Goal: Task Accomplishment & Management: Use online tool/utility

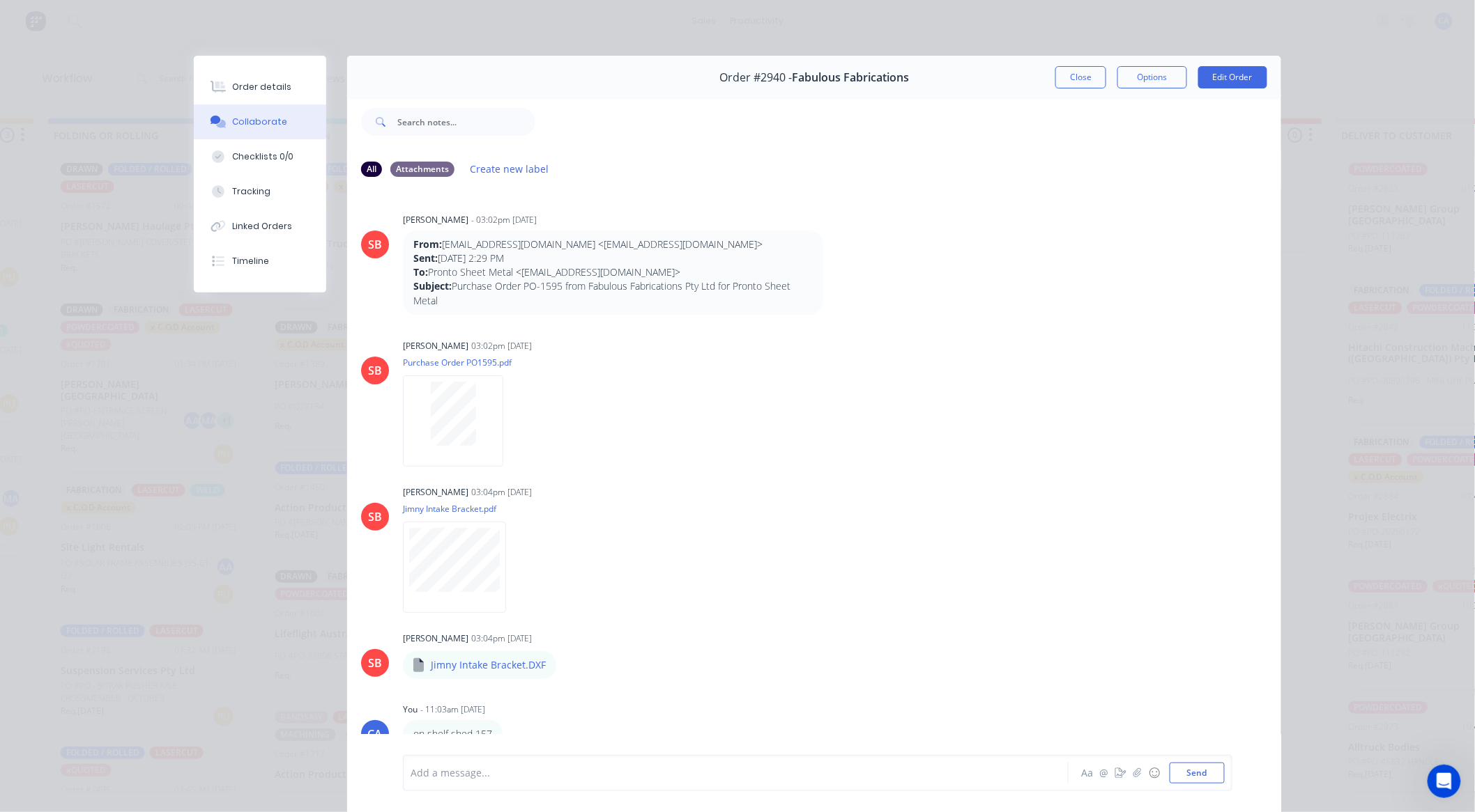
scroll to position [74, 0]
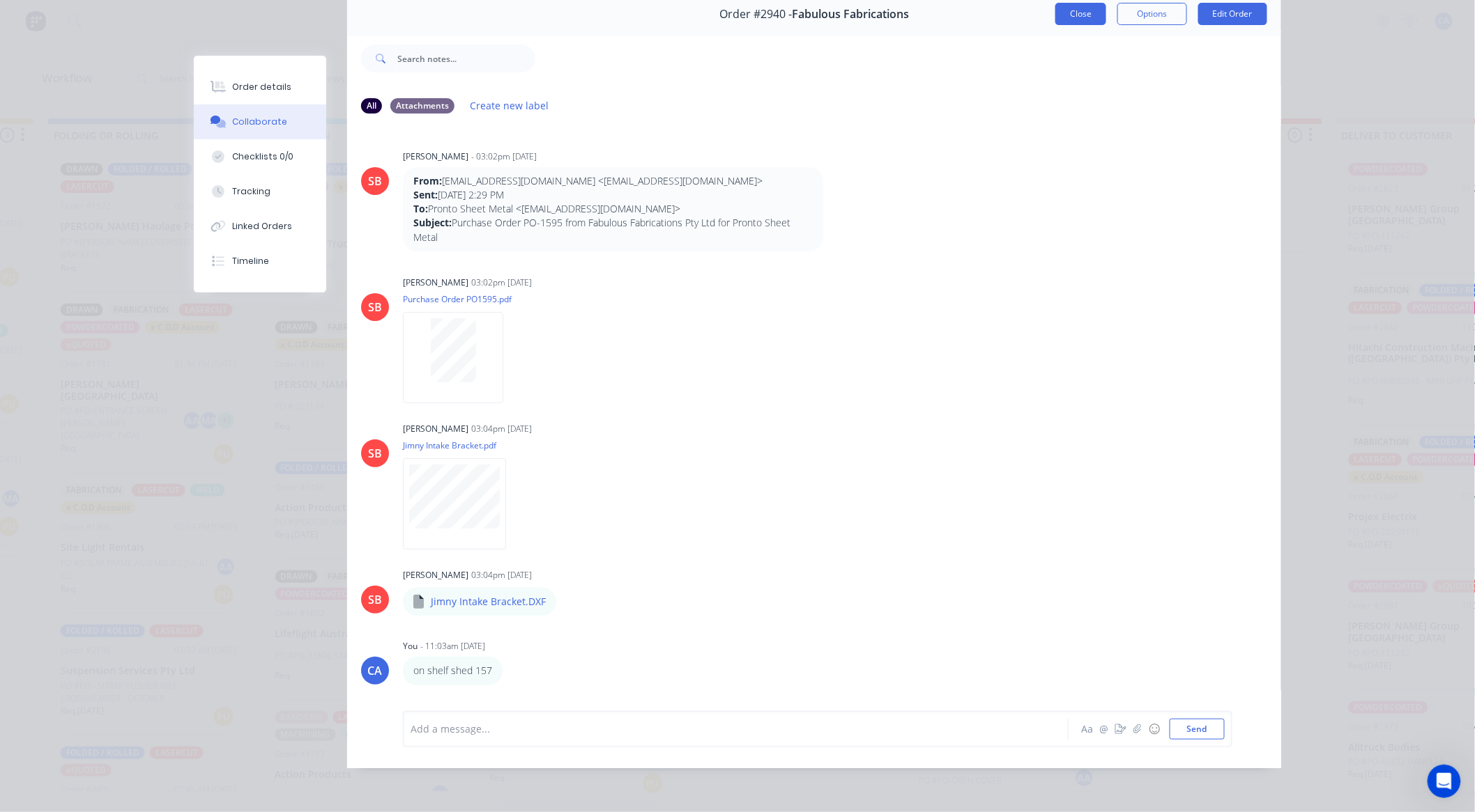
click at [1083, 6] on button "Close" at bounding box center [1080, 13] width 50 height 22
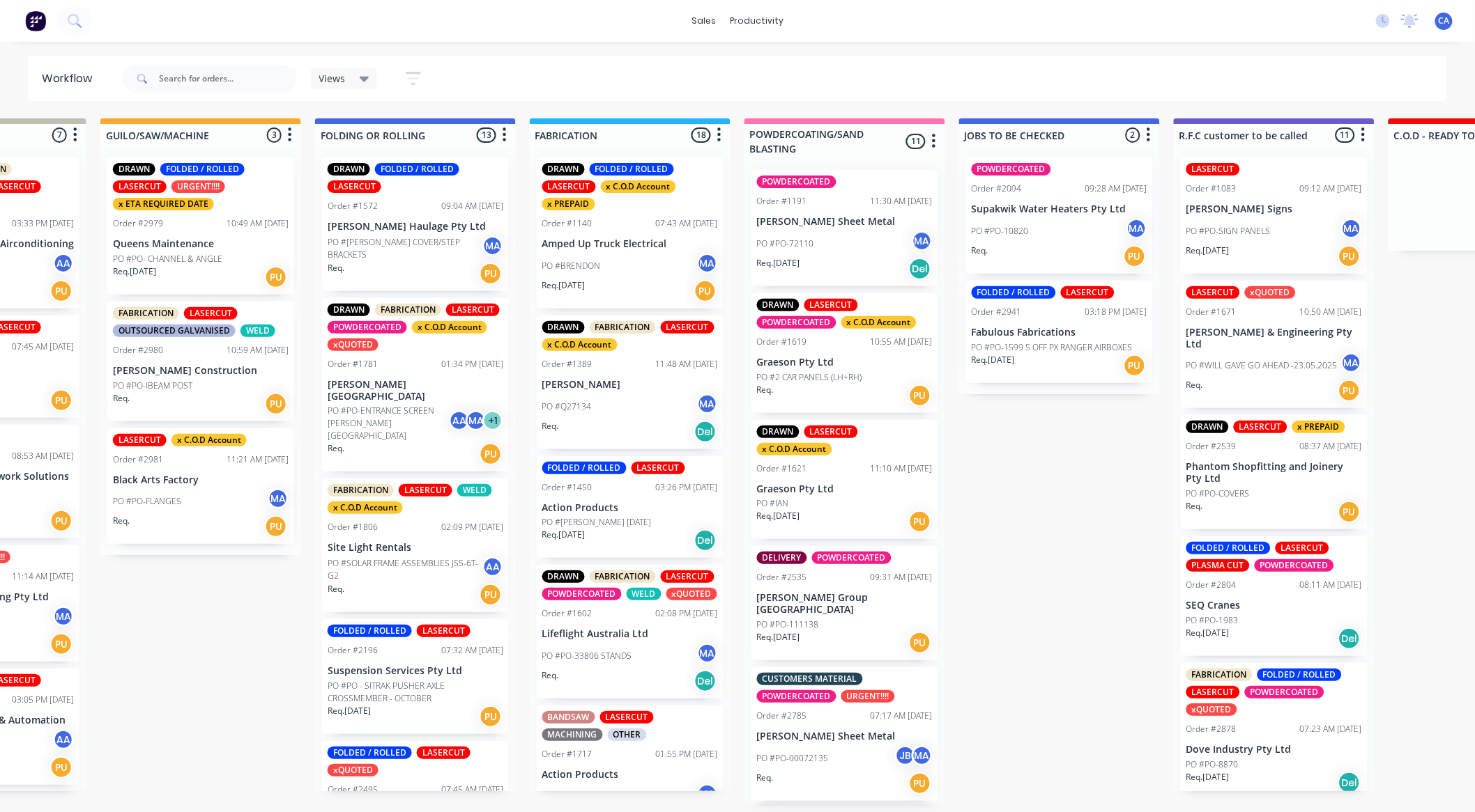
scroll to position [0, 576]
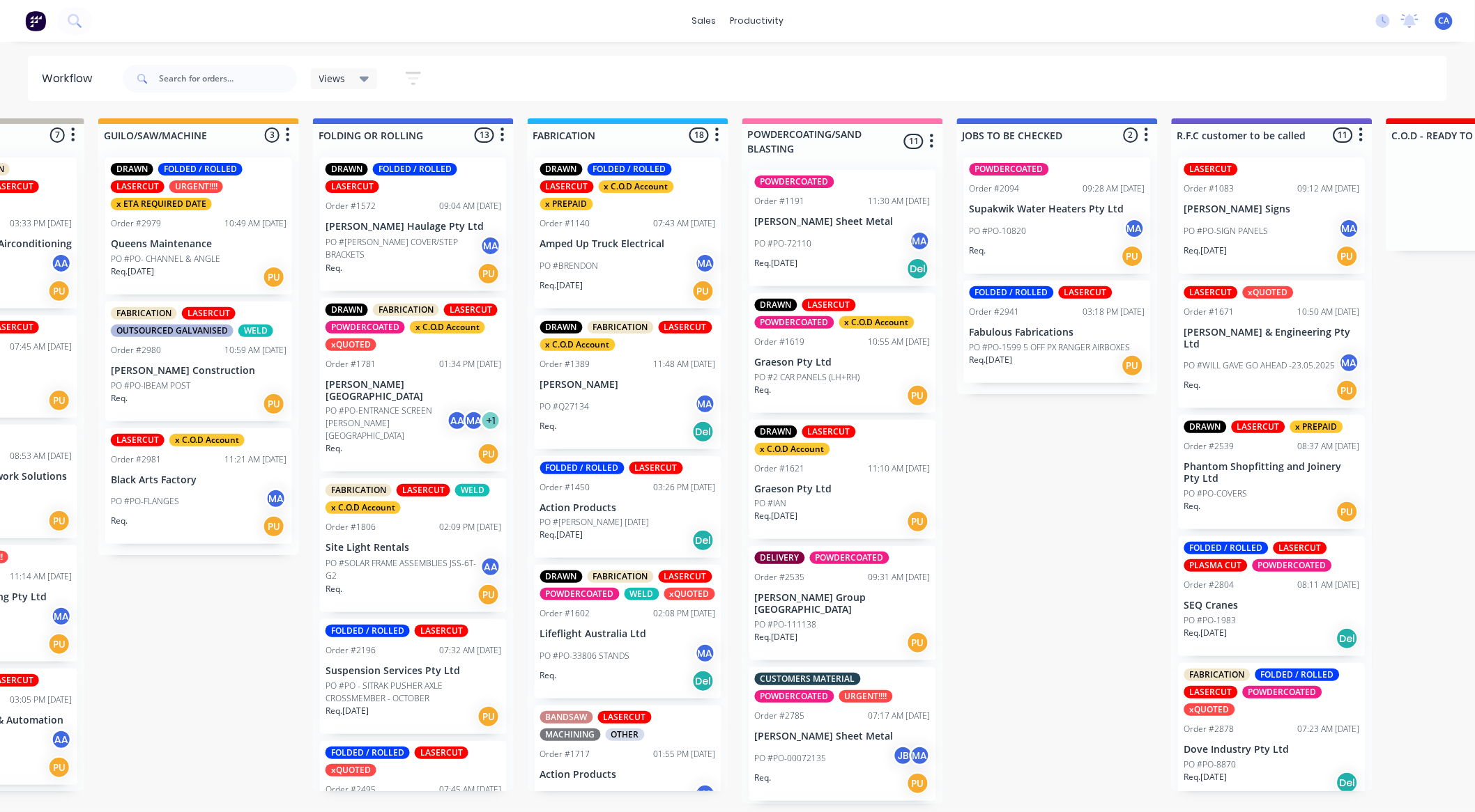
click at [207, 386] on div "PO #PO-IBEAM POST" at bounding box center [198, 386] width 175 height 12
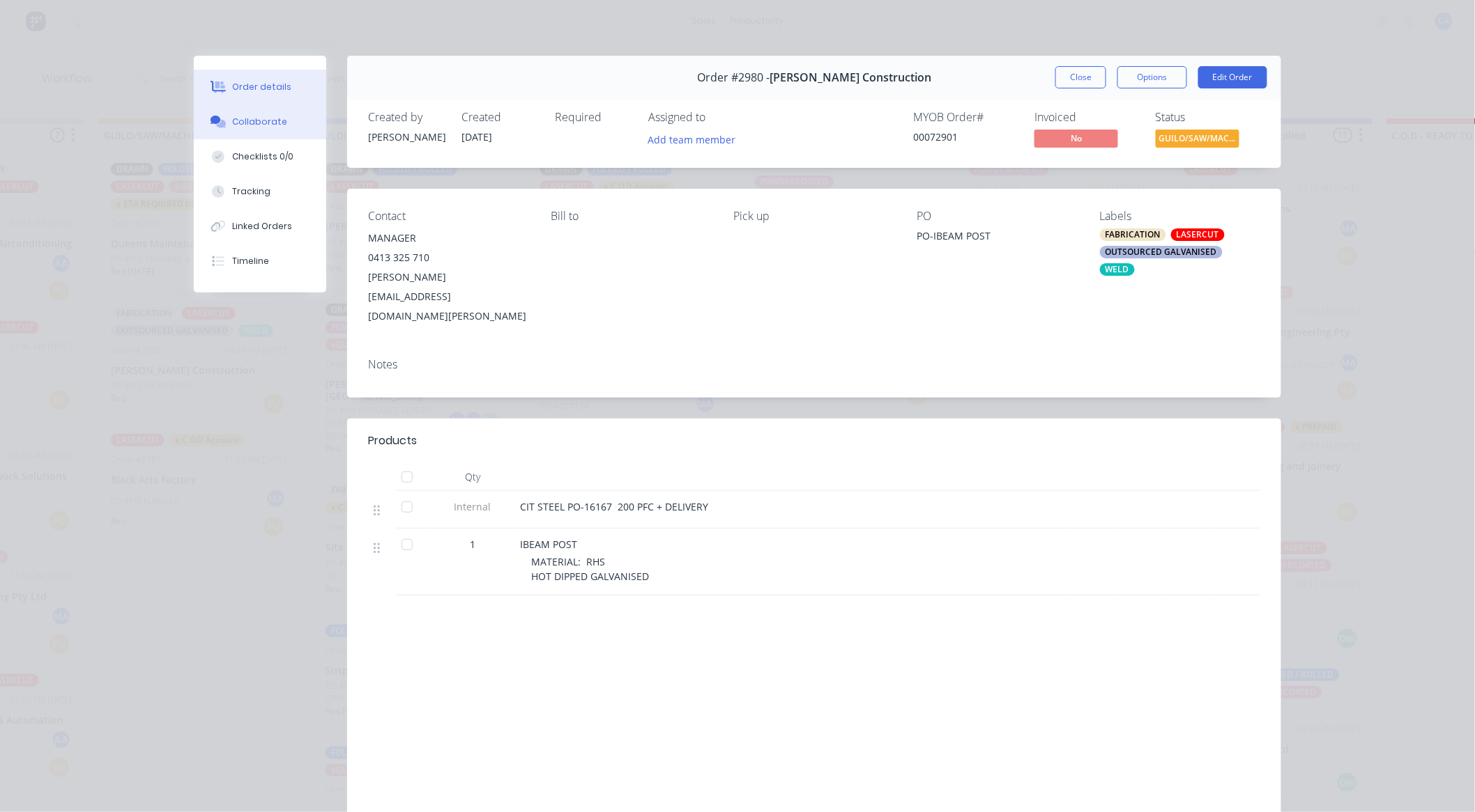
click at [287, 124] on button "Collaborate" at bounding box center [259, 122] width 132 height 35
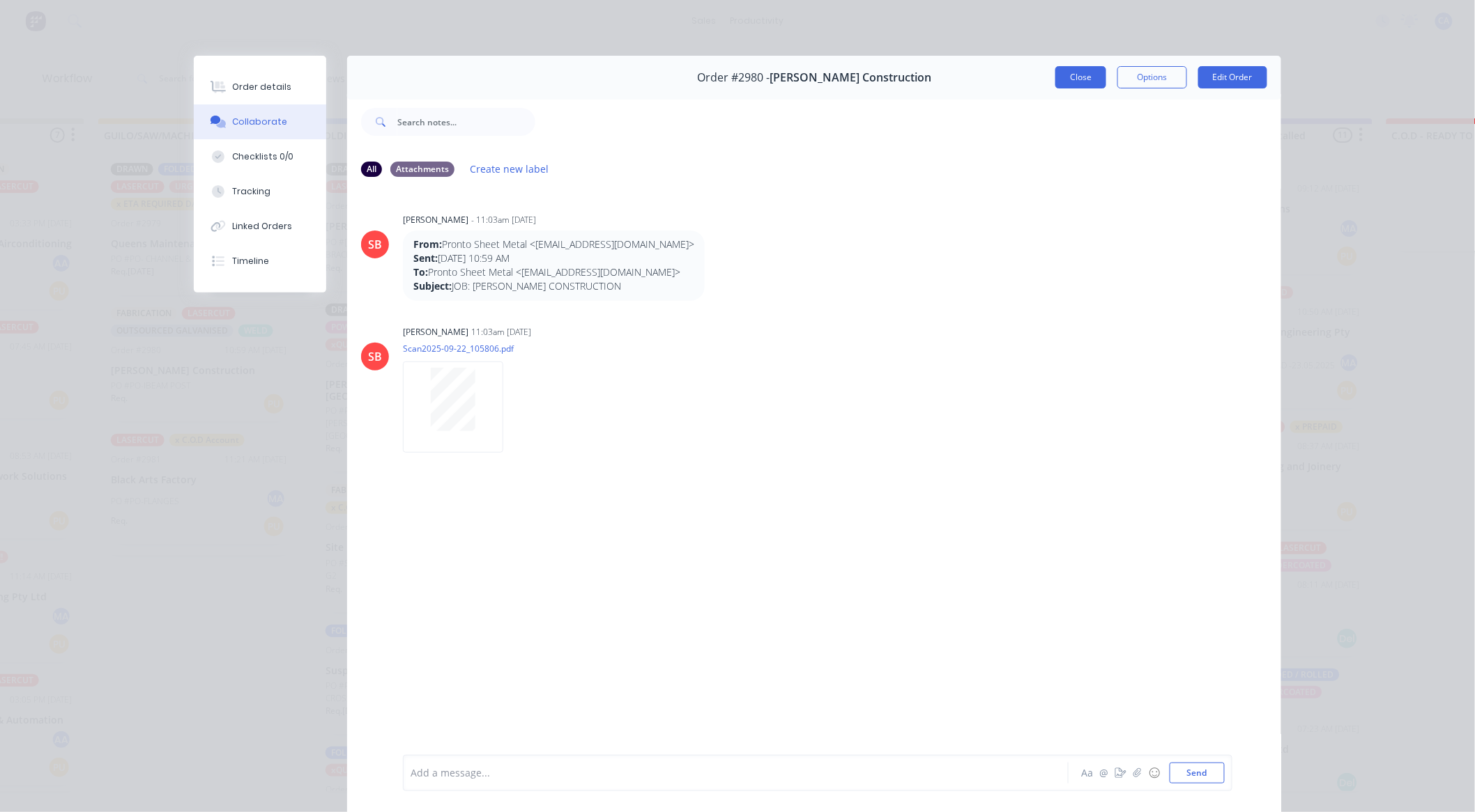
click at [1075, 80] on button "Close" at bounding box center [1080, 77] width 50 height 22
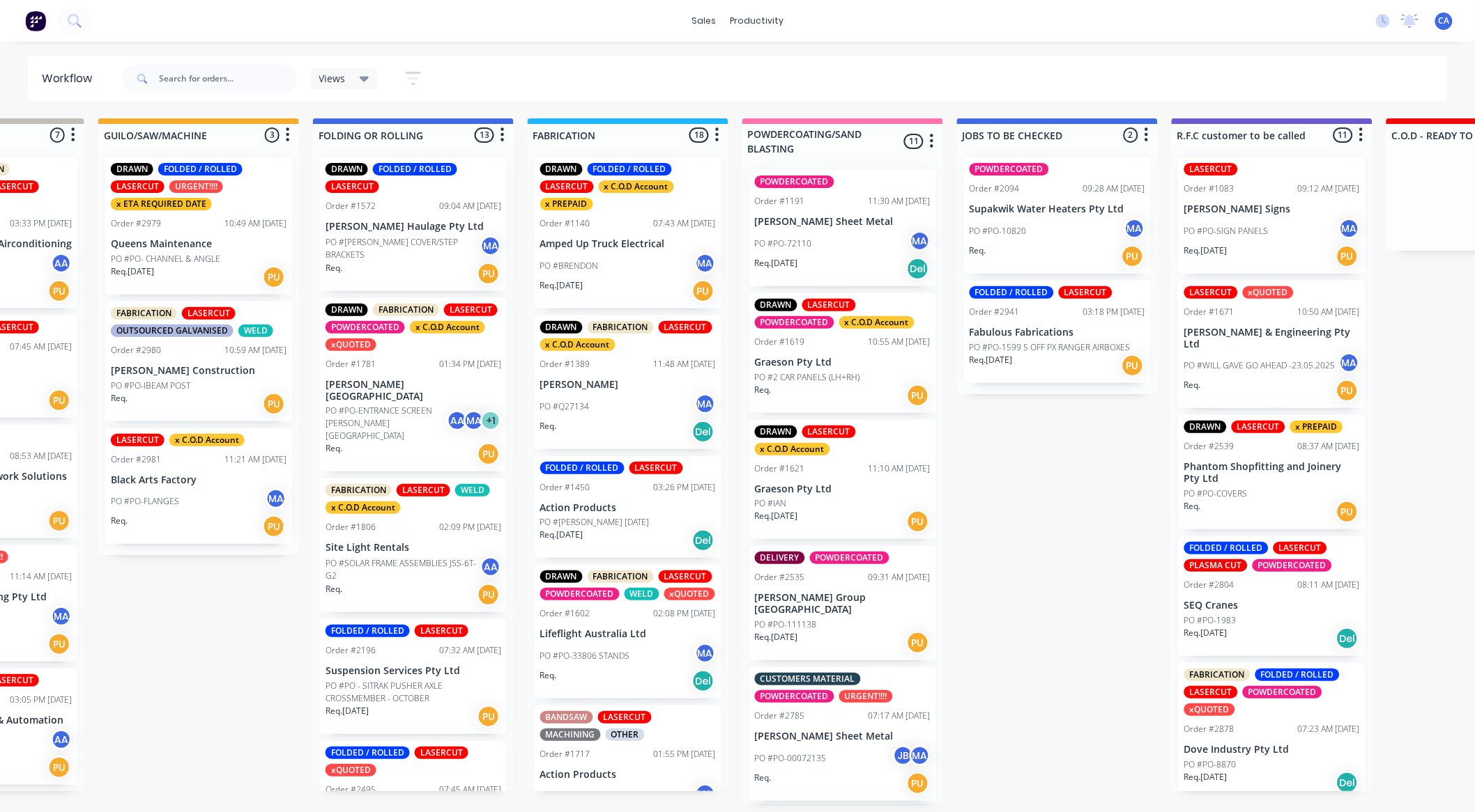
click at [222, 512] on div "PO #PO-FLANGES MA" at bounding box center [198, 502] width 175 height 27
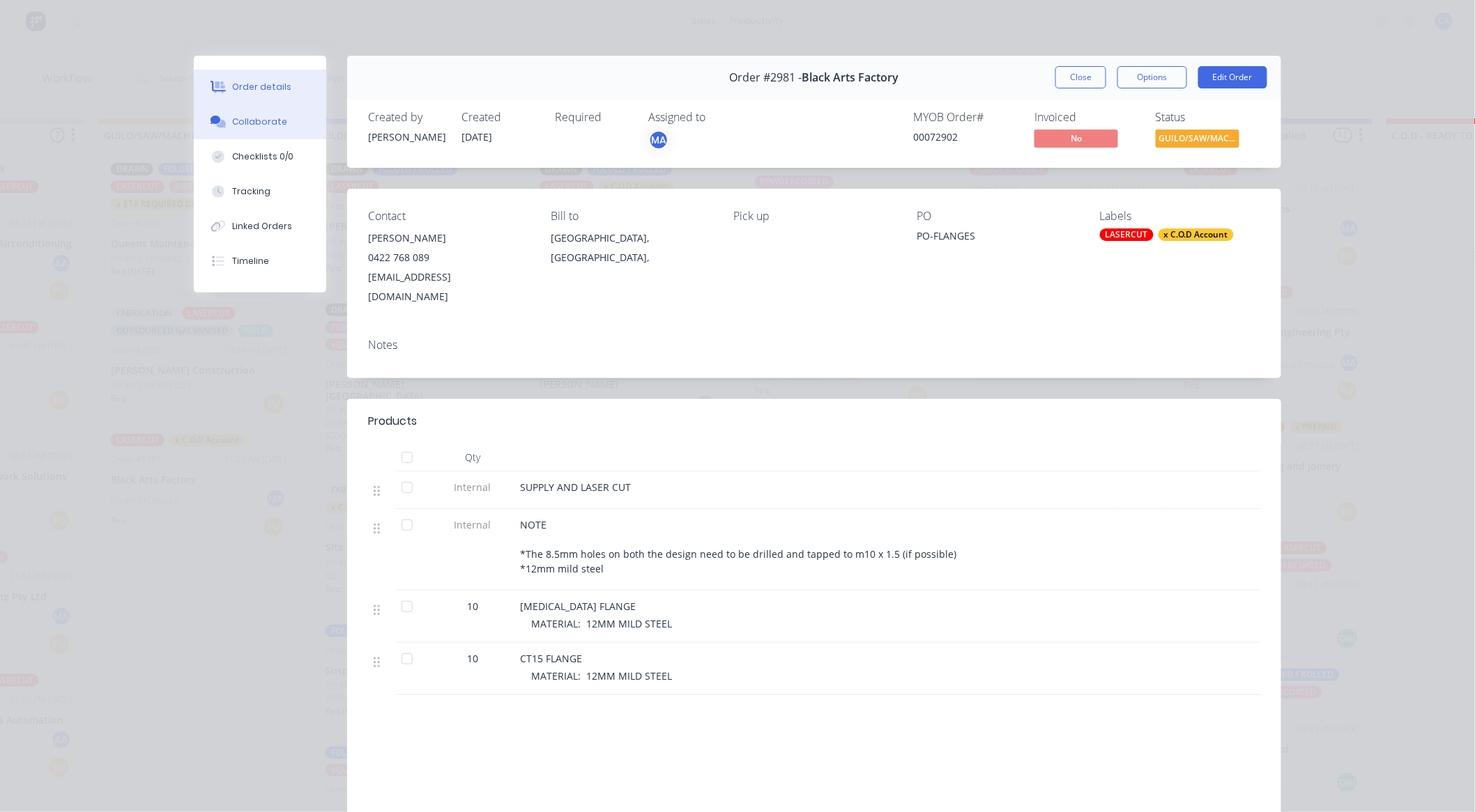
click at [272, 129] on button "Collaborate" at bounding box center [259, 122] width 132 height 35
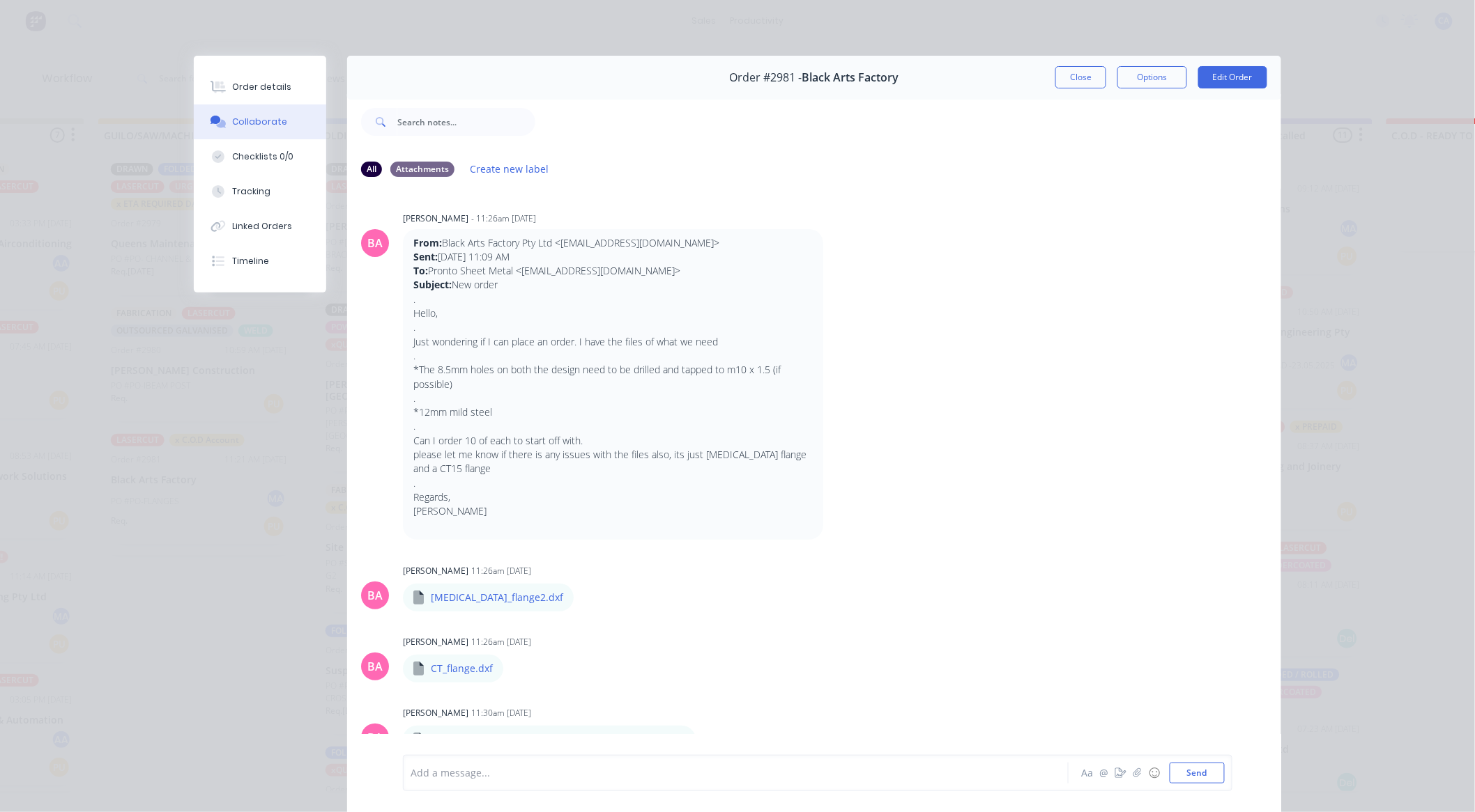
scroll to position [0, 0]
click at [1083, 82] on button "Close" at bounding box center [1080, 77] width 50 height 22
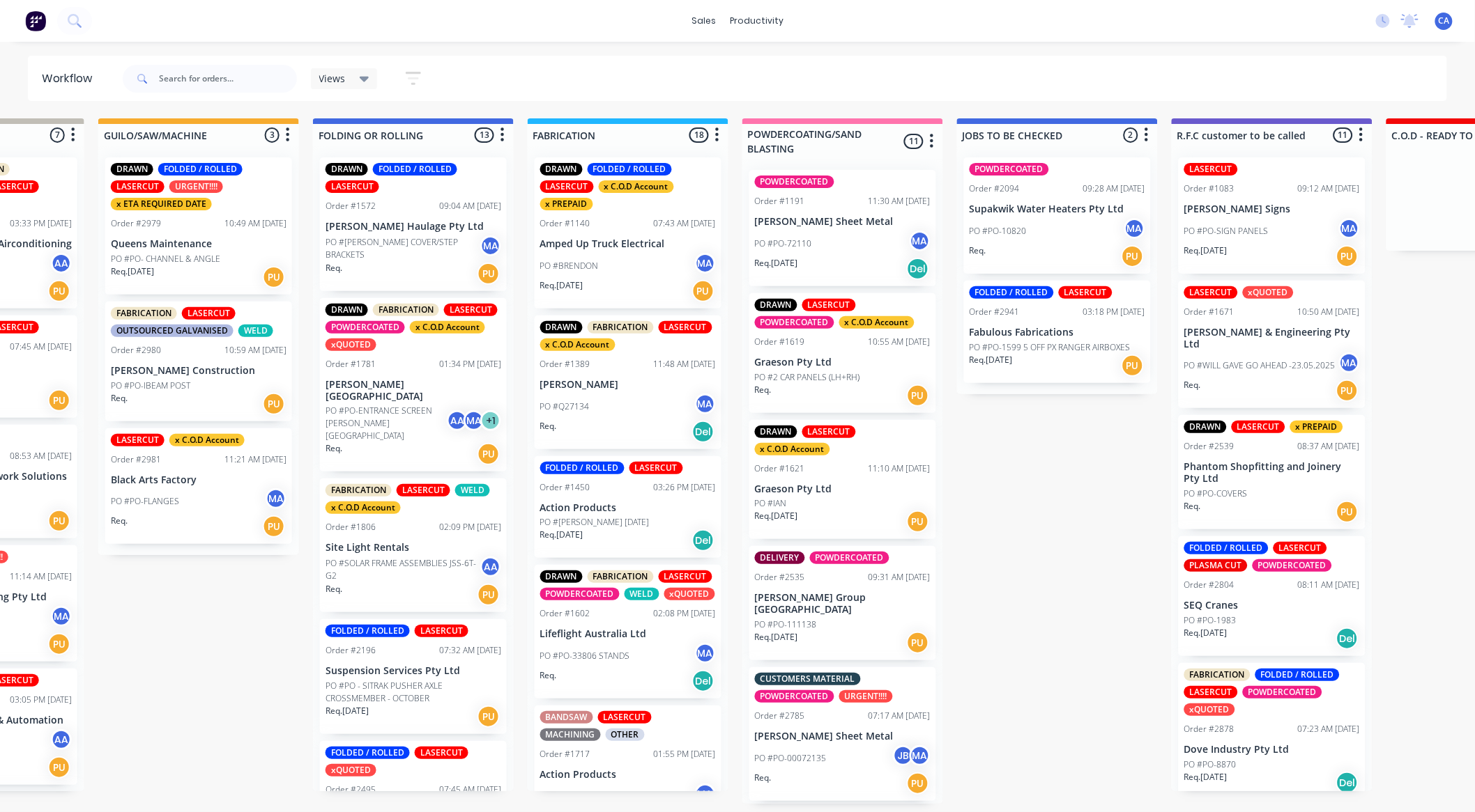
click at [249, 246] on p "Queens Maintenance" at bounding box center [198, 244] width 175 height 11
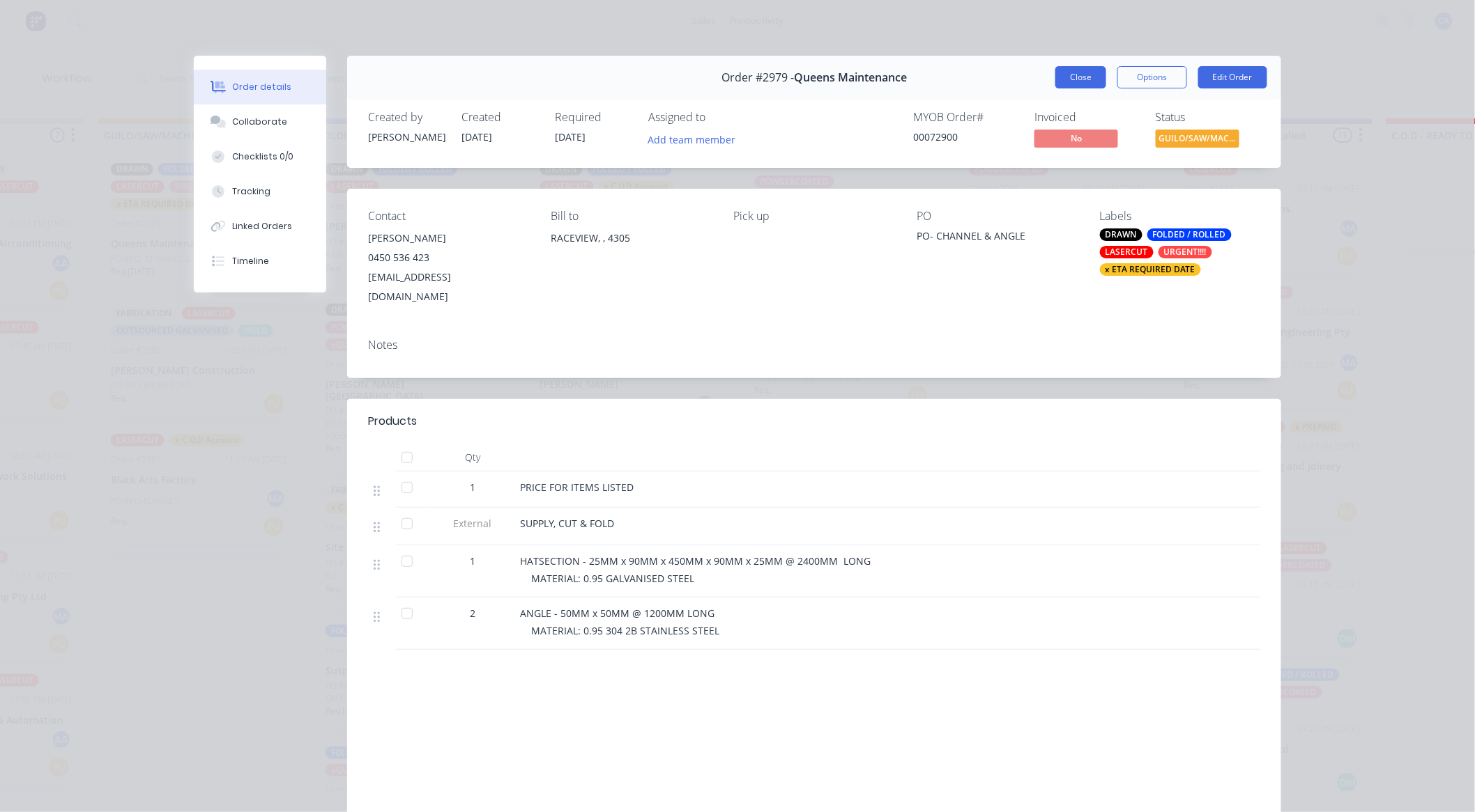
click at [1073, 73] on button "Close" at bounding box center [1080, 77] width 50 height 22
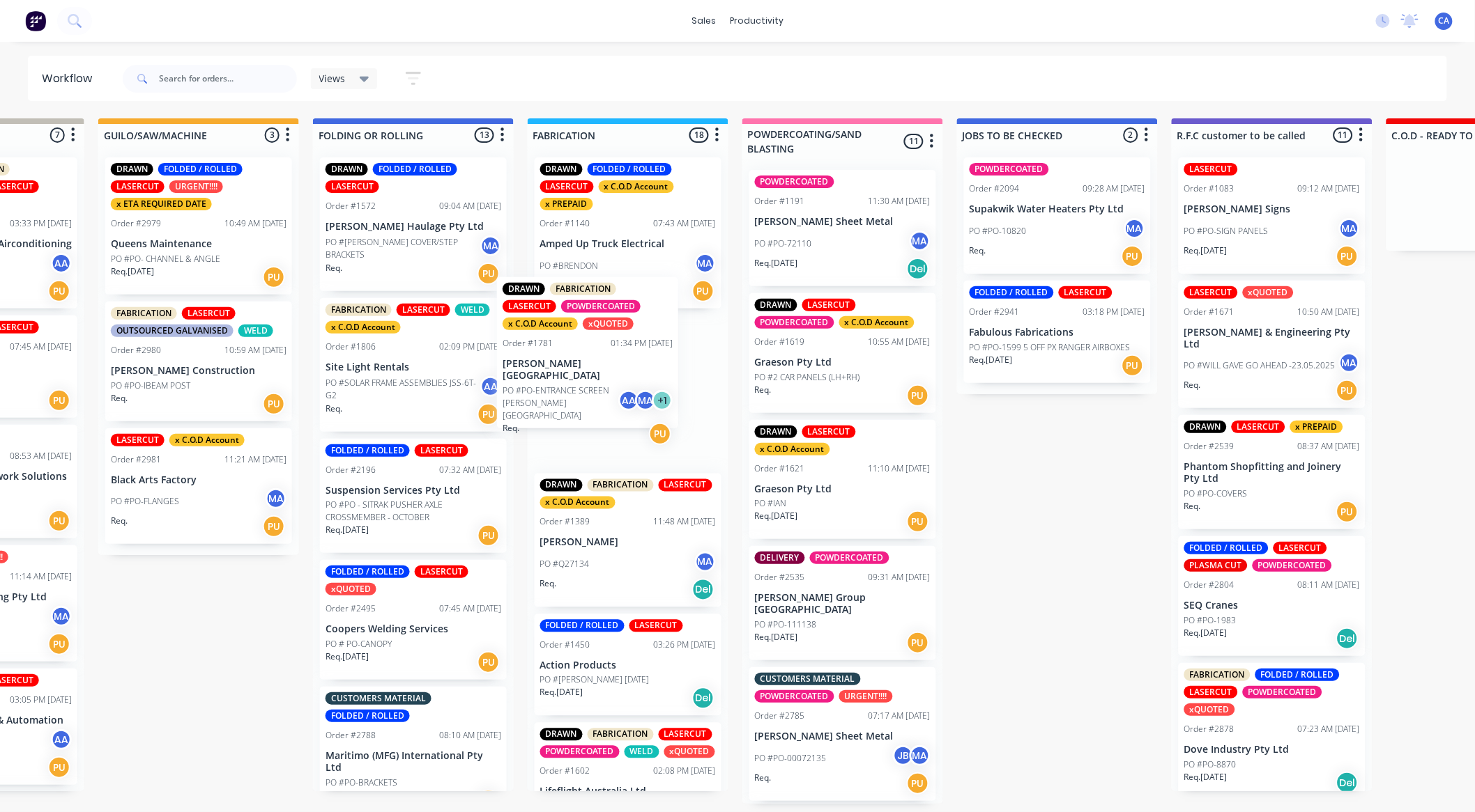
drag, startPoint x: 396, startPoint y: 411, endPoint x: 578, endPoint y: 388, distance: 183.4
click at [578, 388] on div "Submitted 14 Sort By Created date Required date Order number Customer name Most…" at bounding box center [1284, 461] width 3738 height 685
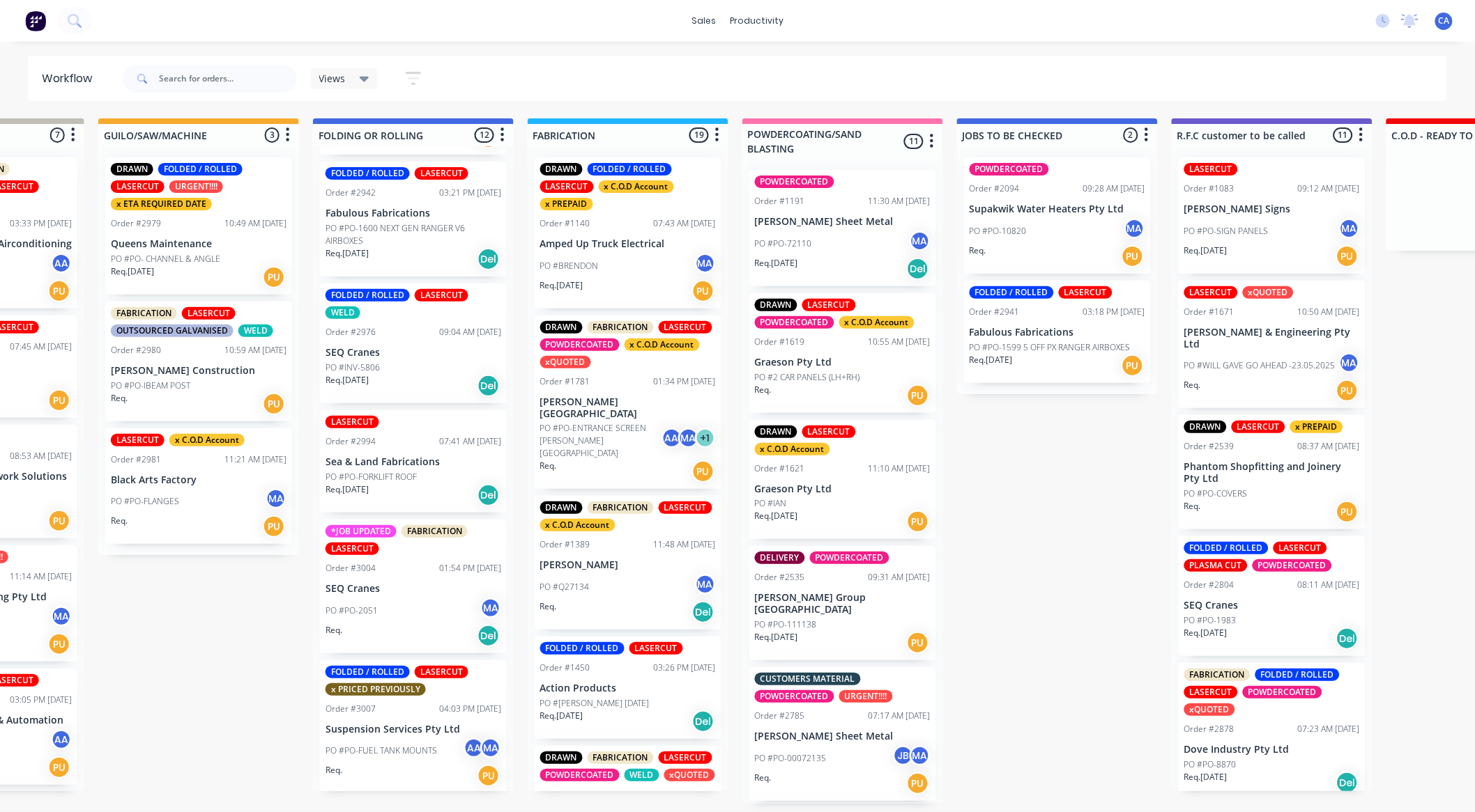
scroll to position [3, 576]
click at [409, 729] on p "Suspension Services Pty Ltd" at bounding box center [413, 729] width 175 height 11
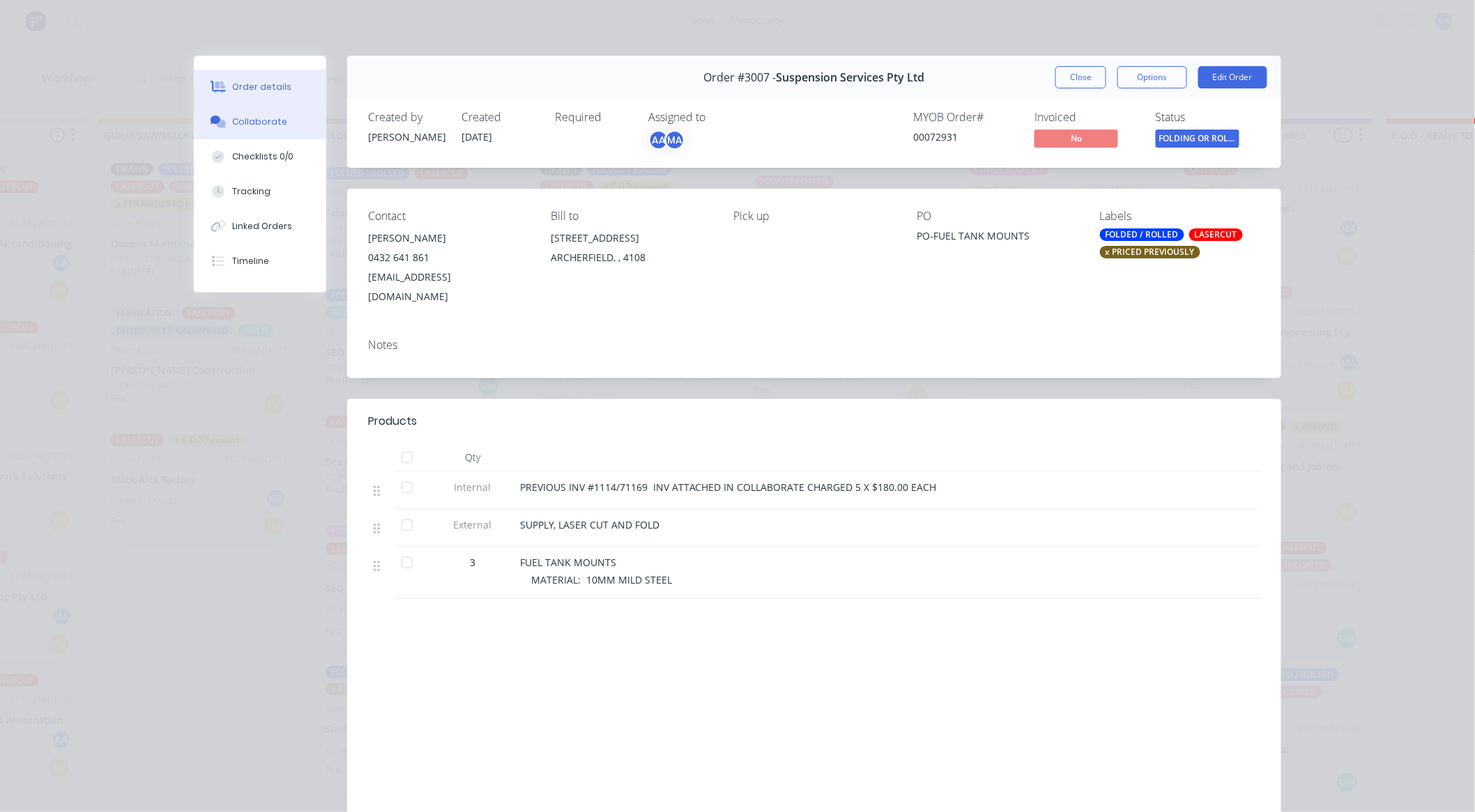
click at [250, 111] on button "Collaborate" at bounding box center [259, 122] width 132 height 35
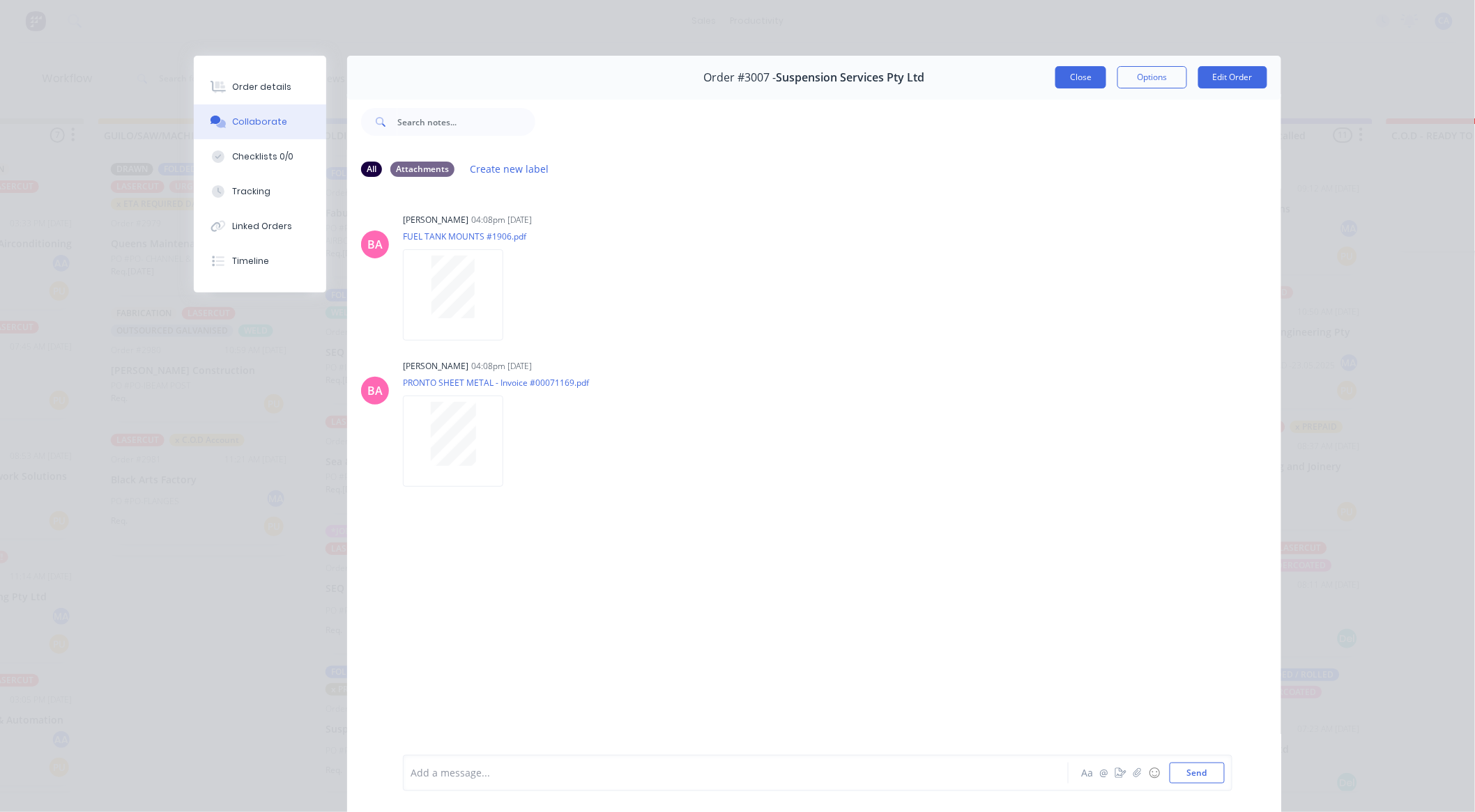
click at [1068, 77] on button "Close" at bounding box center [1080, 77] width 50 height 22
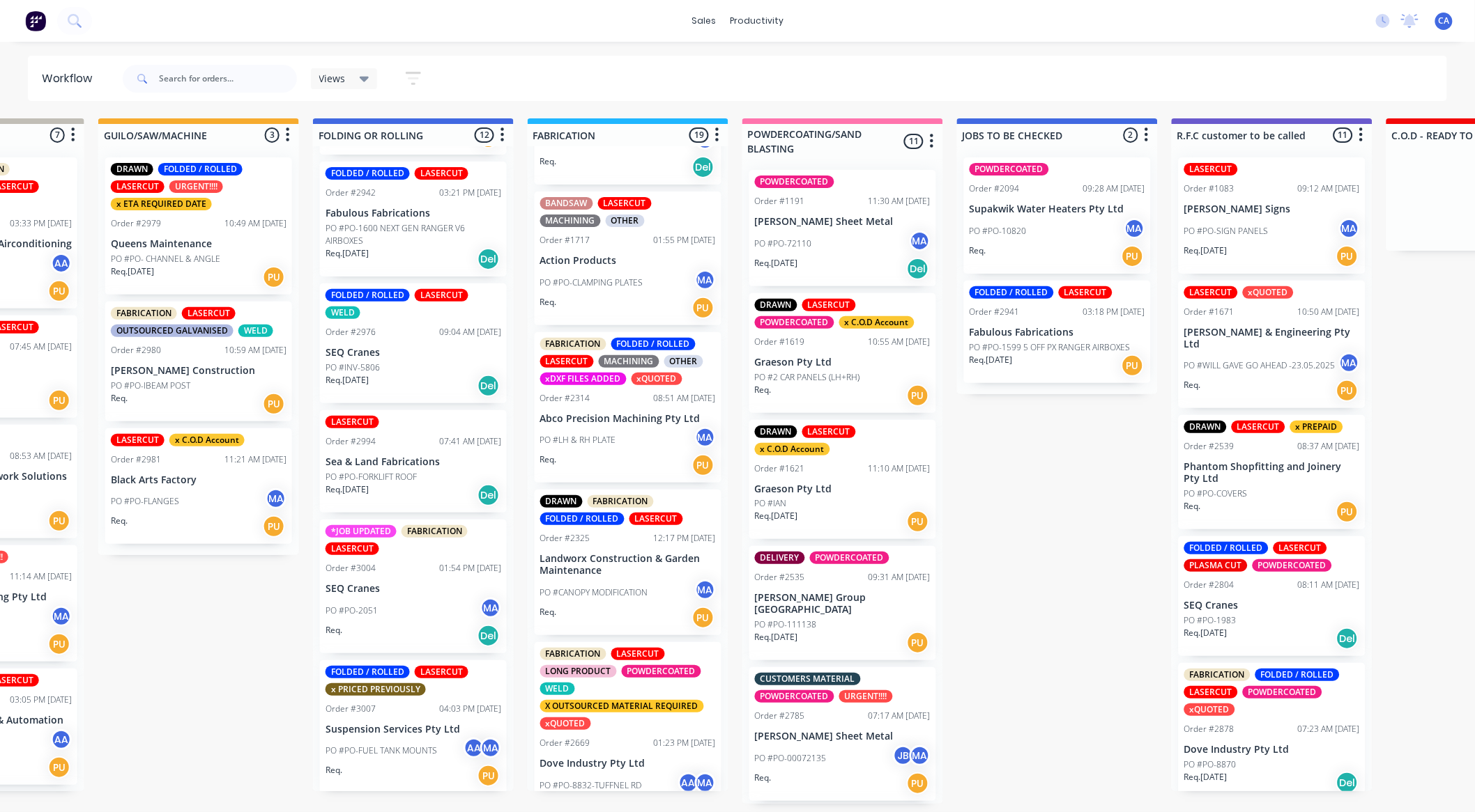
scroll to position [697, 0]
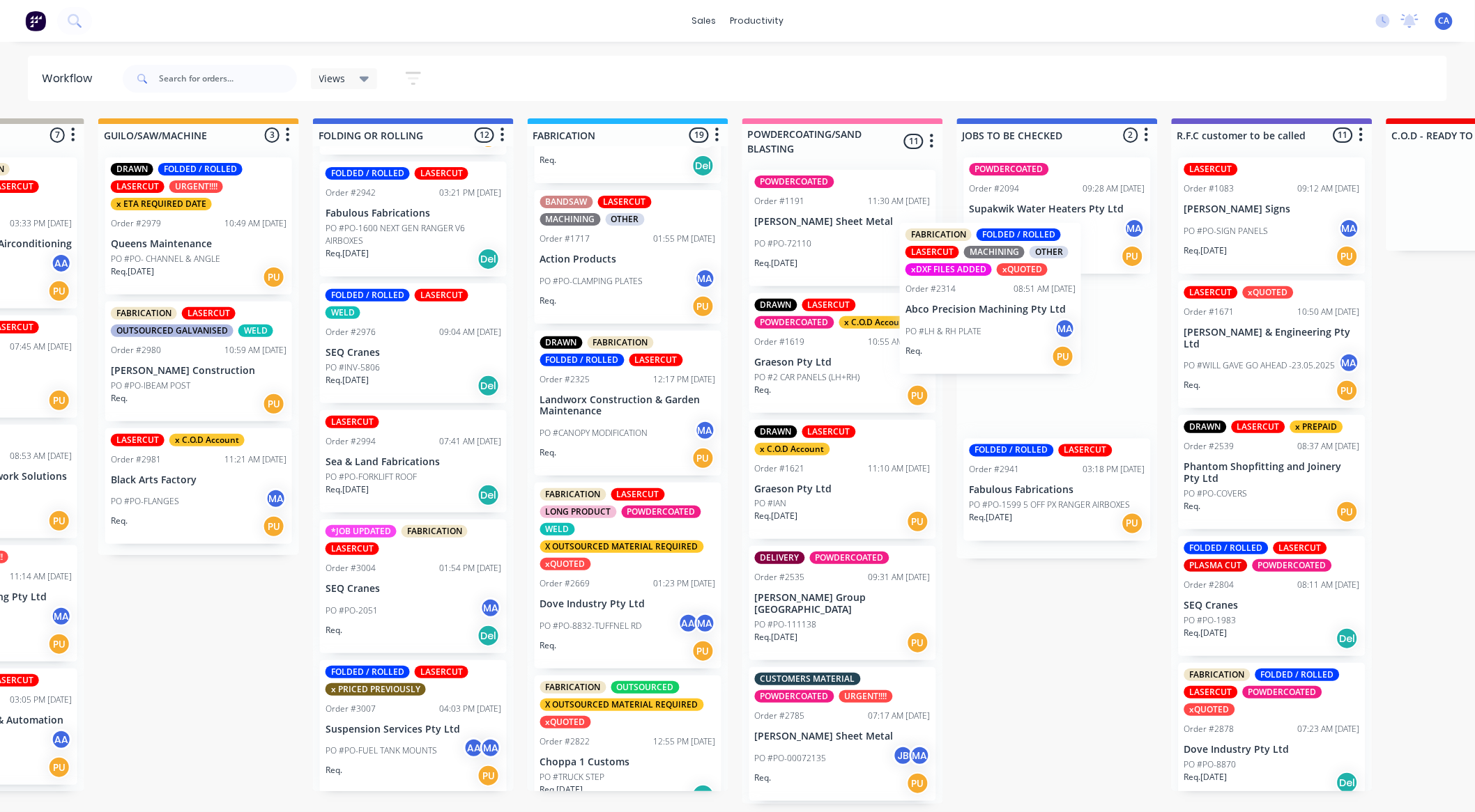
drag, startPoint x: 632, startPoint y: 417, endPoint x: 1031, endPoint y: 311, distance: 412.8
click at [1031, 311] on div "Submitted 14 Sort By Created date Required date Order number Customer name Most…" at bounding box center [1284, 461] width 3738 height 685
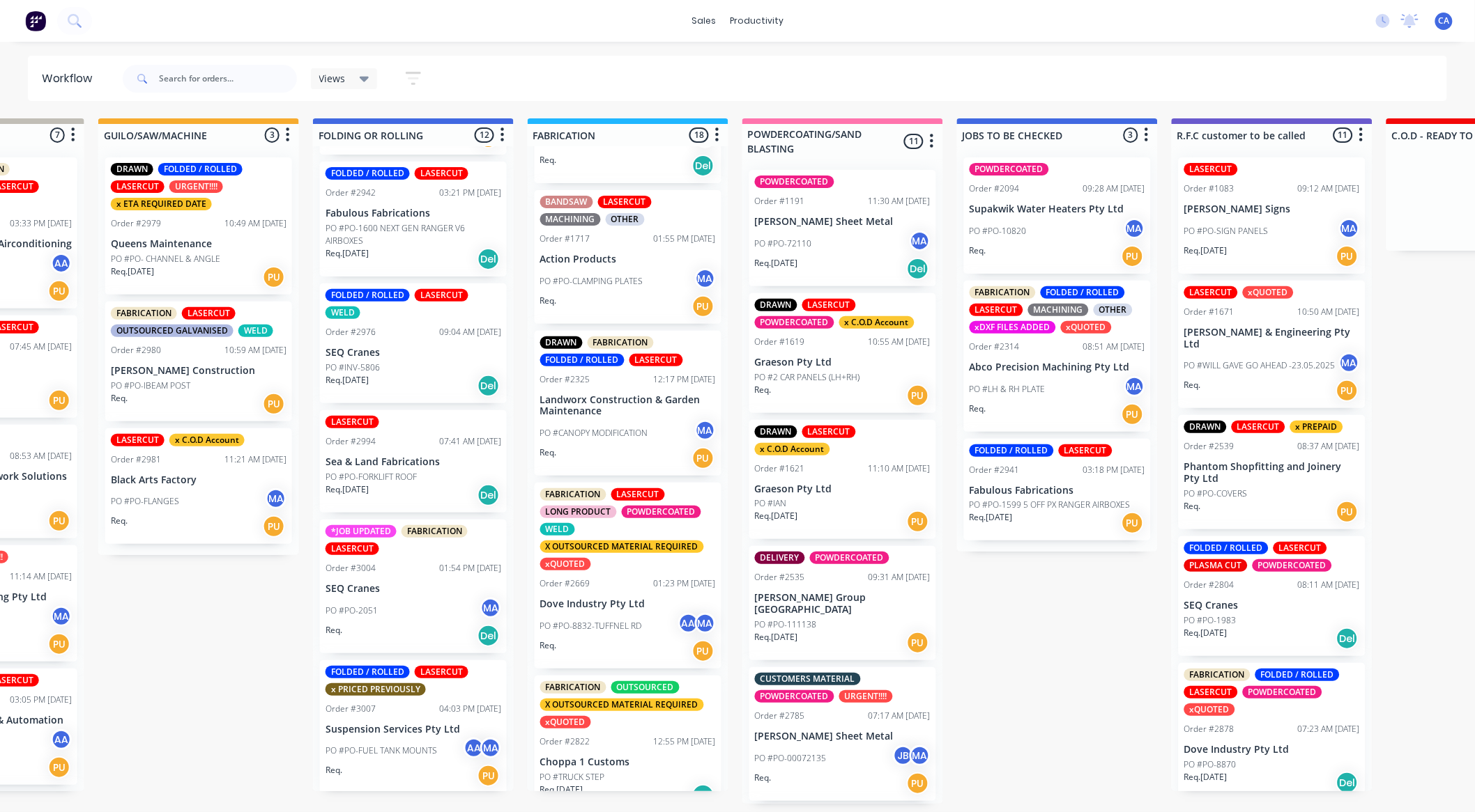
scroll to position [774, 0]
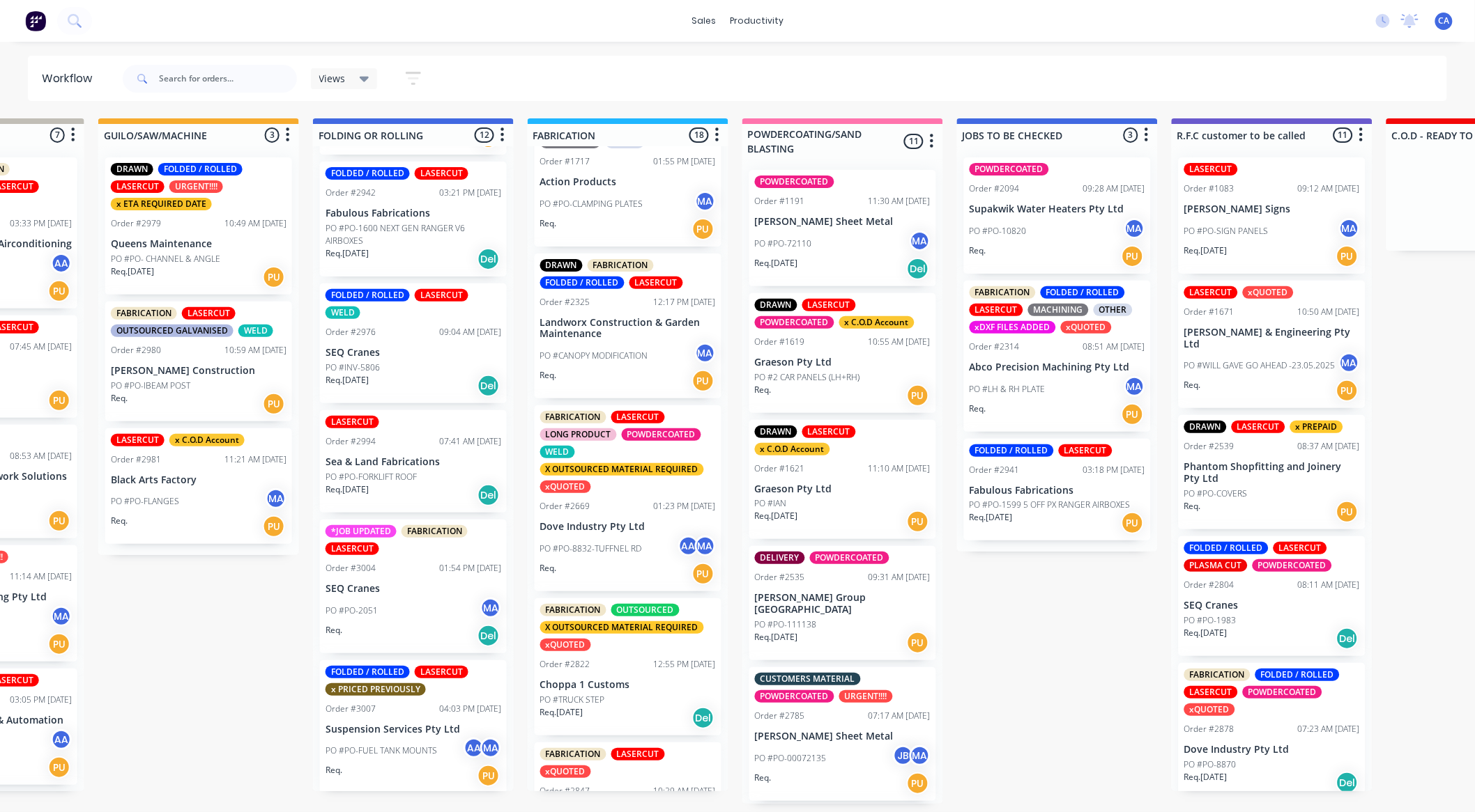
click at [664, 507] on div "FABRICATION LASERCUT LONG PRODUCT POWDERCOATED WELD X OUTSOURCED MATERIAL REQUI…" at bounding box center [628, 498] width 187 height 186
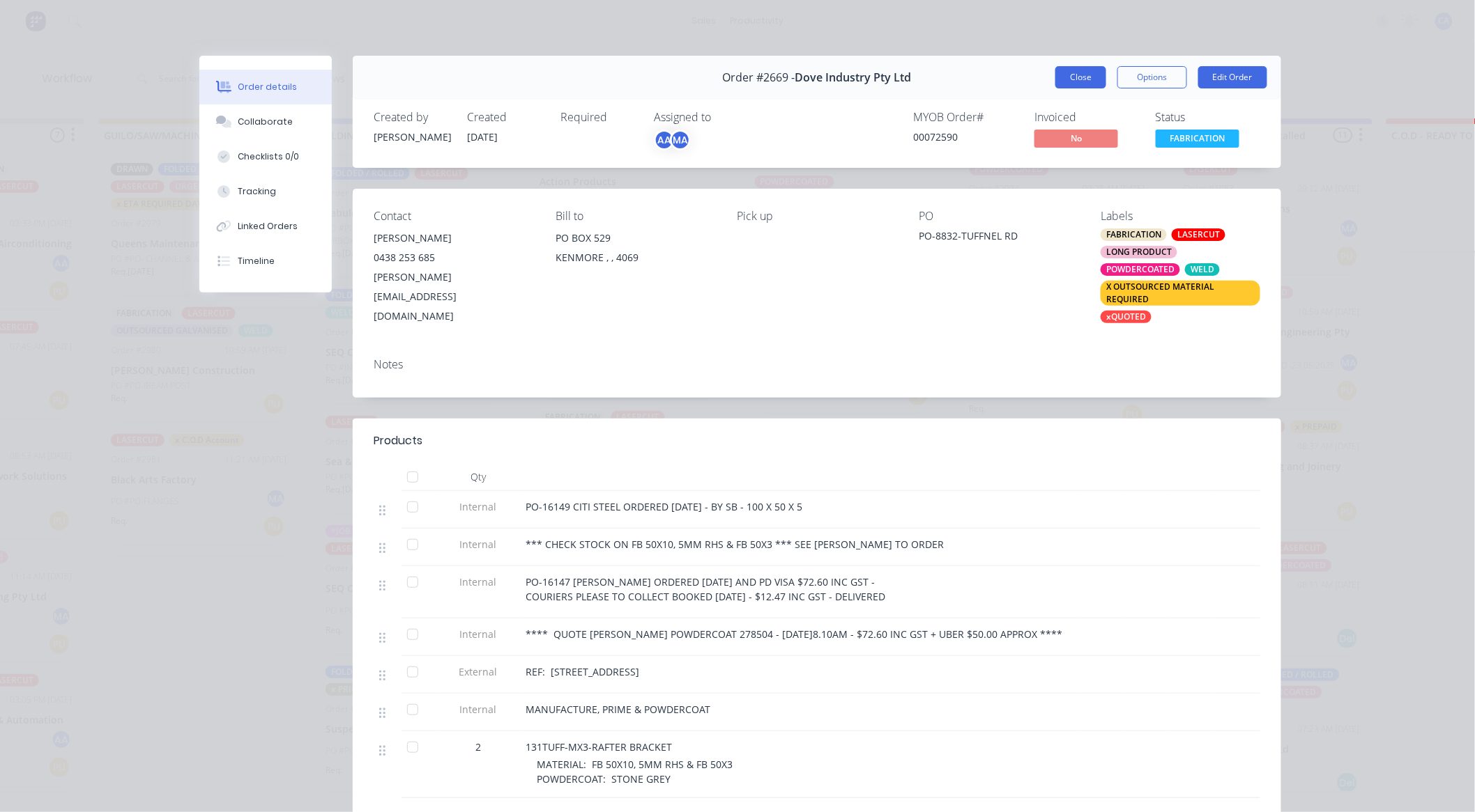
click at [1066, 74] on button "Close" at bounding box center [1080, 77] width 50 height 22
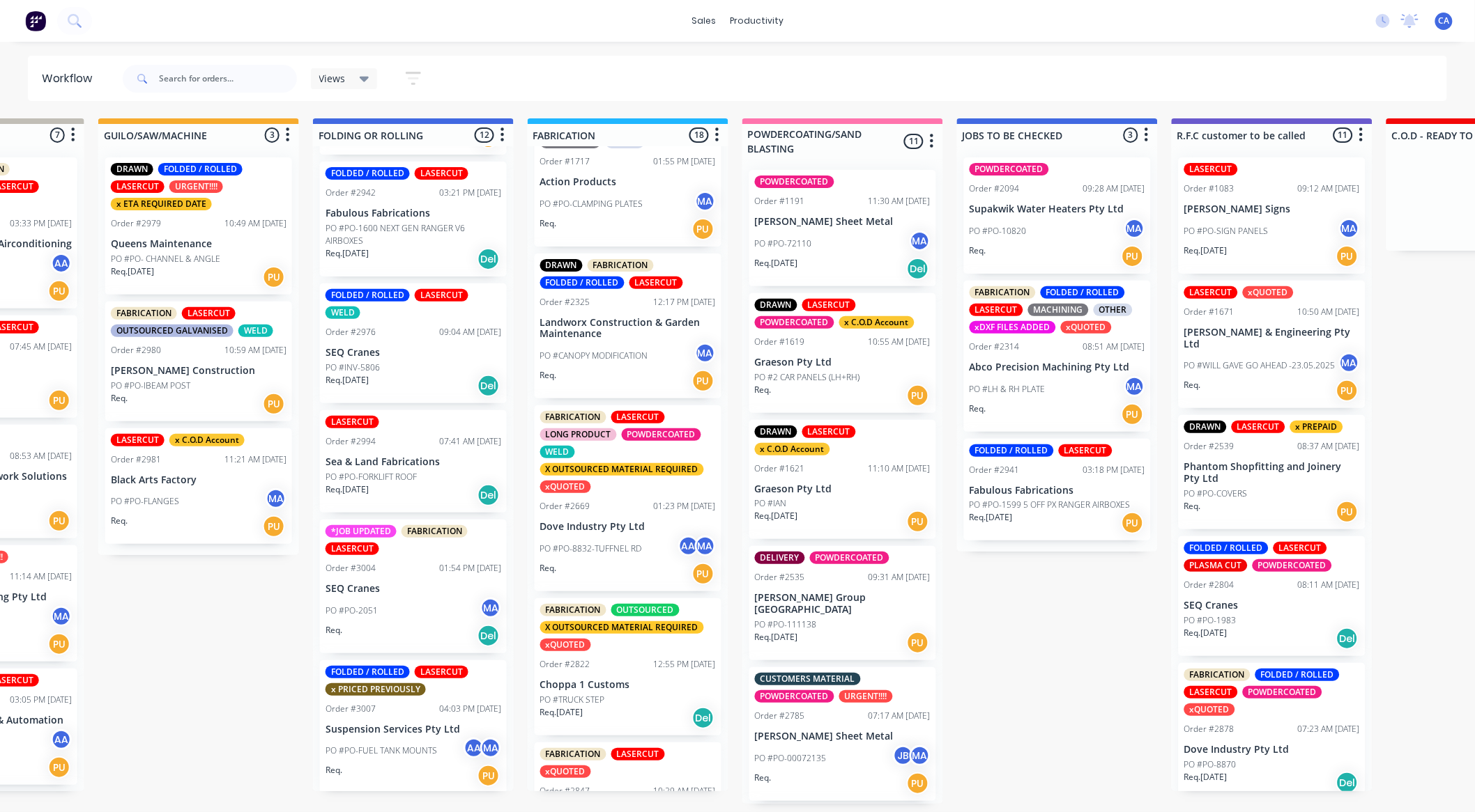
click at [151, 221] on div "Order #2979" at bounding box center [135, 223] width 50 height 12
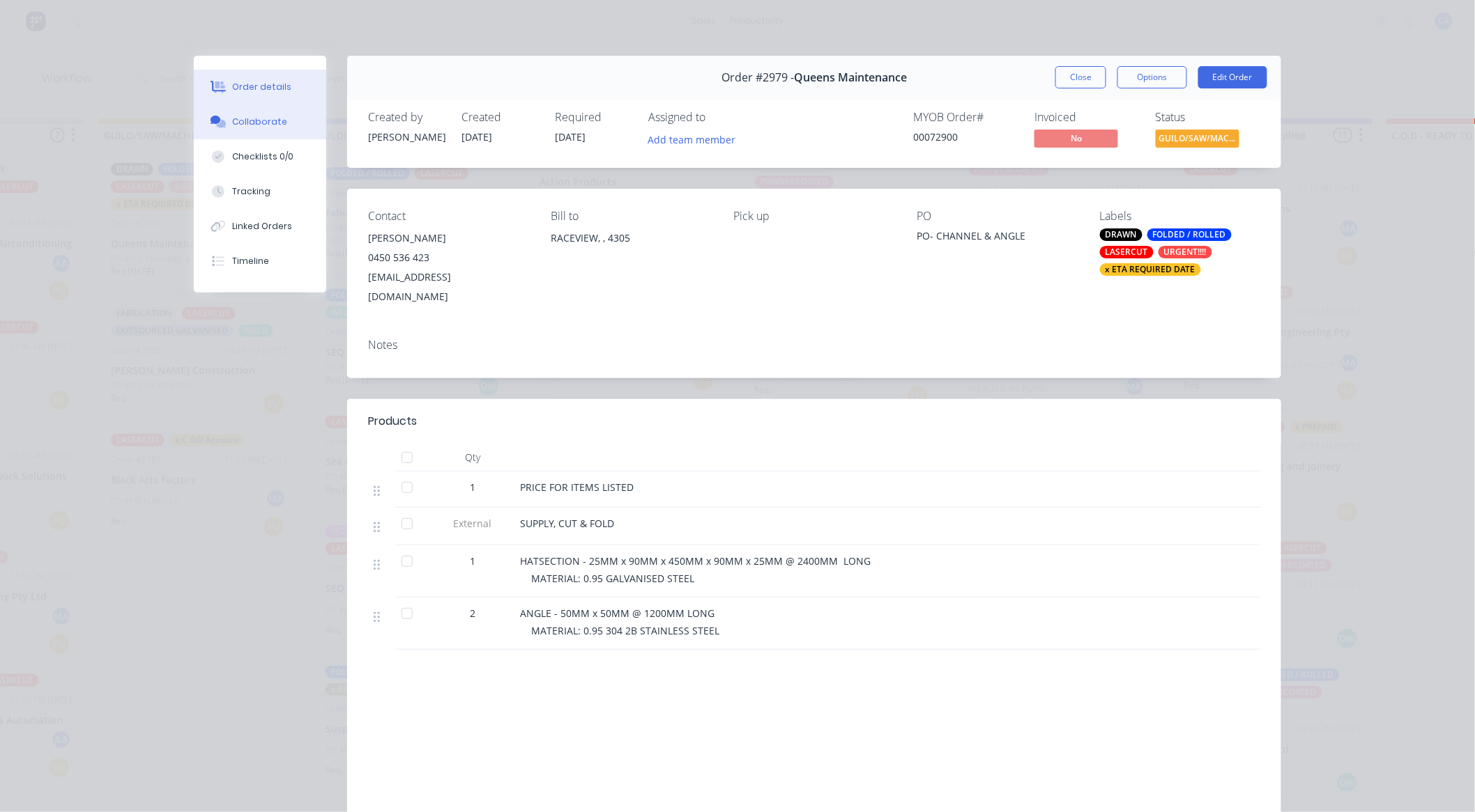
click at [245, 133] on button "Collaborate" at bounding box center [259, 122] width 132 height 35
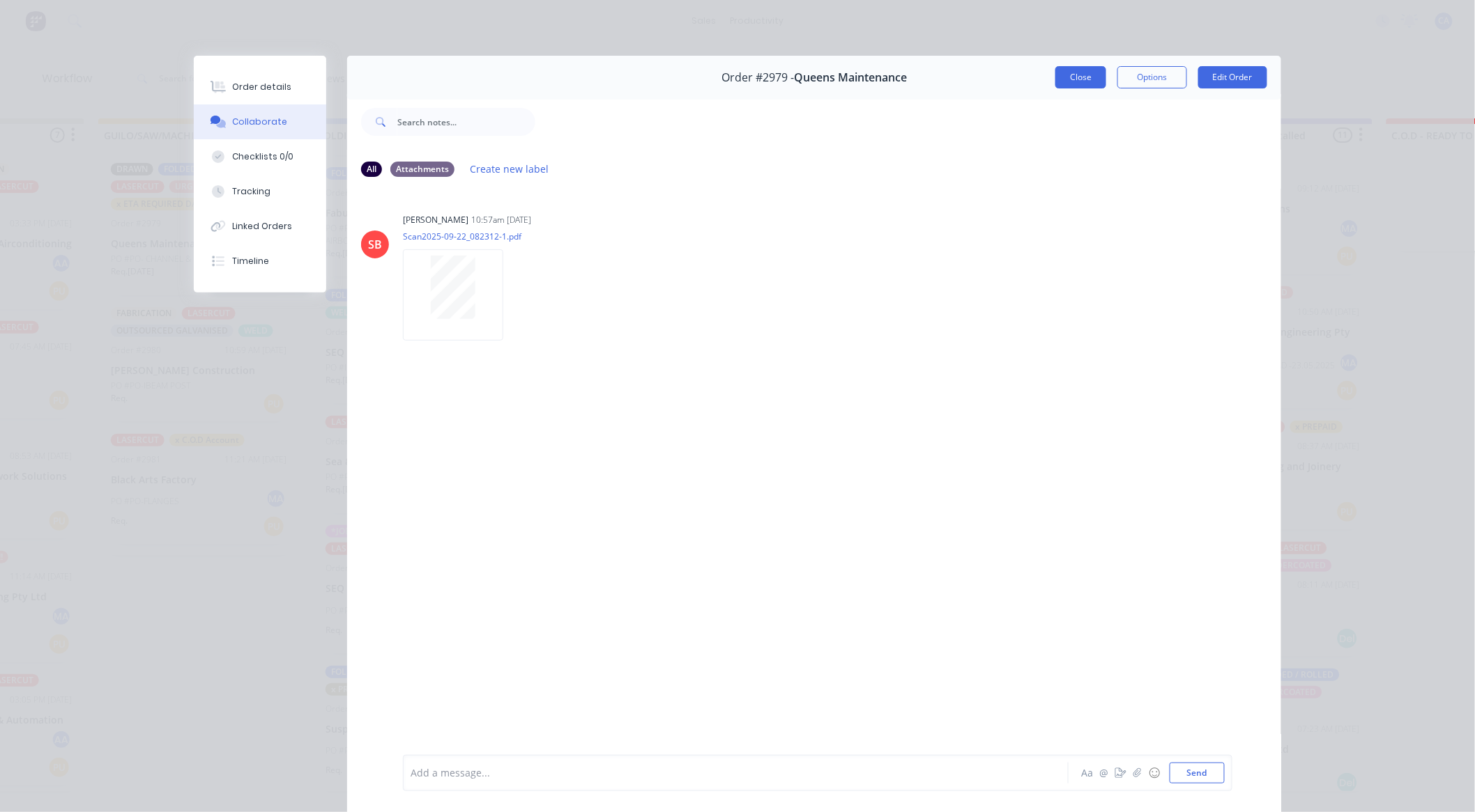
click at [1061, 75] on button "Close" at bounding box center [1080, 77] width 50 height 22
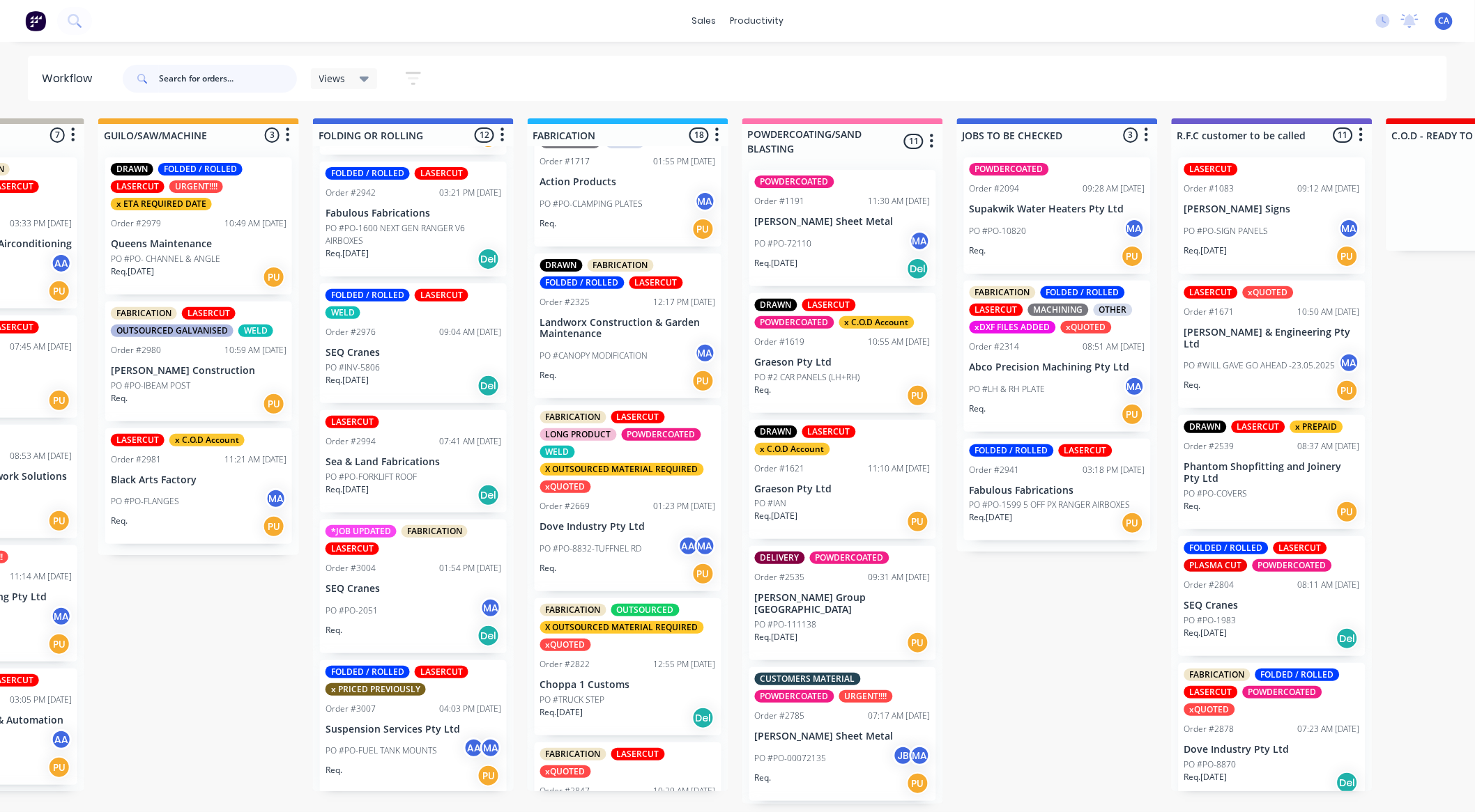
click at [184, 85] on input "text" at bounding box center [228, 78] width 138 height 28
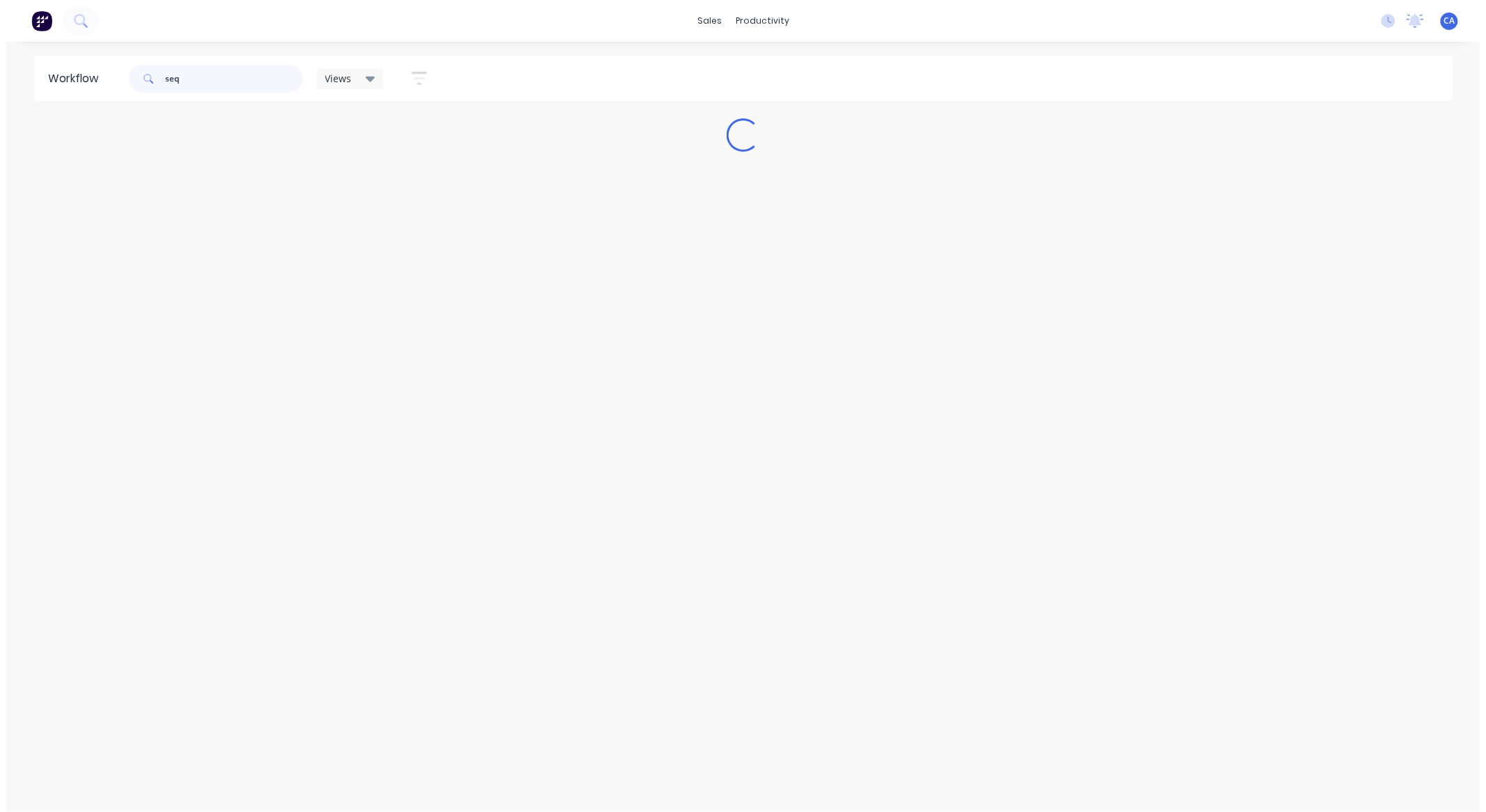
scroll to position [0, 0]
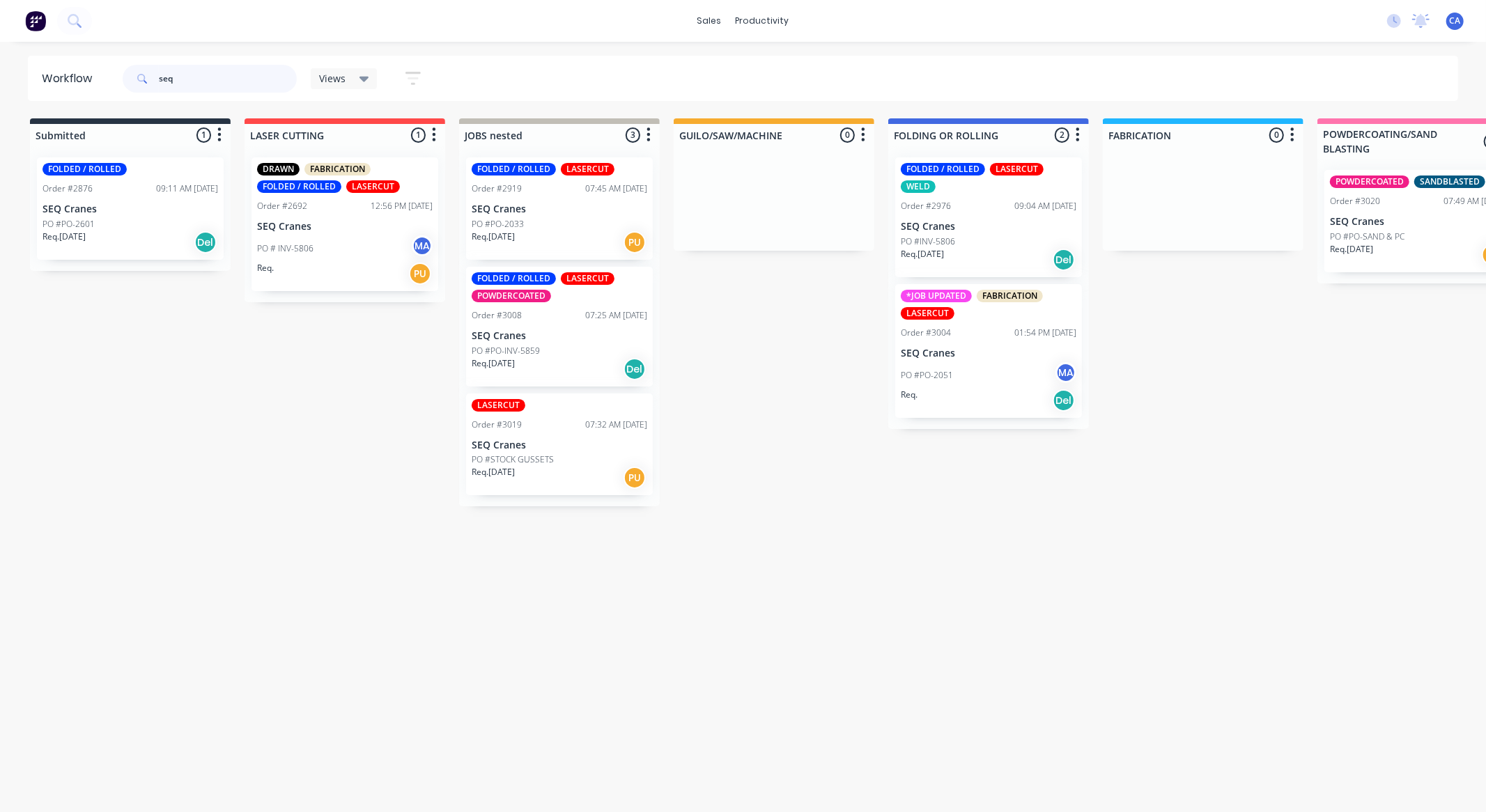
type input "seq"
click at [981, 246] on div "PO #INV-5806" at bounding box center [988, 241] width 175 height 12
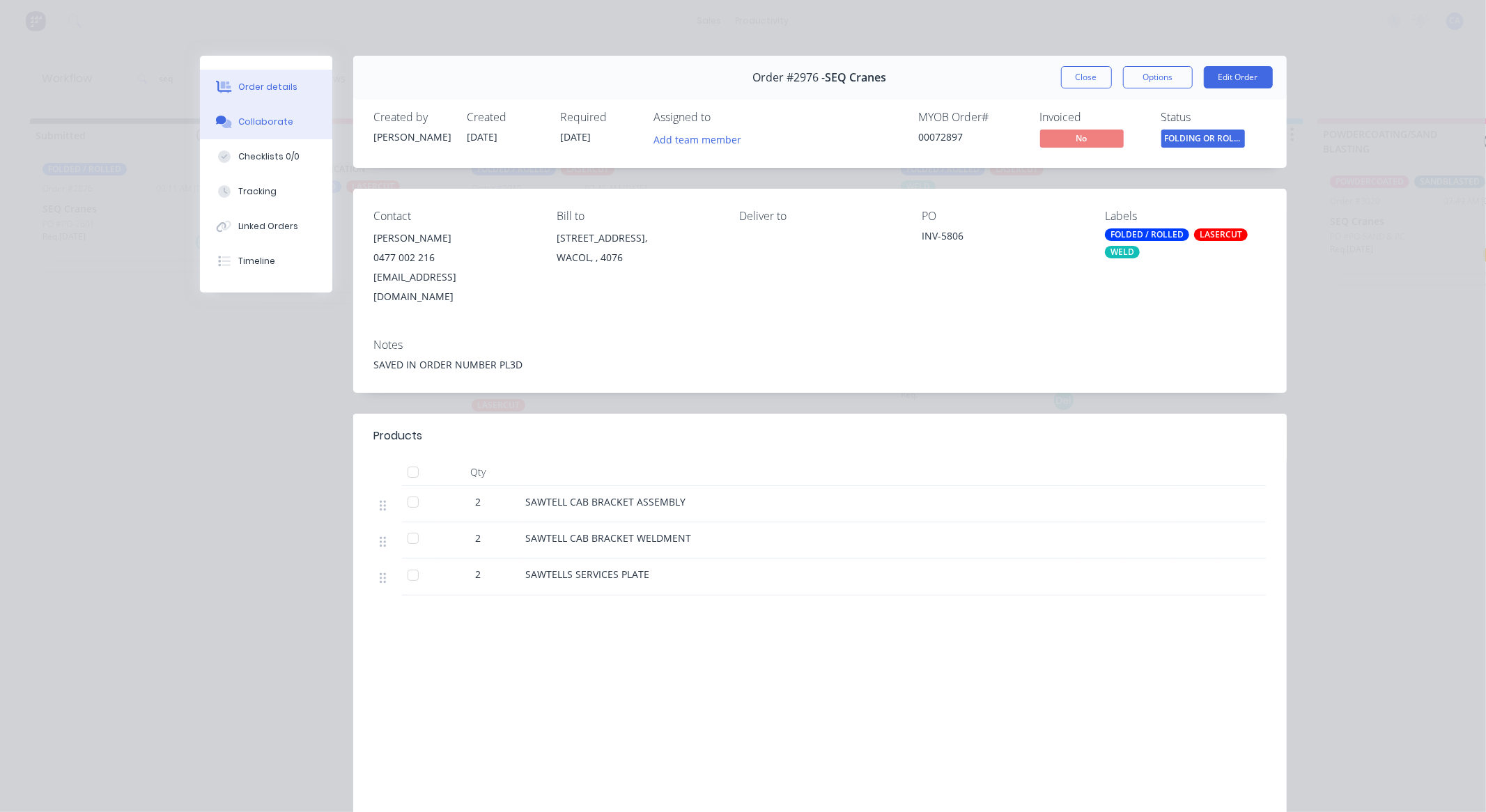
click at [268, 112] on button "Collaborate" at bounding box center [266, 122] width 132 height 35
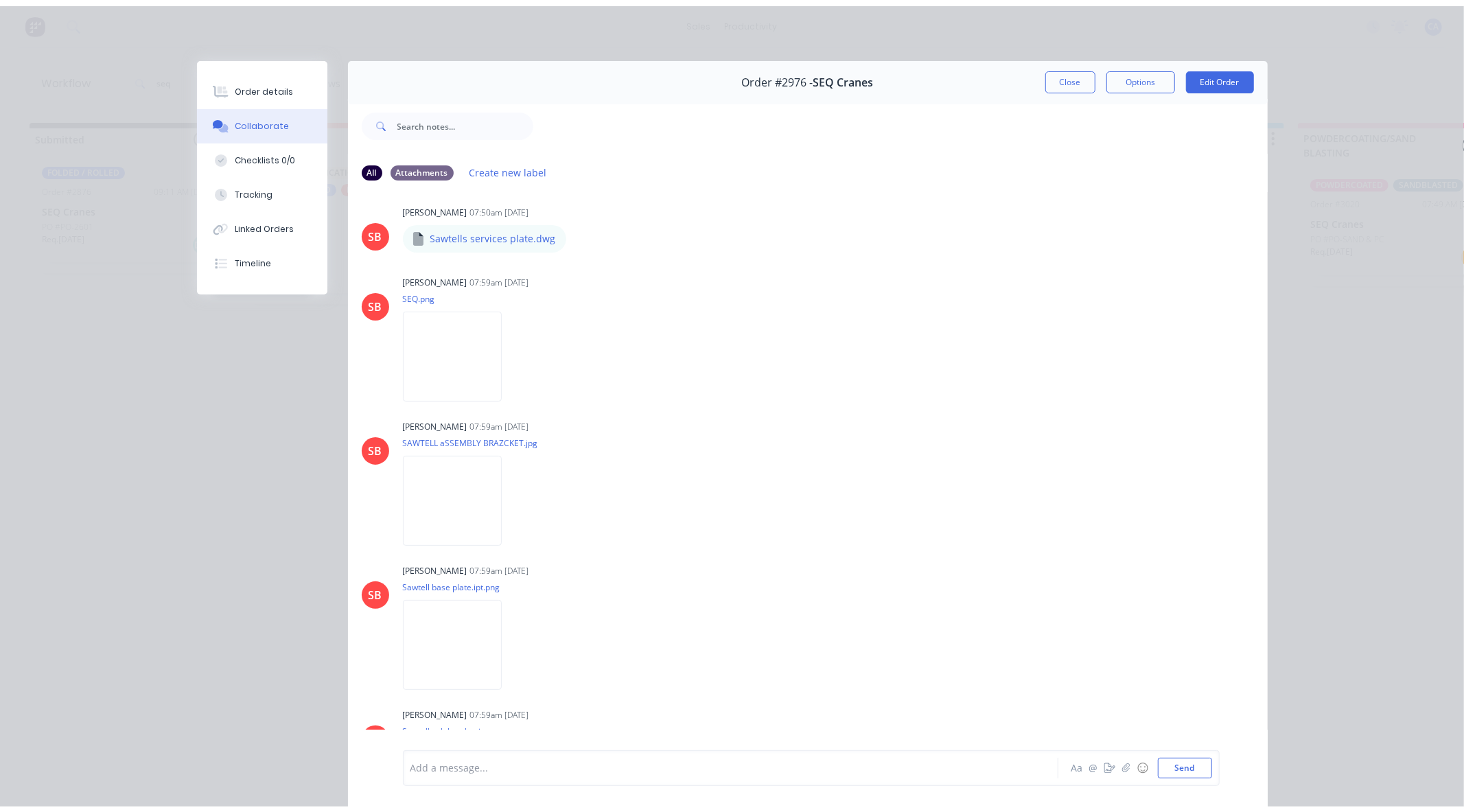
scroll to position [352, 0]
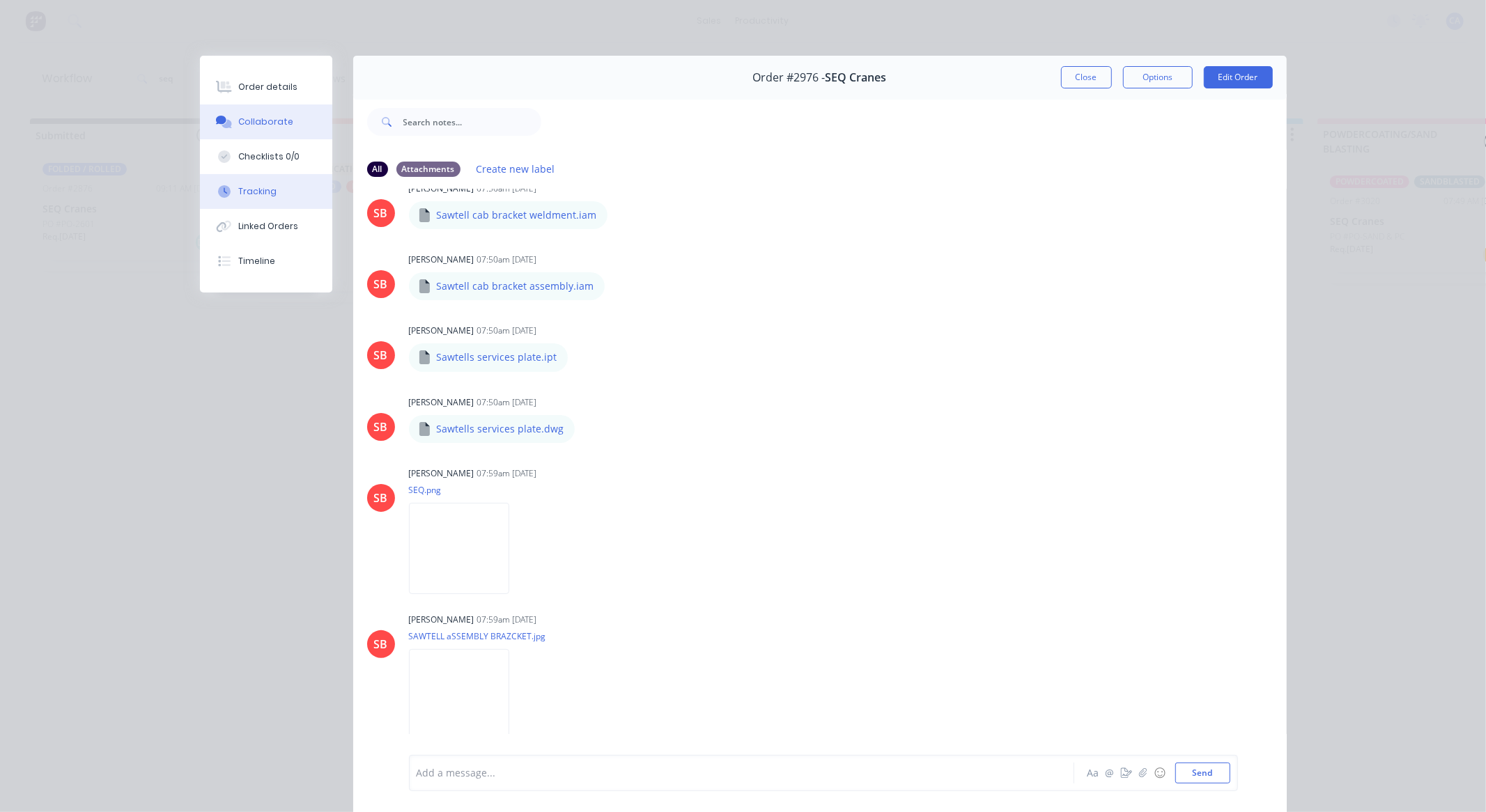
drag, startPoint x: 265, startPoint y: 187, endPoint x: 308, endPoint y: 178, distance: 43.9
click at [266, 187] on div "Tracking" at bounding box center [257, 191] width 38 height 12
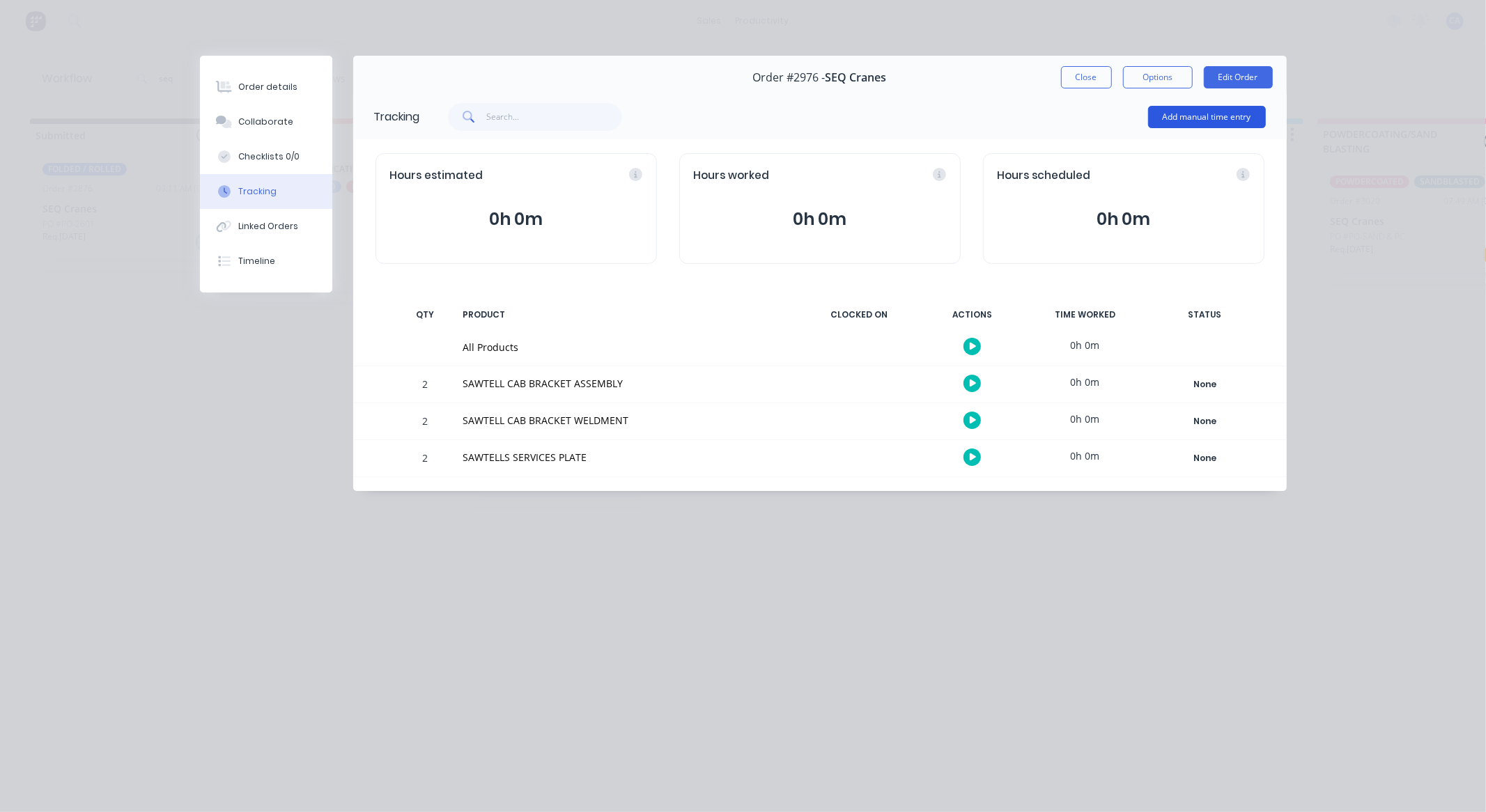
click at [1184, 112] on button "Add manual time entry" at bounding box center [1207, 116] width 118 height 22
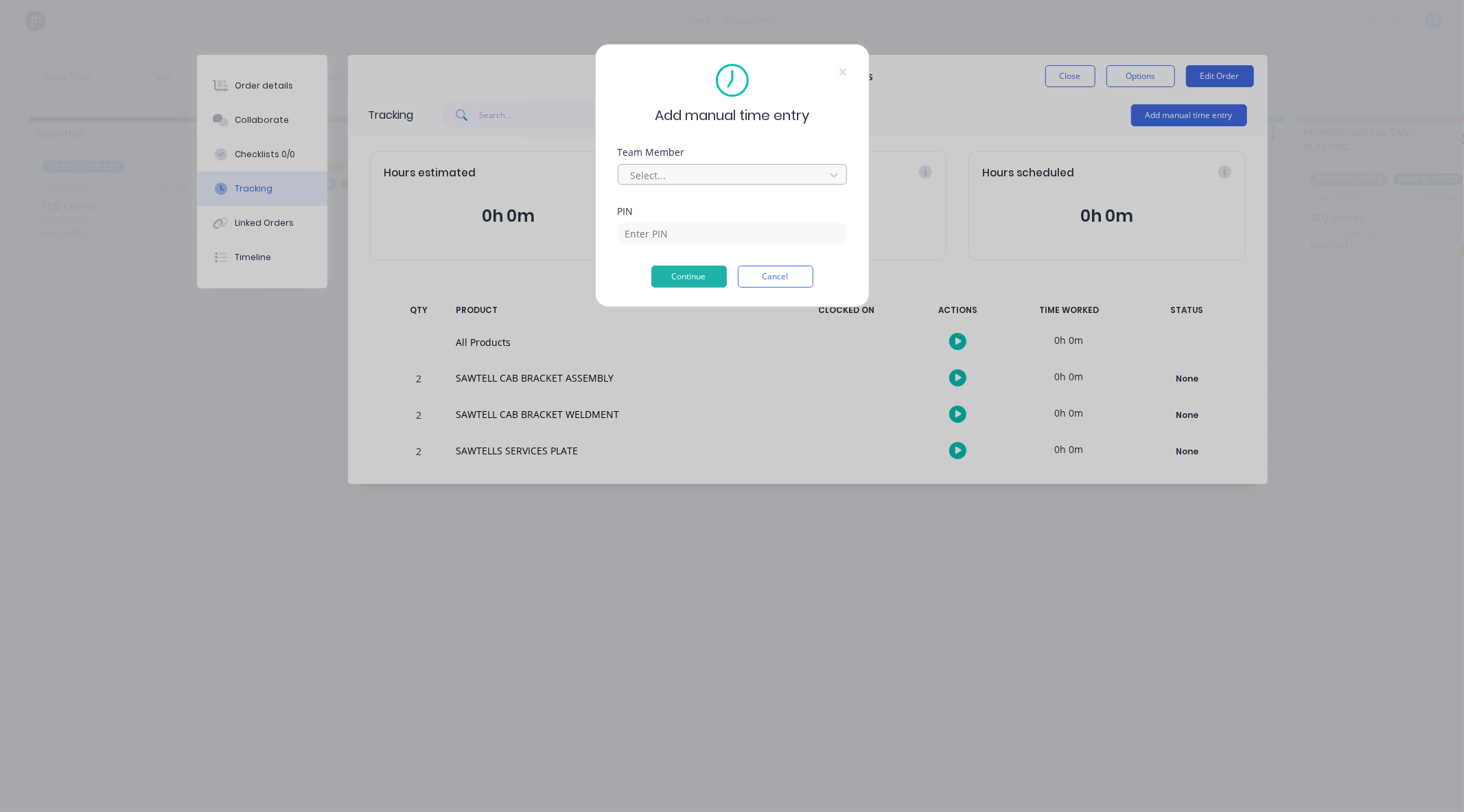
click at [667, 180] on div at bounding box center [723, 175] width 189 height 17
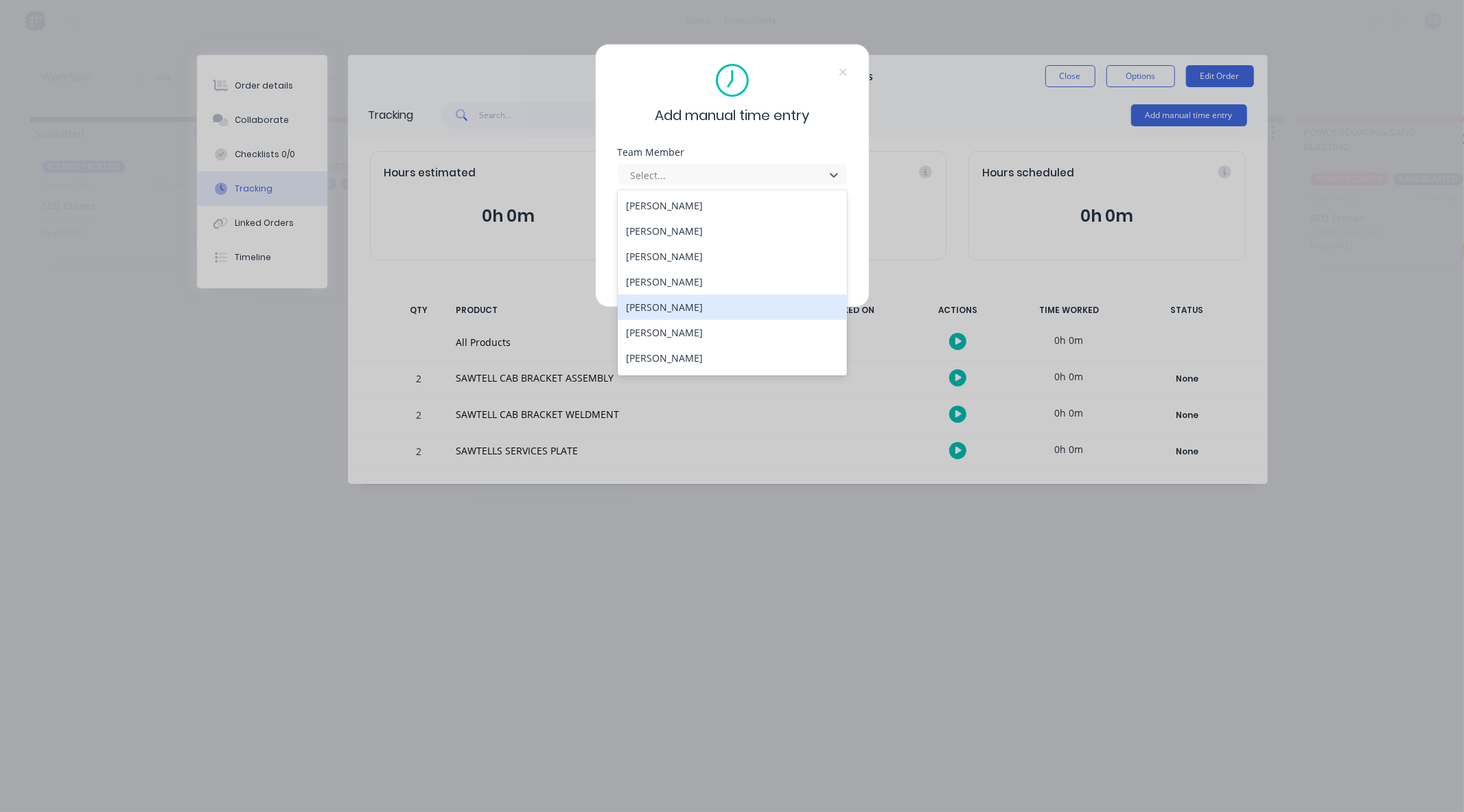
click at [648, 312] on div "[PERSON_NAME]" at bounding box center [732, 307] width 229 height 25
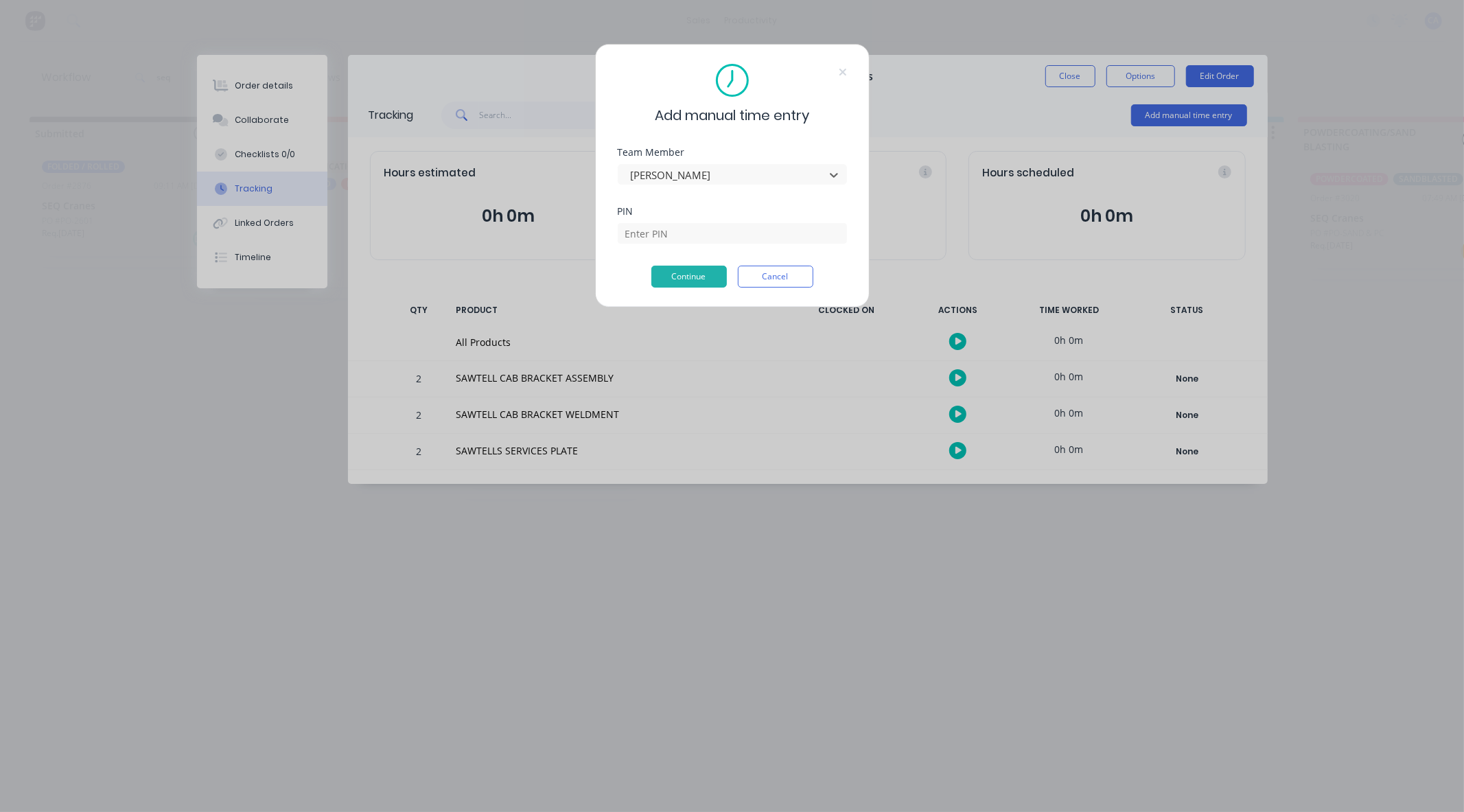
click at [674, 244] on div "PIN" at bounding box center [732, 235] width 229 height 59
click at [698, 233] on input at bounding box center [732, 233] width 229 height 21
type input "3699"
click at [685, 266] on button "Continue" at bounding box center [689, 276] width 76 height 22
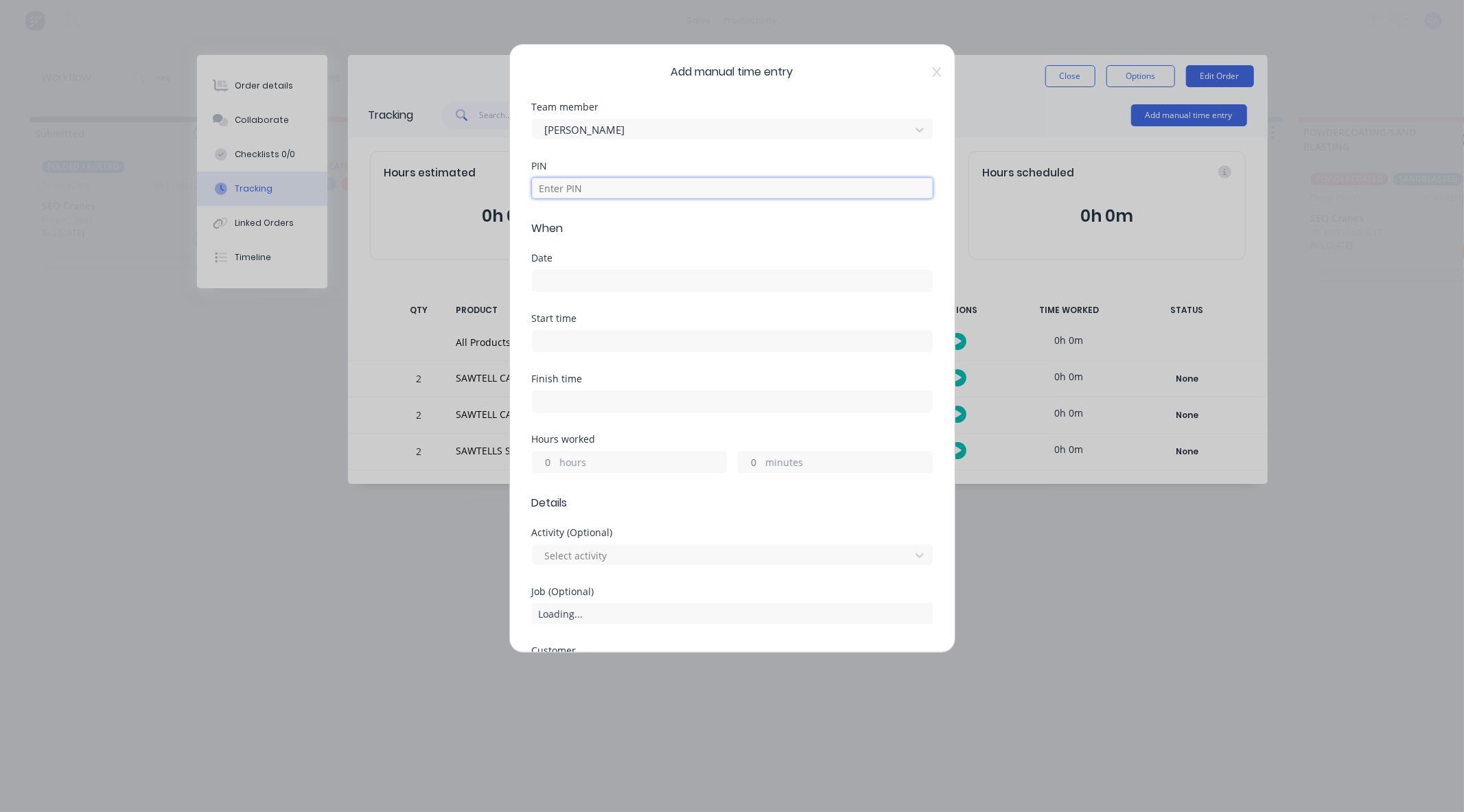
click at [579, 186] on input at bounding box center [732, 188] width 400 height 21
type input "3699"
click at [546, 273] on input at bounding box center [732, 280] width 400 height 21
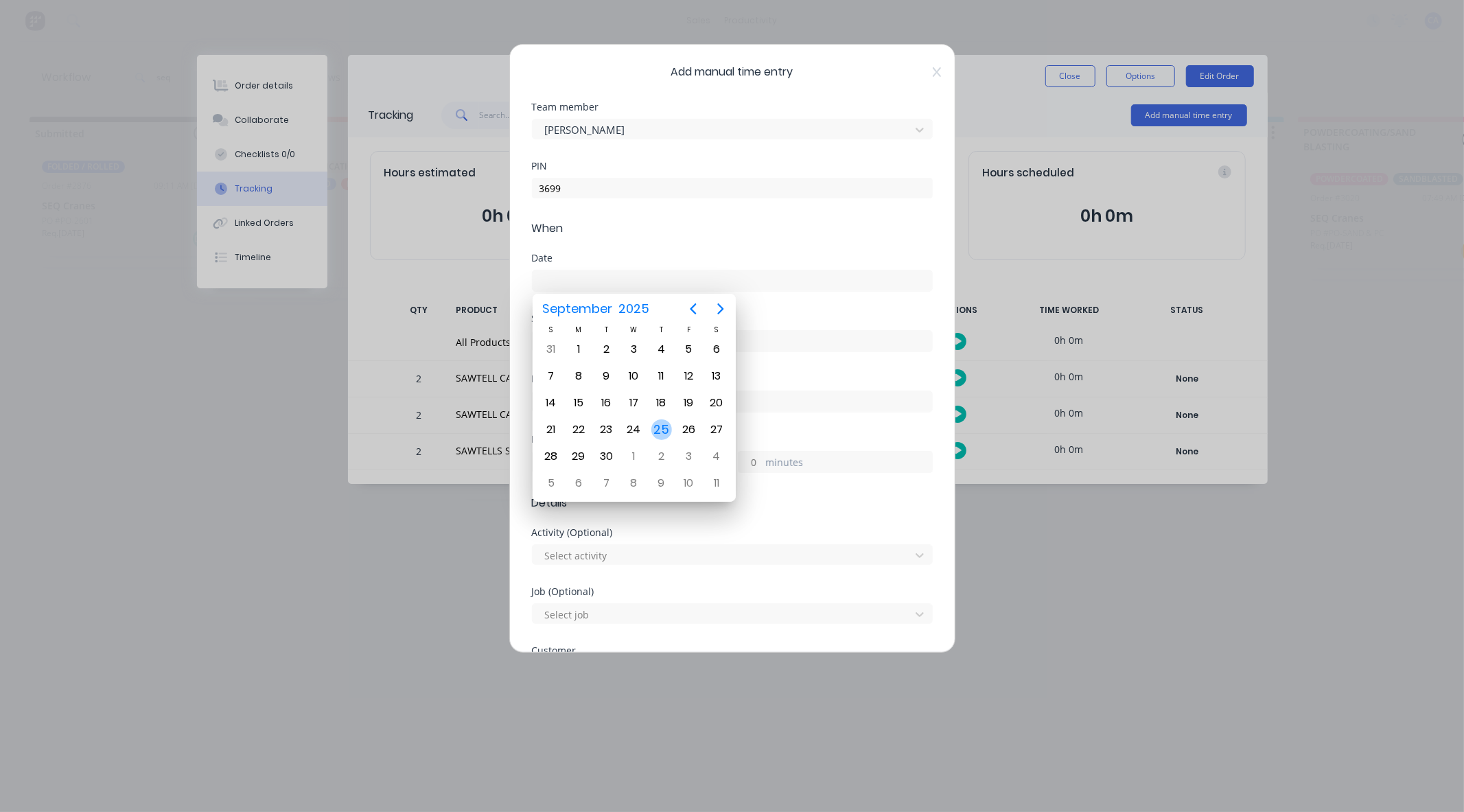
click at [661, 426] on div "25" at bounding box center [662, 429] width 21 height 21
type input "[DATE]"
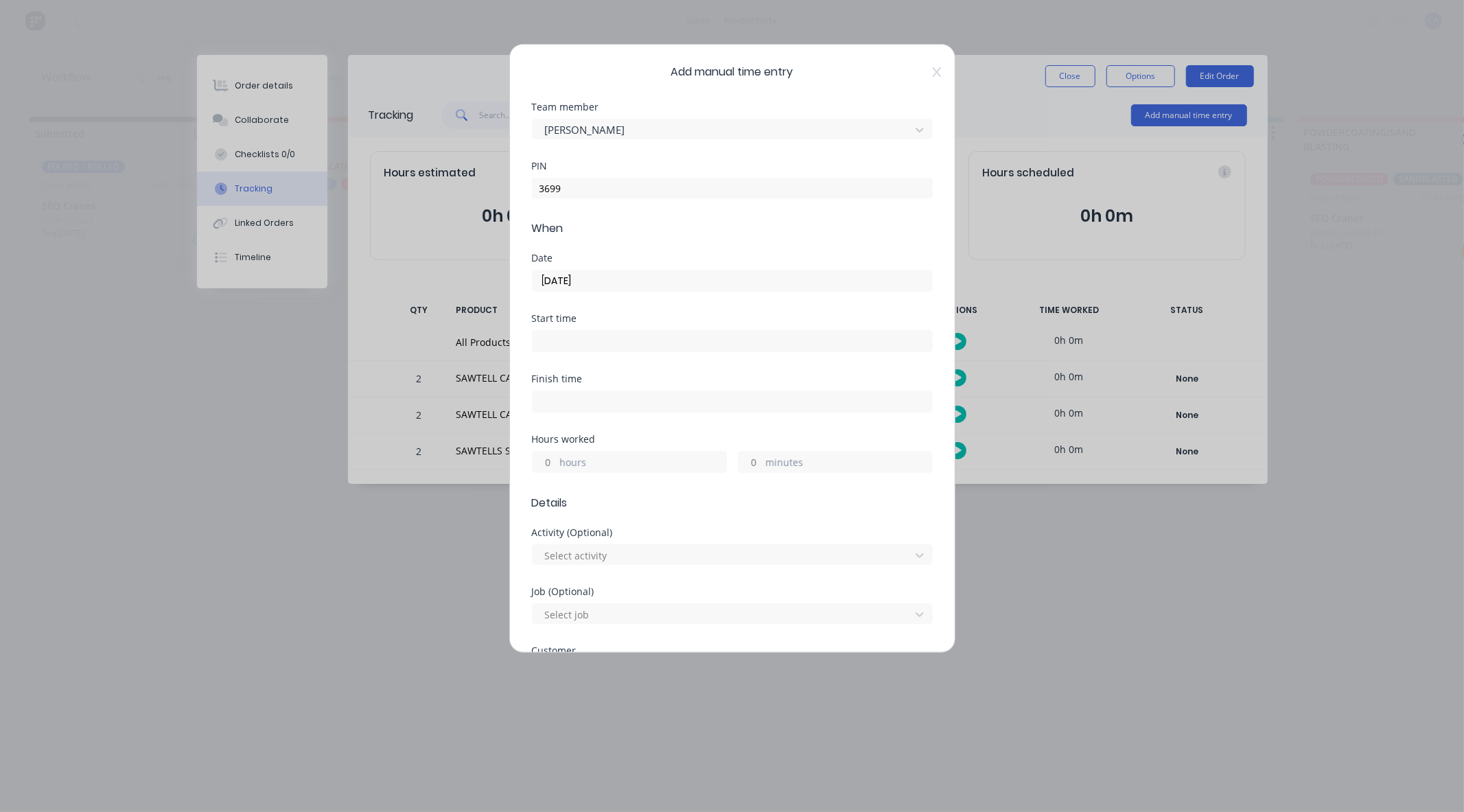
click at [751, 469] on input "minutes" at bounding box center [750, 462] width 24 height 21
type input "15"
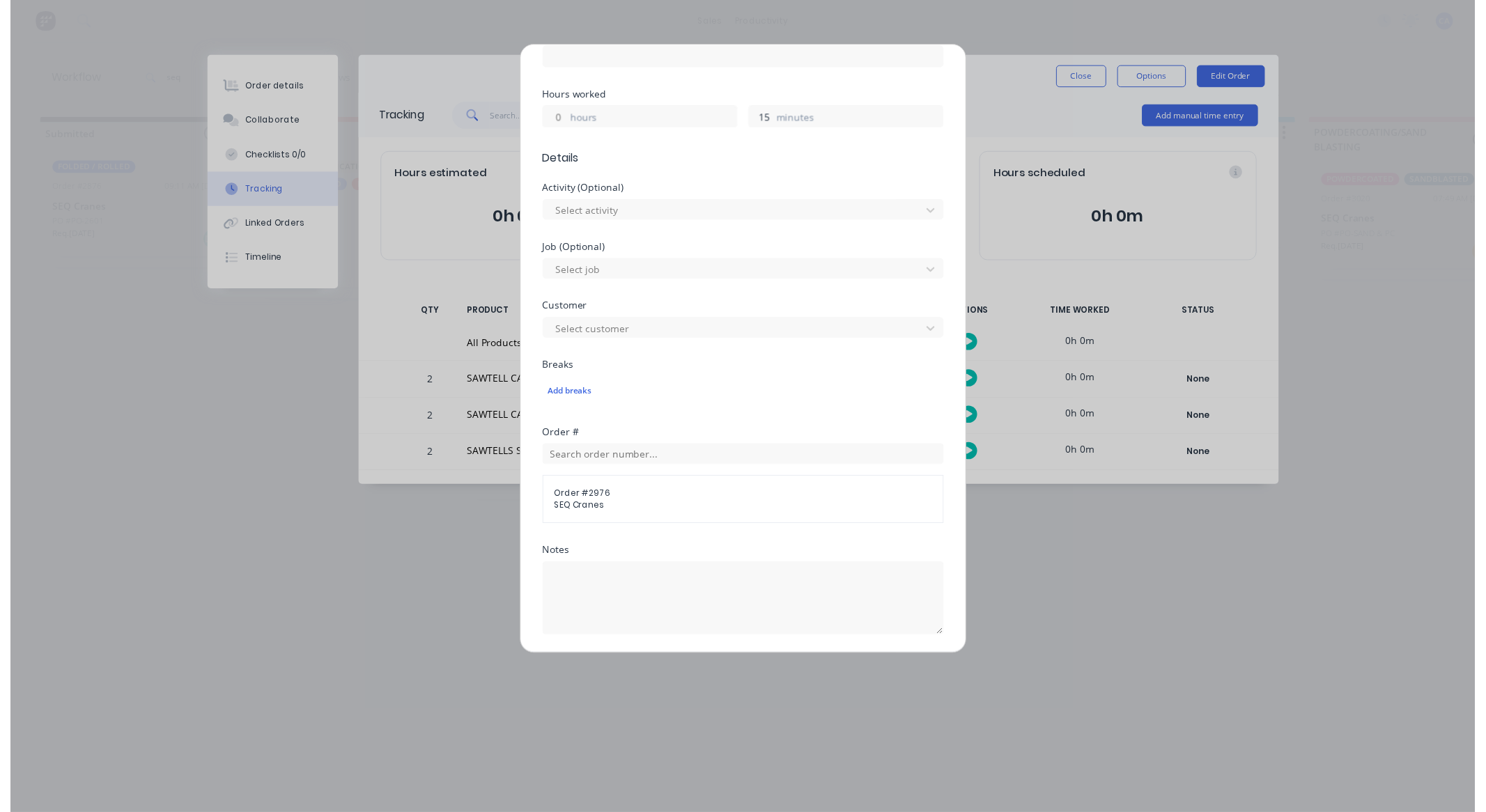
scroll to position [504, 0]
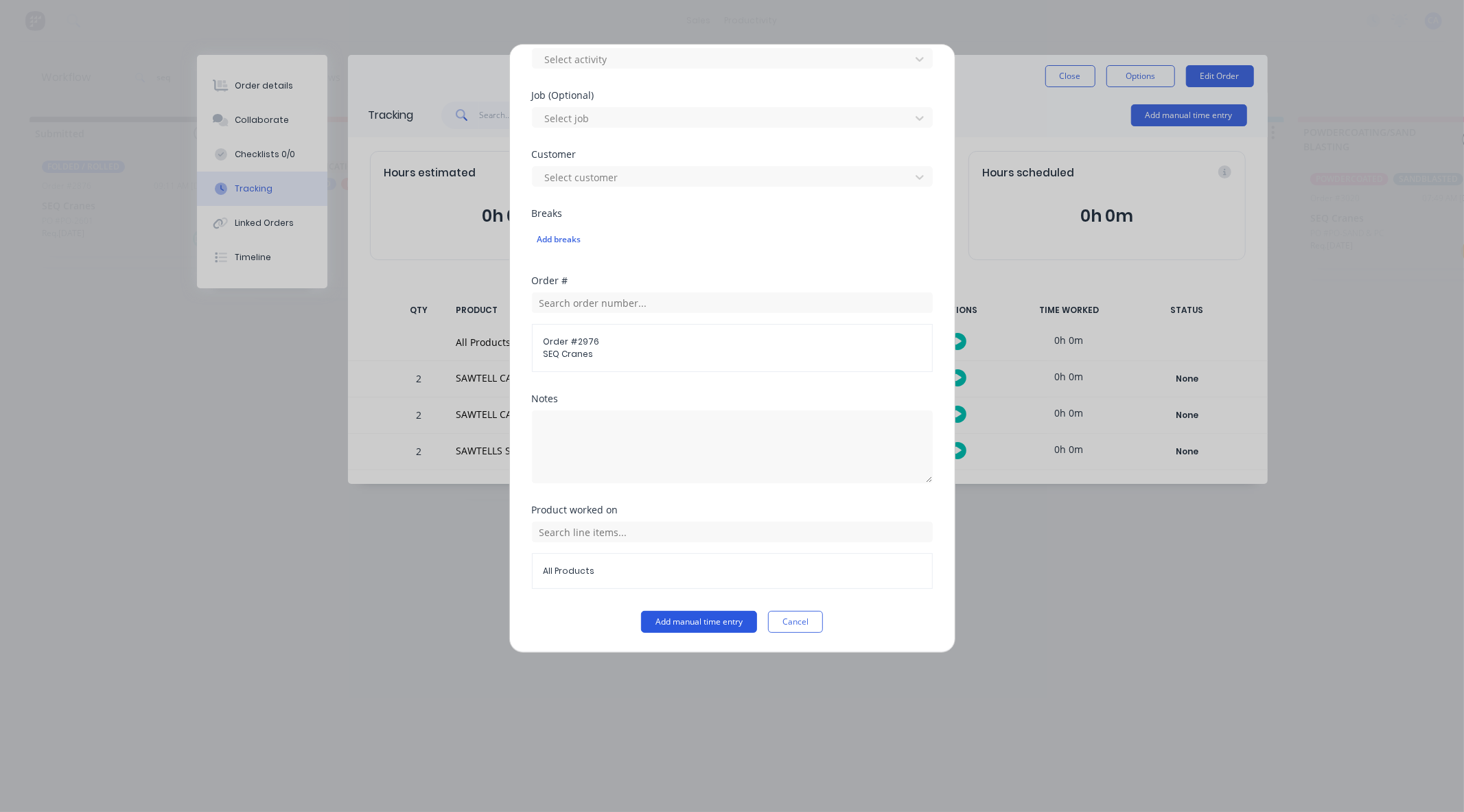
click at [722, 622] on button "Add manual time entry" at bounding box center [700, 621] width 116 height 22
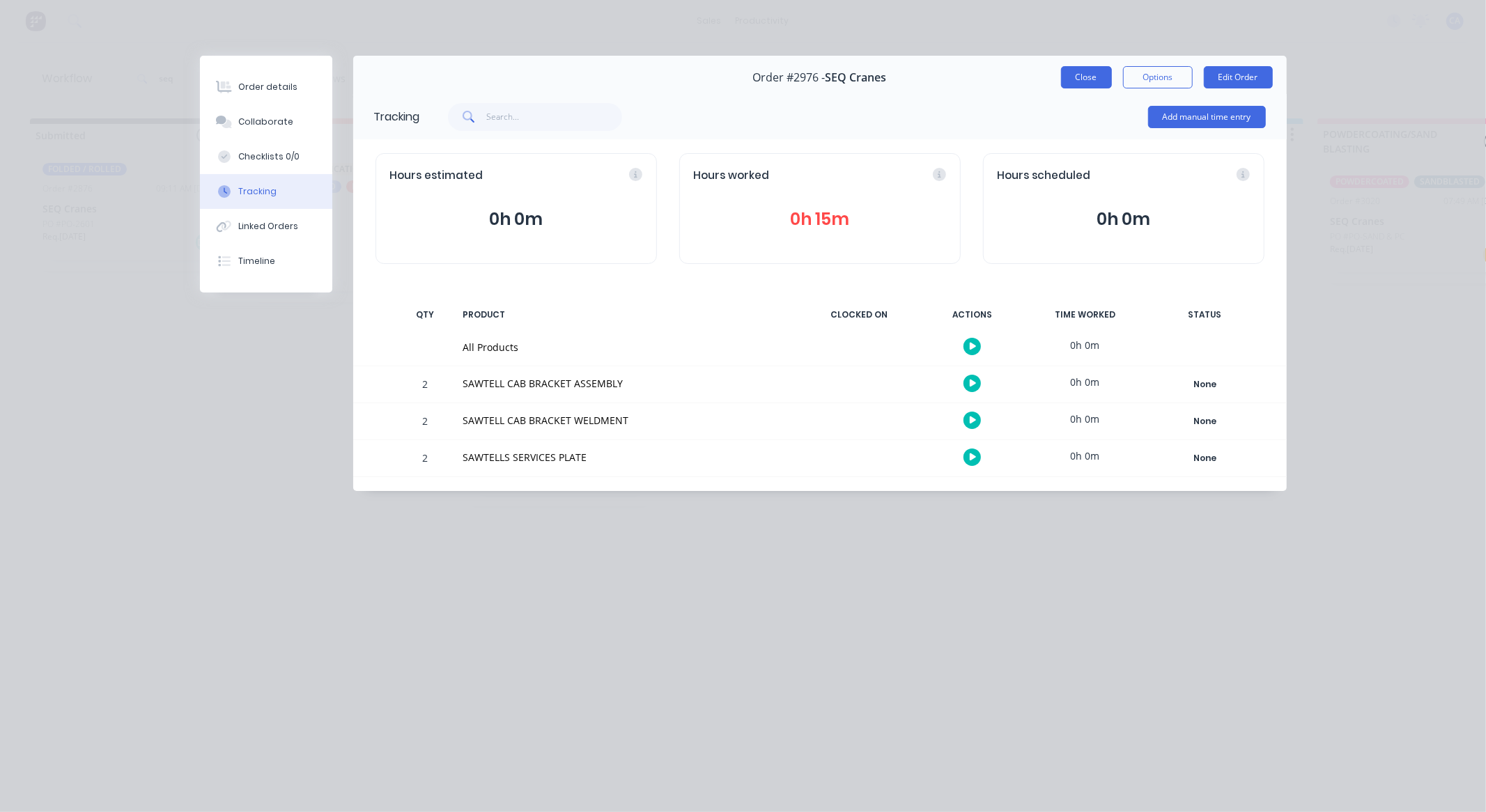
click at [1087, 74] on button "Close" at bounding box center [1086, 77] width 50 height 22
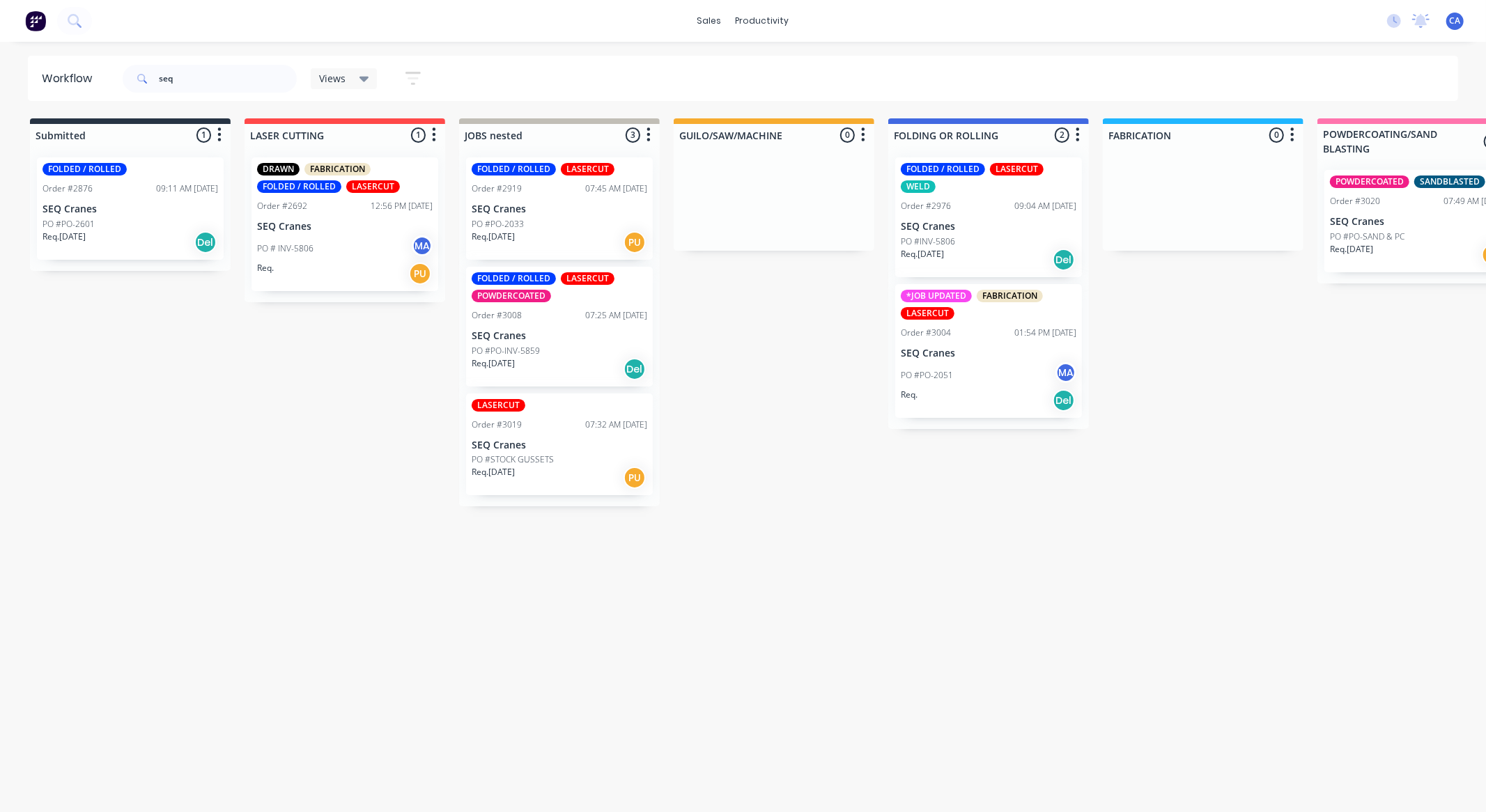
click at [970, 196] on div "FOLDED / ROLLED LASERCUT WELD Order #2976 09:04 AM 22/09/25 SEQ Cranes PO #INV-…" at bounding box center [988, 217] width 187 height 120
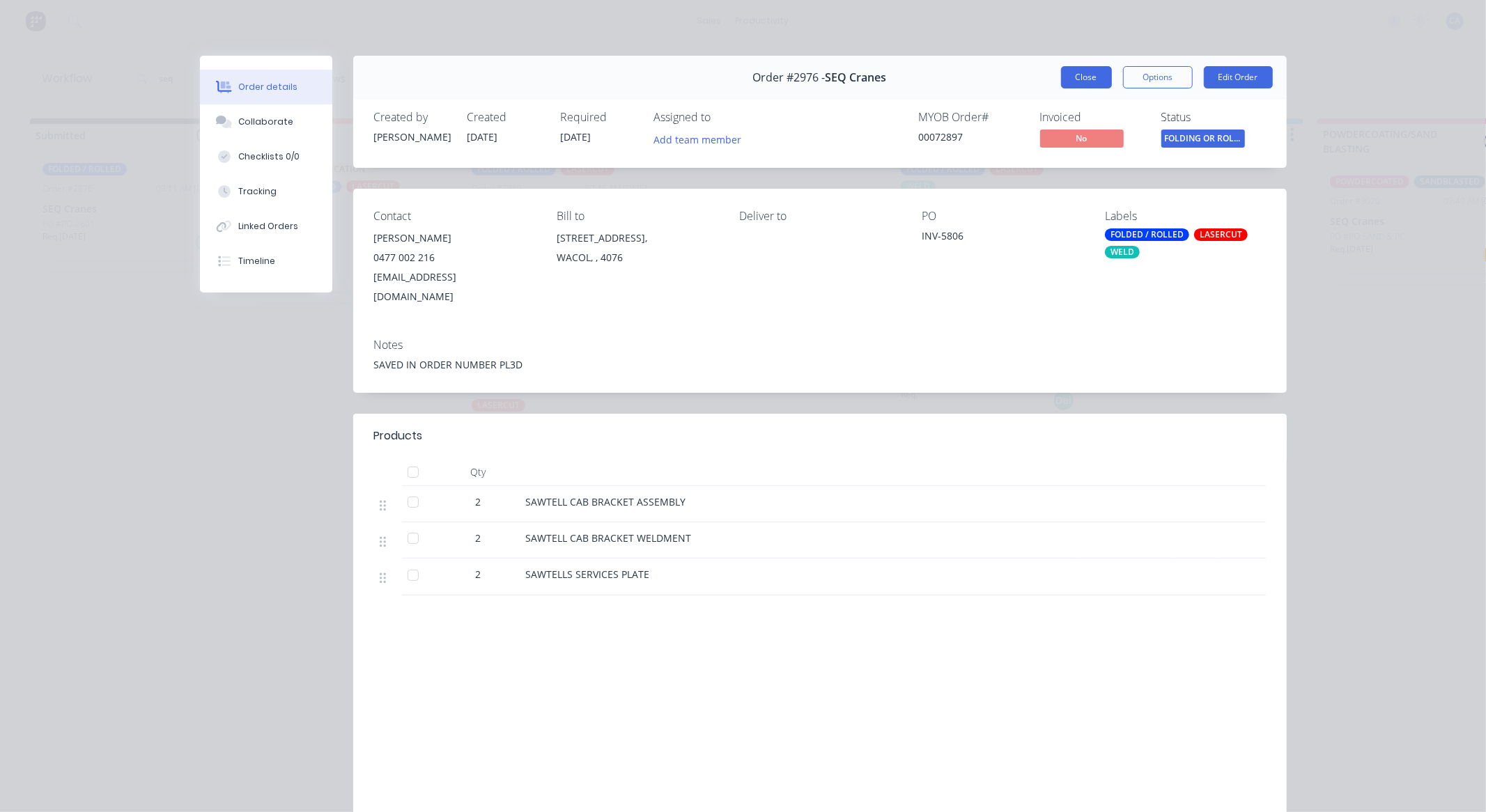
click at [1066, 74] on button "Close" at bounding box center [1086, 77] width 50 height 22
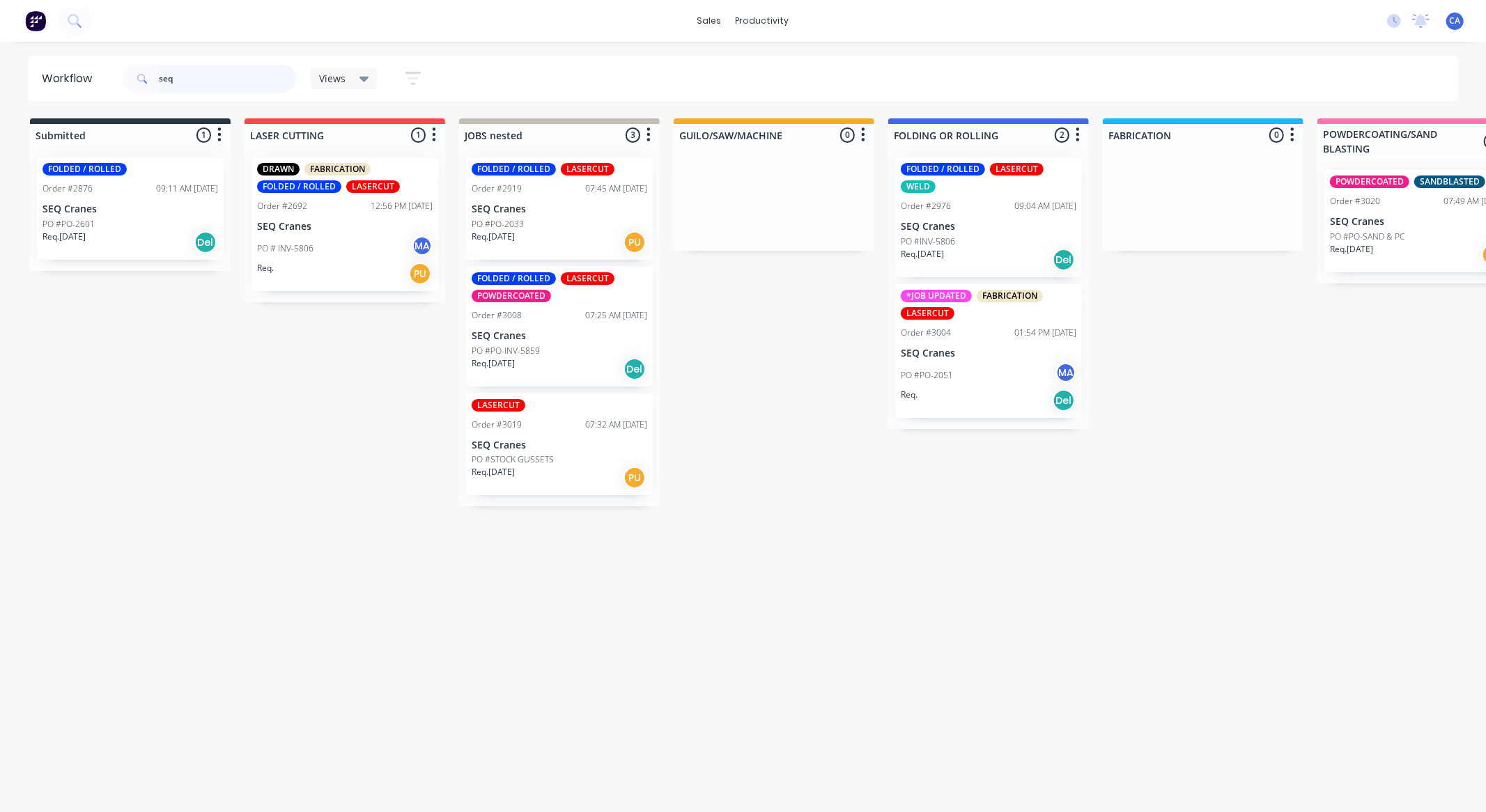
click at [231, 77] on input "seq" at bounding box center [228, 78] width 138 height 28
type input "s"
type input "dove"
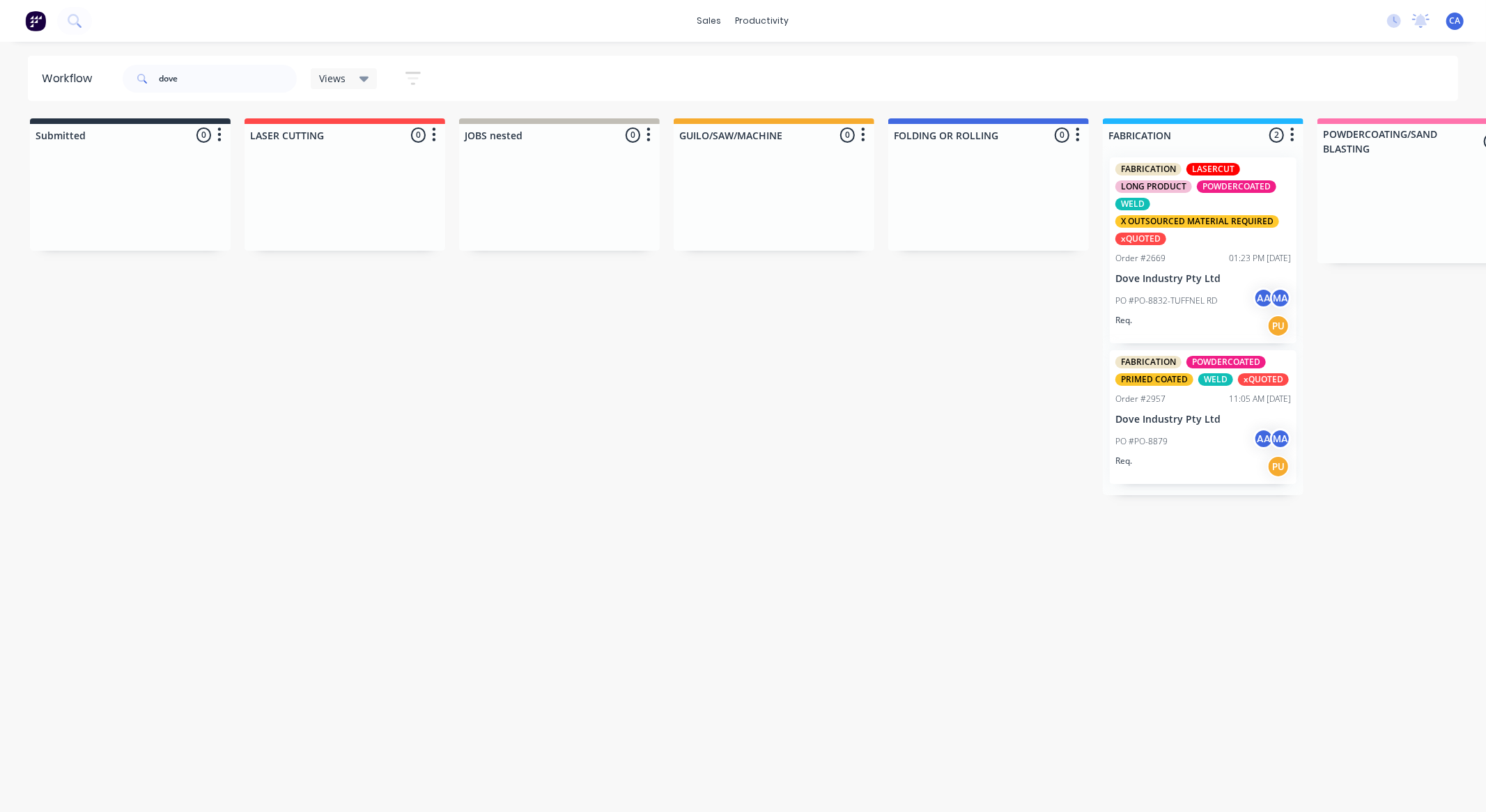
click at [1228, 453] on div "PO #PO-8879 AA MA" at bounding box center [1203, 442] width 175 height 27
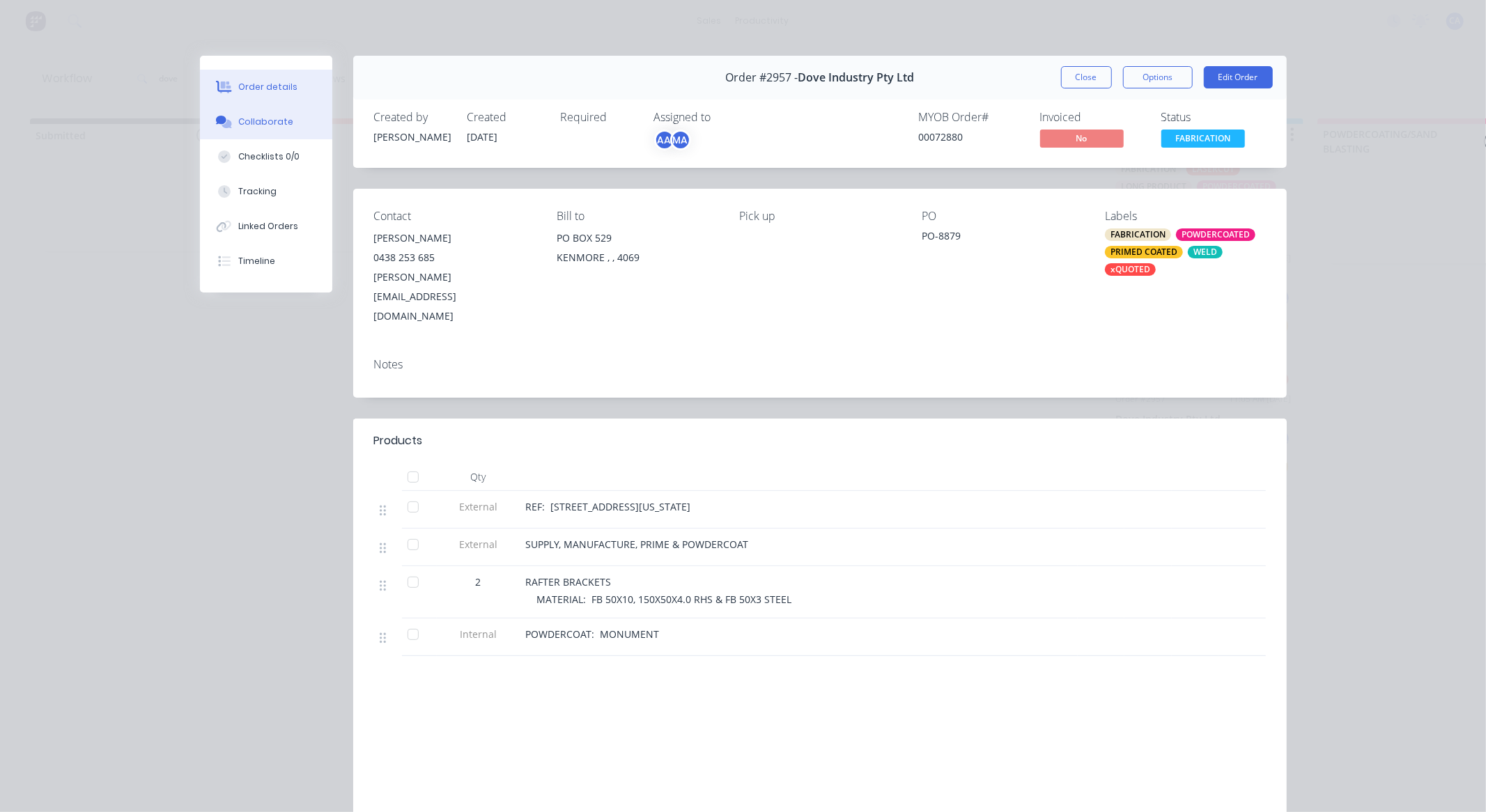
click at [281, 131] on button "Collaborate" at bounding box center [266, 122] width 132 height 35
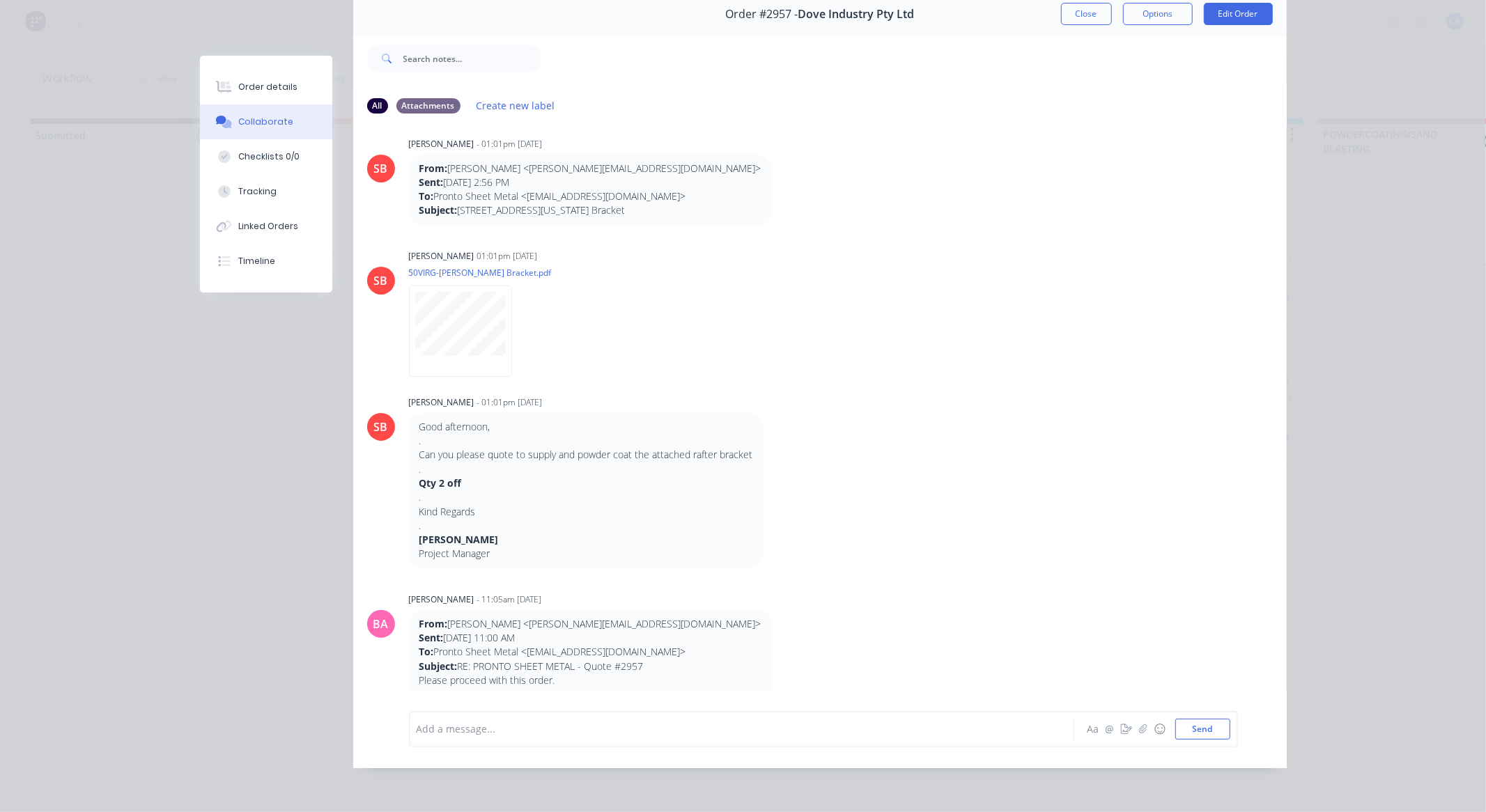
scroll to position [0, 0]
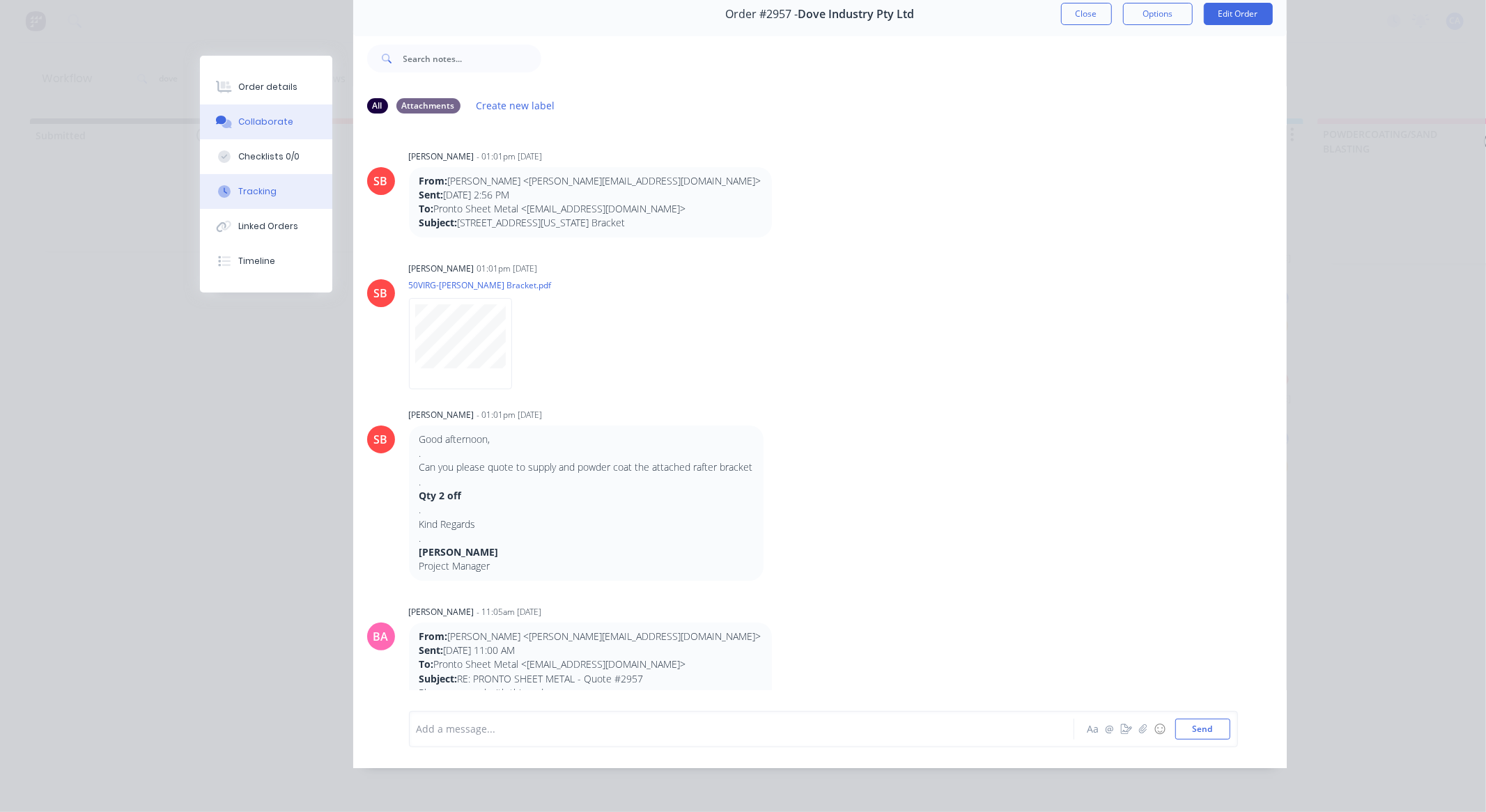
drag, startPoint x: 272, startPoint y: 197, endPoint x: 331, endPoint y: 203, distance: 59.3
click at [273, 197] on button "Tracking" at bounding box center [266, 191] width 132 height 35
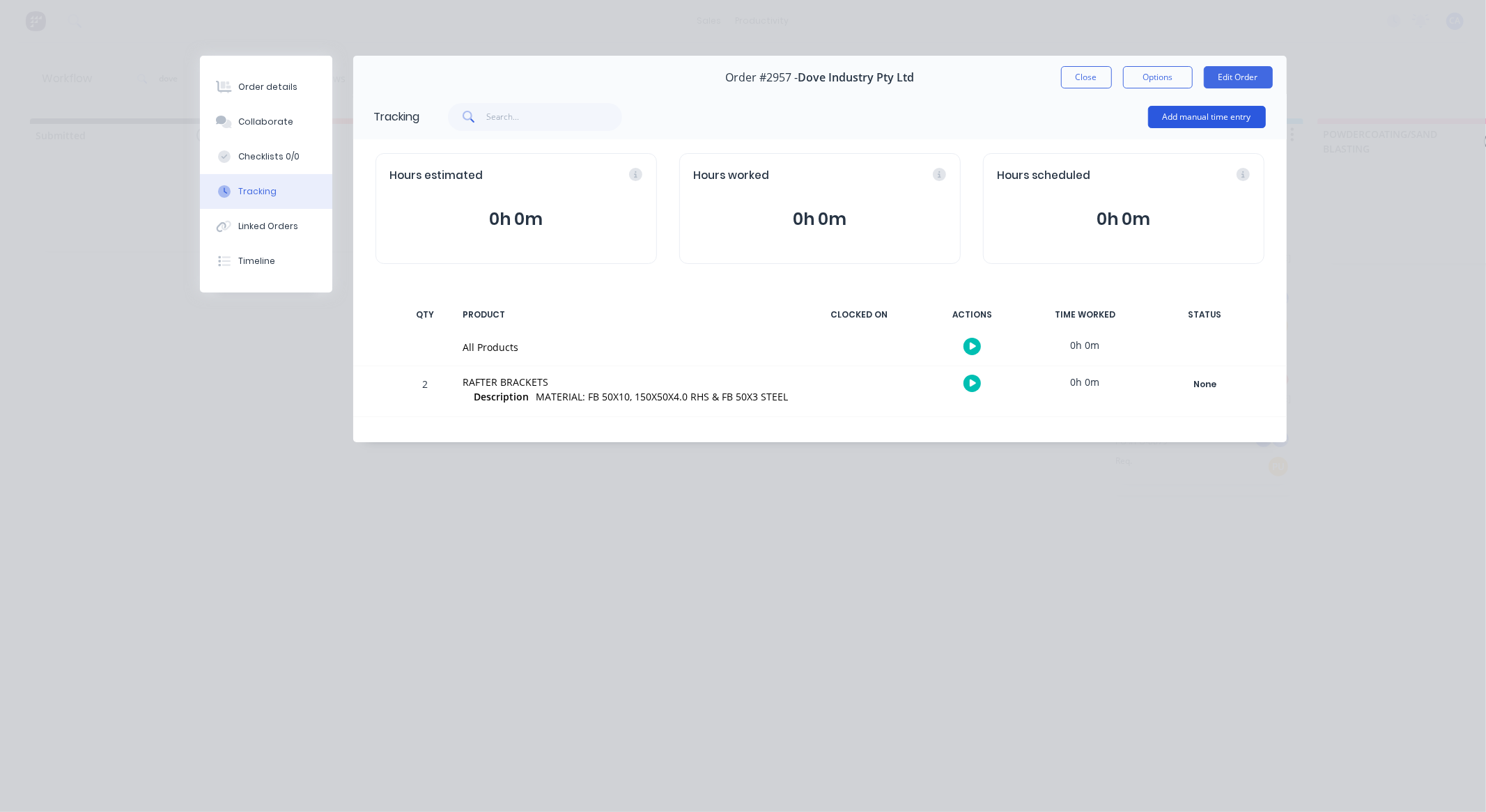
click at [1189, 113] on button "Add manual time entry" at bounding box center [1207, 116] width 118 height 22
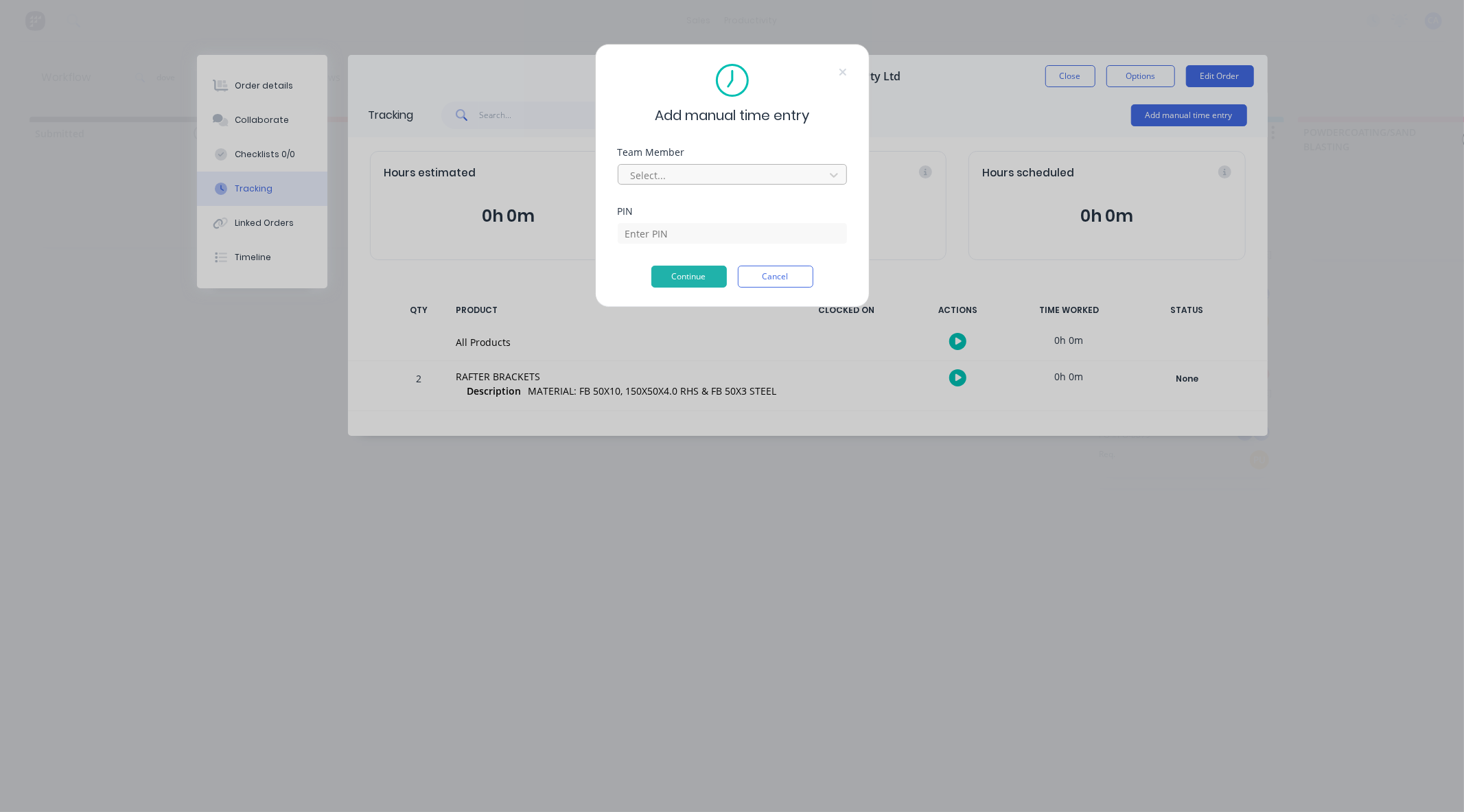
click at [705, 175] on div at bounding box center [723, 175] width 189 height 17
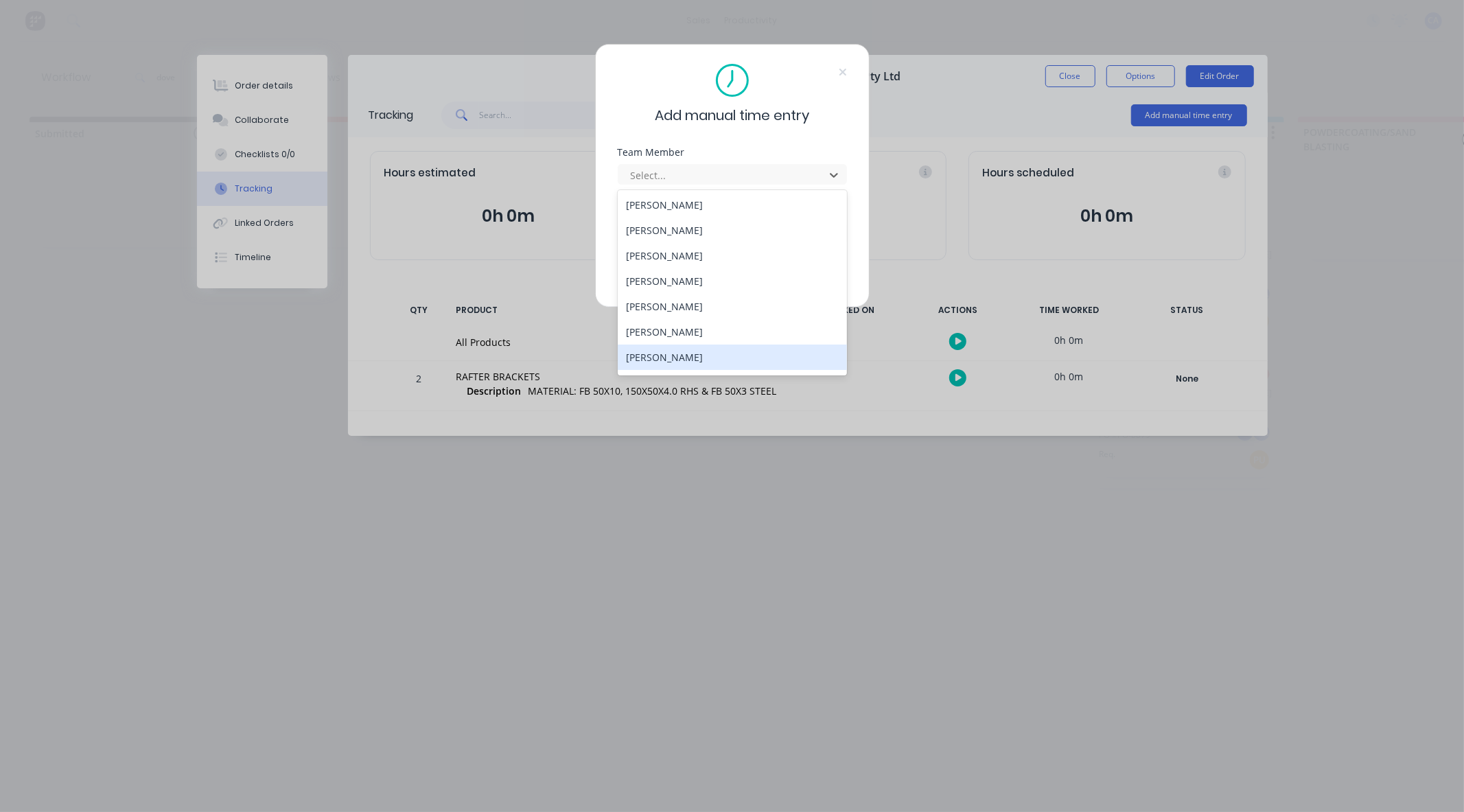
scroll to position [73, 0]
click at [718, 305] on div "[PERSON_NAME]" at bounding box center [732, 309] width 229 height 25
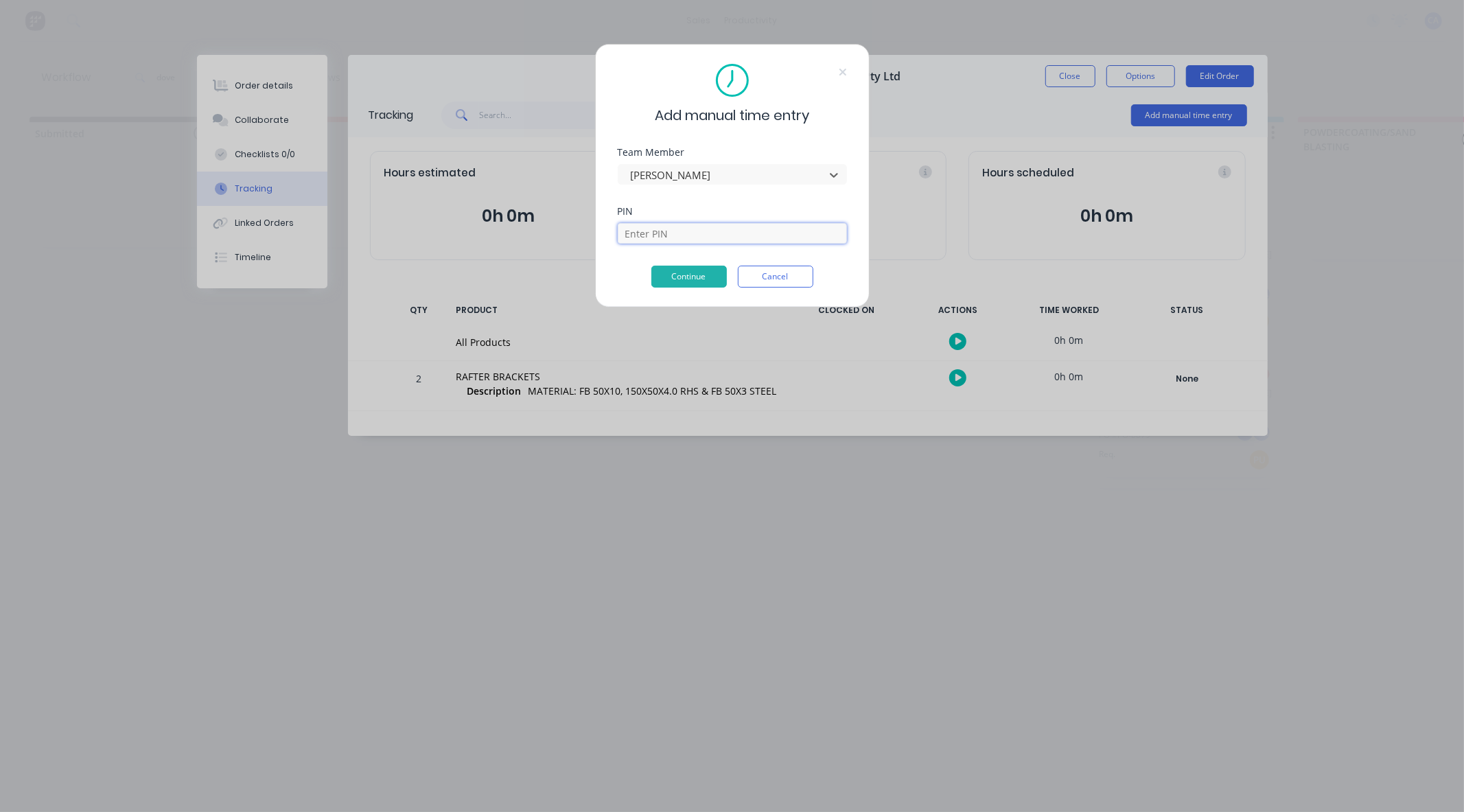
click at [714, 232] on input at bounding box center [732, 233] width 229 height 21
type input "0000"
click at [687, 281] on button "Continue" at bounding box center [689, 276] width 76 height 22
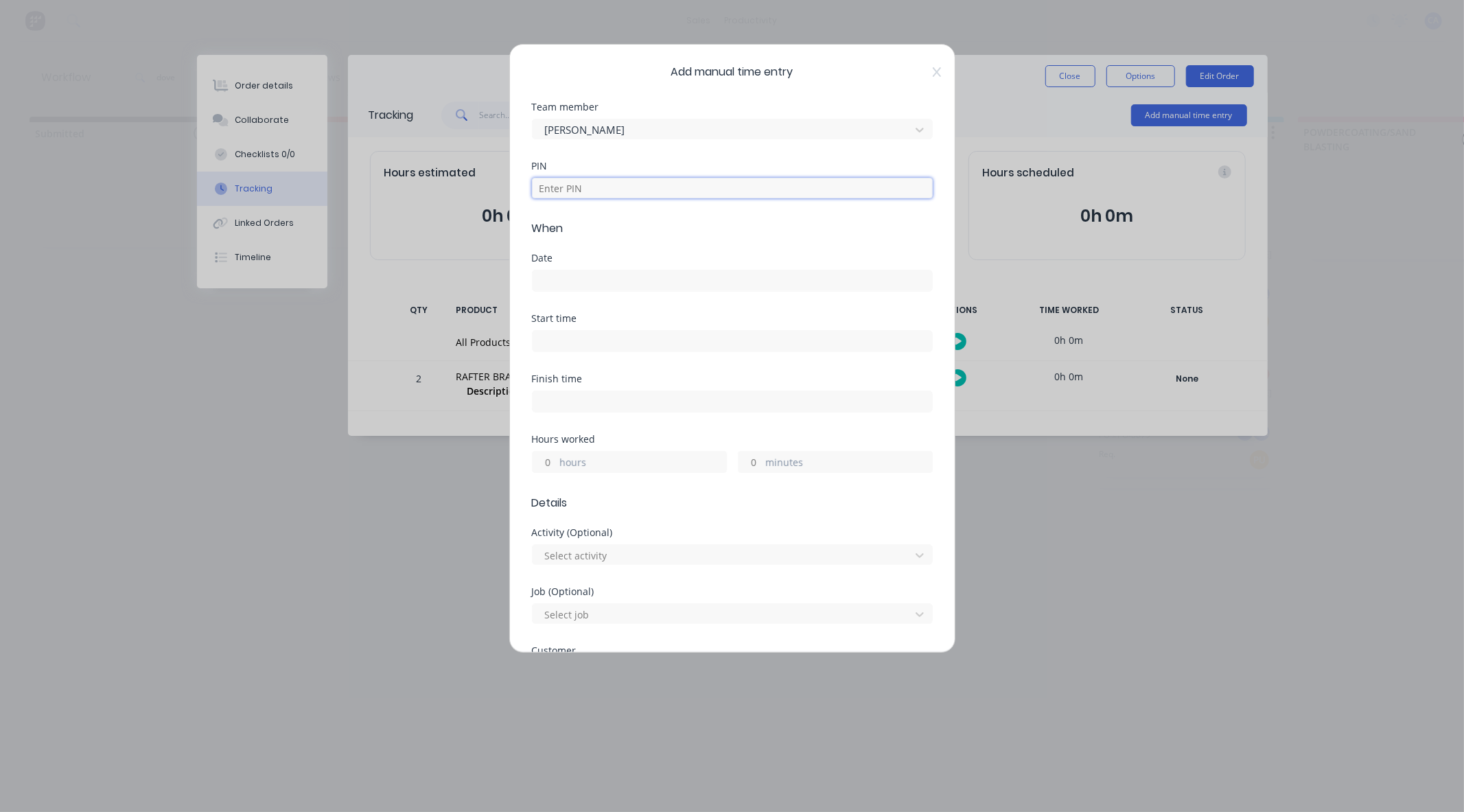
click at [626, 196] on input at bounding box center [732, 188] width 400 height 21
type input "0000"
click at [572, 263] on div "Date" at bounding box center [732, 272] width 400 height 38
click at [569, 271] on input at bounding box center [732, 280] width 400 height 21
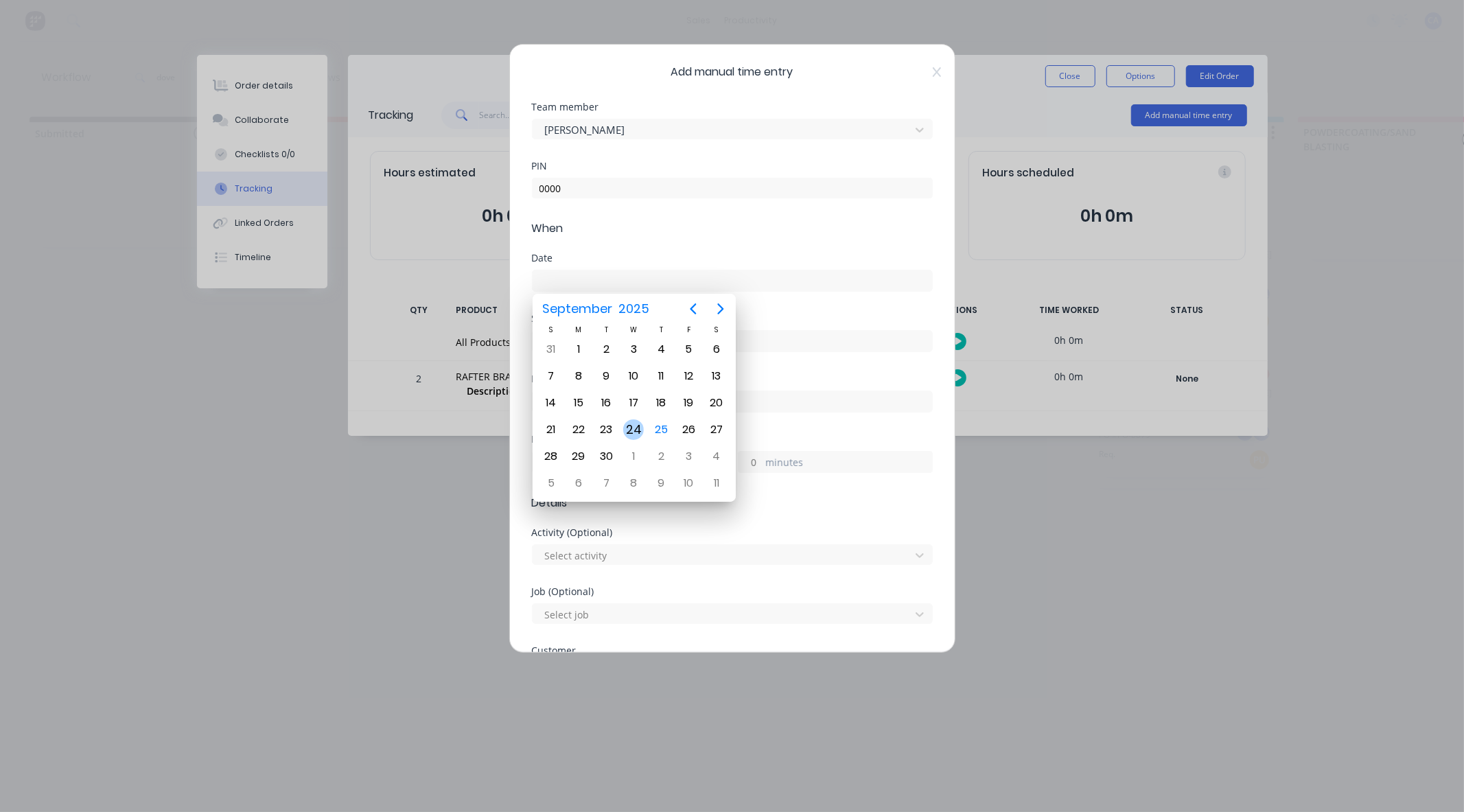
click at [636, 427] on div "24" at bounding box center [634, 429] width 21 height 21
type input "24/09/2025"
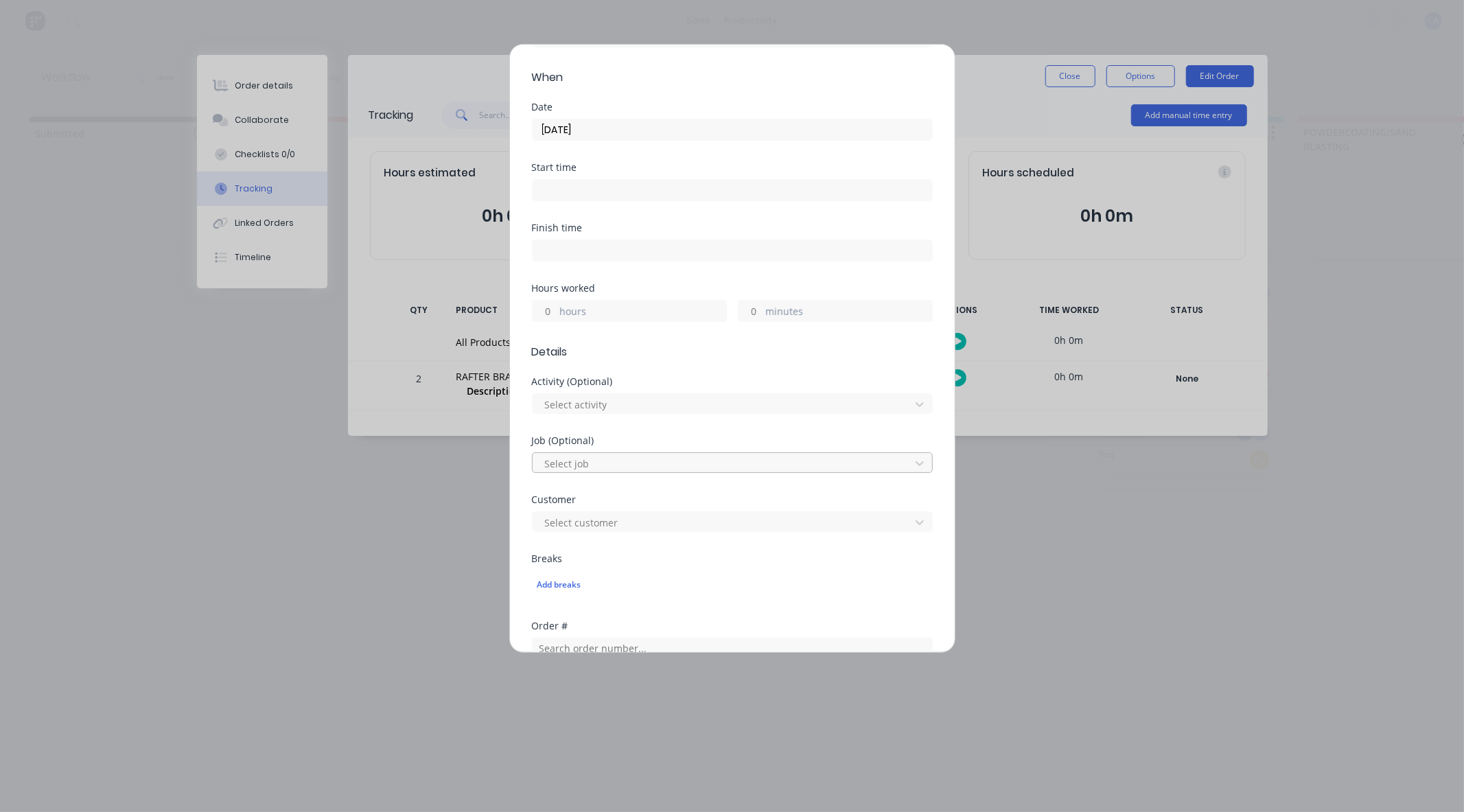
scroll to position [152, 0]
click at [544, 308] on input "hours" at bounding box center [545, 309] width 24 height 21
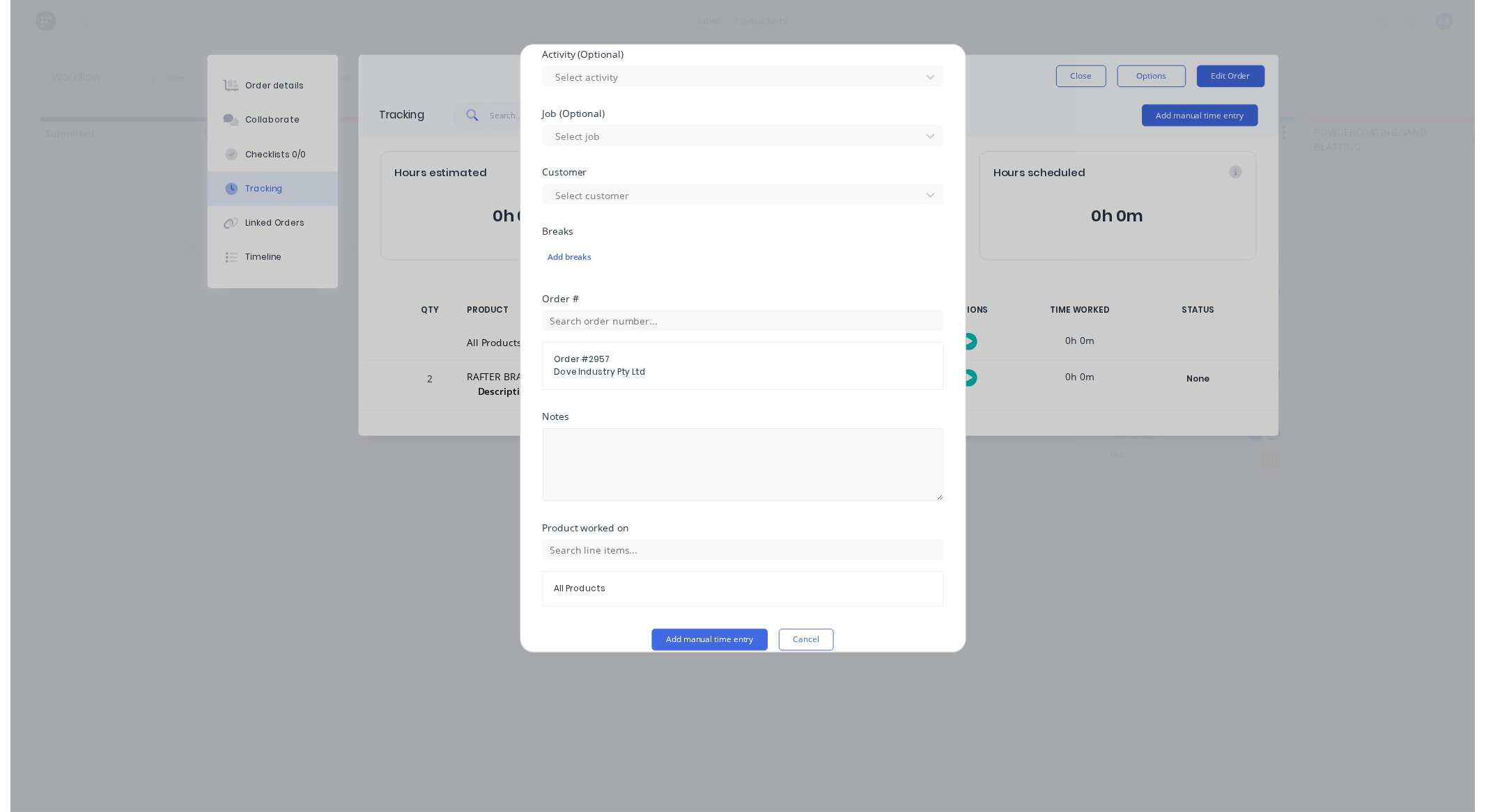
scroll to position [504, 0]
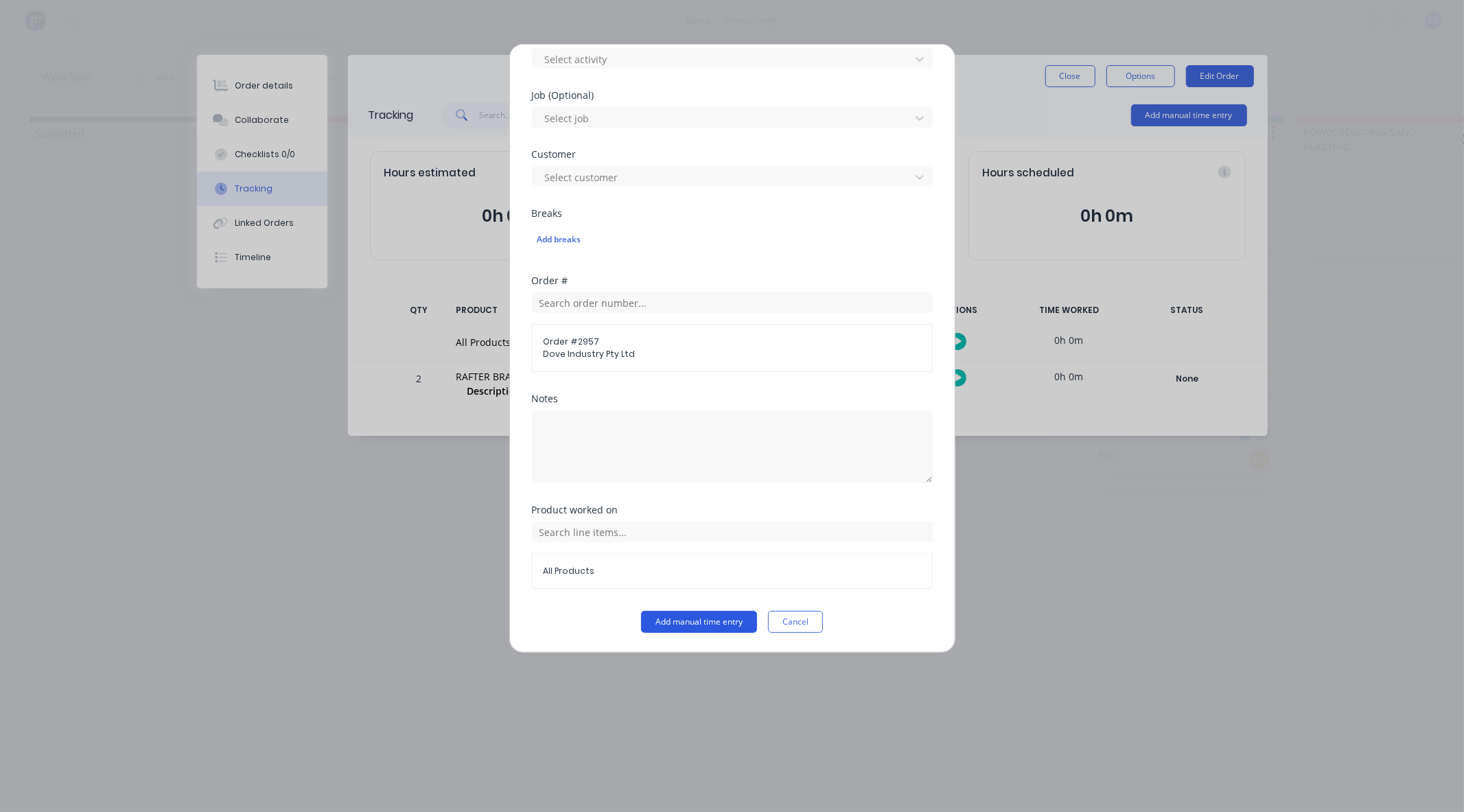
type input "2"
click at [690, 625] on button "Add manual time entry" at bounding box center [700, 621] width 116 height 22
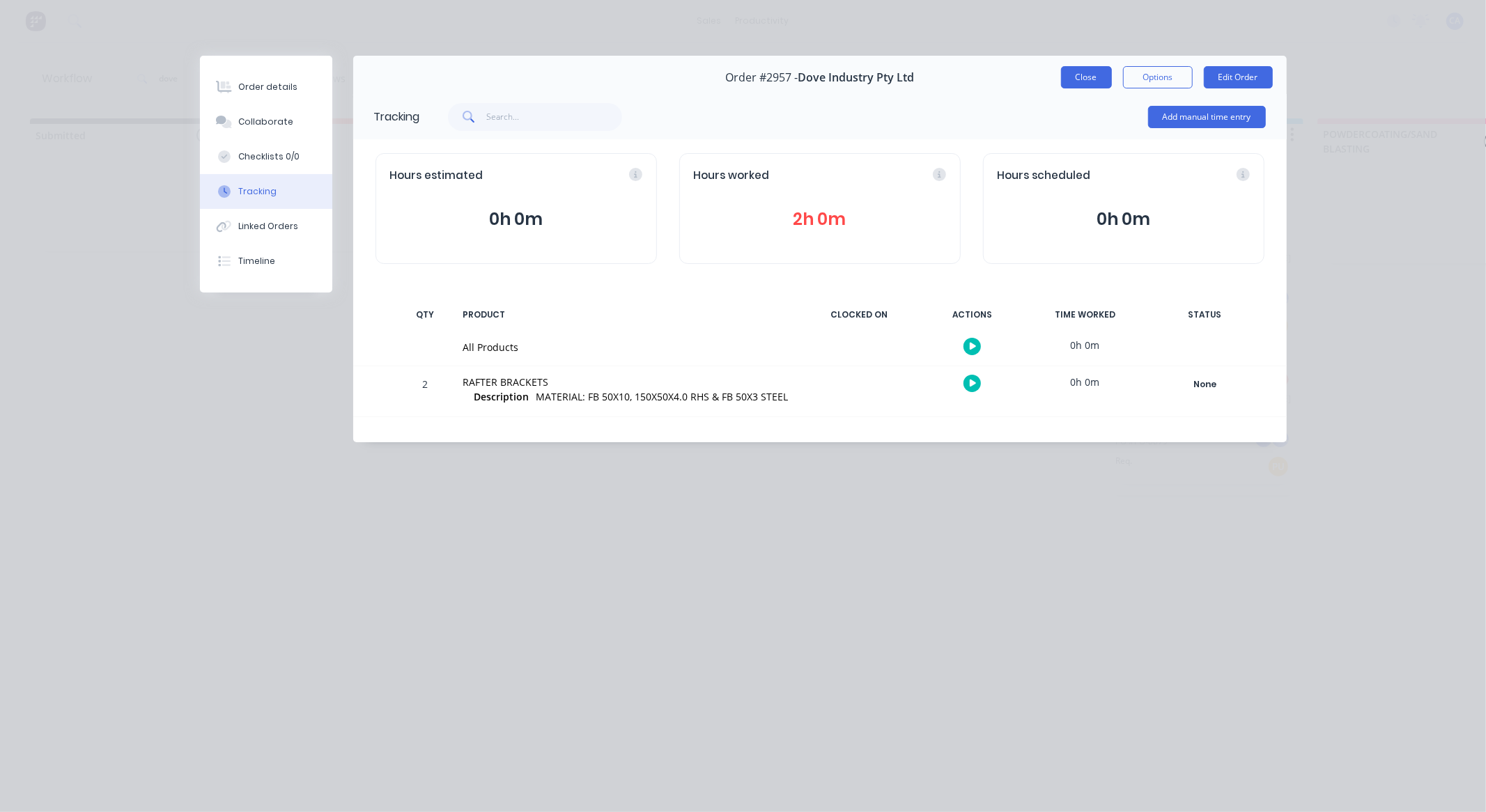
click at [1082, 69] on button "Close" at bounding box center [1086, 77] width 50 height 22
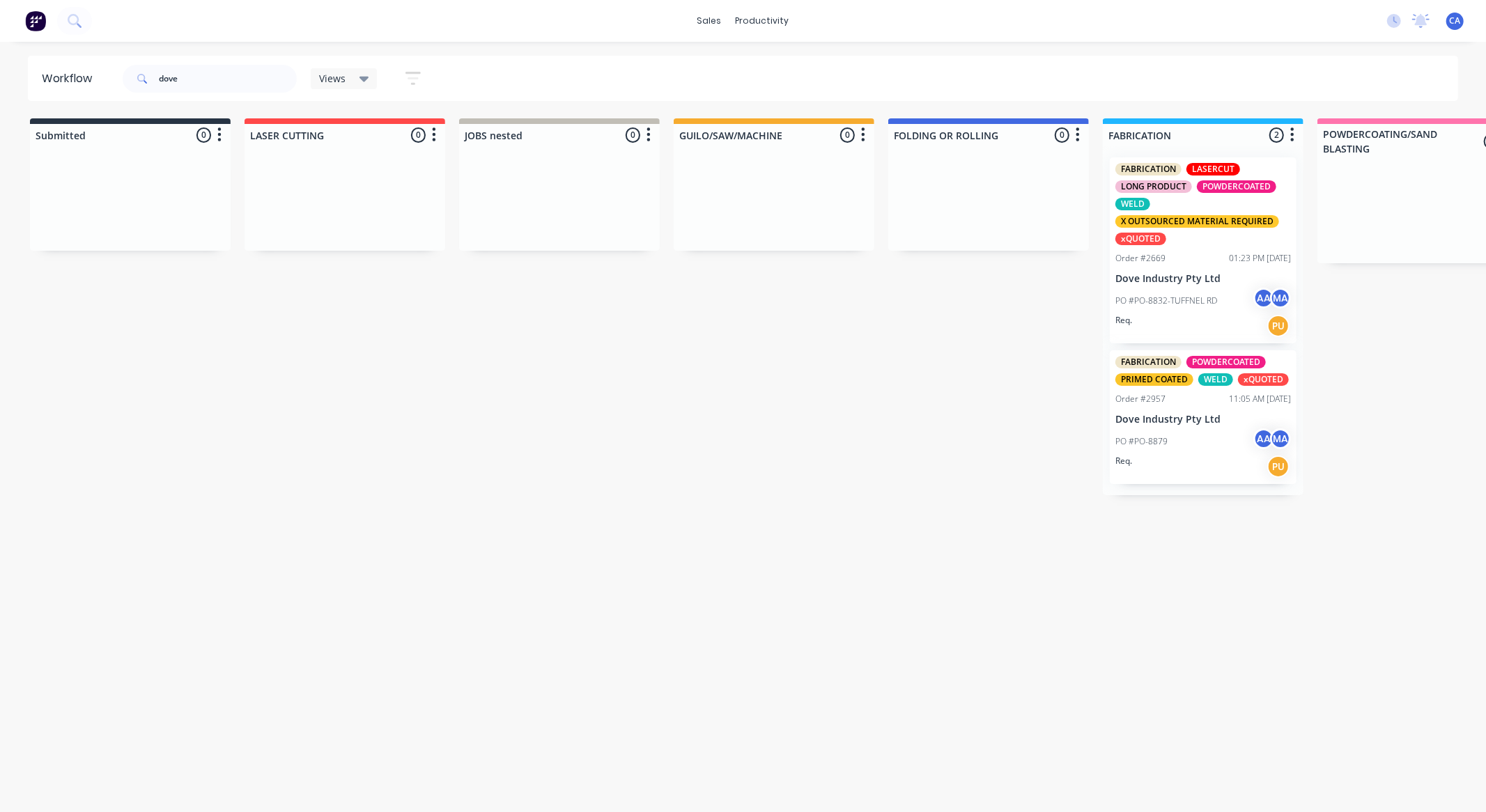
click at [1218, 455] on div "Req. PU" at bounding box center [1203, 466] width 175 height 24
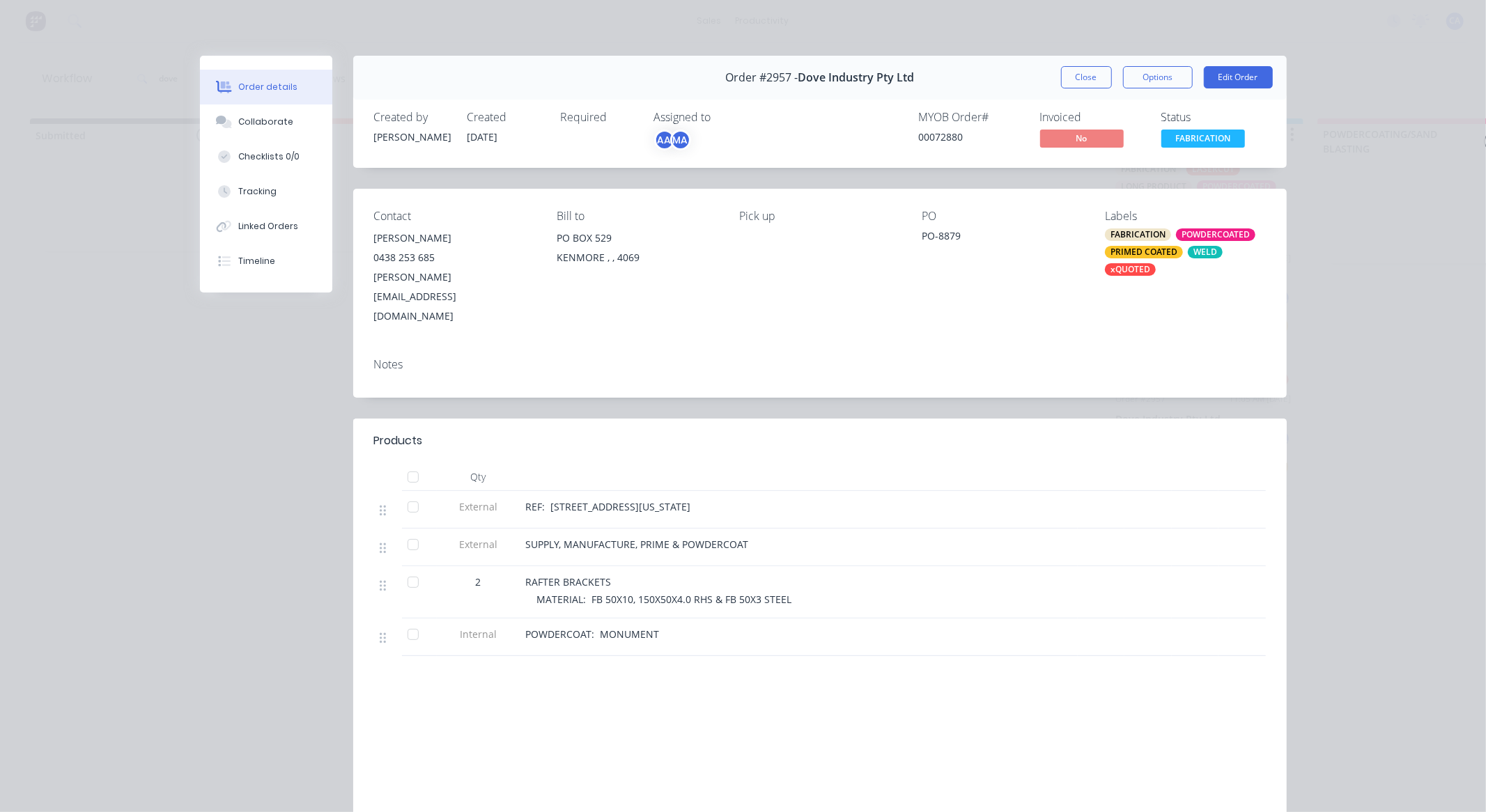
click at [1061, 67] on div "Close Options Edit Order" at bounding box center [1167, 77] width 211 height 22
click at [1070, 74] on button "Close" at bounding box center [1086, 77] width 50 height 22
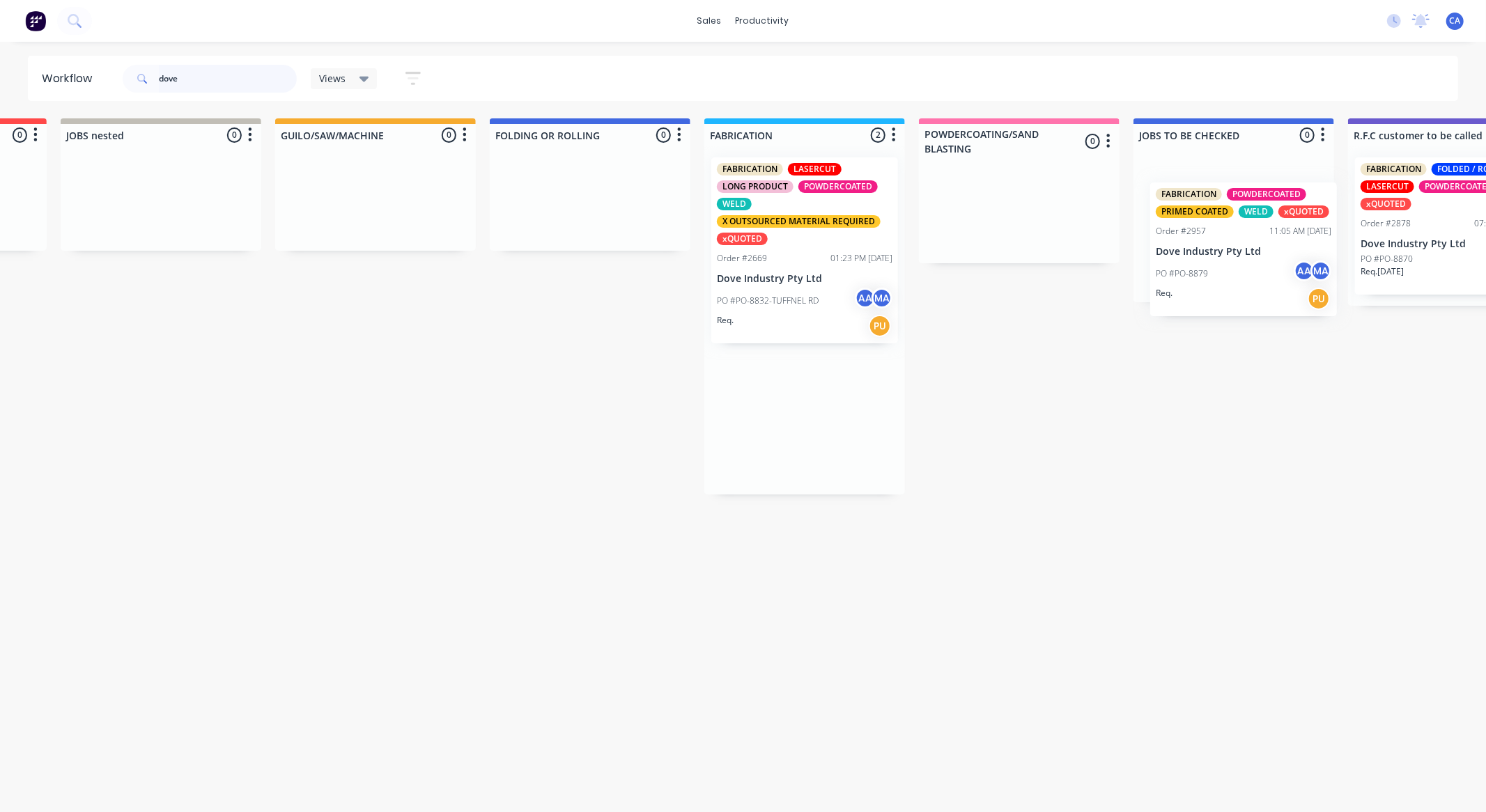
scroll to position [0, 406]
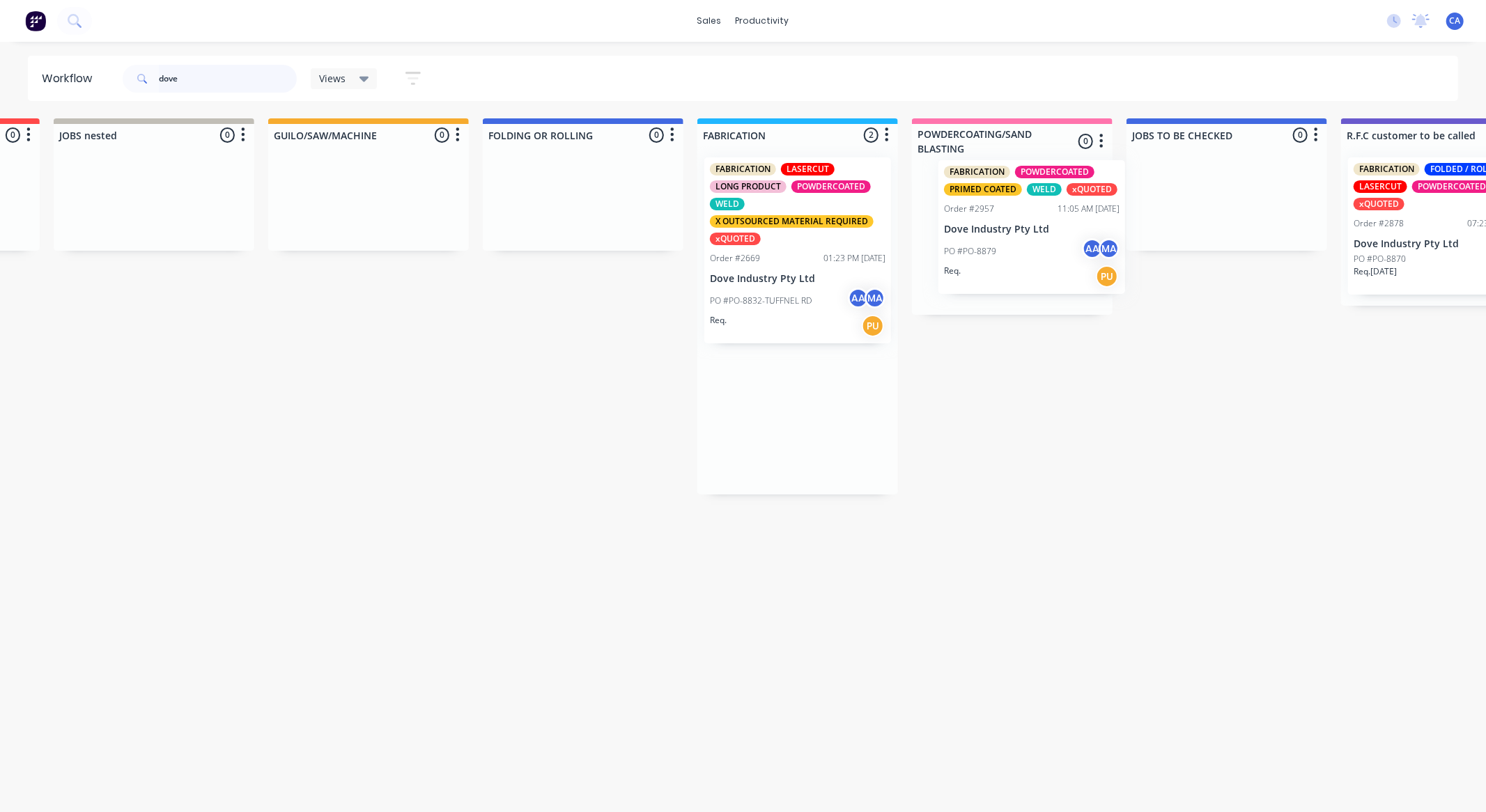
drag, startPoint x: 1237, startPoint y: 447, endPoint x: 1061, endPoint y: 250, distance: 264.2
click at [1059, 250] on div "Submitted 0 Sort By Created date Required date Order number Customer name Most …" at bounding box center [1453, 306] width 3737 height 376
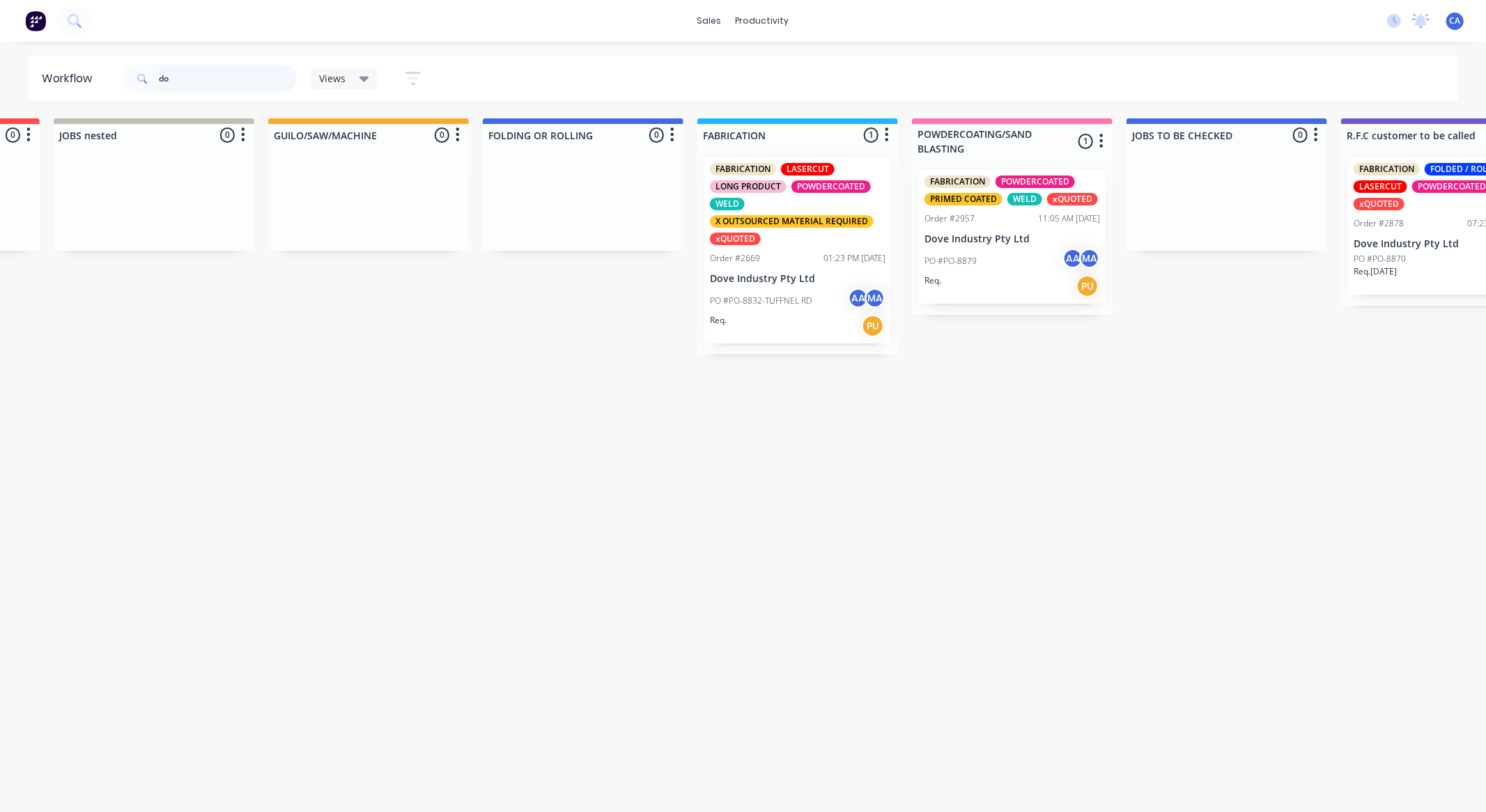
type input "d"
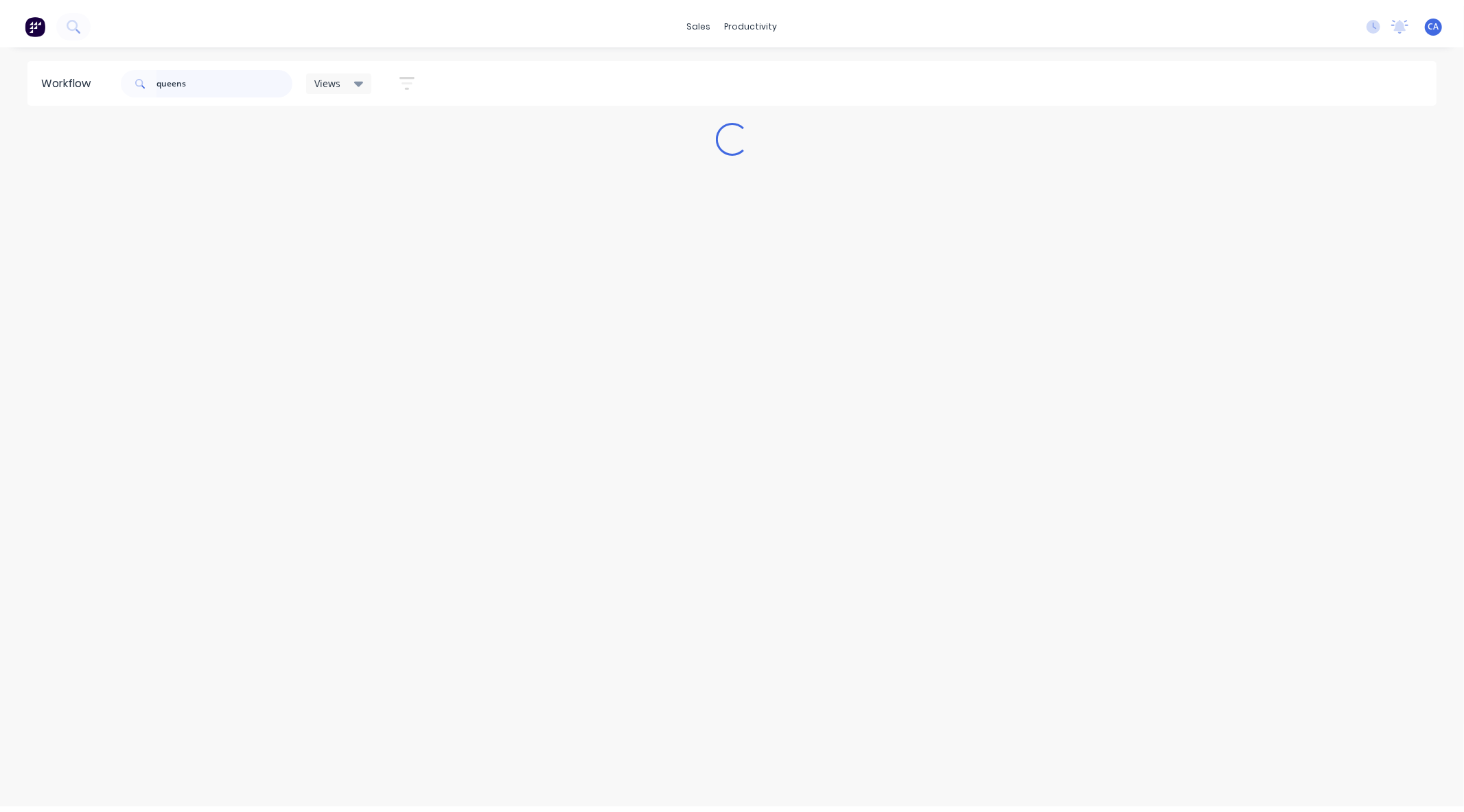
scroll to position [0, 0]
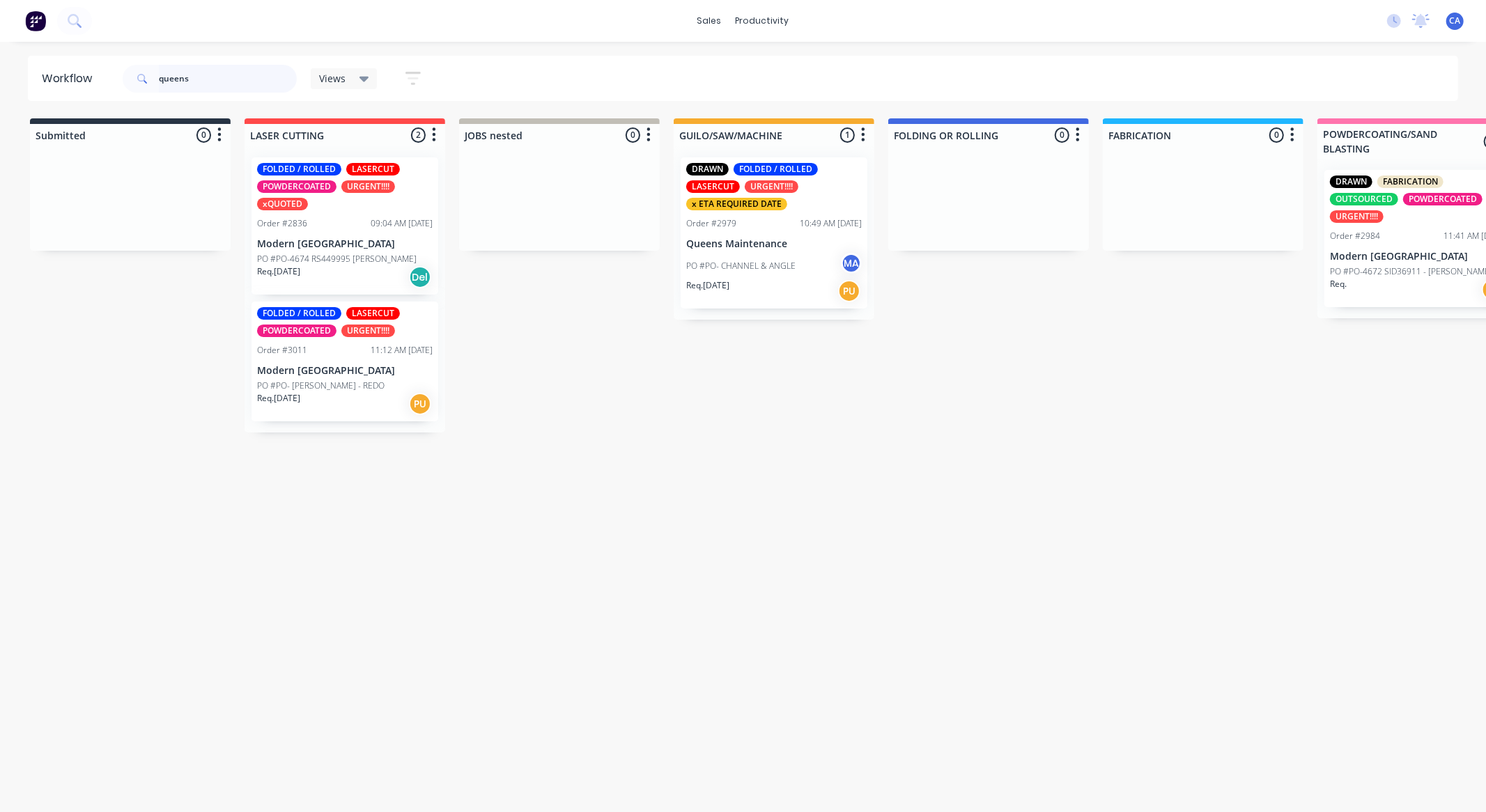
type input "queens"
click at [758, 256] on div "PO #PO- CHANNEL & ANGLE MA" at bounding box center [774, 267] width 175 height 27
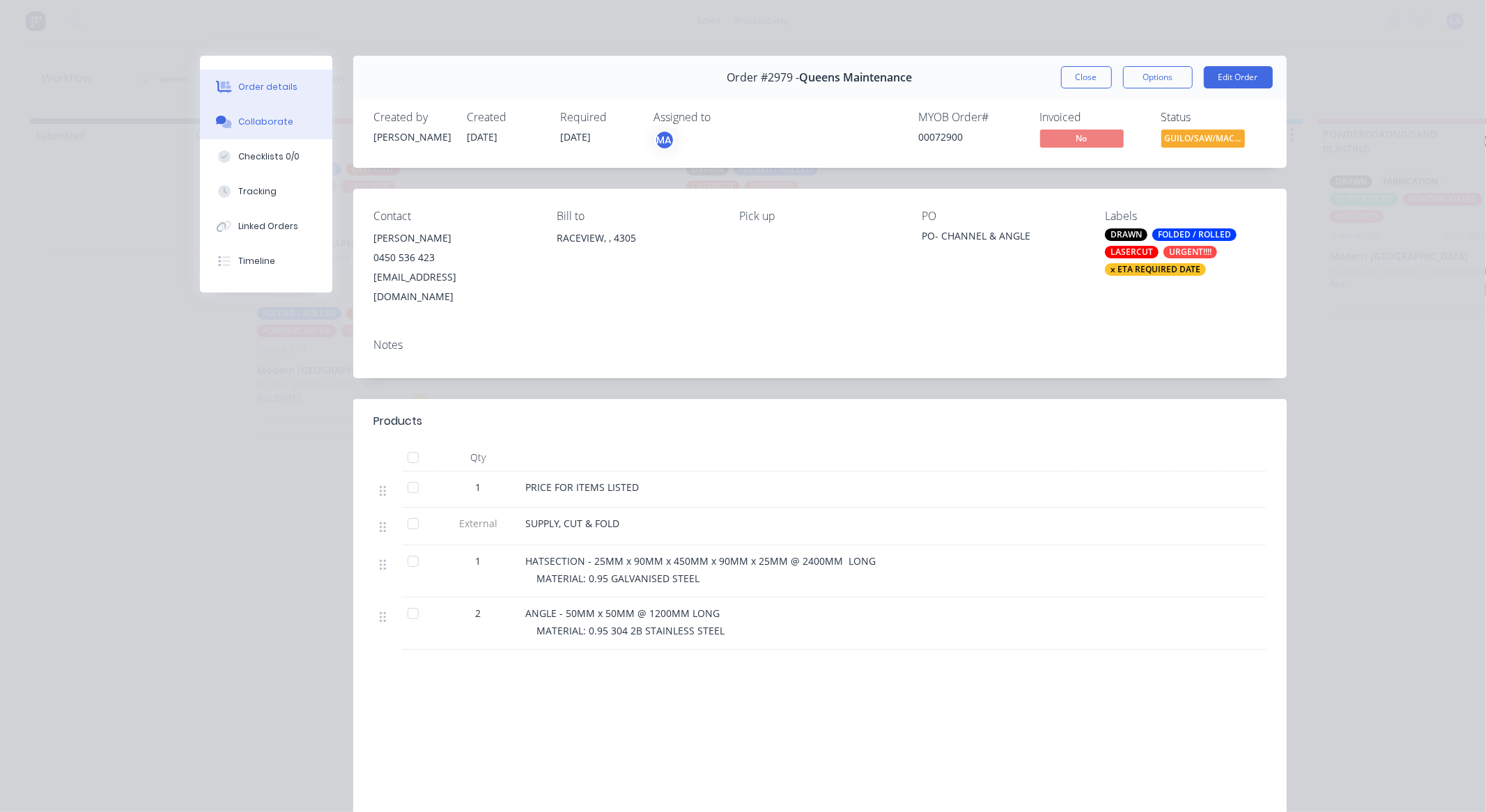
click at [263, 132] on button "Collaborate" at bounding box center [266, 122] width 132 height 35
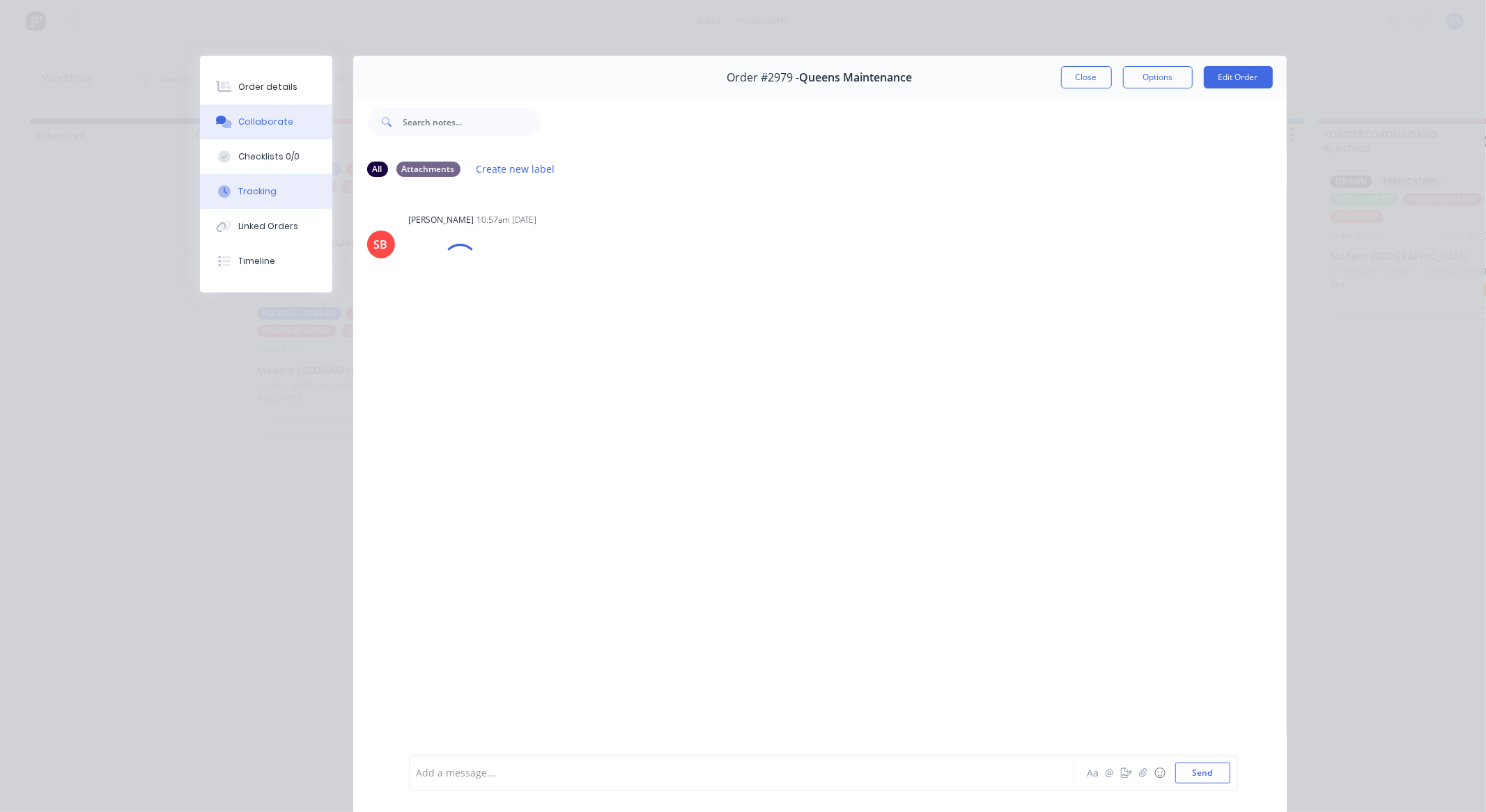
click at [272, 186] on button "Tracking" at bounding box center [266, 191] width 132 height 35
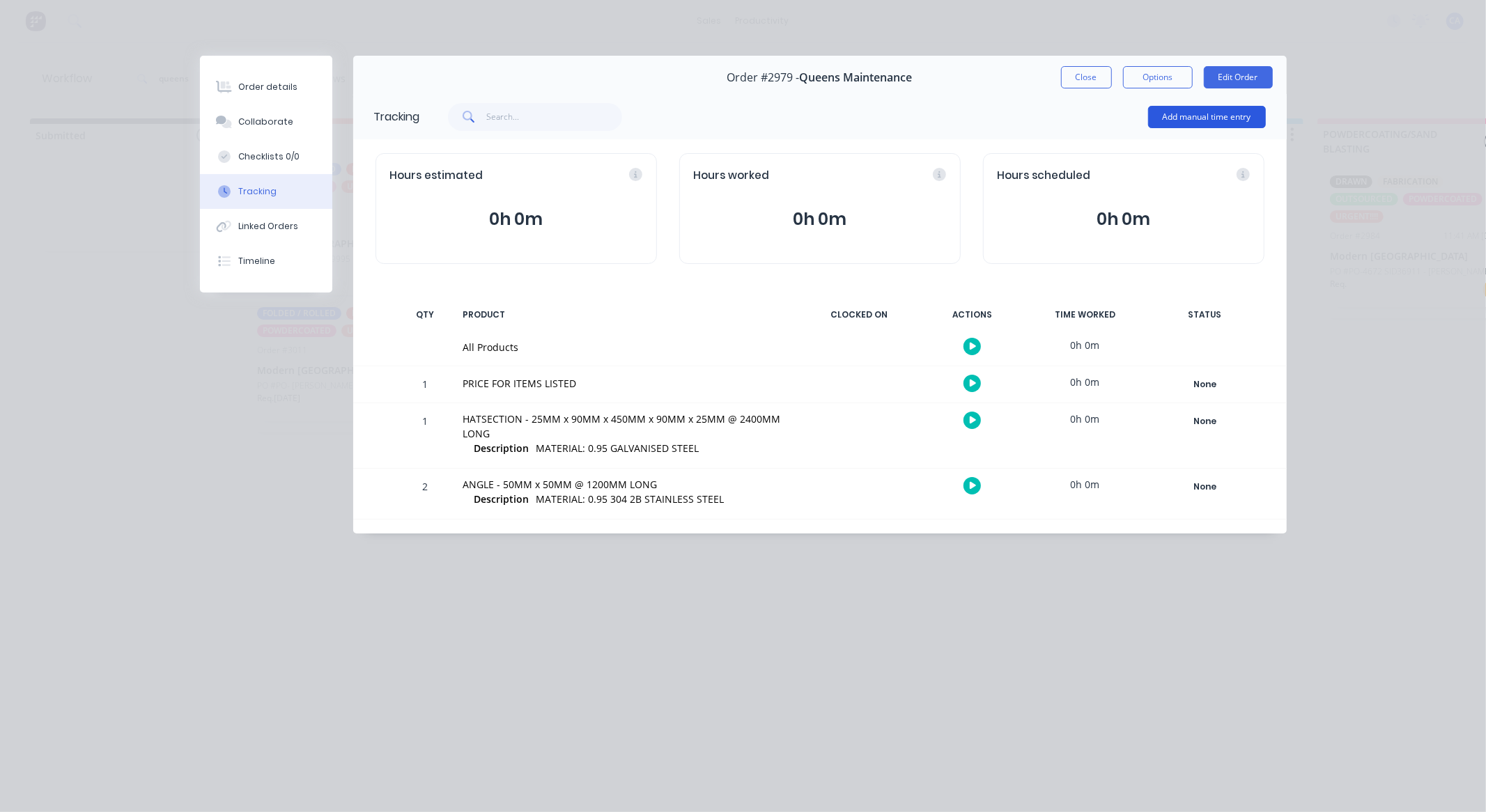
click at [1206, 121] on button "Add manual time entry" at bounding box center [1207, 116] width 118 height 22
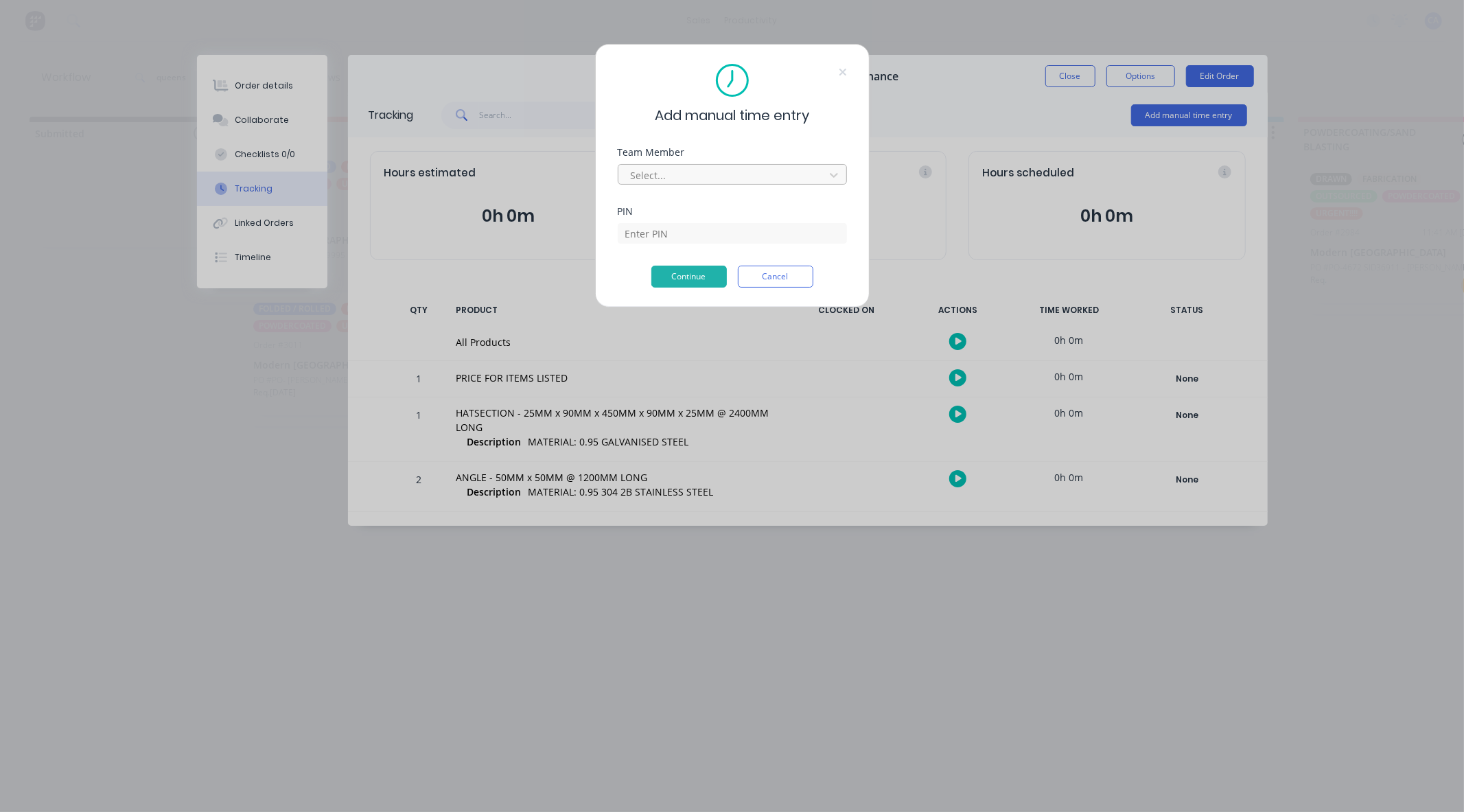
click at [766, 173] on div at bounding box center [723, 175] width 189 height 17
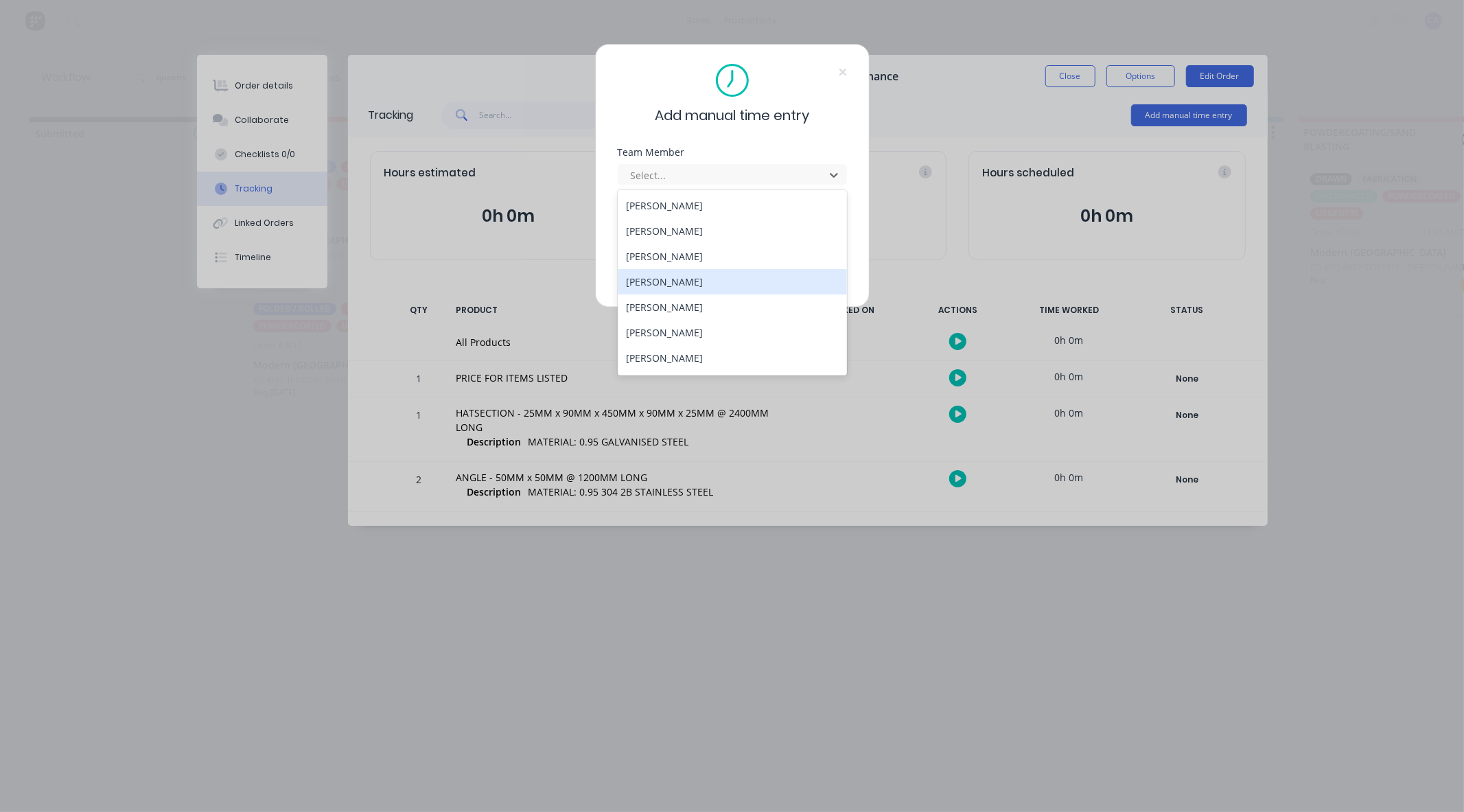
click at [692, 278] on div "[PERSON_NAME]" at bounding box center [732, 281] width 229 height 25
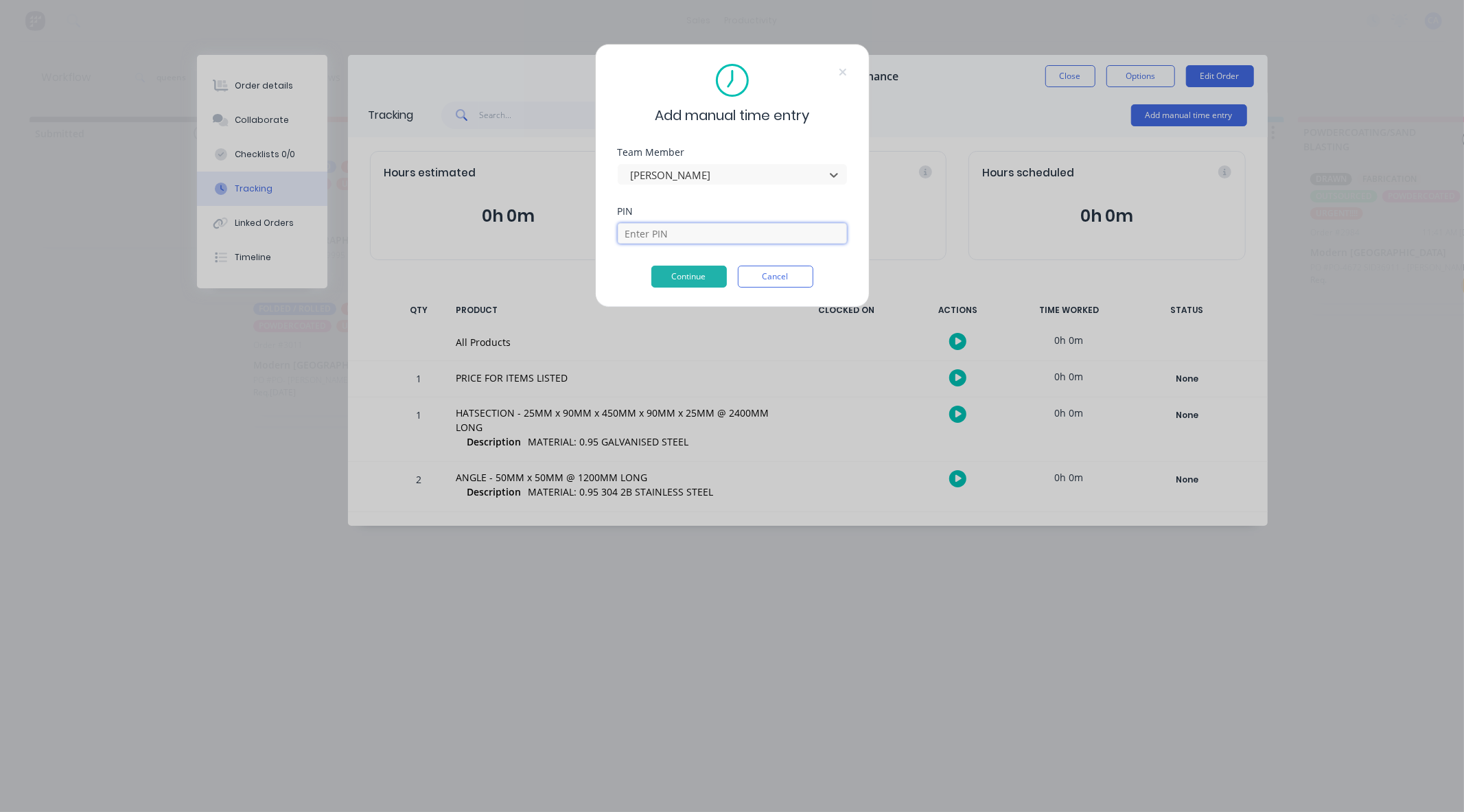
click at [705, 232] on input at bounding box center [732, 233] width 229 height 21
type input "0000"
click at [699, 276] on button "Continue" at bounding box center [689, 276] width 76 height 22
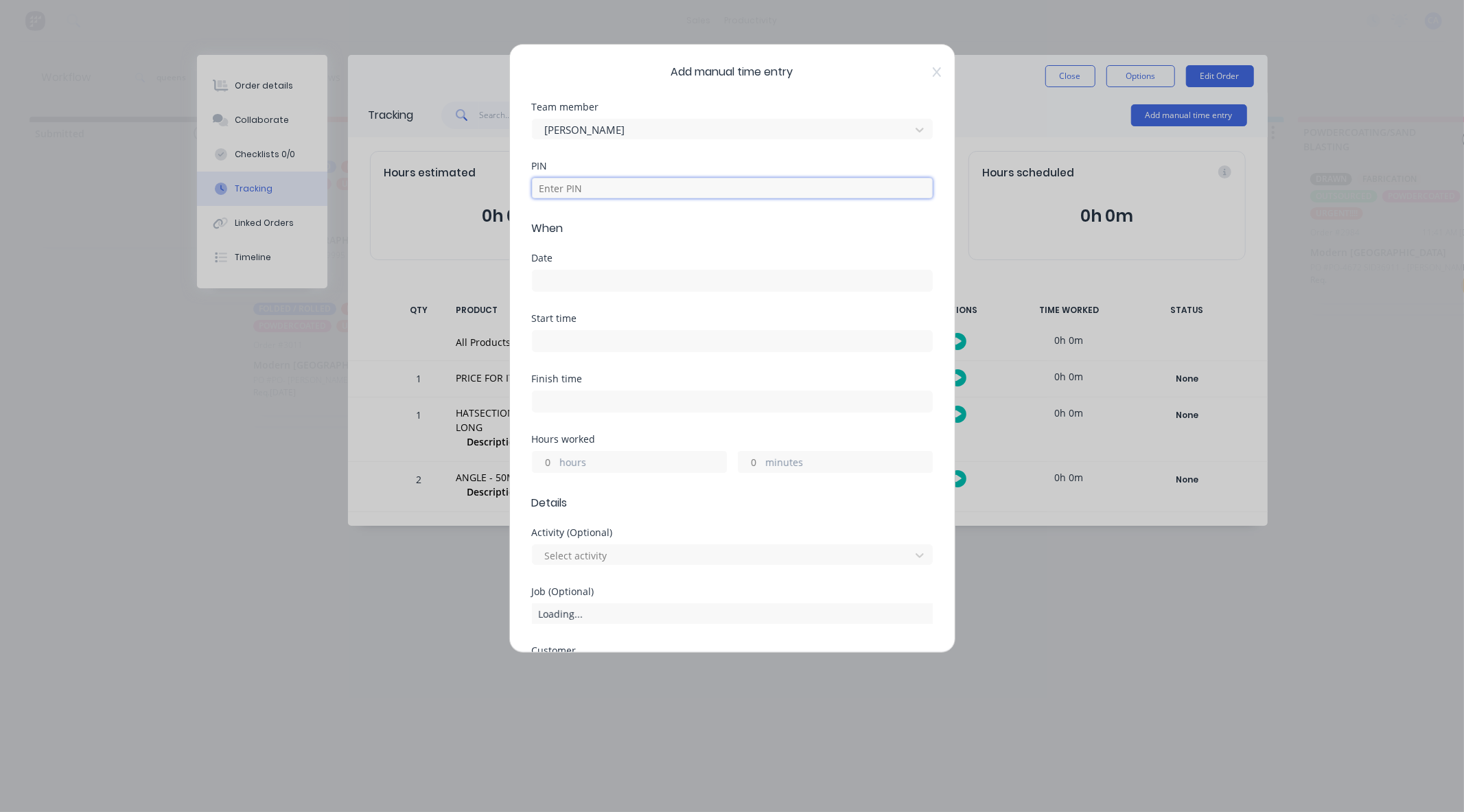
click at [647, 183] on input at bounding box center [732, 188] width 400 height 21
type input "0000"
click at [738, 462] on input "minutes" at bounding box center [750, 462] width 24 height 21
type input "15"
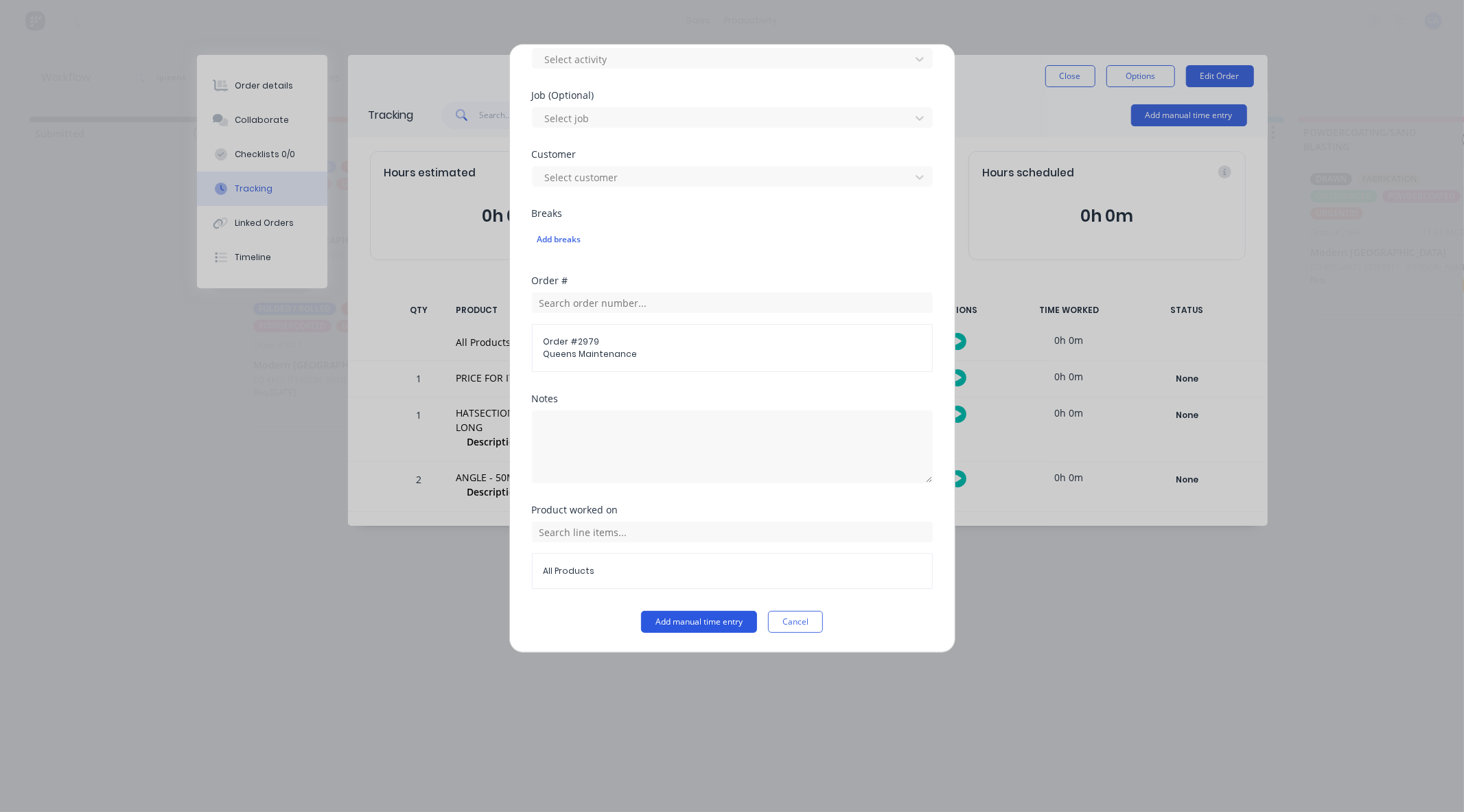
click at [731, 615] on button "Add manual time entry" at bounding box center [700, 621] width 116 height 22
click at [717, 620] on button "Add manual time entry" at bounding box center [700, 621] width 116 height 22
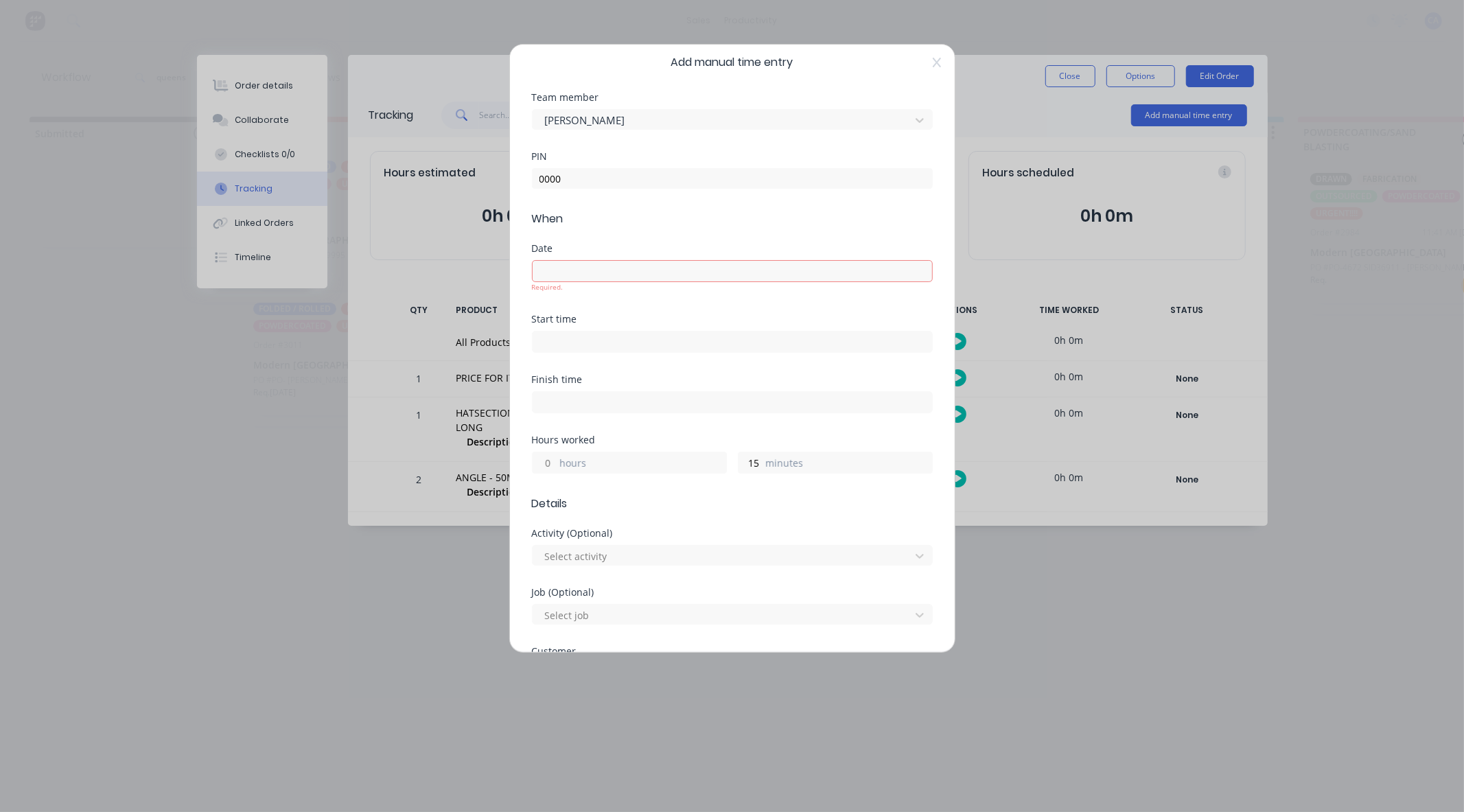
scroll to position [0, 0]
click at [667, 289] on input at bounding box center [732, 280] width 400 height 21
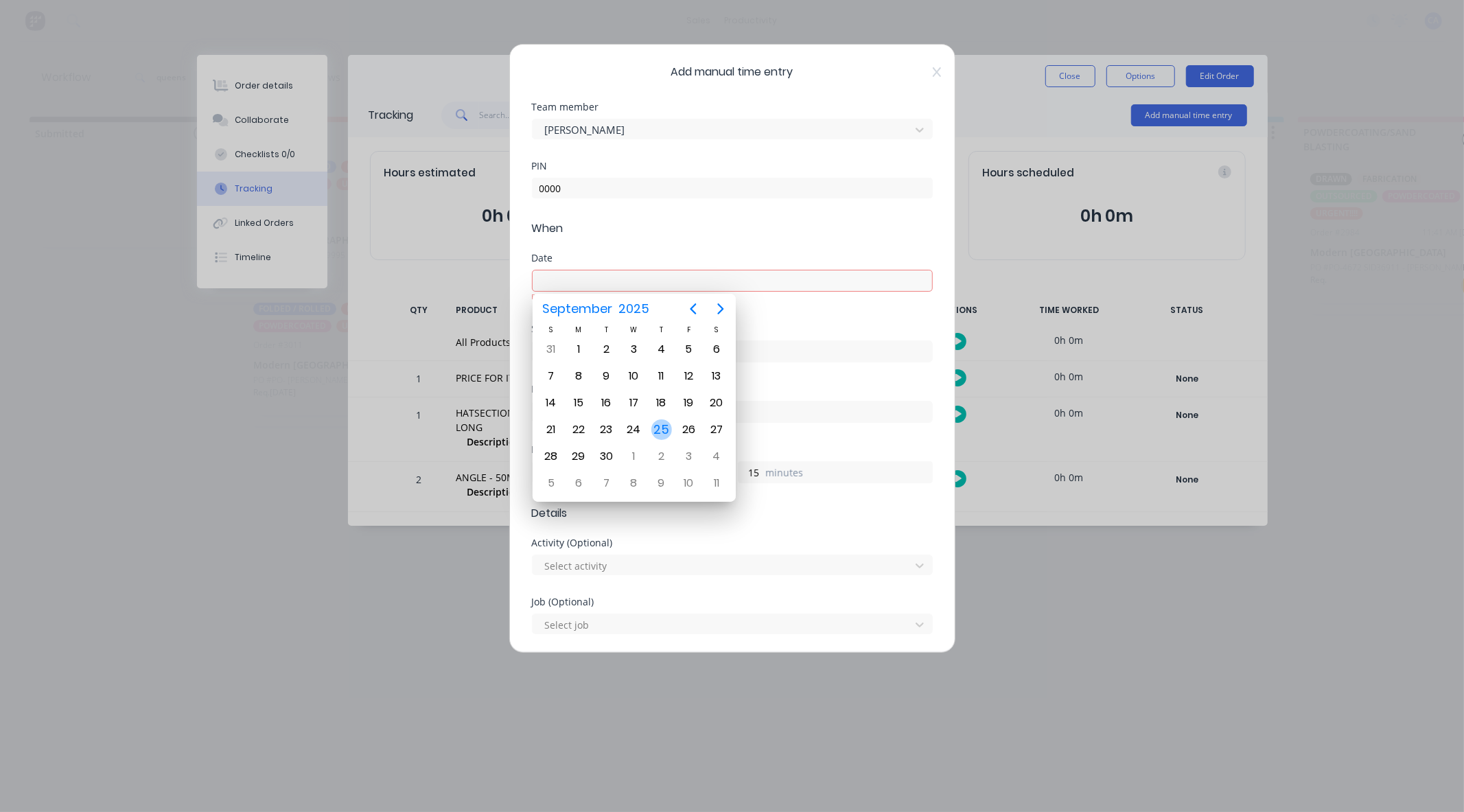
click at [659, 421] on div "25" at bounding box center [662, 429] width 21 height 21
type input "[DATE]"
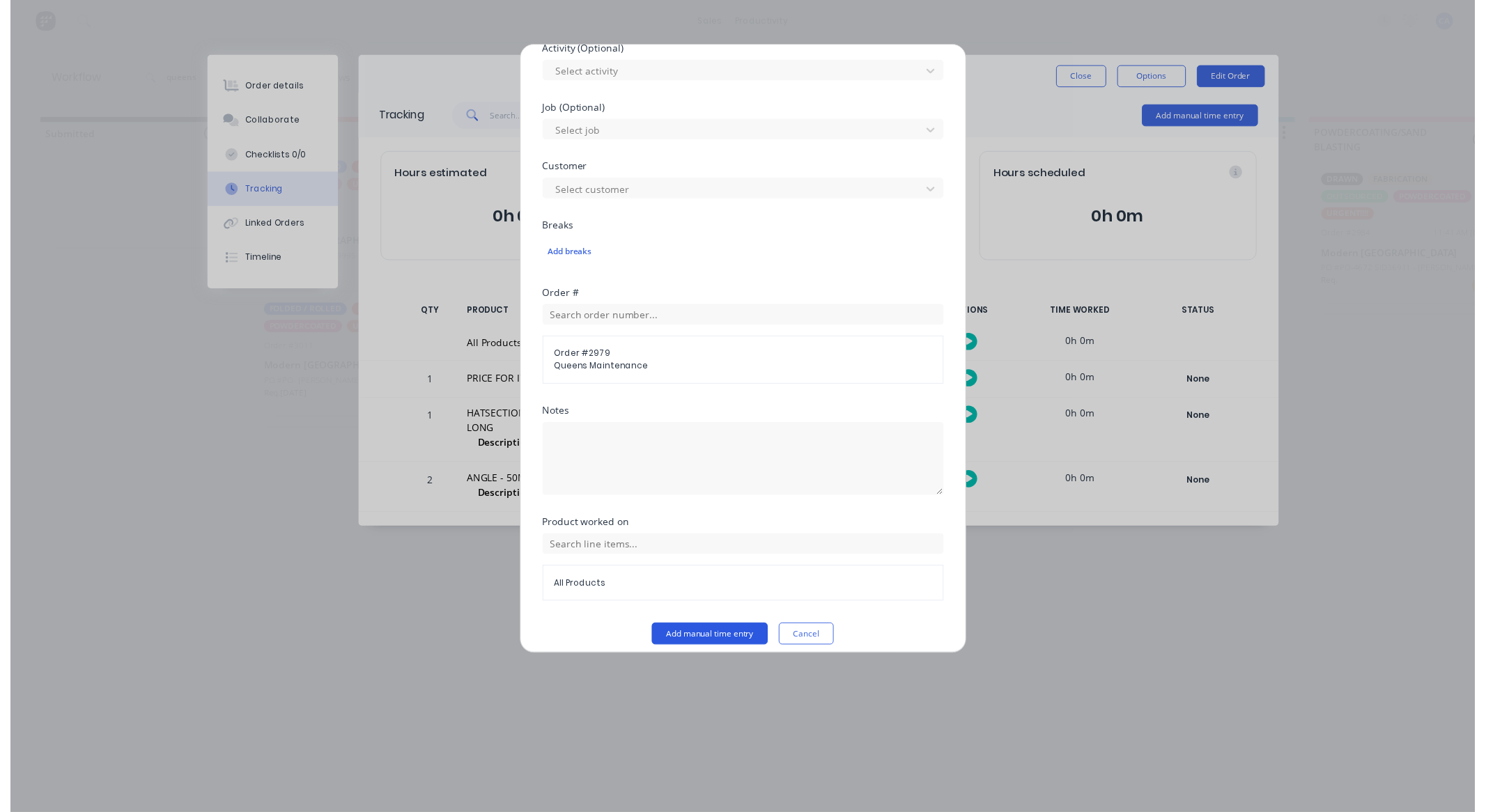
scroll to position [504, 0]
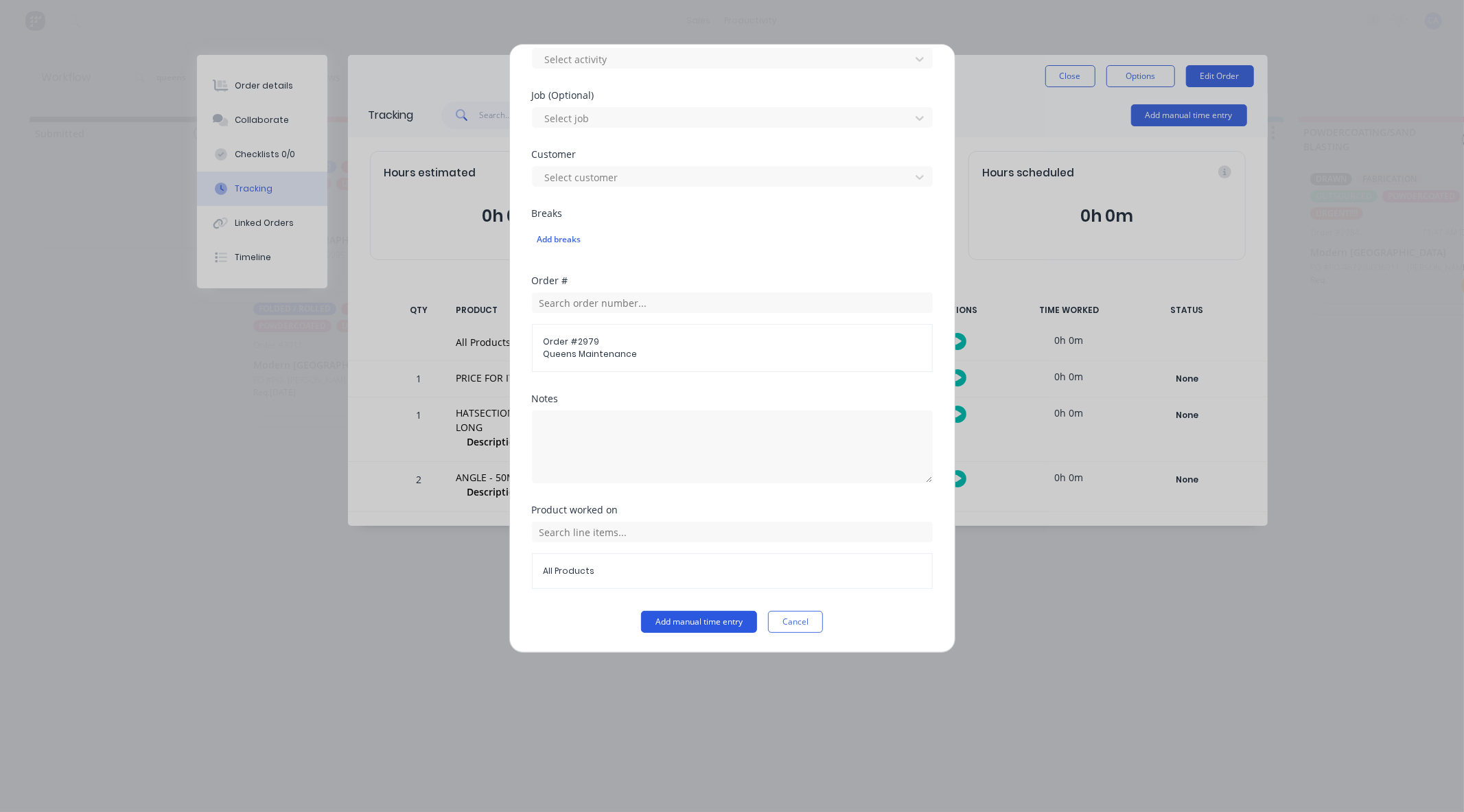
click at [728, 613] on button "Add manual time entry" at bounding box center [700, 621] width 116 height 22
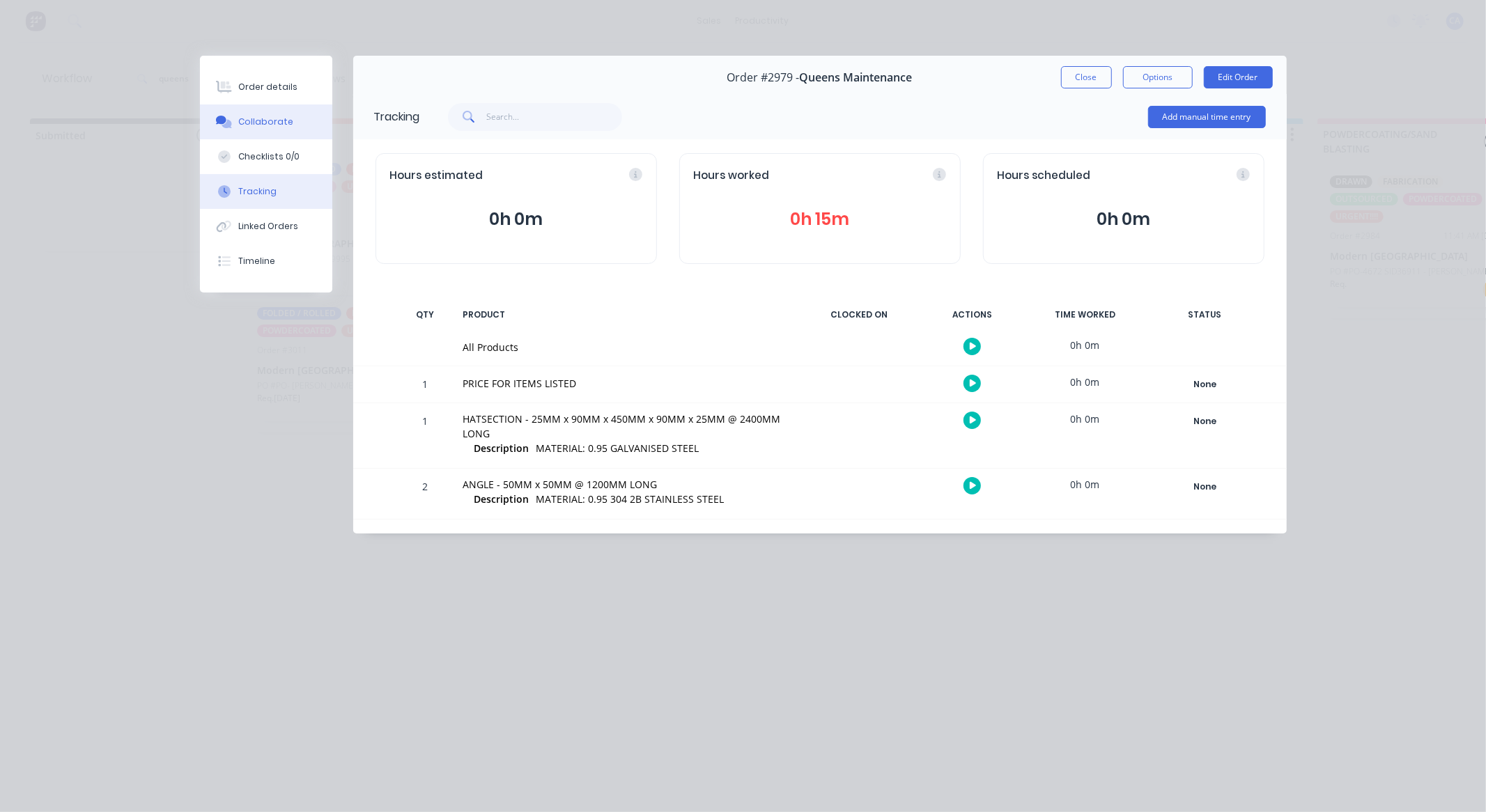
click at [277, 113] on button "Collaborate" at bounding box center [266, 122] width 132 height 35
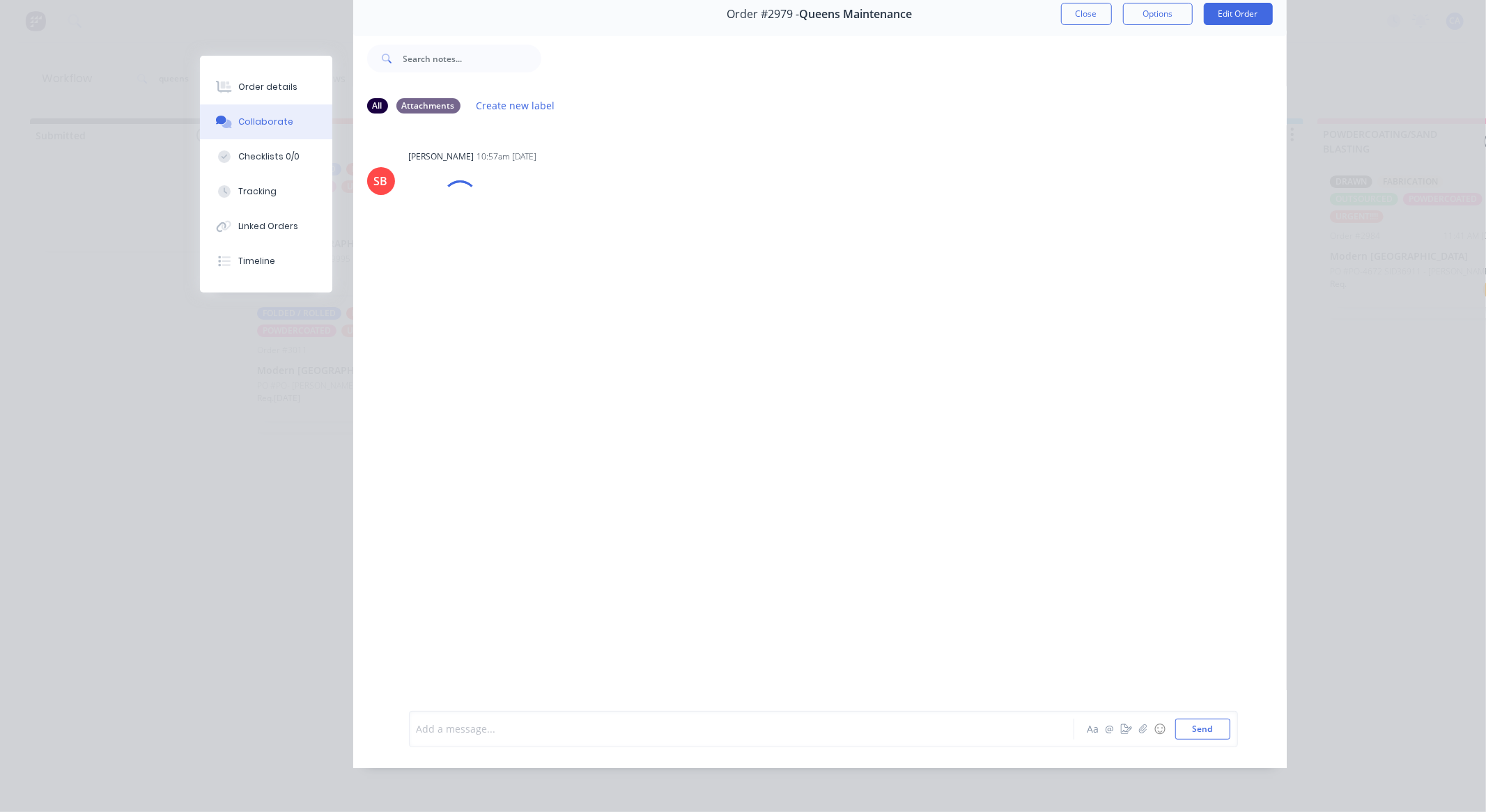
click at [573, 731] on div at bounding box center [722, 728] width 609 height 14
click at [259, 87] on div "Order details" at bounding box center [267, 87] width 59 height 12
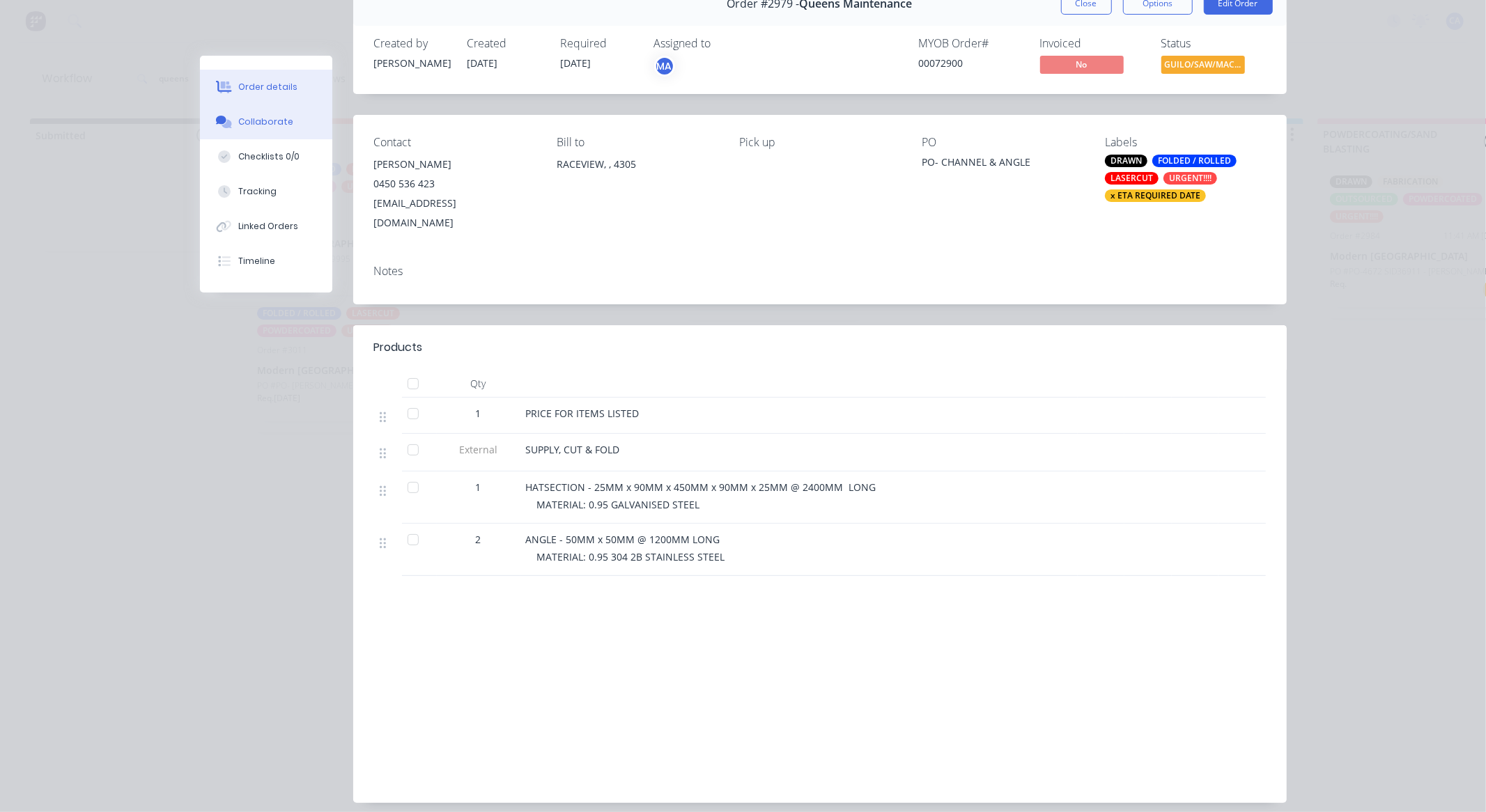
click at [268, 121] on div "Collaborate" at bounding box center [266, 121] width 55 height 12
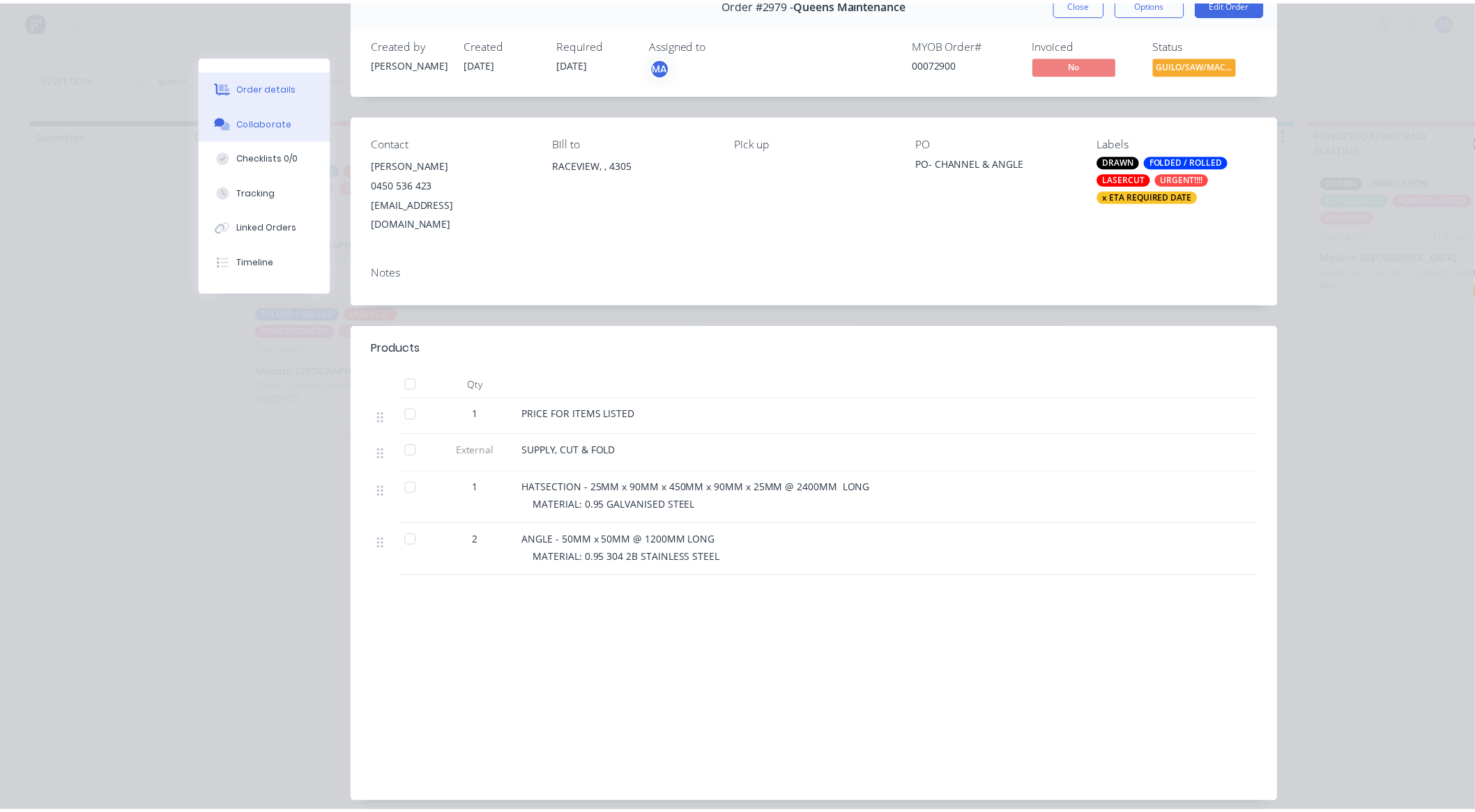
scroll to position [0, 0]
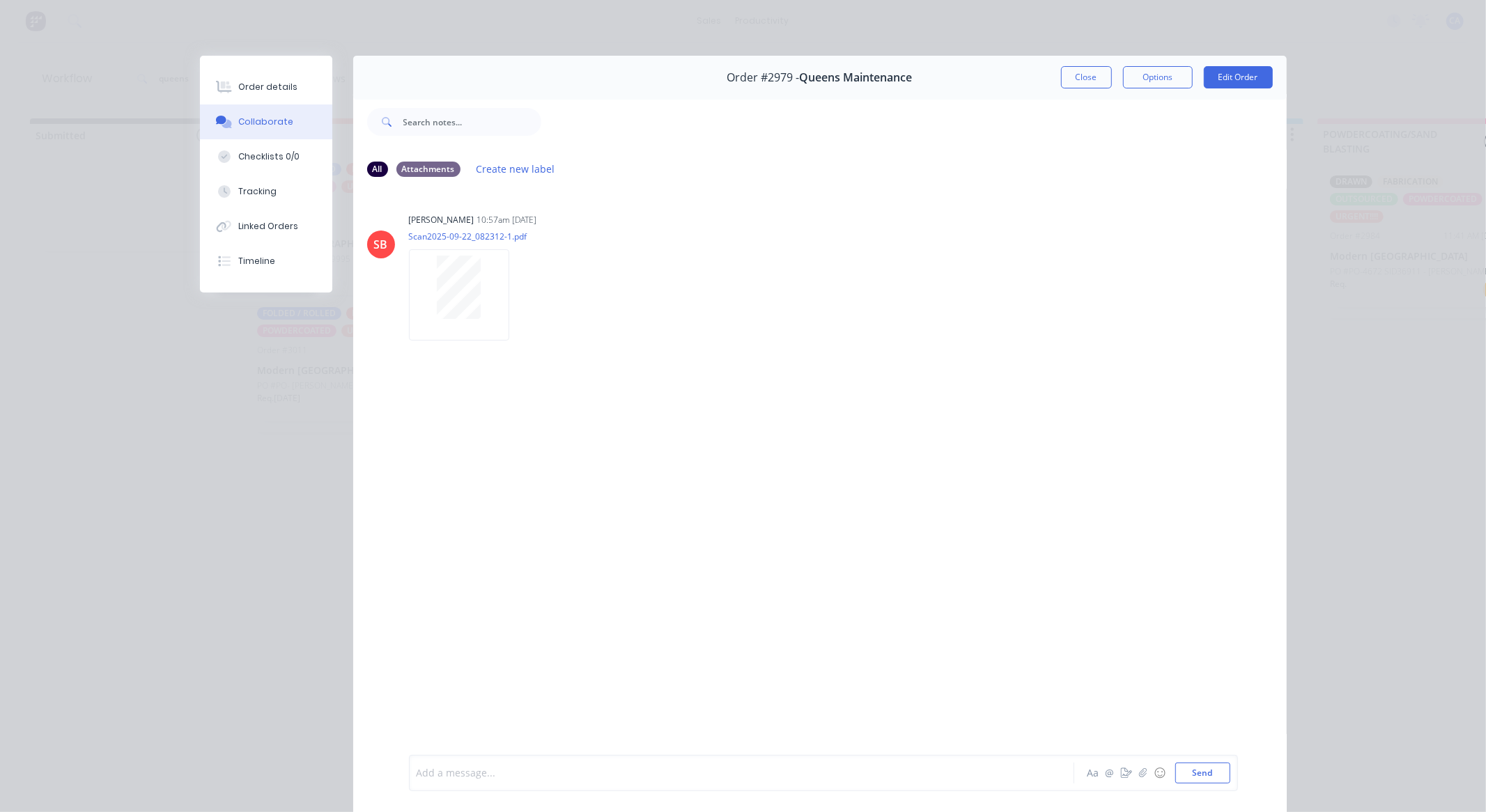
click at [454, 778] on div at bounding box center [722, 773] width 609 height 14
click at [571, 775] on span "angles have been done hat section done tommorow" at bounding box center [538, 774] width 243 height 13
click at [661, 773] on div "angles have been done hat section done tommorow" at bounding box center [722, 773] width 609 height 14
click at [1080, 74] on button "Close" at bounding box center [1086, 77] width 50 height 22
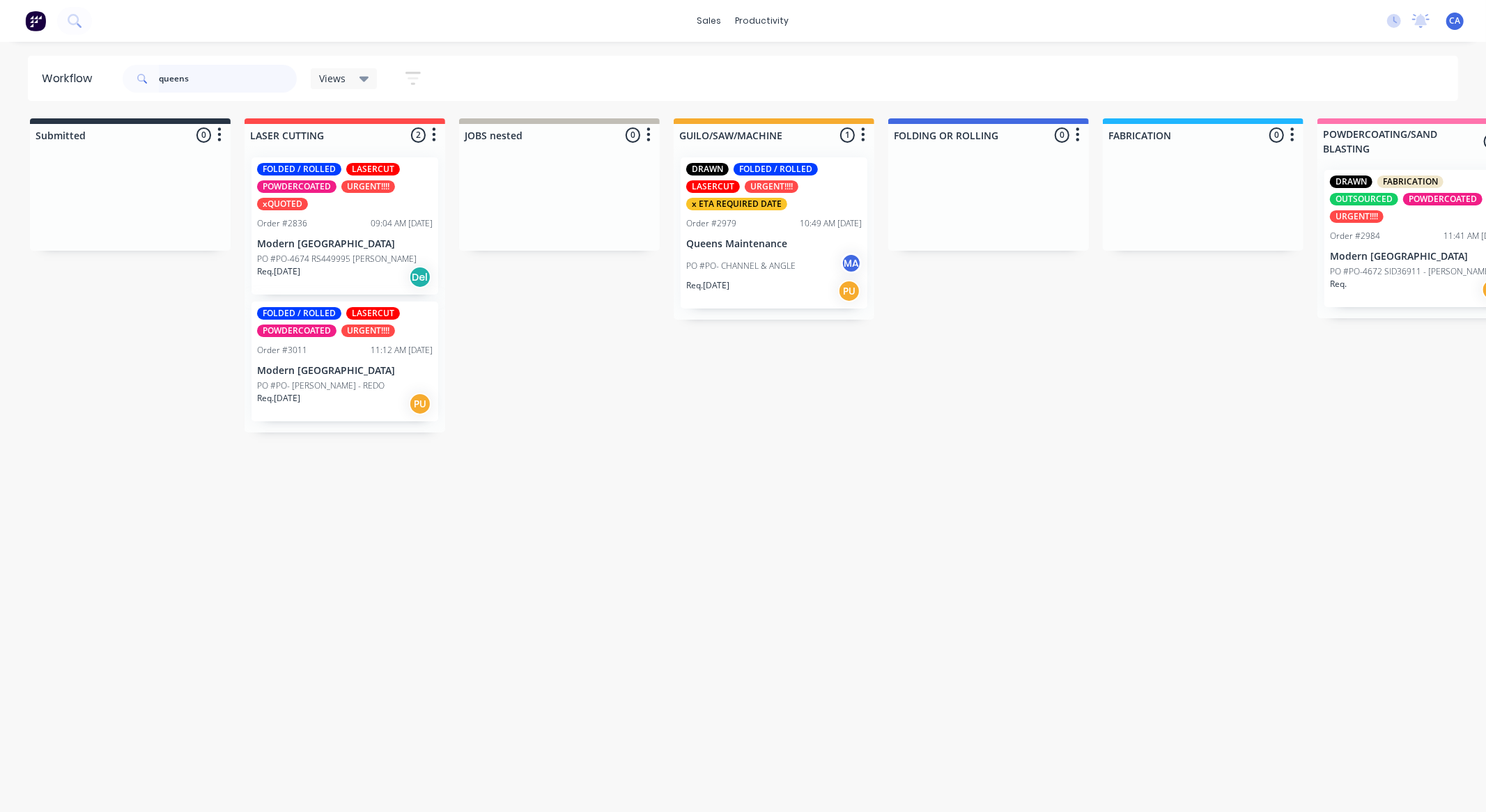
drag, startPoint x: 211, startPoint y: 77, endPoint x: 56, endPoint y: 65, distance: 155.5
click at [56, 65] on header "Workflow queens Views Save new view None (Default) edit Show/Hide statuses Show…" at bounding box center [743, 79] width 1431 height 46
type input "cmv"
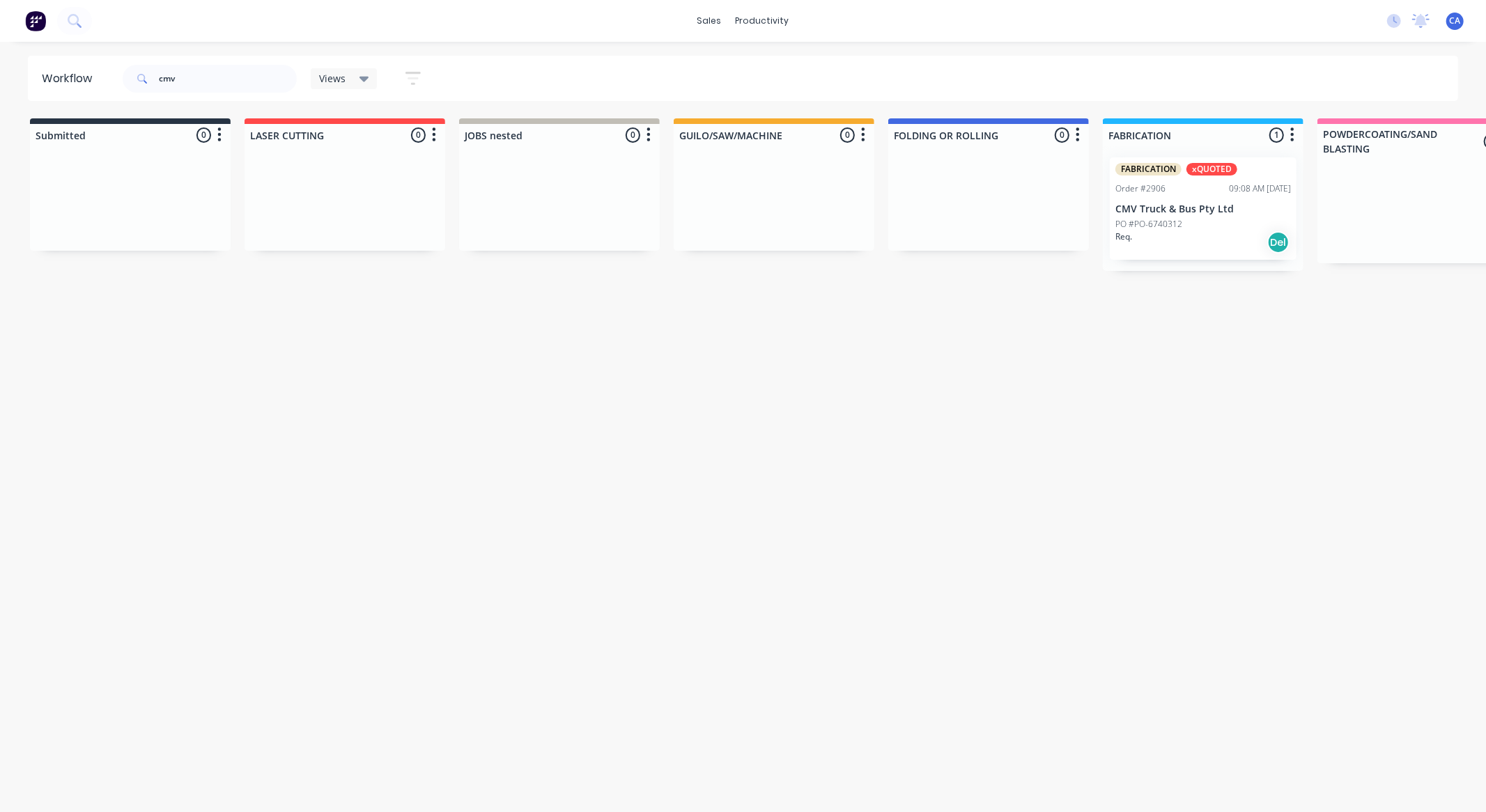
click at [1218, 245] on div "Req. Del" at bounding box center [1203, 242] width 175 height 24
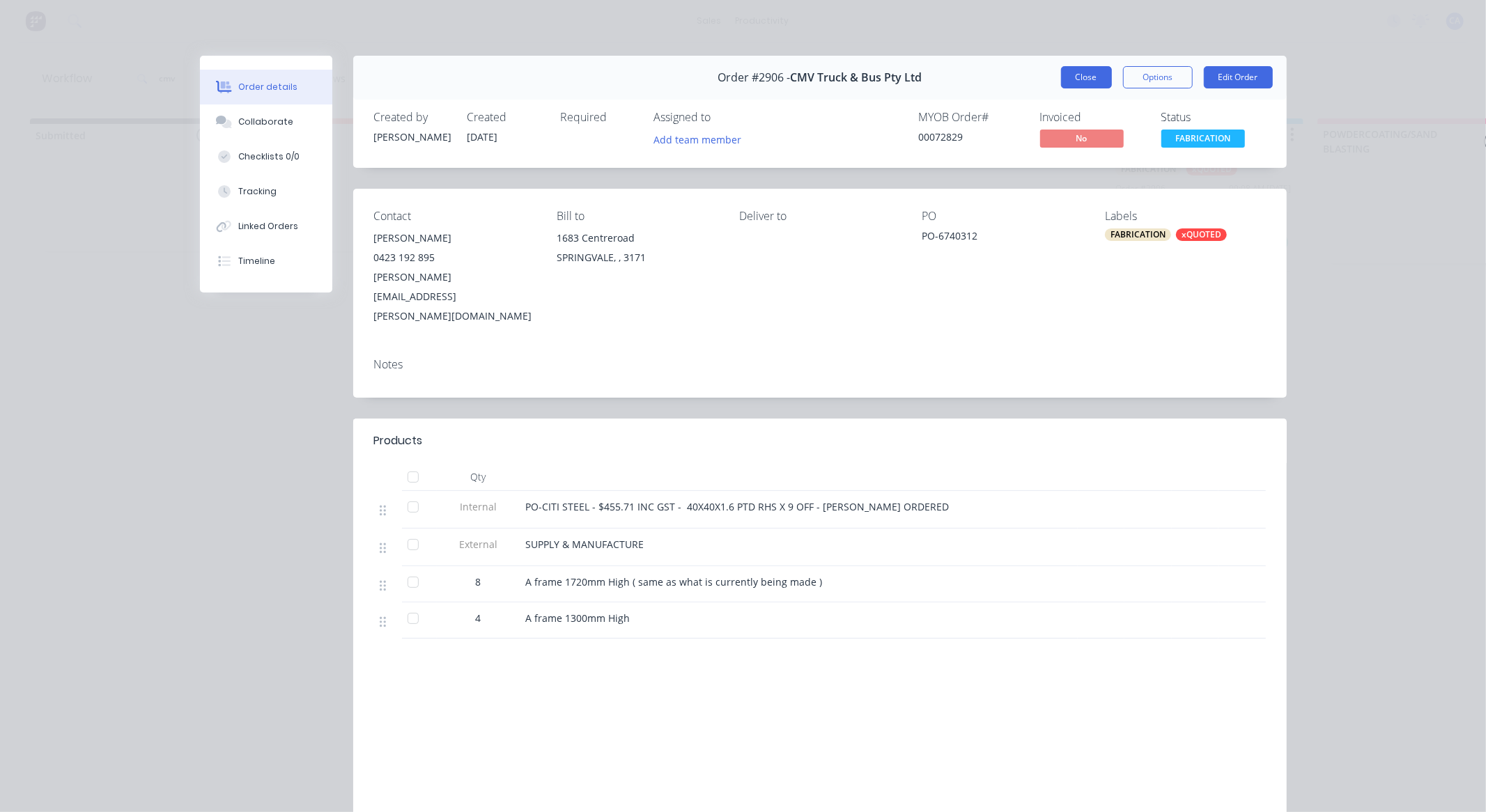
click at [1081, 88] on button "Close" at bounding box center [1086, 77] width 50 height 22
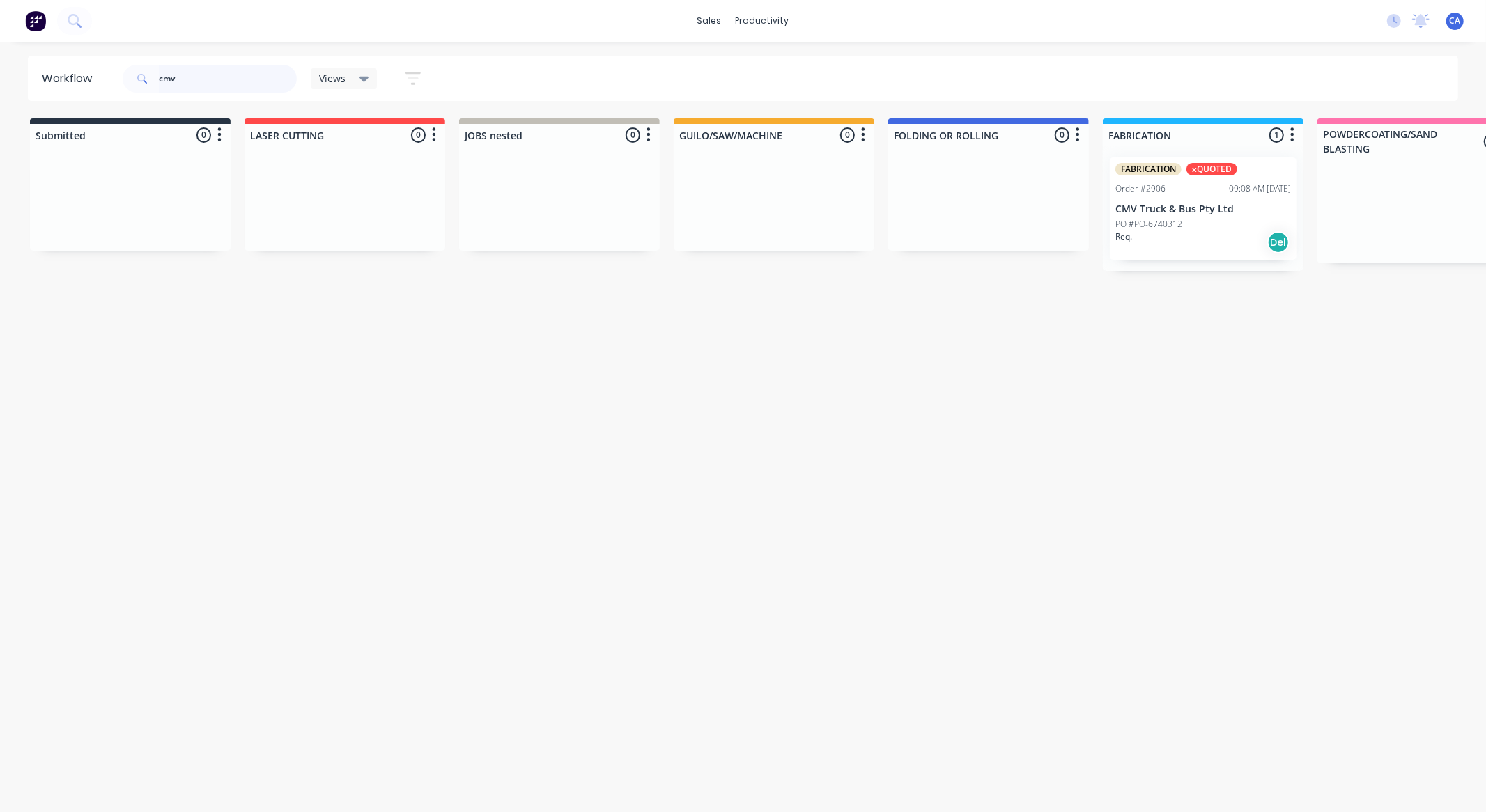
drag, startPoint x: 259, startPoint y: 78, endPoint x: 180, endPoint y: 85, distance: 79.3
click at [185, 82] on input "cmv" at bounding box center [228, 78] width 138 height 28
drag, startPoint x: 176, startPoint y: 81, endPoint x: 53, endPoint y: 71, distance: 123.4
click at [53, 71] on header "Workflow cmv Views Save new view None (Default) edit Show/Hide statuses Show li…" at bounding box center [743, 79] width 1431 height 46
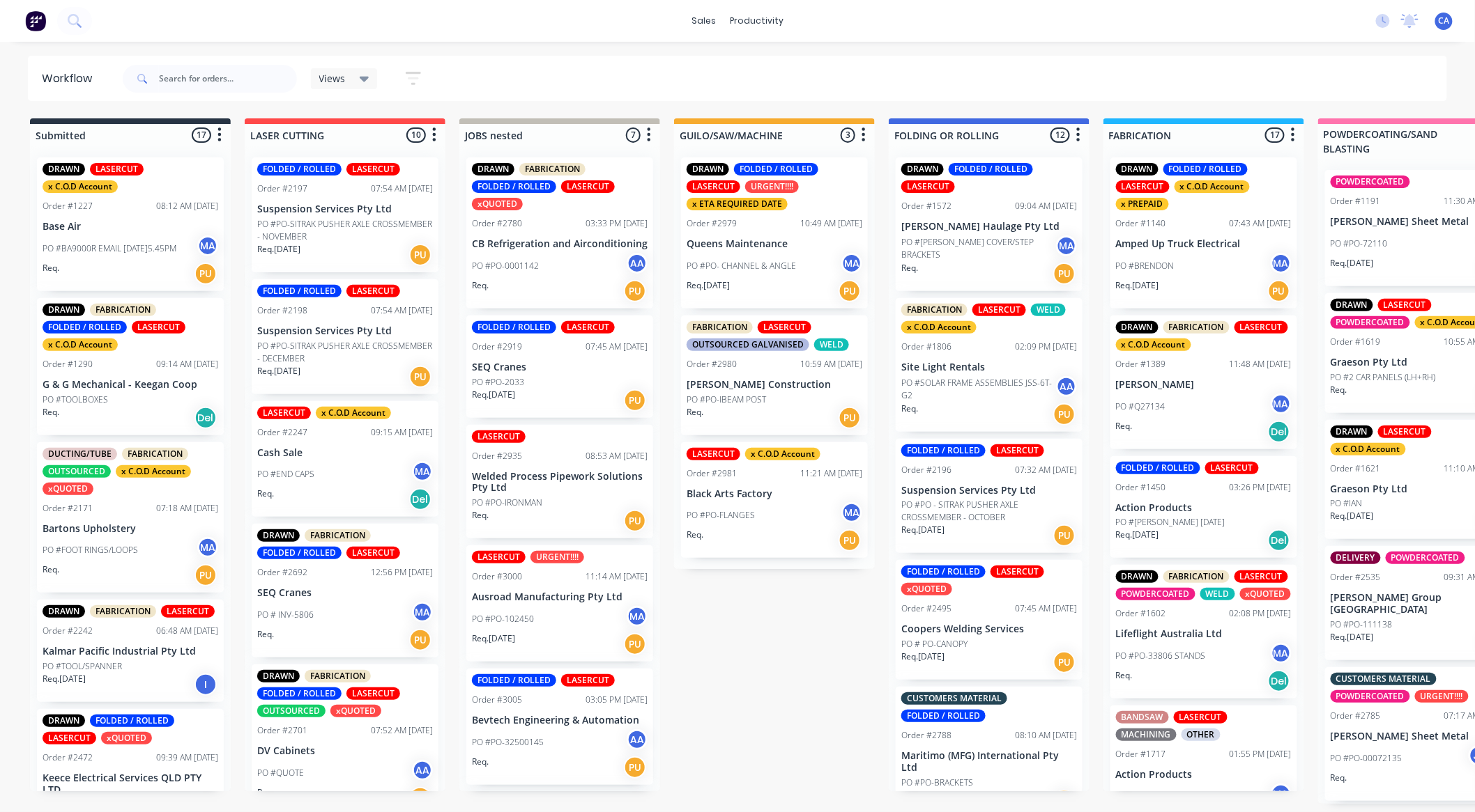
click at [777, 531] on div "Req. PU" at bounding box center [774, 540] width 175 height 24
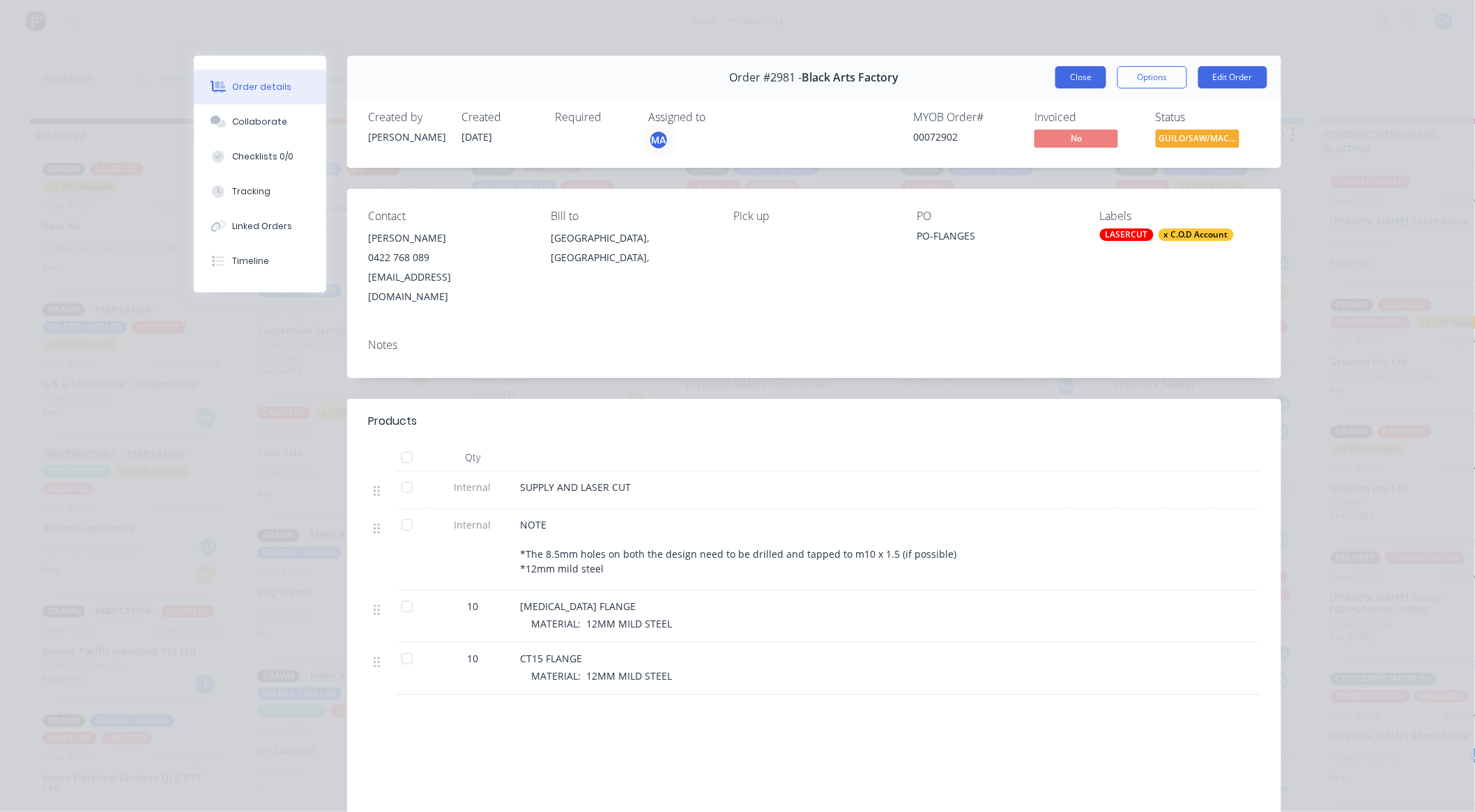
click at [1069, 81] on button "Close" at bounding box center [1080, 77] width 50 height 22
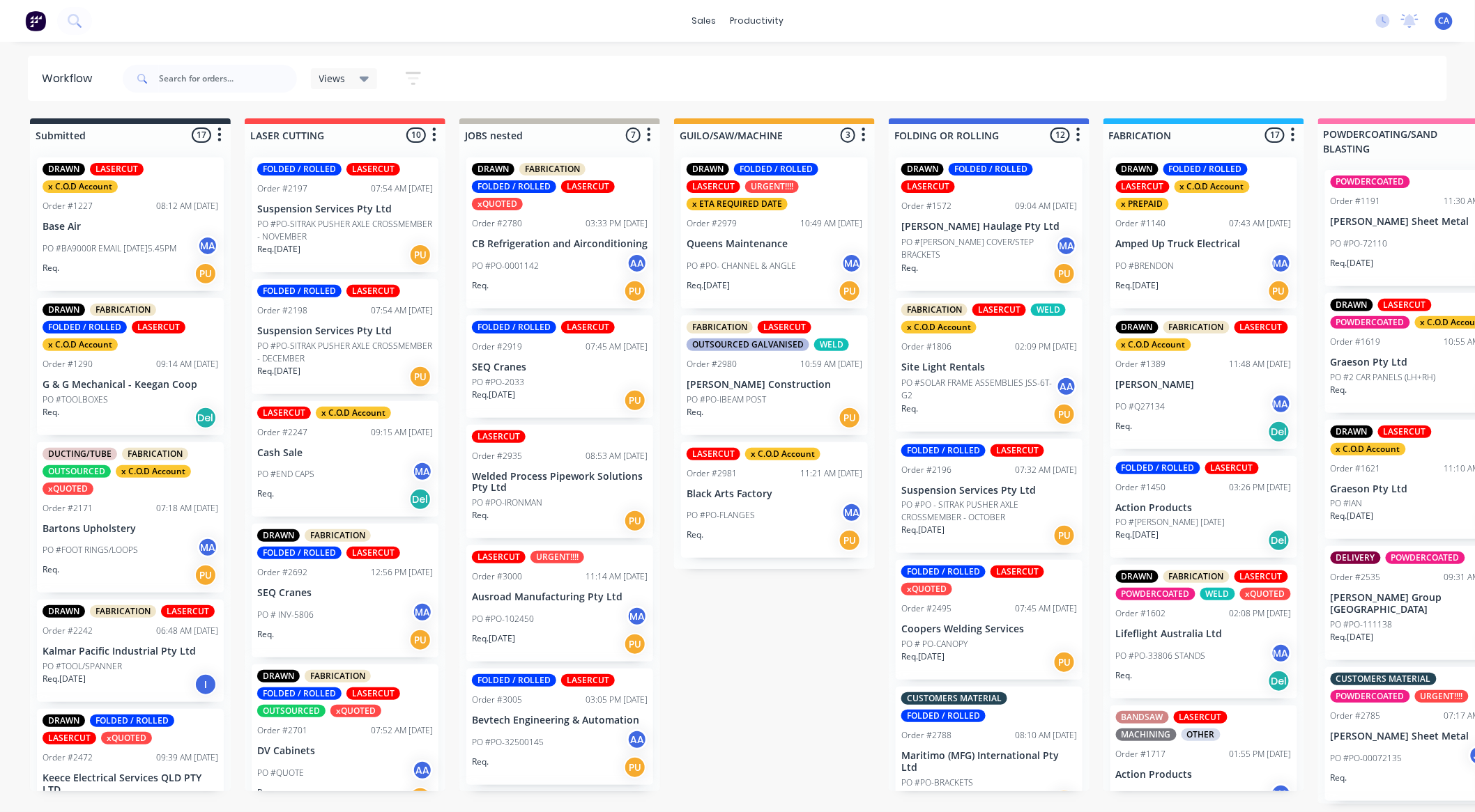
click at [793, 234] on div "DRAWN FOLDED / ROLLED LASERCUT URGENT!!!! x ETA REQUIRED DATE Order #2979 10:49…" at bounding box center [774, 232] width 187 height 151
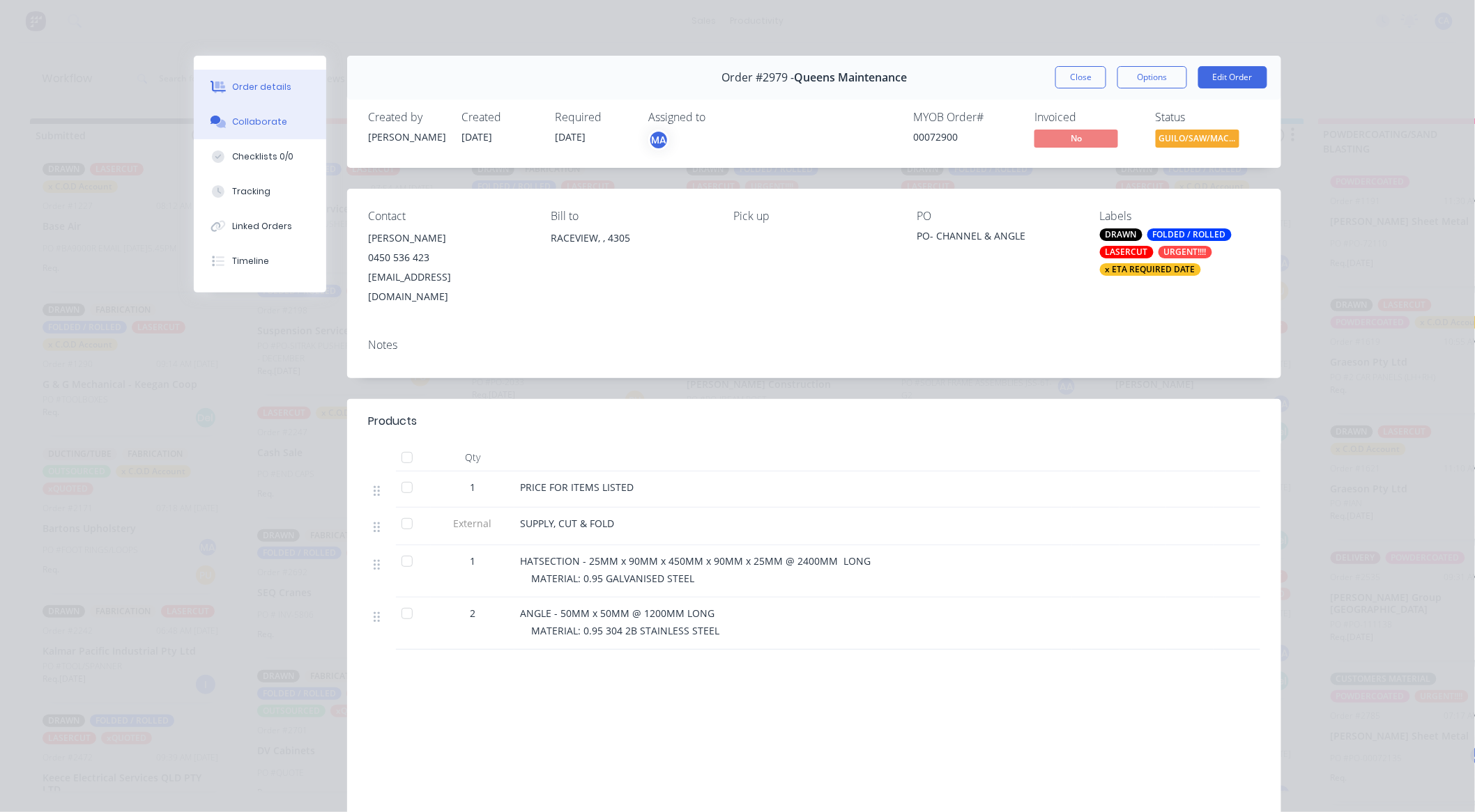
click at [256, 128] on div "Collaborate" at bounding box center [260, 121] width 55 height 12
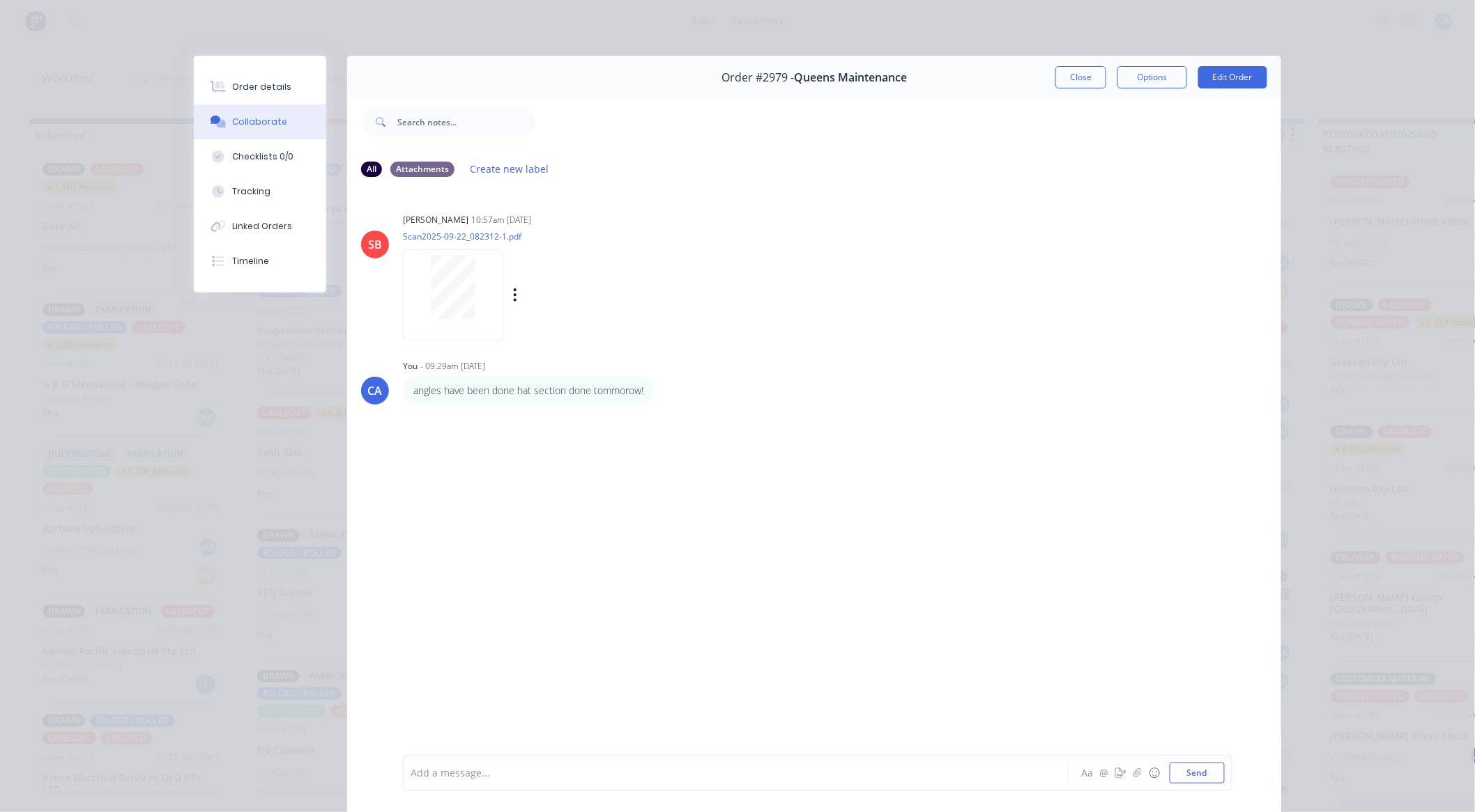
click at [412, 268] on div at bounding box center [453, 287] width 88 height 64
click at [1090, 74] on button "Close" at bounding box center [1080, 77] width 50 height 22
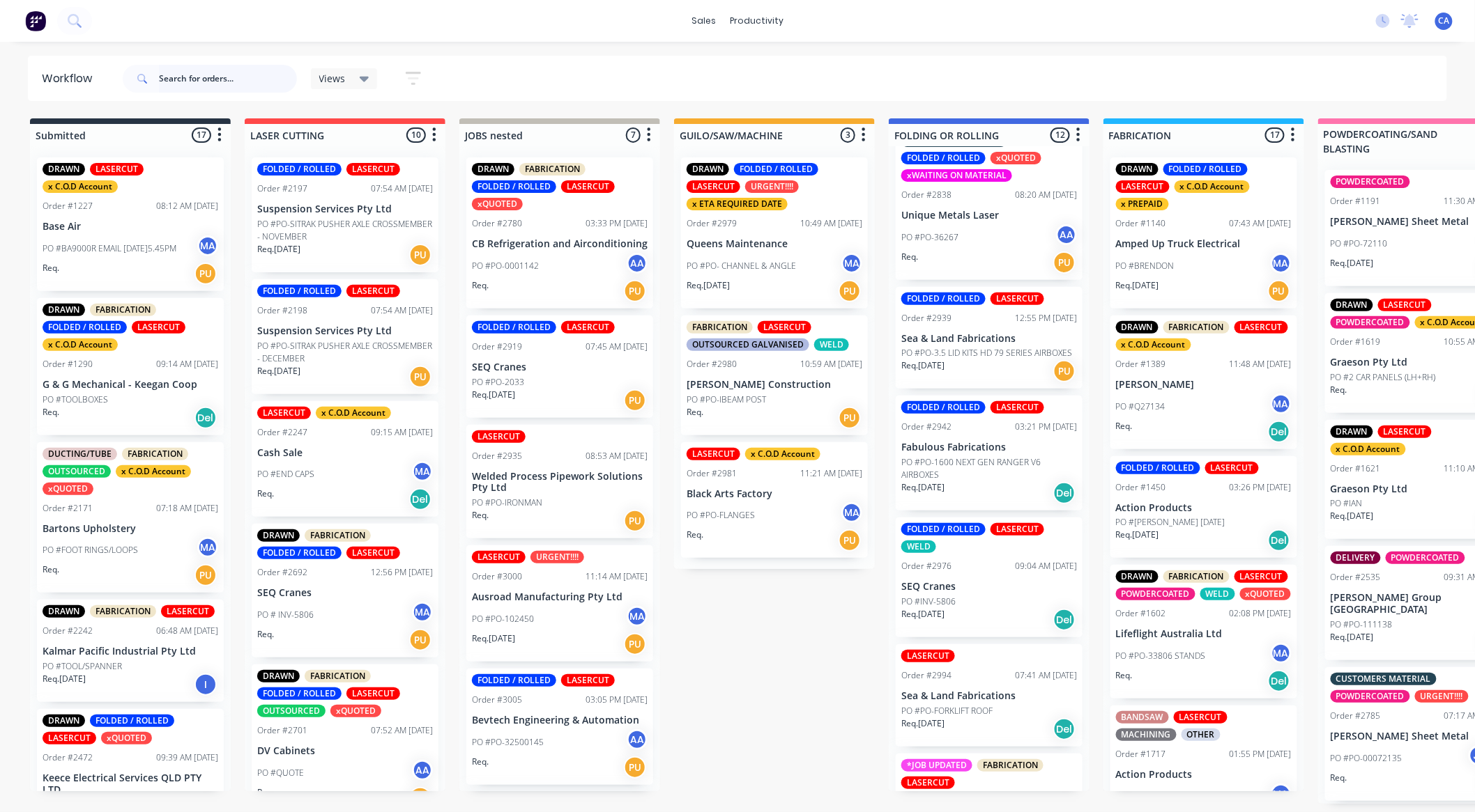
scroll to position [851, 0]
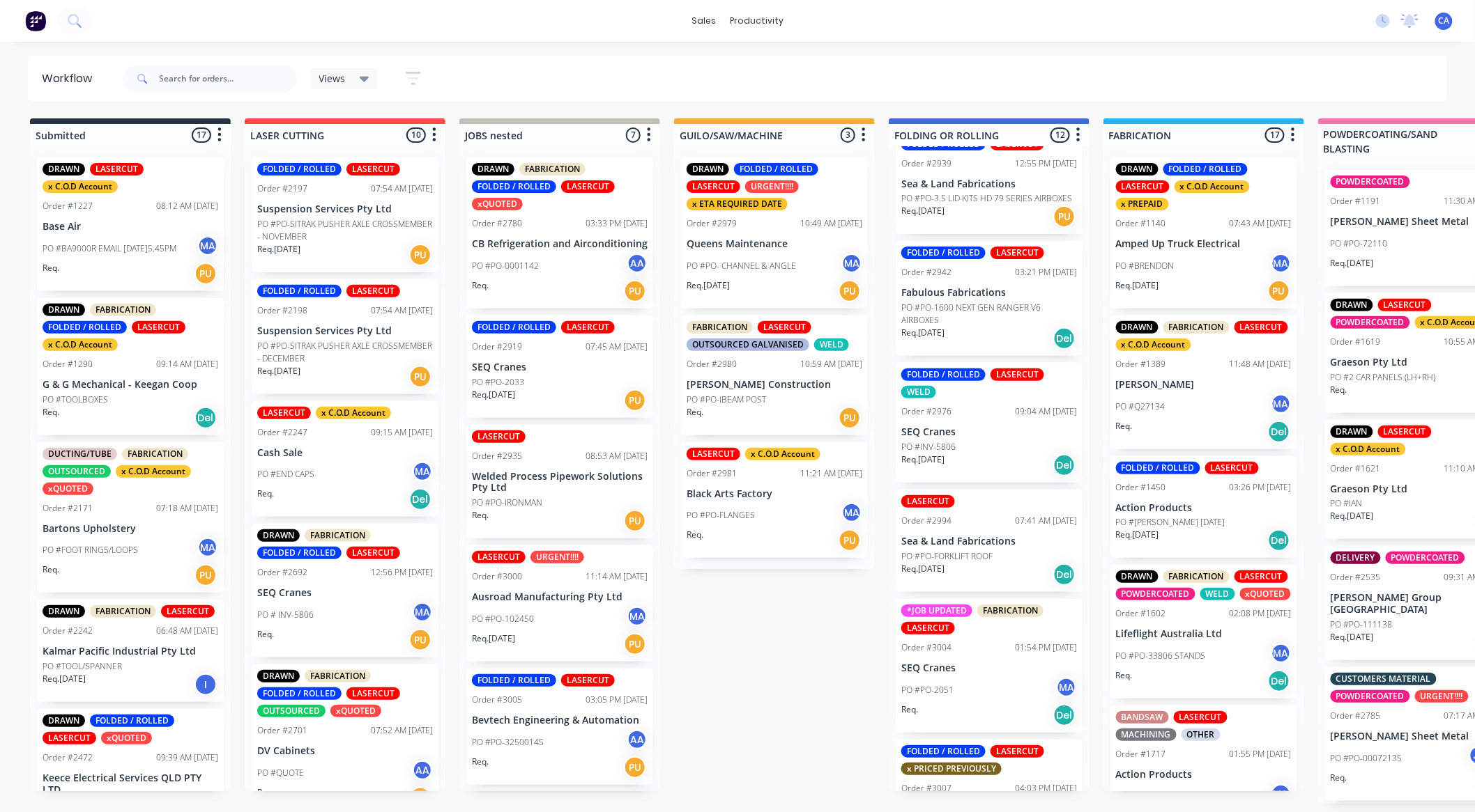
click at [973, 409] on div "Order #2976 09:04 AM 22/09/25" at bounding box center [988, 411] width 175 height 12
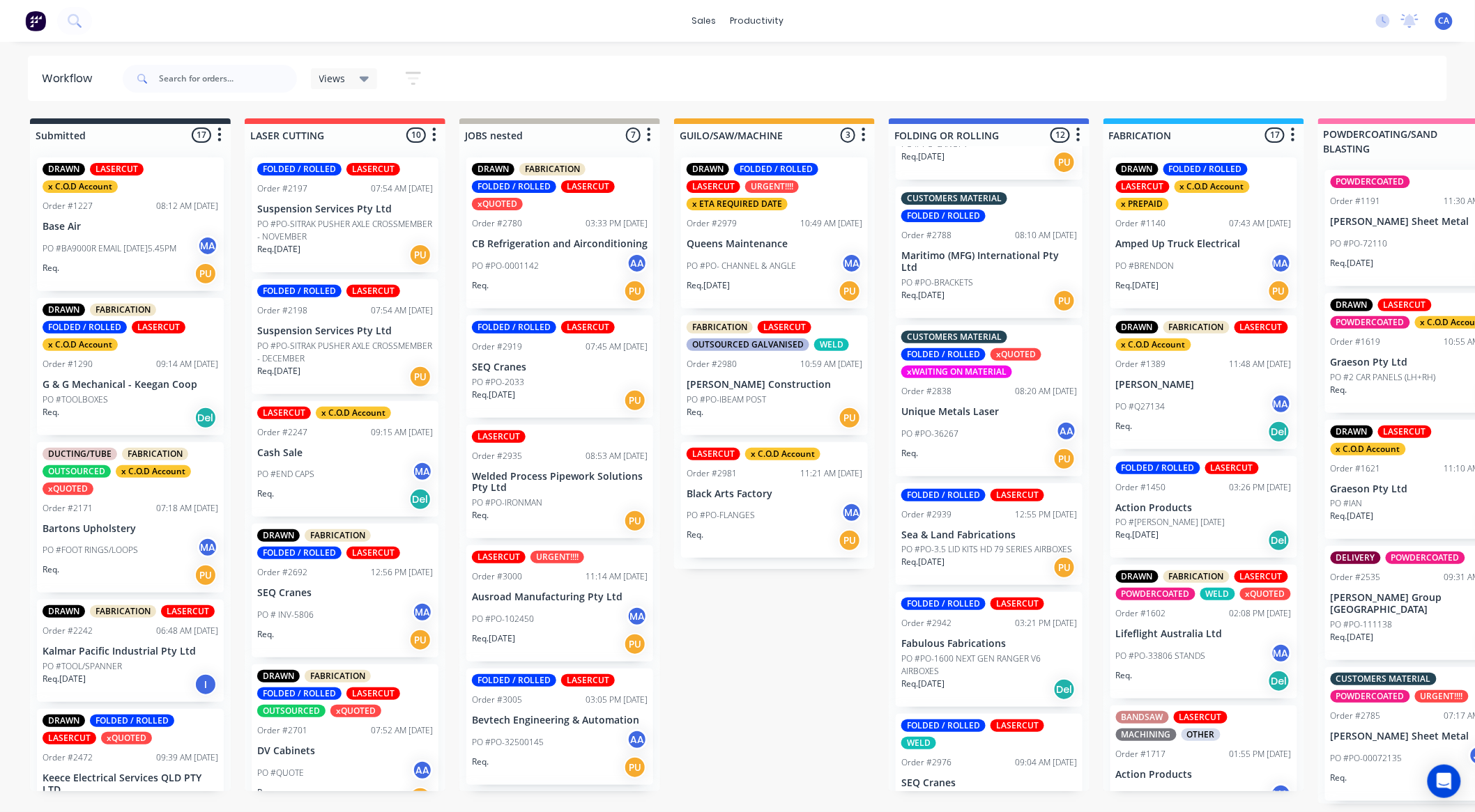
scroll to position [619, 0]
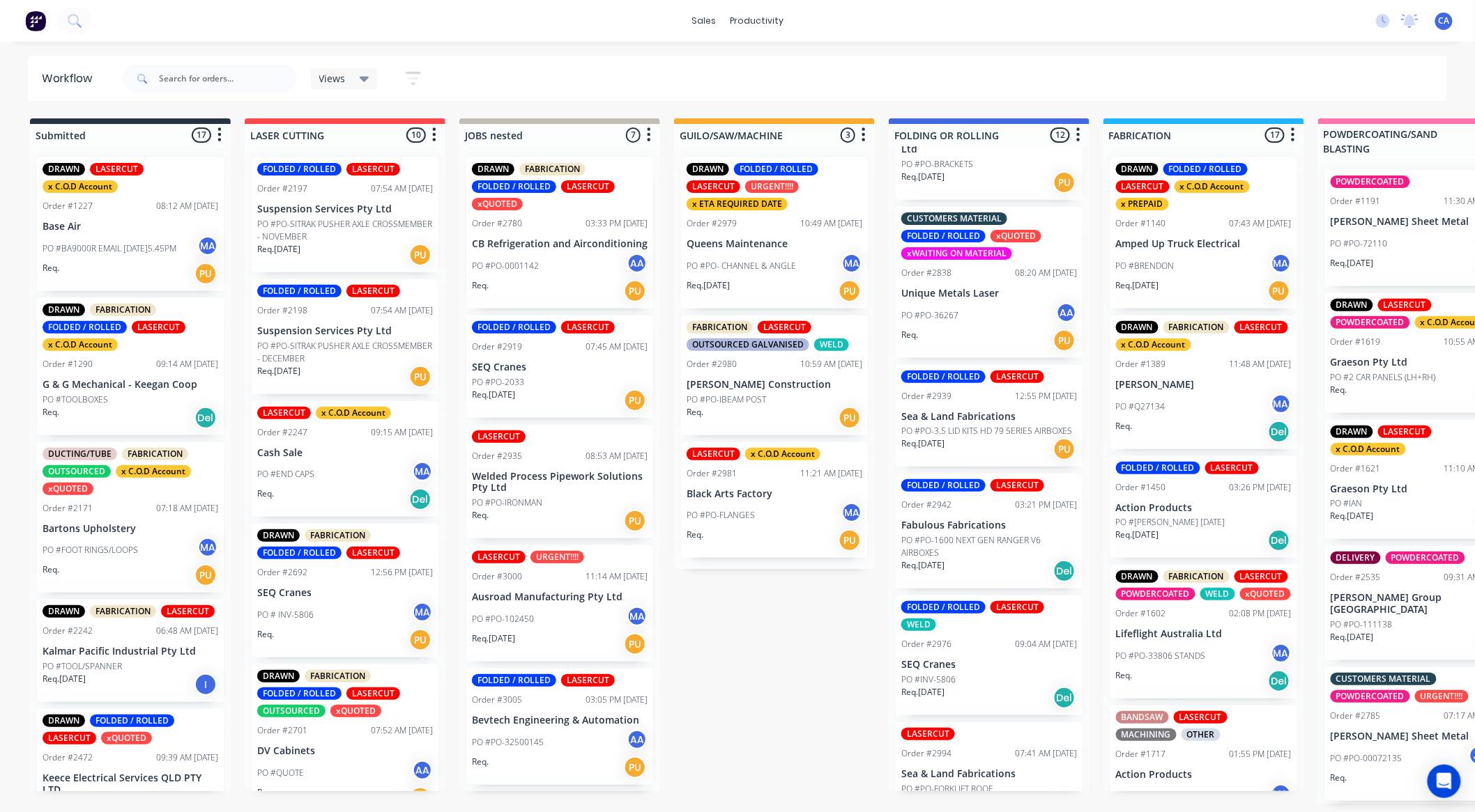
click at [953, 659] on p "SEQ Cranes" at bounding box center [988, 664] width 175 height 11
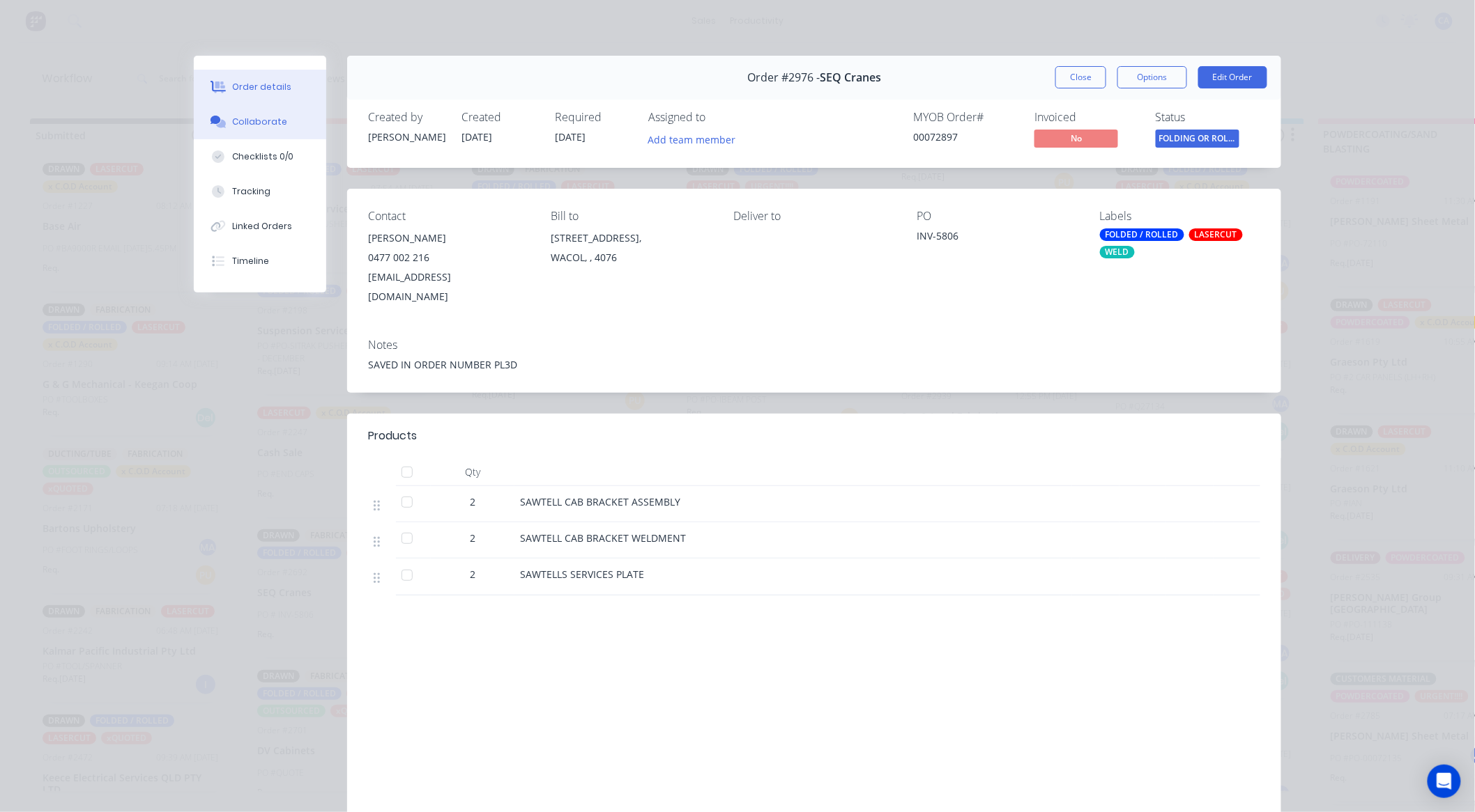
click at [266, 126] on div "Collaborate" at bounding box center [260, 121] width 55 height 12
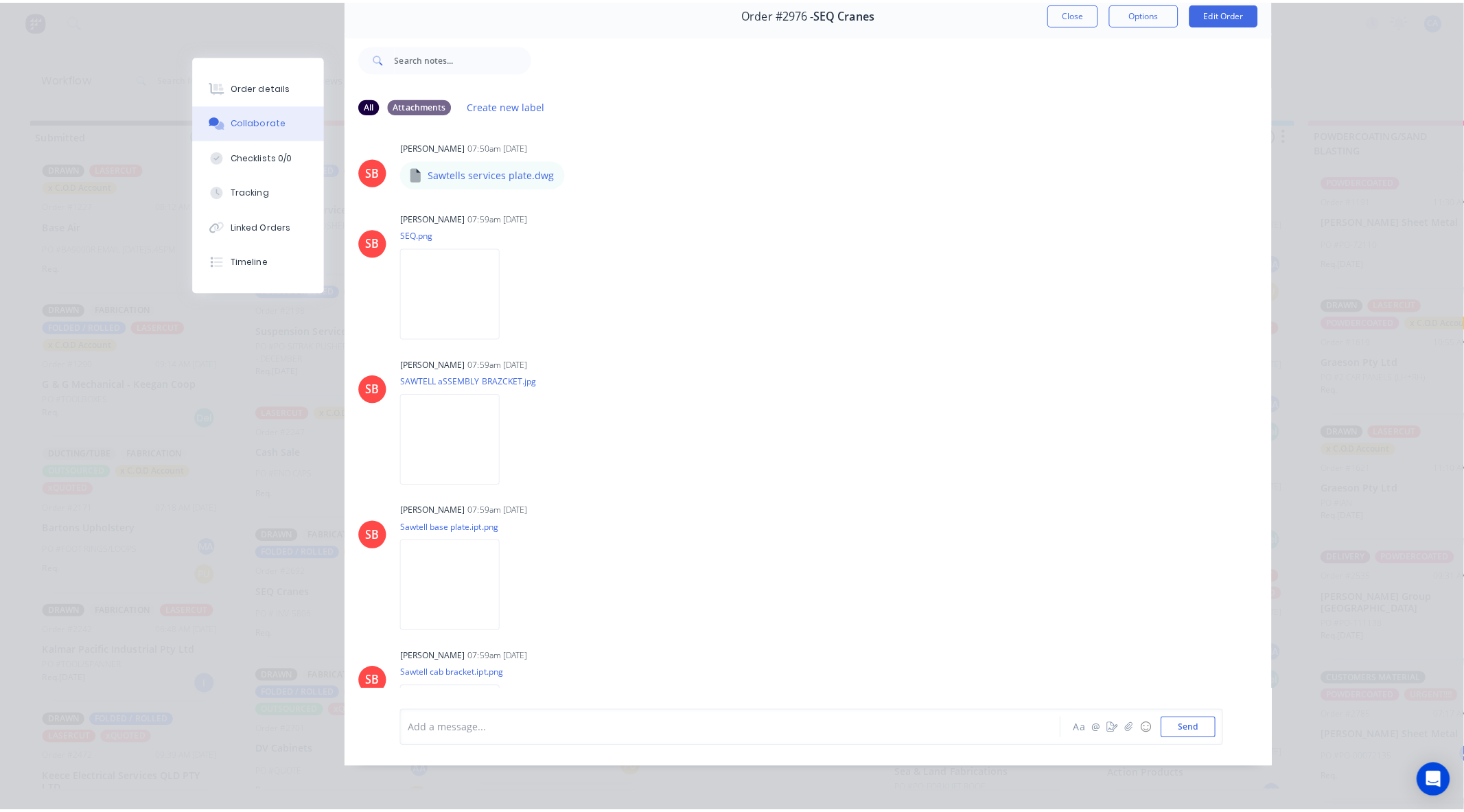
scroll to position [534, 0]
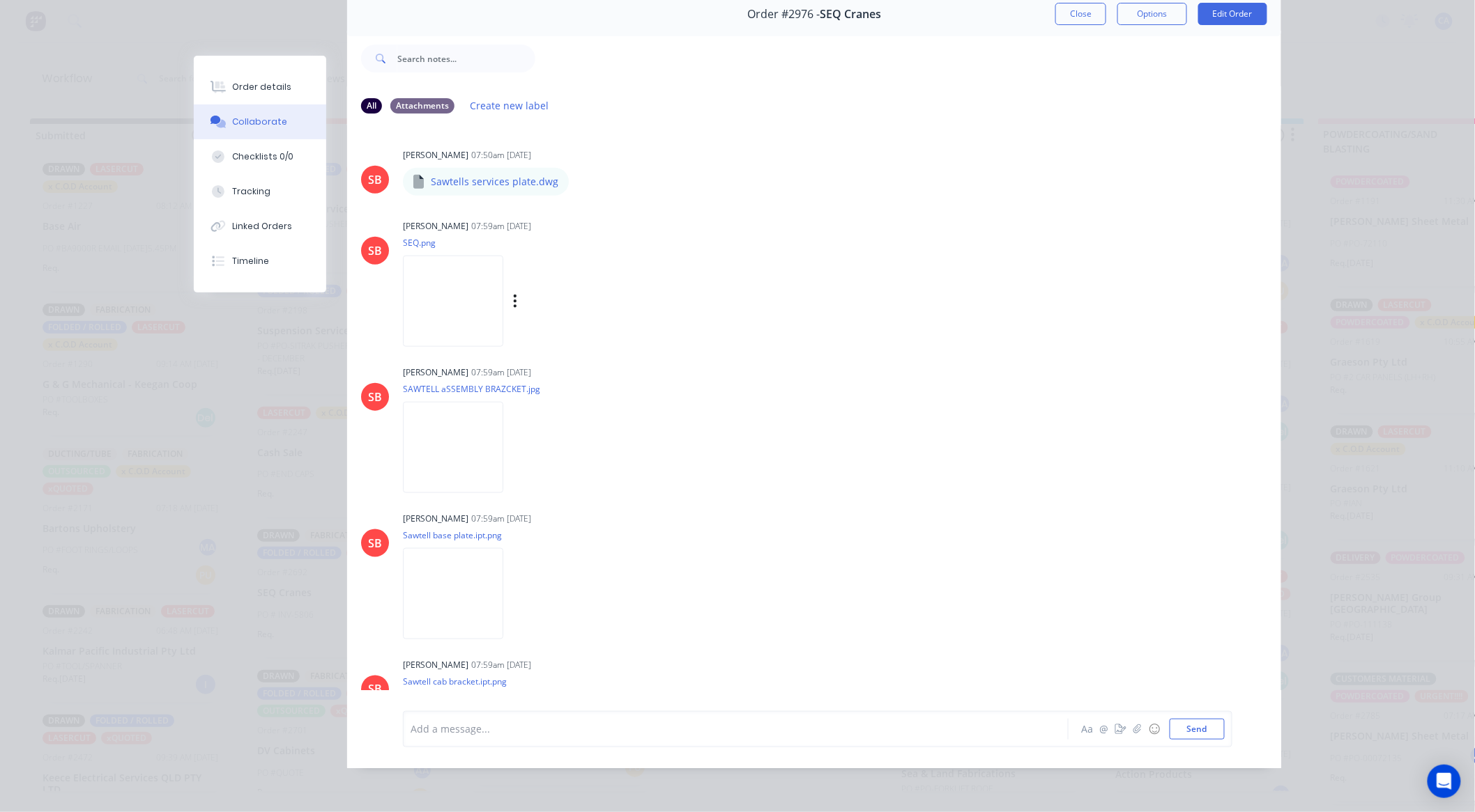
click at [482, 297] on img at bounding box center [452, 302] width 100 height 91
click at [1064, 7] on button "Close" at bounding box center [1080, 13] width 50 height 22
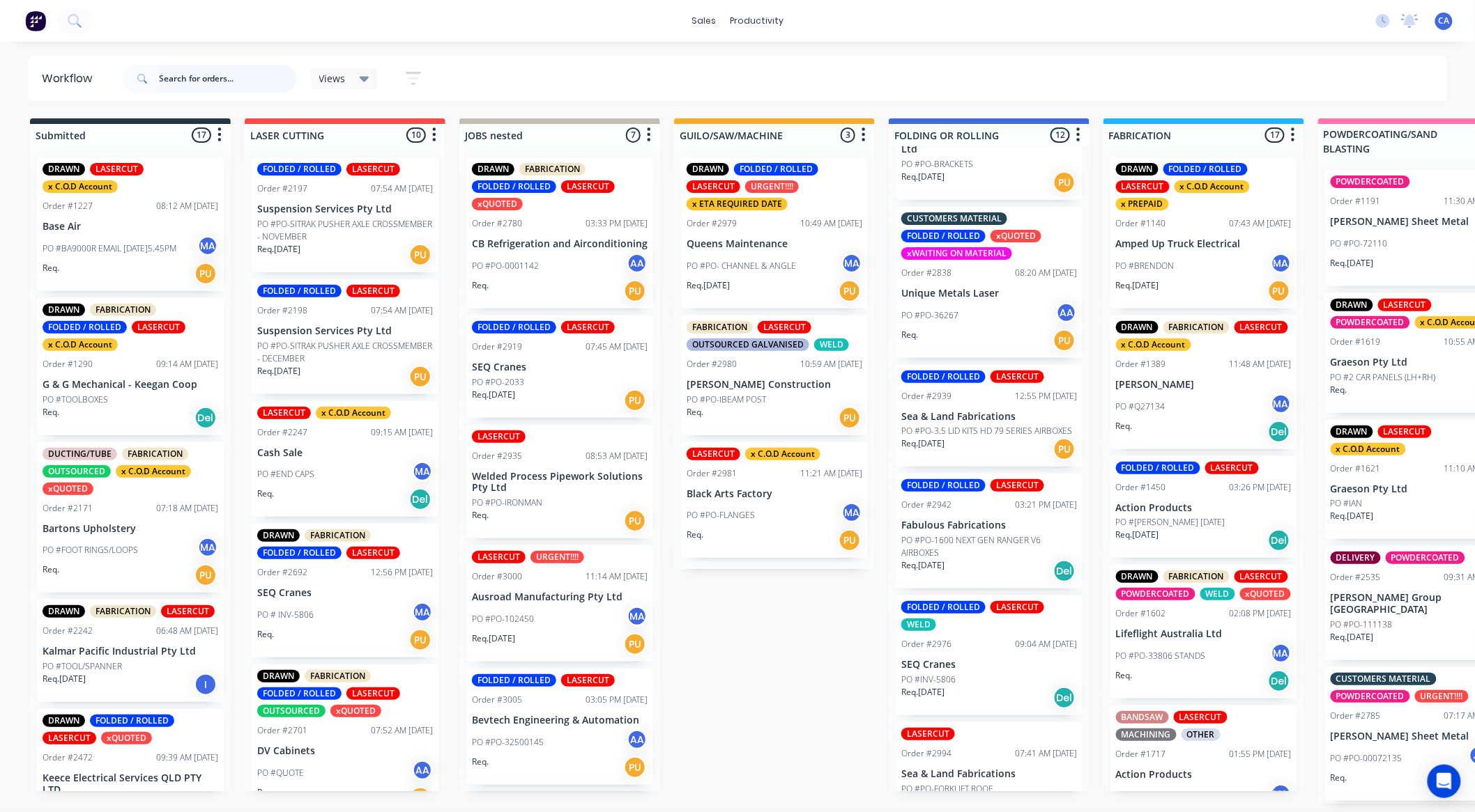
click at [281, 75] on input "text" at bounding box center [228, 78] width 138 height 28
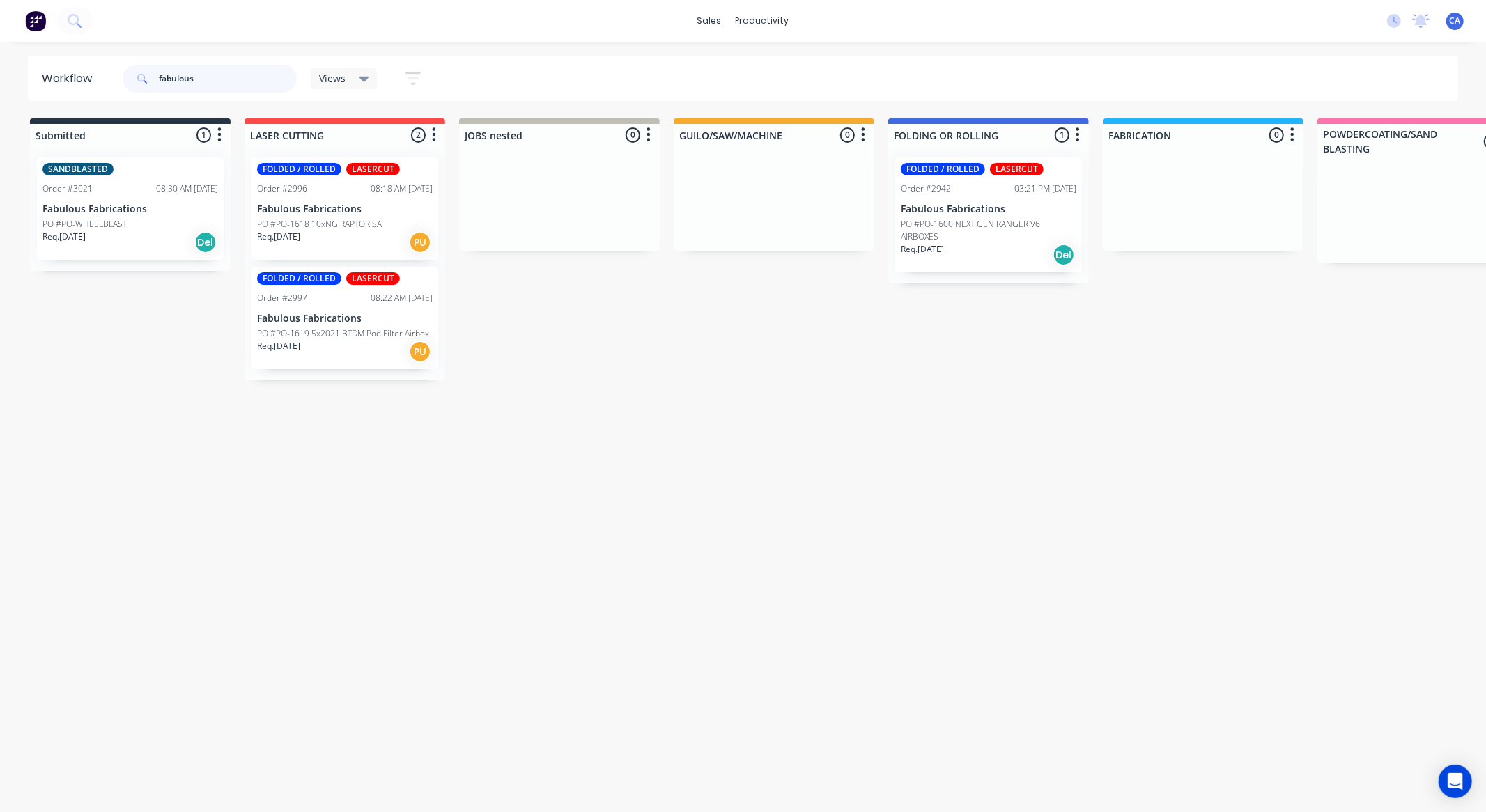
type input "fabulous"
click at [970, 232] on p "PO #PO-1600 NEXT GEN RANGER V6 AIRBOXES" at bounding box center [988, 230] width 175 height 25
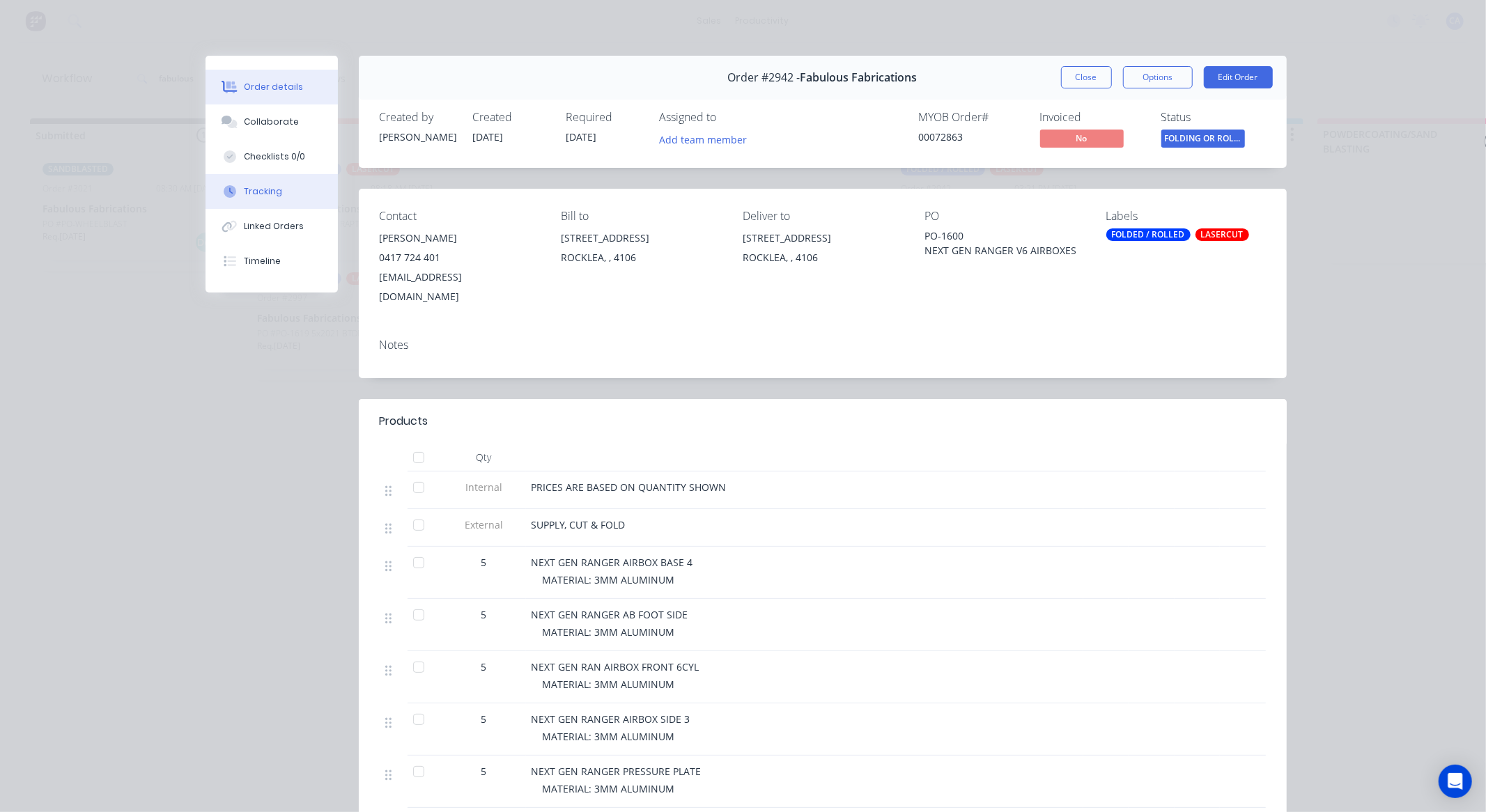
click at [271, 186] on div "Tracking" at bounding box center [263, 191] width 38 height 12
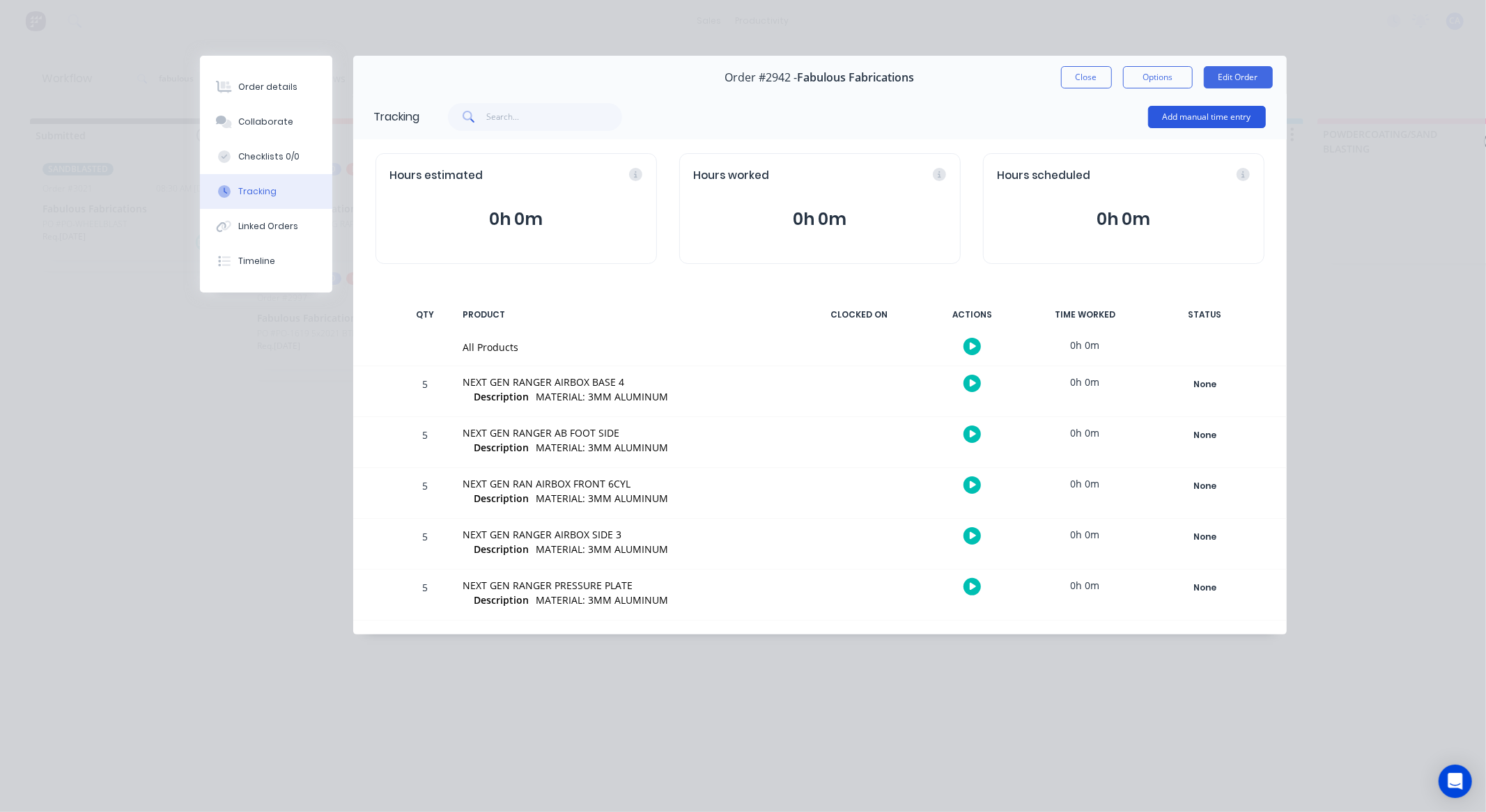
click at [1176, 114] on button "Add manual time entry" at bounding box center [1207, 116] width 118 height 22
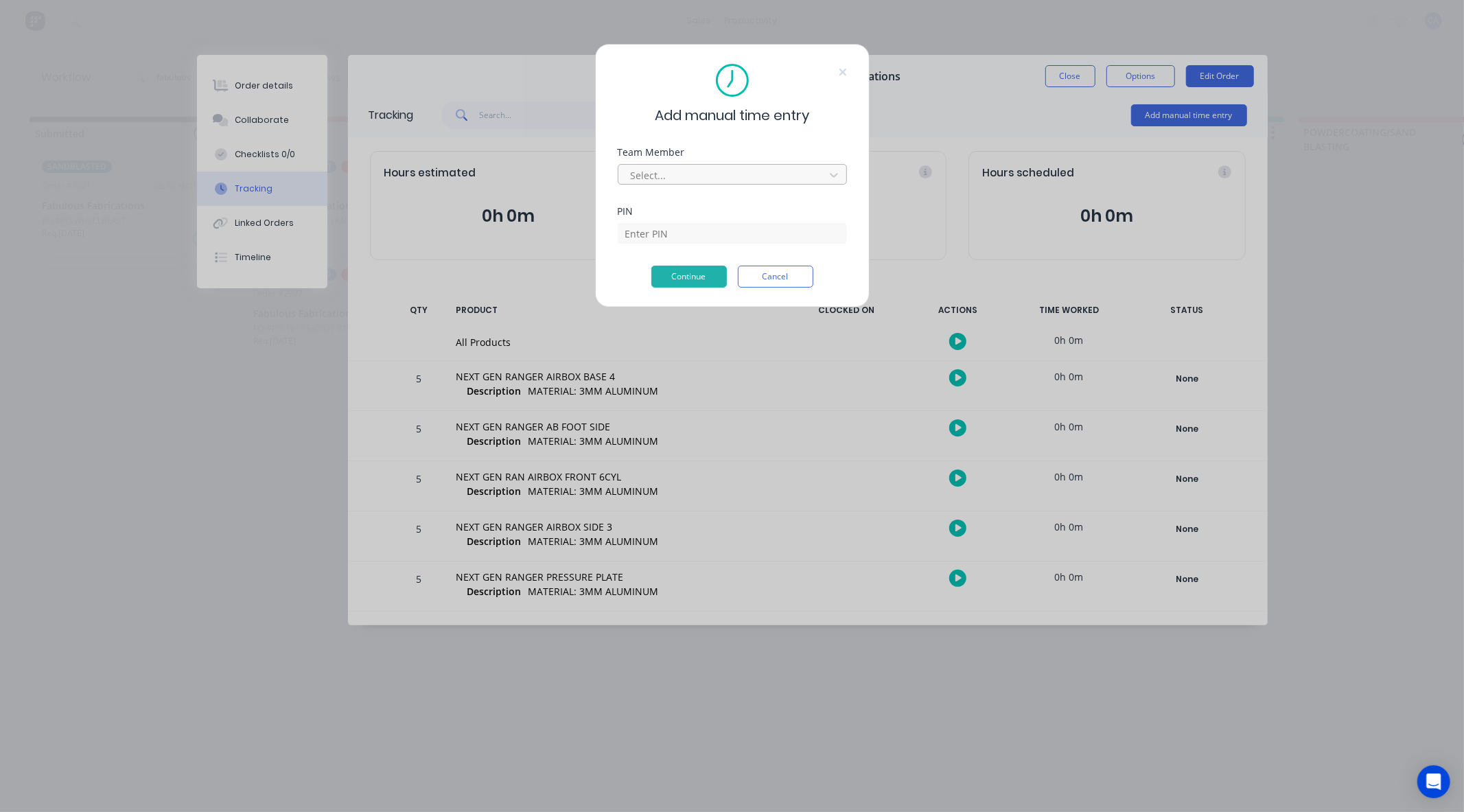
click at [677, 169] on div at bounding box center [723, 175] width 189 height 17
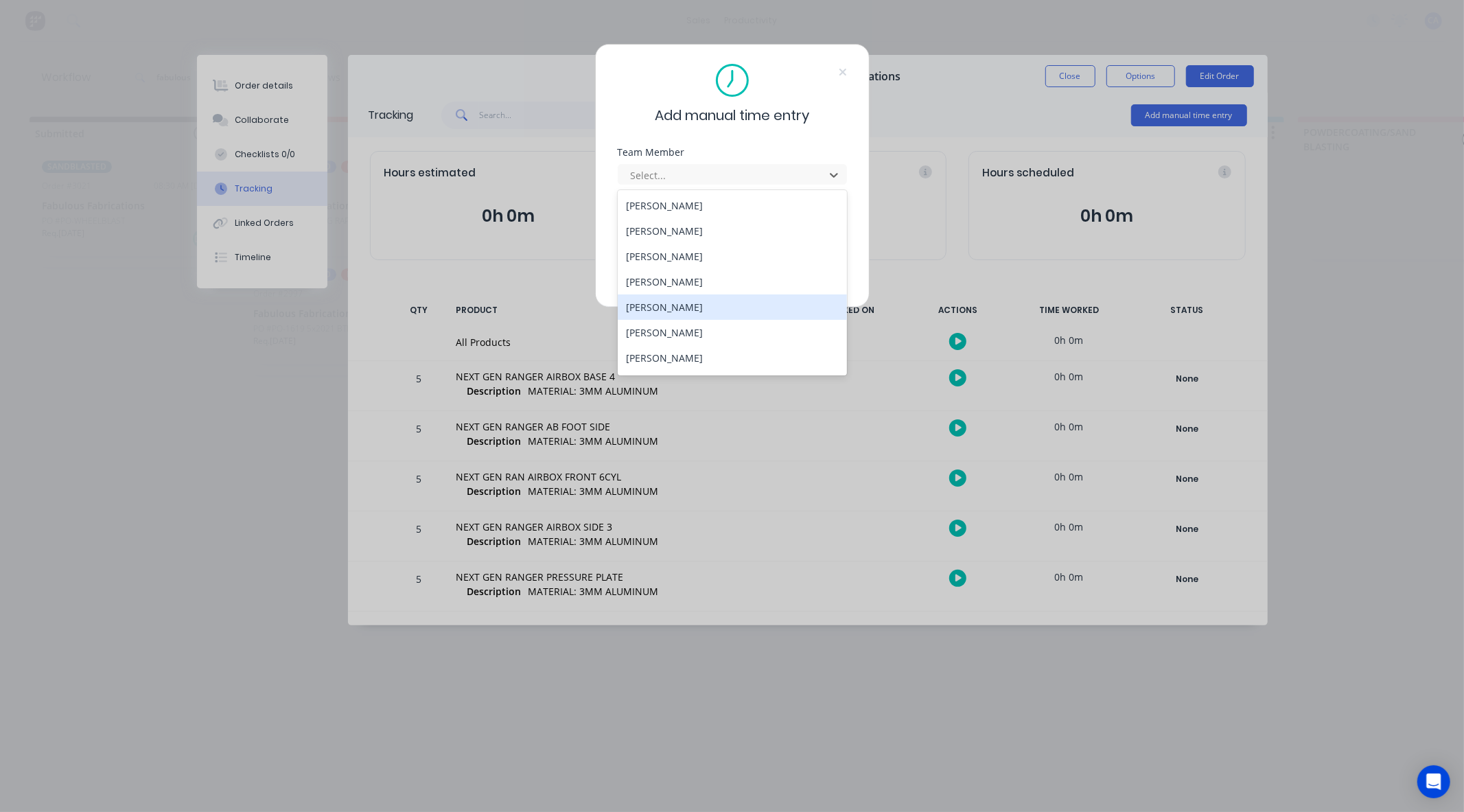
click at [643, 310] on div "[PERSON_NAME]" at bounding box center [732, 307] width 229 height 25
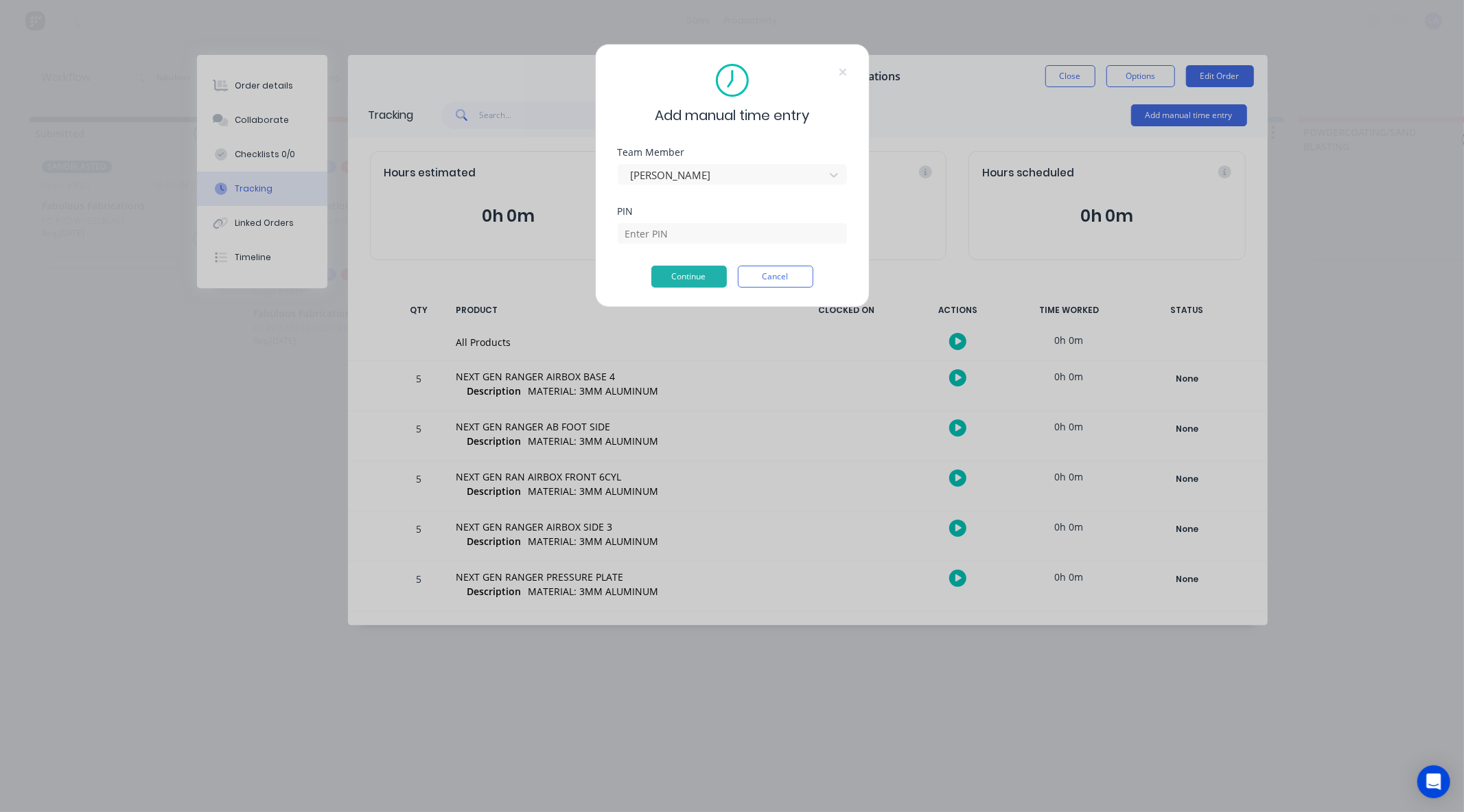
drag, startPoint x: 670, startPoint y: 245, endPoint x: 674, endPoint y: 234, distance: 11.7
click at [670, 245] on div "PIN" at bounding box center [732, 235] width 229 height 59
click at [674, 233] on input at bounding box center [732, 233] width 229 height 21
type input "3699"
click at [682, 278] on button "Continue" at bounding box center [689, 276] width 76 height 22
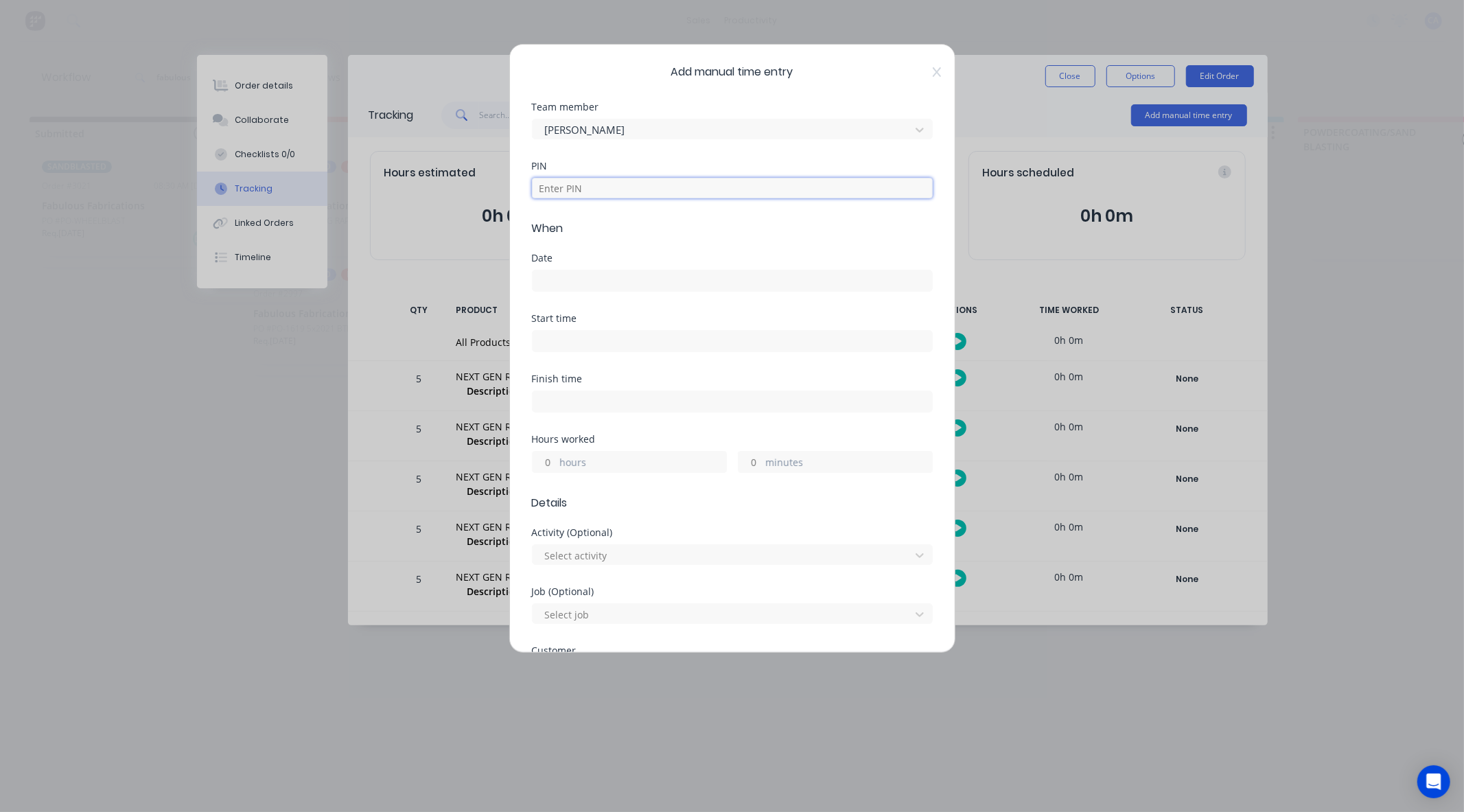
click at [602, 188] on input at bounding box center [732, 188] width 400 height 21
type input "3699"
click at [557, 272] on input at bounding box center [732, 280] width 400 height 21
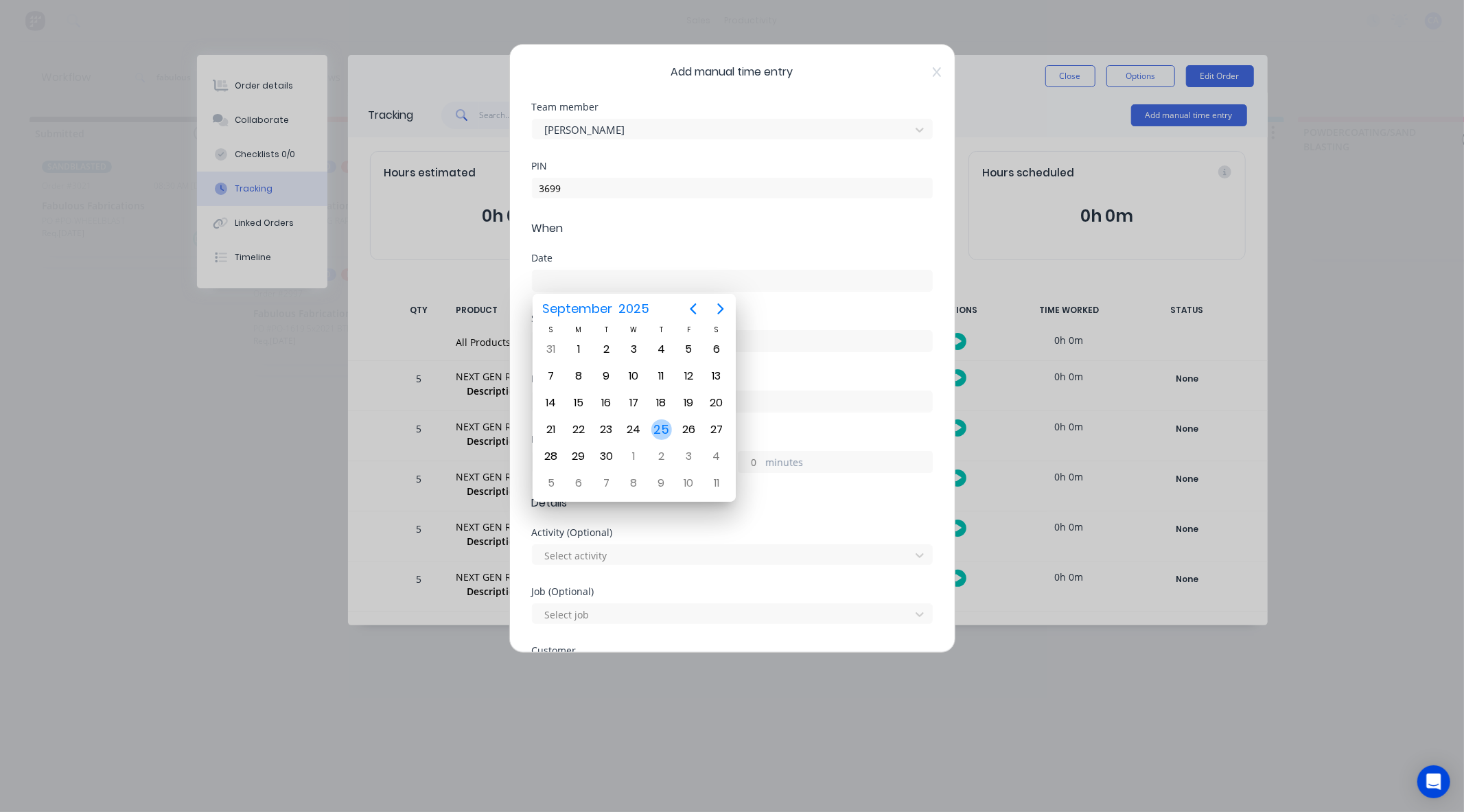
click at [657, 420] on div "25" at bounding box center [662, 429] width 21 height 21
type input "25/09/2025"
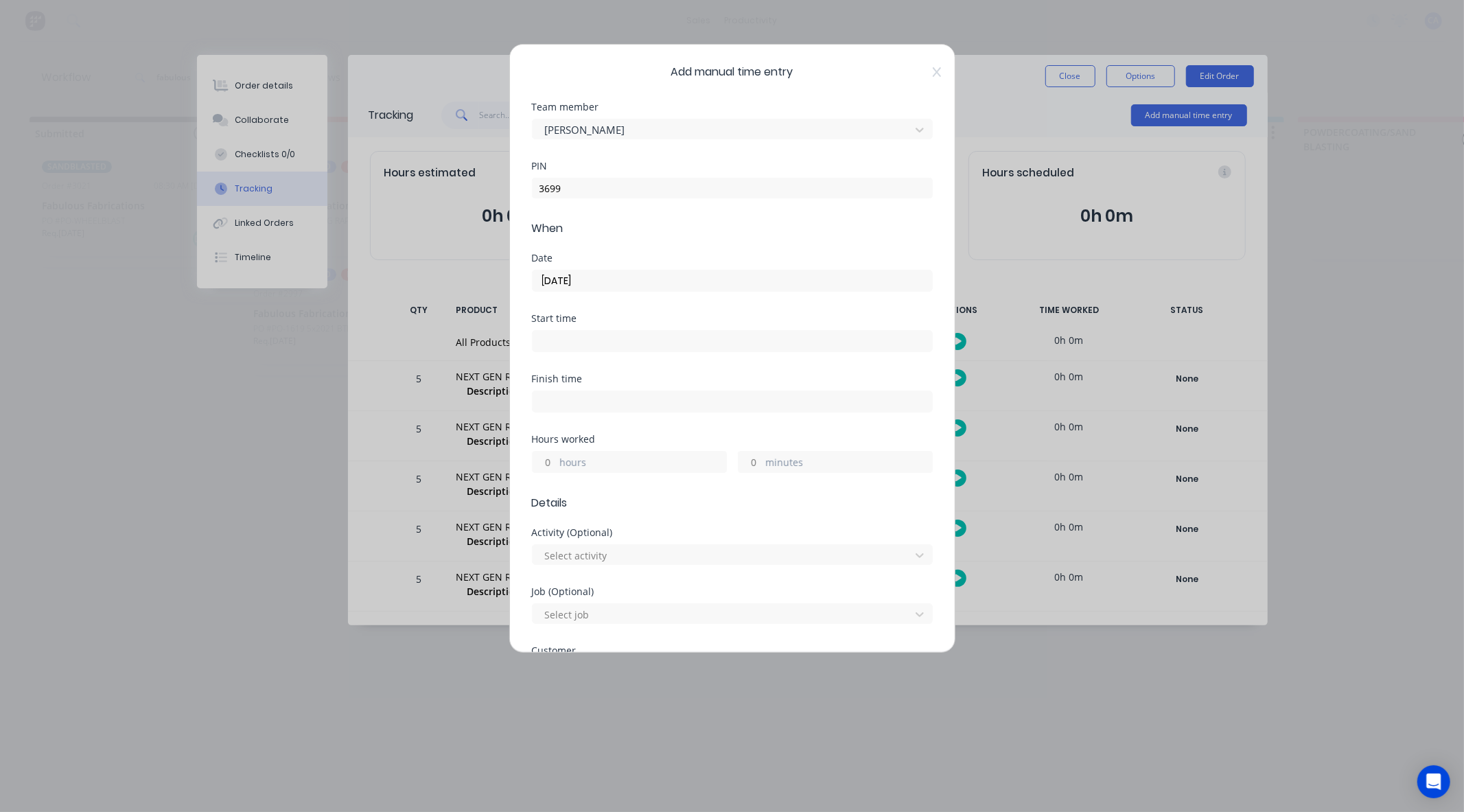
click at [542, 467] on input "hours" at bounding box center [545, 462] width 24 height 21
type input "1"
click at [738, 464] on input "minutes" at bounding box center [750, 462] width 24 height 21
type input "20"
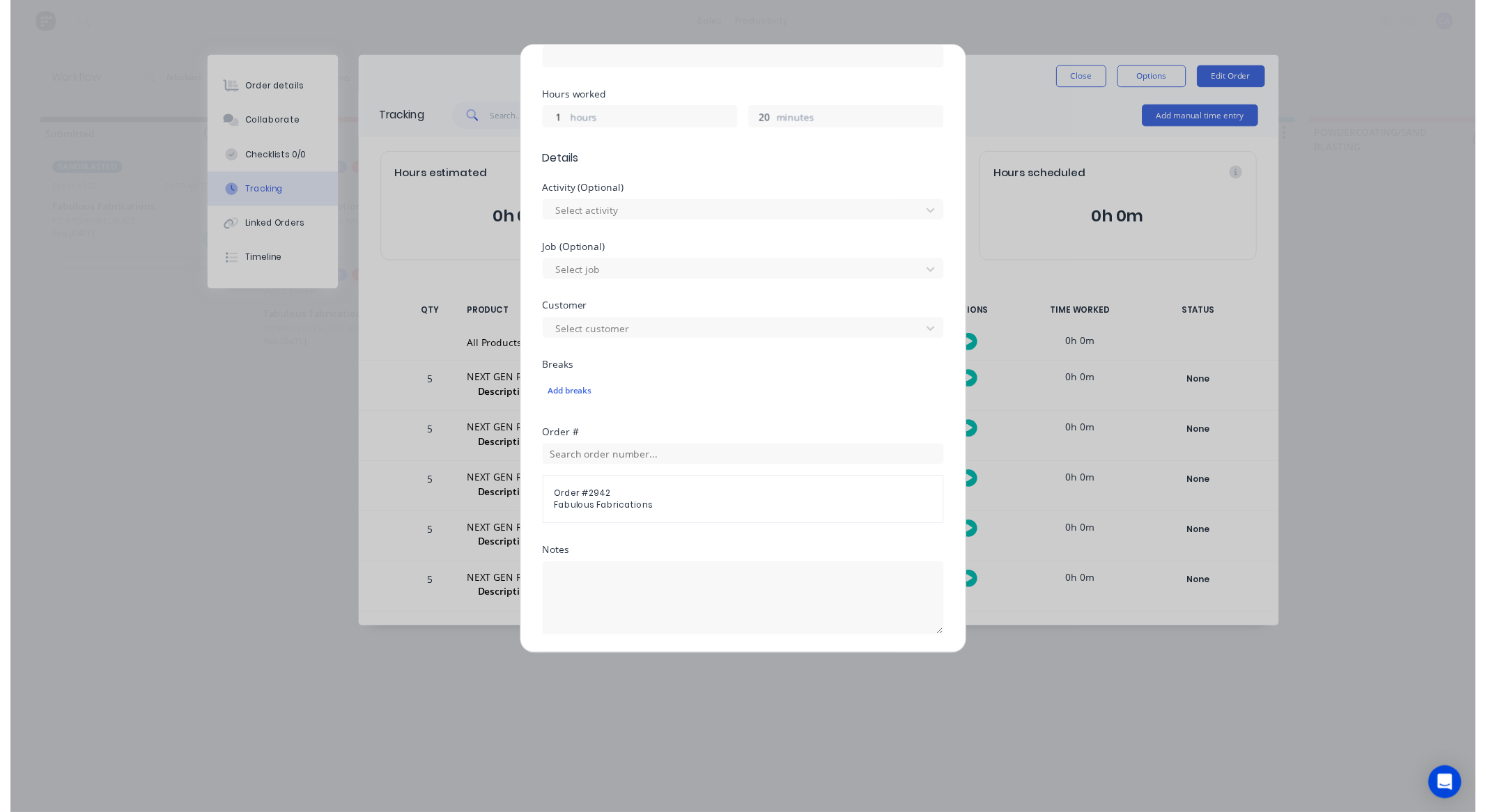
scroll to position [504, 0]
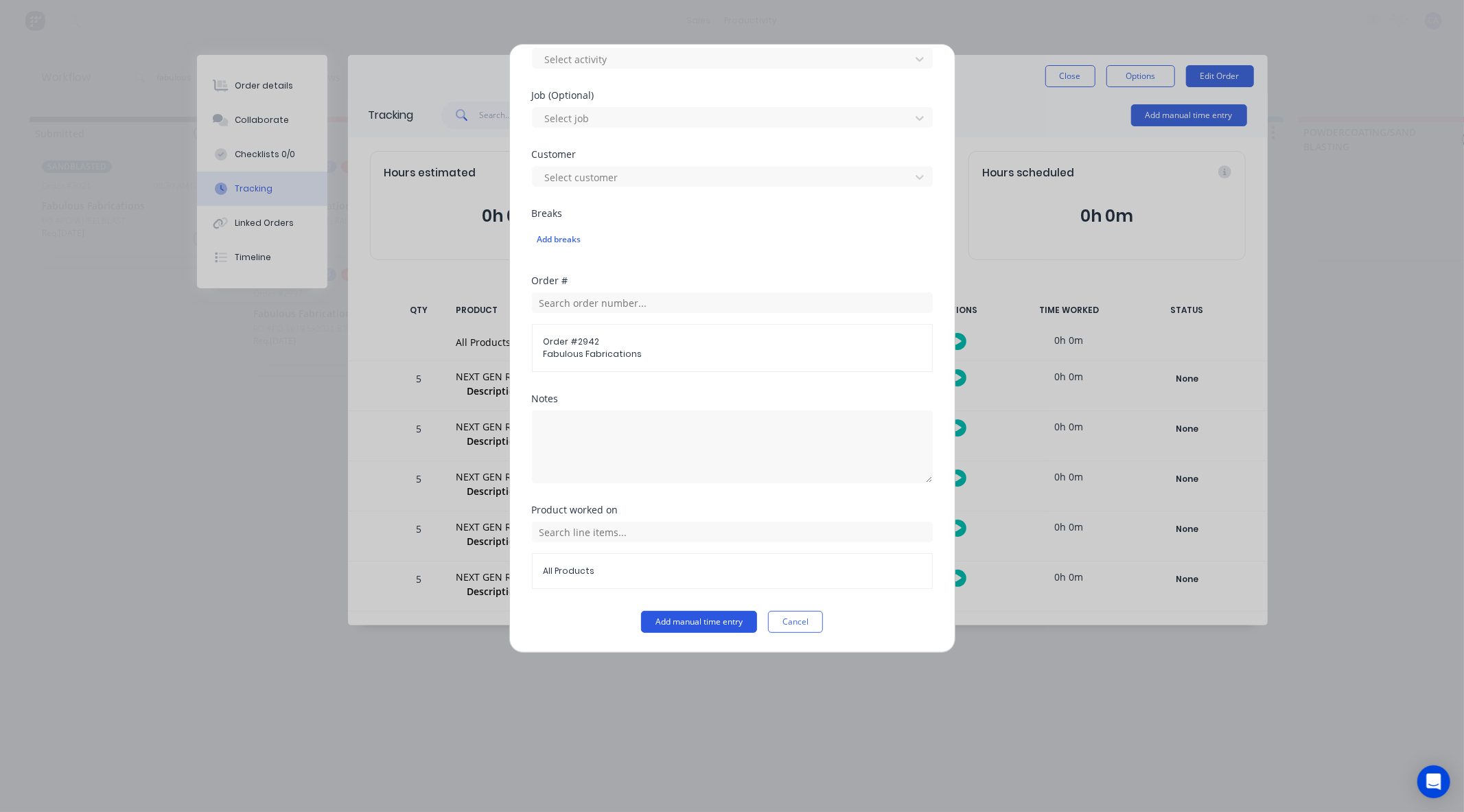
click at [695, 621] on button "Add manual time entry" at bounding box center [700, 621] width 116 height 22
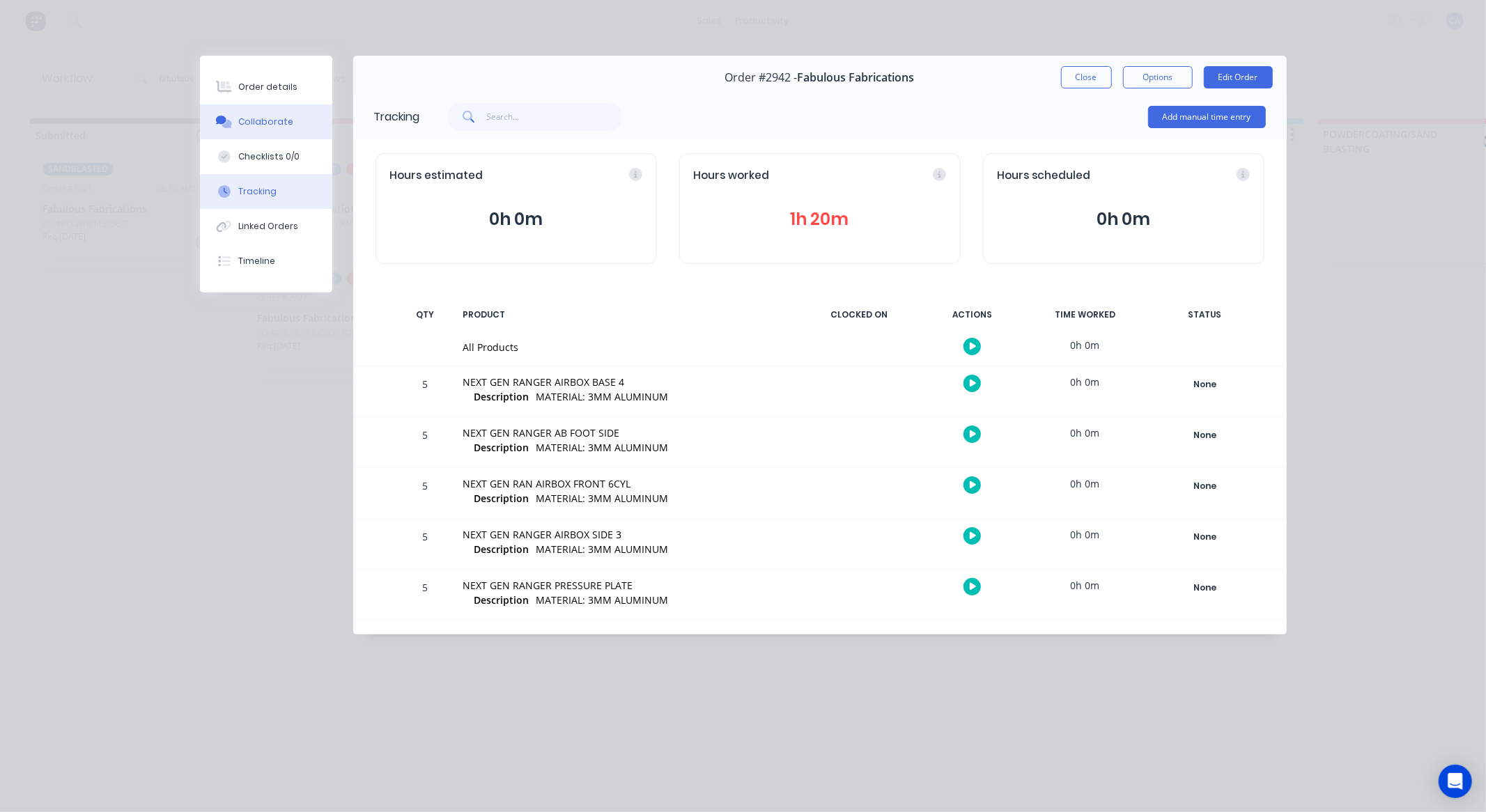
click at [298, 136] on button "Collaborate" at bounding box center [266, 122] width 132 height 35
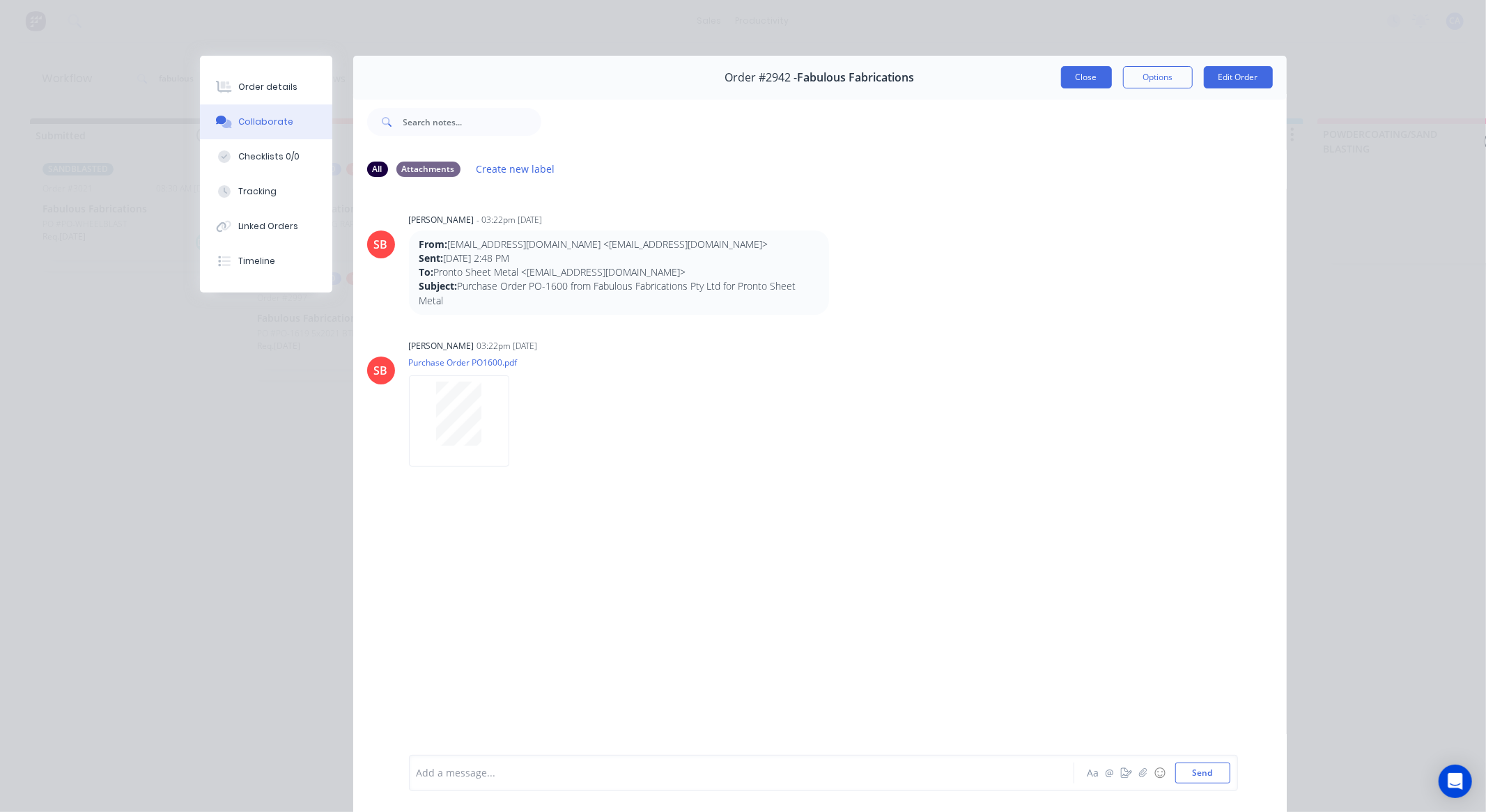
click at [1070, 79] on button "Close" at bounding box center [1086, 77] width 50 height 22
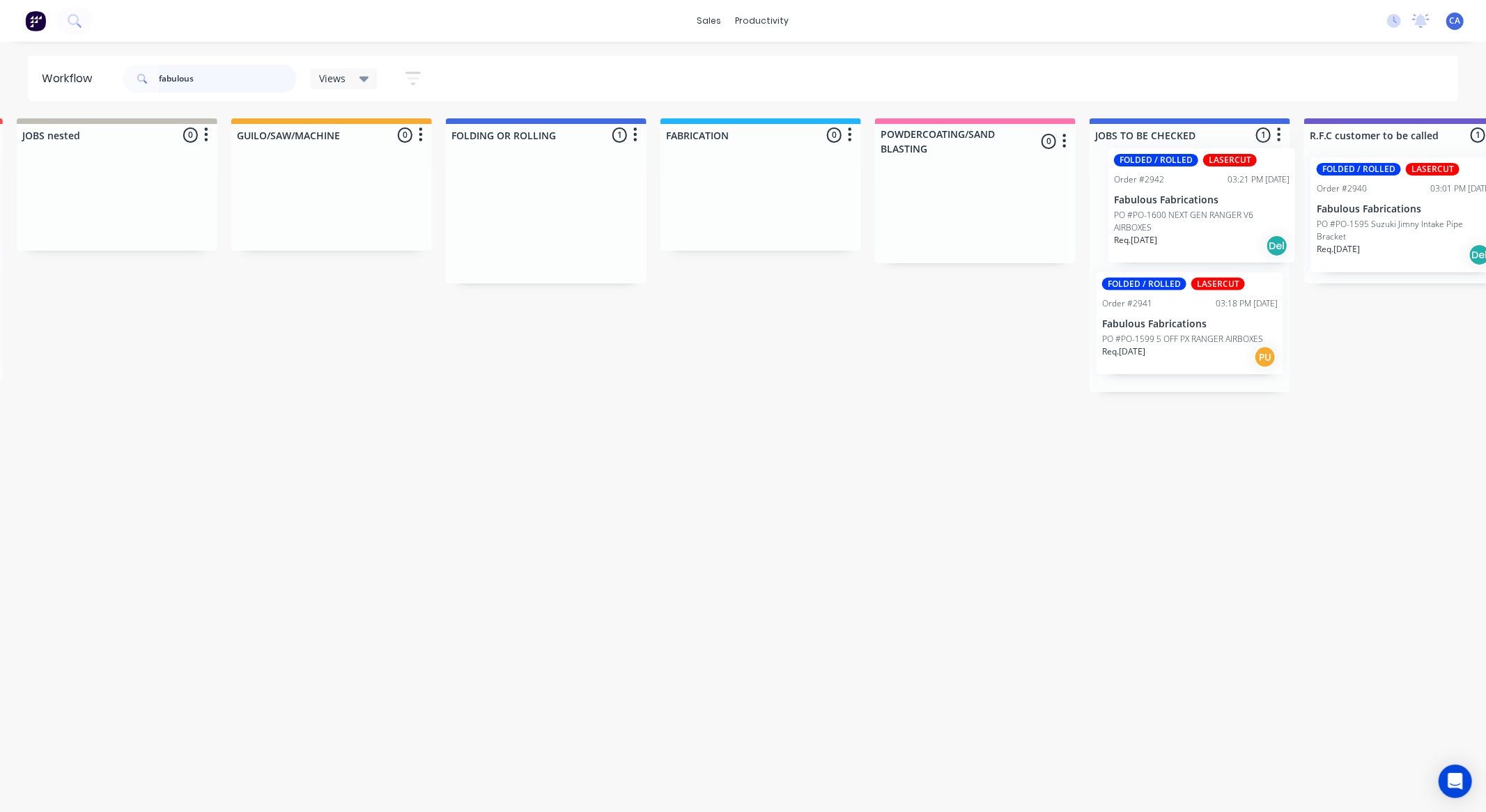
drag, startPoint x: 951, startPoint y: 198, endPoint x: 1139, endPoint y: 180, distance: 188.9
click at [1144, 182] on div "Submitted 1 Sort By Created date Required date Order number Customer name Most …" at bounding box center [1416, 310] width 3737 height 385
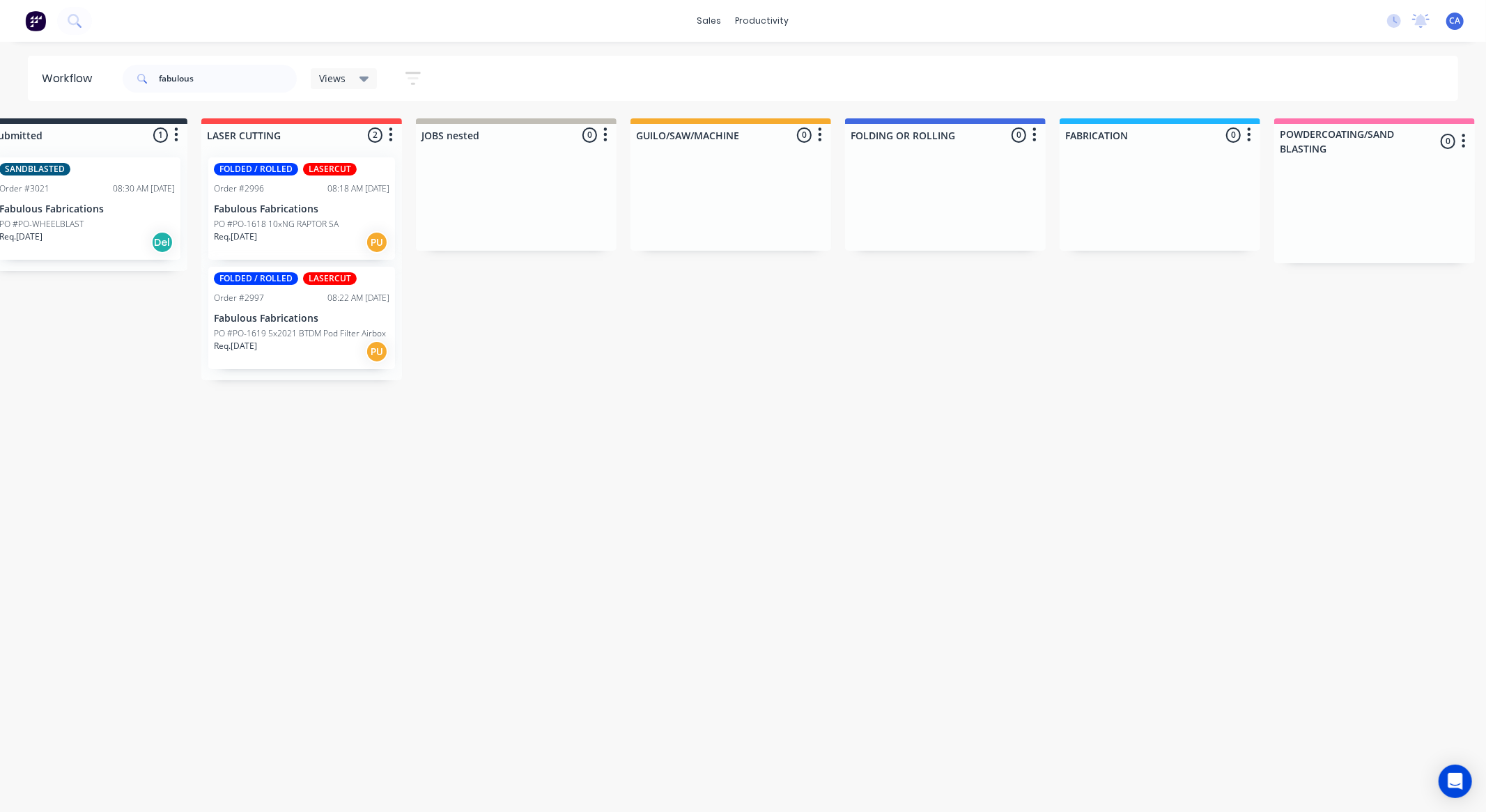
scroll to position [0, 0]
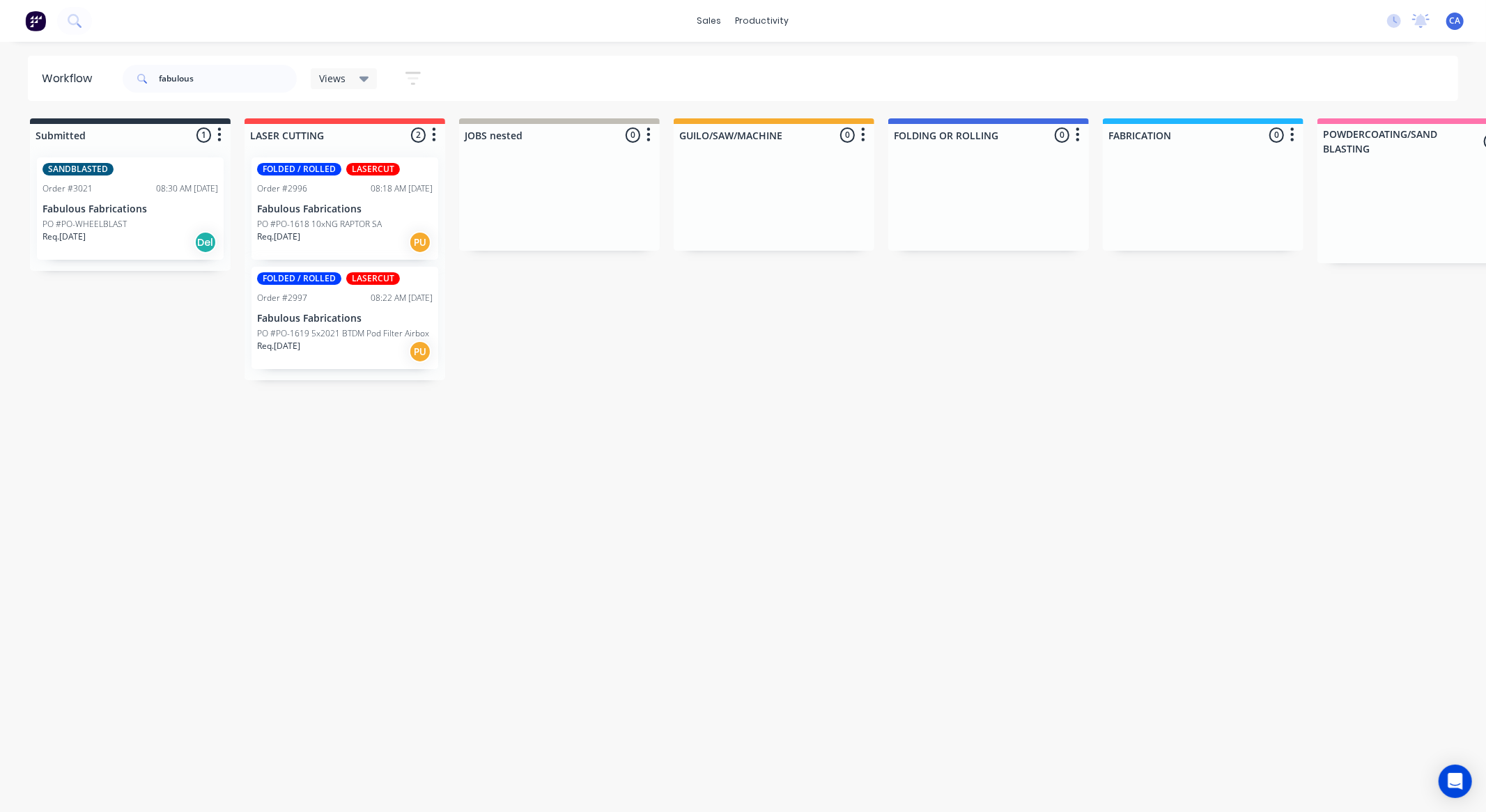
drag, startPoint x: 1000, startPoint y: 302, endPoint x: 913, endPoint y: 305, distance: 87.1
click at [349, 238] on div "Req. 23/09/25 PU" at bounding box center [345, 242] width 175 height 24
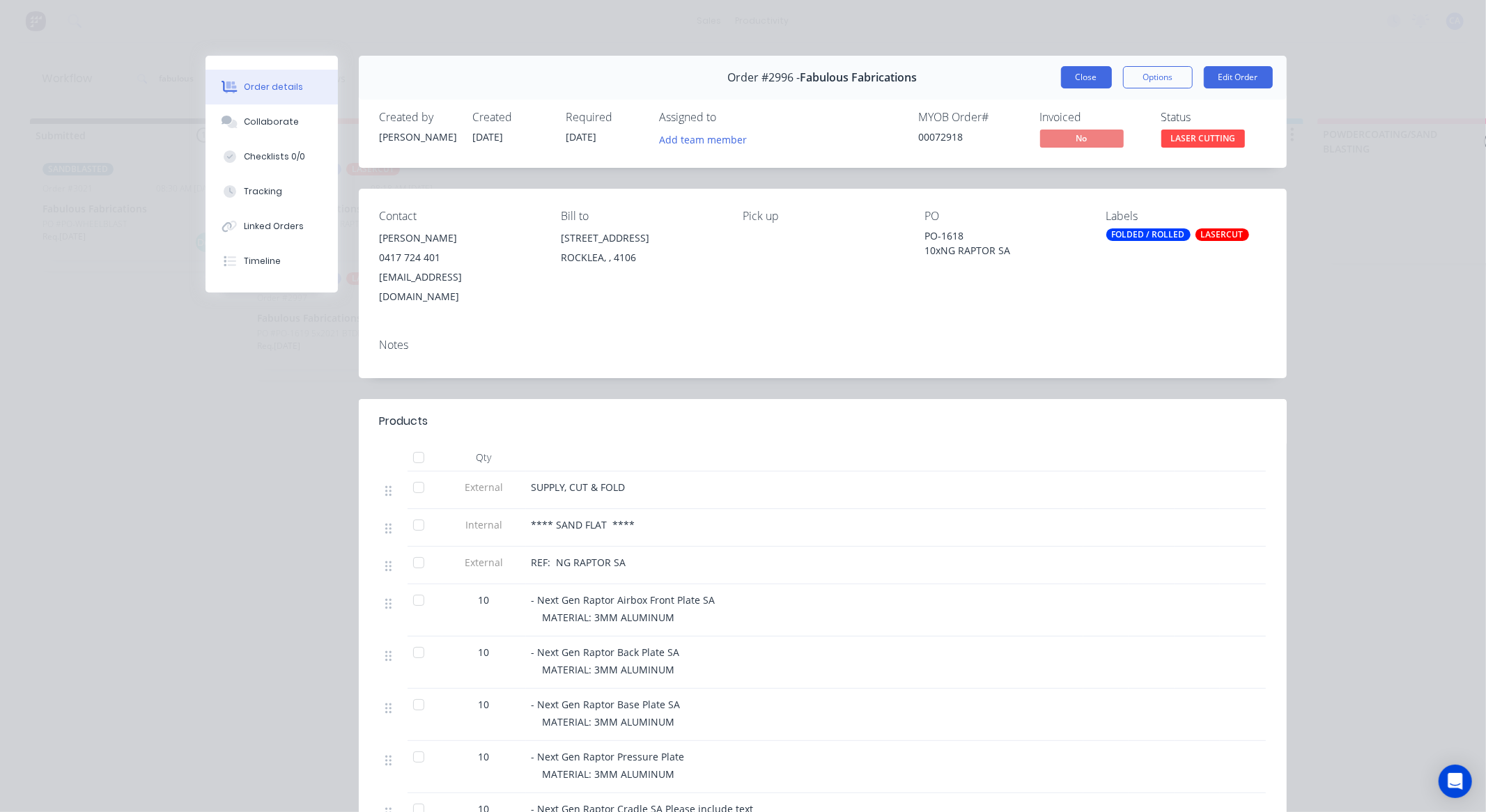
click at [1079, 85] on button "Close" at bounding box center [1086, 77] width 50 height 22
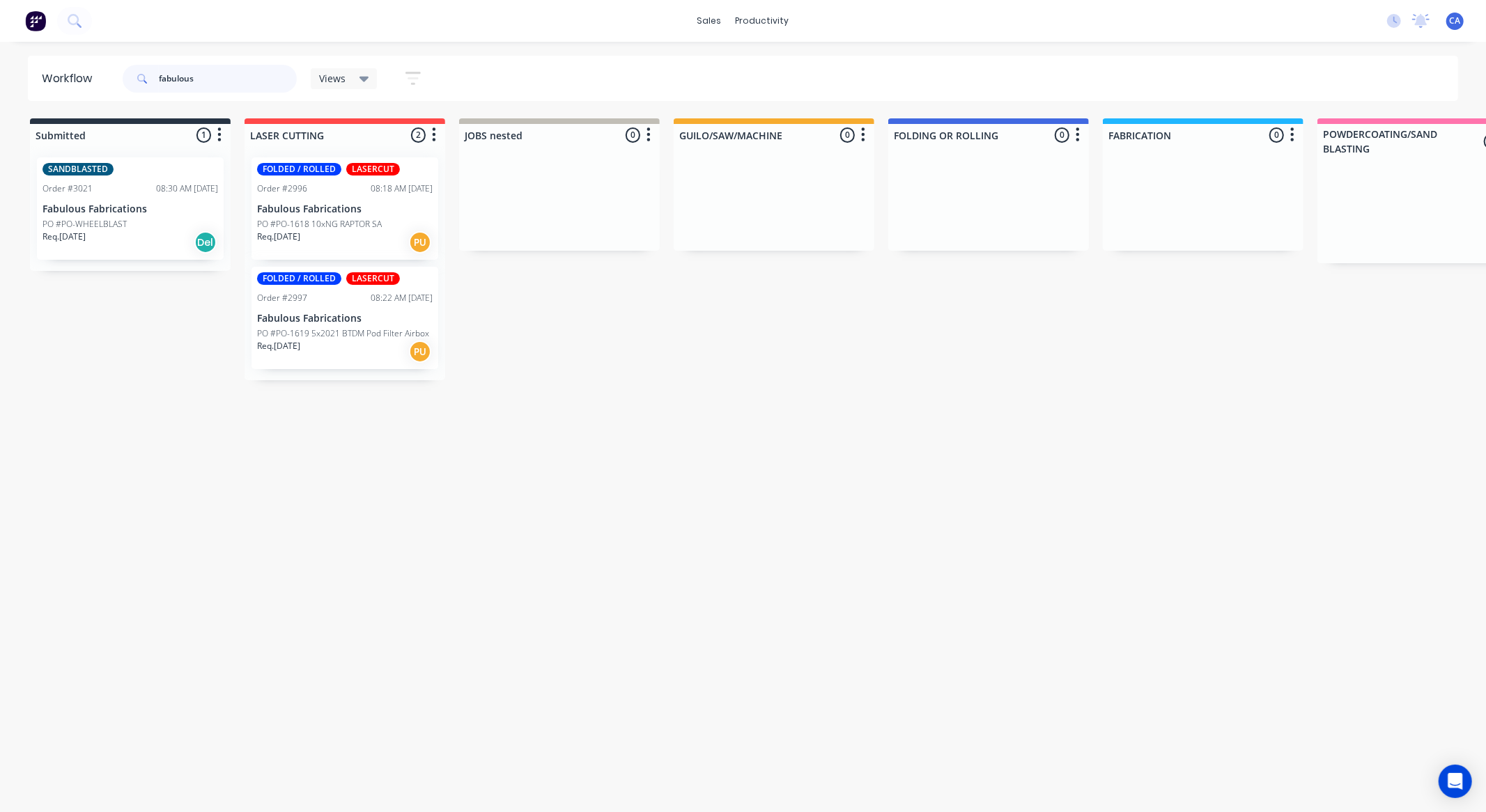
drag, startPoint x: 249, startPoint y: 86, endPoint x: 0, endPoint y: 101, distance: 249.5
click at [0, 106] on div "Workflow fabulous Views Save new view None (Default) edit Show/Hide statuses Sh…" at bounding box center [743, 421] width 1486 height 729
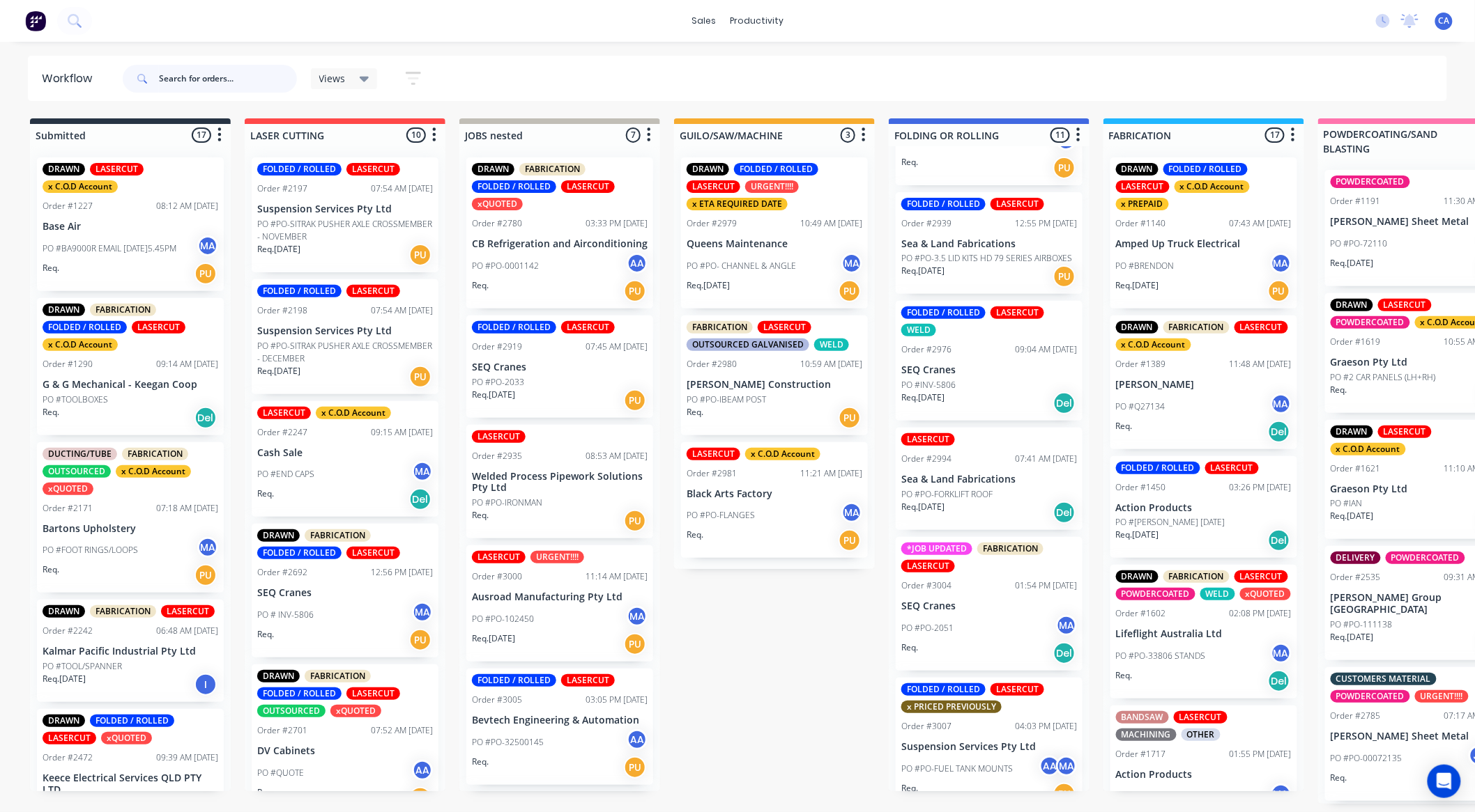
scroll to position [809, 0]
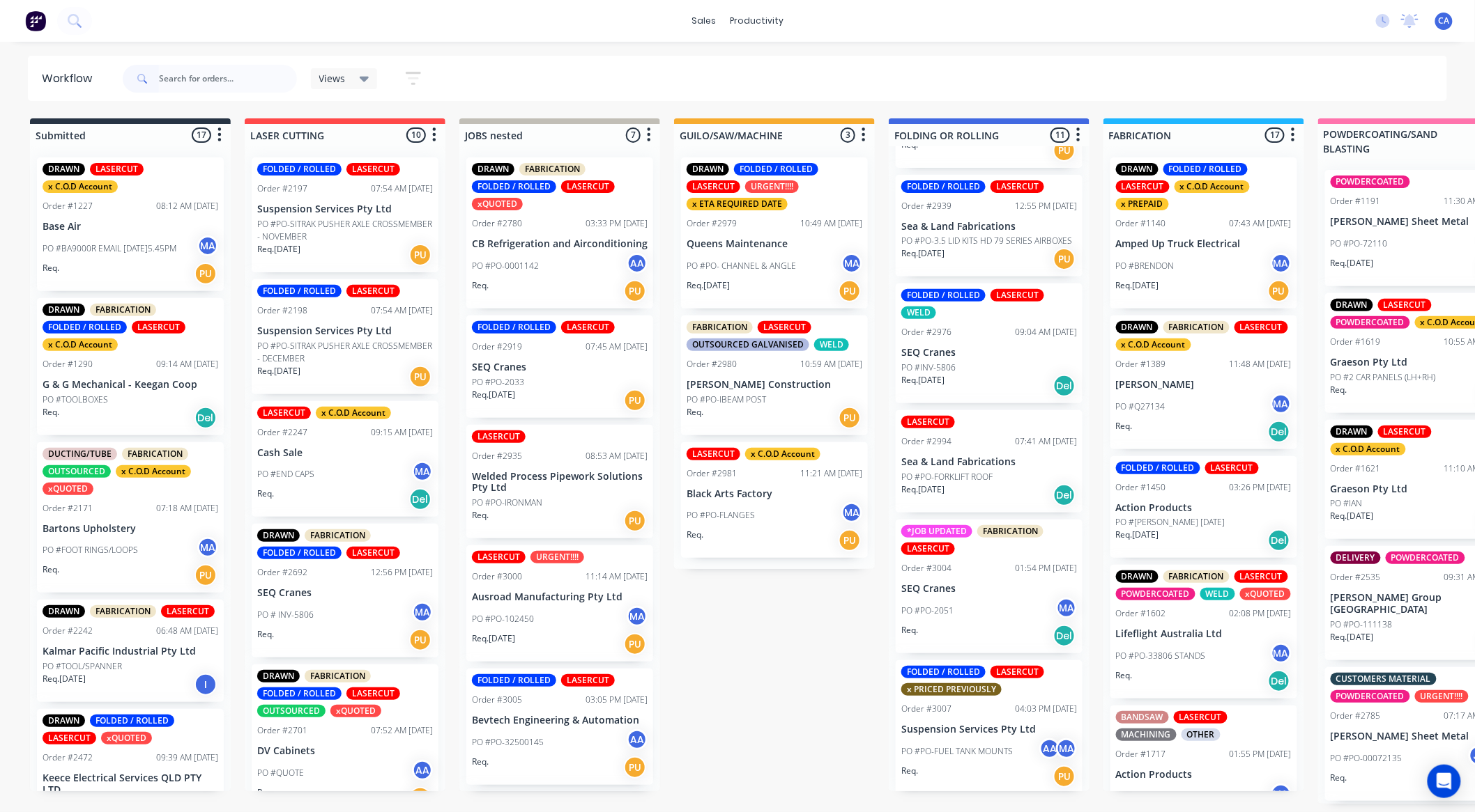
click at [756, 227] on div "DRAWN FOLDED / ROLLED LASERCUT URGENT!!!! x ETA REQUIRED DATE Order #2979 10:49…" at bounding box center [774, 232] width 187 height 151
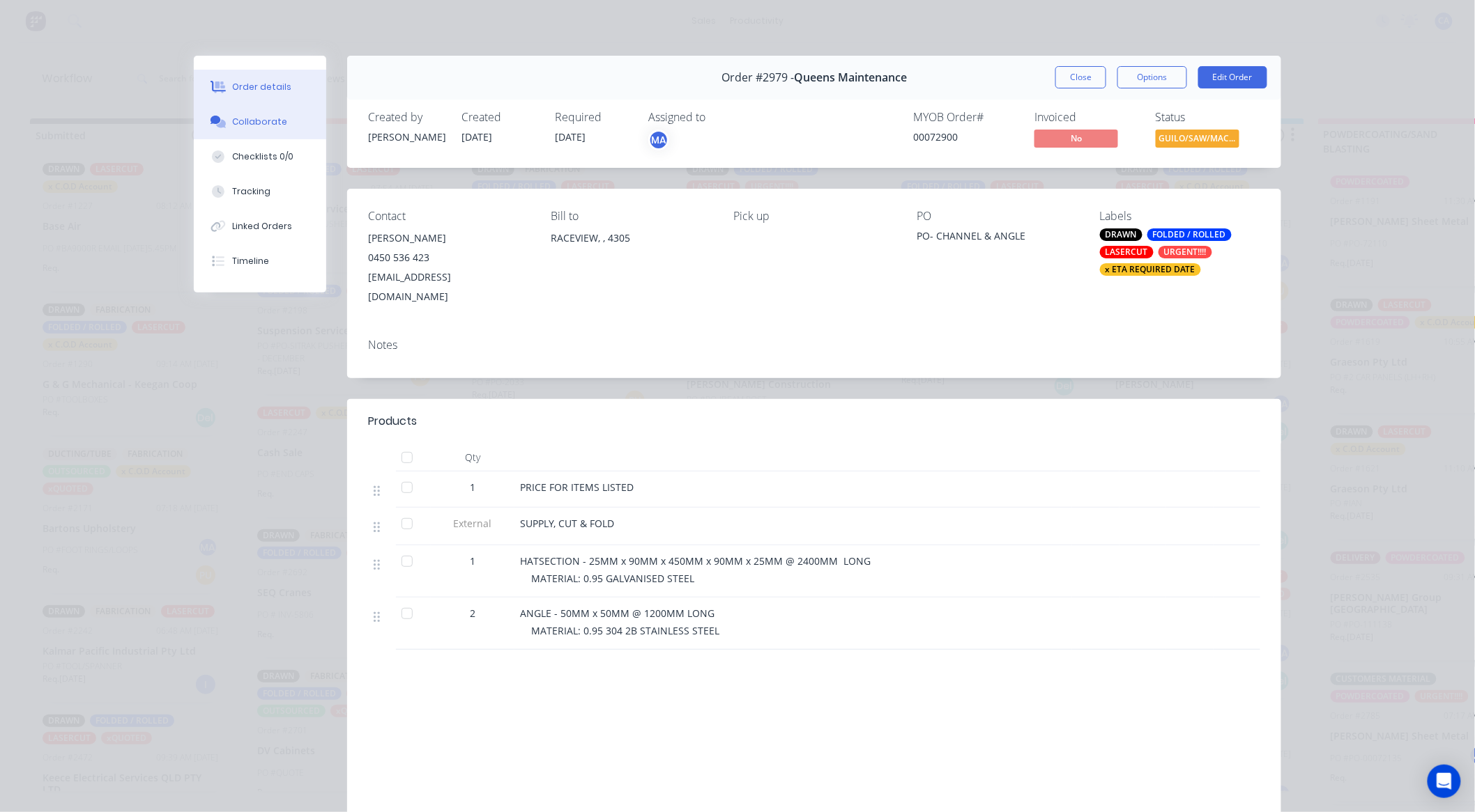
click at [266, 120] on div "Collaborate" at bounding box center [260, 121] width 55 height 12
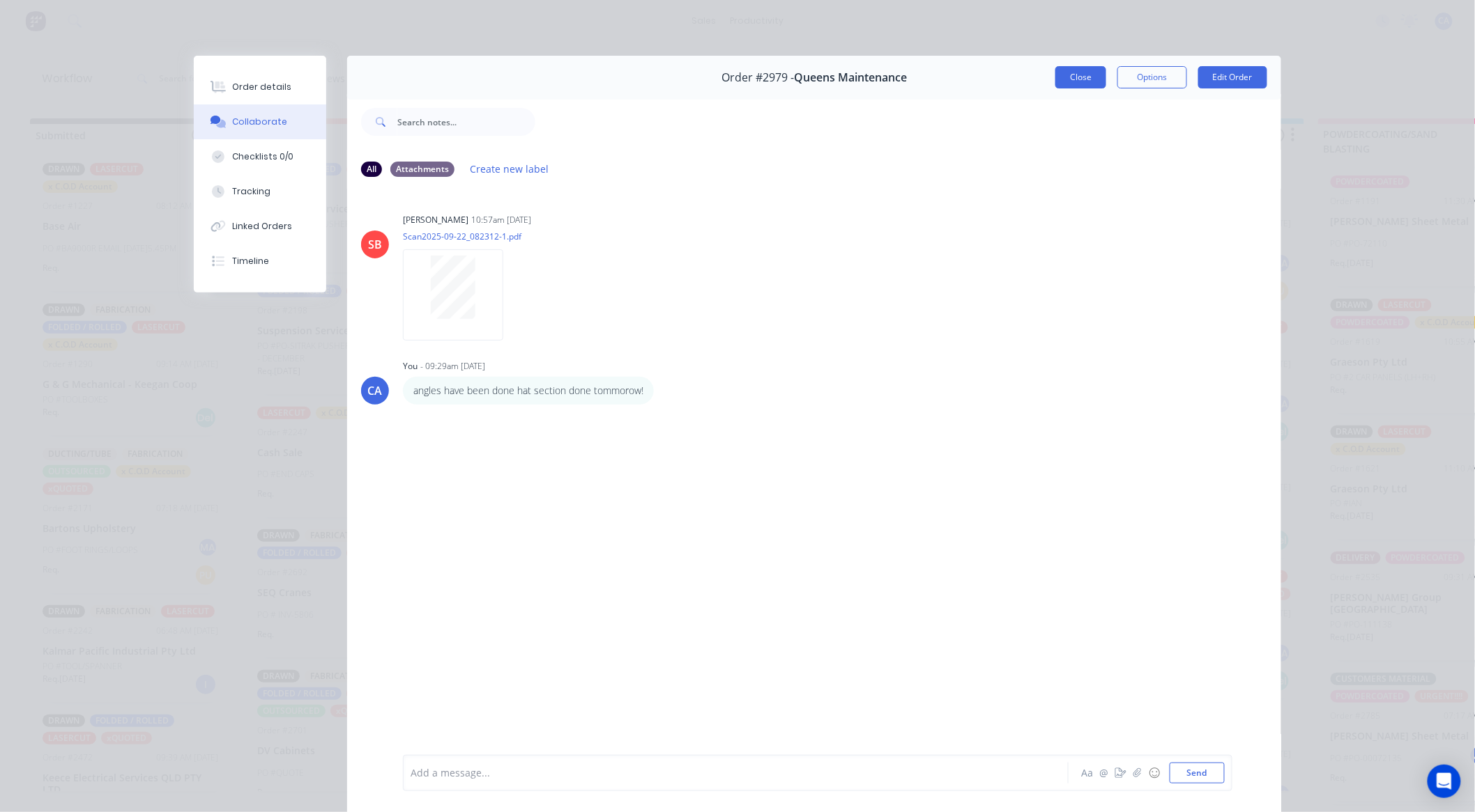
click at [1077, 79] on button "Close" at bounding box center [1080, 77] width 50 height 22
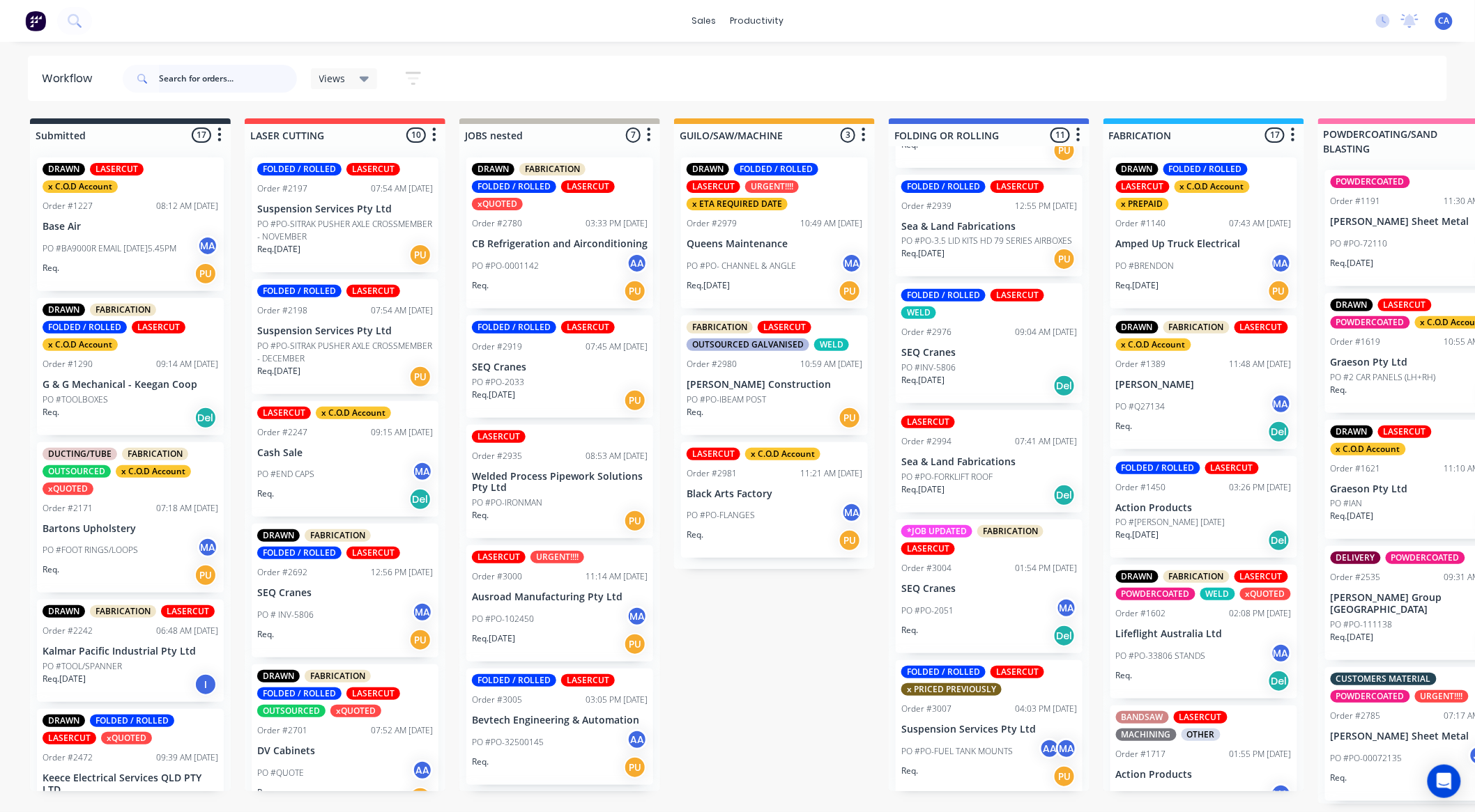
click at [191, 82] on input "text" at bounding box center [228, 78] width 138 height 28
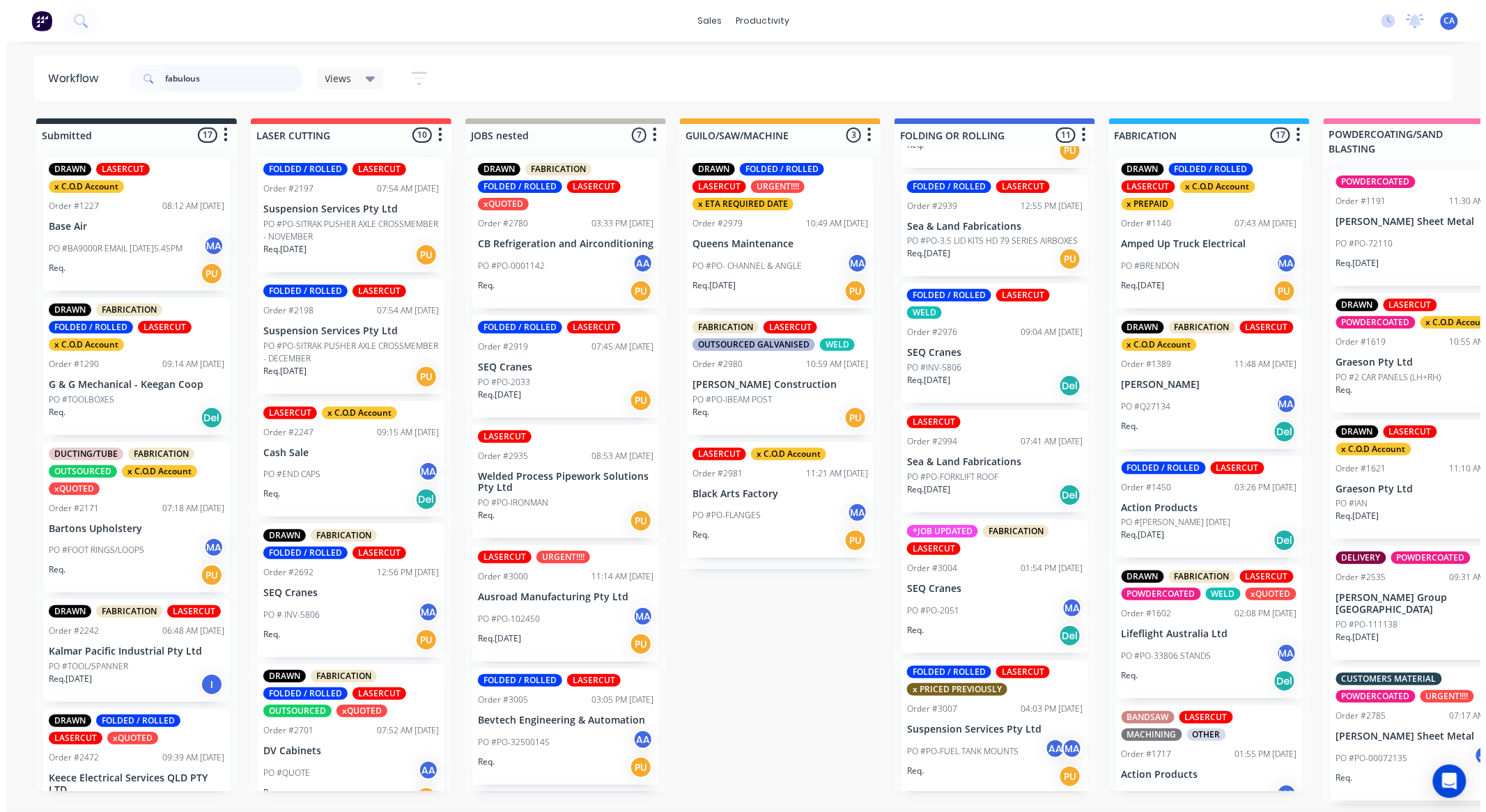
scroll to position [0, 0]
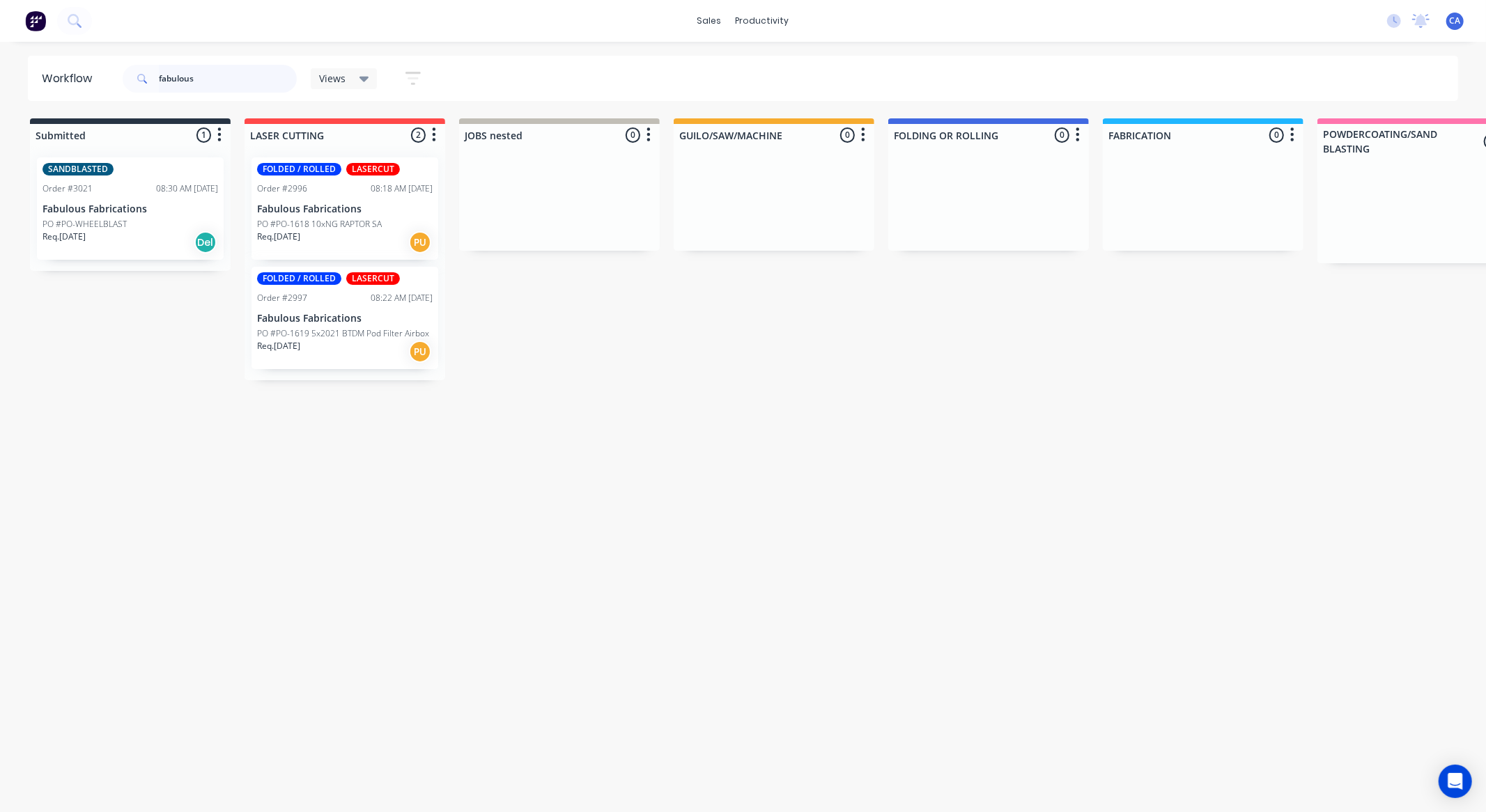
type input "fabulous"
click at [352, 327] on p "PO #PO-1619 5x2021 BTDM Pod Filter Airbox" at bounding box center [343, 333] width 172 height 12
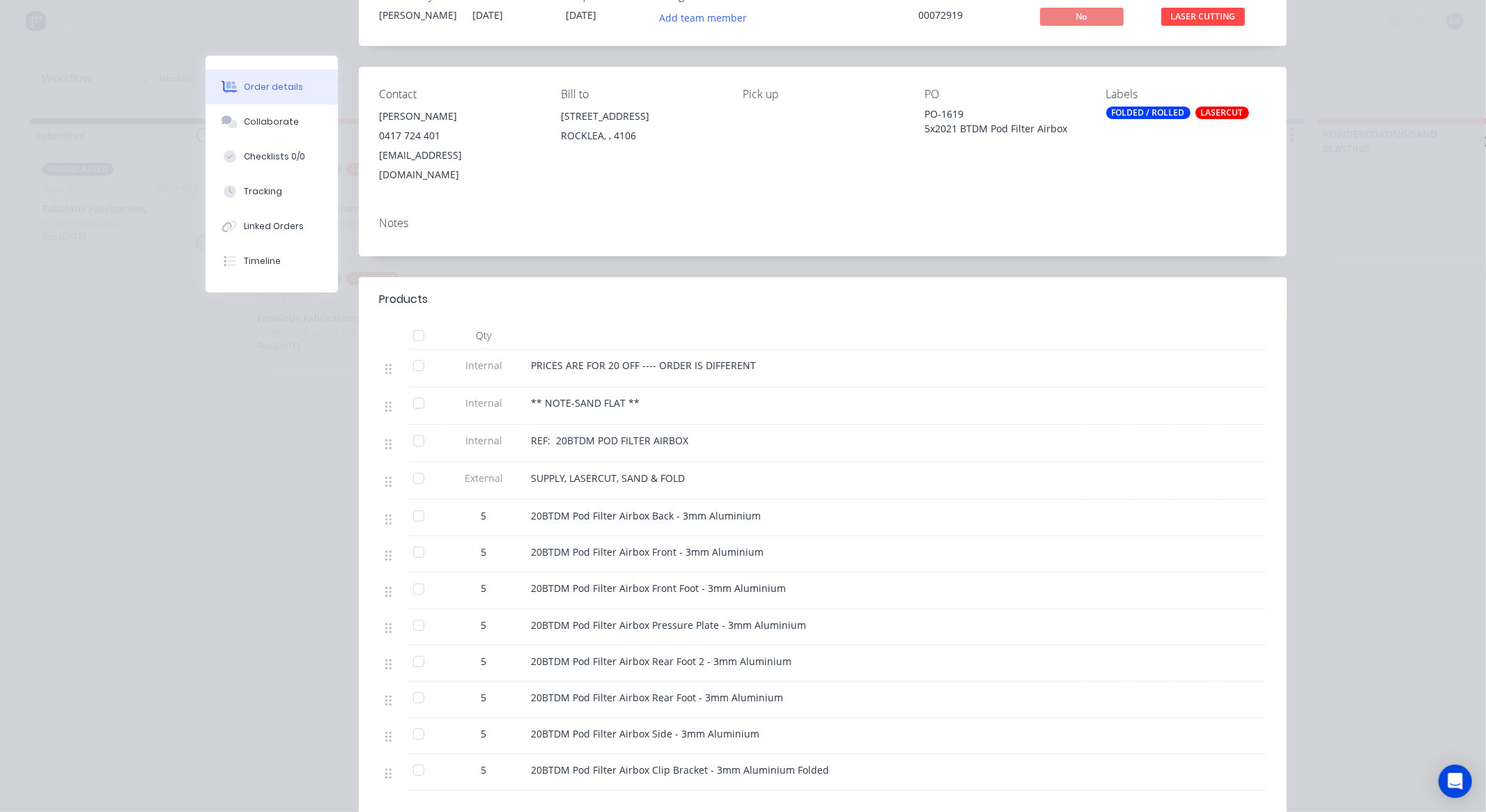
scroll to position [384, 0]
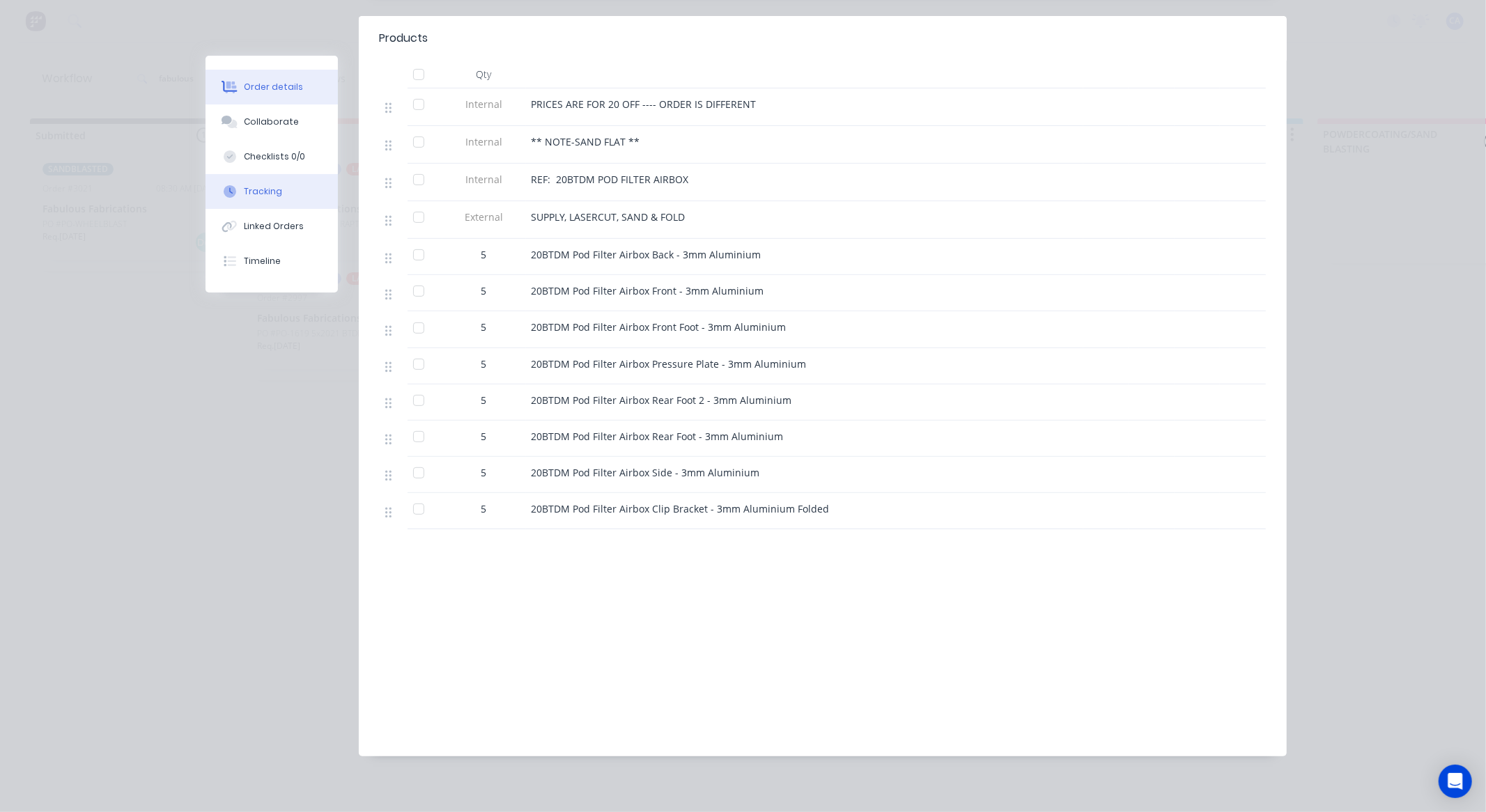
click at [272, 183] on button "Tracking" at bounding box center [271, 191] width 132 height 35
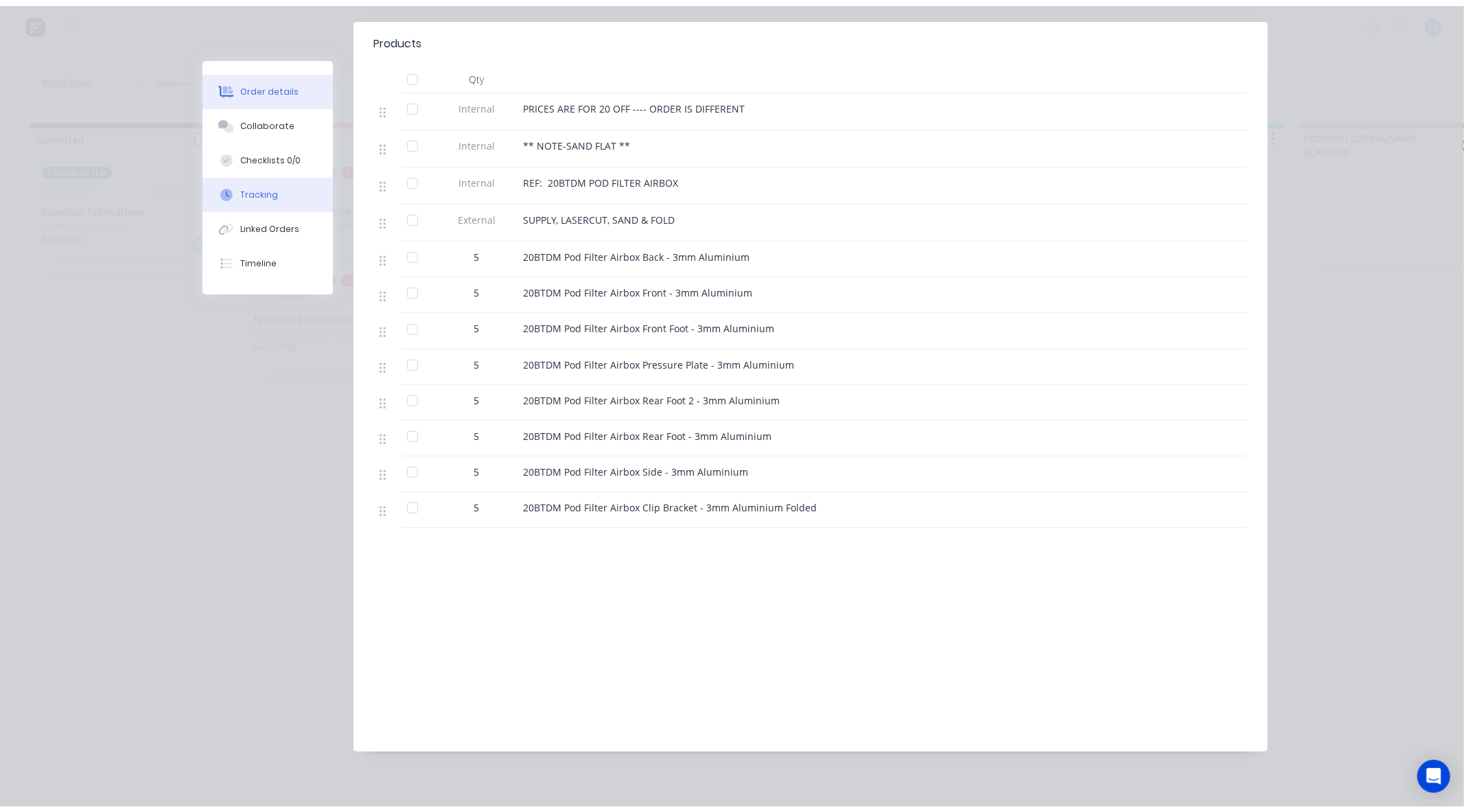
scroll to position [0, 0]
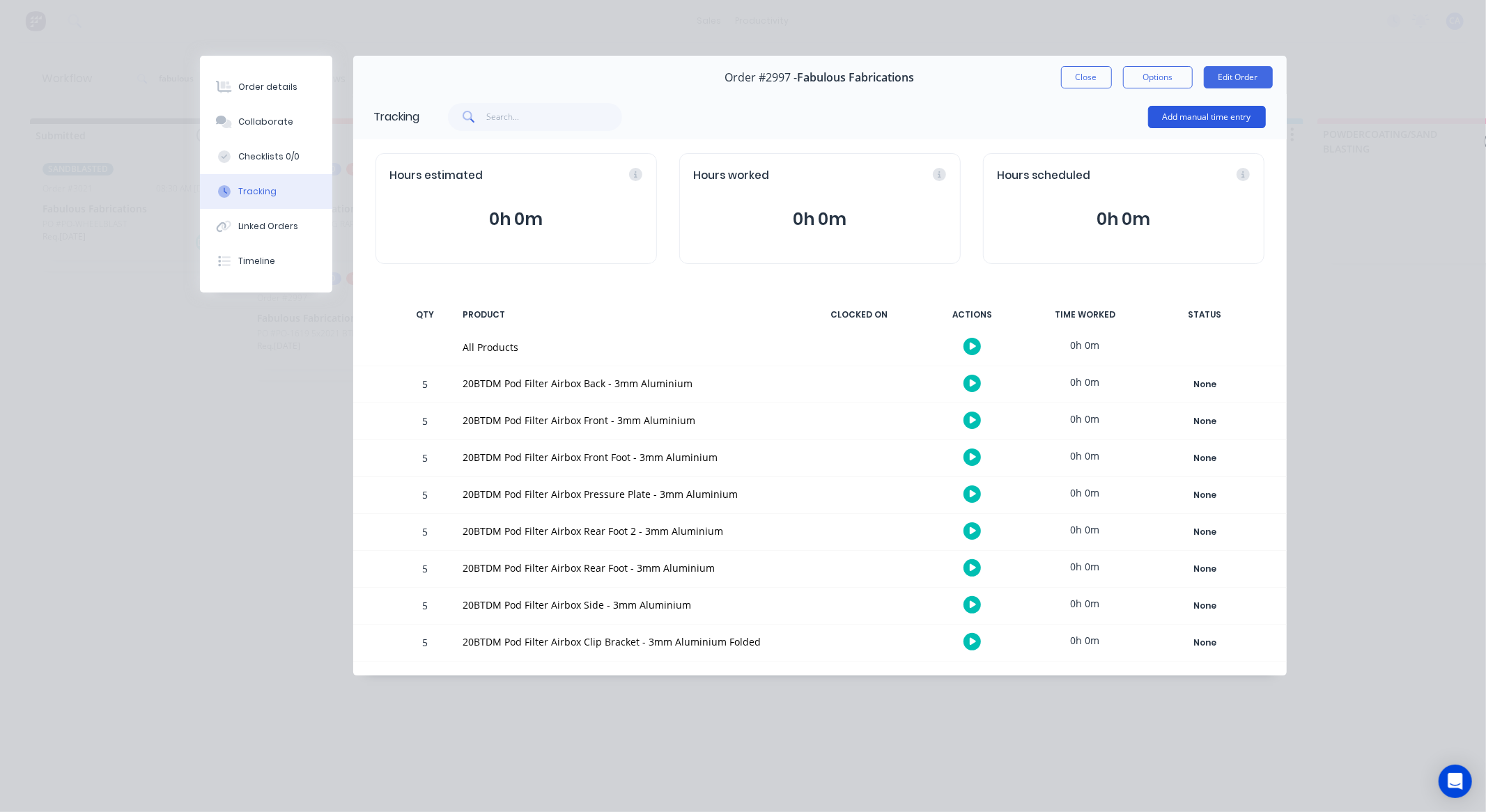
click at [1180, 117] on button "Add manual time entry" at bounding box center [1207, 116] width 118 height 22
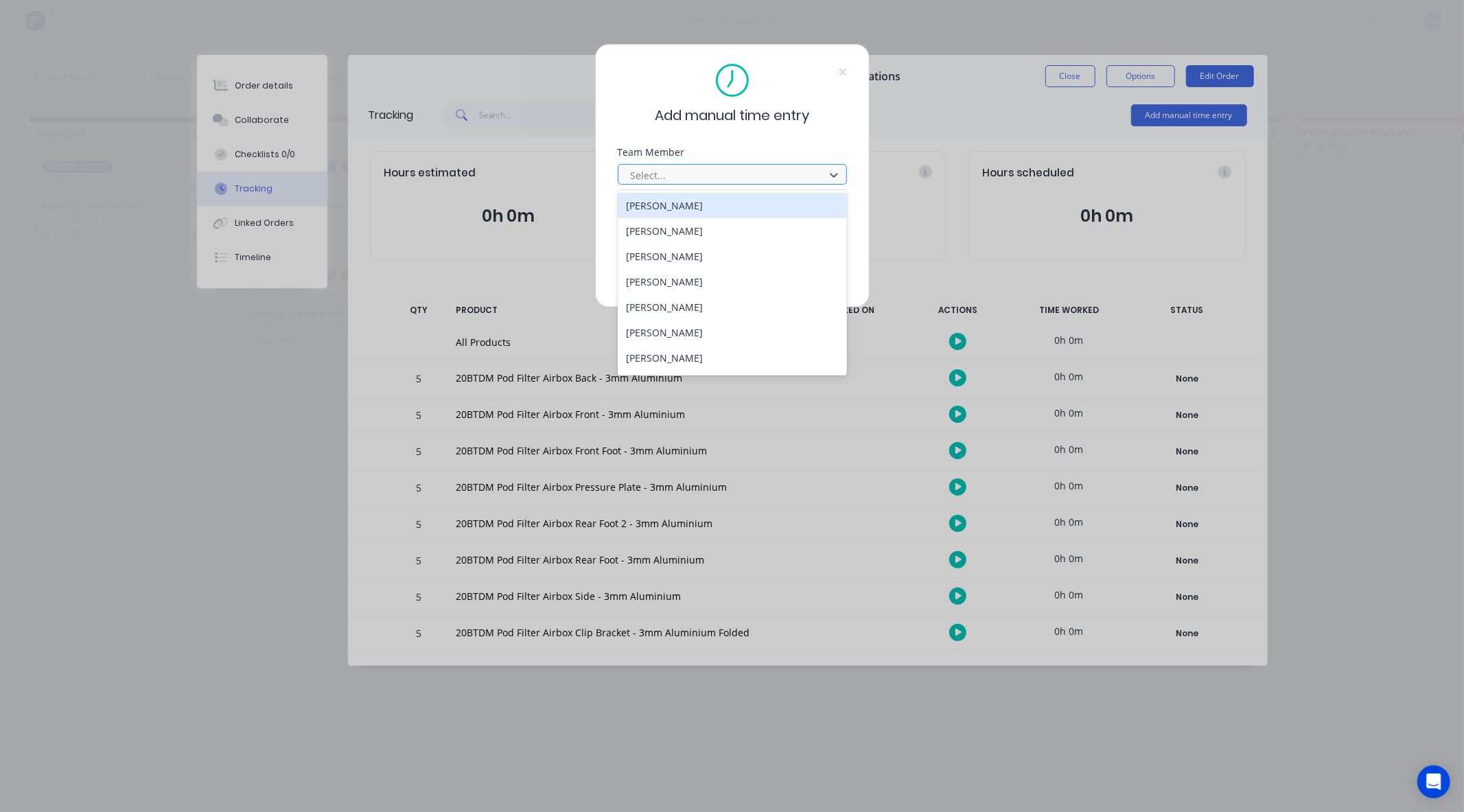
click at [728, 182] on div at bounding box center [723, 175] width 189 height 17
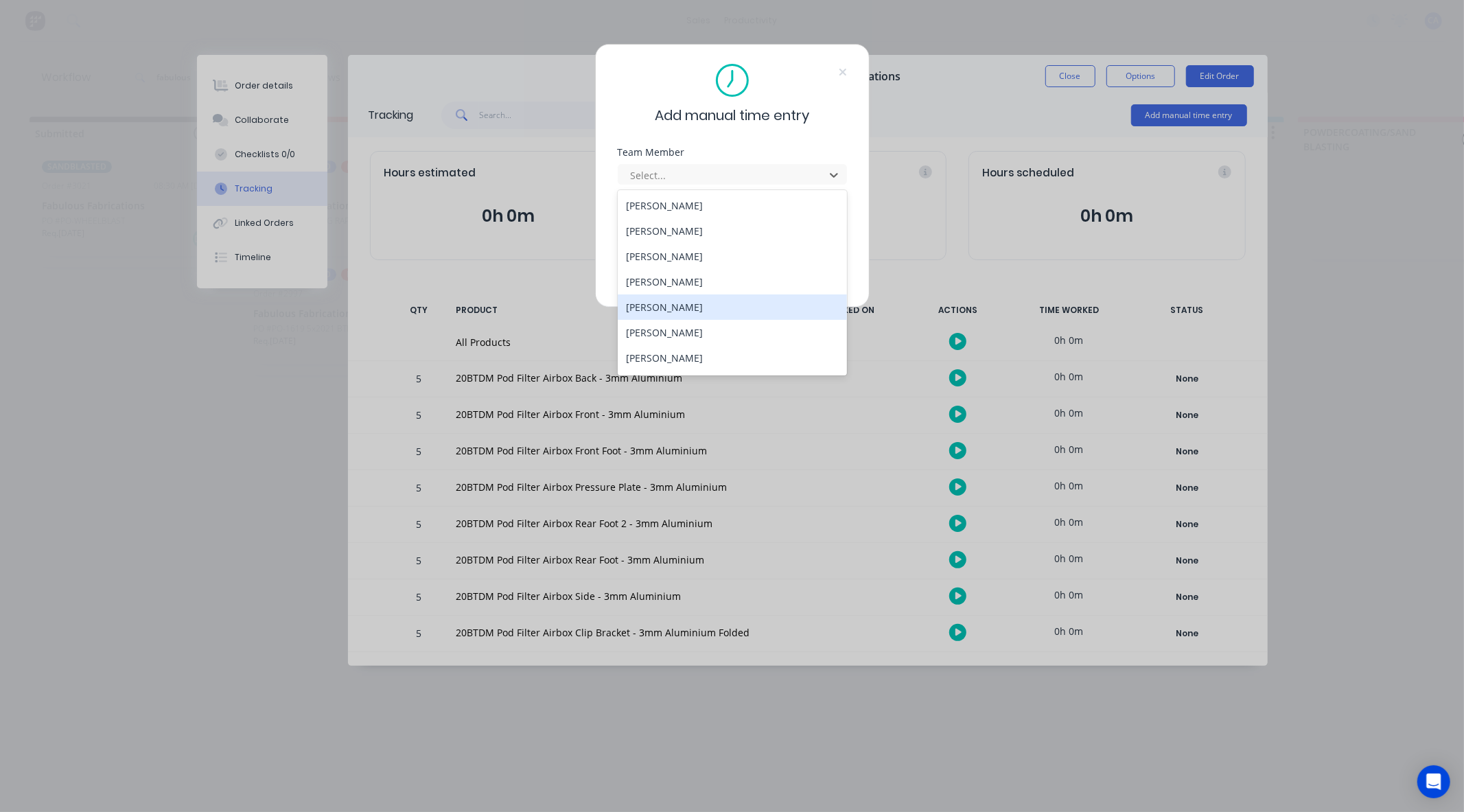
click at [676, 305] on div "Gerard Moller" at bounding box center [732, 307] width 229 height 25
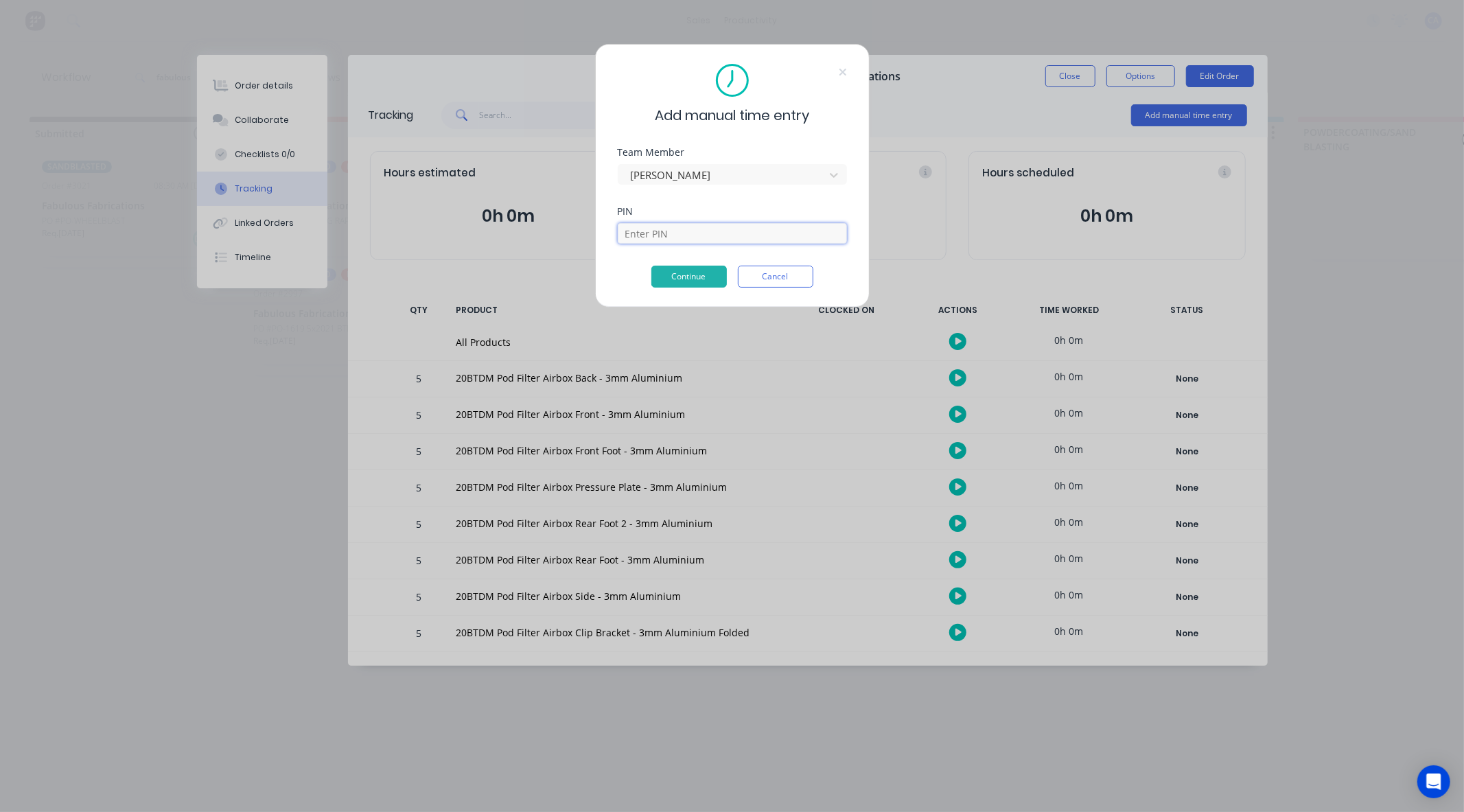
drag, startPoint x: 656, startPoint y: 231, endPoint x: 685, endPoint y: 245, distance: 32.2
click at [656, 231] on input at bounding box center [732, 233] width 229 height 21
type input "3699"
click at [687, 275] on button "Continue" at bounding box center [689, 276] width 76 height 22
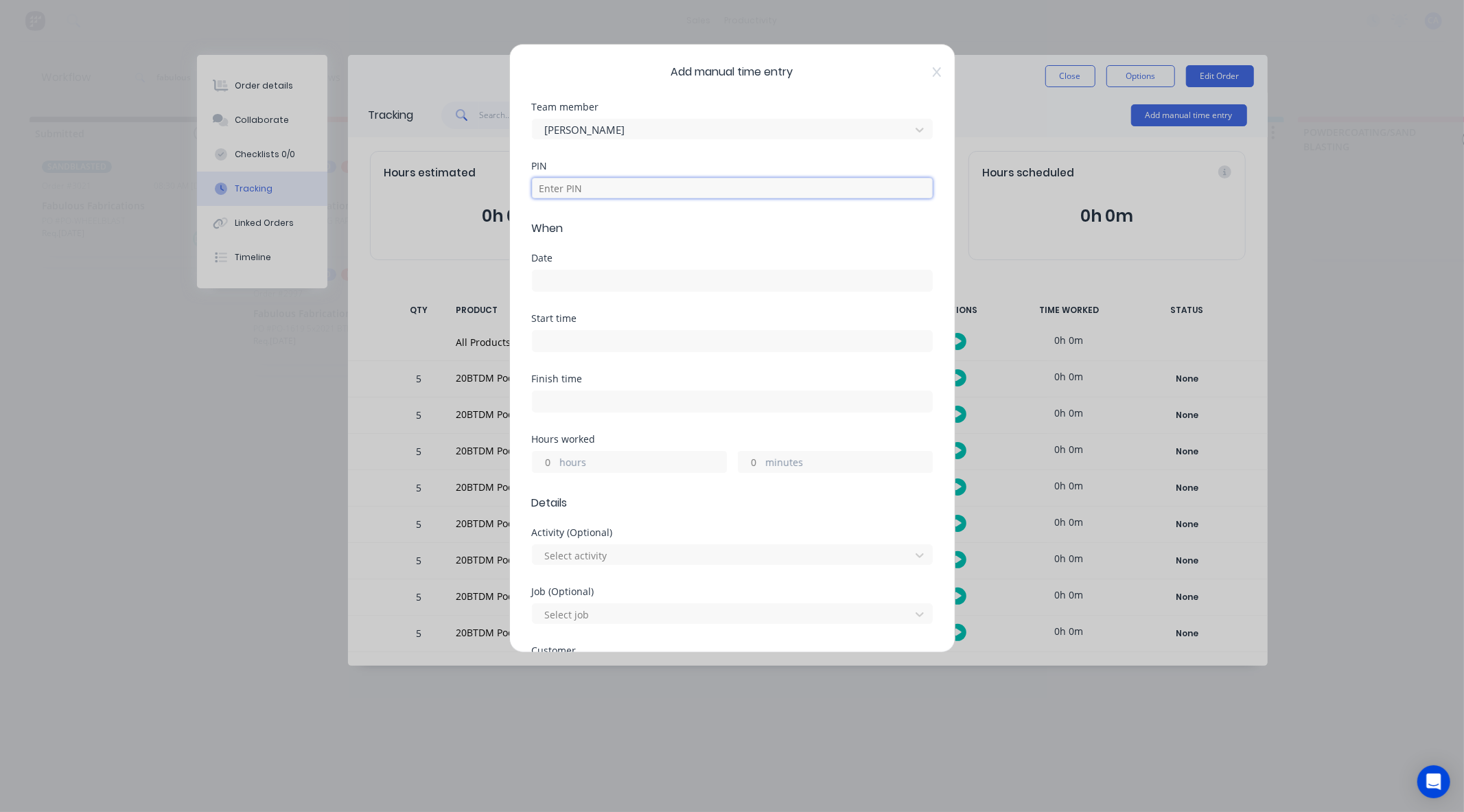
drag, startPoint x: 579, startPoint y: 186, endPoint x: 607, endPoint y: 194, distance: 29.1
click at [579, 186] on input at bounding box center [732, 188] width 400 height 21
type input "3699"
click at [554, 270] on label at bounding box center [732, 280] width 400 height 22
click at [554, 270] on input at bounding box center [732, 280] width 400 height 21
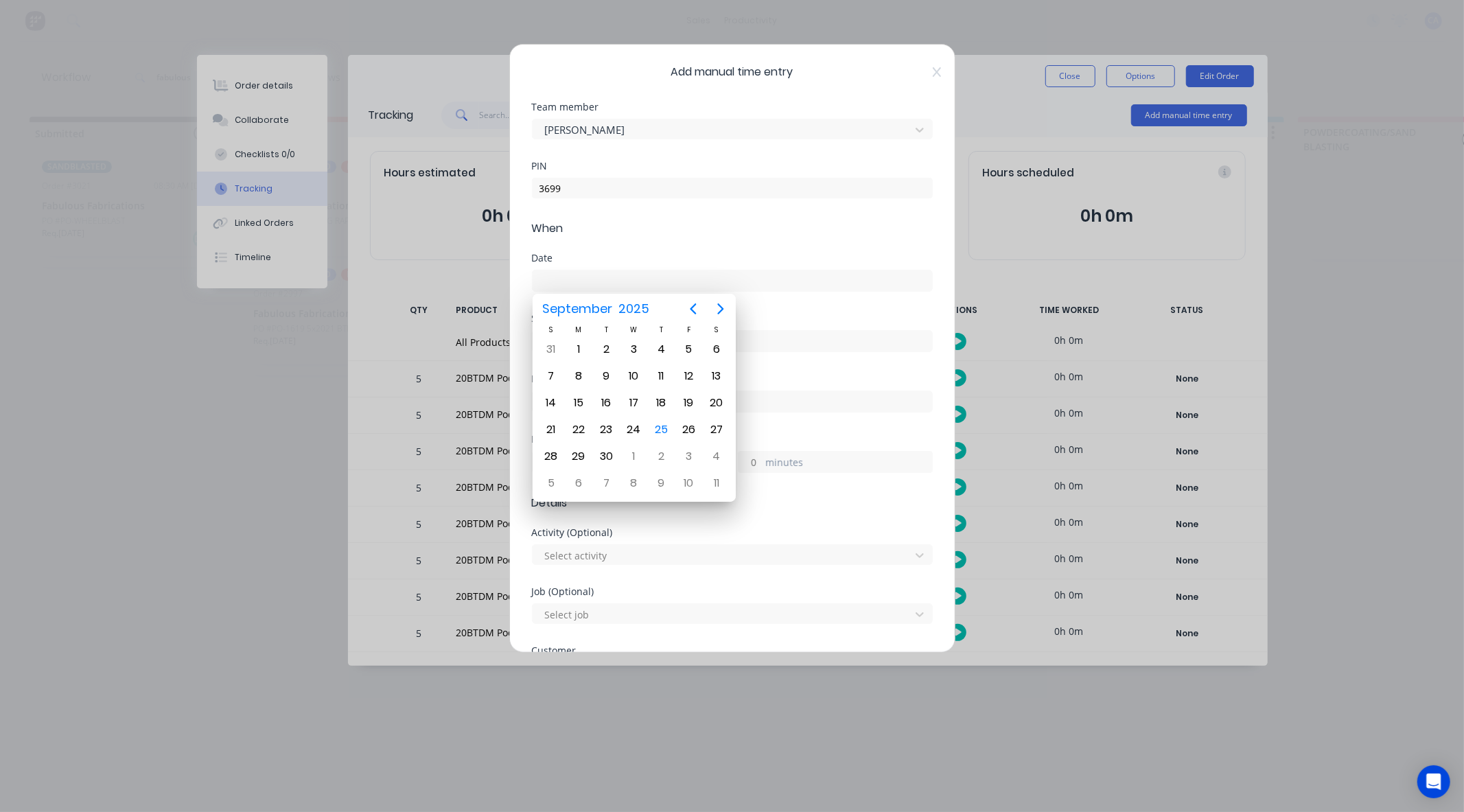
click at [545, 278] on input at bounding box center [732, 280] width 400 height 21
click at [663, 426] on div "25" at bounding box center [662, 429] width 21 height 21
type input "25/09/2025"
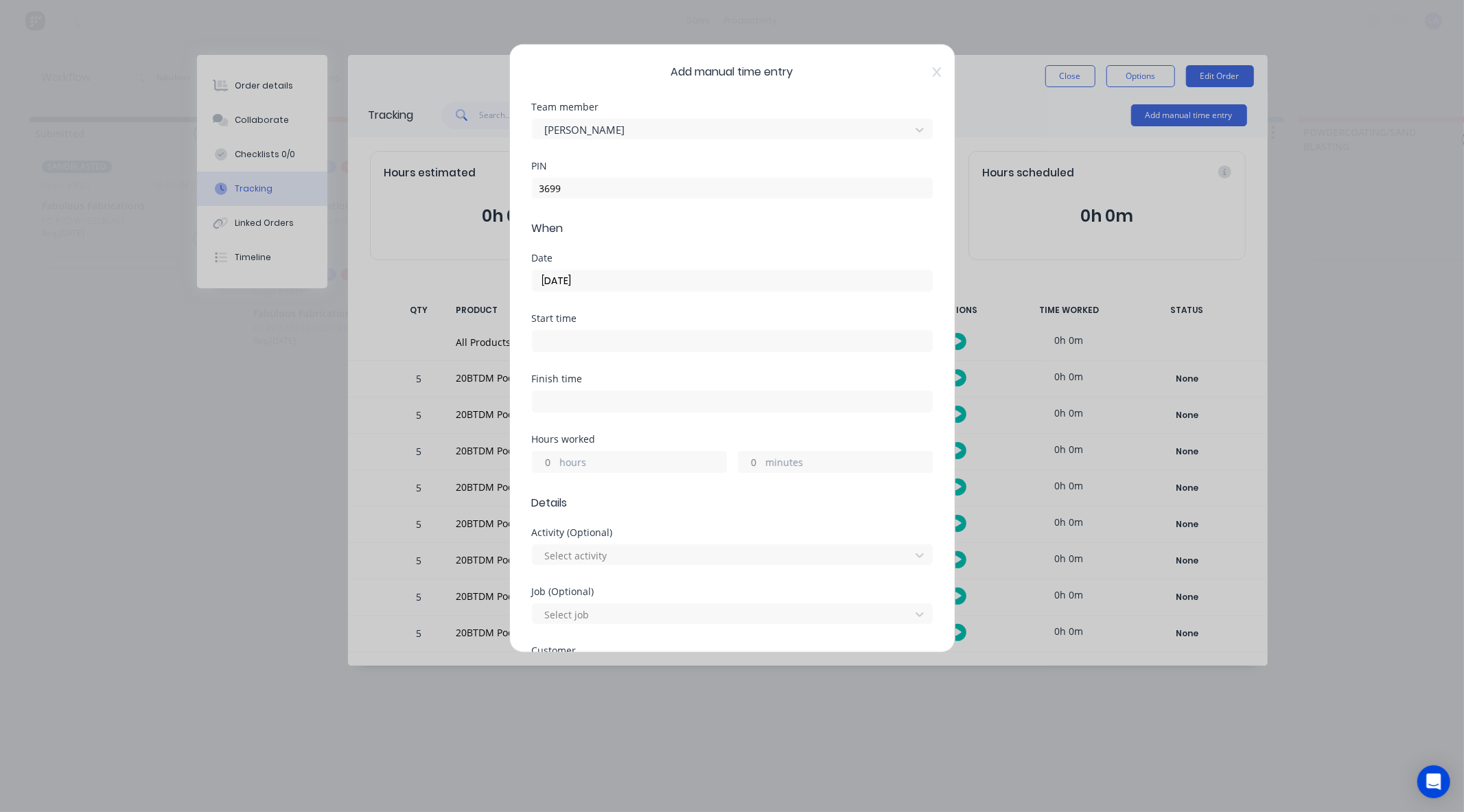
click at [553, 462] on input "hours" at bounding box center [545, 462] width 24 height 21
type input "1"
click at [751, 464] on input "minutes" at bounding box center [750, 462] width 24 height 21
type input "30"
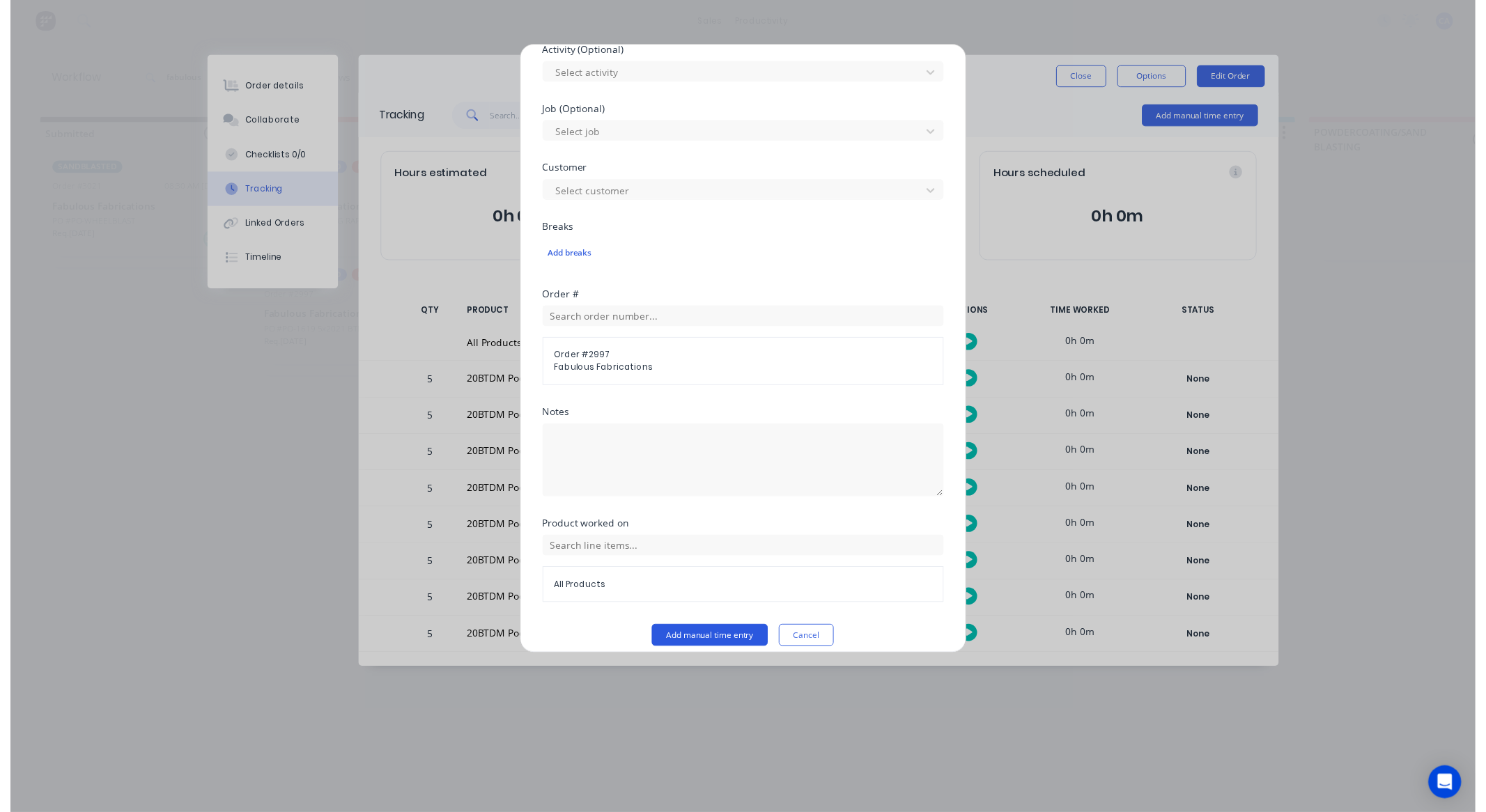
scroll to position [504, 0]
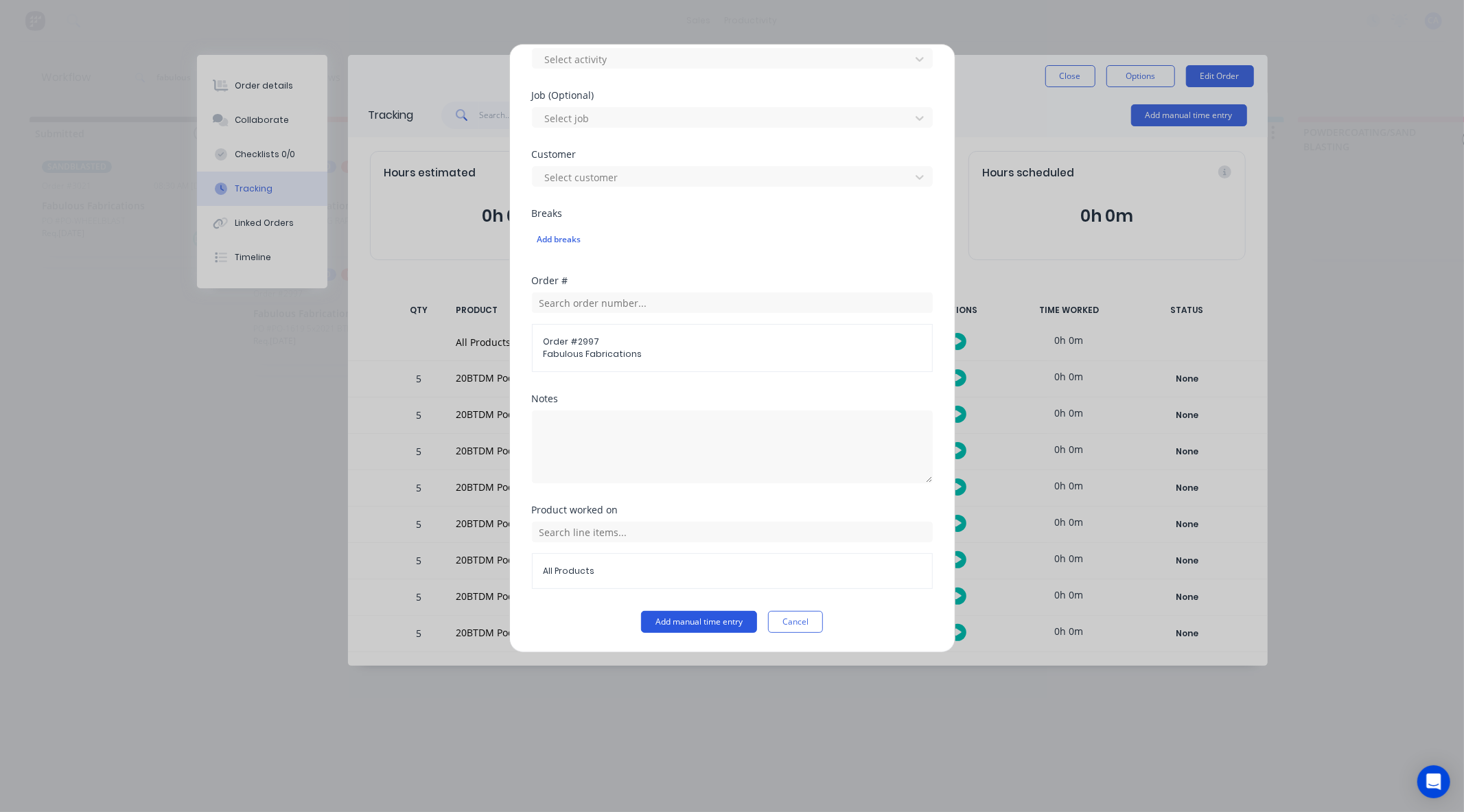
click at [716, 625] on button "Add manual time entry" at bounding box center [700, 621] width 116 height 22
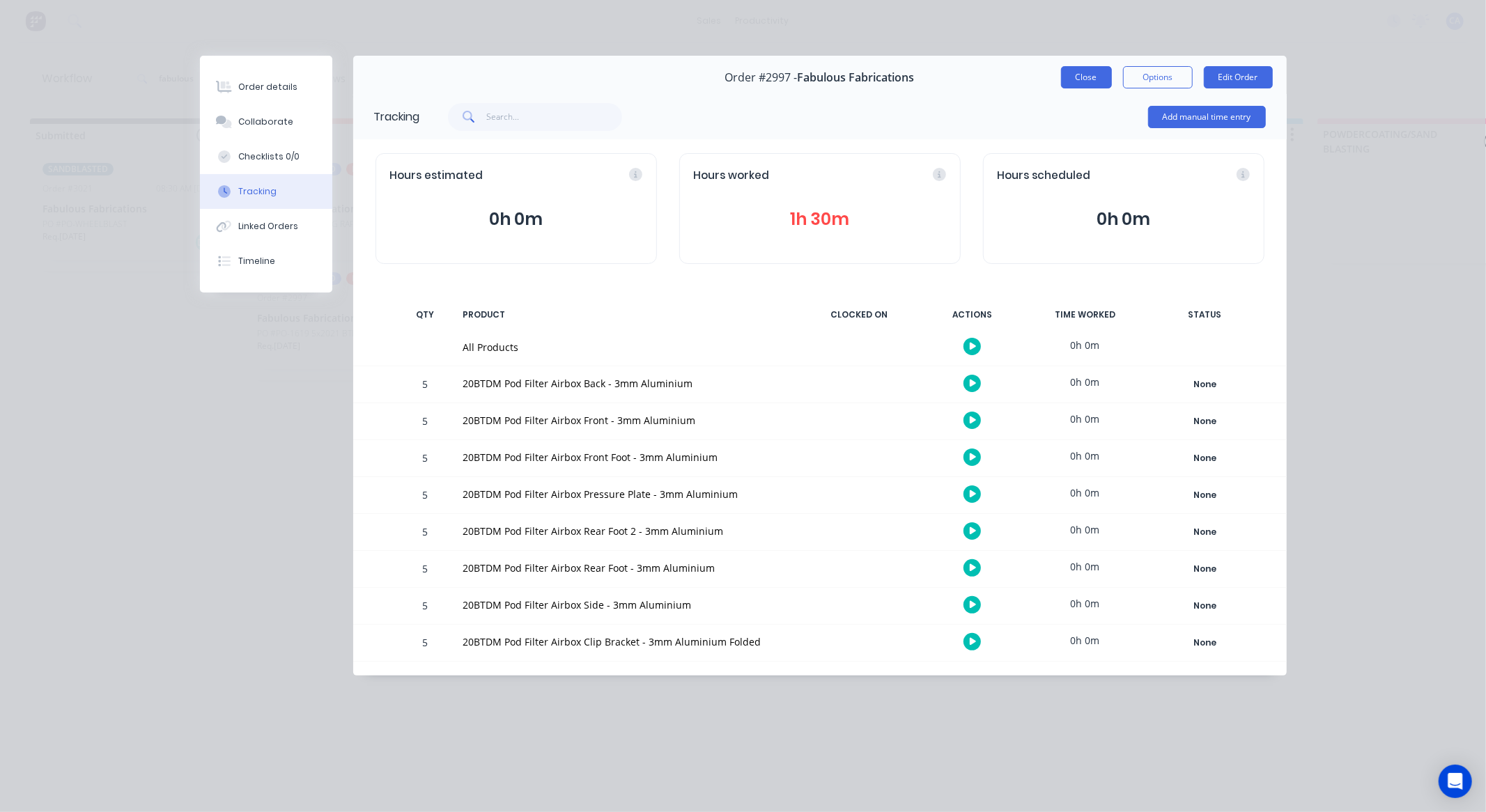
click at [1084, 84] on button "Close" at bounding box center [1086, 77] width 50 height 22
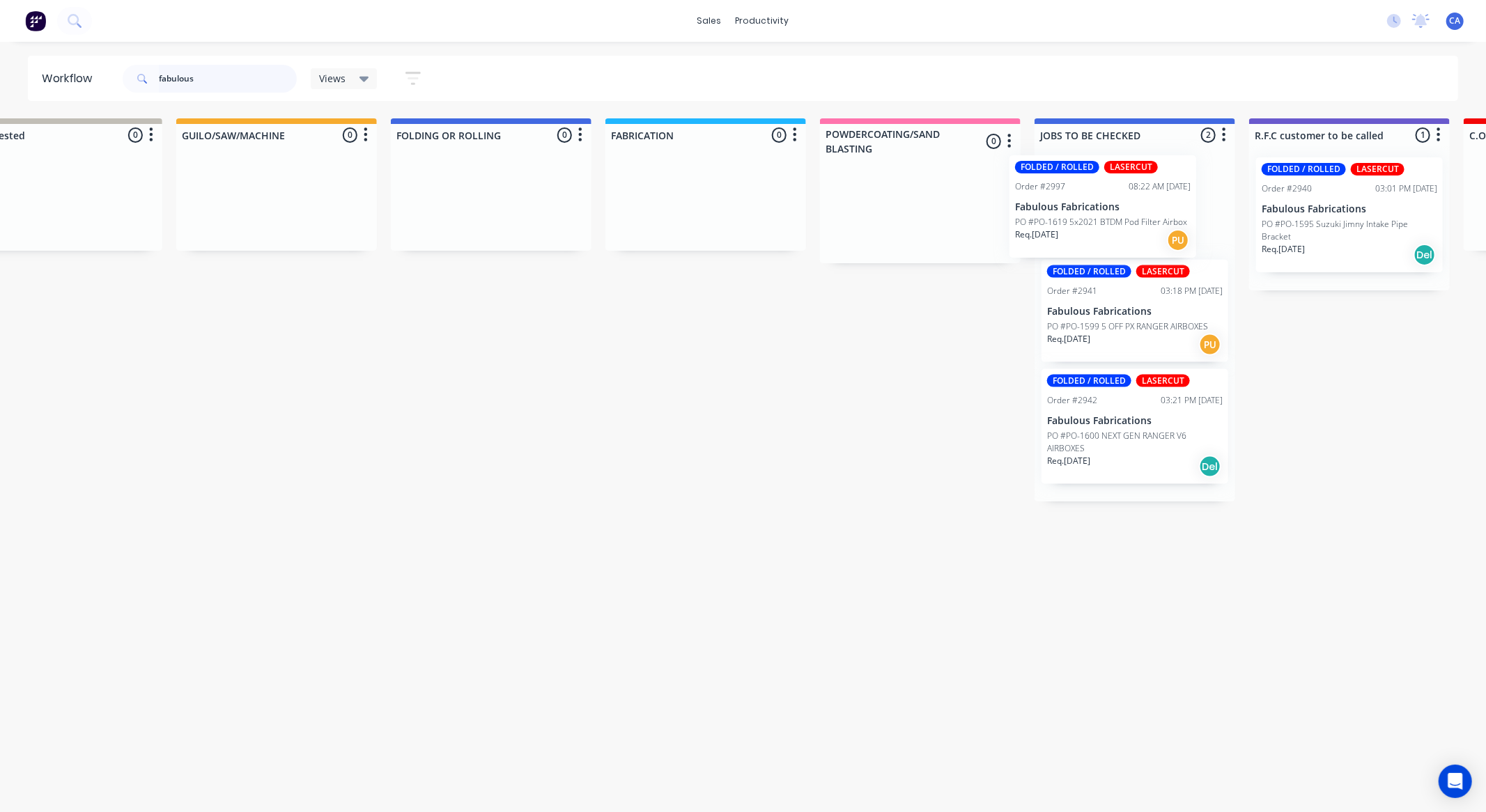
scroll to position [0, 500]
drag, startPoint x: 297, startPoint y: 336, endPoint x: 1075, endPoint y: 214, distance: 787.5
click at [1069, 217] on div "Submitted 1 Sort By Created date Required date Order number Customer name Most …" at bounding box center [1358, 310] width 3737 height 385
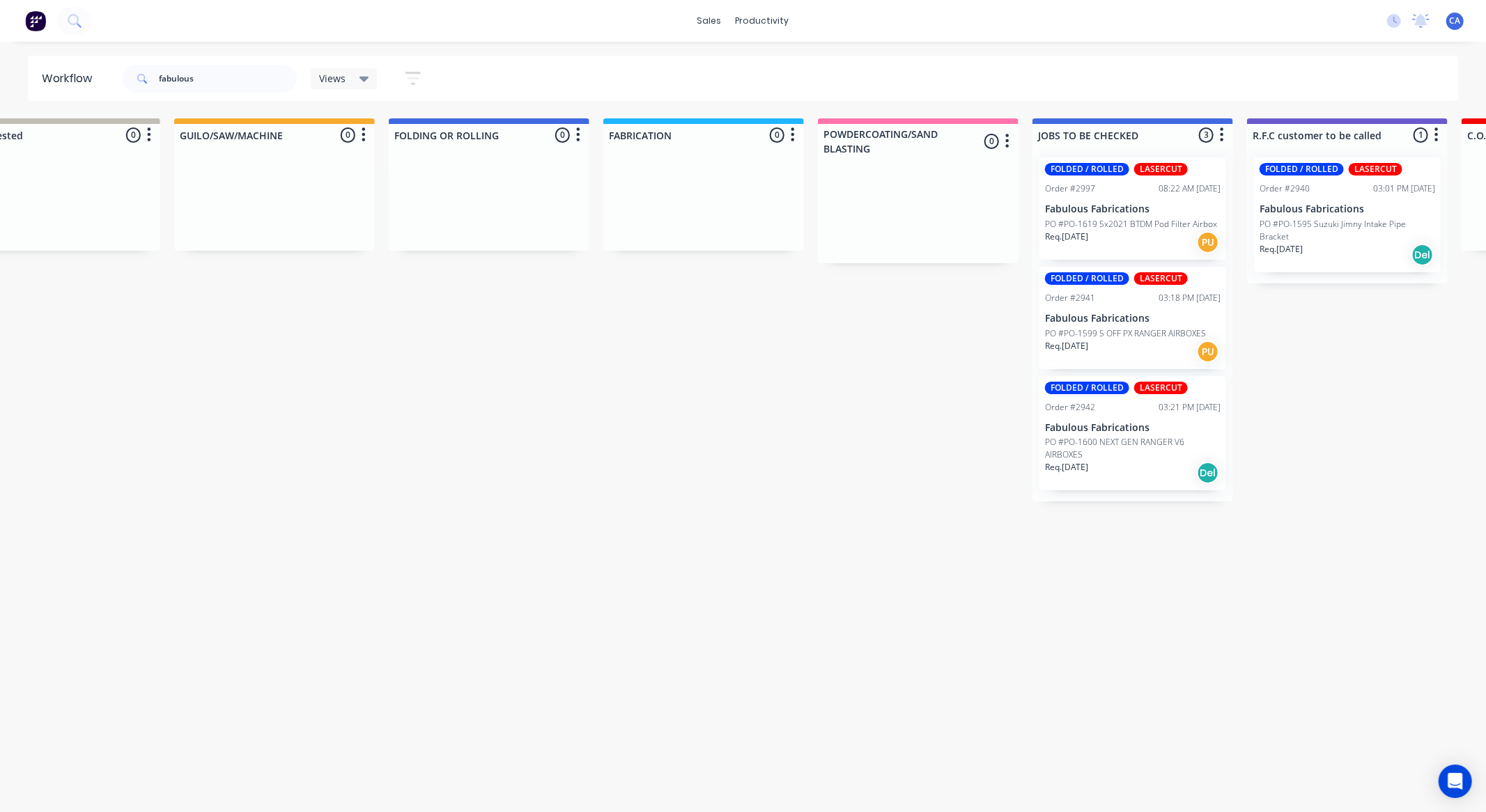
click at [1112, 450] on p "PO #PO-1600 NEXT GEN RANGER V6 AIRBOXES" at bounding box center [1133, 448] width 175 height 25
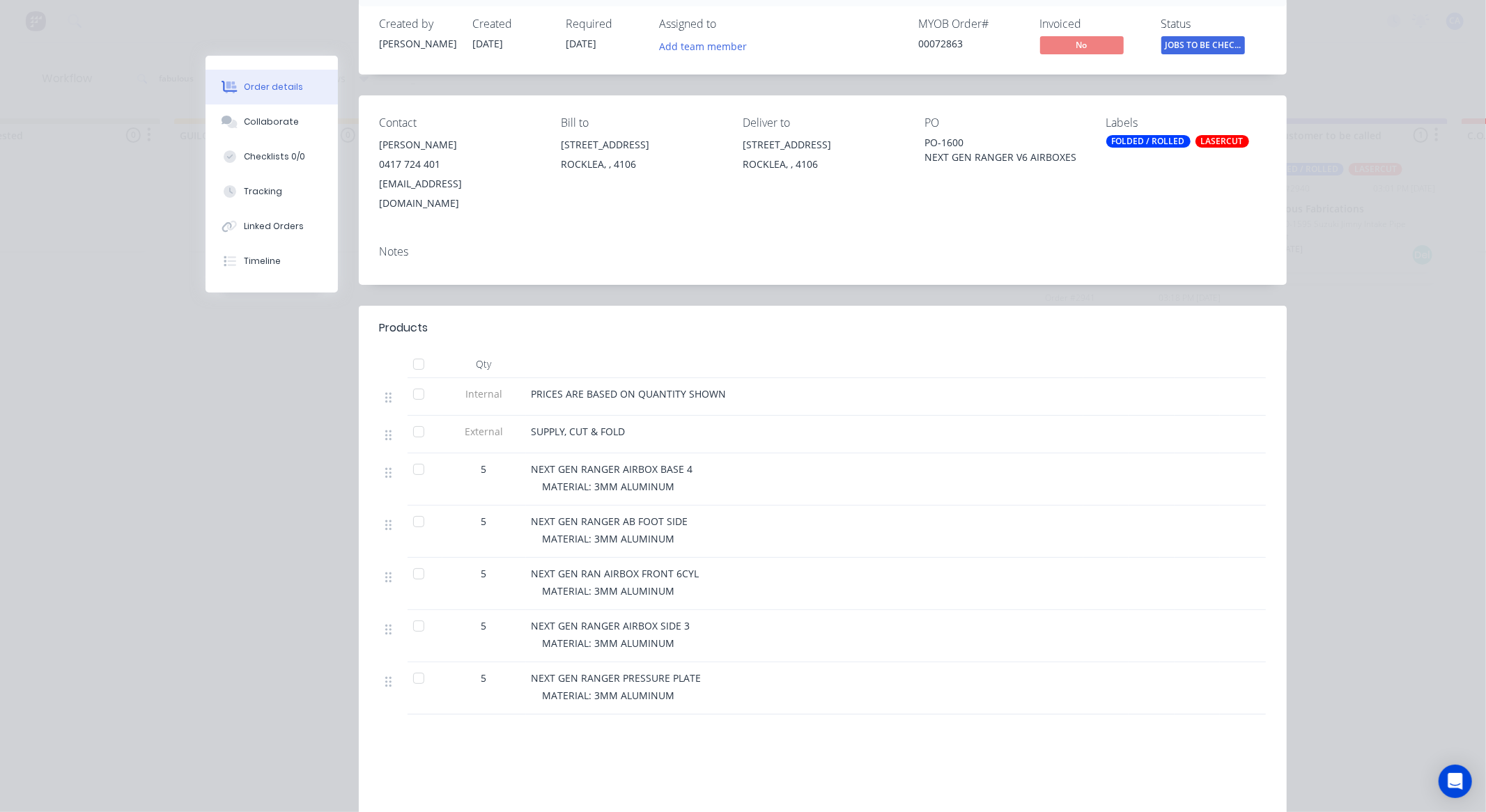
scroll to position [268, 0]
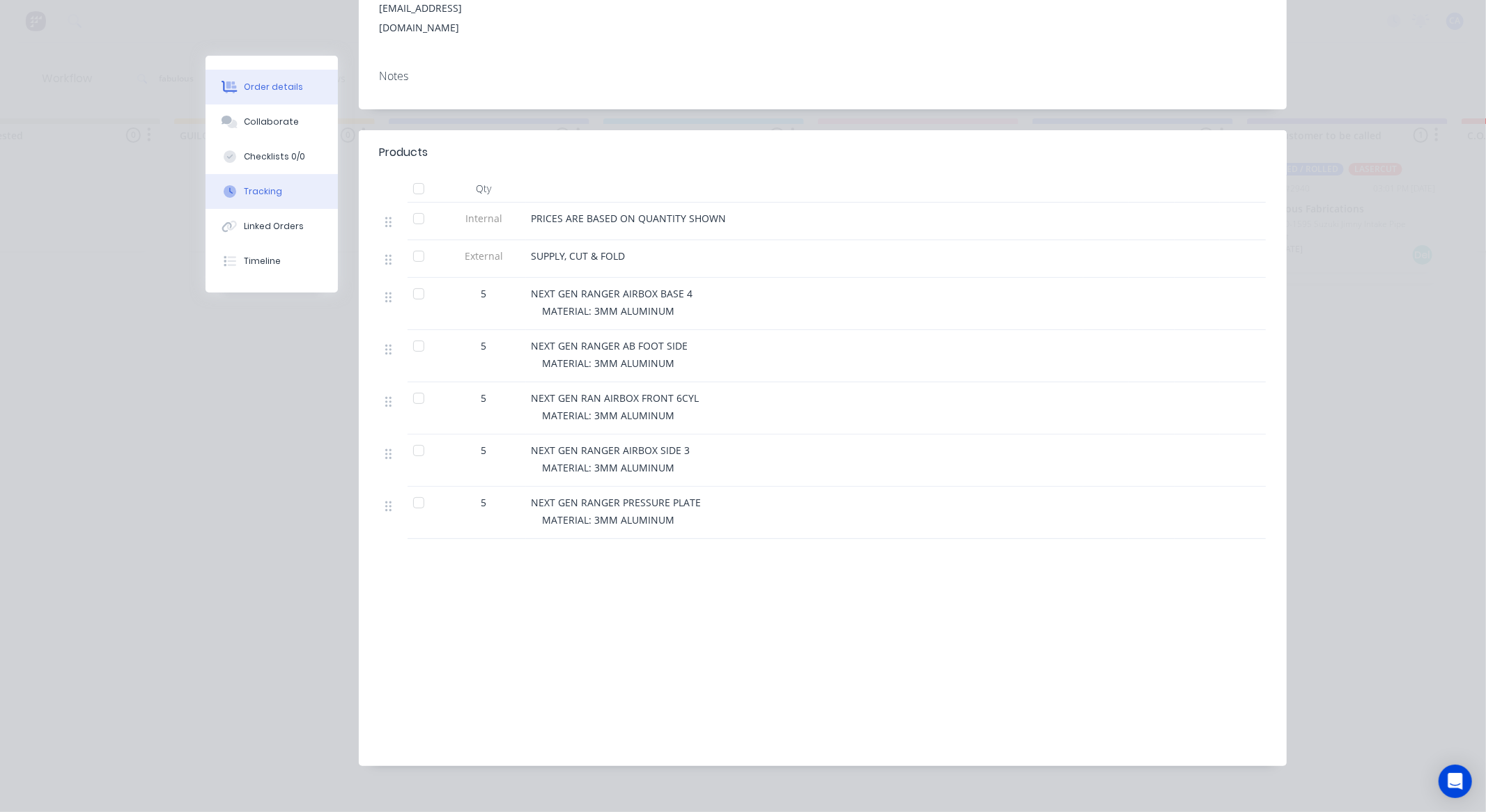
click at [261, 196] on div "Tracking" at bounding box center [263, 191] width 38 height 12
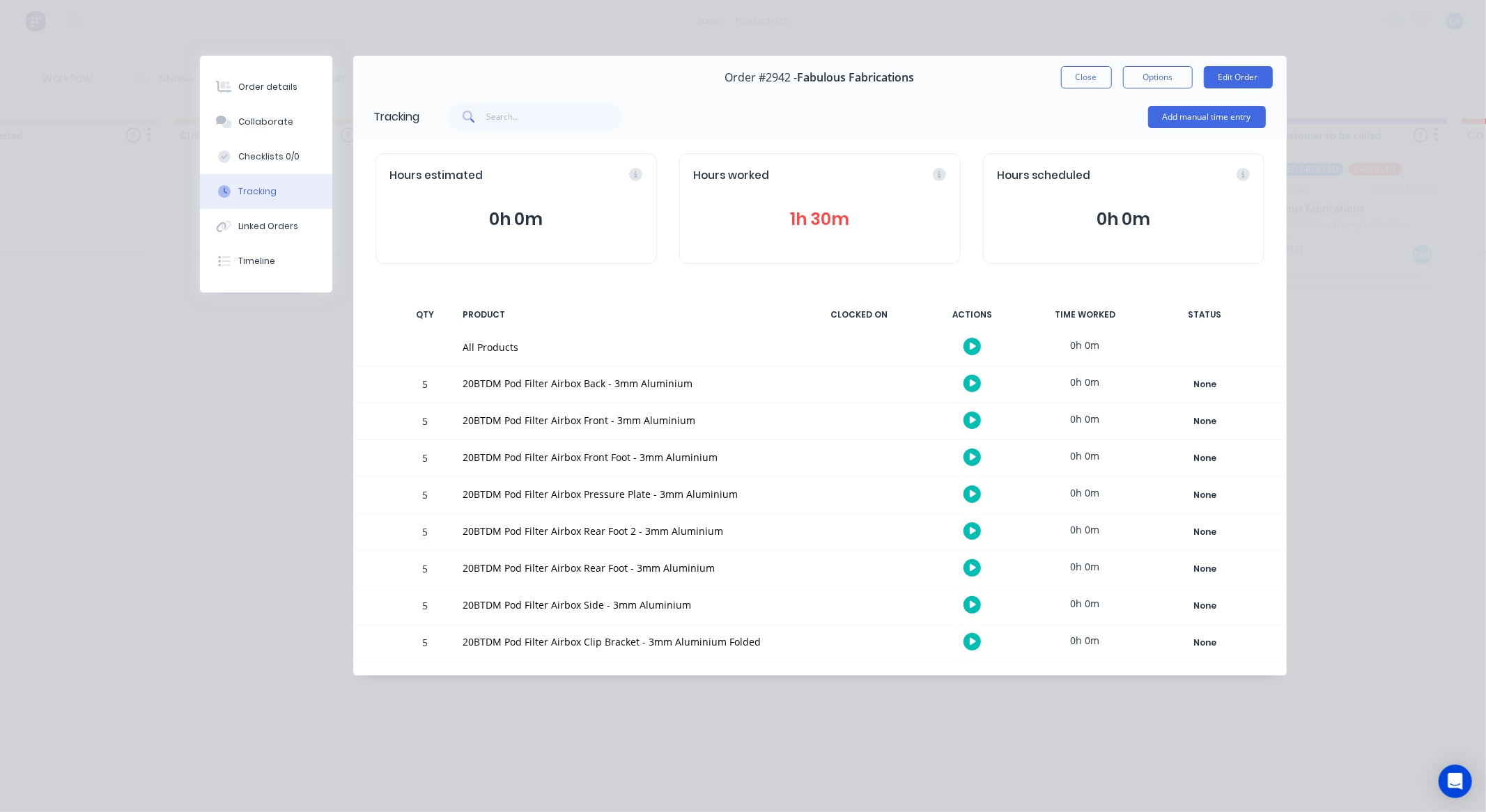
scroll to position [0, 0]
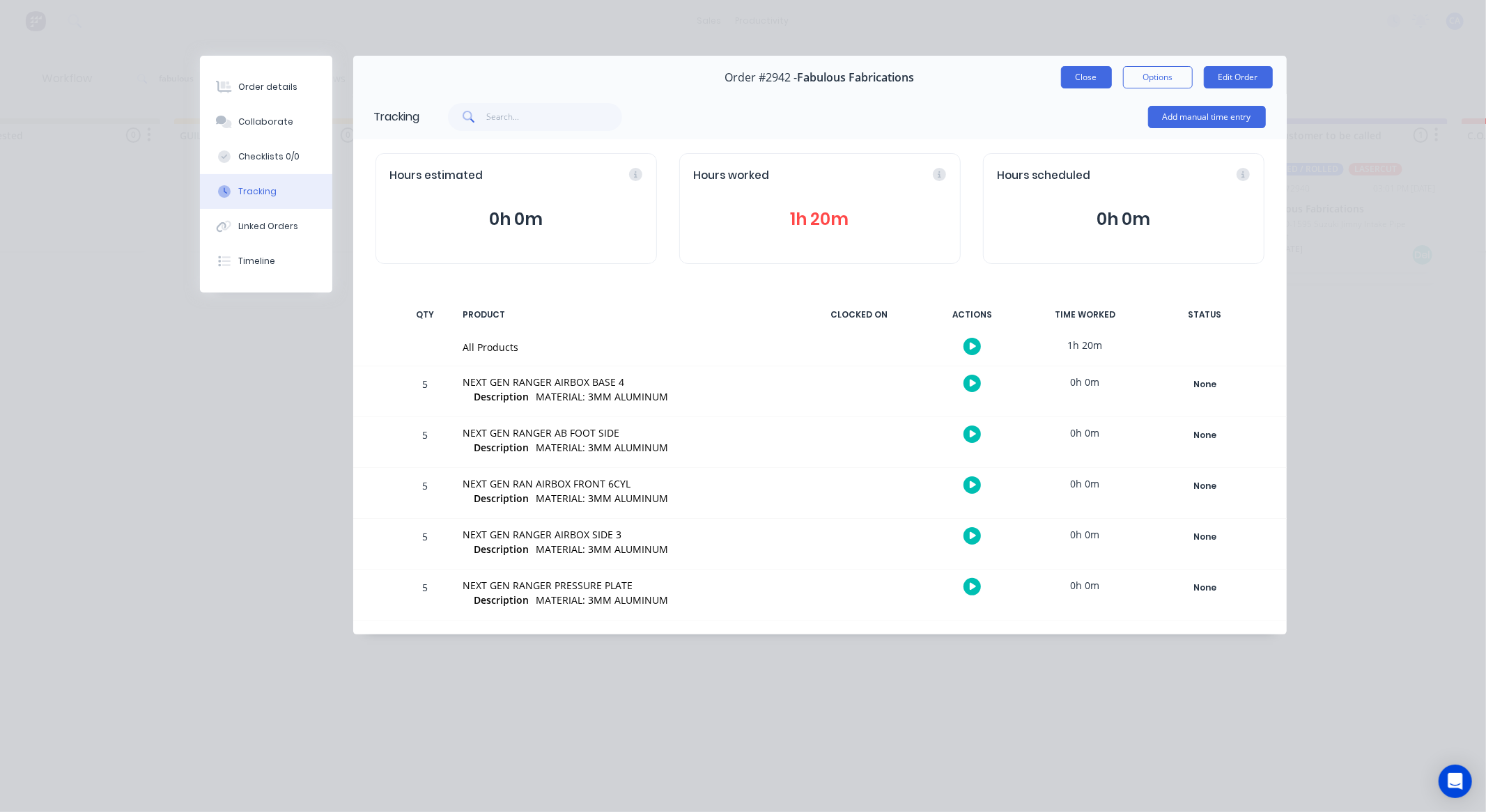
click at [1080, 79] on button "Close" at bounding box center [1086, 77] width 50 height 22
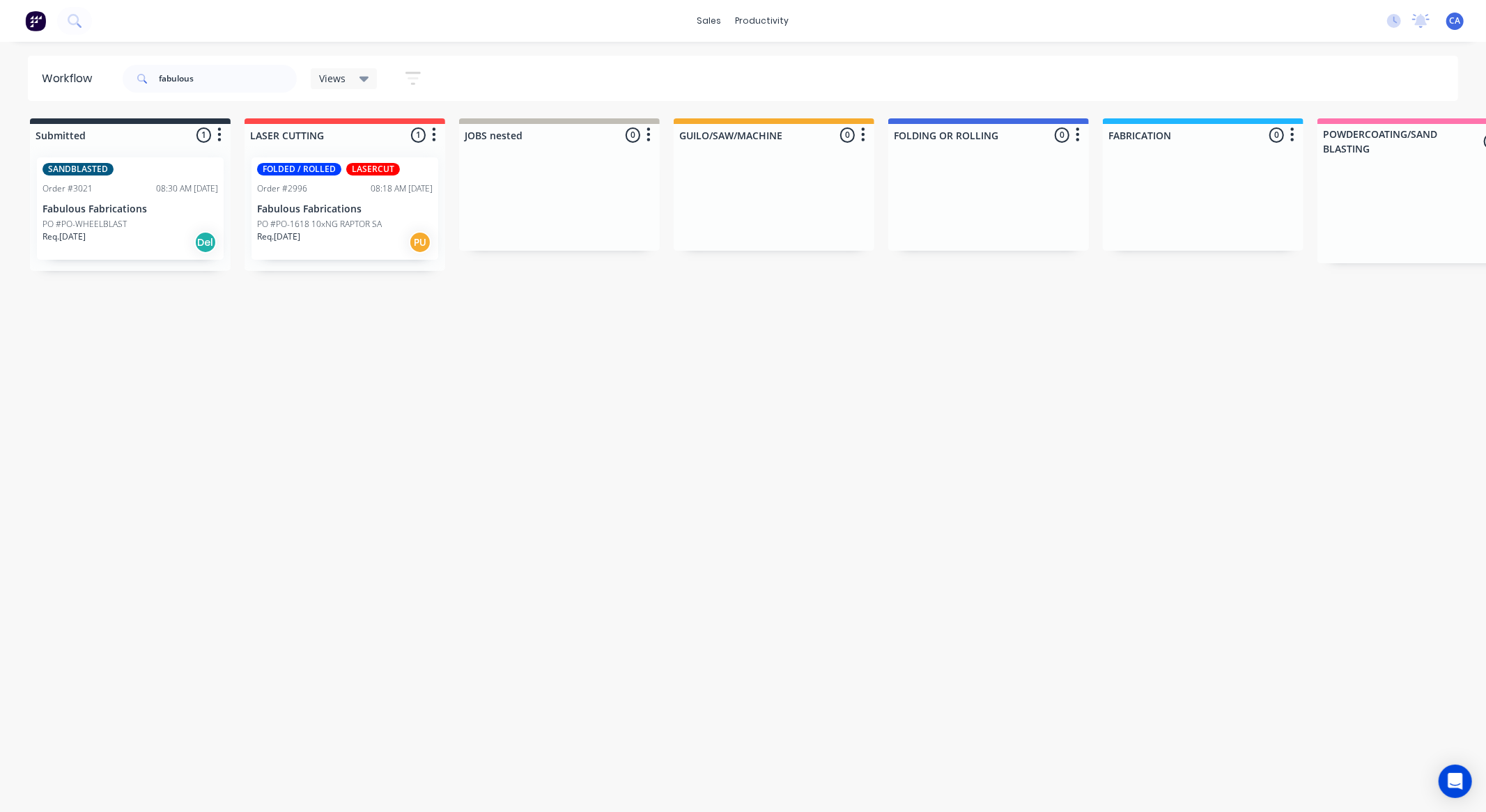
drag, startPoint x: 820, startPoint y: 240, endPoint x: 635, endPoint y: 227, distance: 185.5
click at [369, 240] on div "Req. 23/09/25 PU" at bounding box center [345, 242] width 175 height 24
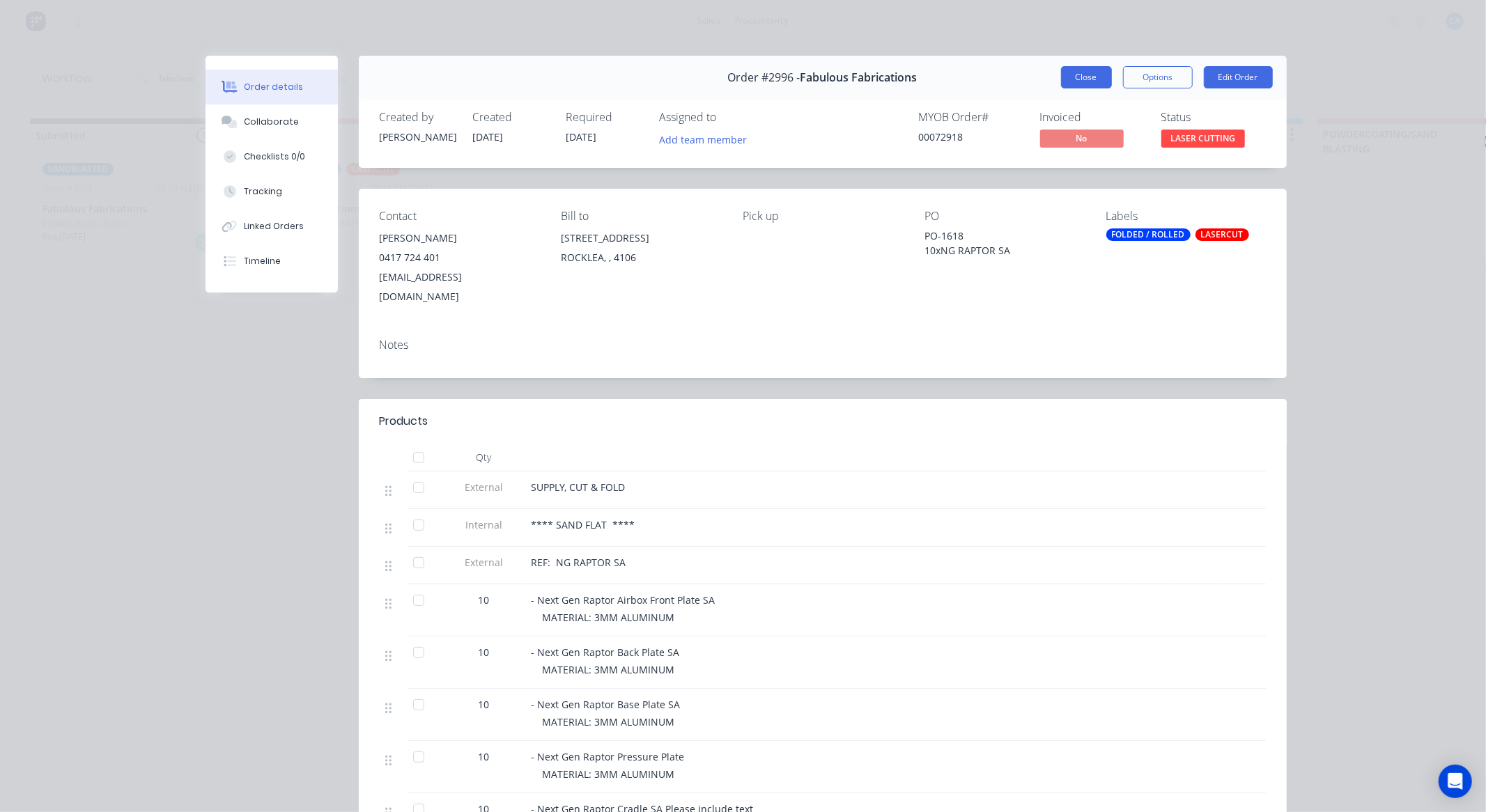
click at [1068, 80] on button "Close" at bounding box center [1086, 77] width 50 height 22
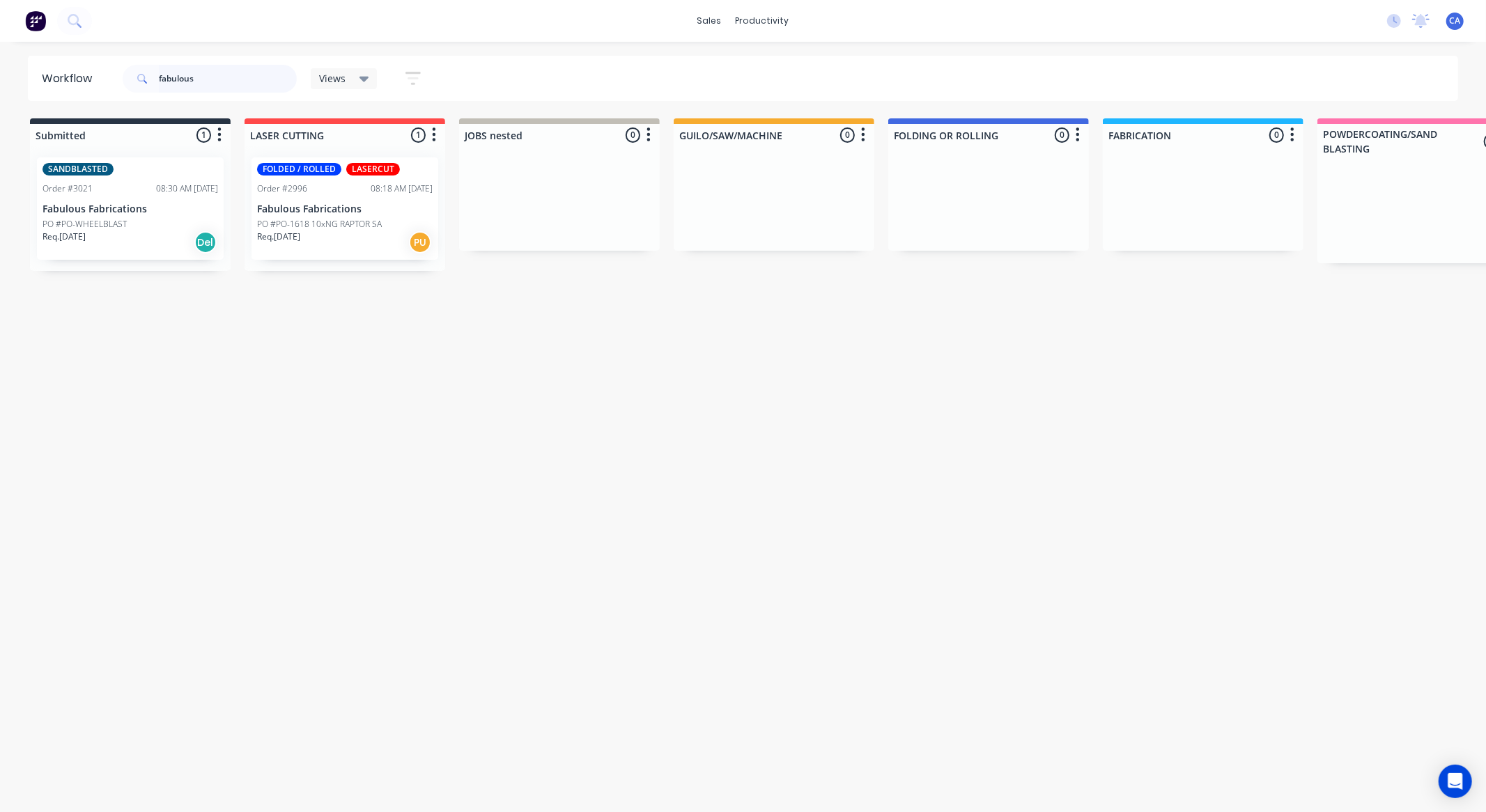
click at [0, 60] on div "Workflow fabulous Views Save new view None (Default) edit Show/Hide statuses Sh…" at bounding box center [743, 79] width 1486 height 46
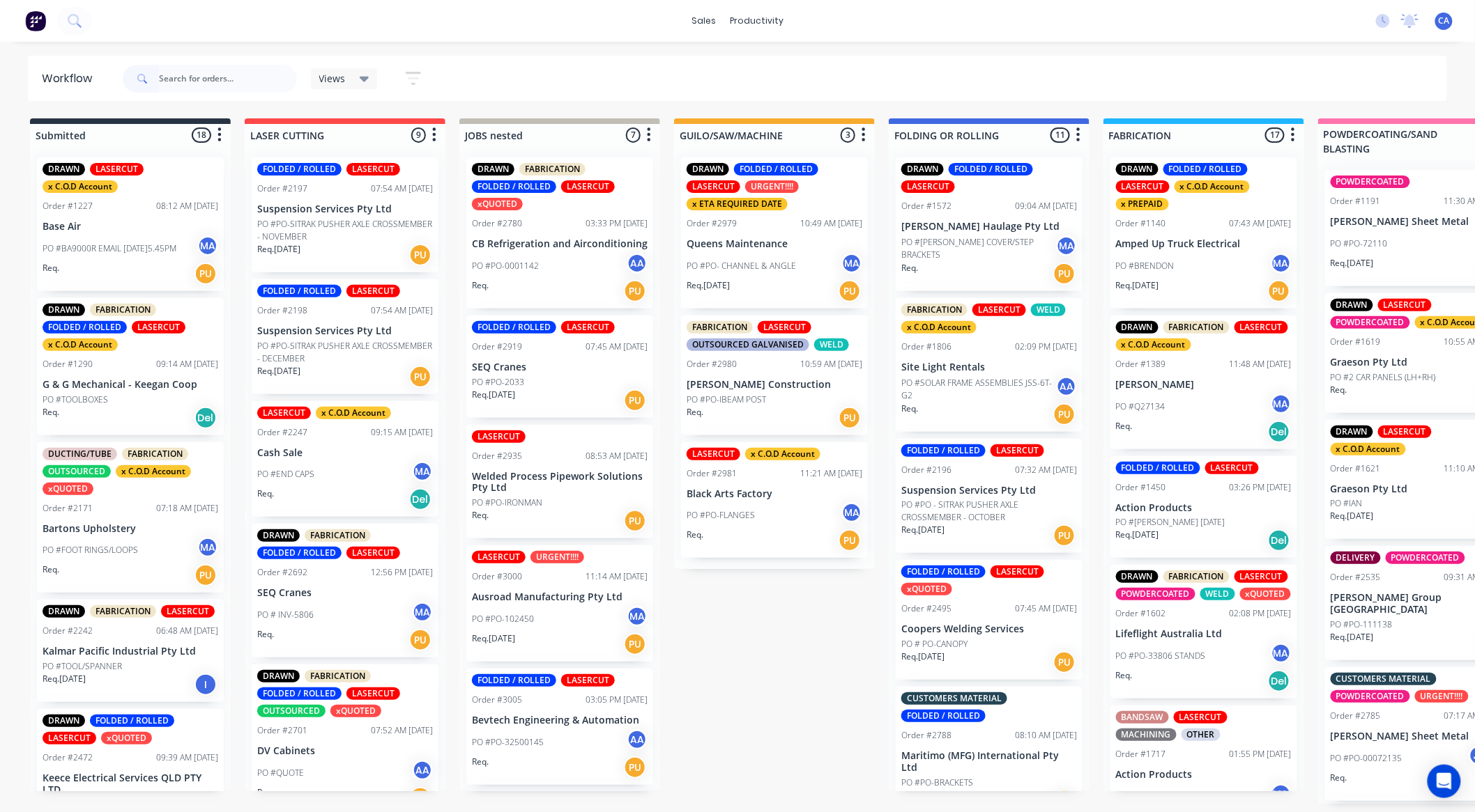
click at [764, 272] on div "PO #PO- CHANNEL & ANGLE MA" at bounding box center [774, 267] width 175 height 27
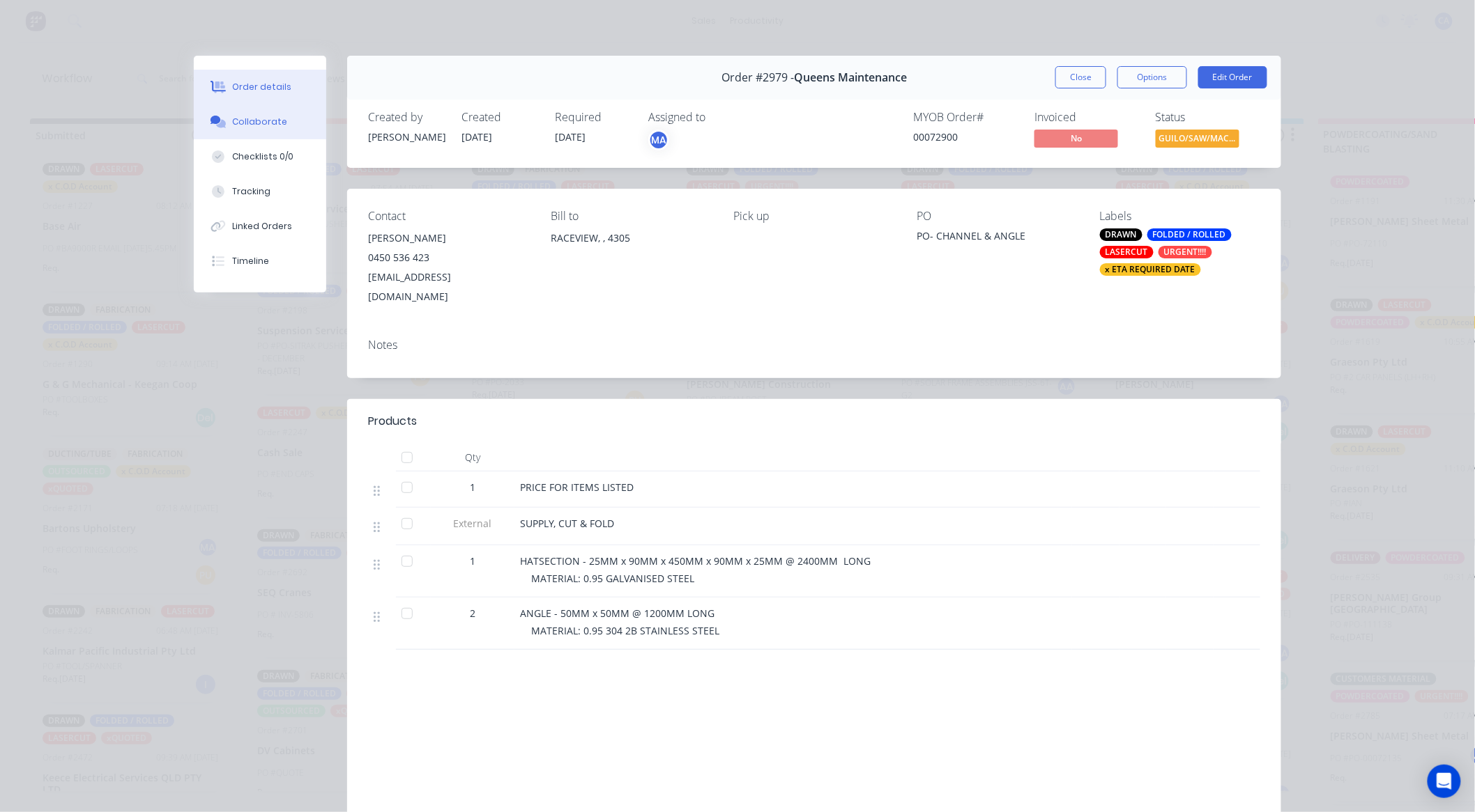
click at [252, 108] on button "Collaborate" at bounding box center [259, 122] width 132 height 35
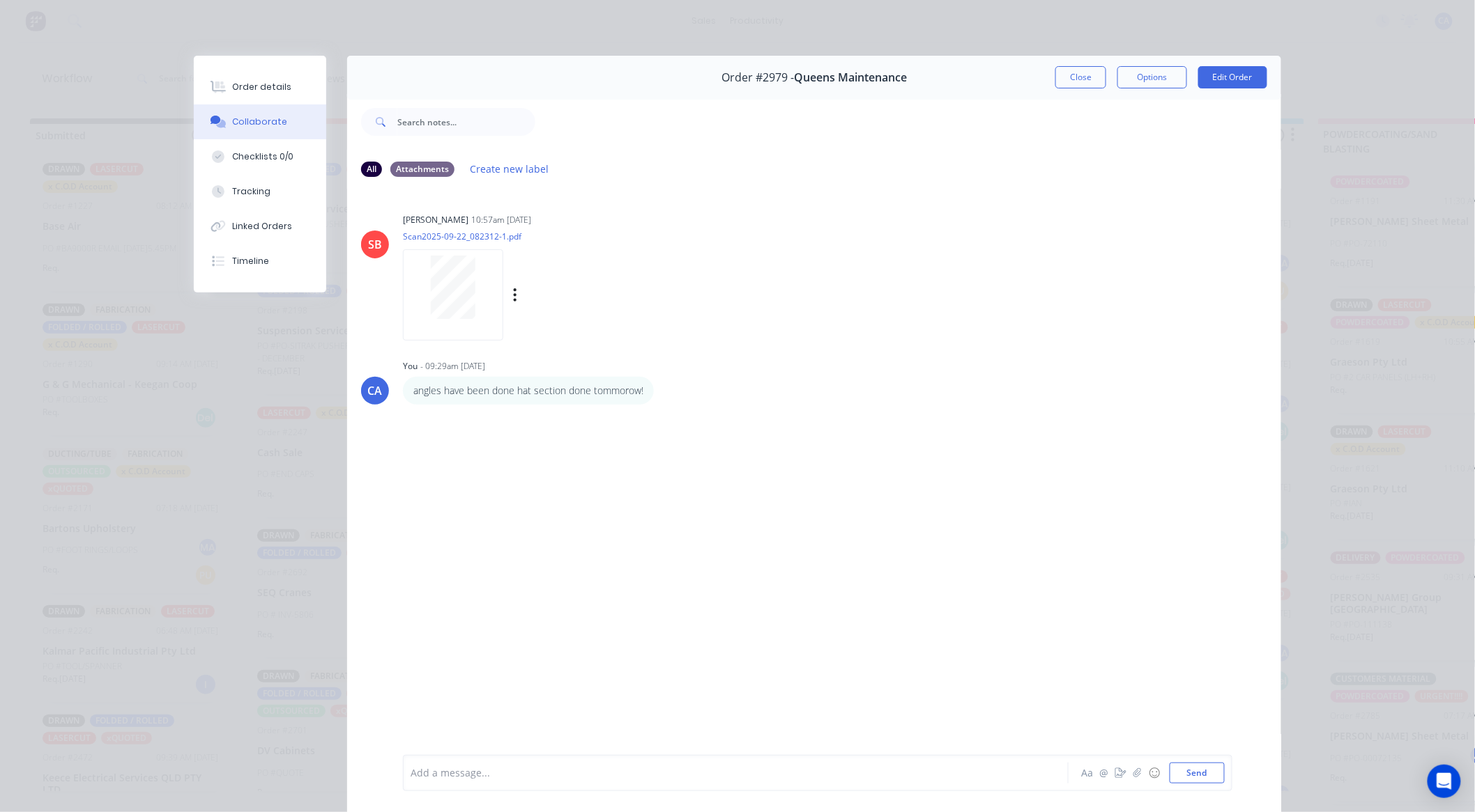
click at [394, 287] on div "SB Sandra Booker 10:57am 22/09/25 Scan2025-09-22_082312-1.pdf Labels Download" at bounding box center [813, 272] width 934 height 126
click at [1088, 89] on div "Order #2979 - Queens Maintenance Close Options Edit Order" at bounding box center [813, 78] width 934 height 44
click at [1075, 77] on button "Close" at bounding box center [1080, 77] width 50 height 22
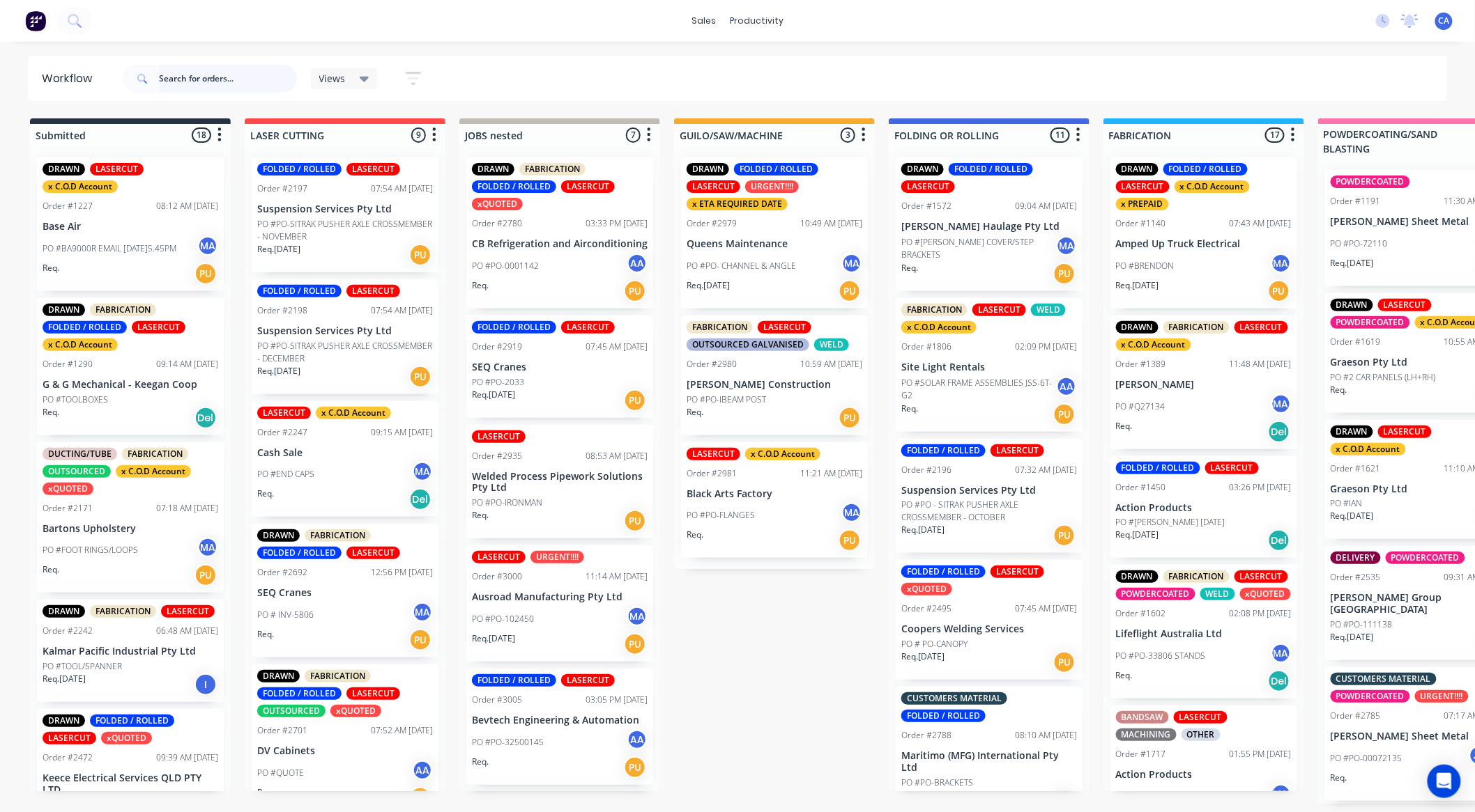
click at [209, 72] on input "text" at bounding box center [228, 78] width 138 height 28
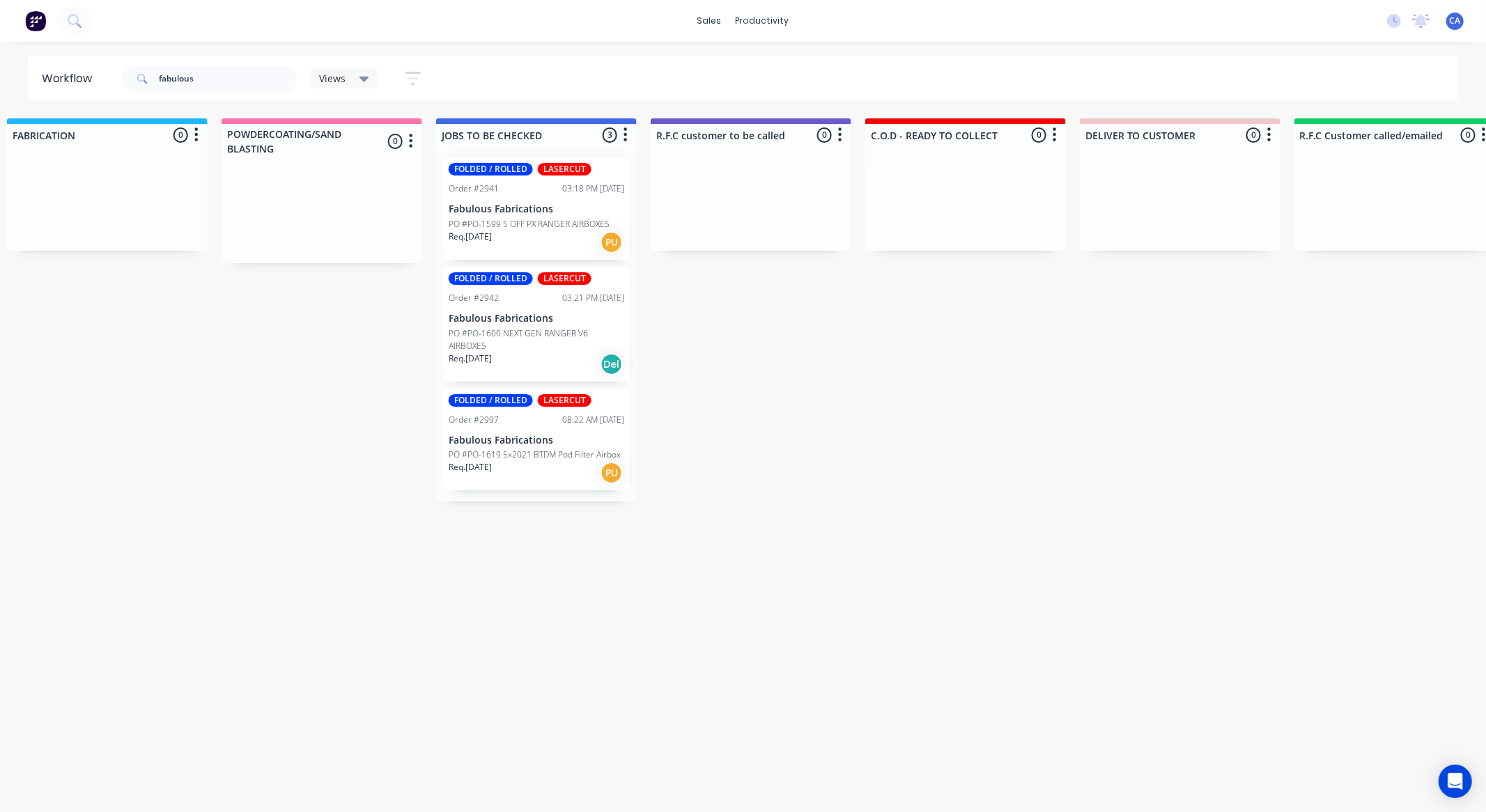
drag, startPoint x: 435, startPoint y: 318, endPoint x: 595, endPoint y: 327, distance: 160.3
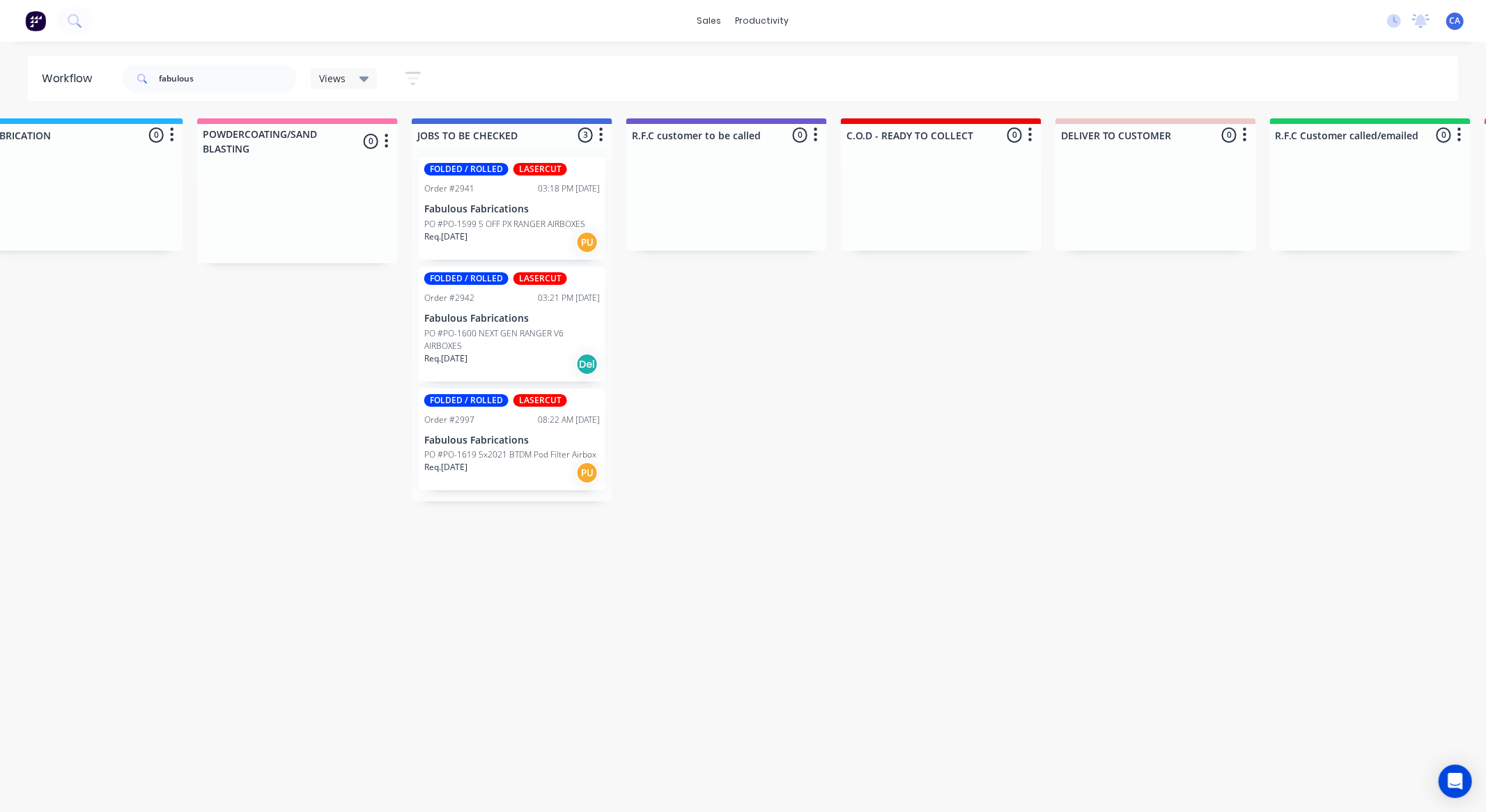
drag, startPoint x: 417, startPoint y: 297, endPoint x: 339, endPoint y: 308, distance: 78.8
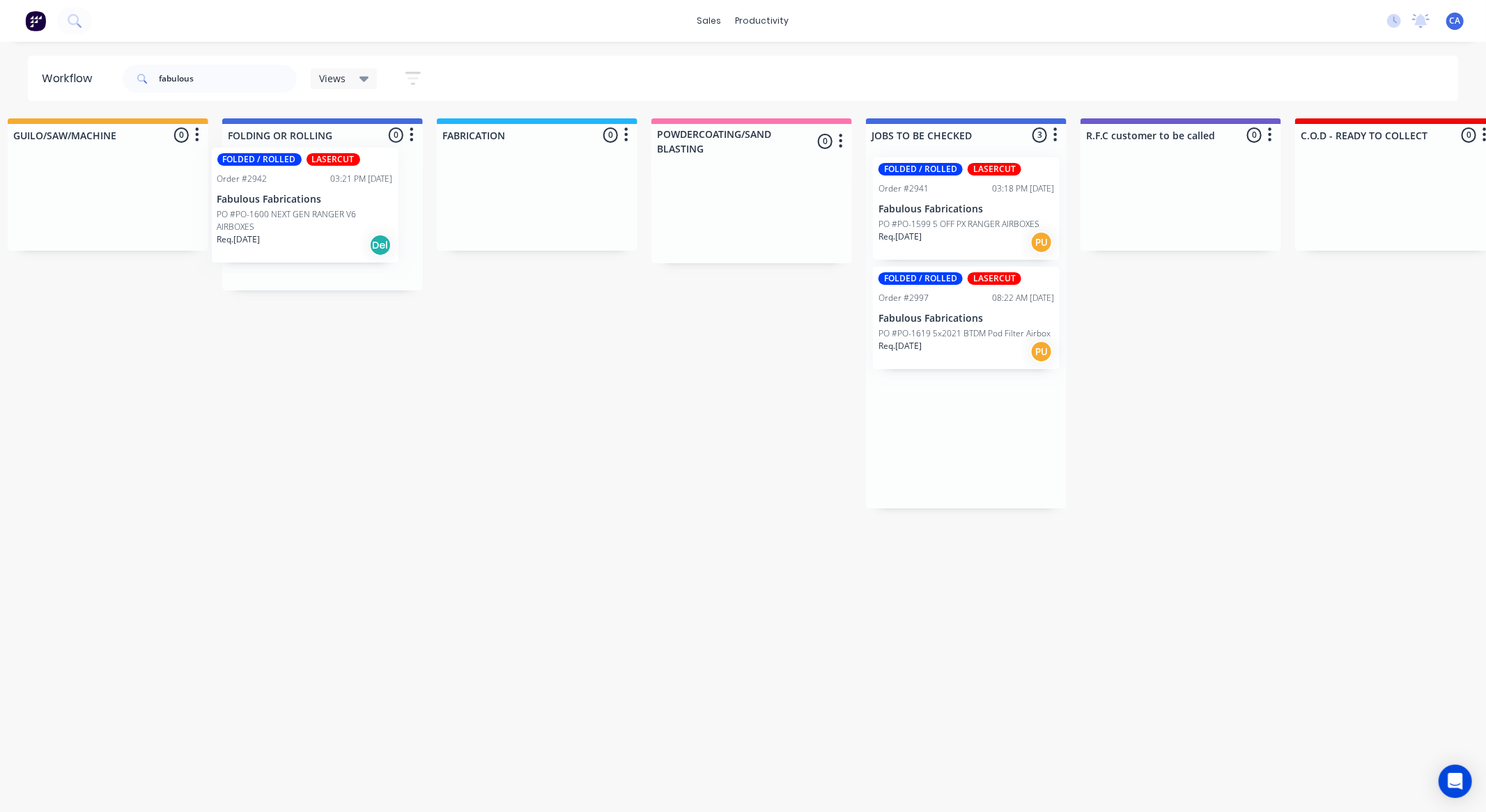
drag, startPoint x: 625, startPoint y: 336, endPoint x: 322, endPoint y: 211, distance: 327.8
click at [321, 213] on div "Submitted 1 Sort By Created date Required date Order number Customer name Most …" at bounding box center [1192, 313] width 3737 height 390
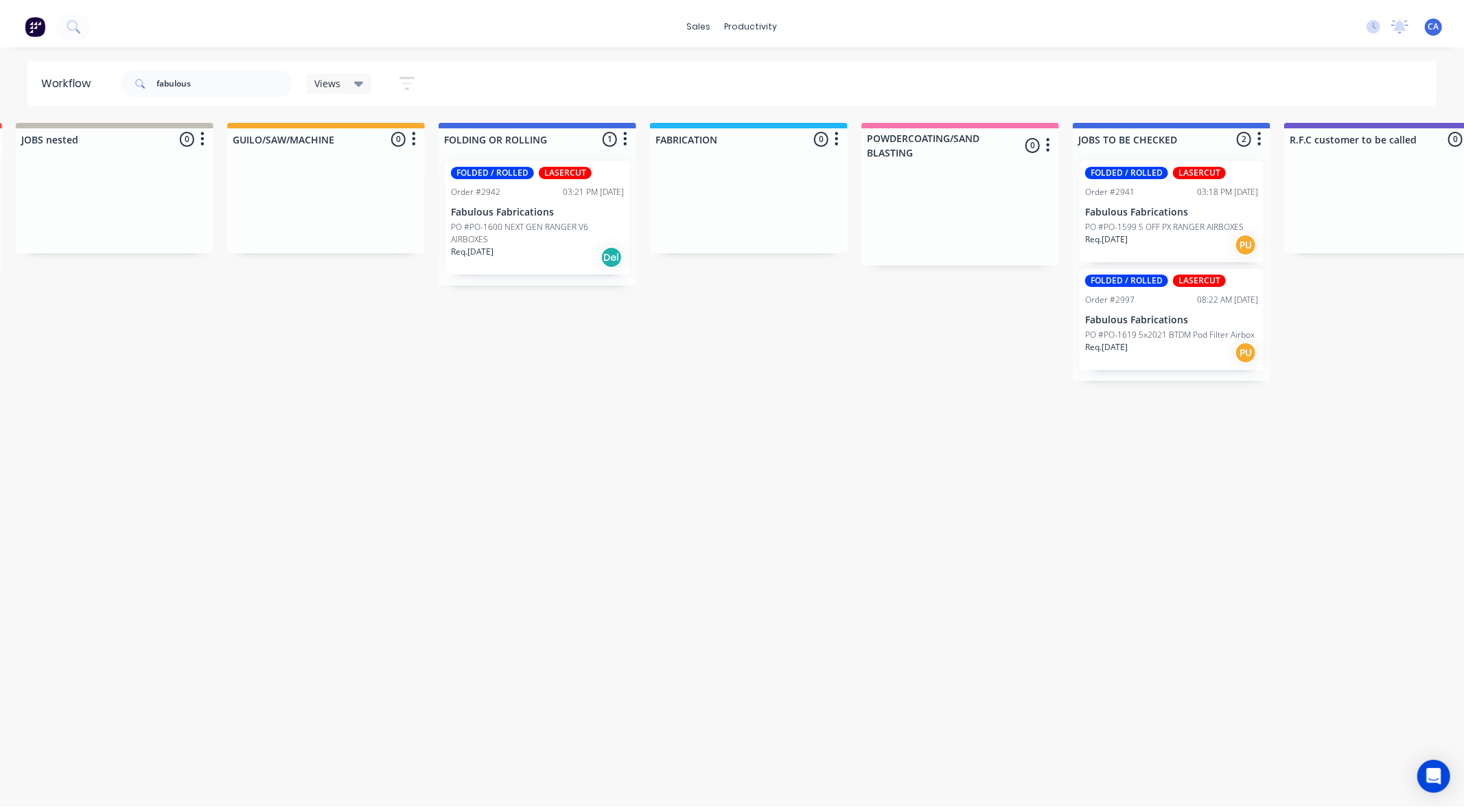
scroll to position [0, 0]
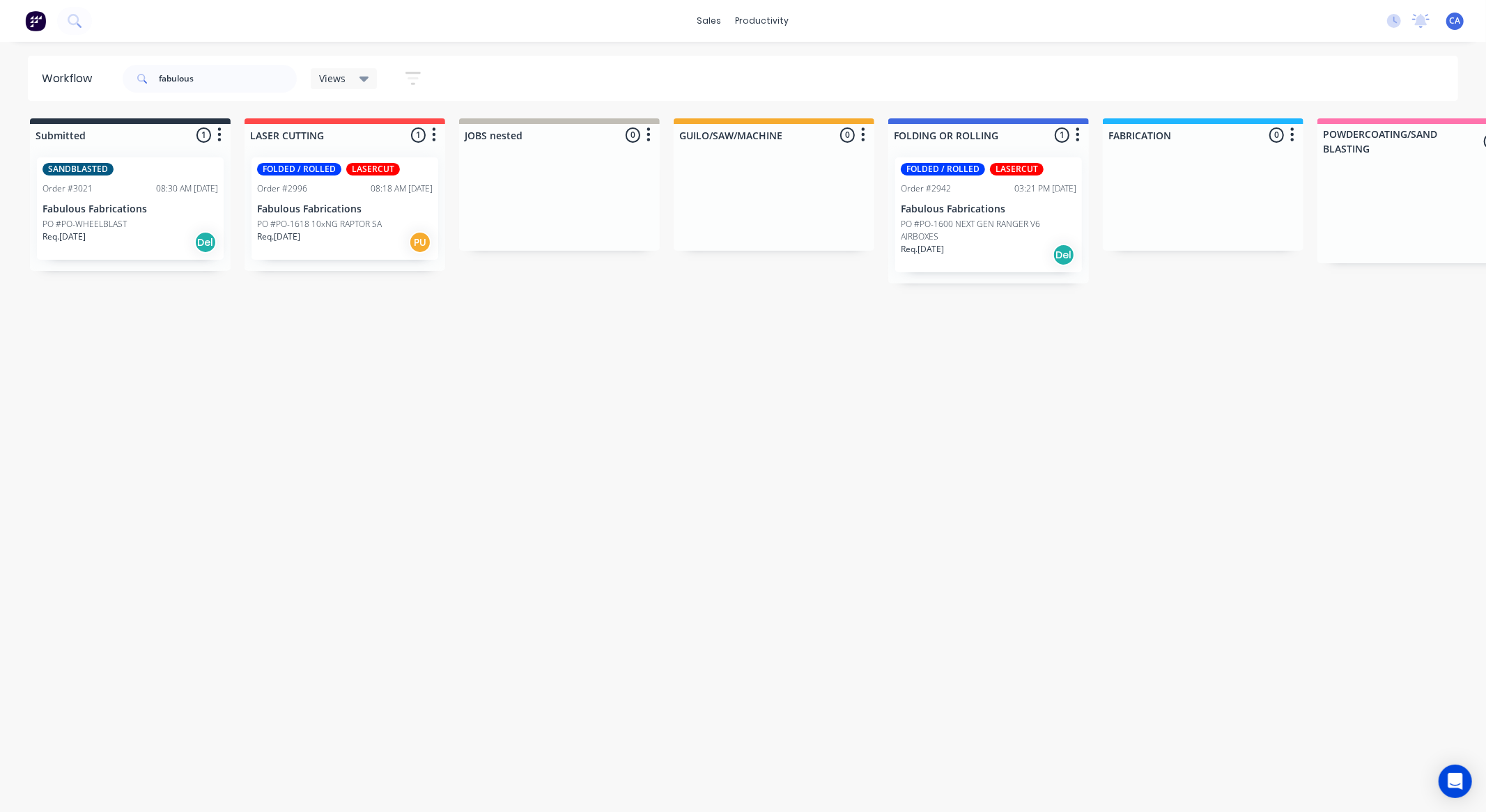
drag, startPoint x: 400, startPoint y: 373, endPoint x: 462, endPoint y: 360, distance: 63.3
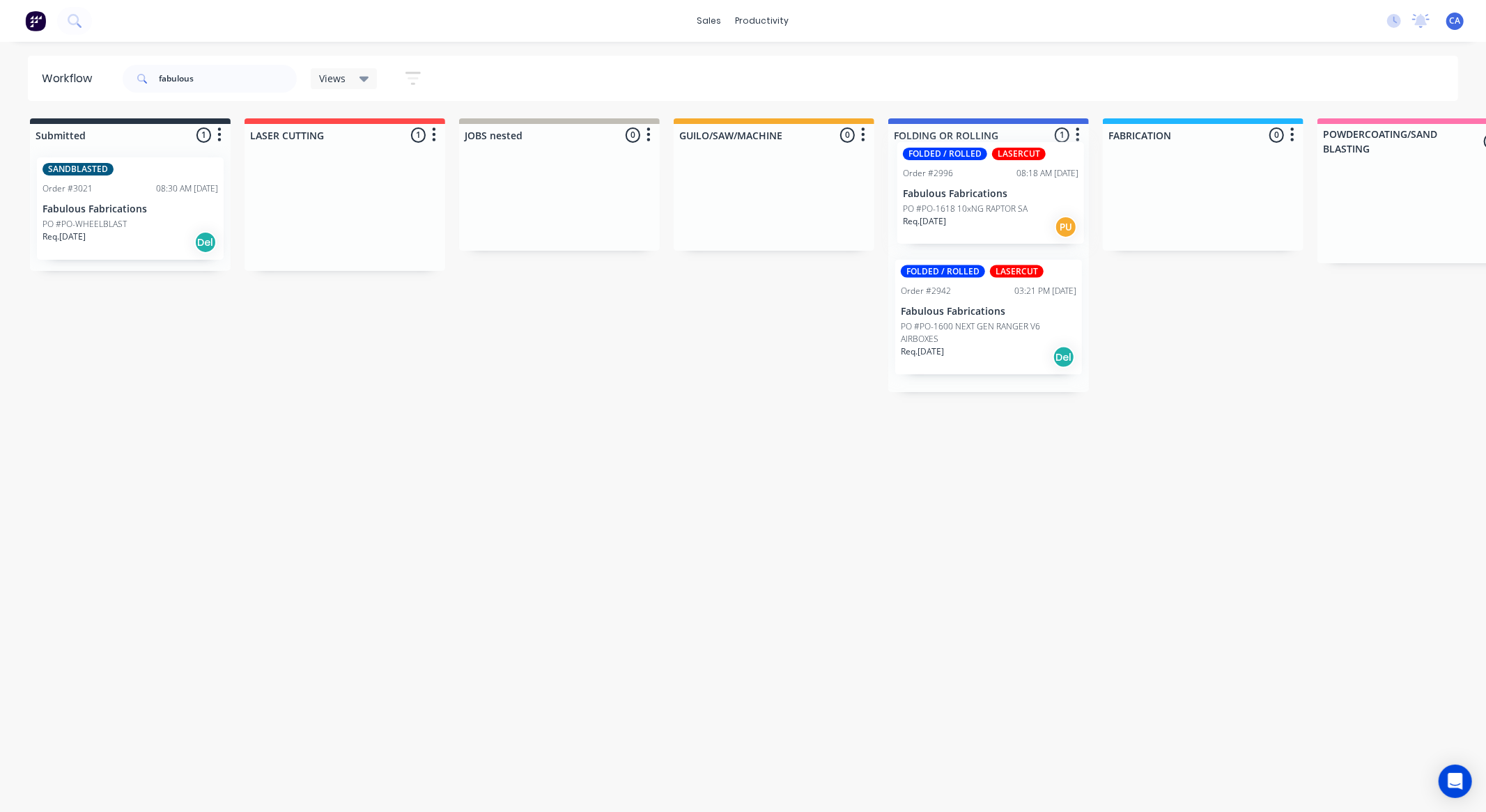
drag, startPoint x: 354, startPoint y: 210, endPoint x: 1018, endPoint y: 216, distance: 664.0
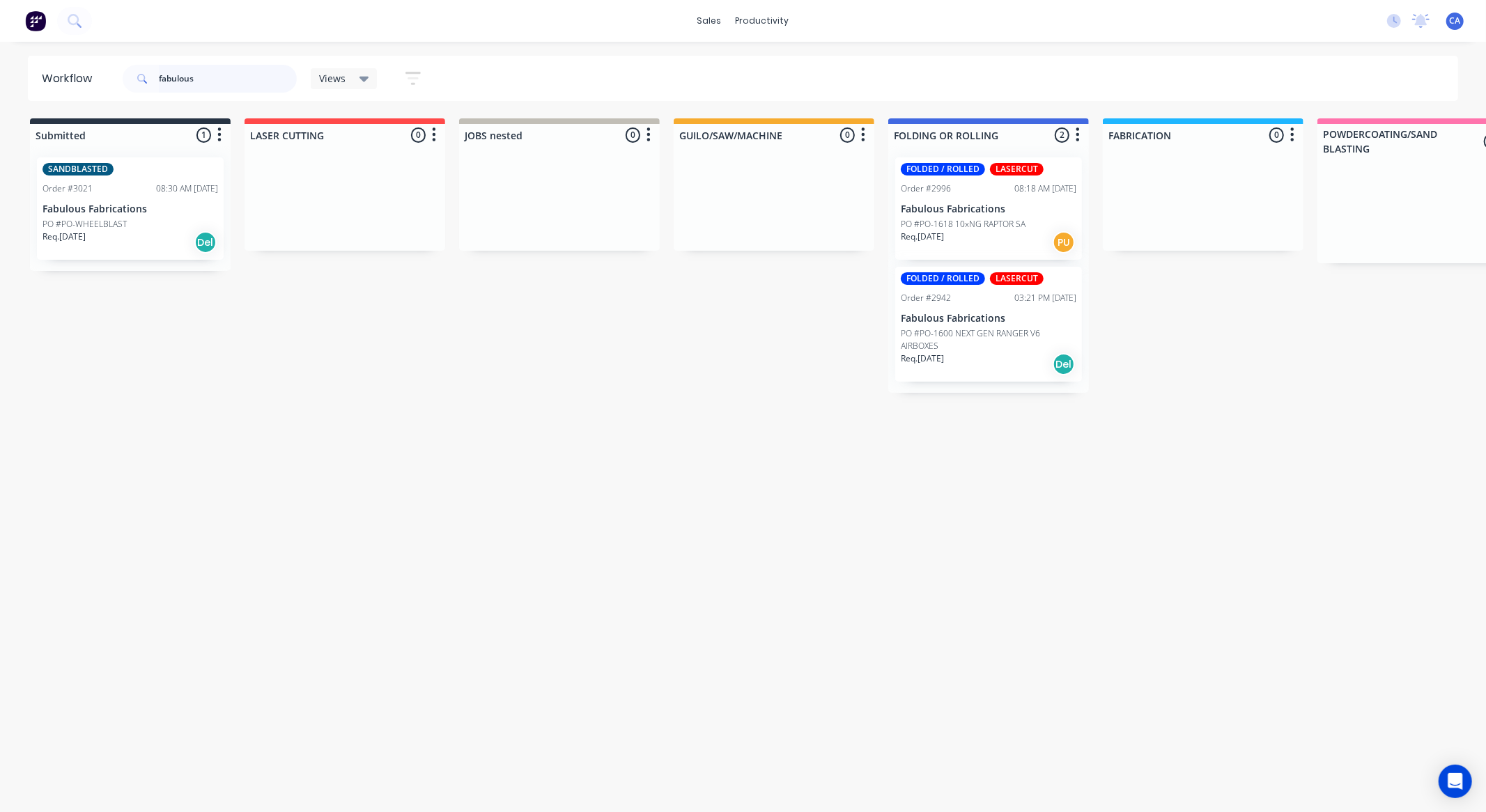
click at [0, 33] on div "sales productivity sales Sales Orders Customers Price Level Manager productivit…" at bounding box center [743, 365] width 1486 height 729
type input "queens"
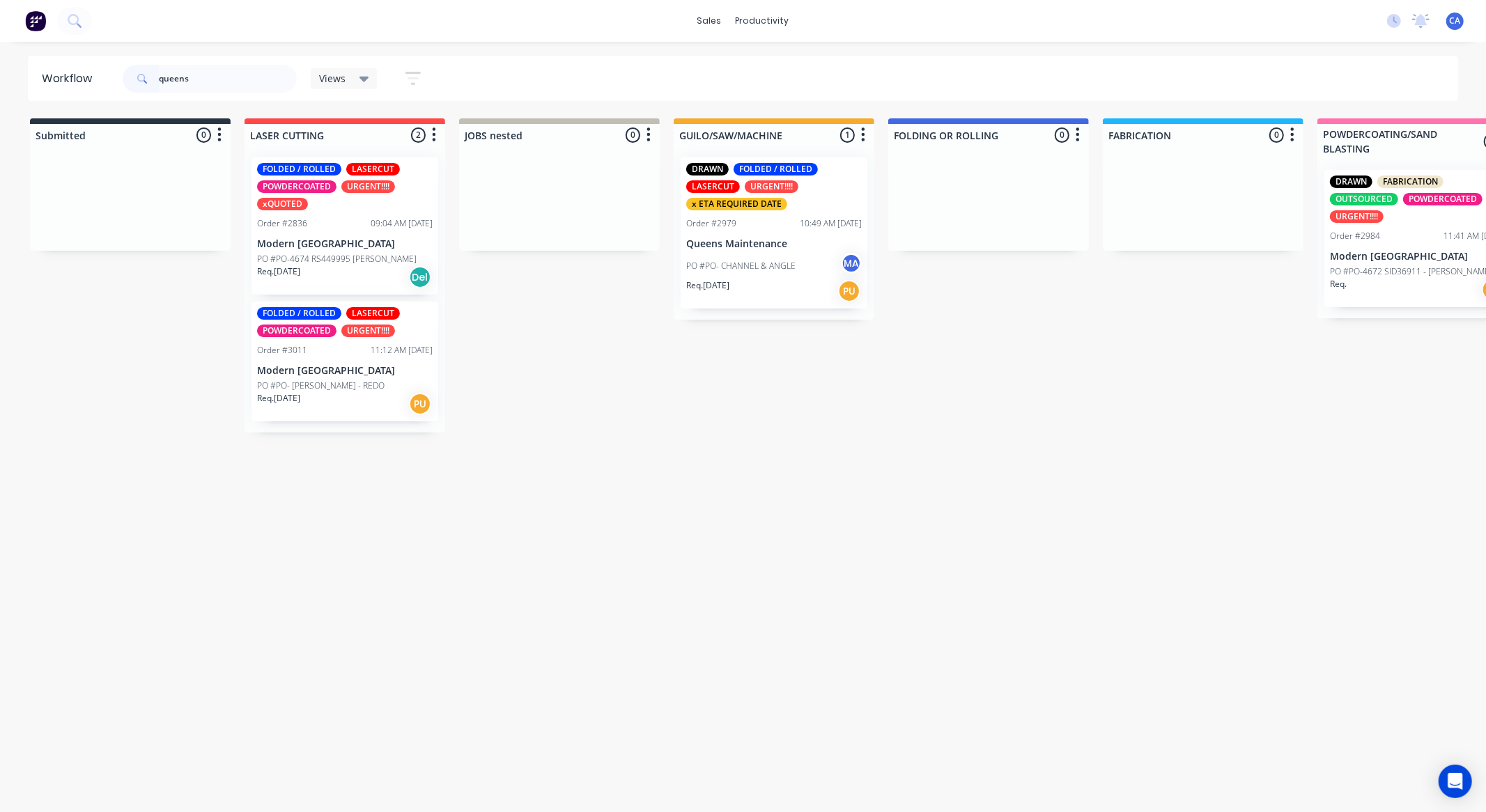
click at [784, 262] on p "PO #PO- CHANNEL & ANGLE" at bounding box center [741, 266] width 109 height 12
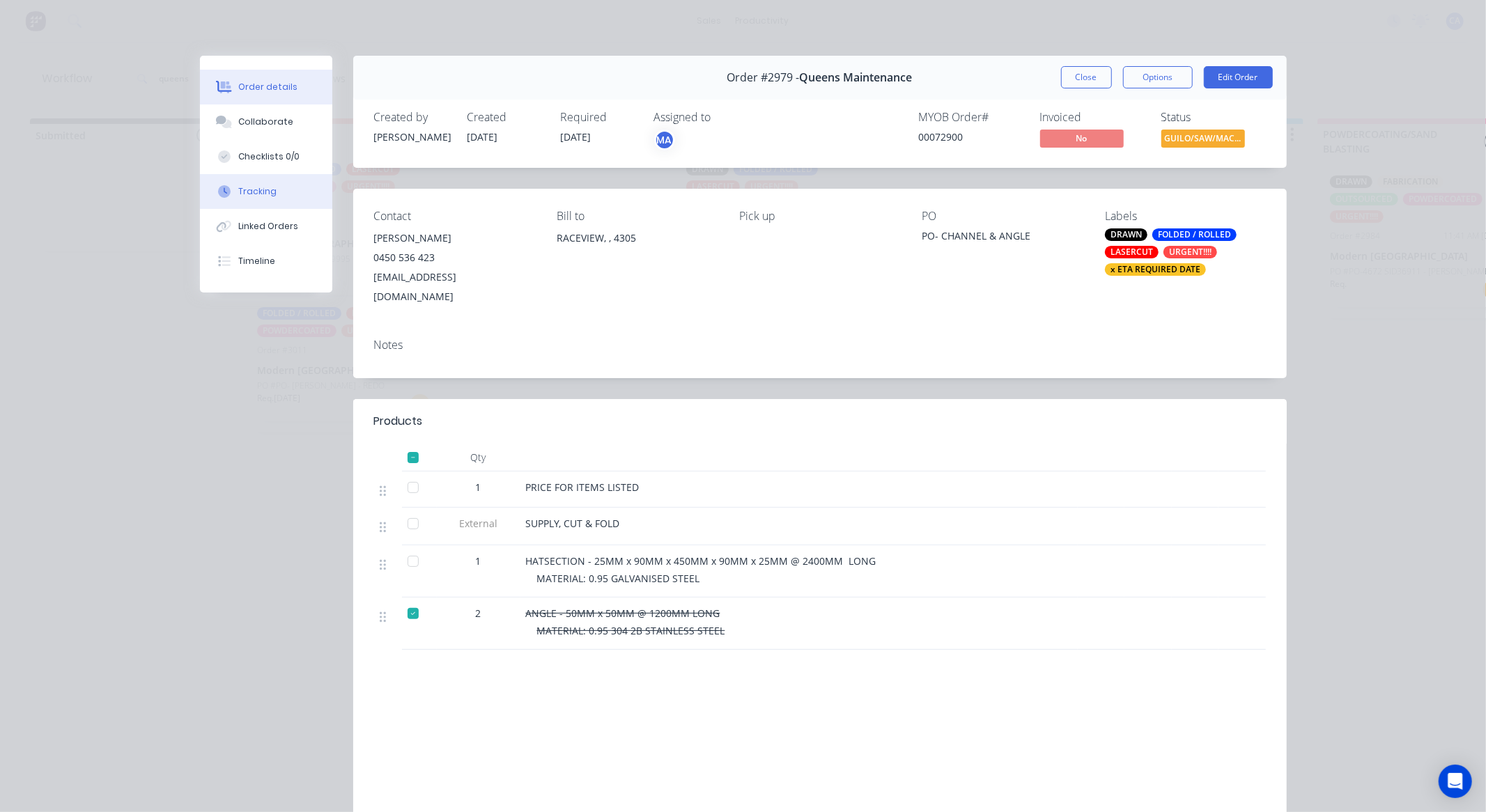
click at [274, 187] on button "Tracking" at bounding box center [266, 191] width 132 height 35
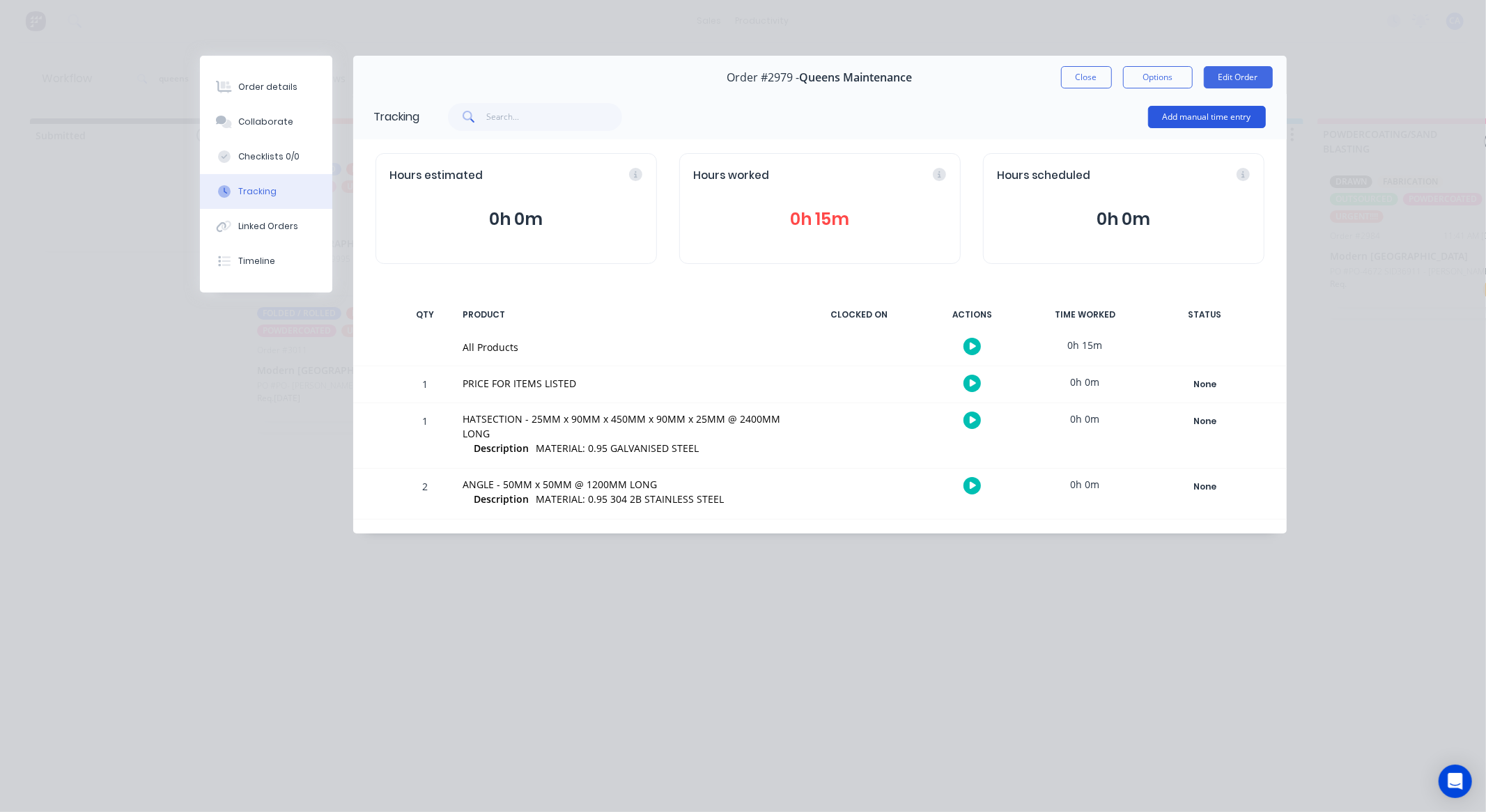
click at [1180, 120] on button "Add manual time entry" at bounding box center [1207, 116] width 118 height 22
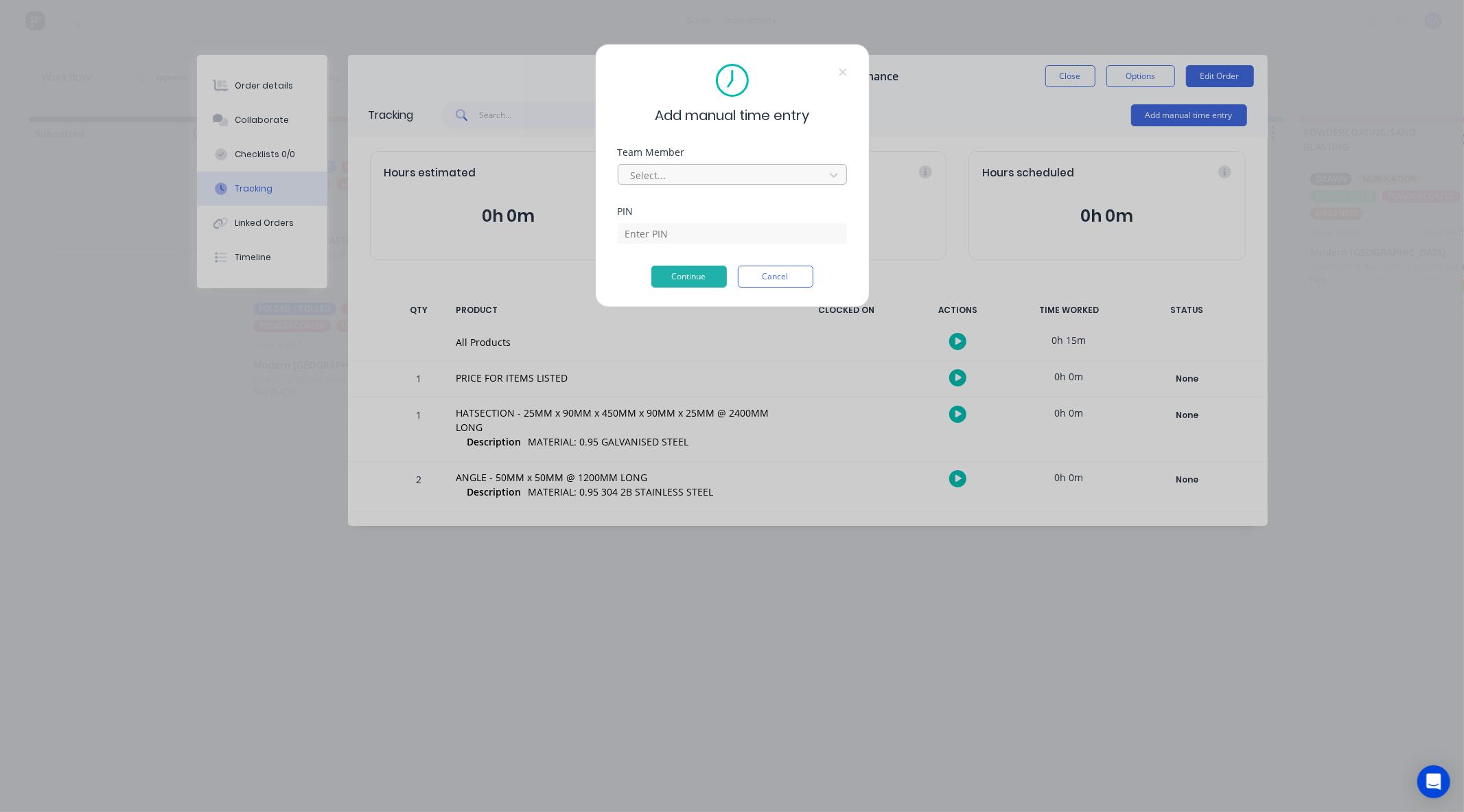
click at [747, 167] on div at bounding box center [723, 175] width 189 height 17
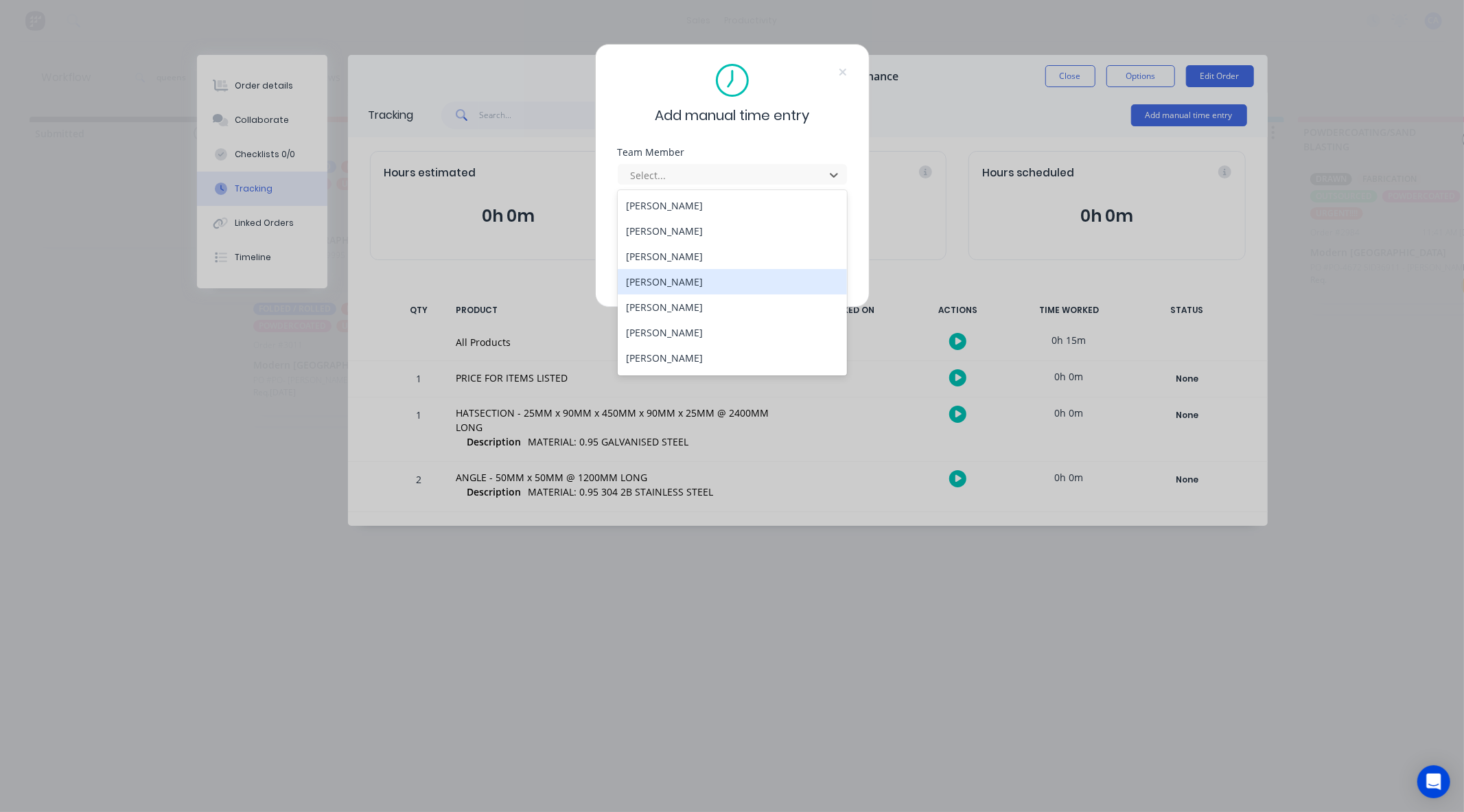
click at [672, 285] on div "[PERSON_NAME]" at bounding box center [732, 281] width 229 height 25
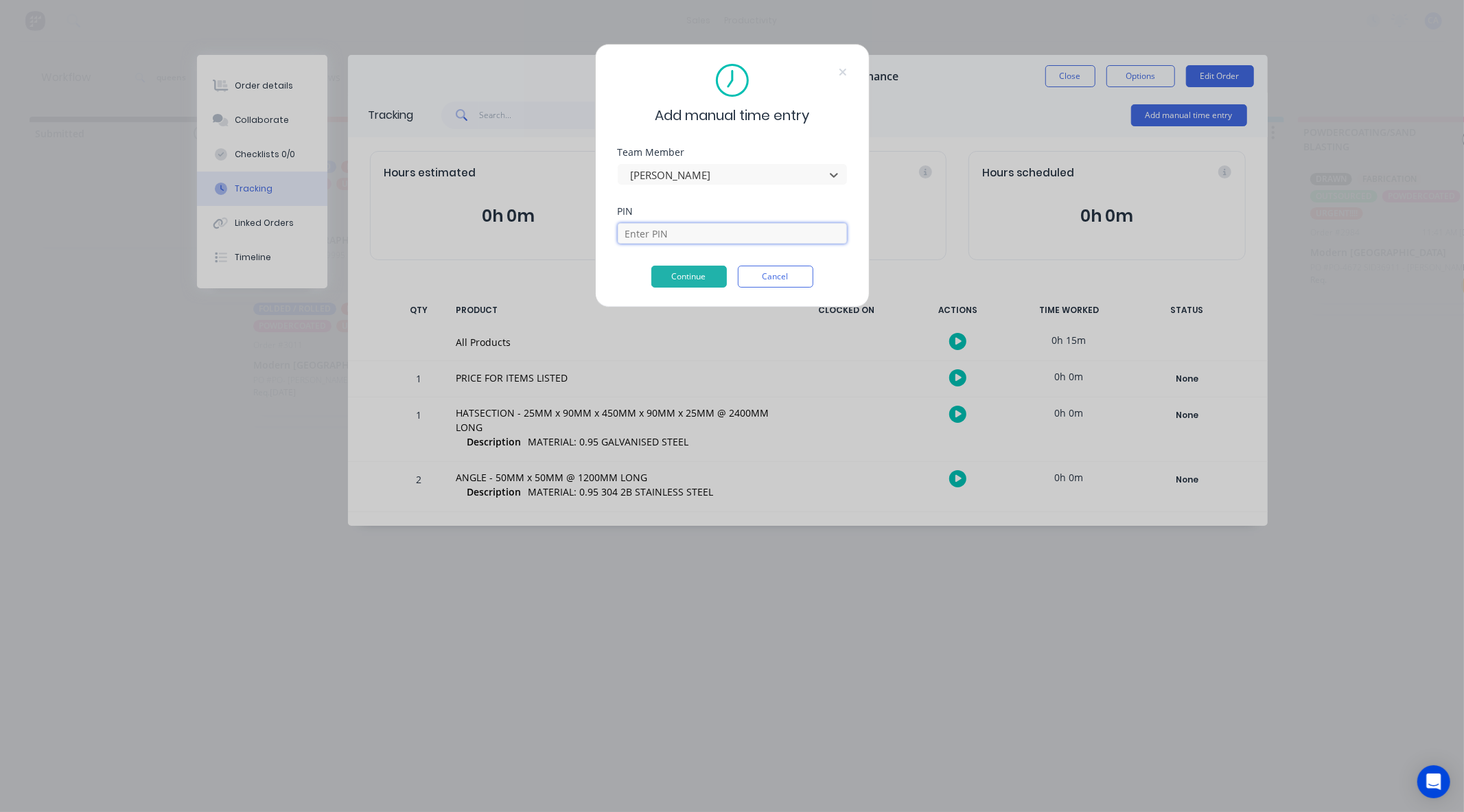
click at [680, 239] on input at bounding box center [732, 233] width 229 height 21
type input "0000"
click at [703, 279] on button "Continue" at bounding box center [689, 276] width 76 height 22
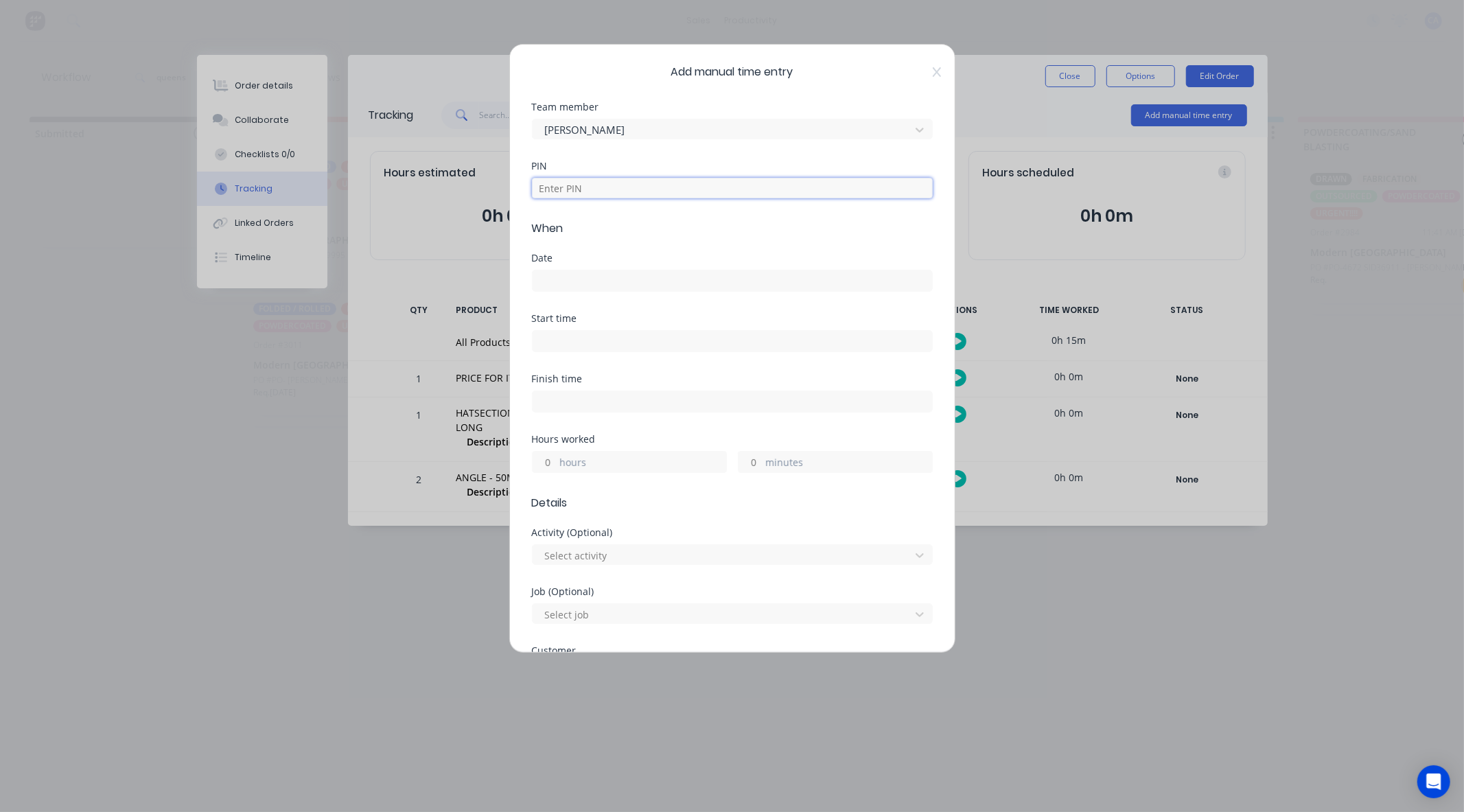
click at [605, 190] on input at bounding box center [732, 188] width 400 height 21
type input "0000"
click at [628, 264] on div "Date" at bounding box center [732, 272] width 400 height 38
click at [635, 276] on input at bounding box center [732, 280] width 400 height 21
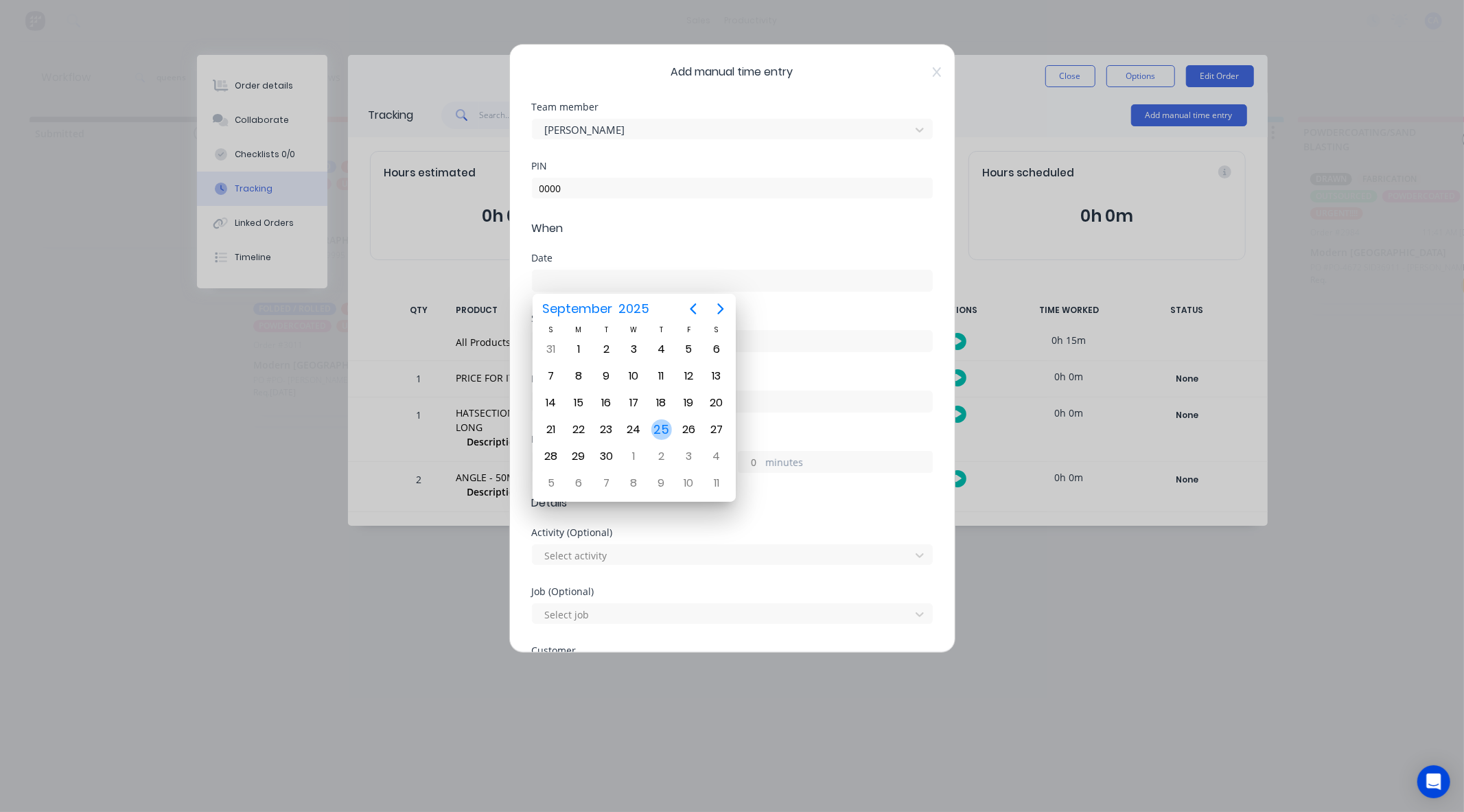
click at [653, 432] on div "25" at bounding box center [660, 429] width 27 height 26
type input "25/09/2025"
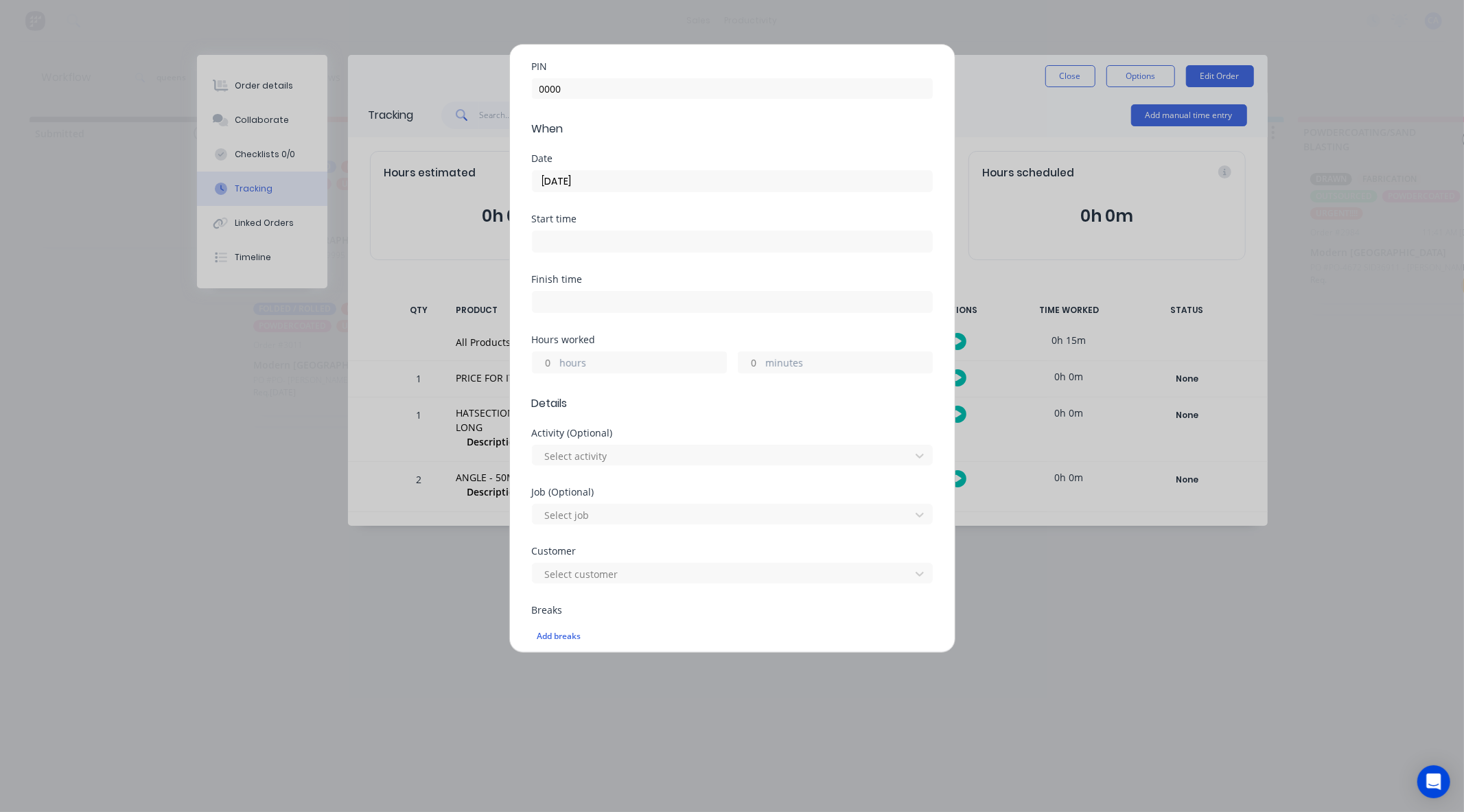
scroll to position [305, 0]
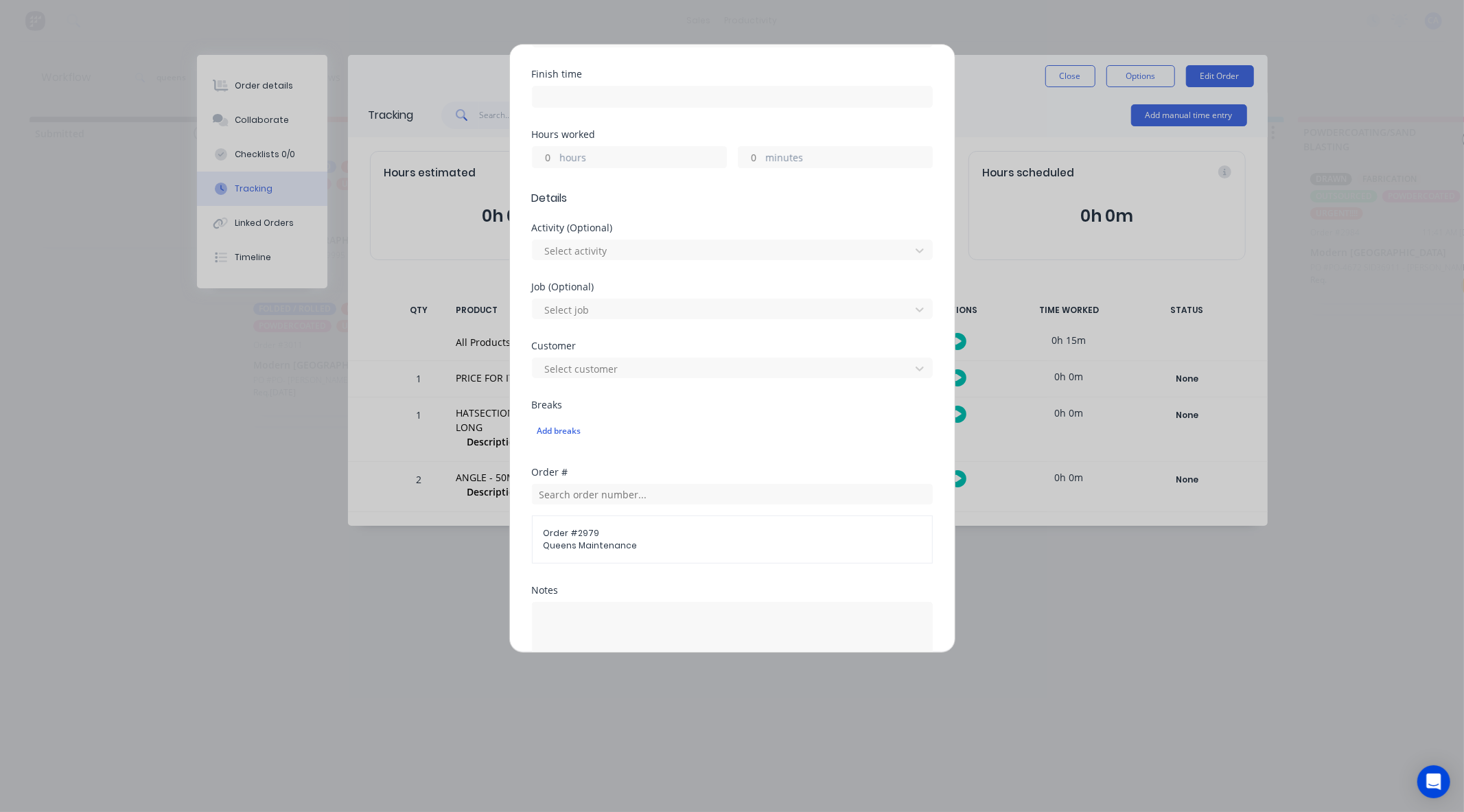
drag, startPoint x: 745, startPoint y: 155, endPoint x: 745, endPoint y: 163, distance: 8.0
click at [745, 155] on input "minutes" at bounding box center [750, 158] width 24 height 21
type input "20"
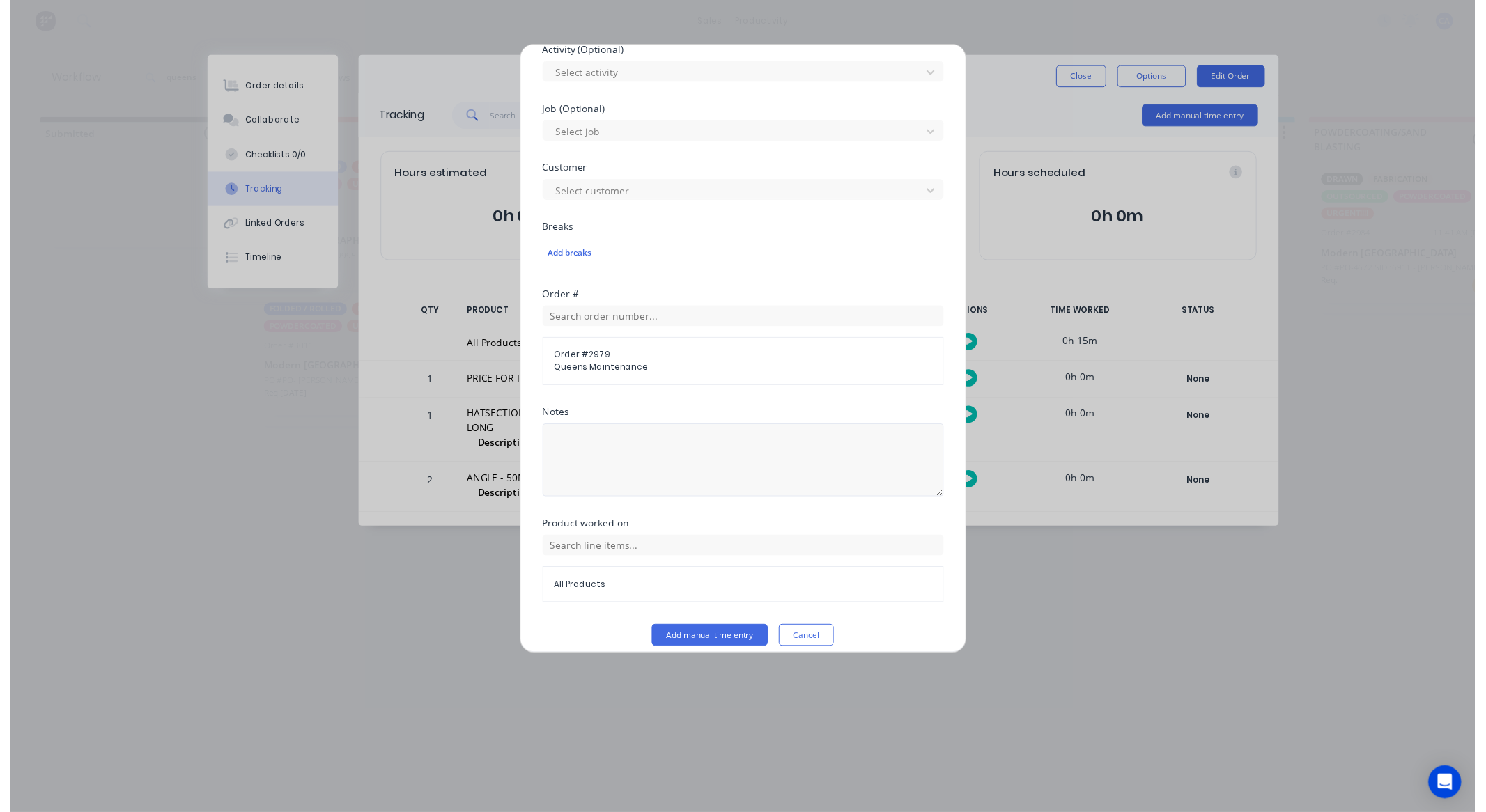
scroll to position [504, 0]
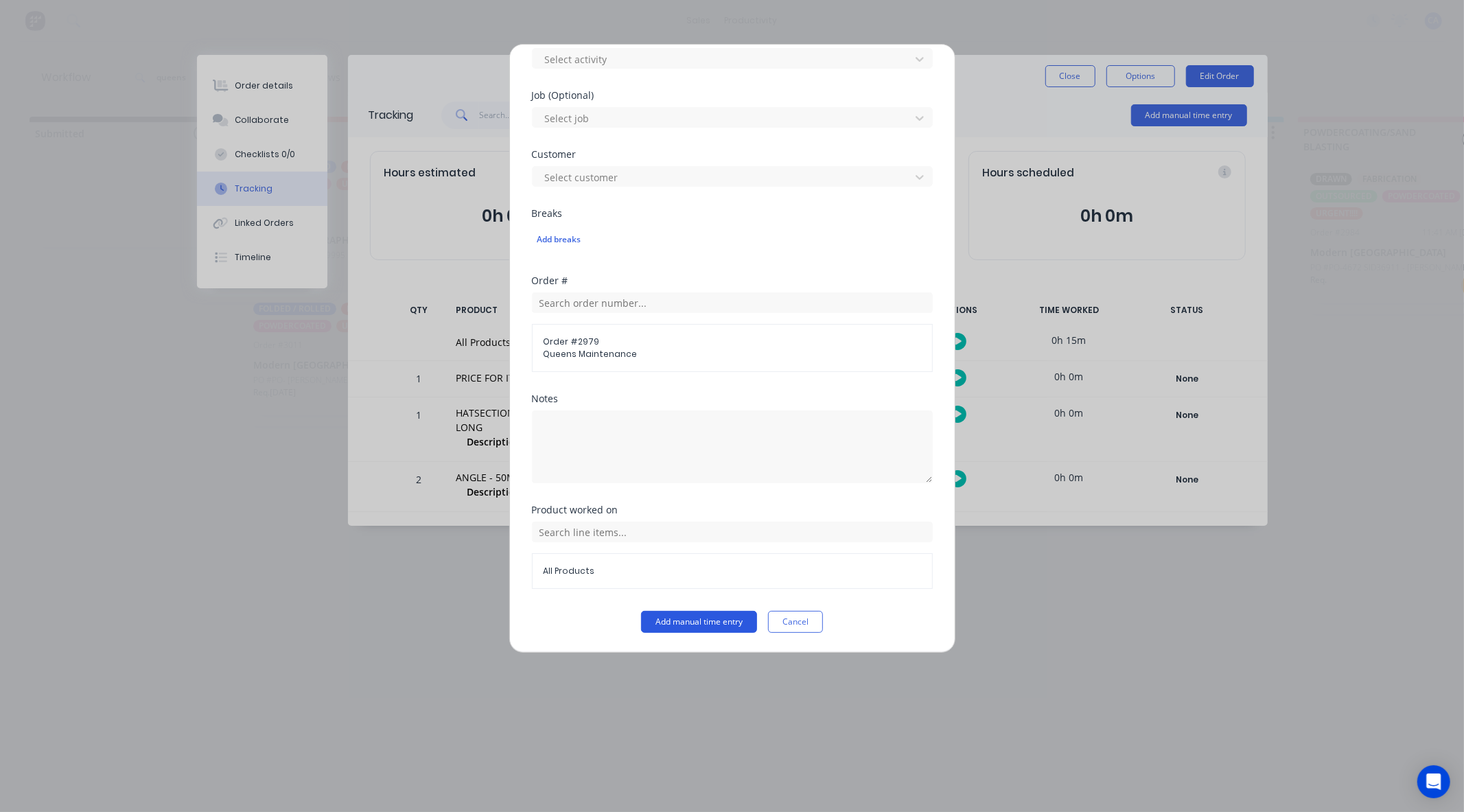
click at [722, 618] on button "Add manual time entry" at bounding box center [700, 621] width 116 height 22
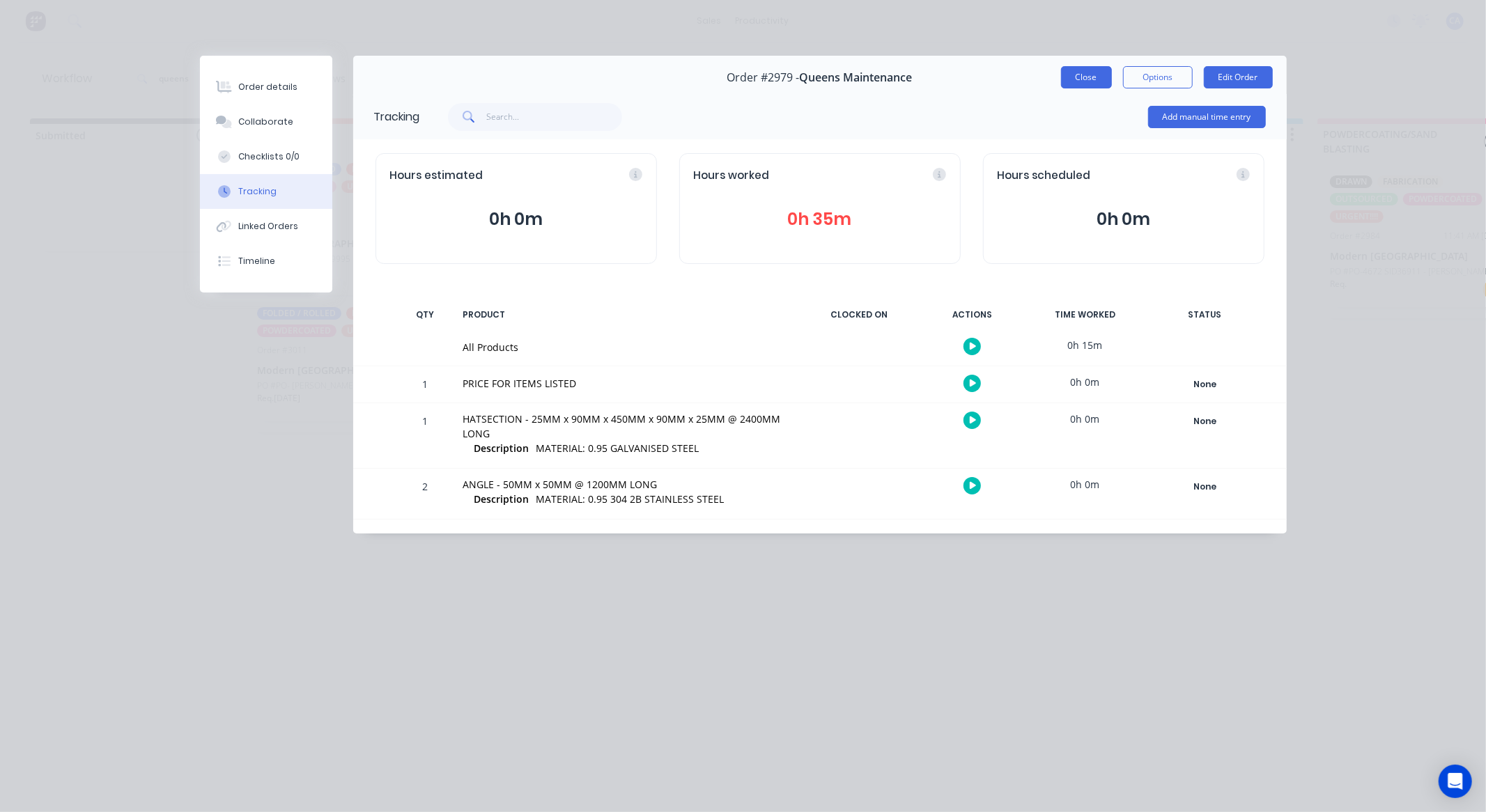
click at [1082, 71] on button "Close" at bounding box center [1086, 77] width 50 height 22
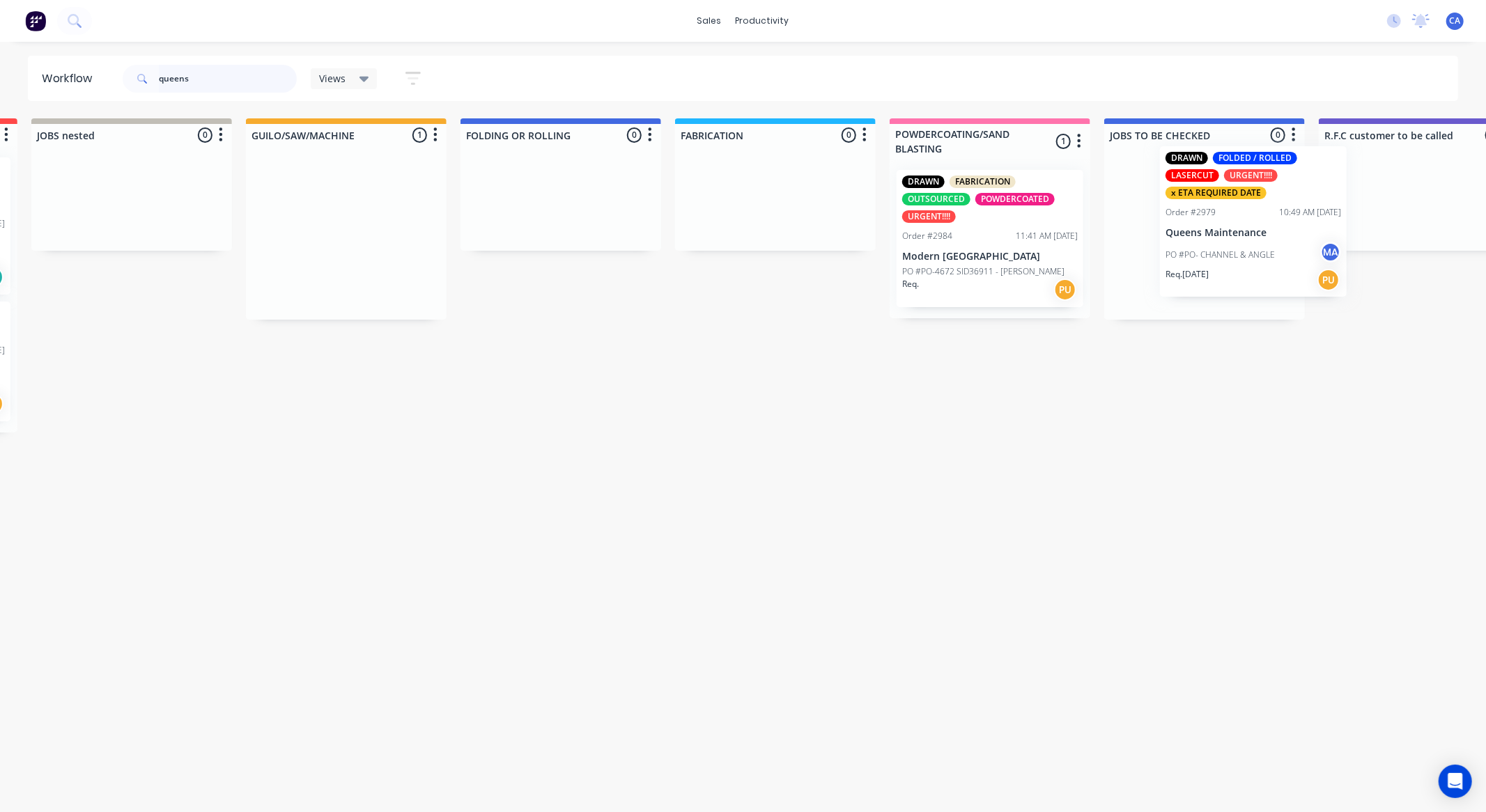
drag, startPoint x: 887, startPoint y: 228, endPoint x: 1196, endPoint y: 228, distance: 309.0
click at [1196, 228] on div "Submitted 0 Sort By Created date Required date Order number Customer name Most …" at bounding box center [1431, 280] width 3737 height 325
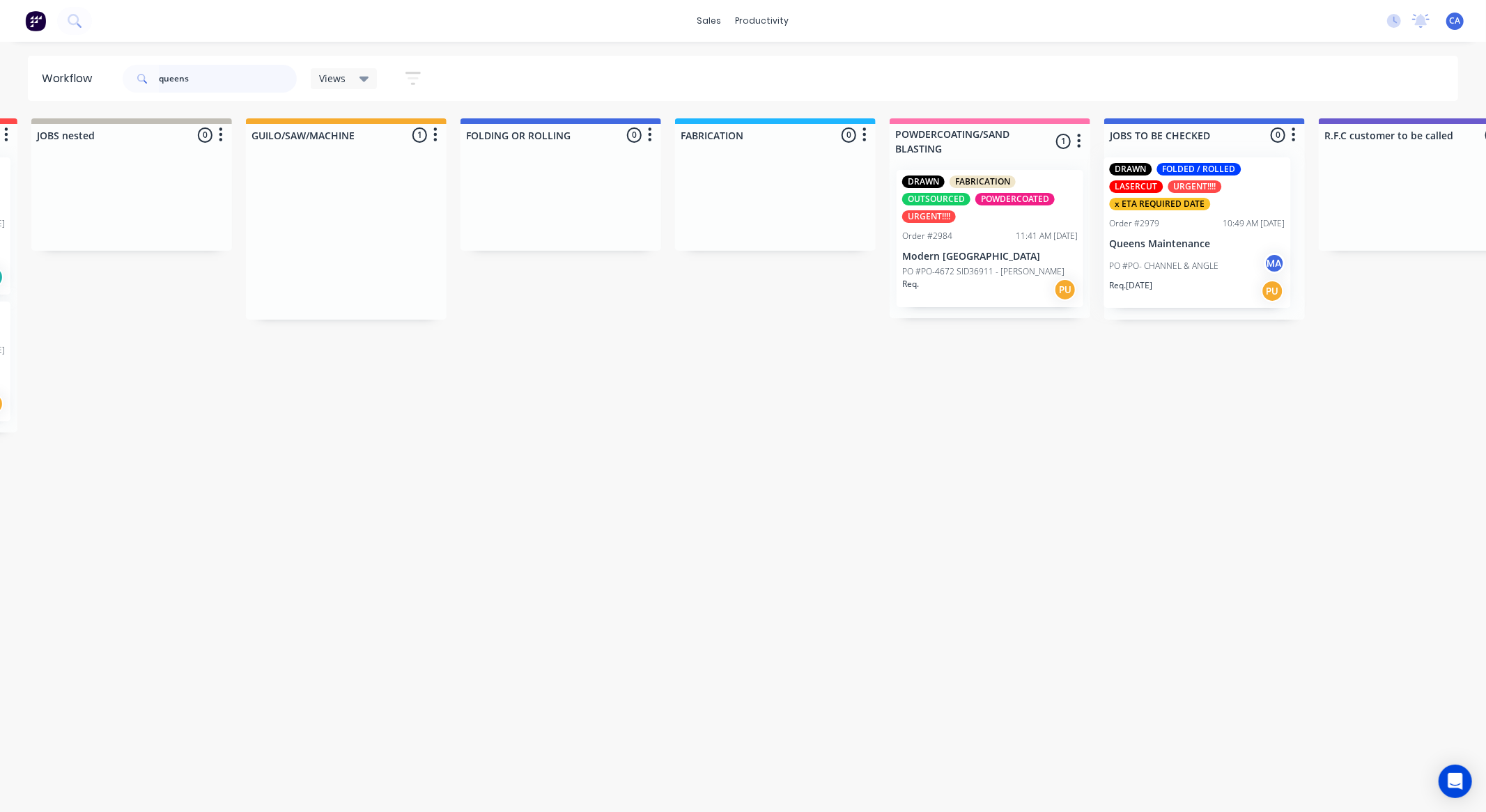
scroll to position [0, 435]
drag, startPoint x: 223, startPoint y: 82, endPoint x: 0, endPoint y: 74, distance: 223.1
click at [0, 108] on div "Workflow queens Views Save new view None (Default) edit Show/Hide statuses Show…" at bounding box center [307, 421] width 1486 height 729
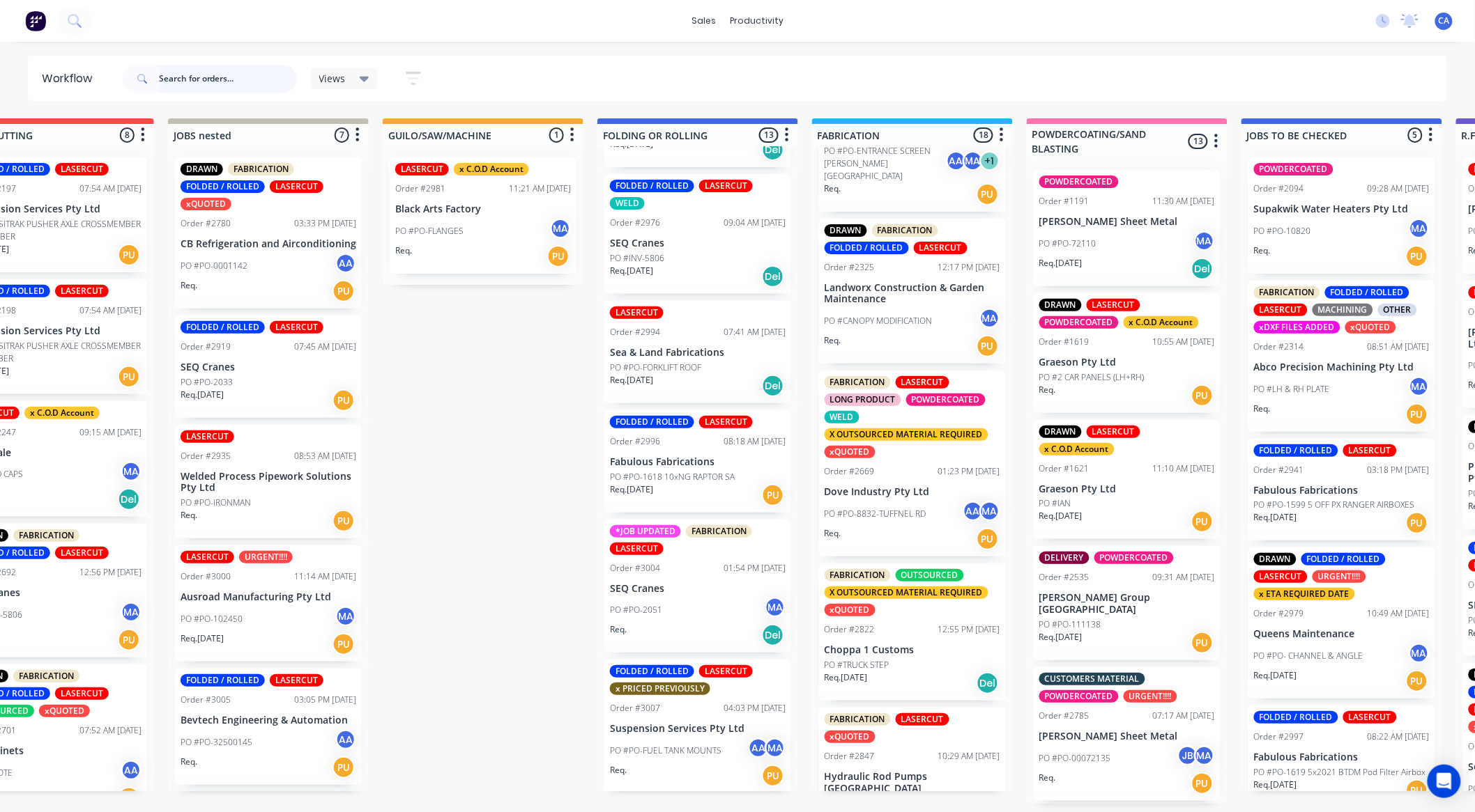
scroll to position [774, 0]
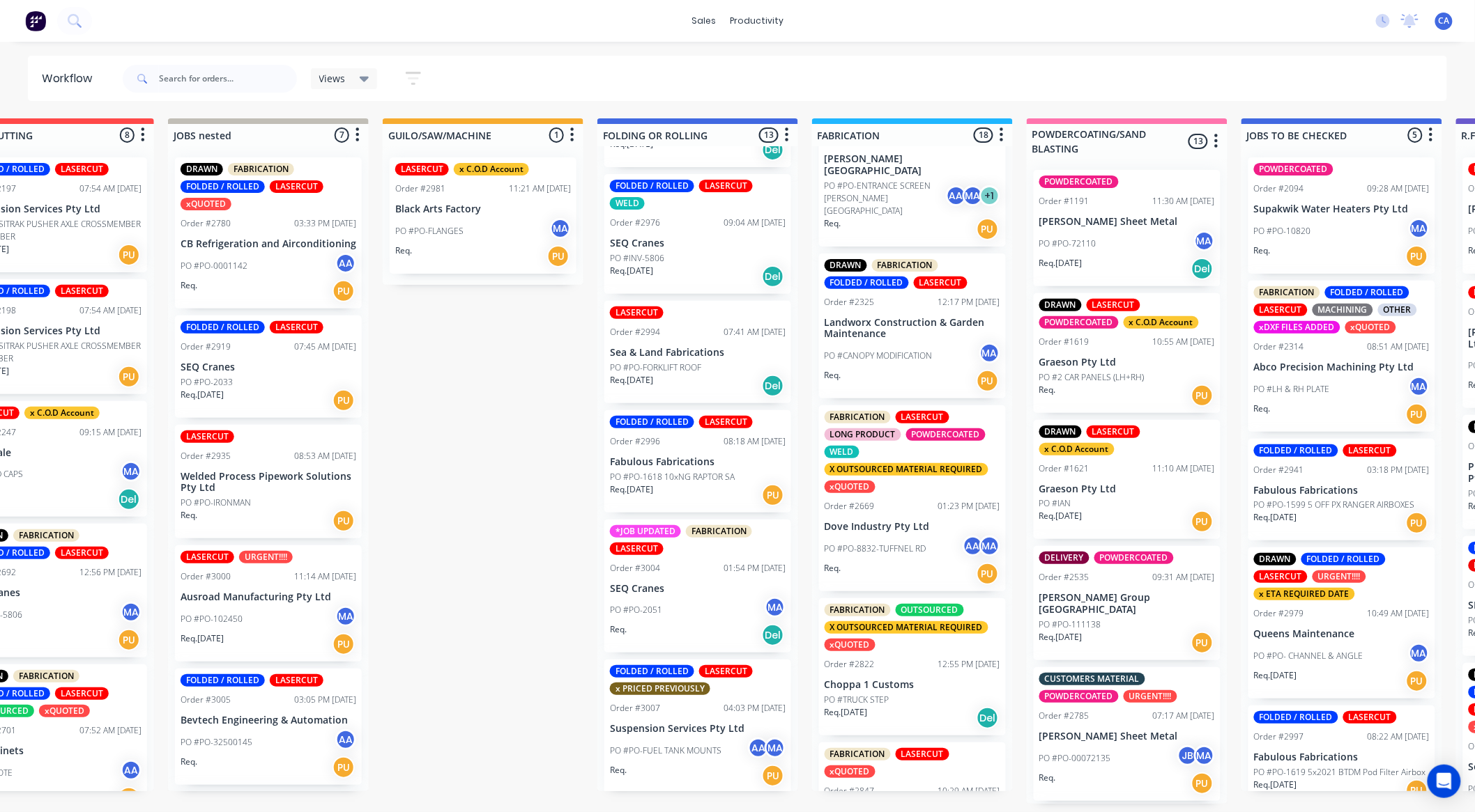
click at [887, 680] on p "Choppa 1 Customs" at bounding box center [912, 685] width 175 height 11
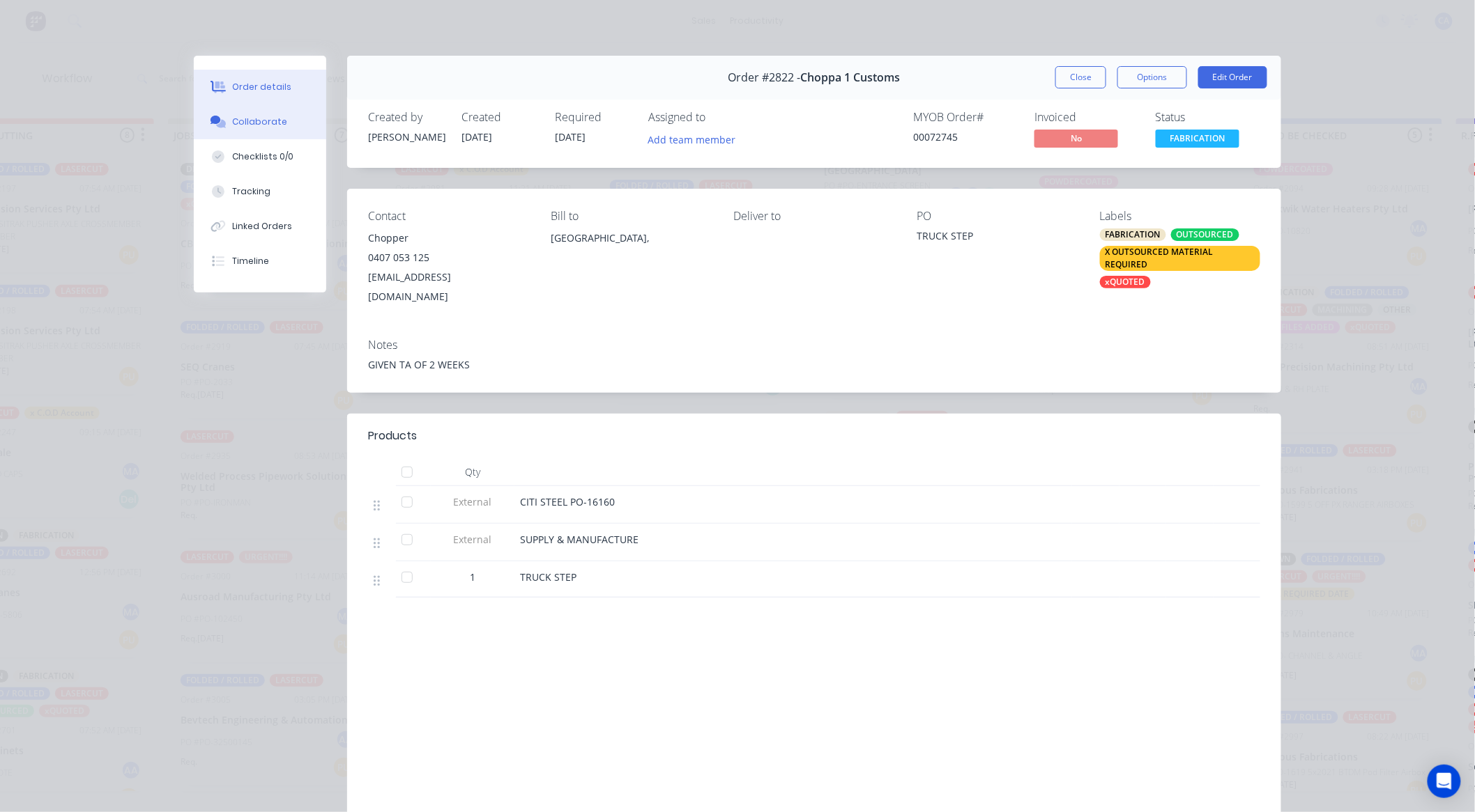
click at [272, 129] on button "Collaborate" at bounding box center [259, 122] width 132 height 35
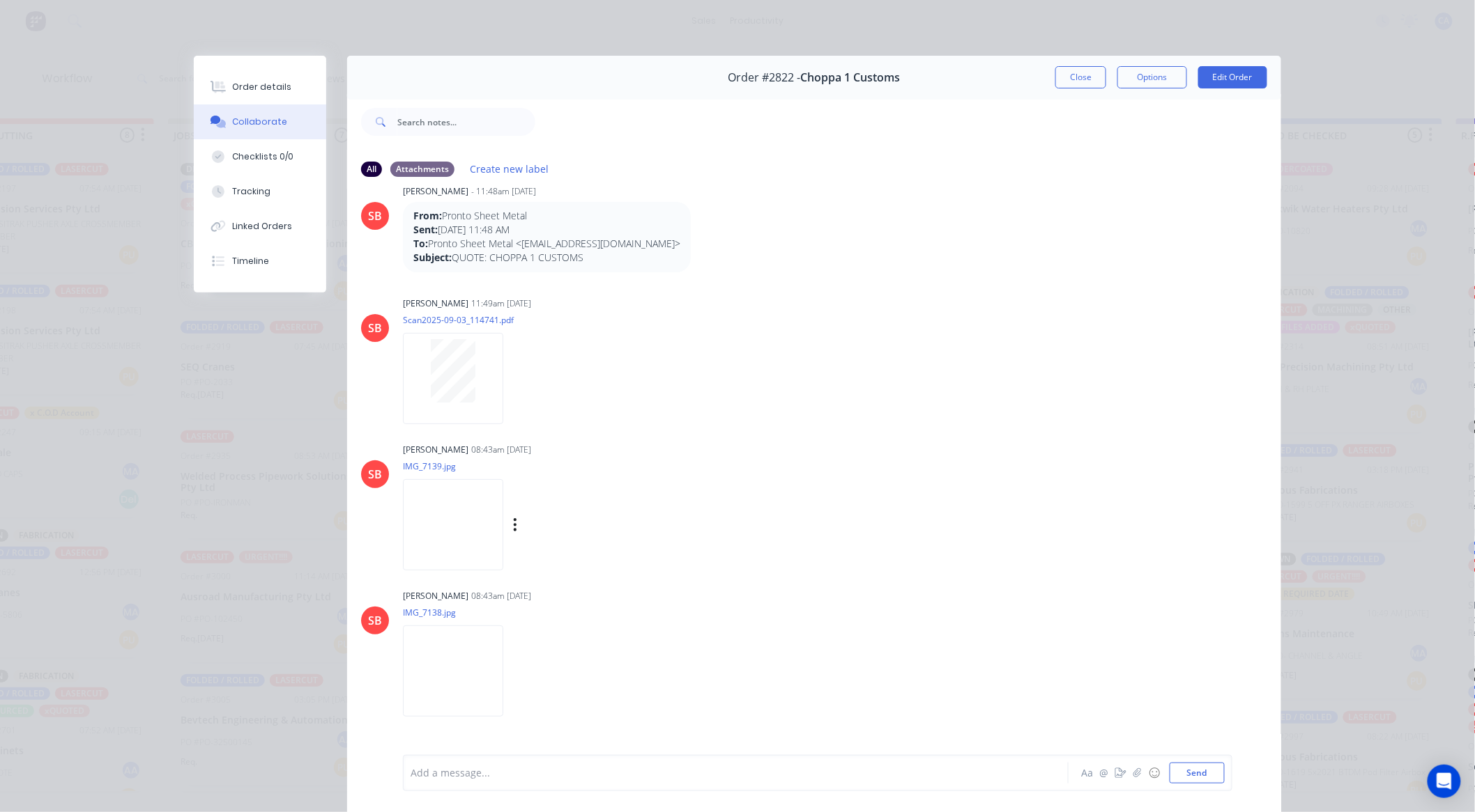
scroll to position [43, 0]
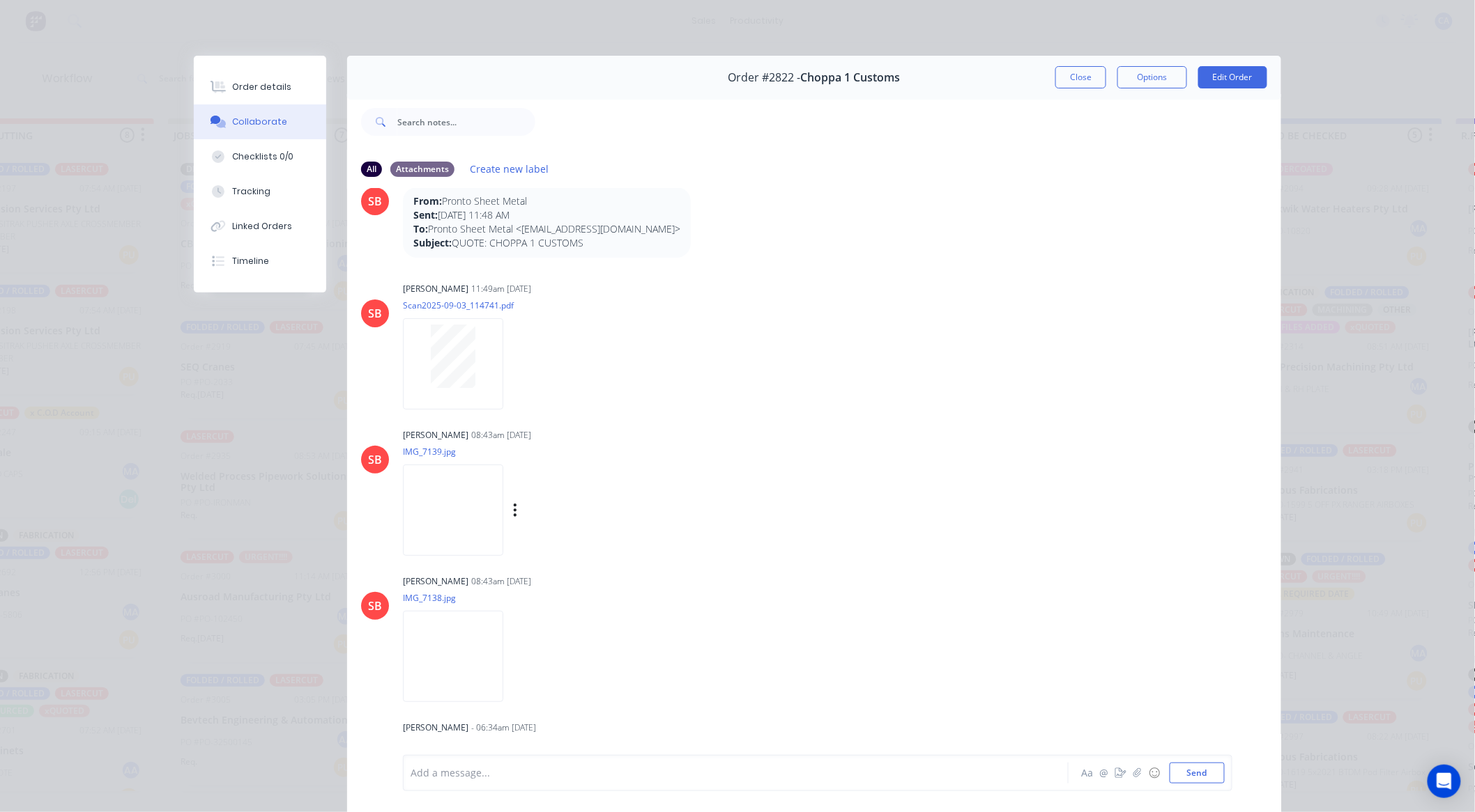
click at [453, 505] on img at bounding box center [452, 510] width 100 height 91
click at [1078, 70] on button "Close" at bounding box center [1080, 77] width 50 height 22
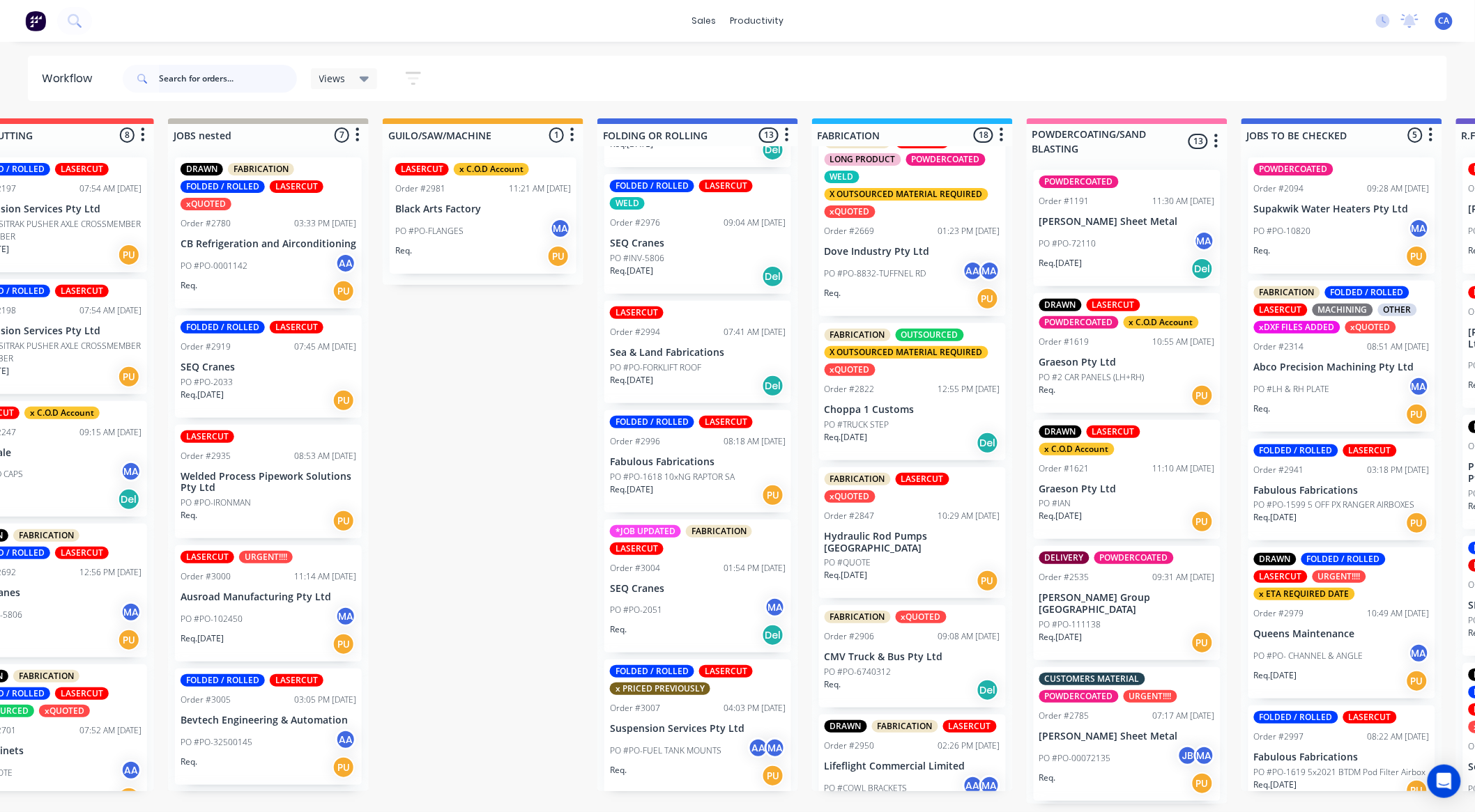
scroll to position [1083, 0]
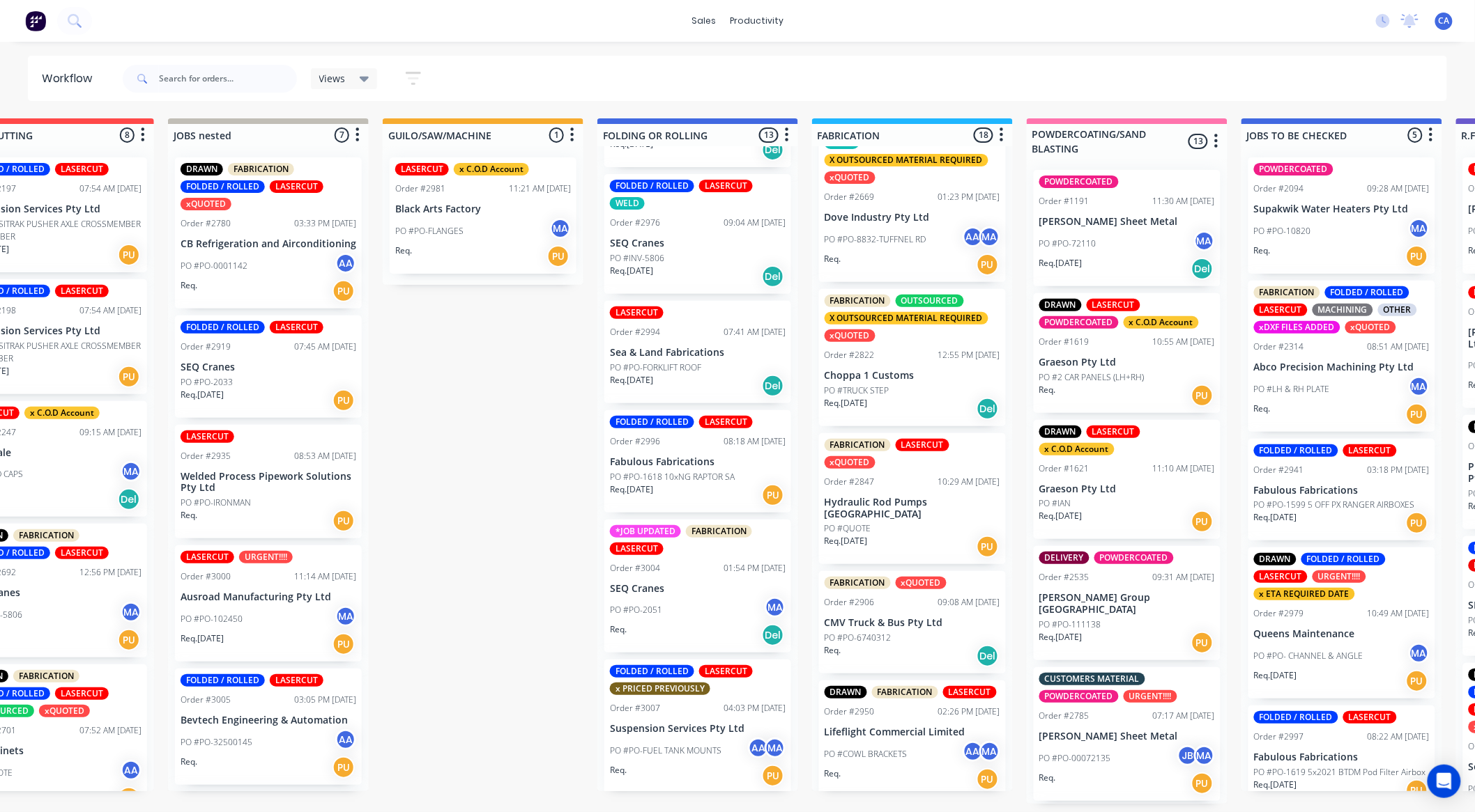
click at [901, 523] on div "PO #QUOTE" at bounding box center [912, 528] width 175 height 12
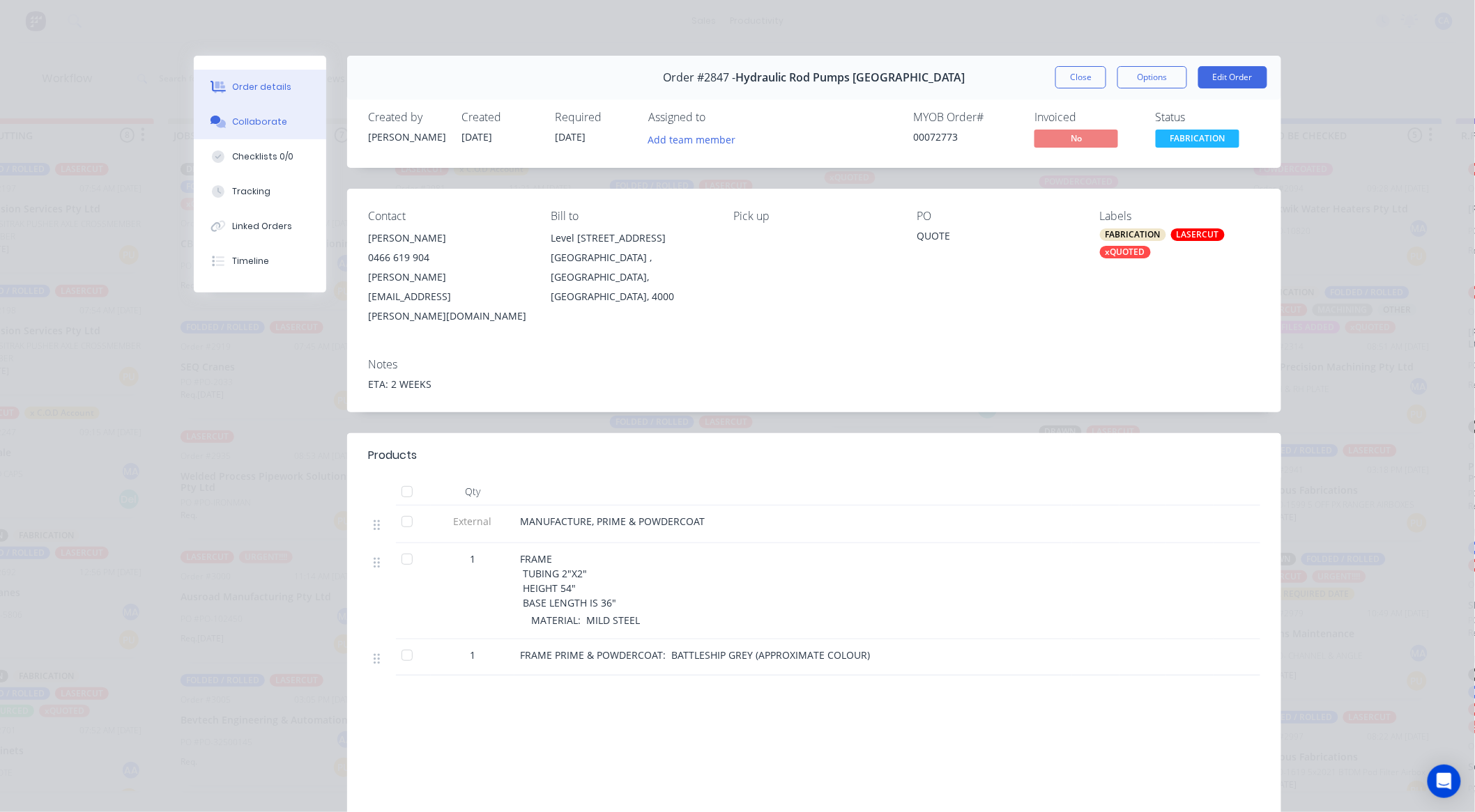
click at [267, 130] on button "Collaborate" at bounding box center [259, 122] width 132 height 35
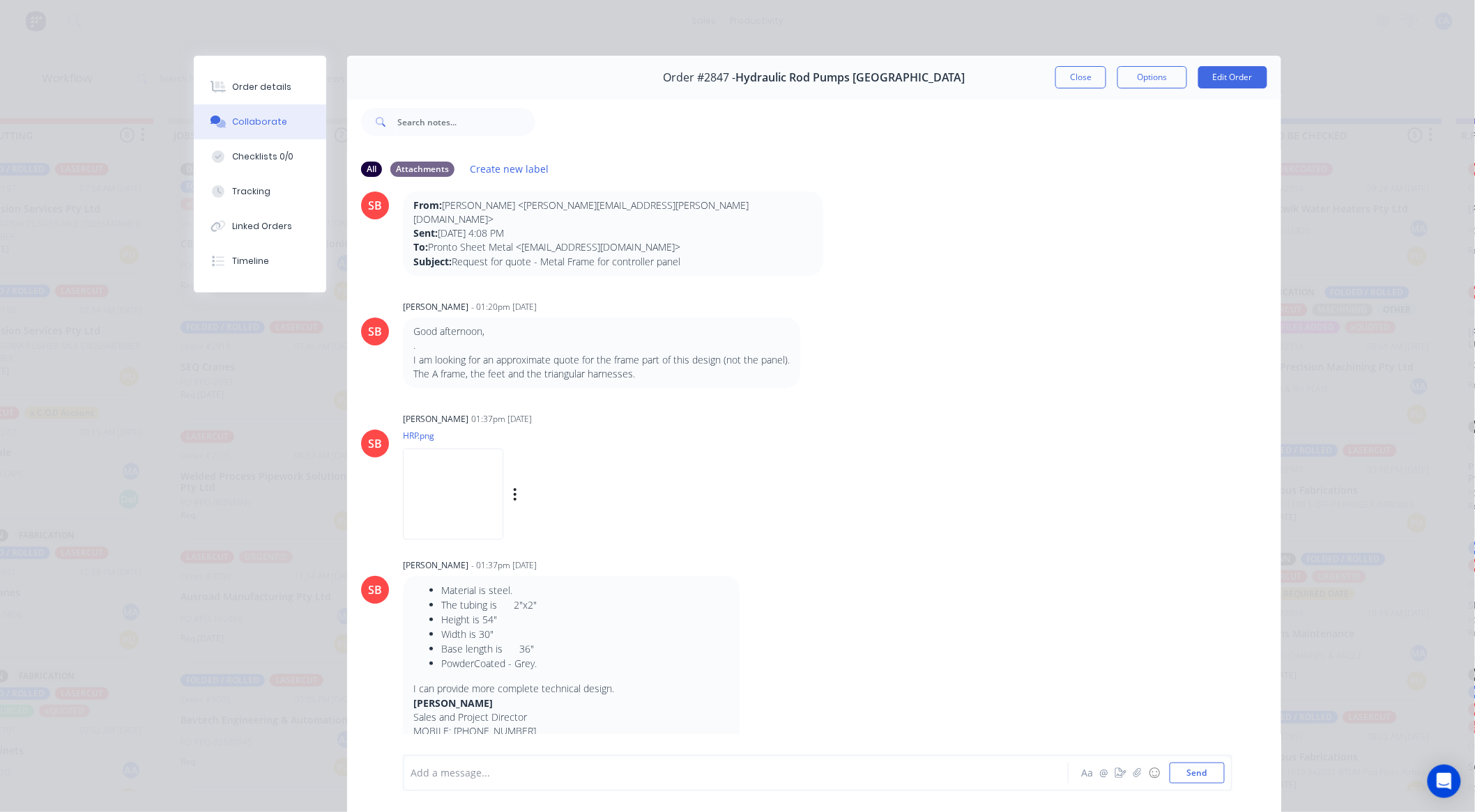
scroll to position [77, 0]
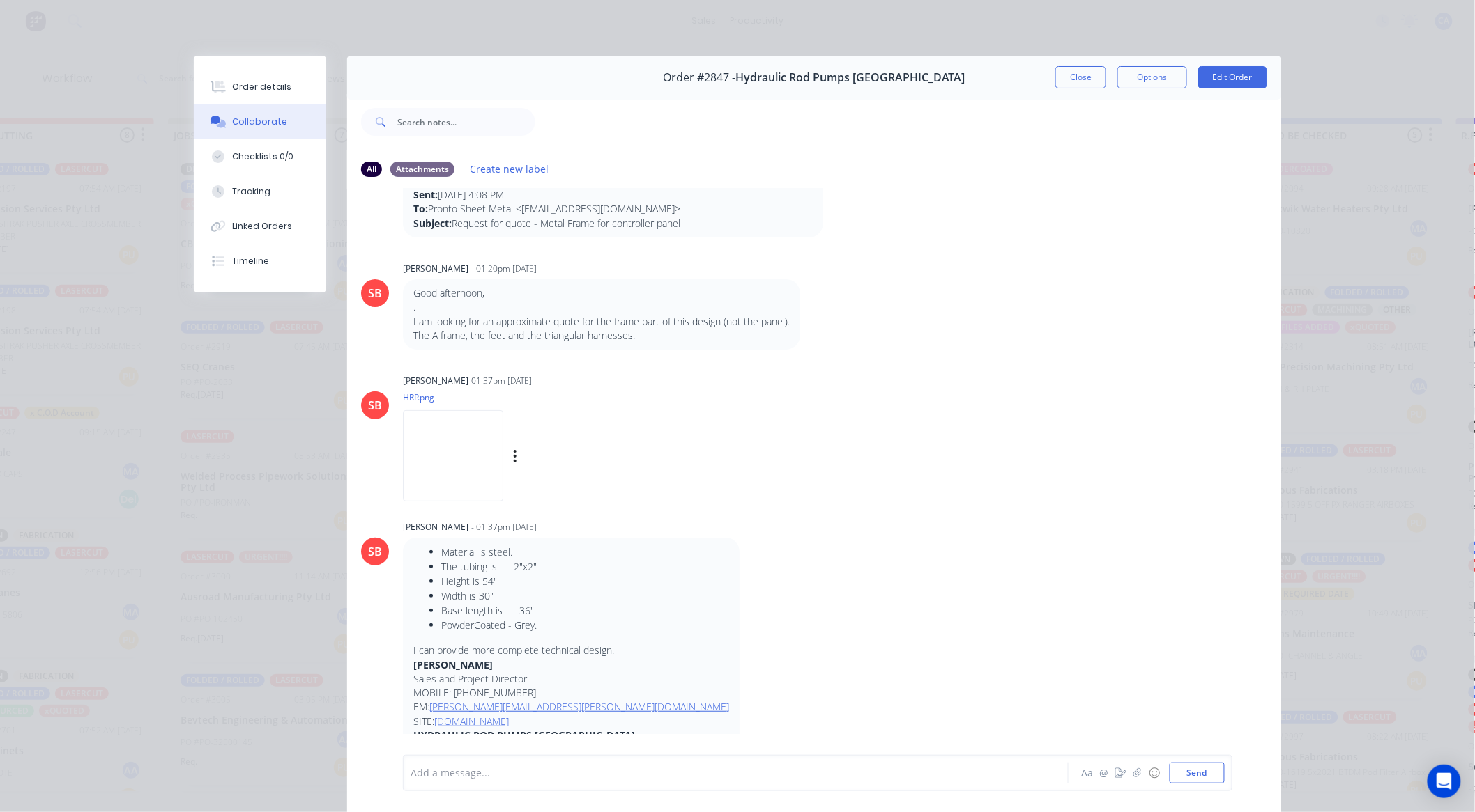
click at [458, 432] on img at bounding box center [452, 456] width 100 height 91
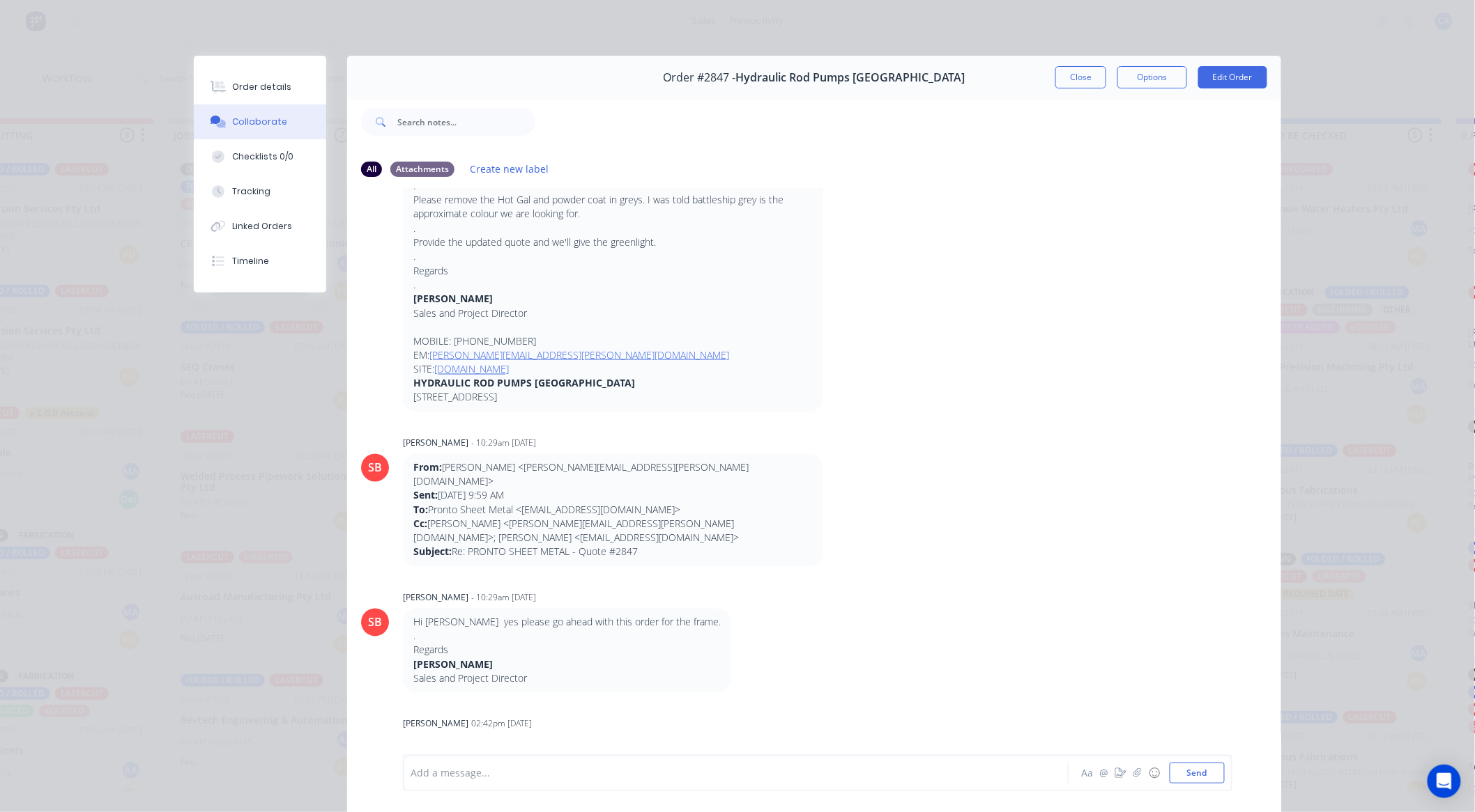
scroll to position [74, 0]
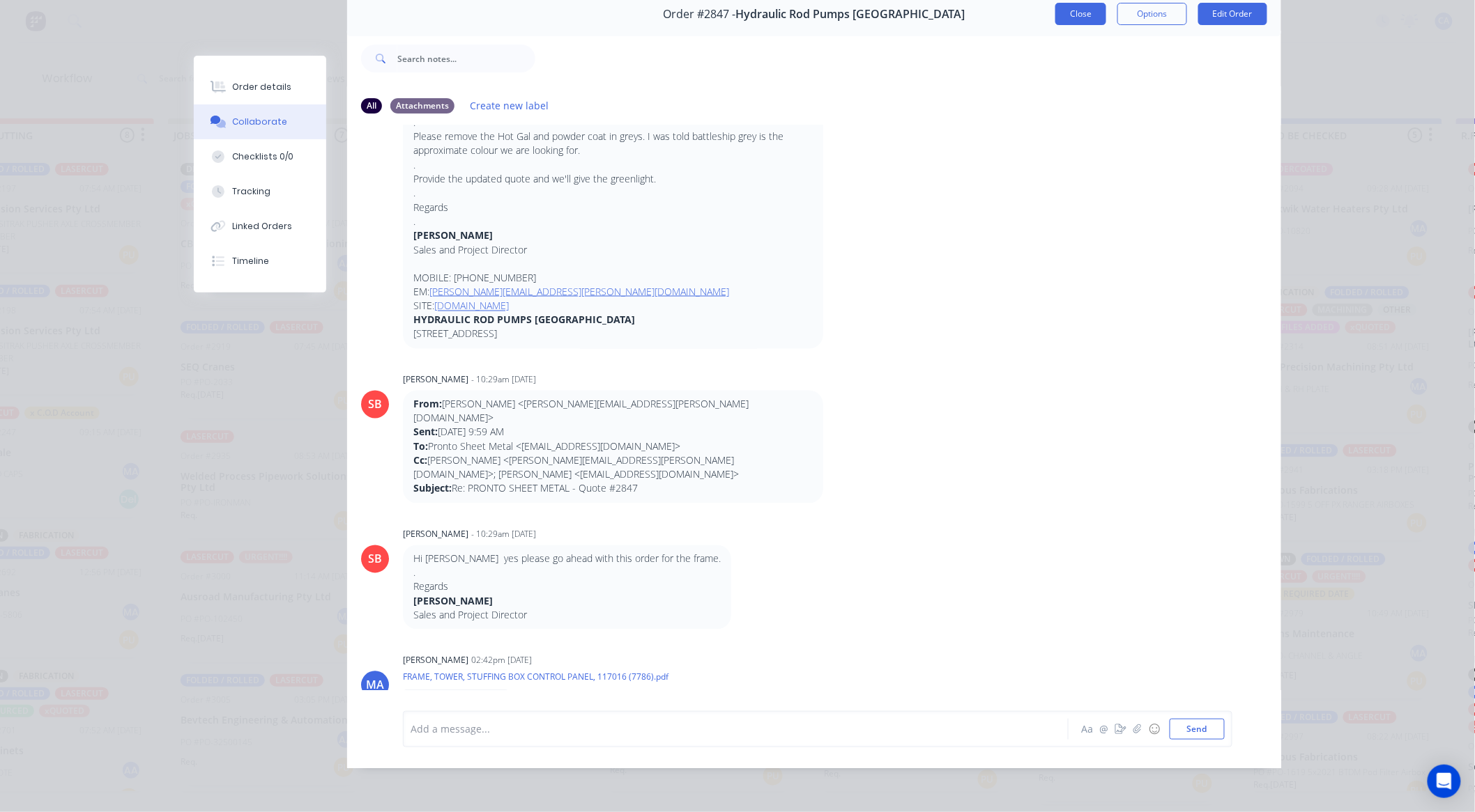
click at [1073, 6] on button "Close" at bounding box center [1080, 13] width 50 height 22
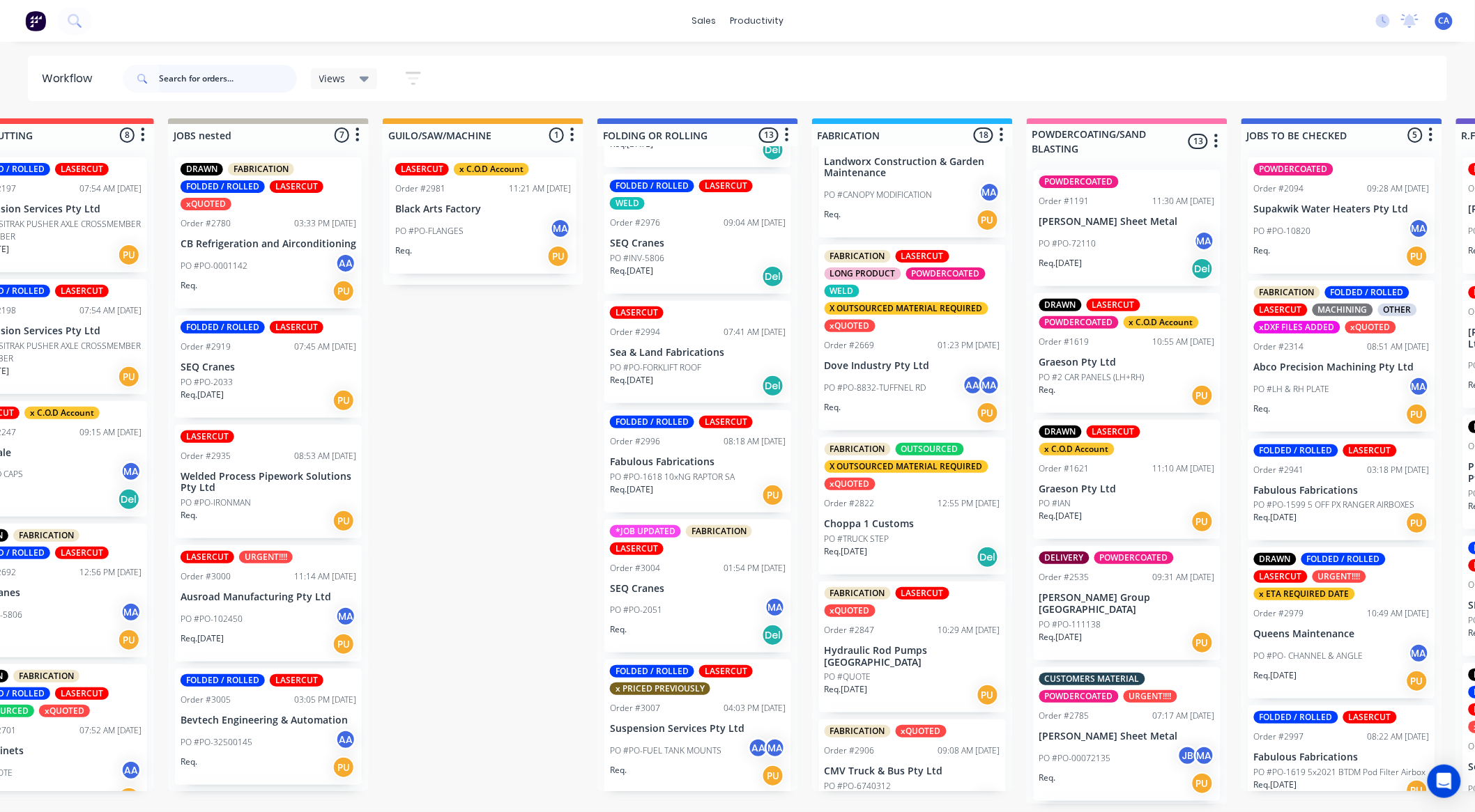
scroll to position [929, 0]
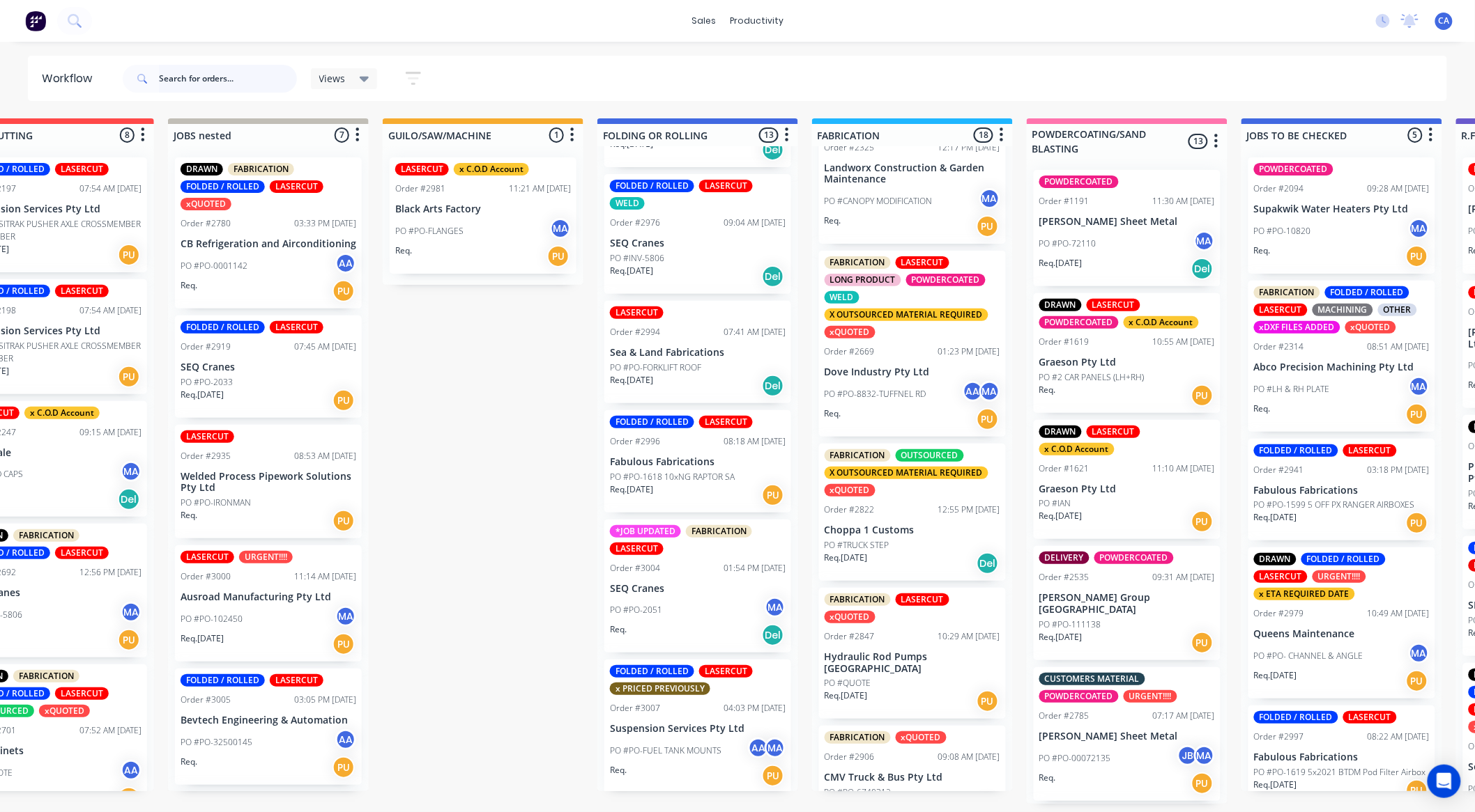
click at [206, 82] on input "text" at bounding box center [228, 78] width 138 height 28
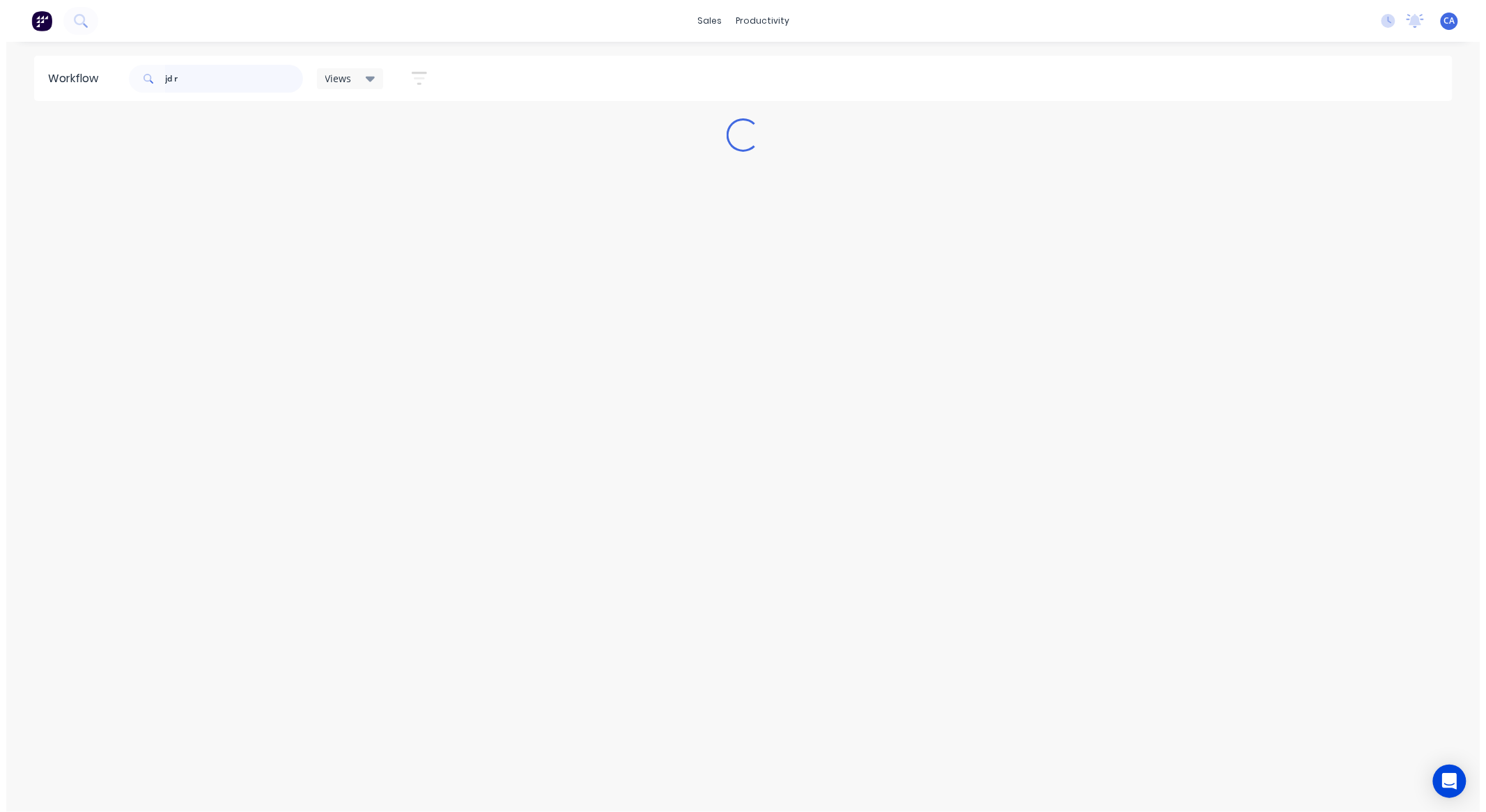
scroll to position [0, 0]
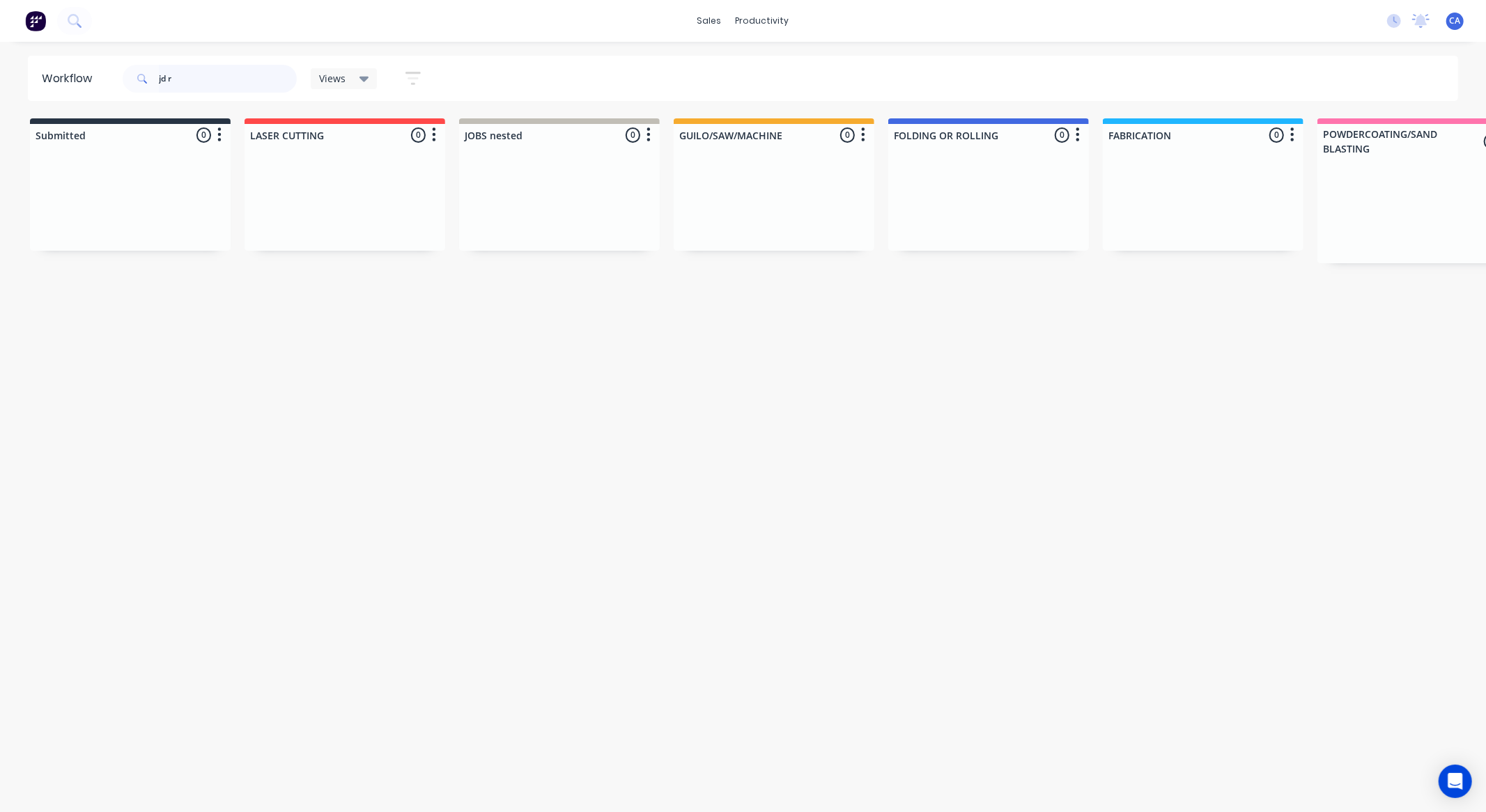
type input "jd r"
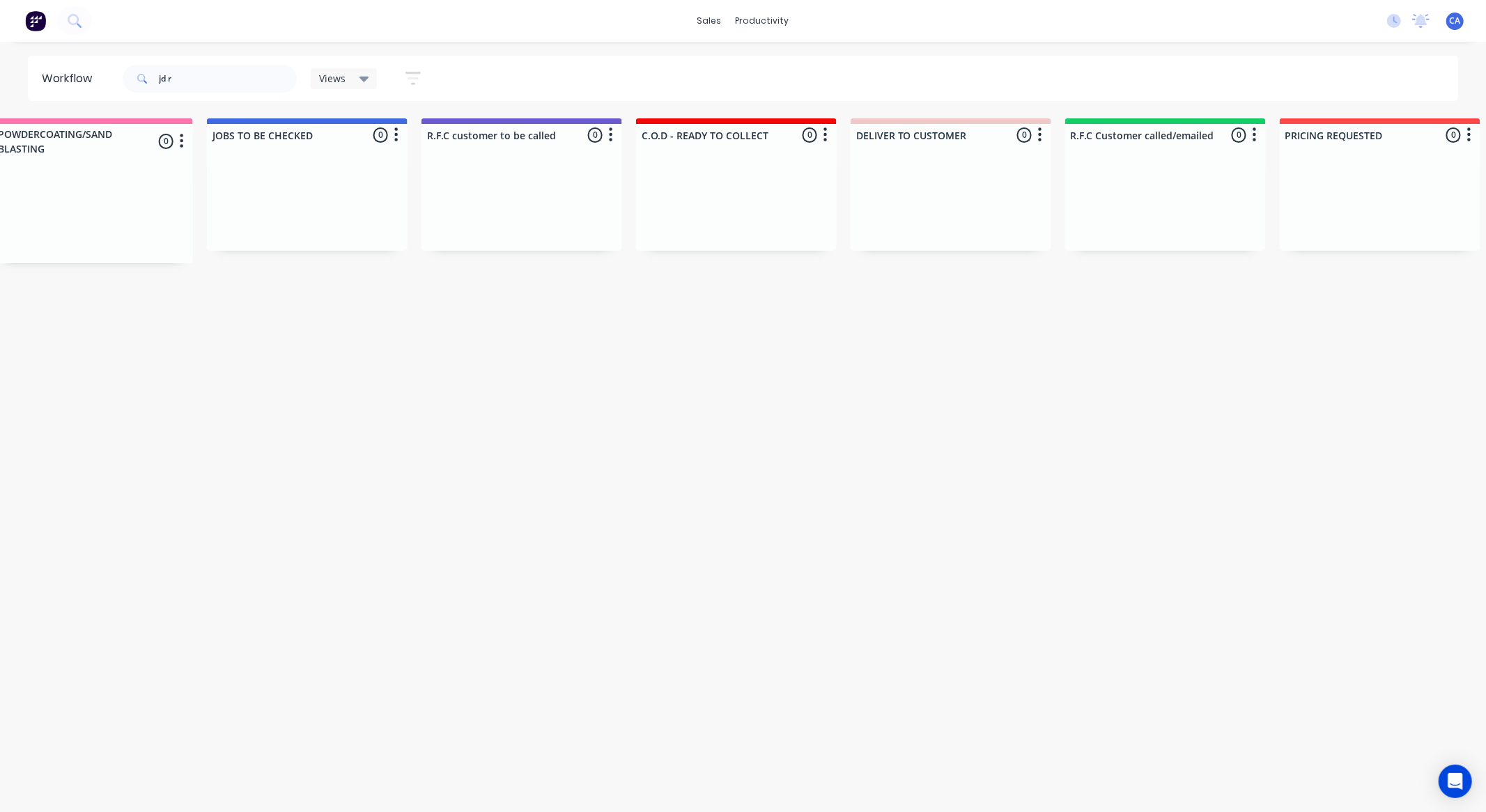
scroll to position [0, 2251]
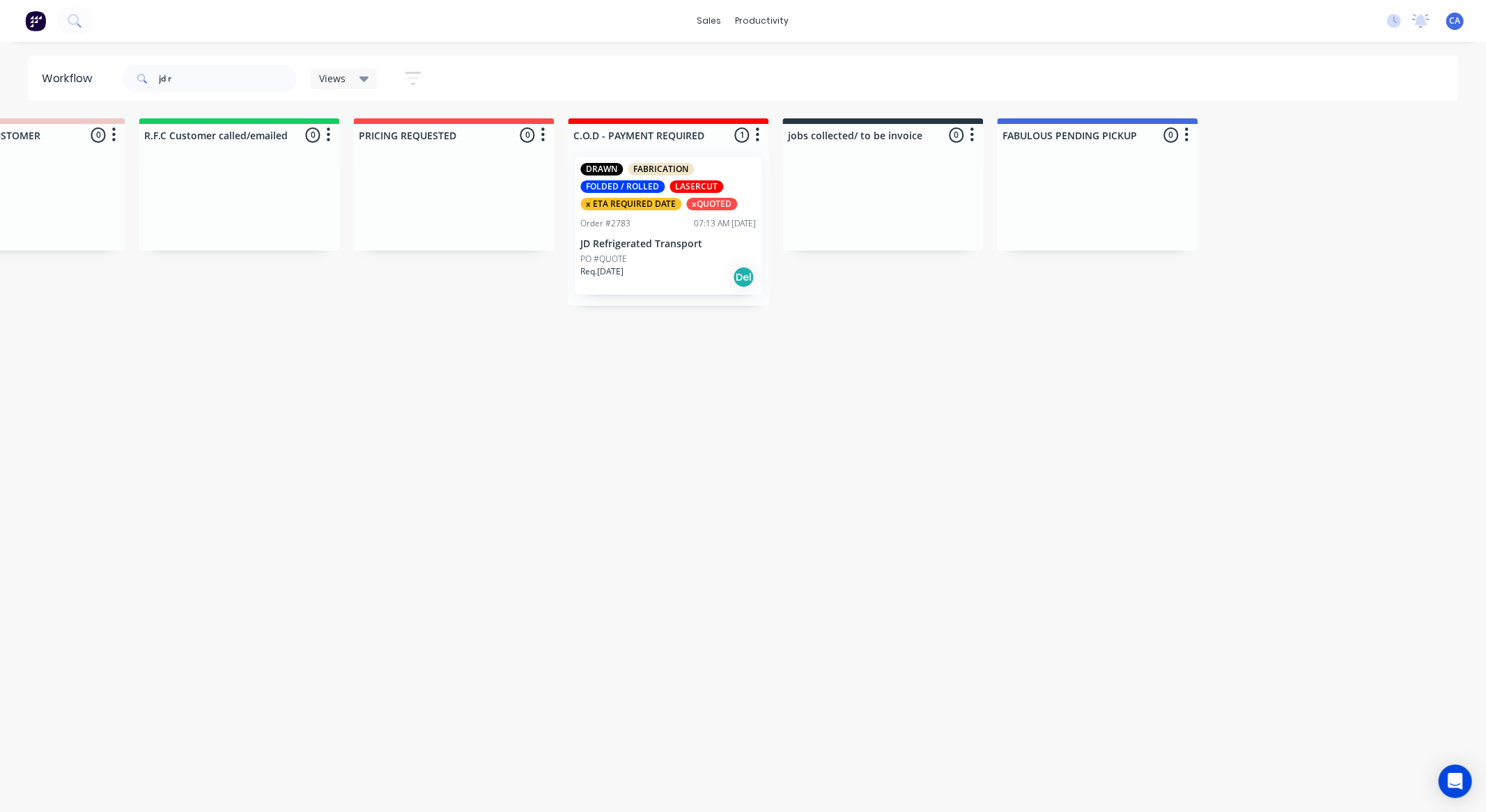
drag, startPoint x: 636, startPoint y: 344, endPoint x: 734, endPoint y: 338, distance: 98.2
click at [677, 259] on div "PO #QUOTE" at bounding box center [668, 259] width 175 height 12
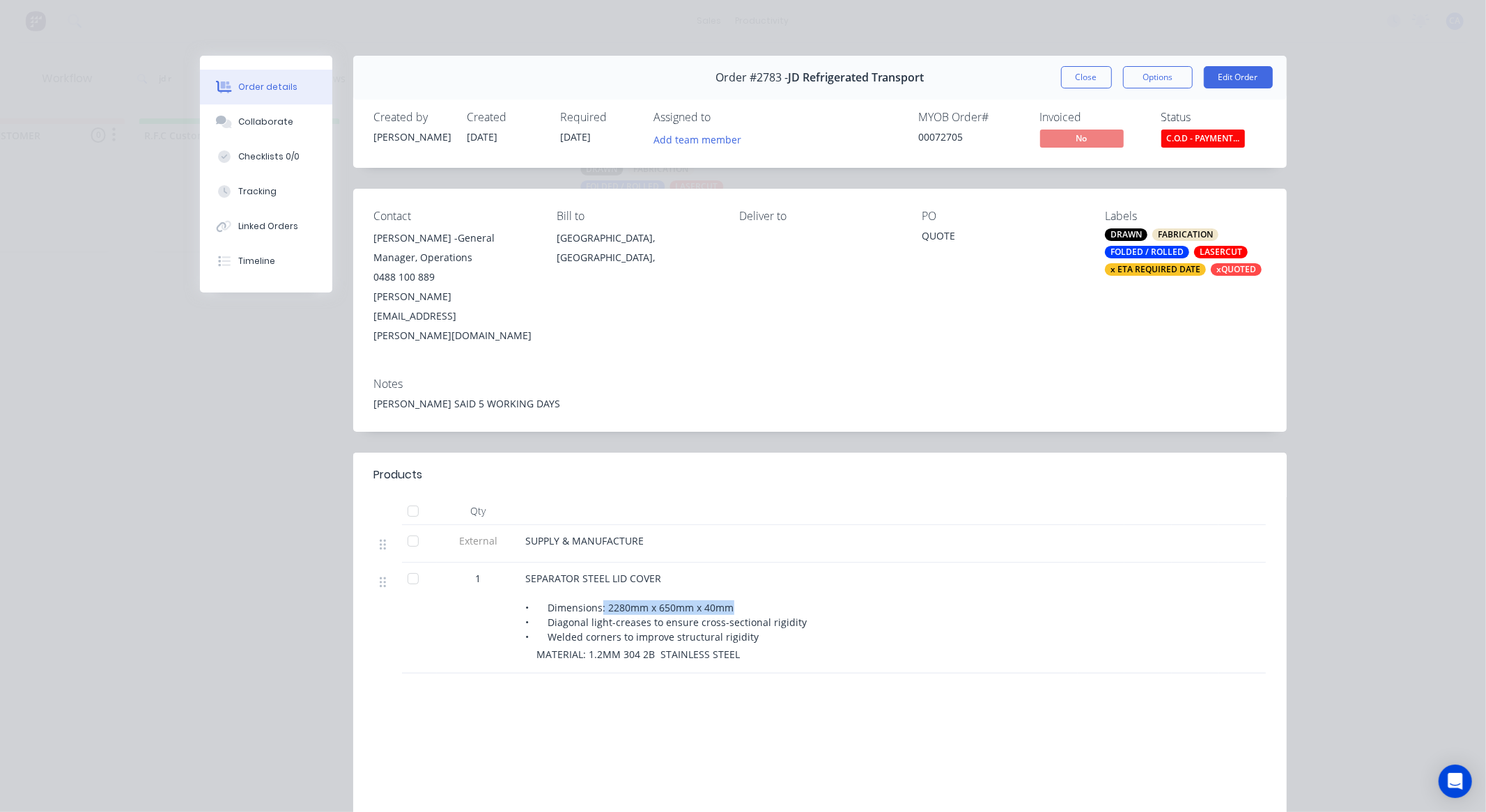
drag, startPoint x: 594, startPoint y: 567, endPoint x: 775, endPoint y: 565, distance: 181.0
click at [775, 571] on div "SEPARATOR STEEL LID COVER • Dimensions: 2280mm x 650mm x 40mm • Diagonal light-…" at bounding box center [800, 607] width 546 height 73
click at [1066, 84] on button "Close" at bounding box center [1086, 77] width 50 height 22
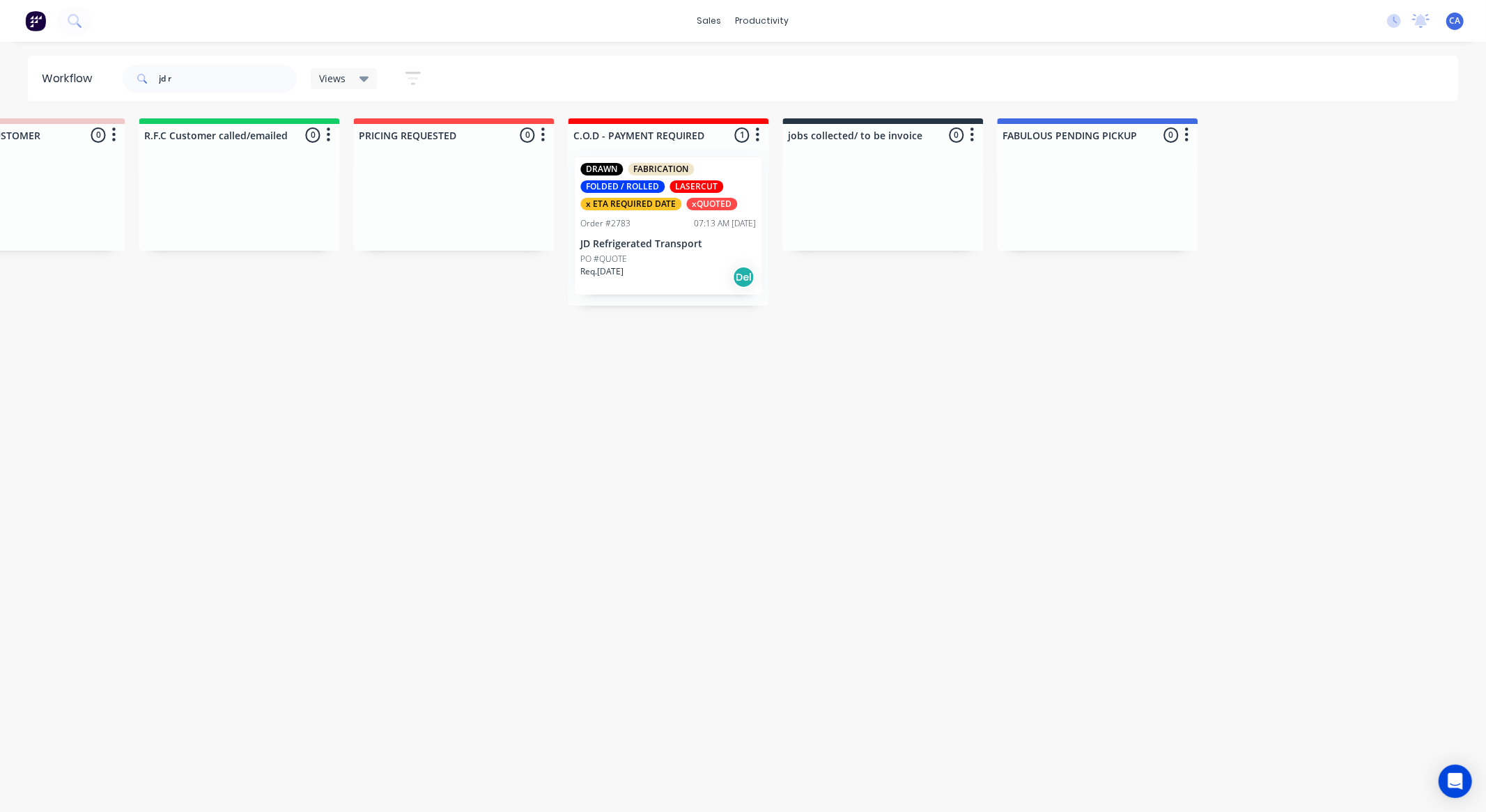
click at [611, 254] on p "PO #QUOTE" at bounding box center [604, 259] width 47 height 12
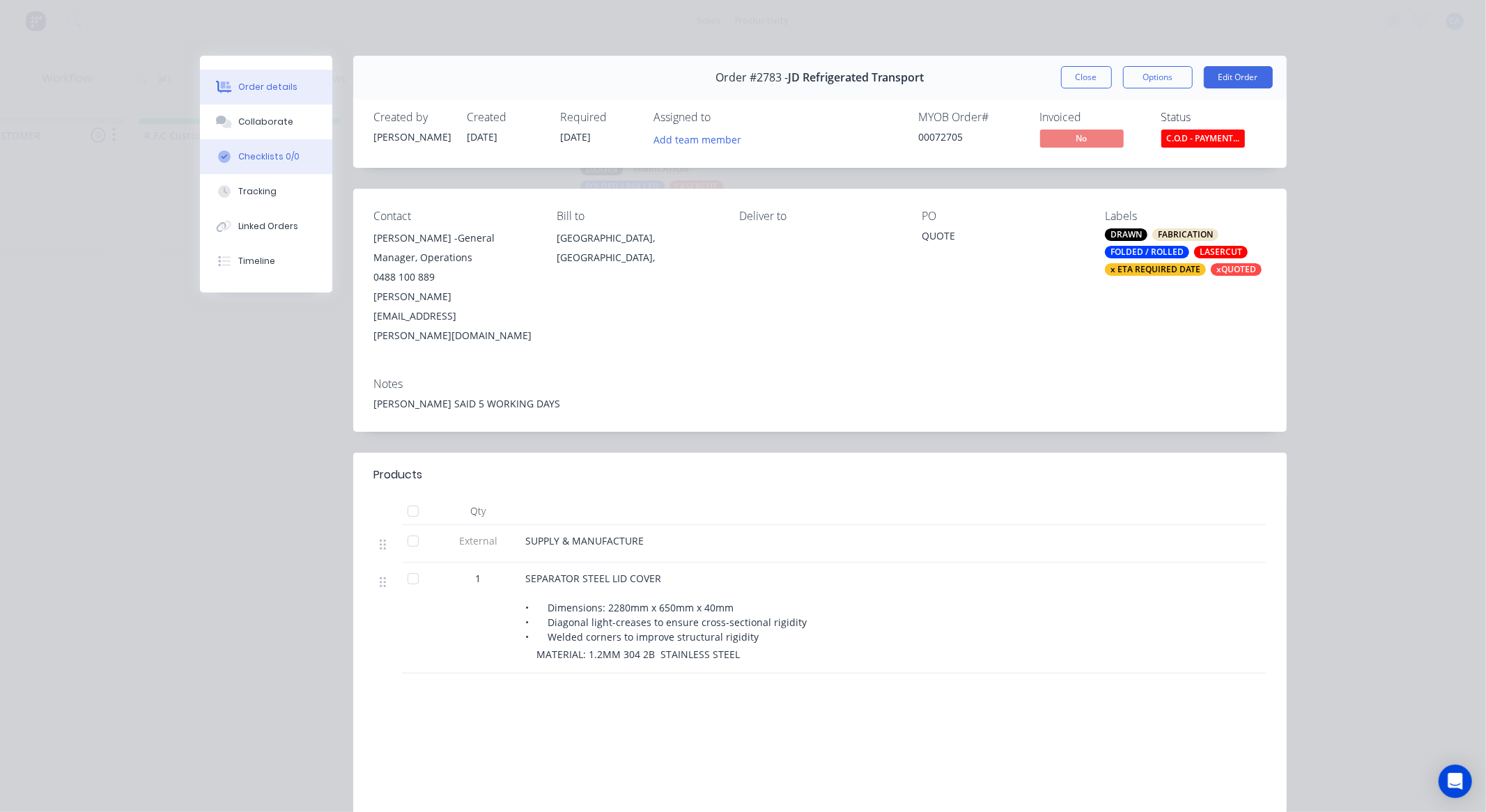
click at [246, 170] on button "Checklists 0/0" at bounding box center [266, 156] width 132 height 35
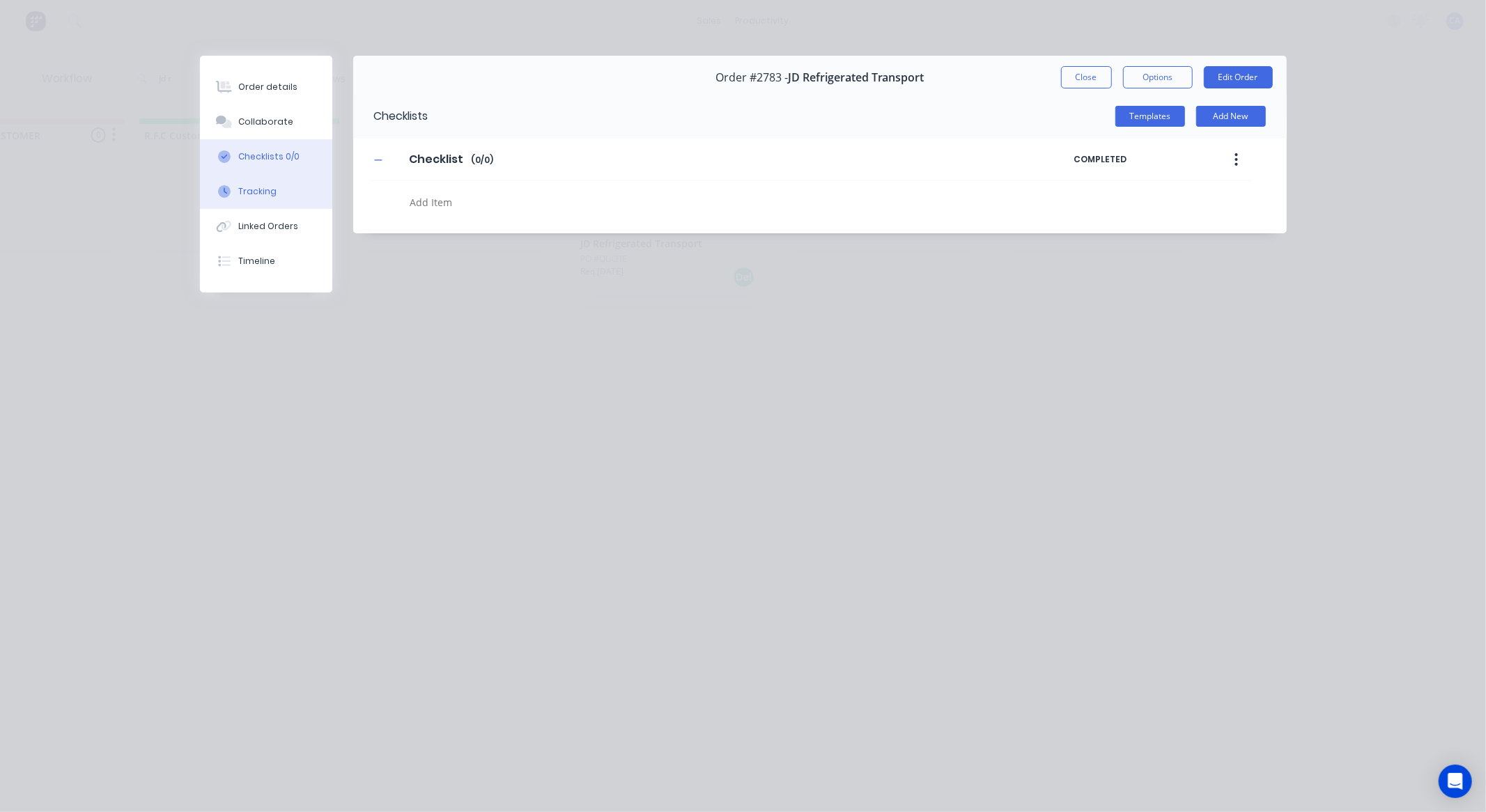
click at [246, 189] on div "Tracking" at bounding box center [257, 191] width 38 height 12
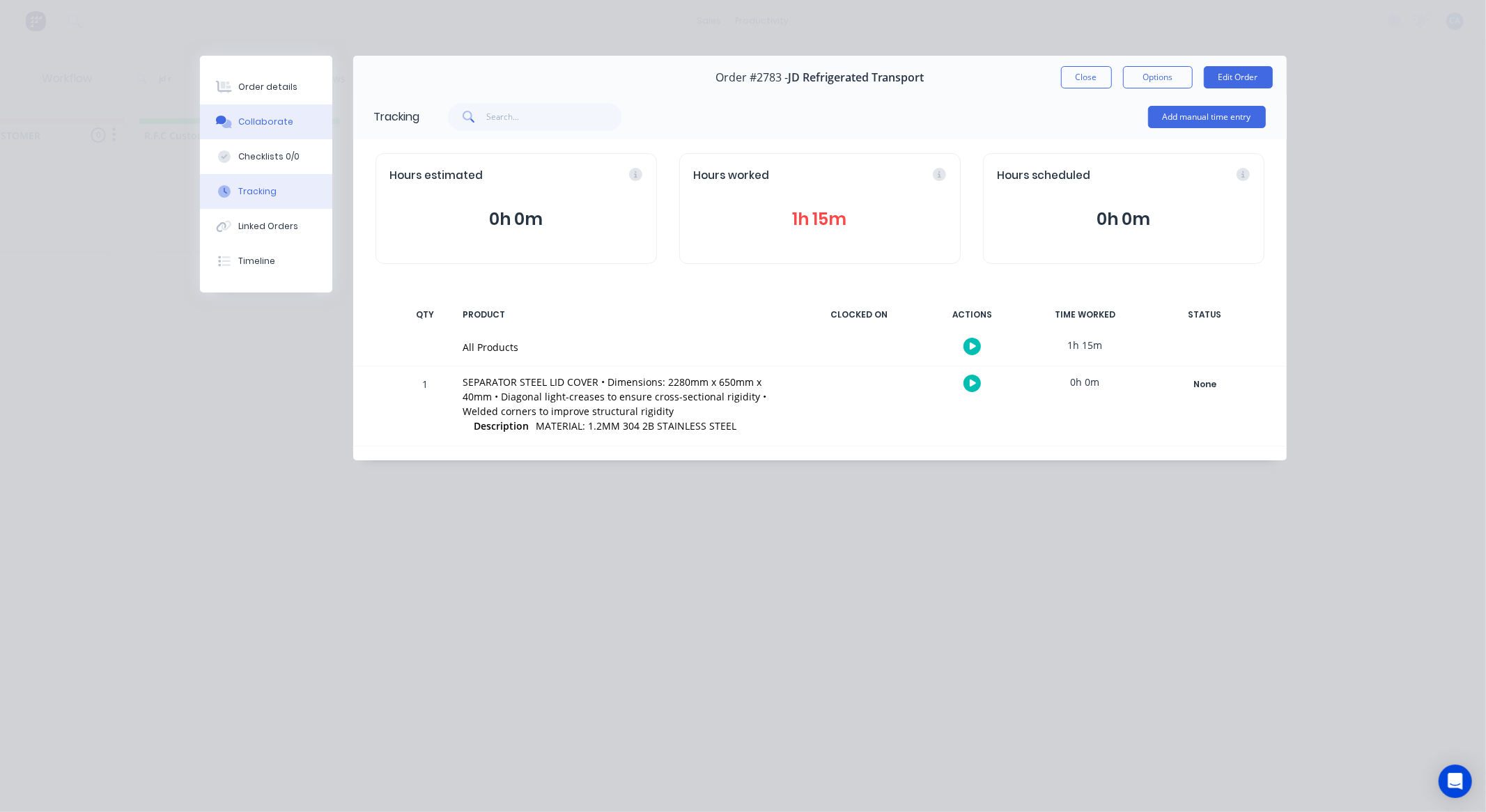
click at [264, 116] on div "Collaborate" at bounding box center [266, 121] width 55 height 12
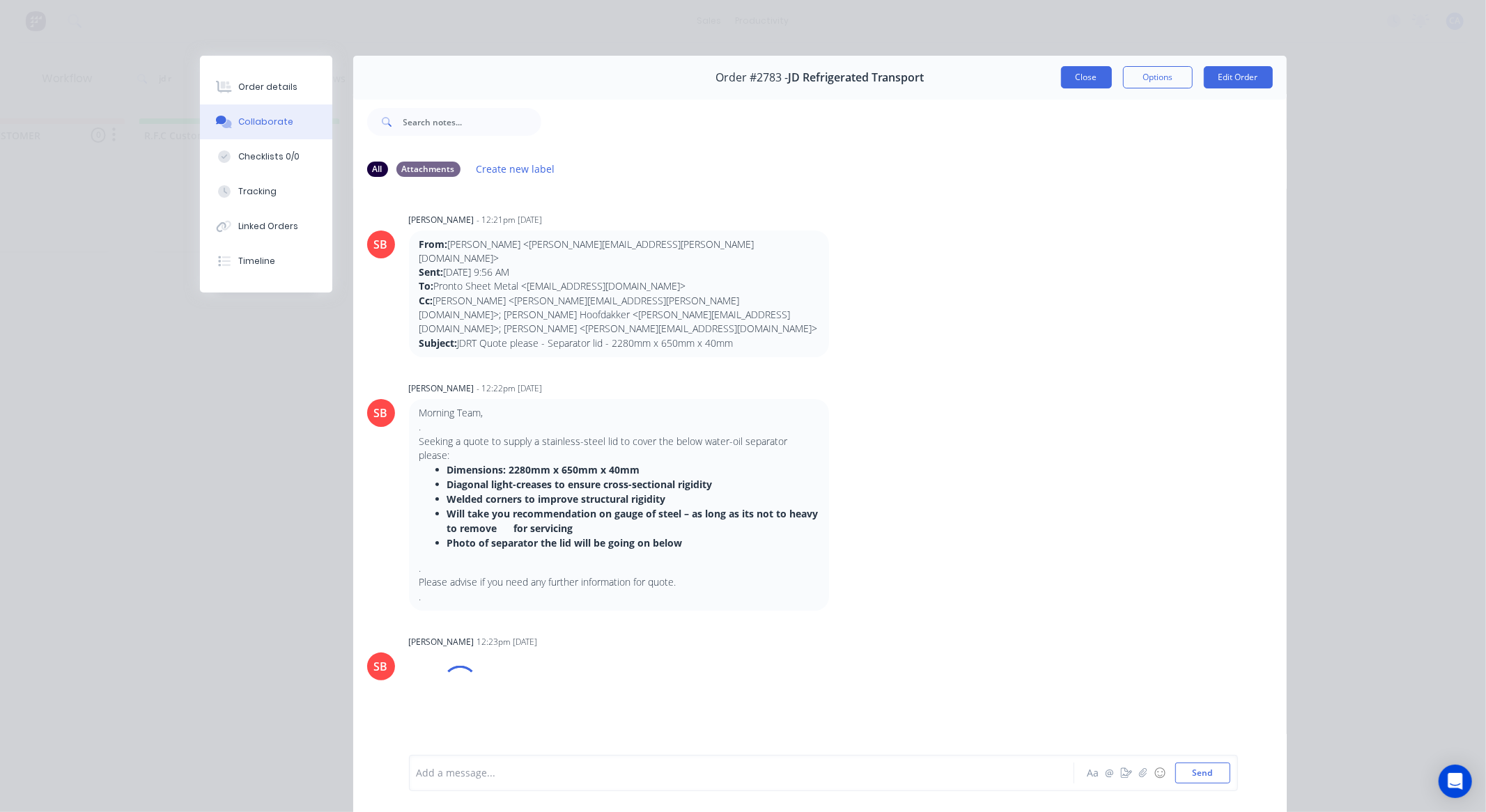
click at [1080, 71] on button "Close" at bounding box center [1086, 77] width 50 height 22
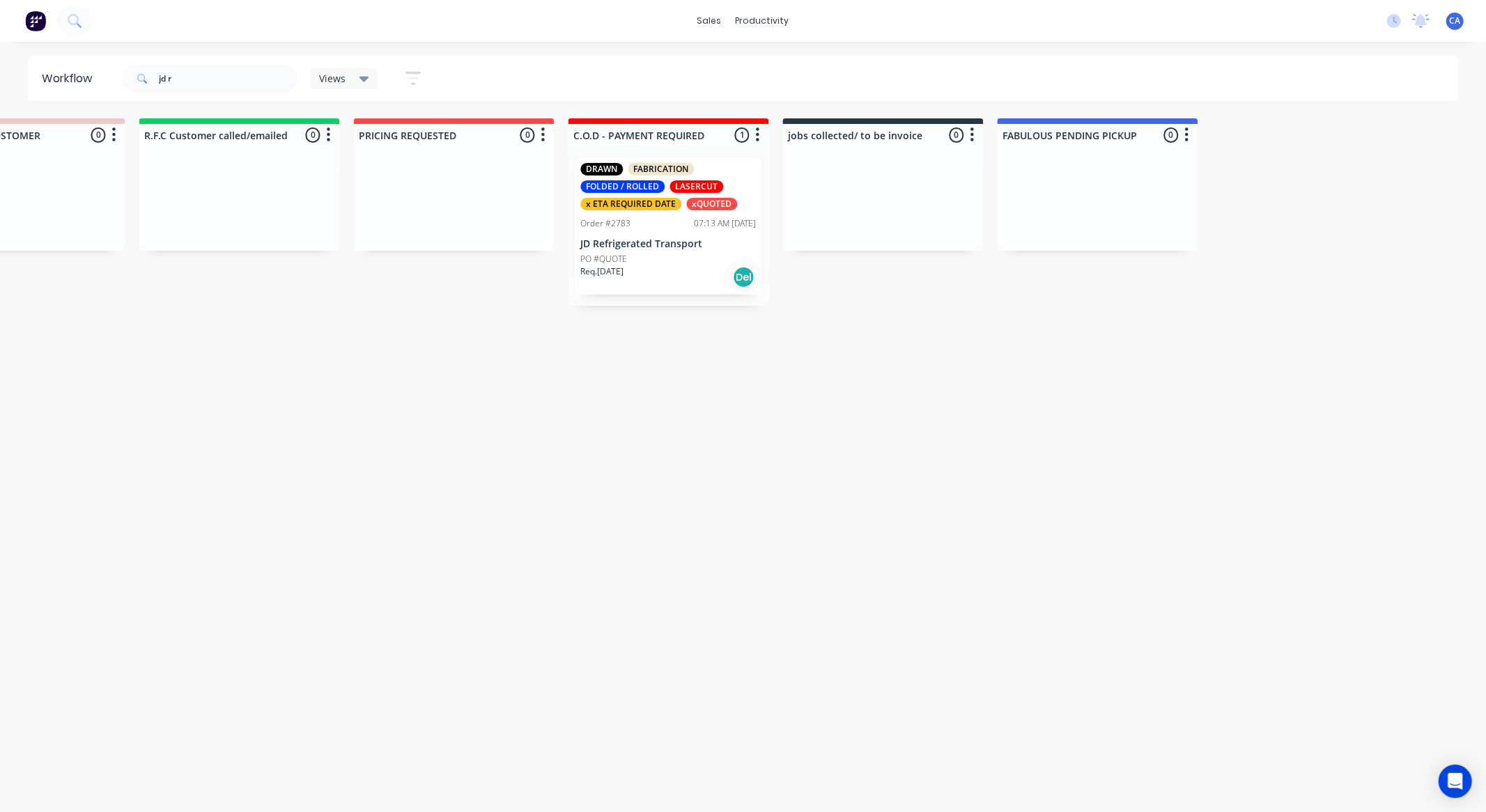
scroll to position [0, 50]
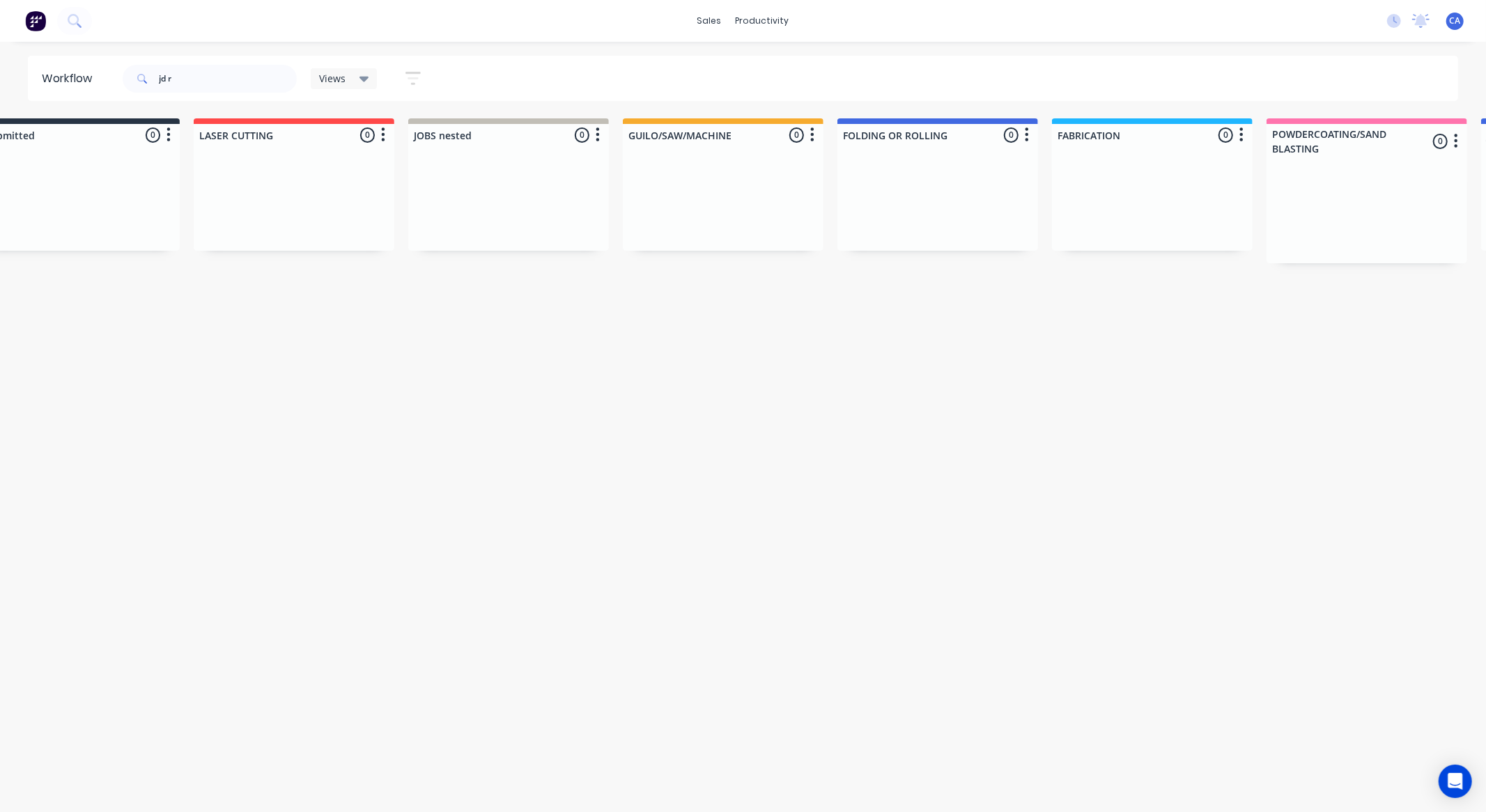
drag, startPoint x: 544, startPoint y: 430, endPoint x: 168, endPoint y: 158, distance: 464.1
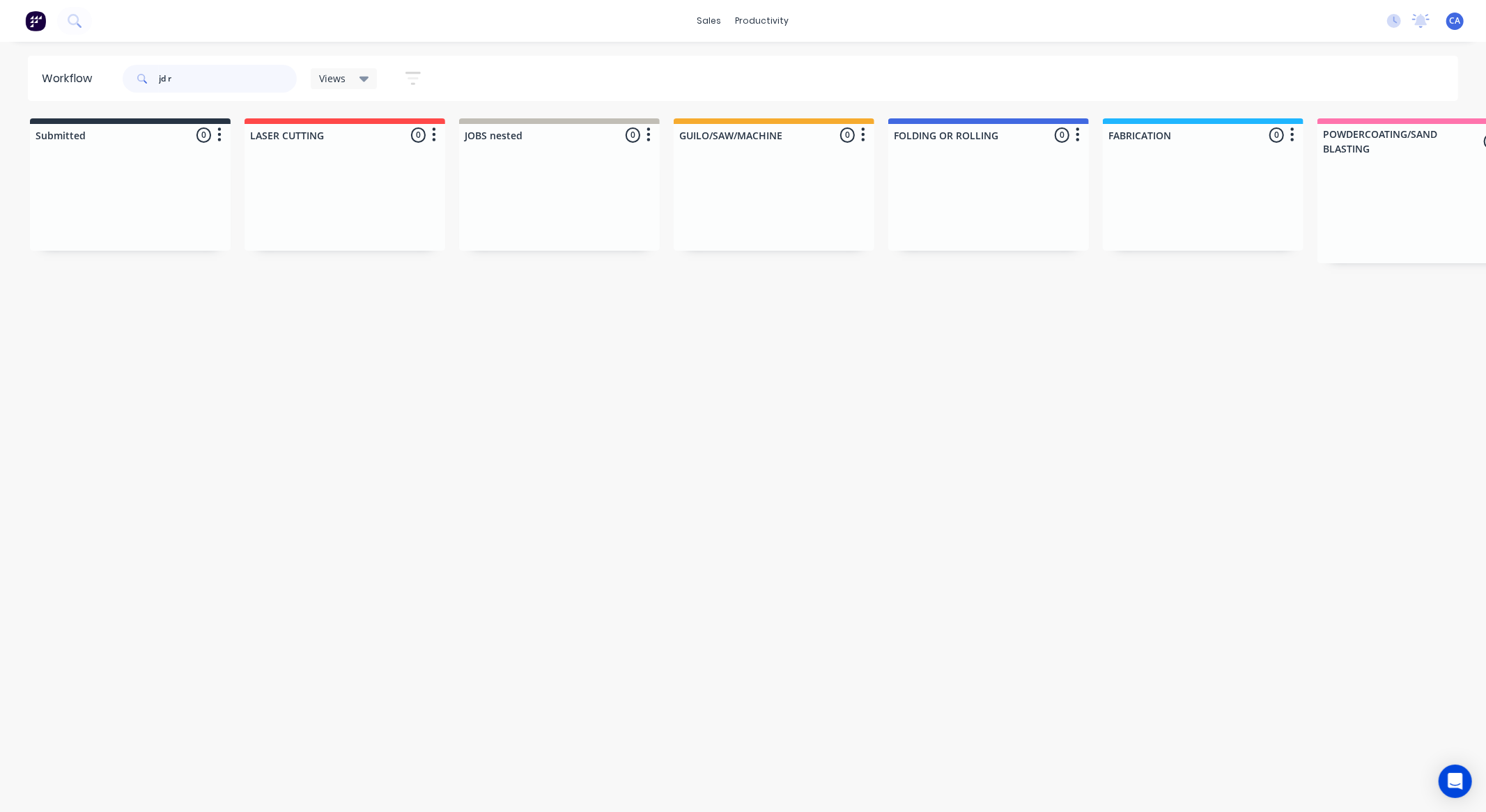
drag, startPoint x: 202, startPoint y: 71, endPoint x: 0, endPoint y: 47, distance: 203.4
click at [0, 78] on div "Workflow jd r Views Save new view None (Default) edit Show/Hide statuses Show l…" at bounding box center [743, 79] width 1486 height 46
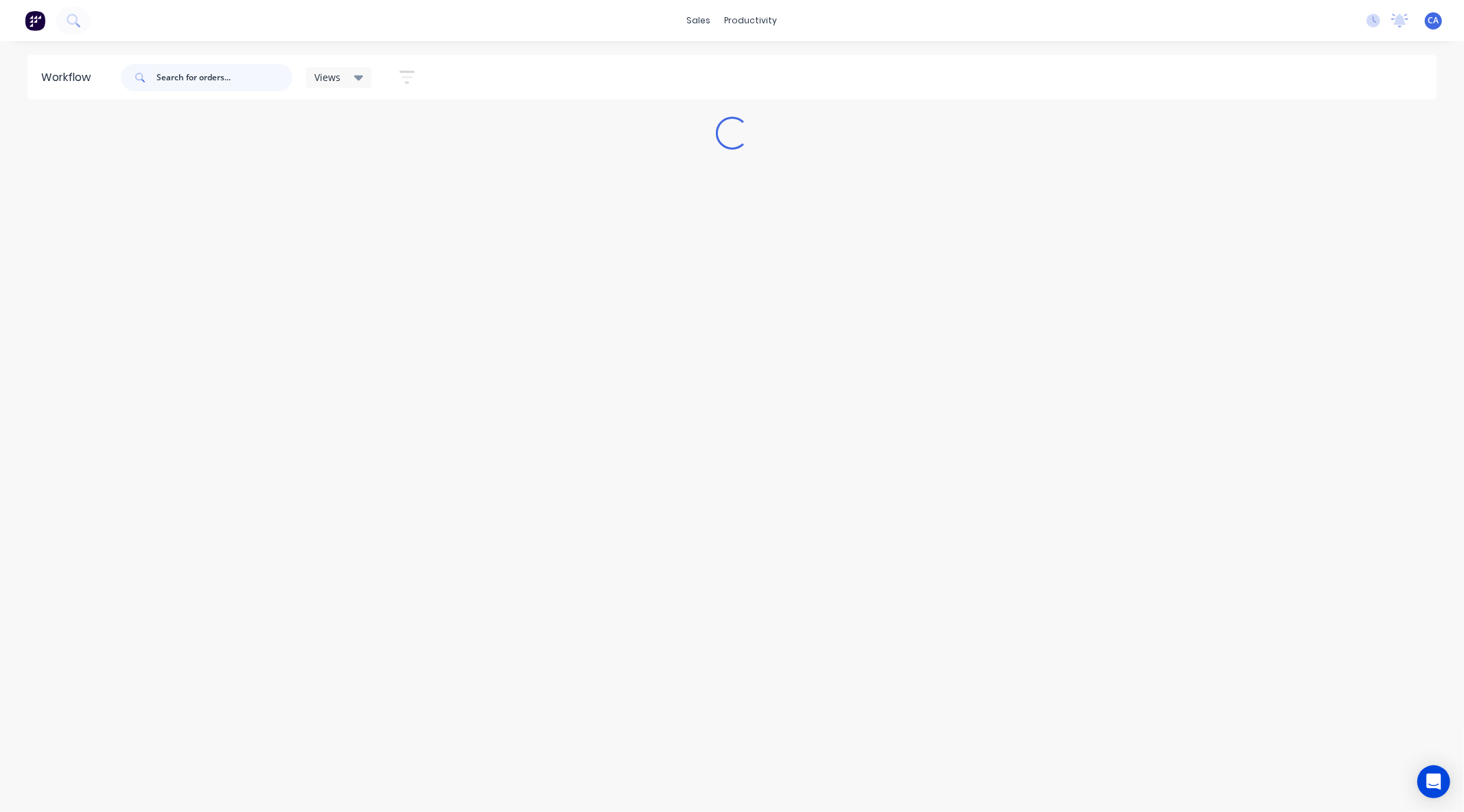
click at [181, 81] on input "text" at bounding box center [224, 77] width 136 height 27
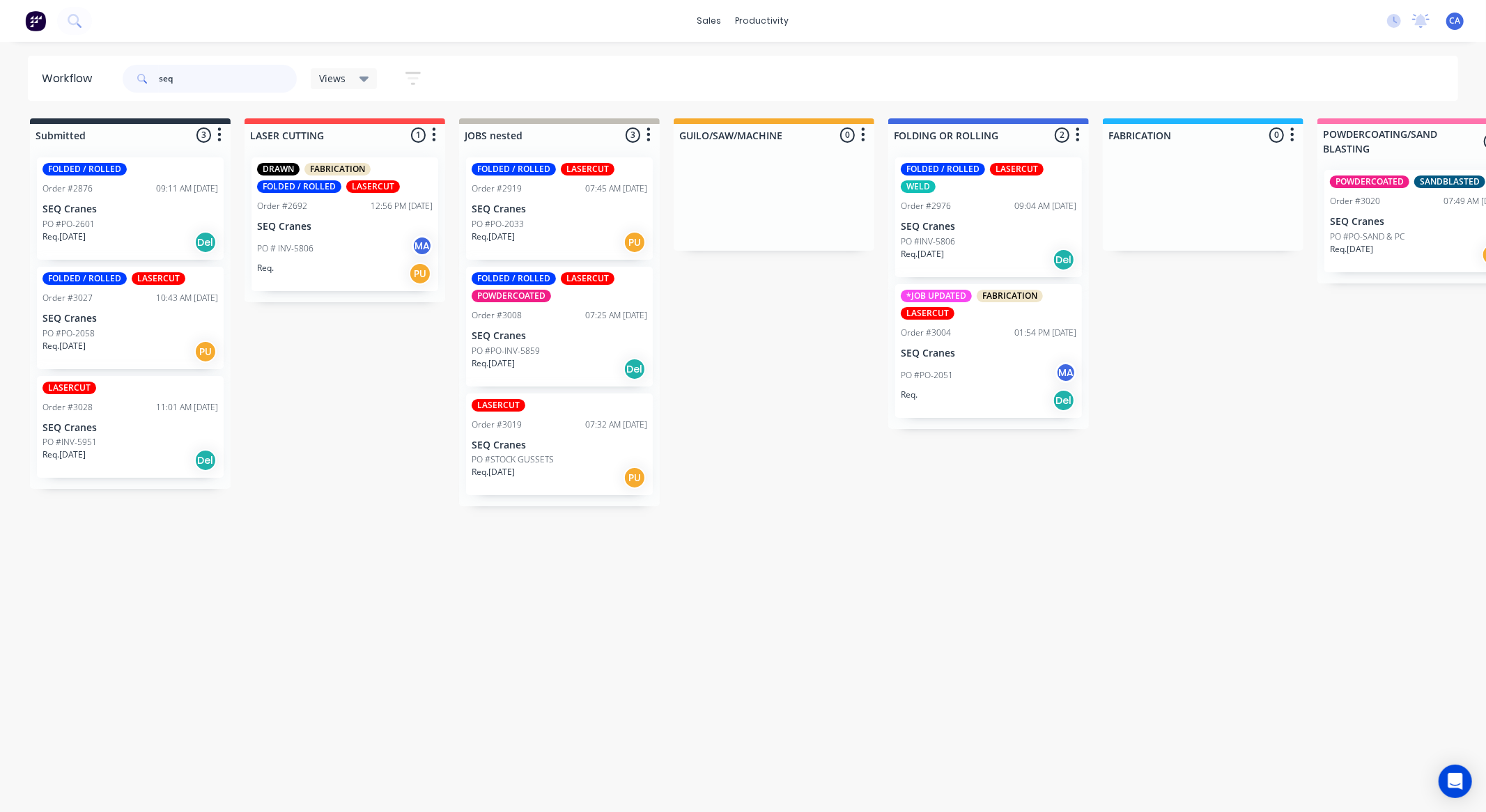
drag, startPoint x: 184, startPoint y: 80, endPoint x: 42, endPoint y: 80, distance: 142.0
click at [75, 82] on header "Workflow seq Views Save new view None (Default) edit Show/Hide statuses Show li…" at bounding box center [743, 79] width 1431 height 46
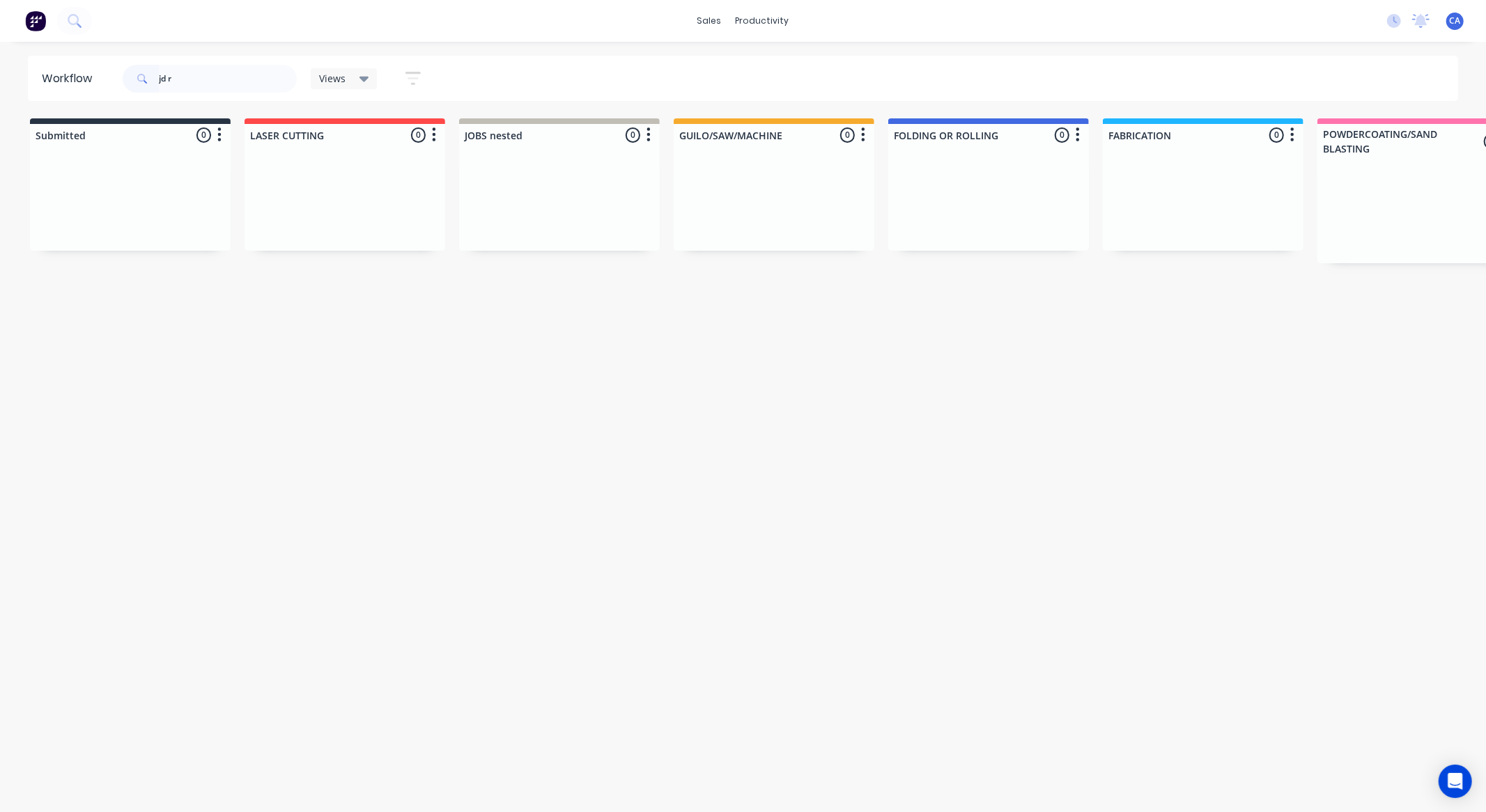
drag, startPoint x: 1047, startPoint y: 393, endPoint x: 1075, endPoint y: 393, distance: 28.0
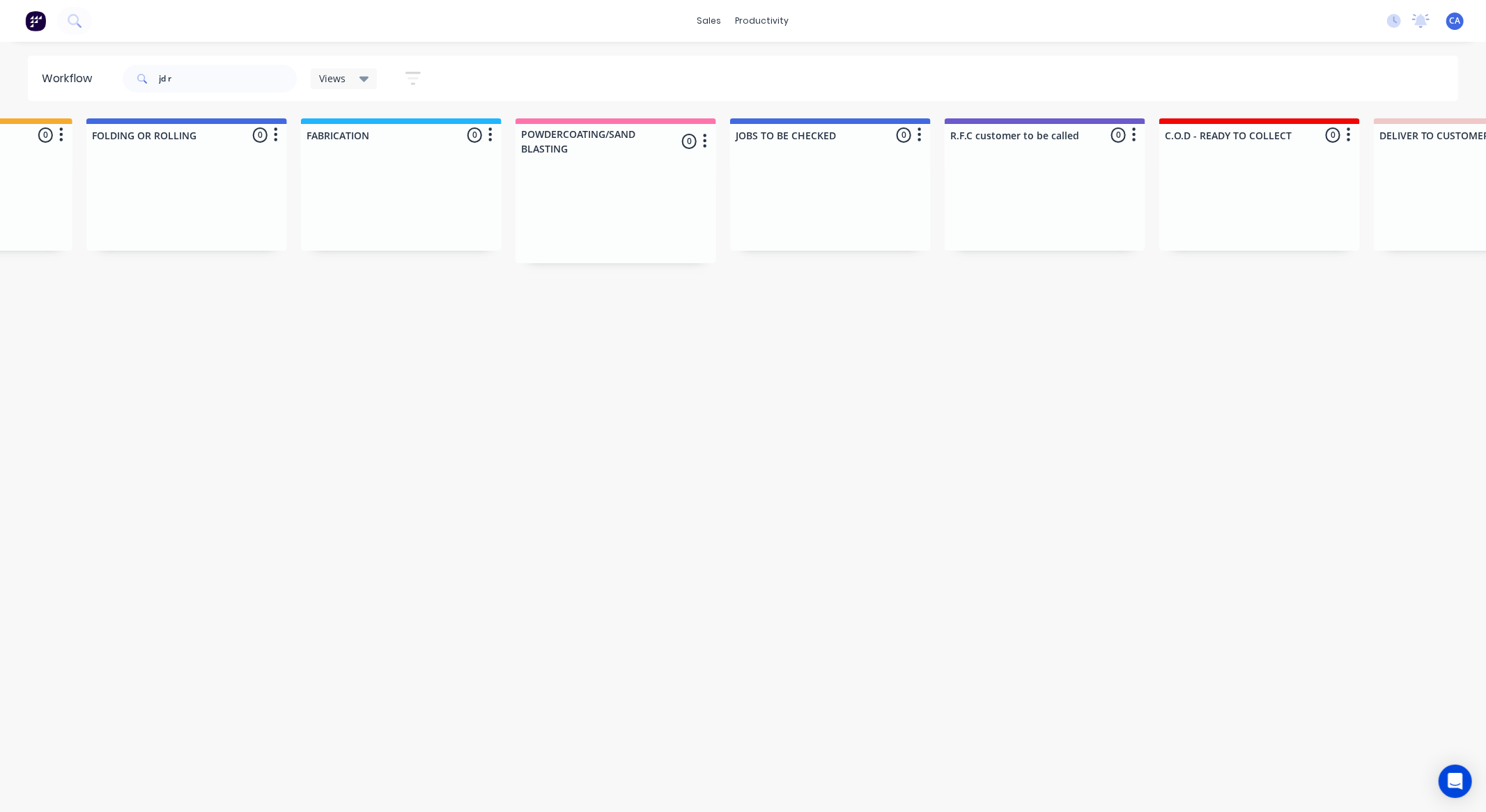
scroll to position [0, 2251]
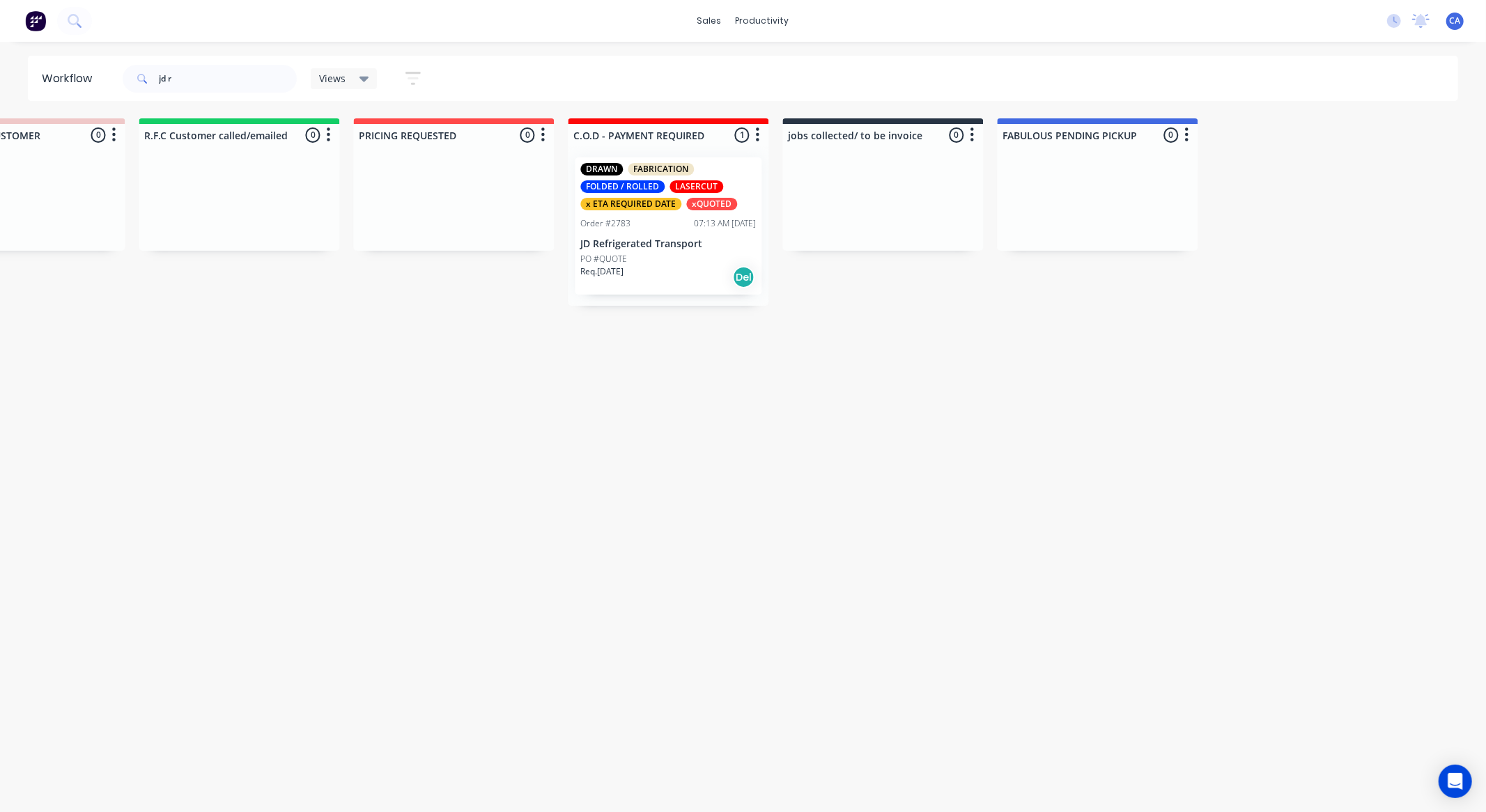
drag, startPoint x: 723, startPoint y: 337, endPoint x: 1046, endPoint y: 359, distance: 323.7
drag, startPoint x: 222, startPoint y: 74, endPoint x: 0, endPoint y: 49, distance: 223.4
click at [0, 87] on div "Workflow jd r Views Save new view None (Default) edit Show/Hide statuses Show l…" at bounding box center [743, 79] width 1486 height 46
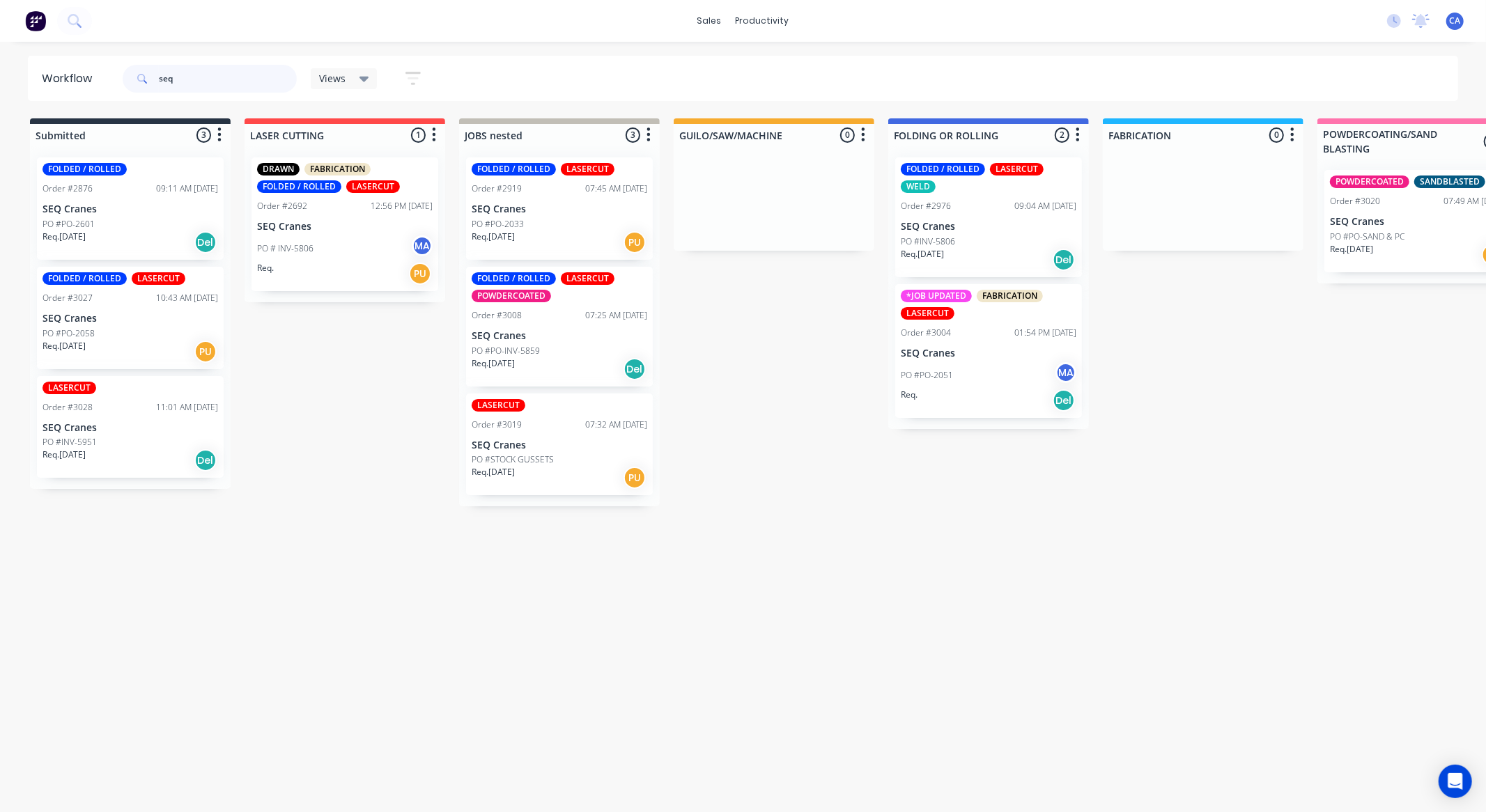
type input "seq"
click at [976, 393] on div "Req. Del" at bounding box center [988, 400] width 175 height 24
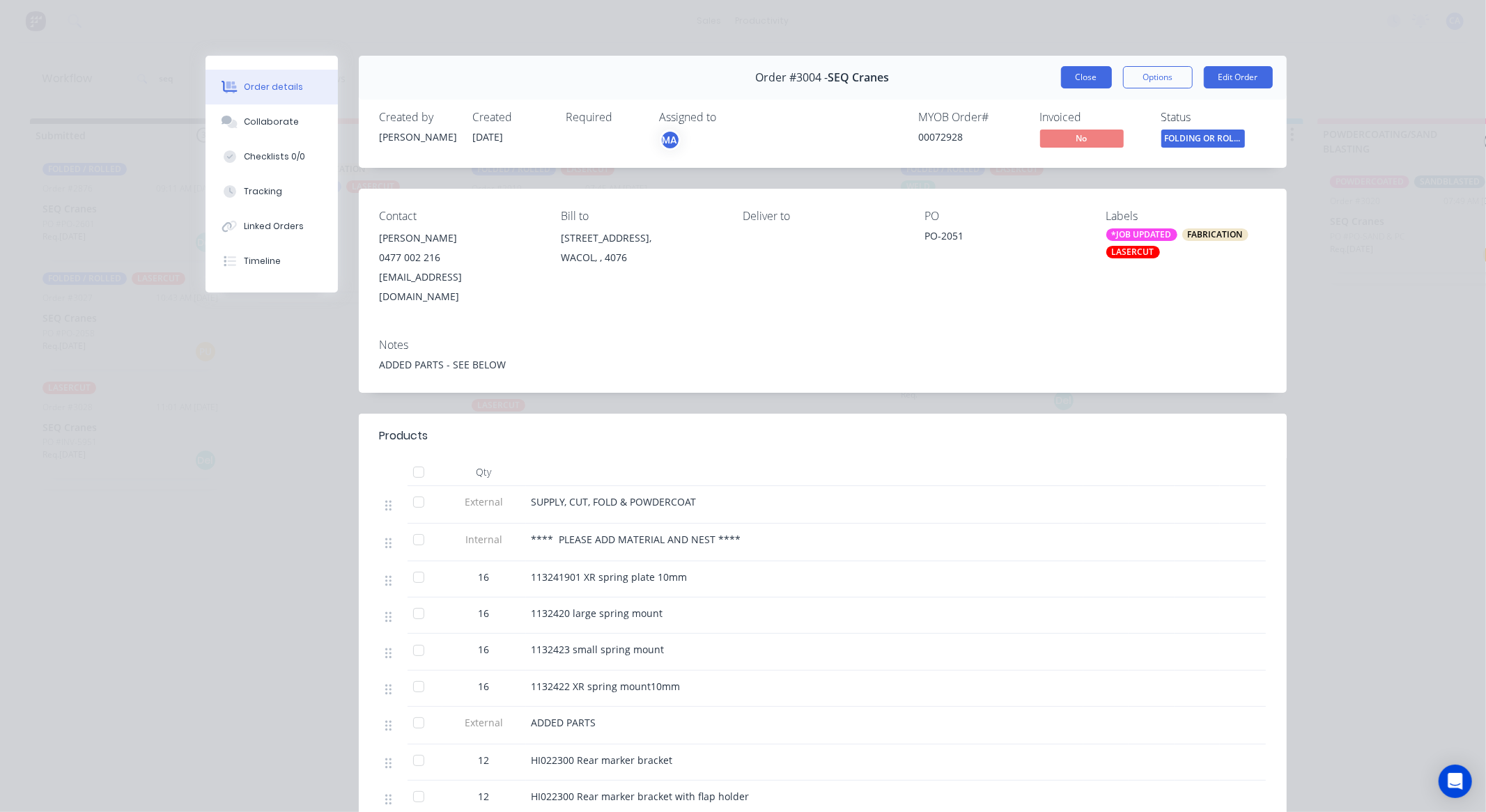
click at [1061, 72] on button "Close" at bounding box center [1086, 77] width 50 height 22
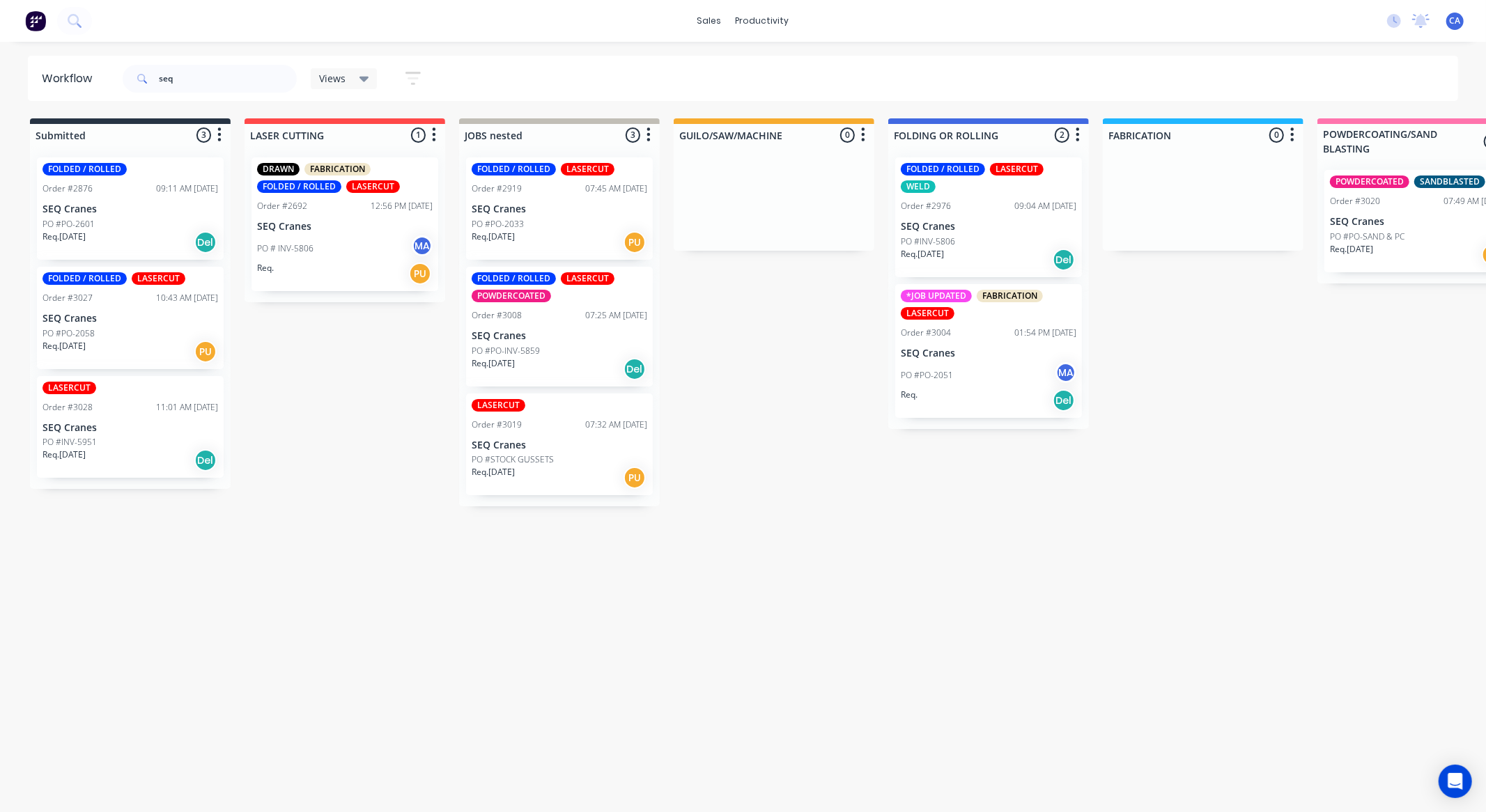
click at [999, 232] on div "FOLDED / ROLLED LASERCUT WELD Order #2976 09:04 AM 22/09/25 SEQ Cranes PO #INV-…" at bounding box center [988, 217] width 187 height 120
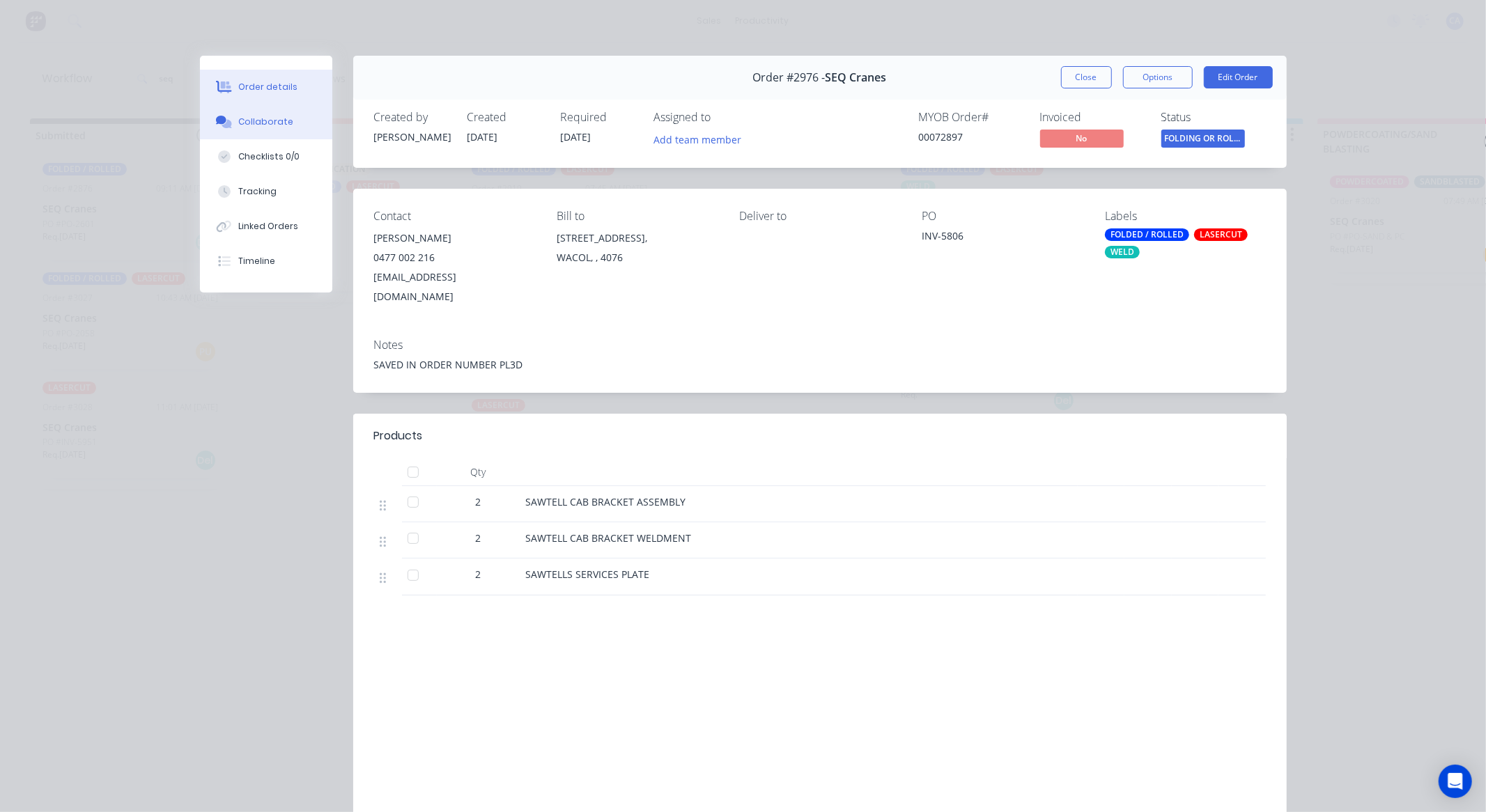
drag, startPoint x: 237, startPoint y: 115, endPoint x: 374, endPoint y: 152, distance: 141.9
click at [240, 115] on div "Collaborate" at bounding box center [266, 121] width 55 height 12
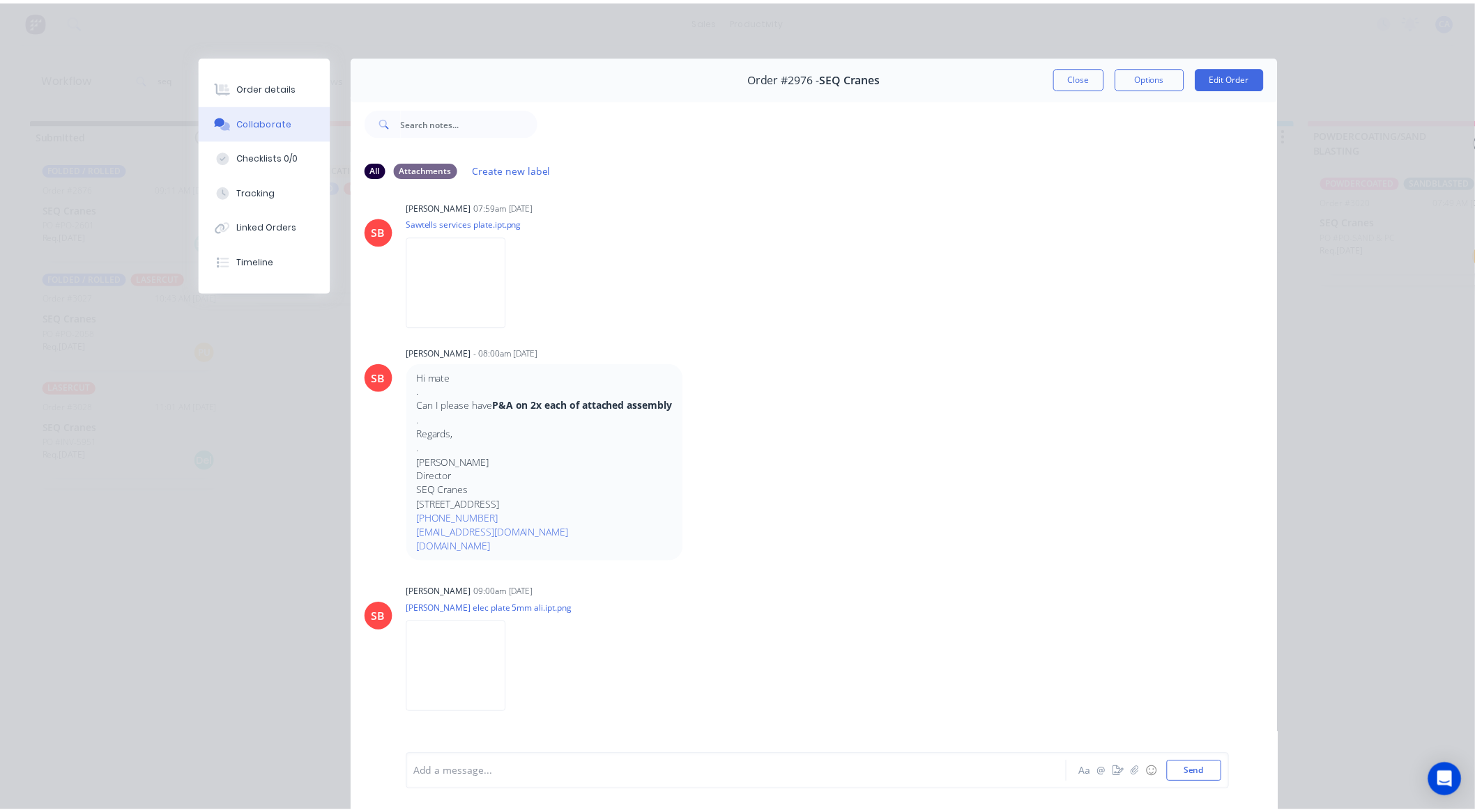
scroll to position [1208, 0]
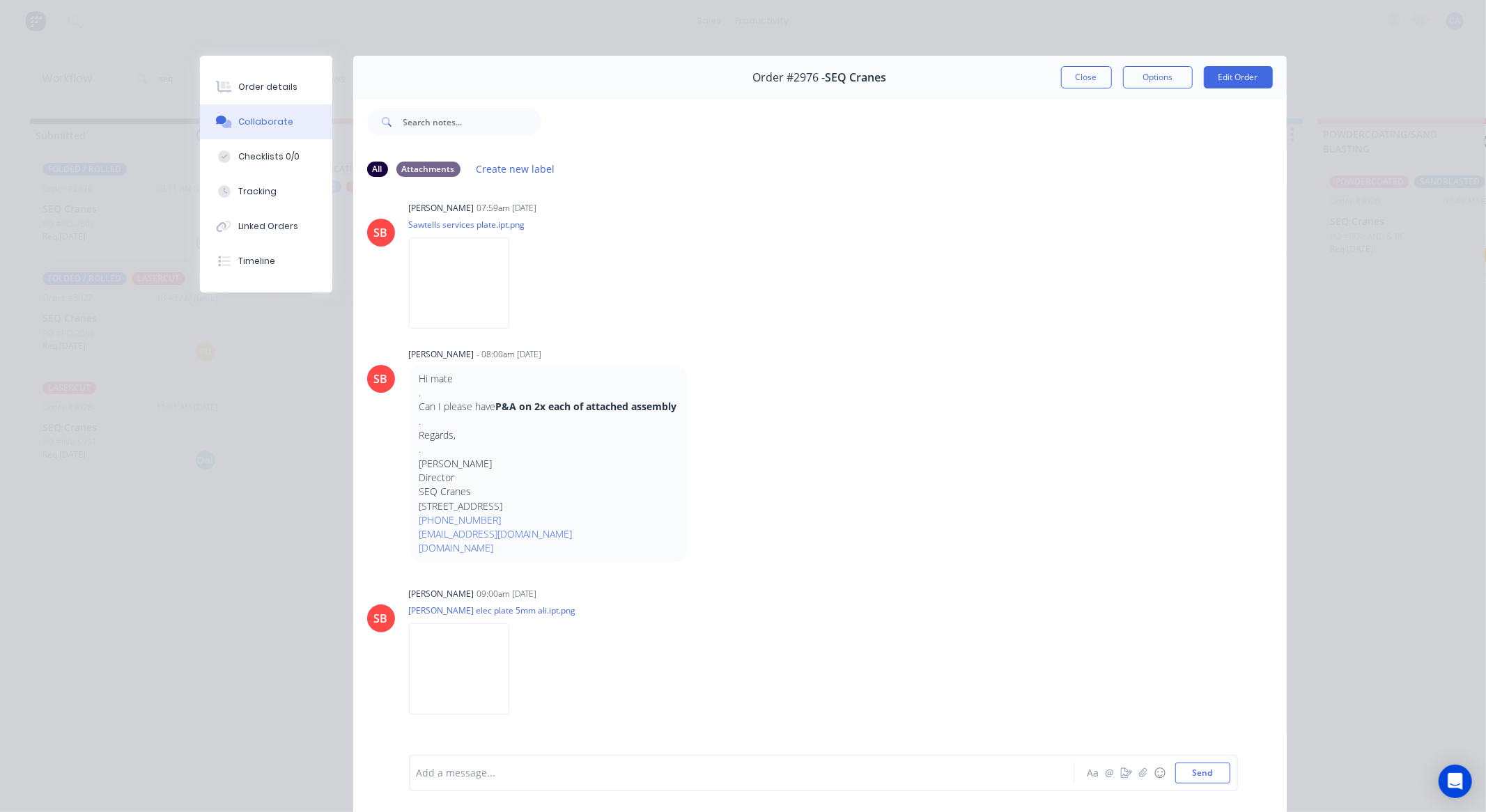
click at [1077, 61] on div "Order #2976 - SEQ Cranes Close Options Edit Order" at bounding box center [820, 78] width 934 height 44
click at [1076, 85] on button "Close" at bounding box center [1086, 77] width 50 height 22
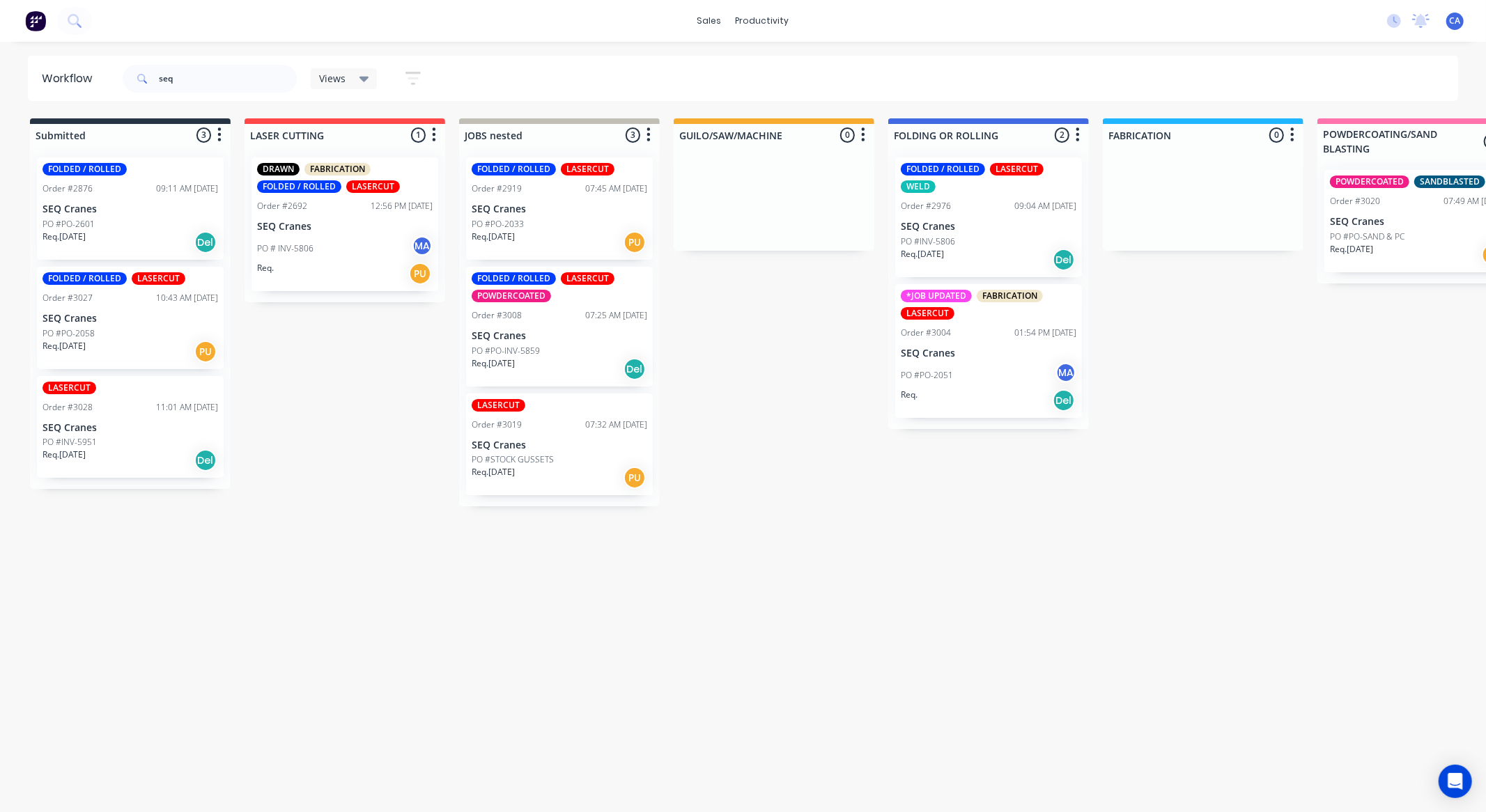
drag, startPoint x: 154, startPoint y: 67, endPoint x: 192, endPoint y: 78, distance: 39.6
click at [159, 69] on div "seq" at bounding box center [209, 78] width 174 height 28
drag, startPoint x: 235, startPoint y: 81, endPoint x: 71, endPoint y: 69, distance: 164.4
click at [79, 73] on header "Workflow seq Views Save new view None (Default) edit Show/Hide statuses Show li…" at bounding box center [743, 79] width 1431 height 46
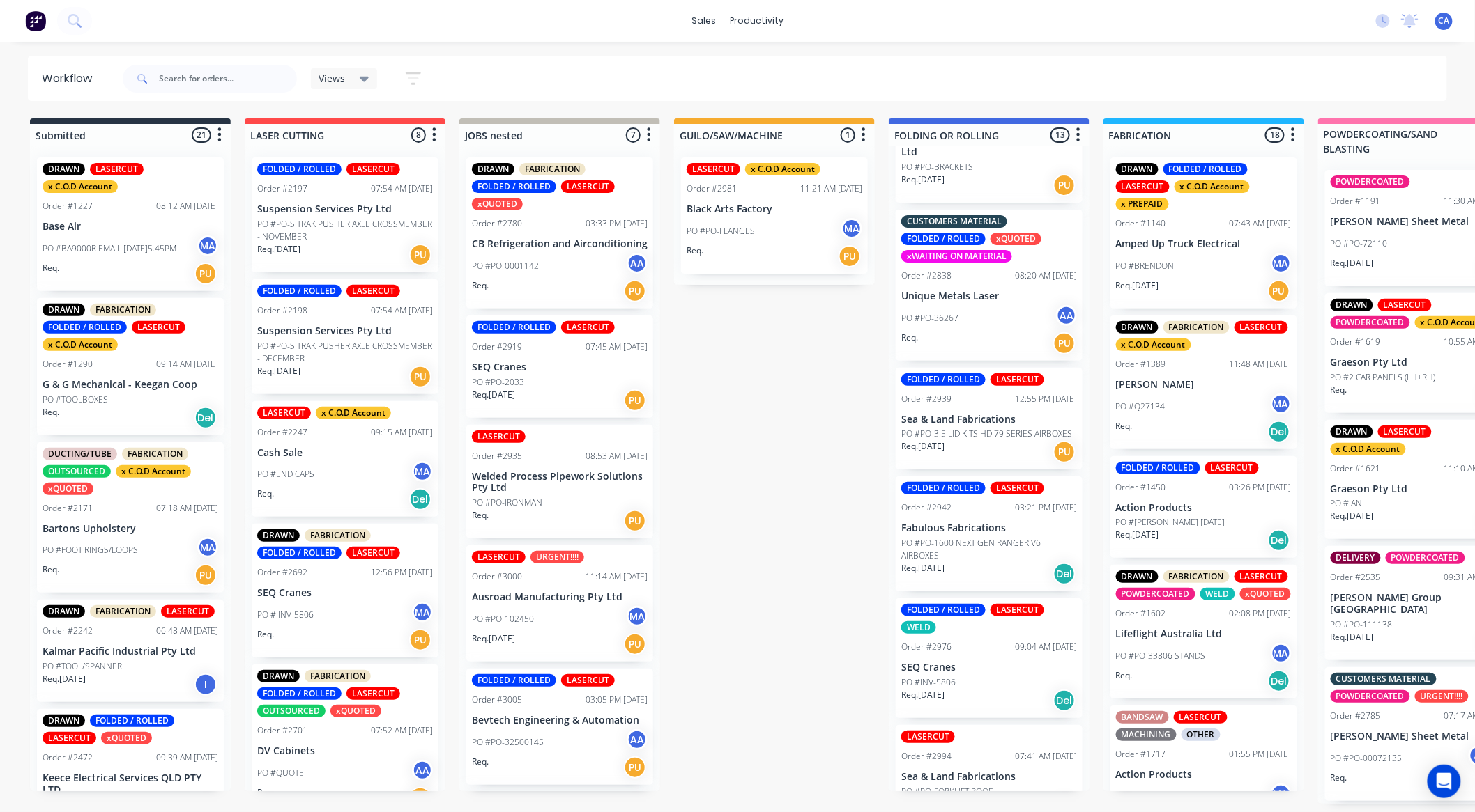
scroll to position [620, 0]
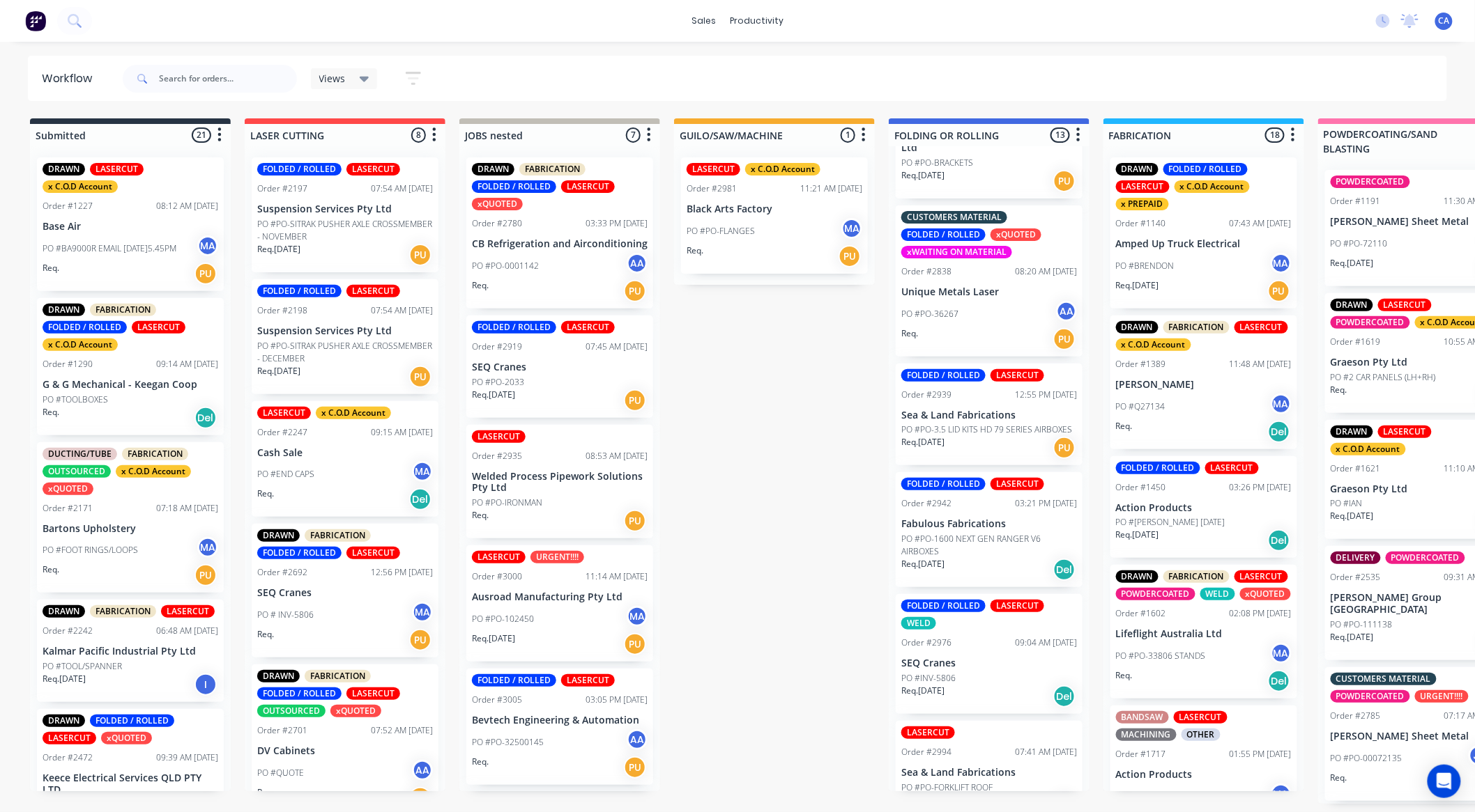
click at [997, 446] on div "Req. [DATE] PU" at bounding box center [988, 447] width 175 height 24
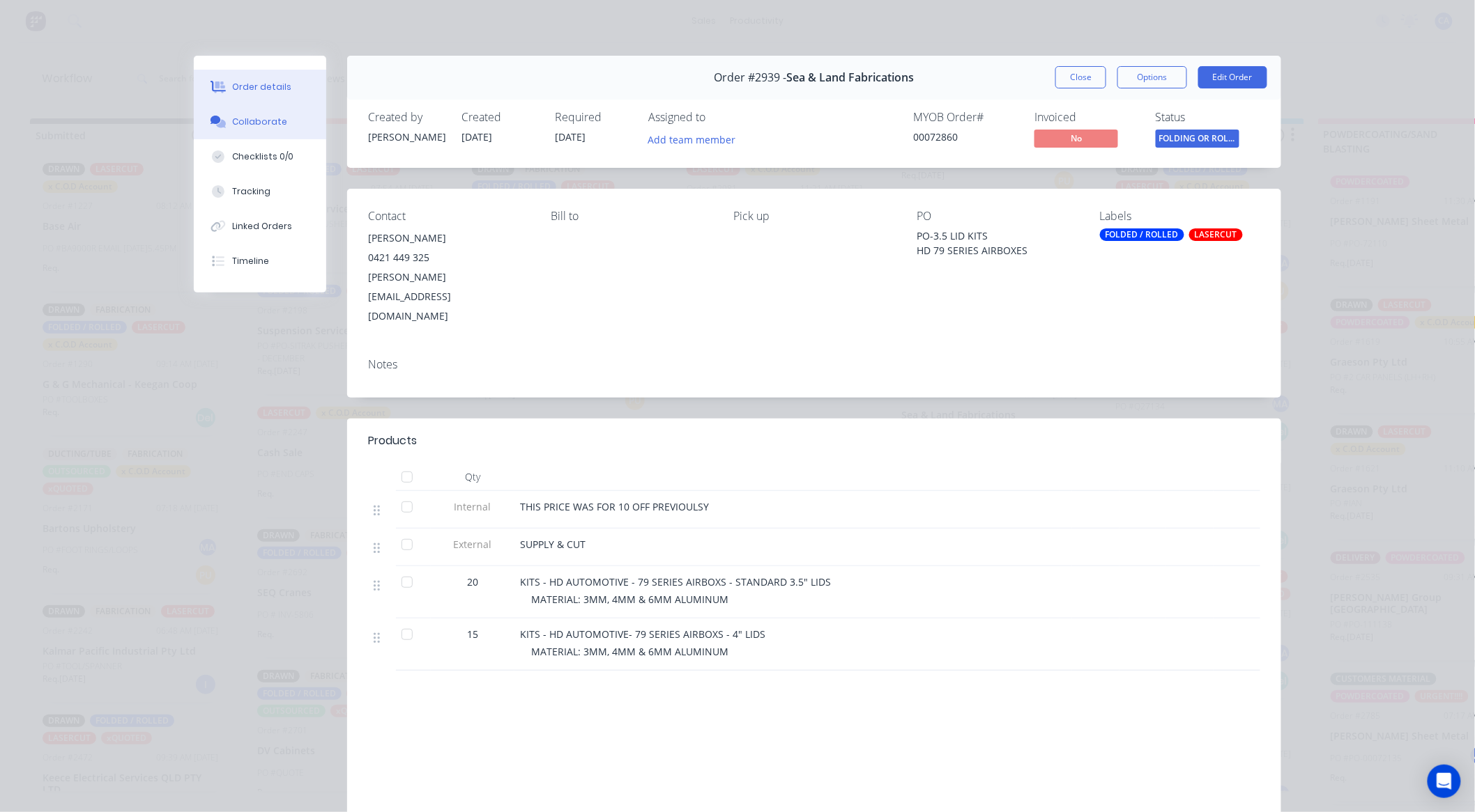
click at [262, 117] on div "Collaborate" at bounding box center [260, 121] width 55 height 12
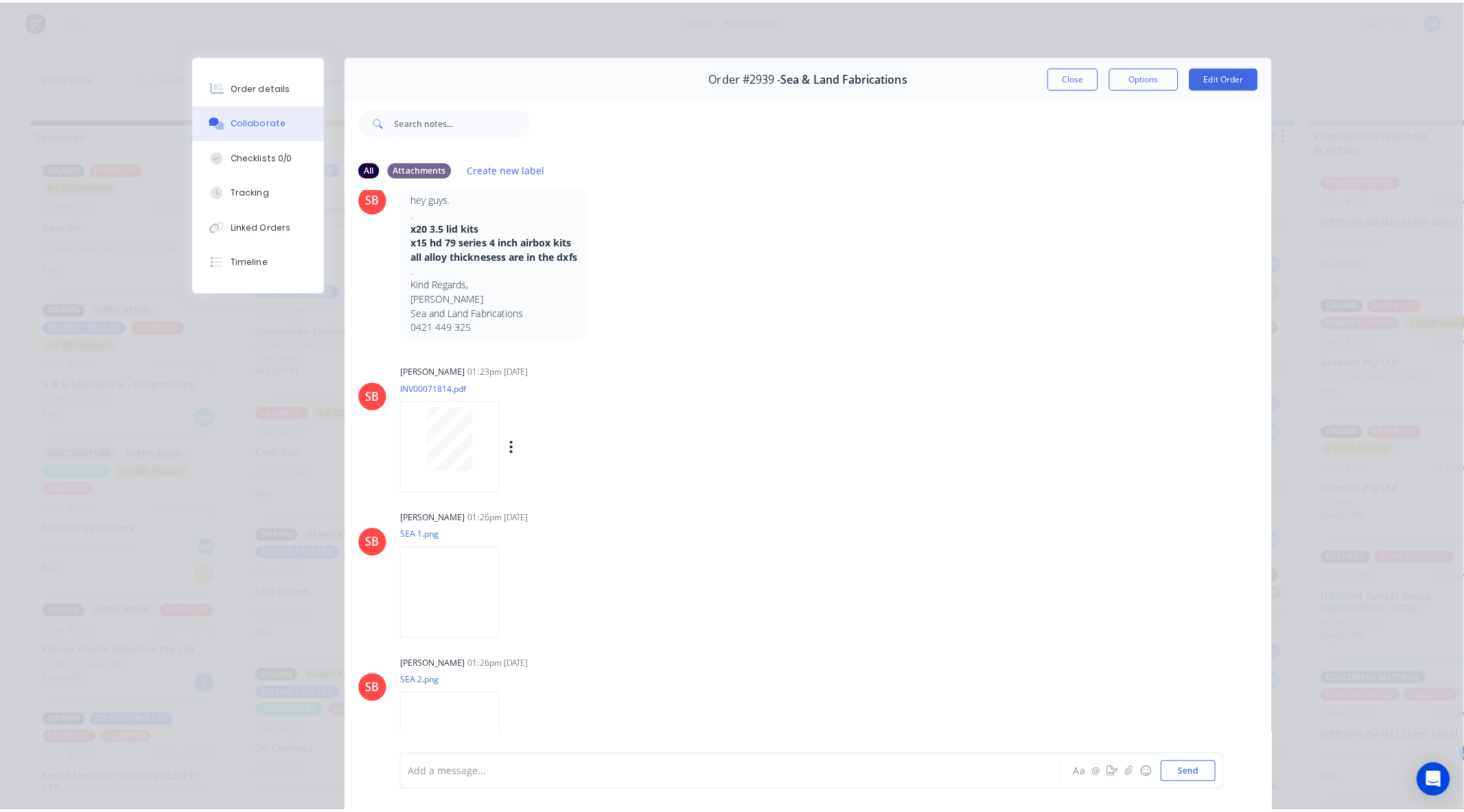
scroll to position [321, 0]
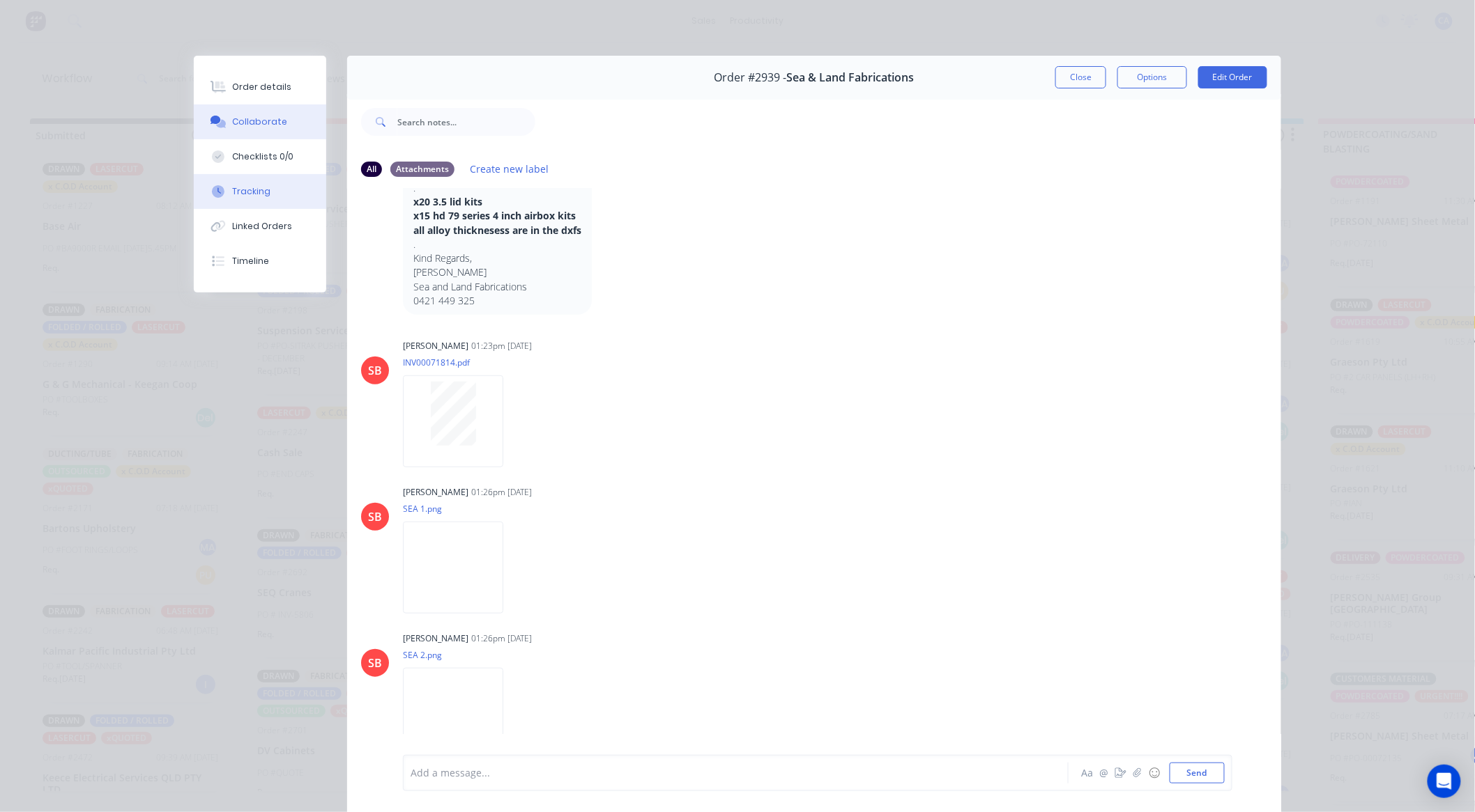
click at [256, 197] on div "Tracking" at bounding box center [251, 191] width 38 height 12
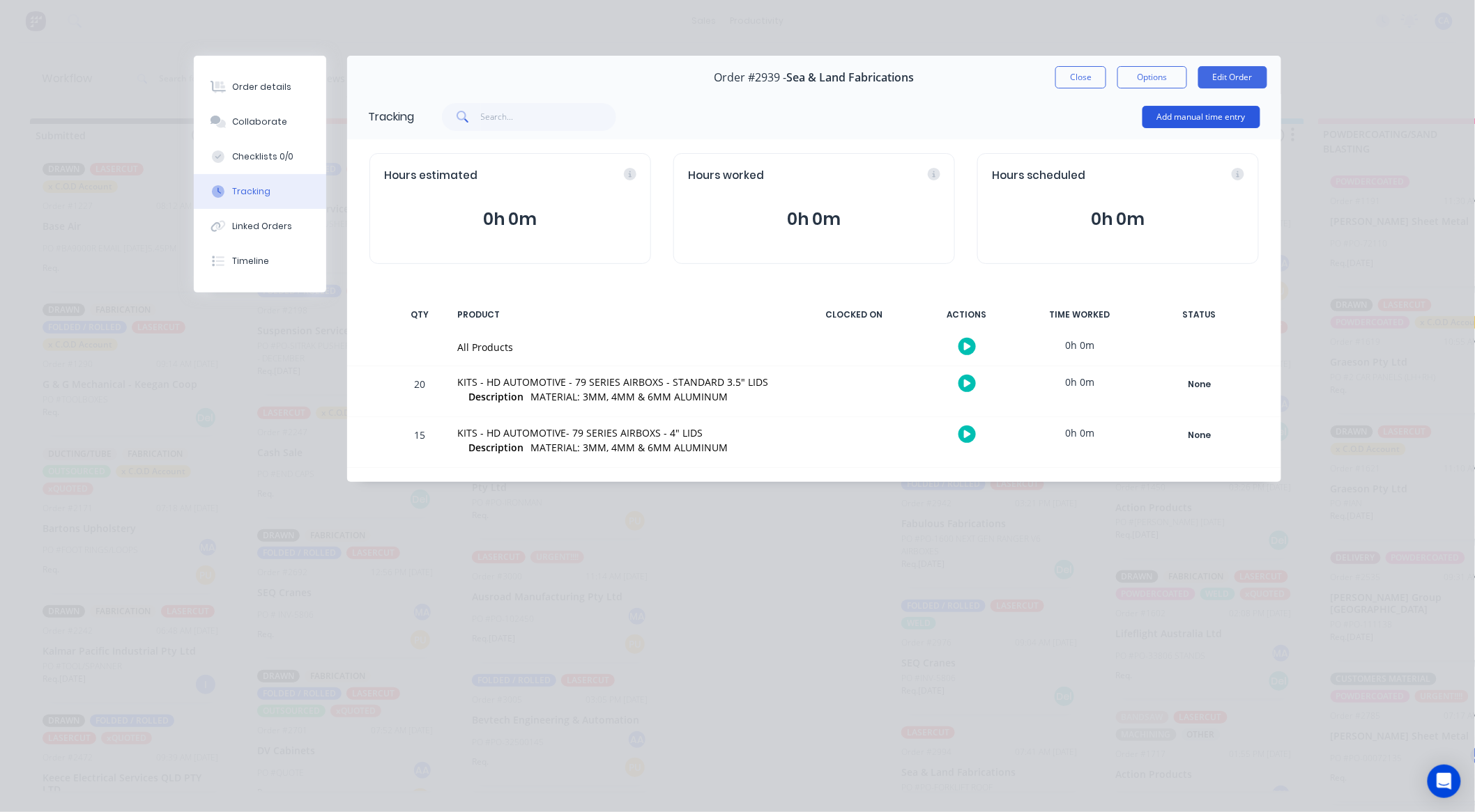
click at [1213, 114] on button "Add manual time entry" at bounding box center [1201, 116] width 118 height 22
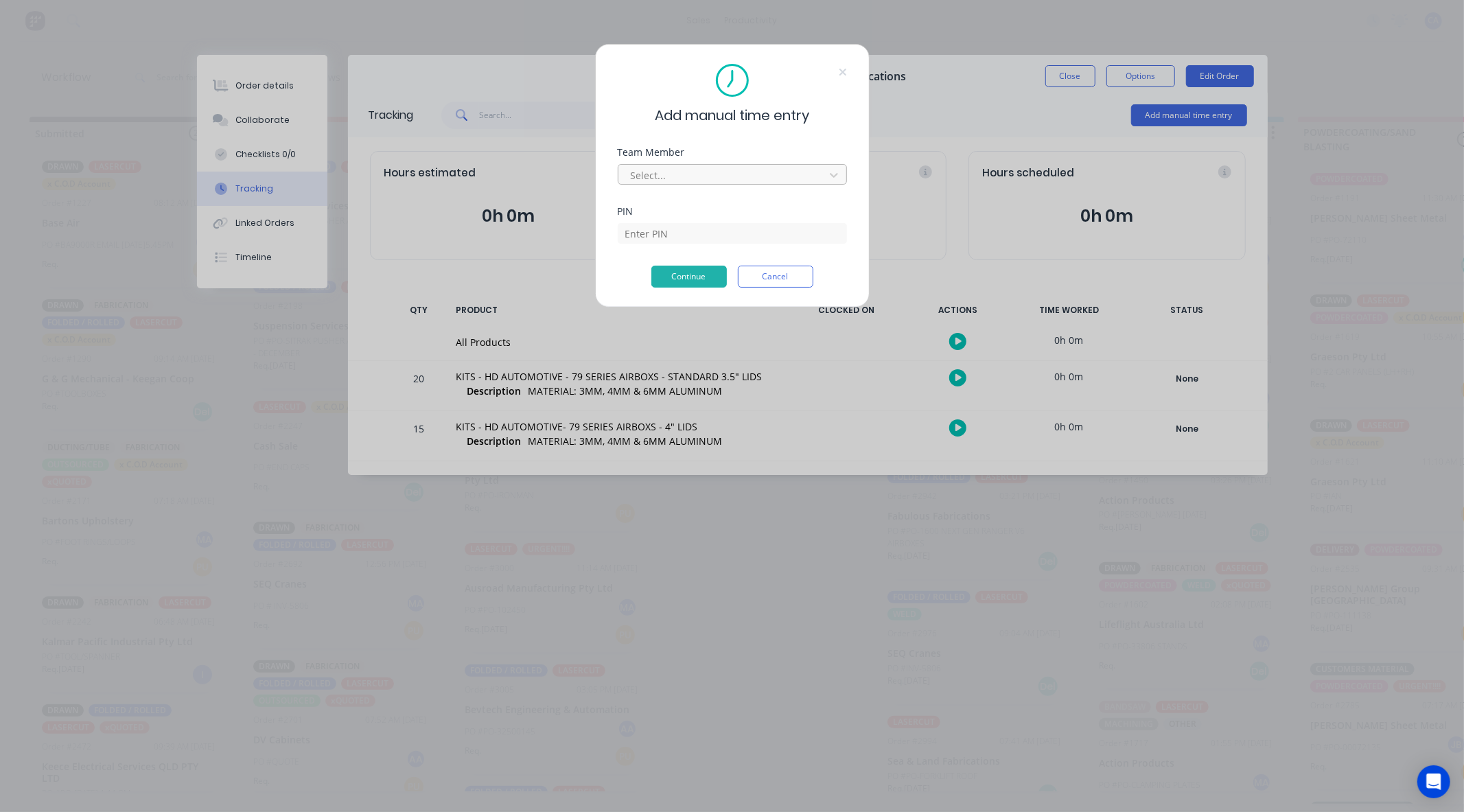
click at [721, 173] on div at bounding box center [723, 175] width 189 height 17
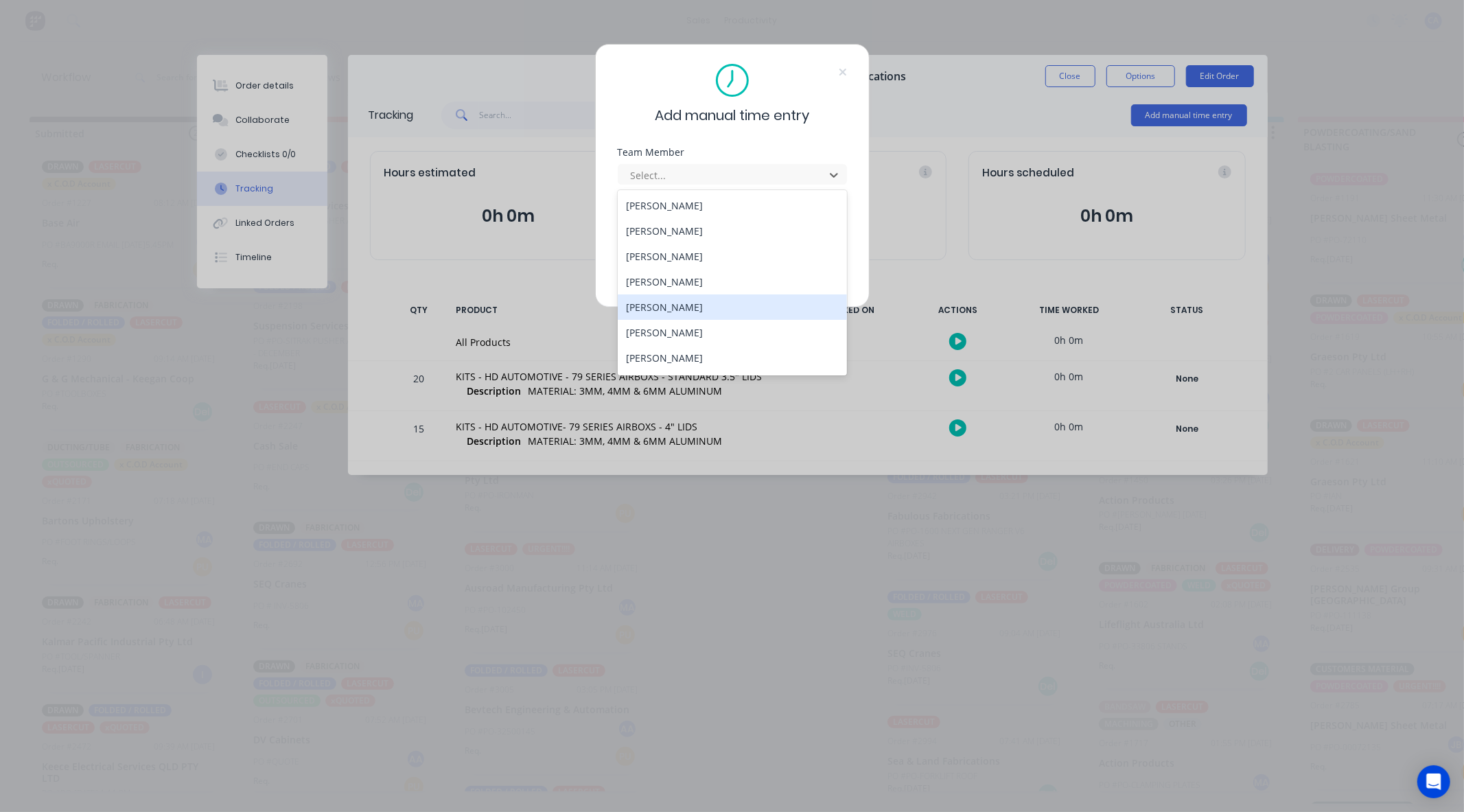
click at [654, 306] on div "[PERSON_NAME]" at bounding box center [732, 307] width 229 height 25
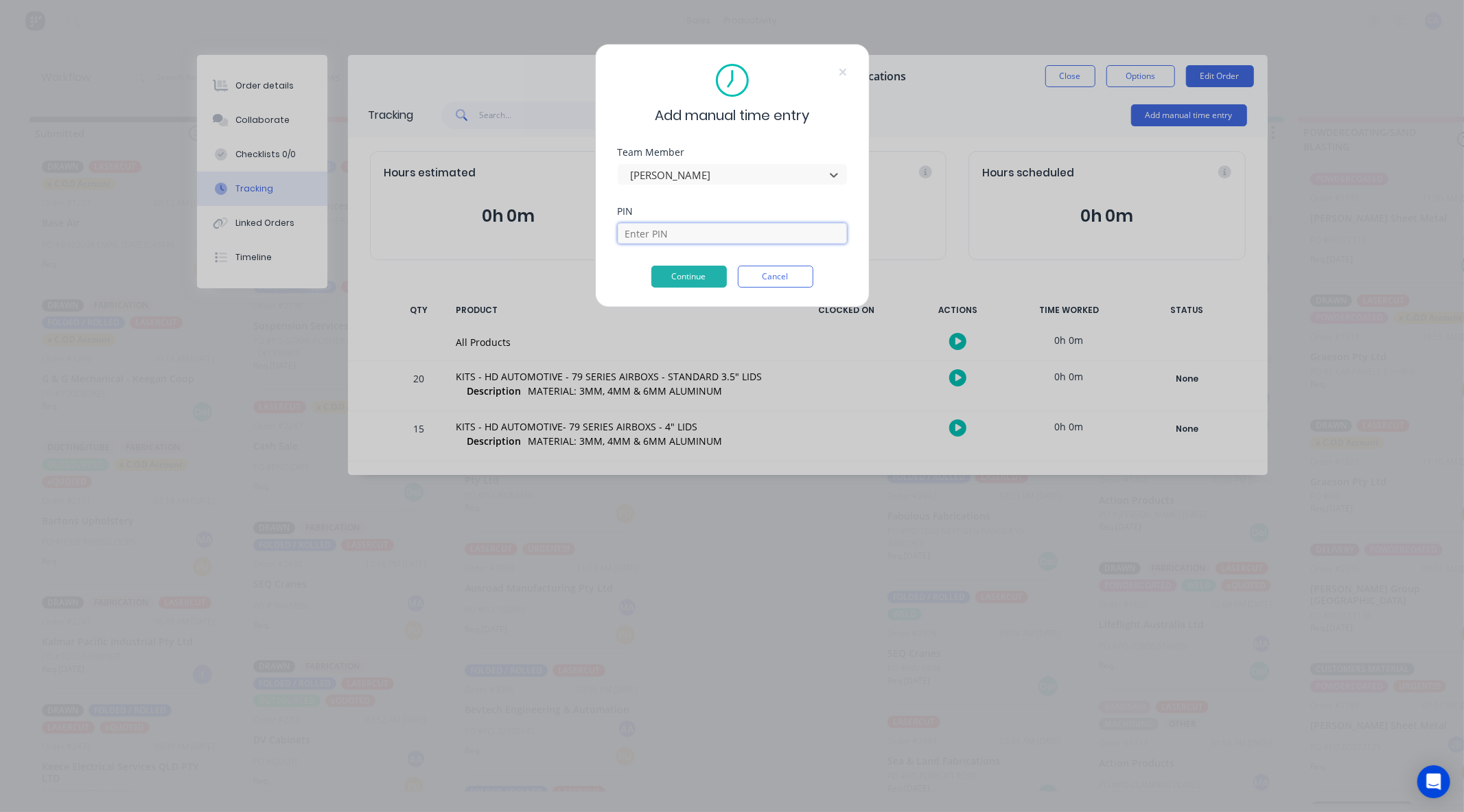
click at [651, 240] on input at bounding box center [732, 233] width 229 height 21
type input "3699"
click at [687, 273] on button "Continue" at bounding box center [689, 276] width 76 height 22
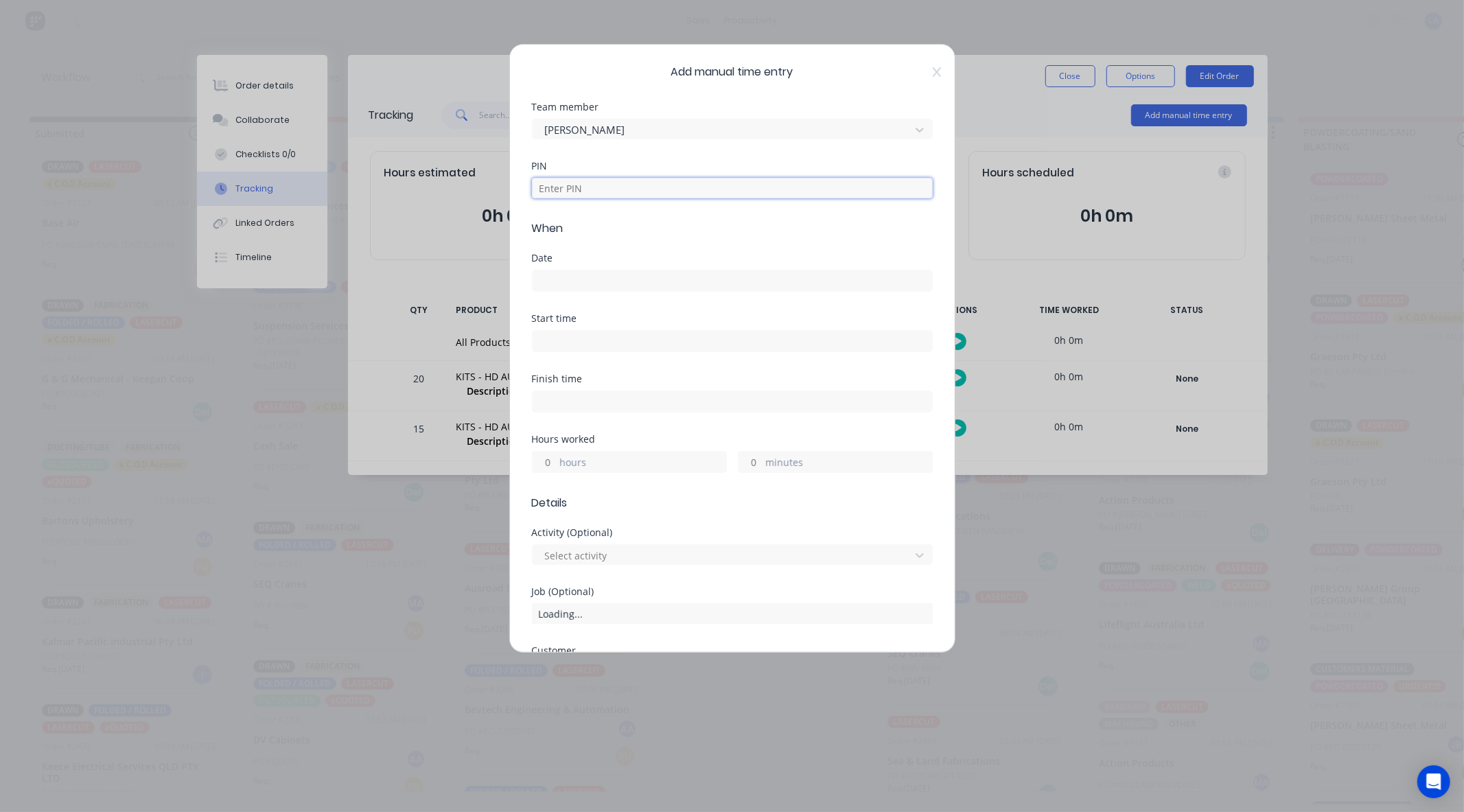
drag, startPoint x: 572, startPoint y: 183, endPoint x: 600, endPoint y: 196, distance: 30.9
click at [572, 183] on input at bounding box center [732, 188] width 400 height 21
type input "3699"
click at [550, 272] on input at bounding box center [732, 280] width 400 height 21
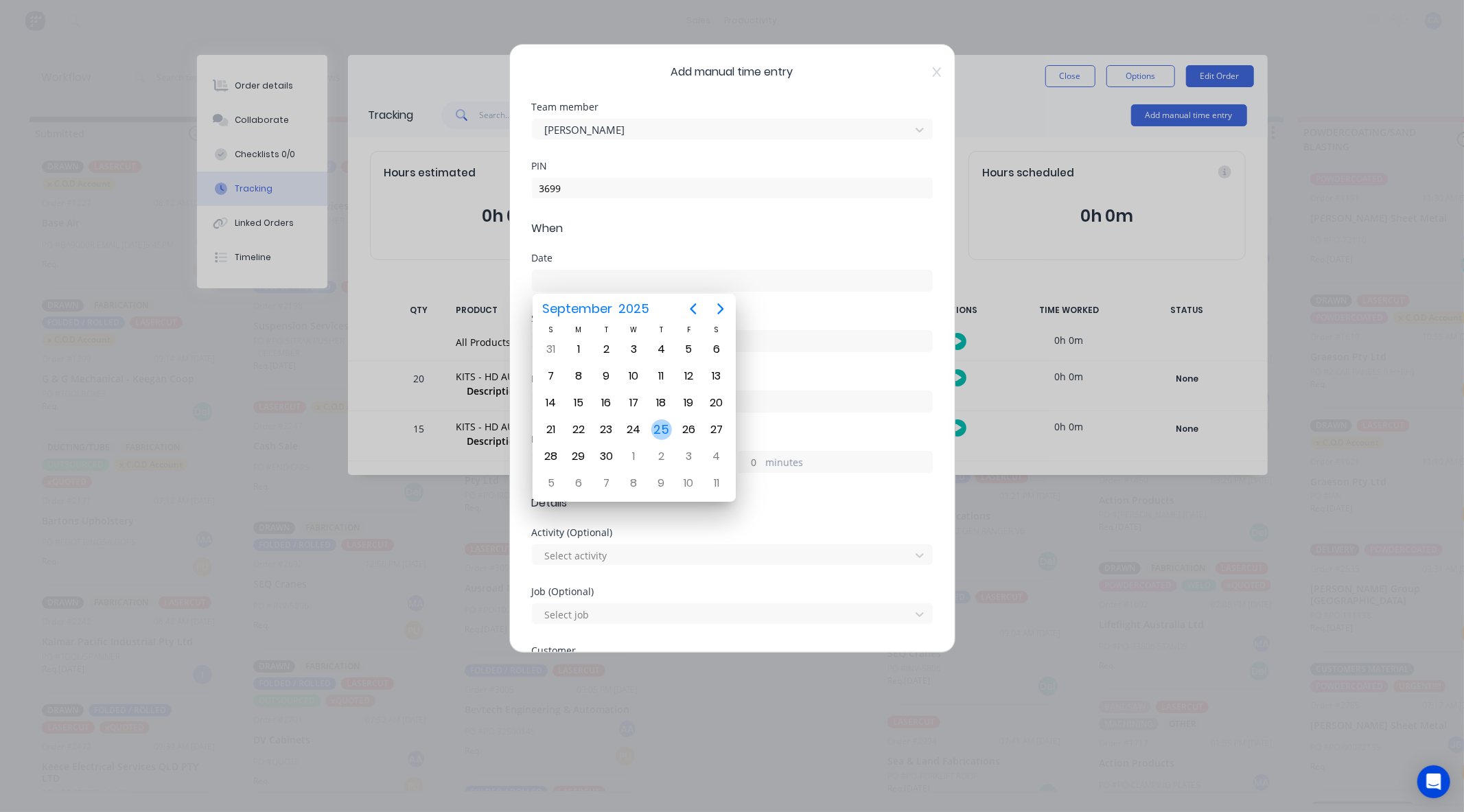
click at [668, 429] on div "25" at bounding box center [662, 429] width 21 height 21
type input "25/09/2025"
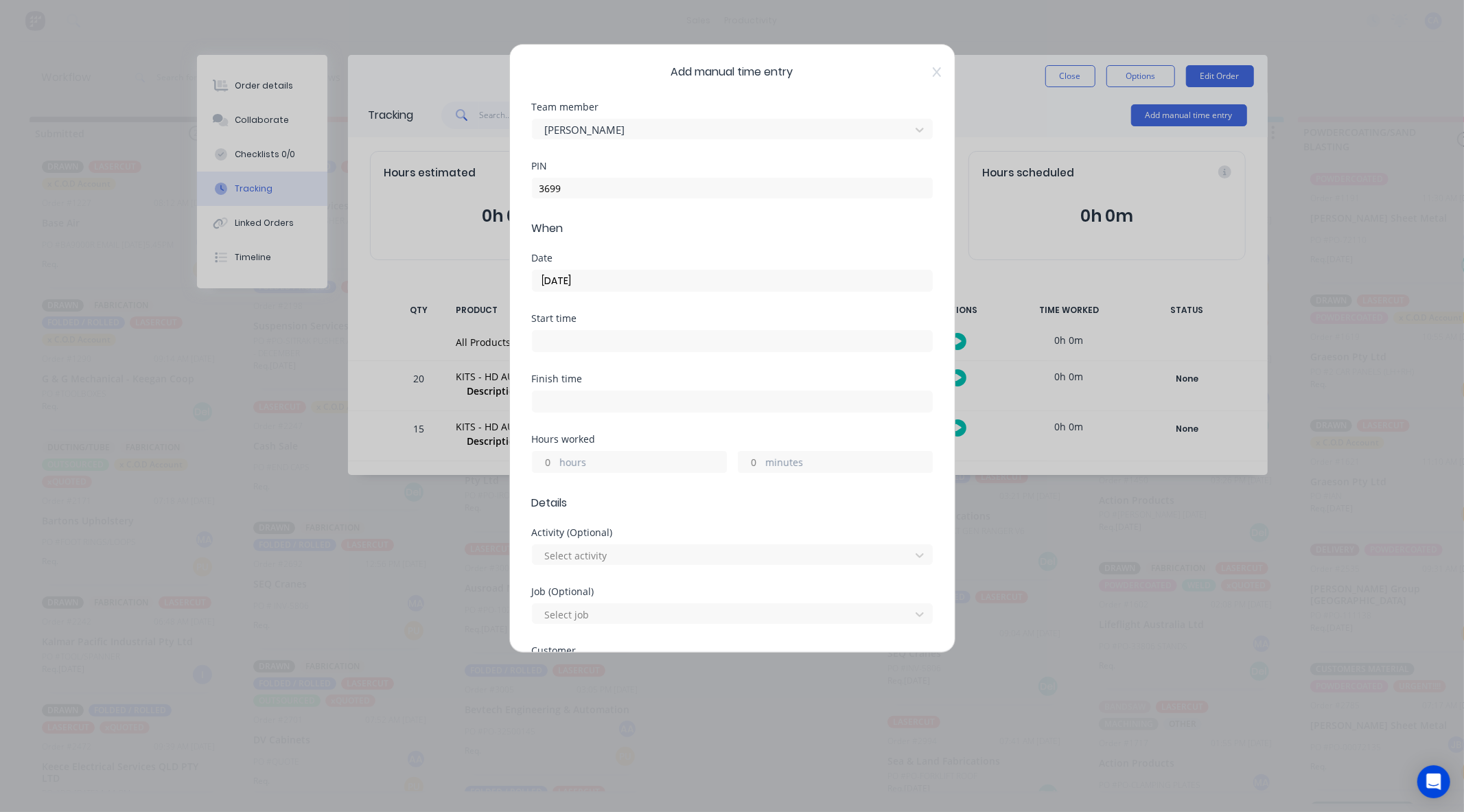
drag, startPoint x: 539, startPoint y: 463, endPoint x: 551, endPoint y: 464, distance: 12.0
click at [540, 463] on input "hours" at bounding box center [545, 462] width 24 height 21
type input "2"
click at [744, 459] on input "minutes" at bounding box center [750, 462] width 24 height 21
type input "30"
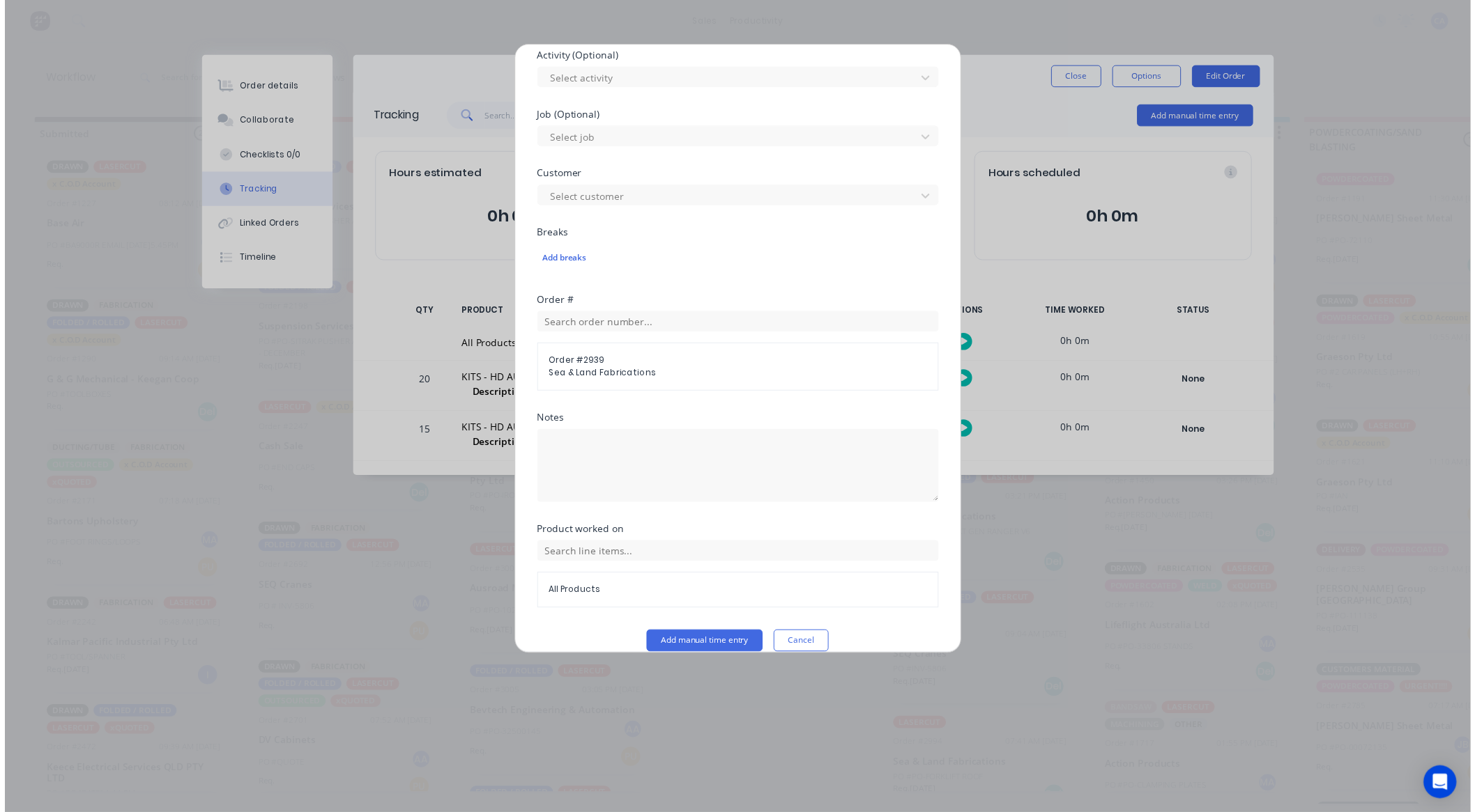
scroll to position [504, 0]
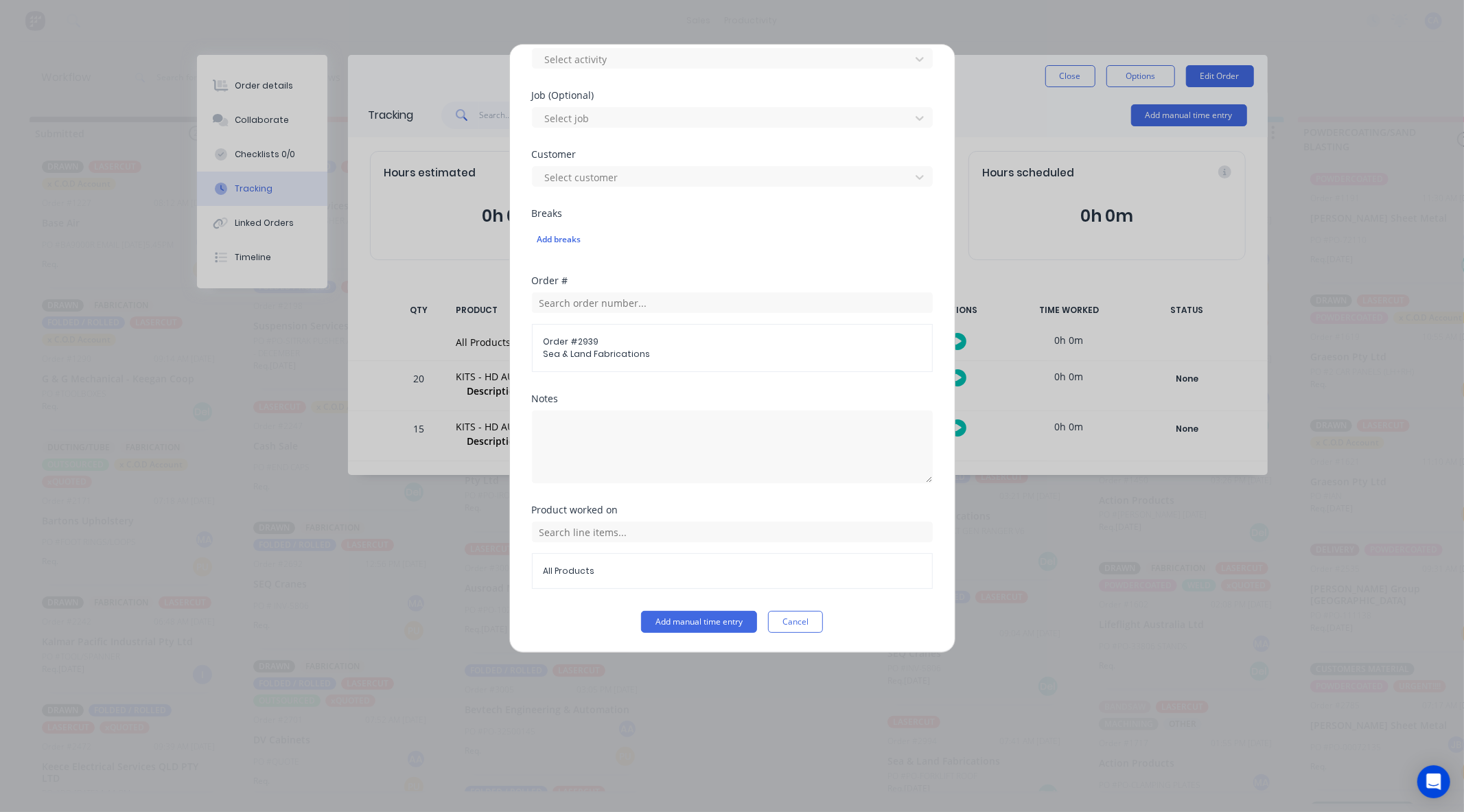
drag, startPoint x: 715, startPoint y: 621, endPoint x: 677, endPoint y: 594, distance: 46.6
click at [715, 619] on button "Add manual time entry" at bounding box center [700, 621] width 116 height 22
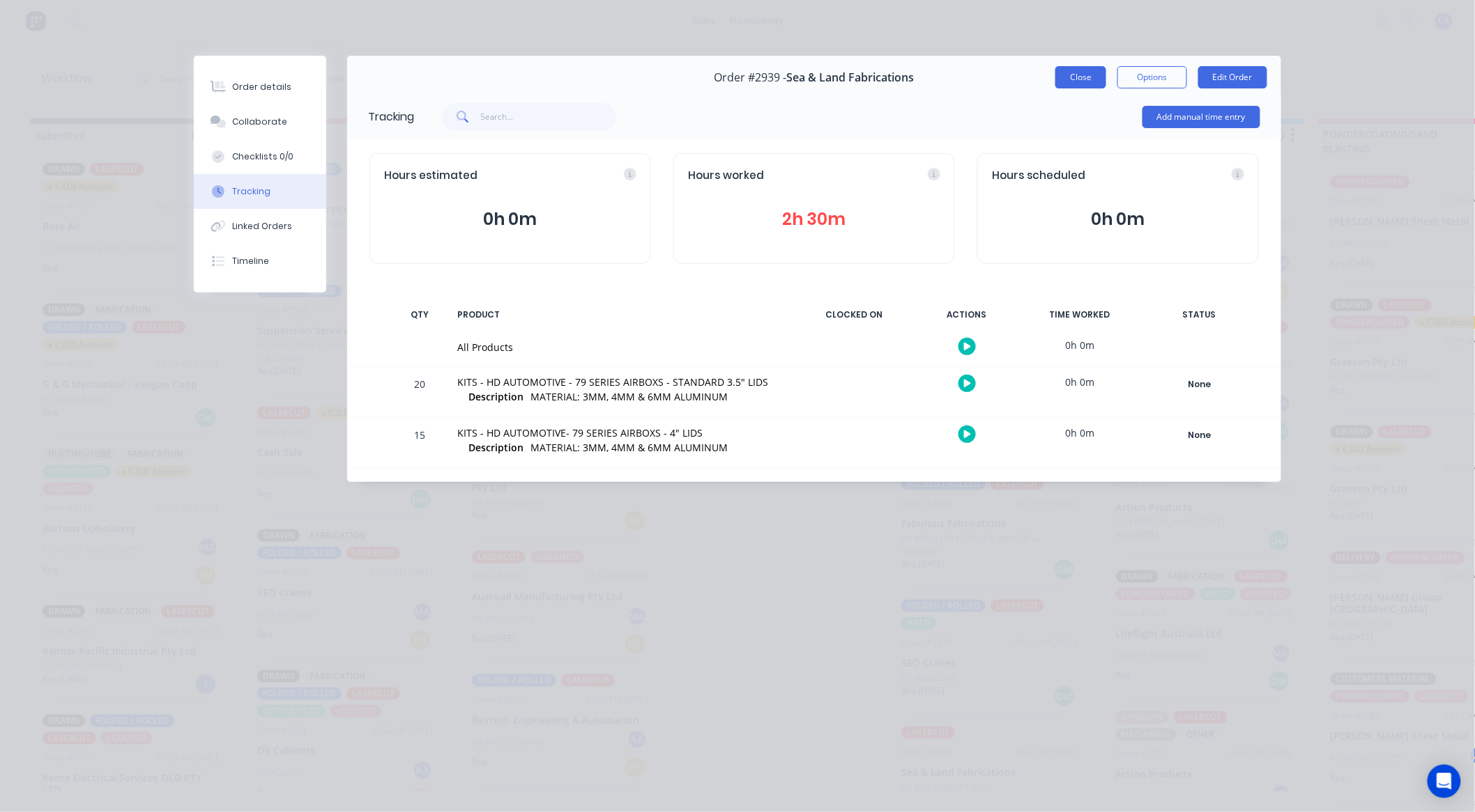
click at [1062, 75] on button "Close" at bounding box center [1080, 77] width 50 height 22
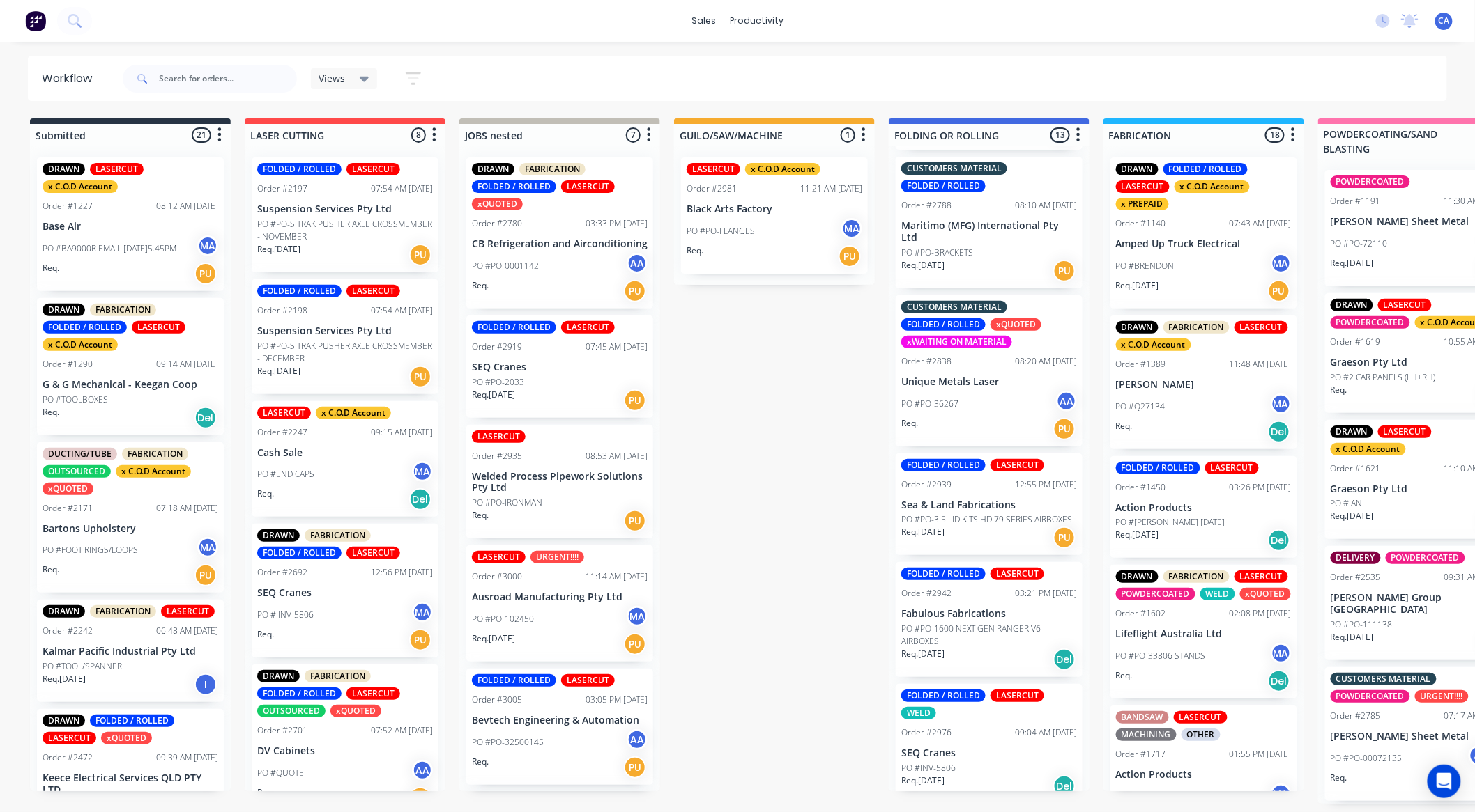
scroll to position [726, 0]
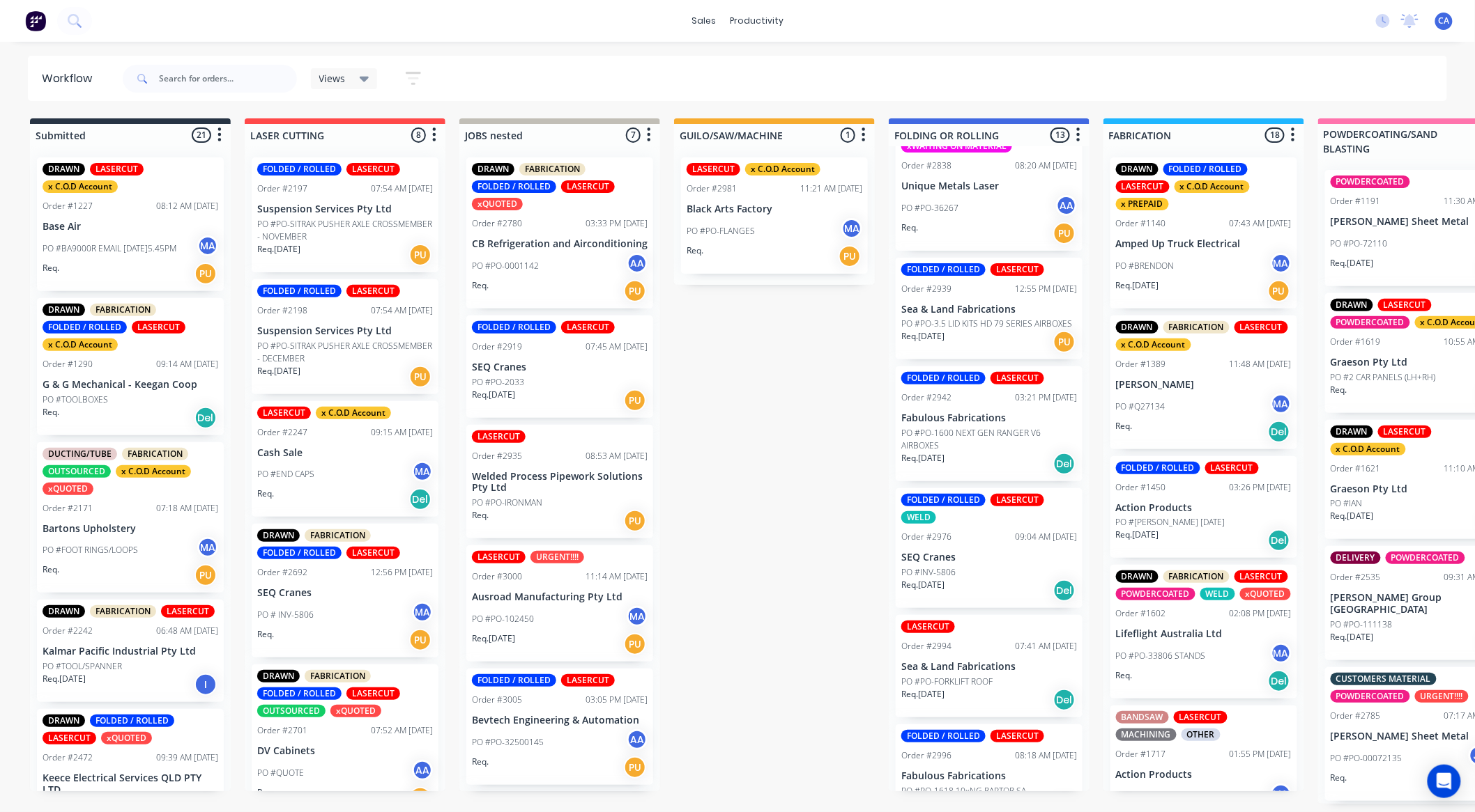
click at [989, 336] on div "Req. 16/09/25 PU" at bounding box center [988, 342] width 175 height 24
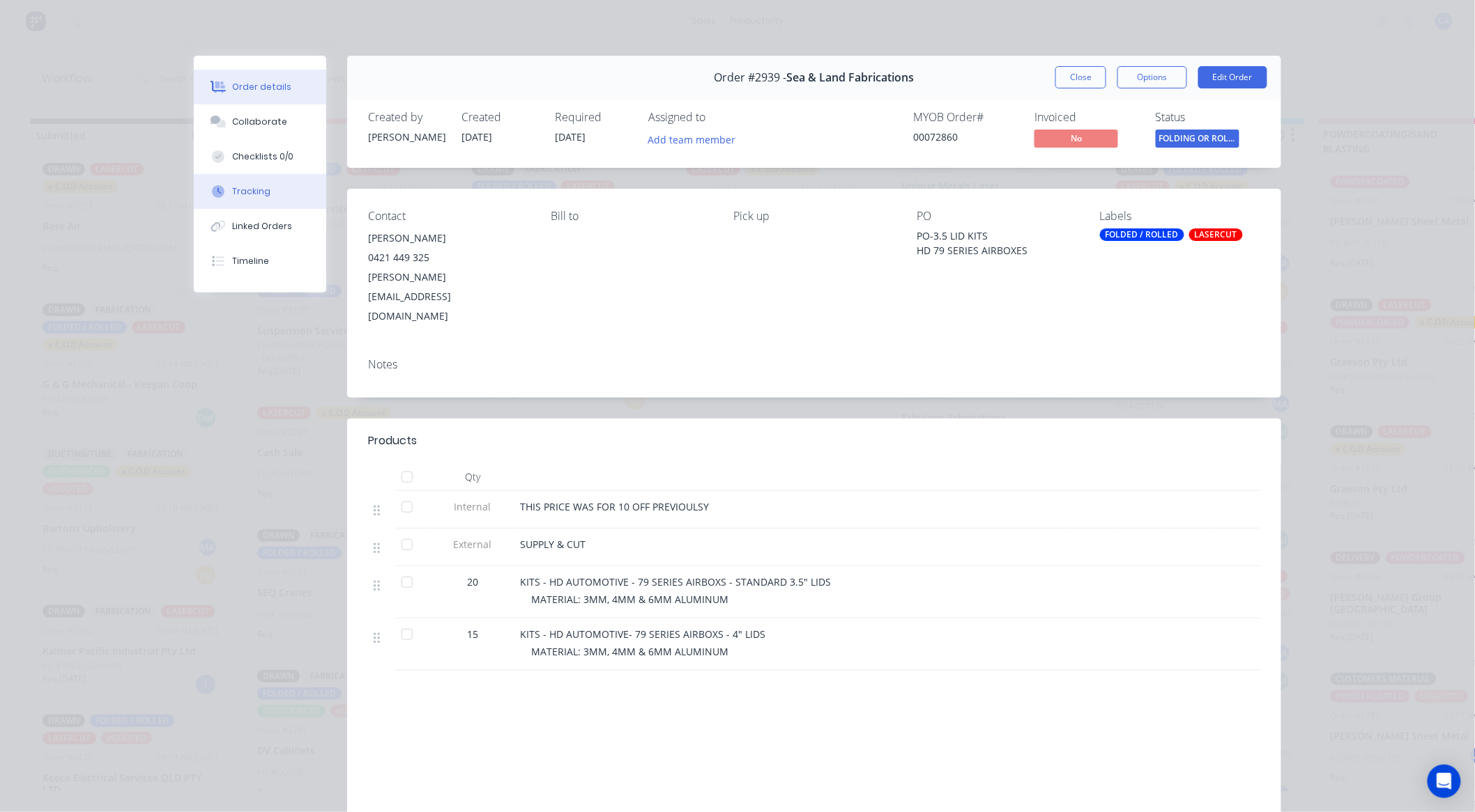
click at [269, 189] on button "Tracking" at bounding box center [259, 191] width 132 height 35
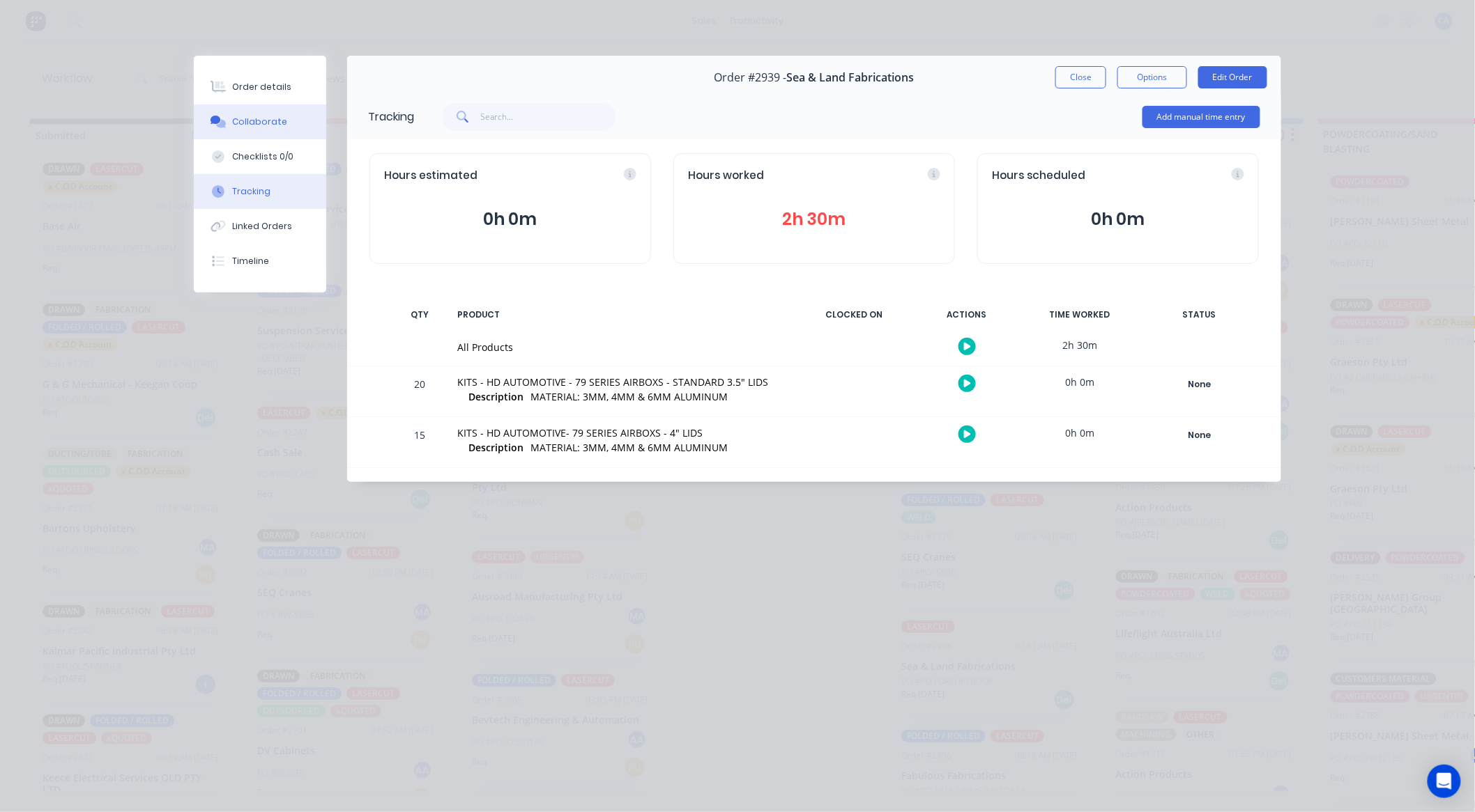
click at [286, 118] on button "Collaborate" at bounding box center [259, 122] width 132 height 35
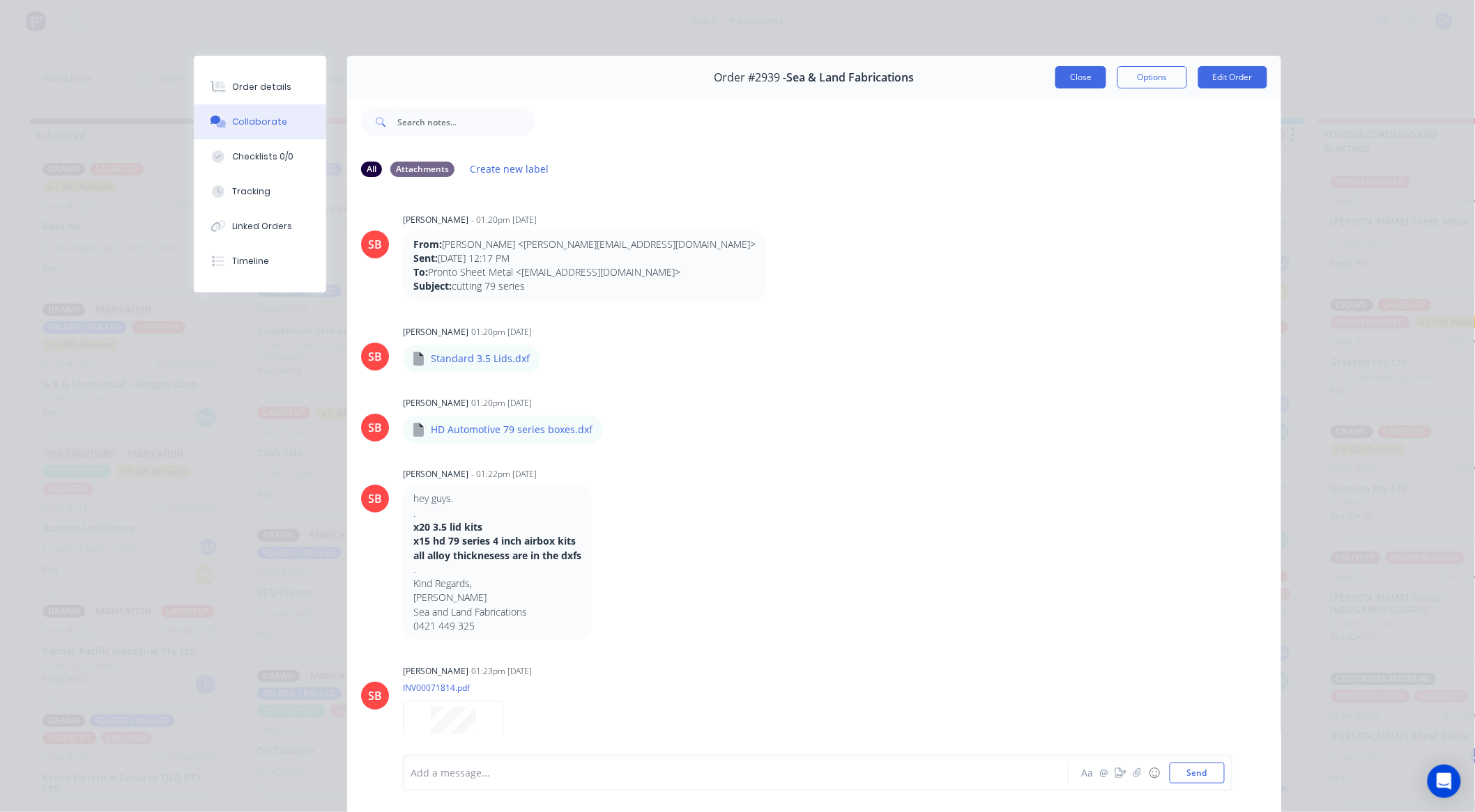
click at [1069, 74] on button "Close" at bounding box center [1080, 77] width 50 height 22
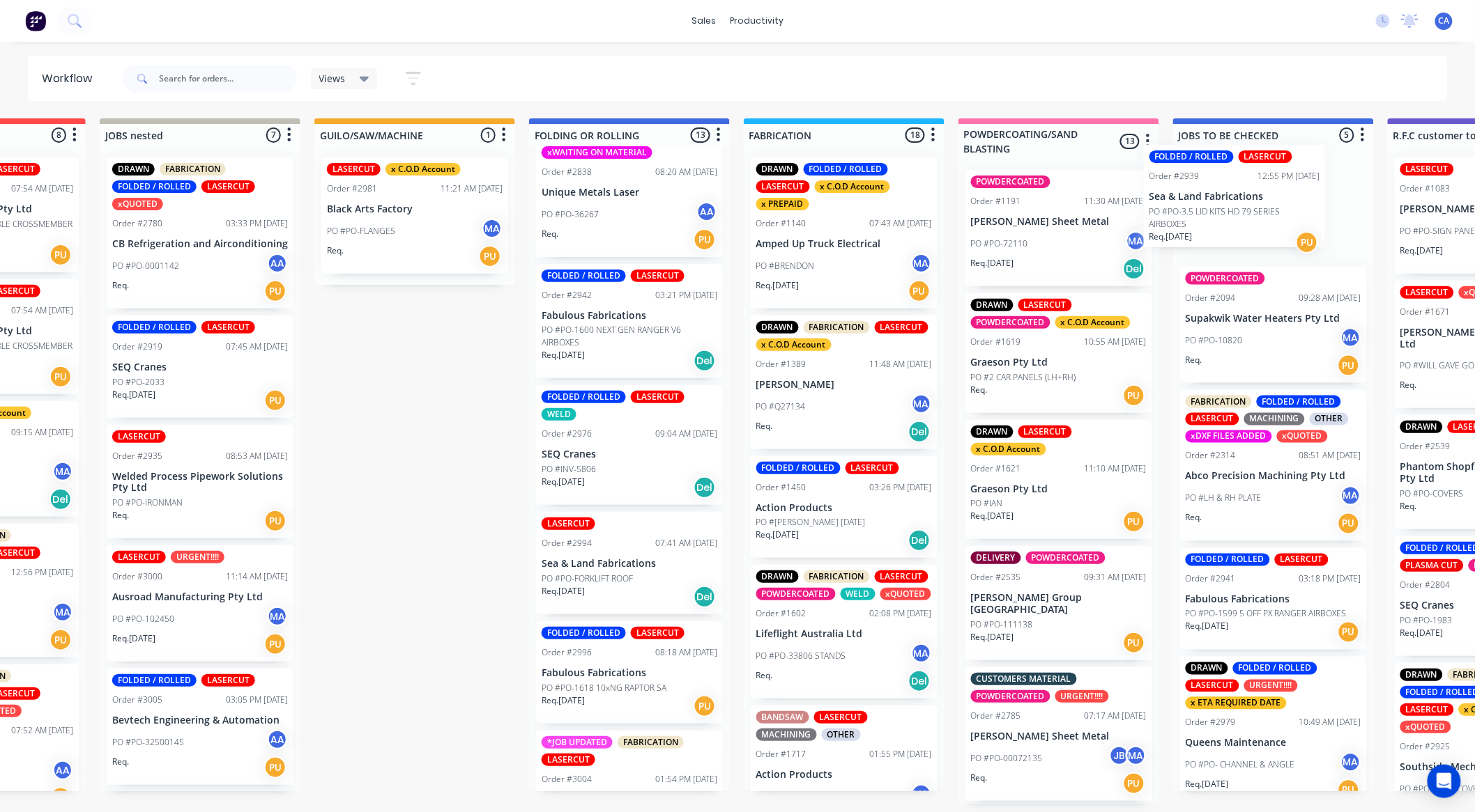
scroll to position [0, 379]
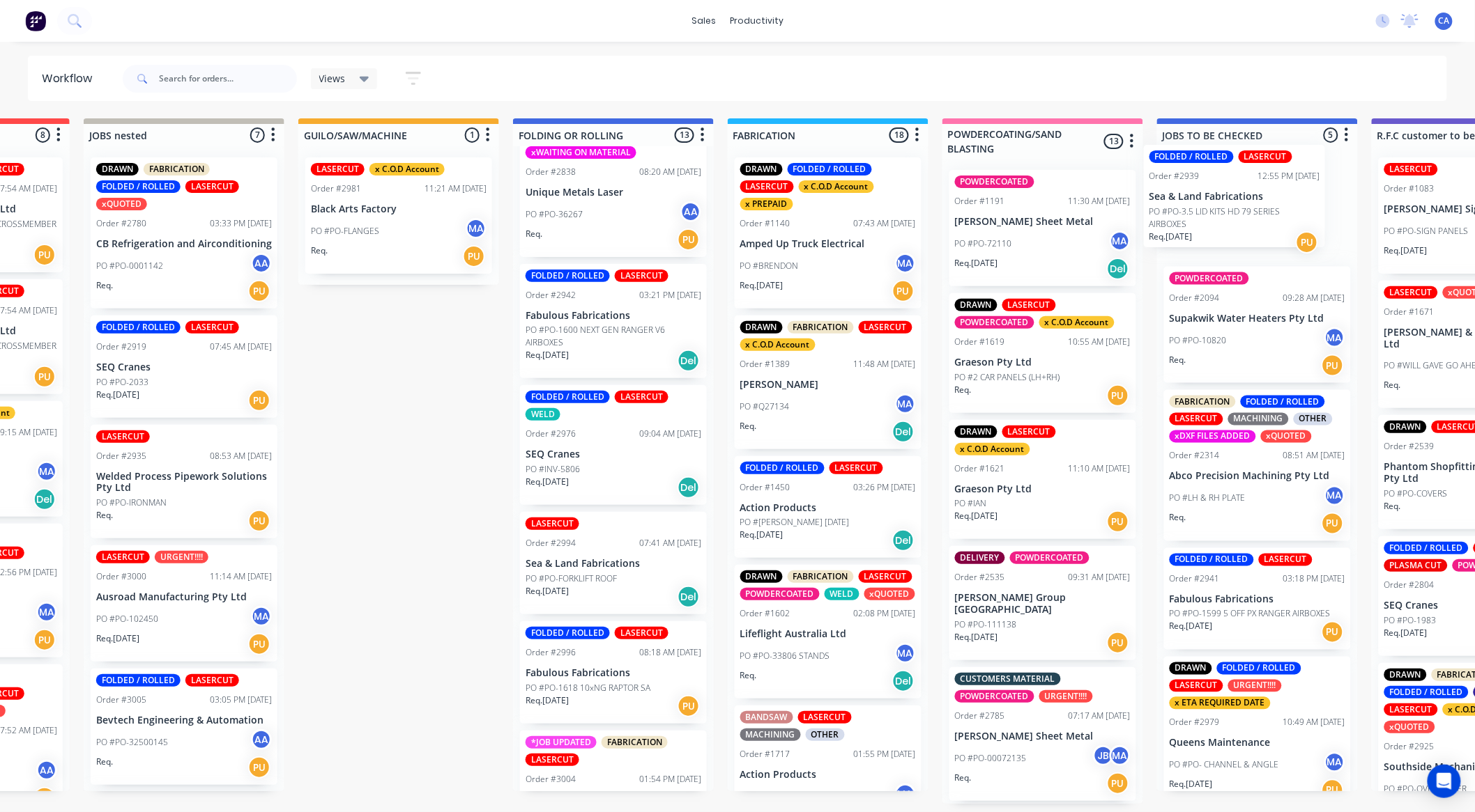
drag, startPoint x: 966, startPoint y: 300, endPoint x: 1168, endPoint y: 207, distance: 222.4
click at [1179, 209] on div "Submitted 21 Sort By Created date Required date Order number Customer name Most…" at bounding box center [1483, 461] width 3738 height 685
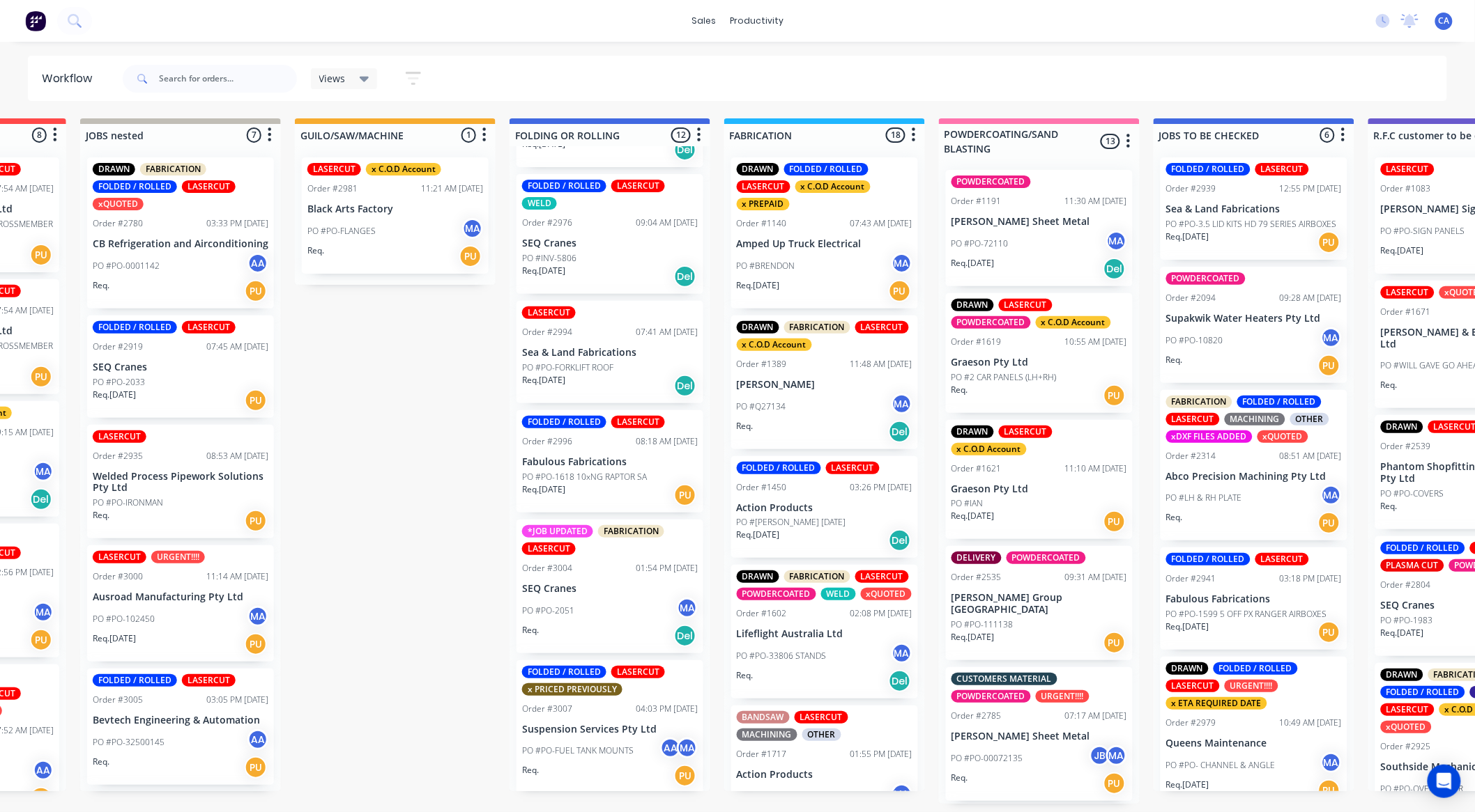
scroll to position [3, 379]
click at [598, 377] on div "Req. 23/09/25 Del" at bounding box center [609, 386] width 175 height 24
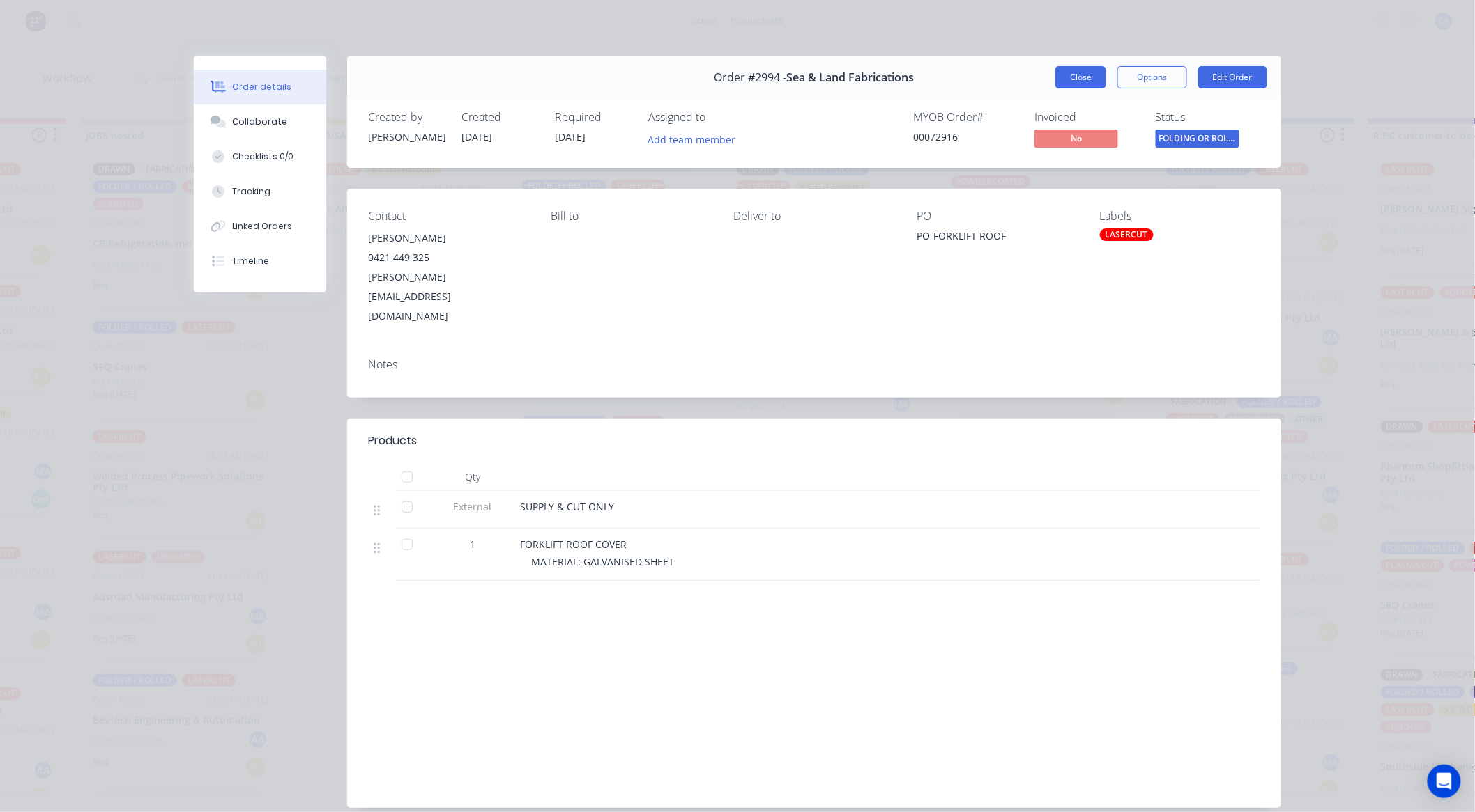
click at [1070, 82] on button "Close" at bounding box center [1080, 77] width 50 height 22
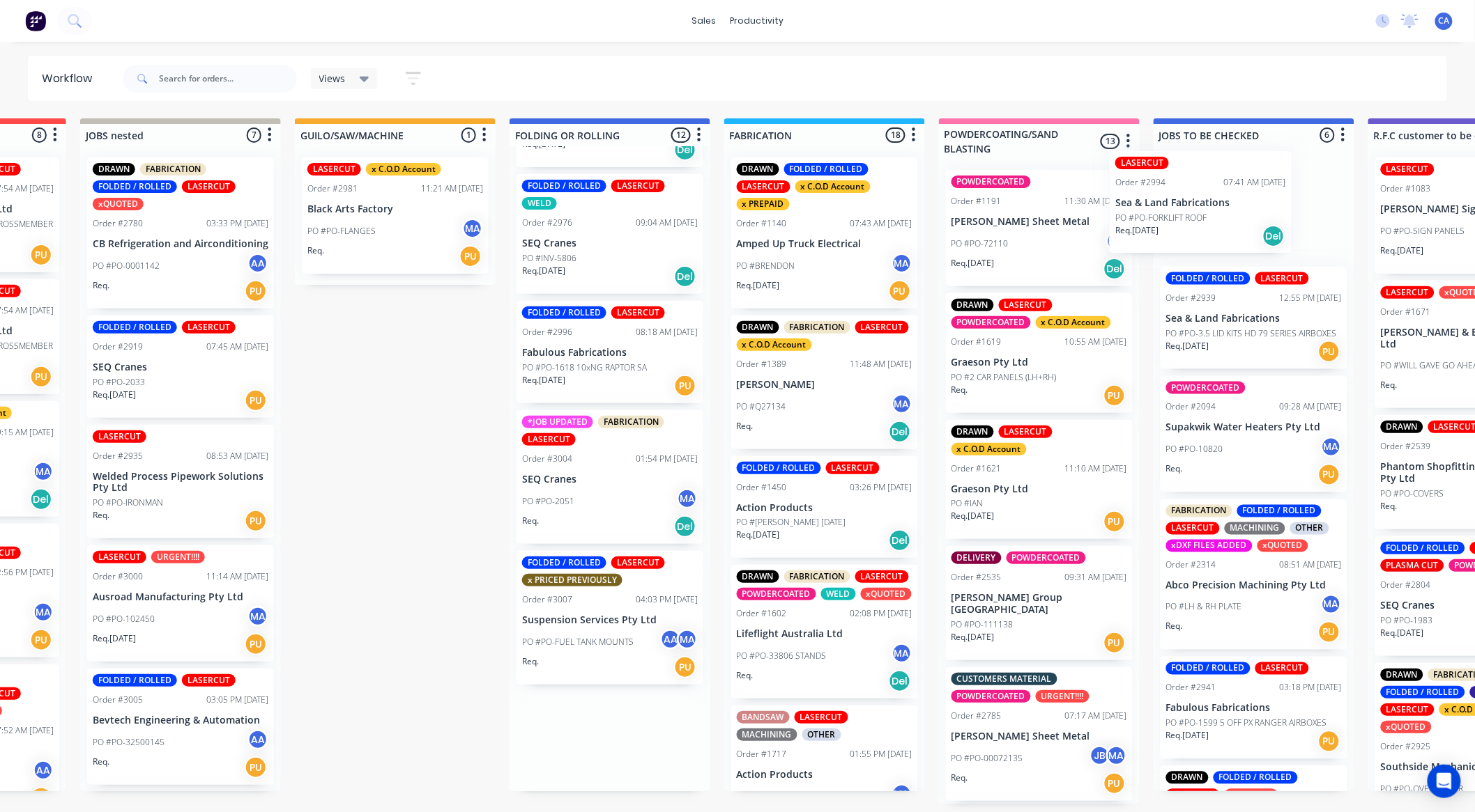
scroll to position [1, 396]
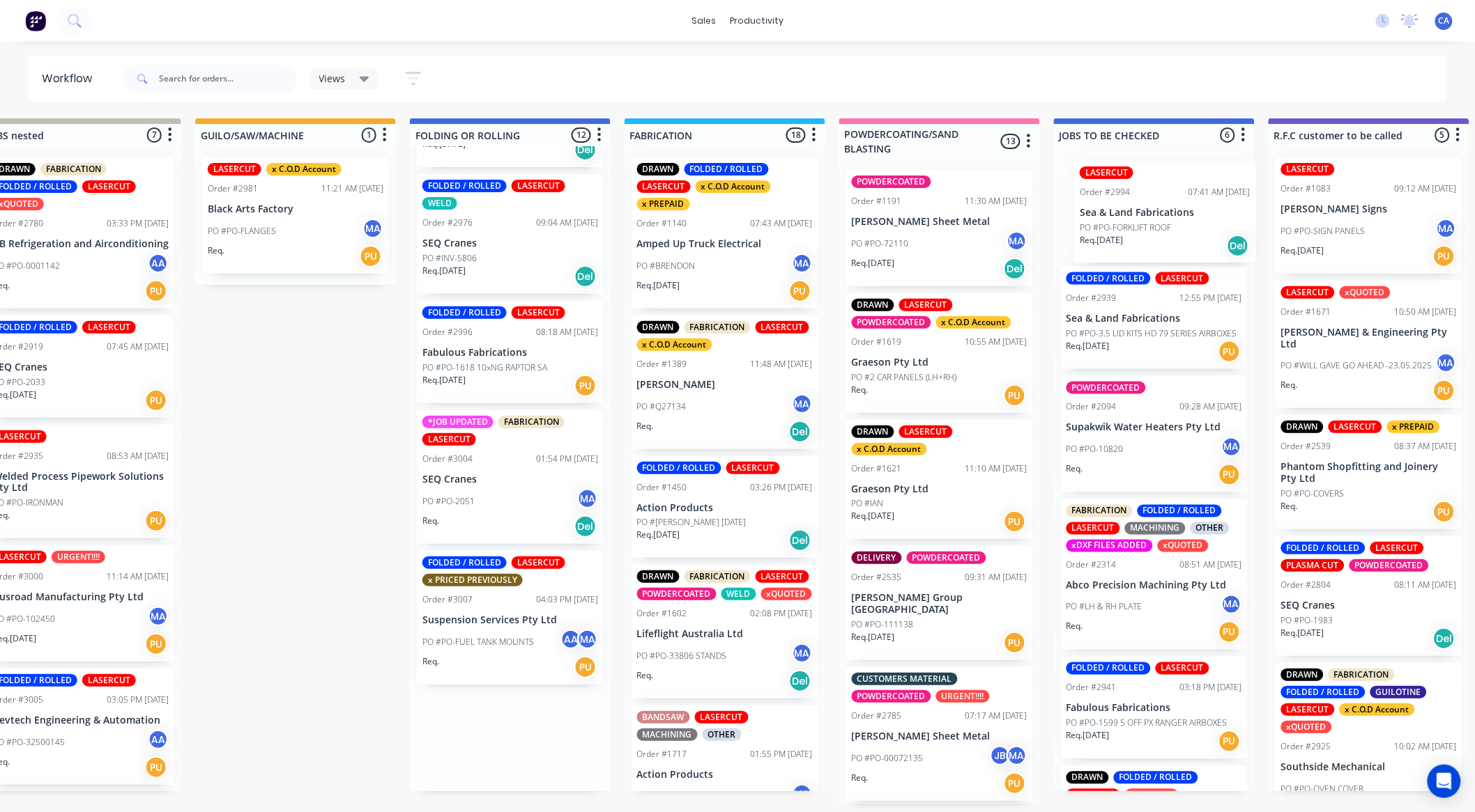
drag, startPoint x: 549, startPoint y: 381, endPoint x: 1070, endPoint y: 237, distance: 540.5
click at [1070, 237] on div "Submitted 21 Sort By Created date Required date Order number Customer name Most…" at bounding box center [1380, 461] width 3738 height 685
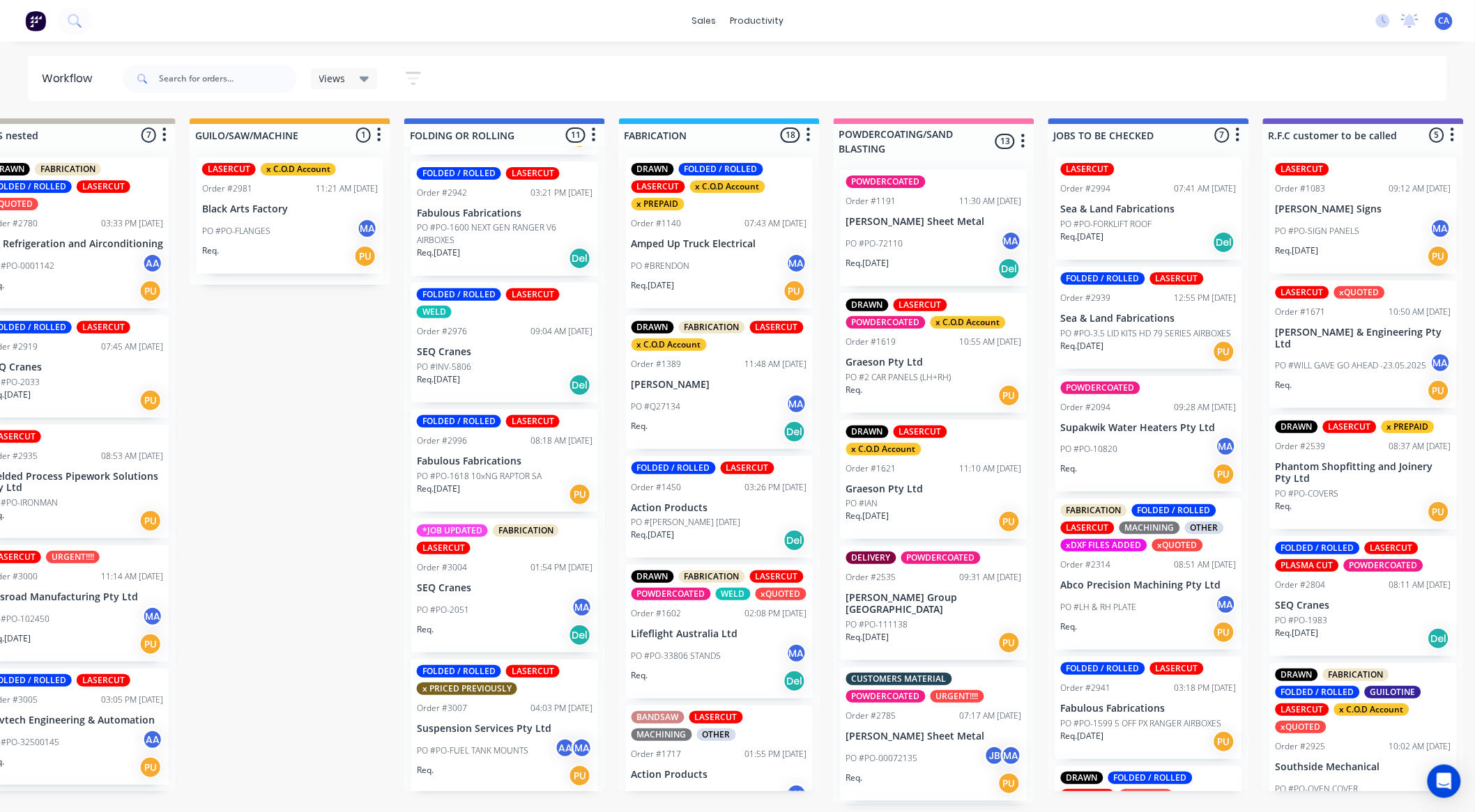
scroll to position [3, 485]
click at [498, 614] on div "PO #PO-2051 MA" at bounding box center [505, 610] width 175 height 27
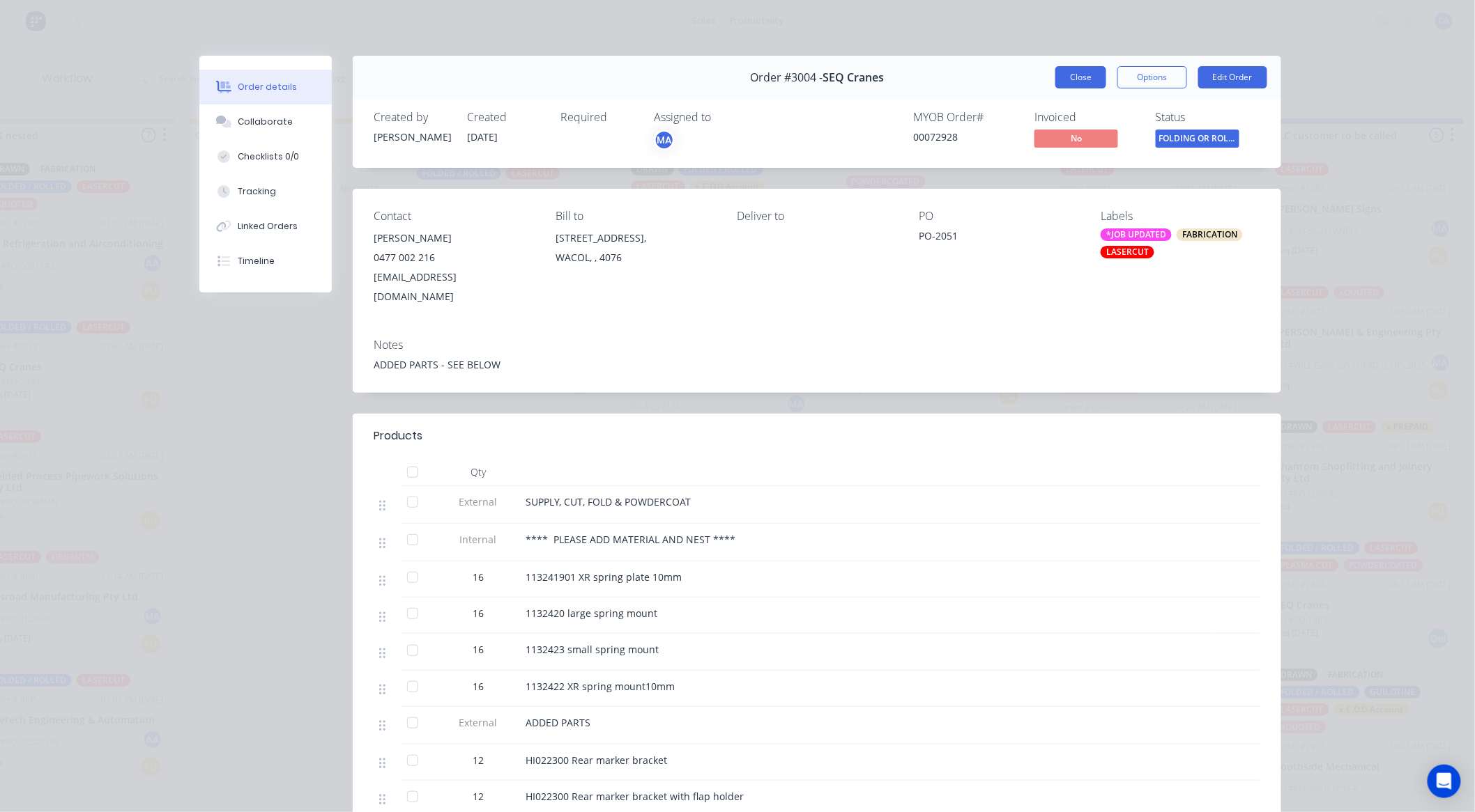
click at [1089, 81] on button "Close" at bounding box center [1080, 77] width 50 height 22
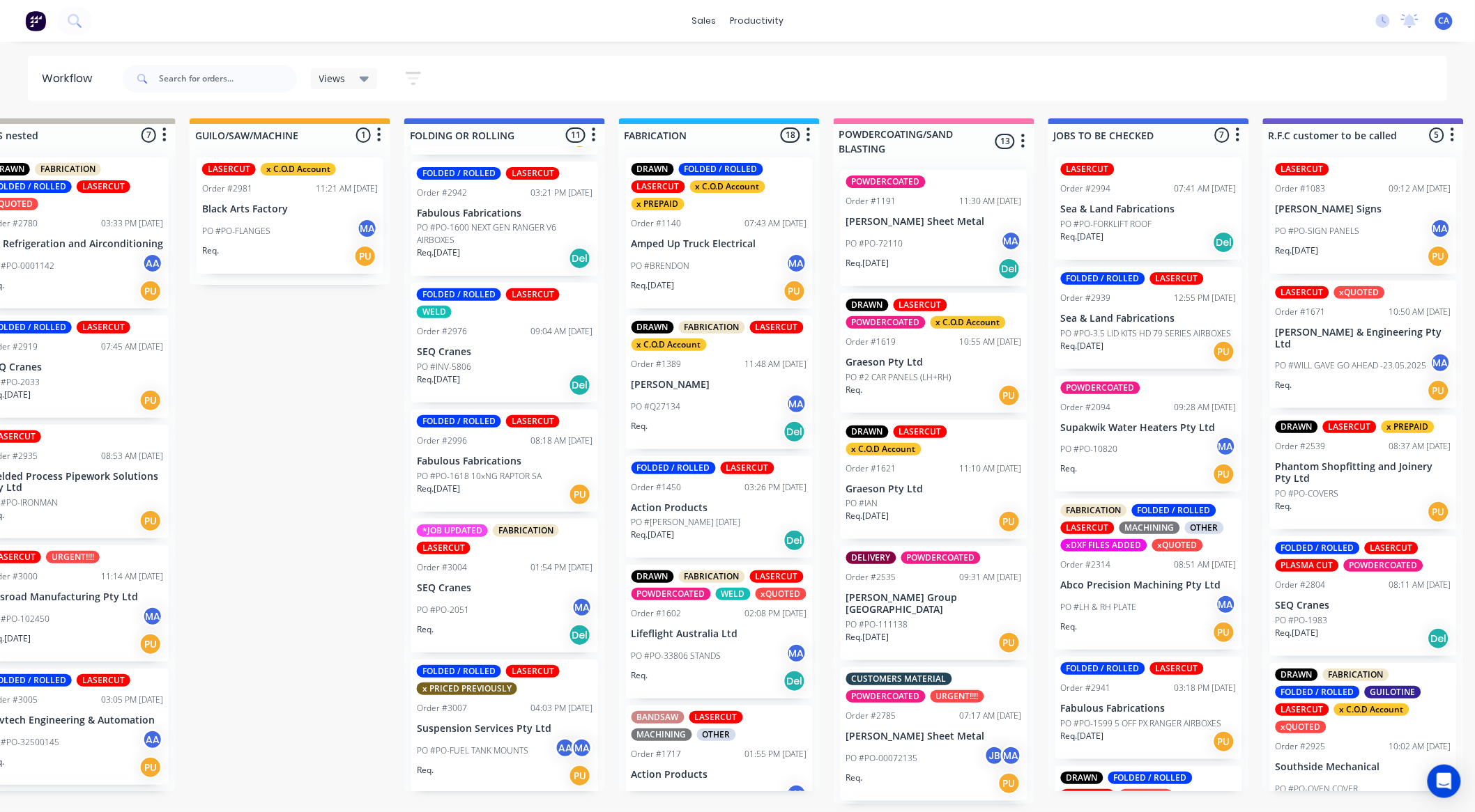
click at [506, 726] on p "Suspension Services Pty Ltd" at bounding box center [505, 729] width 175 height 11
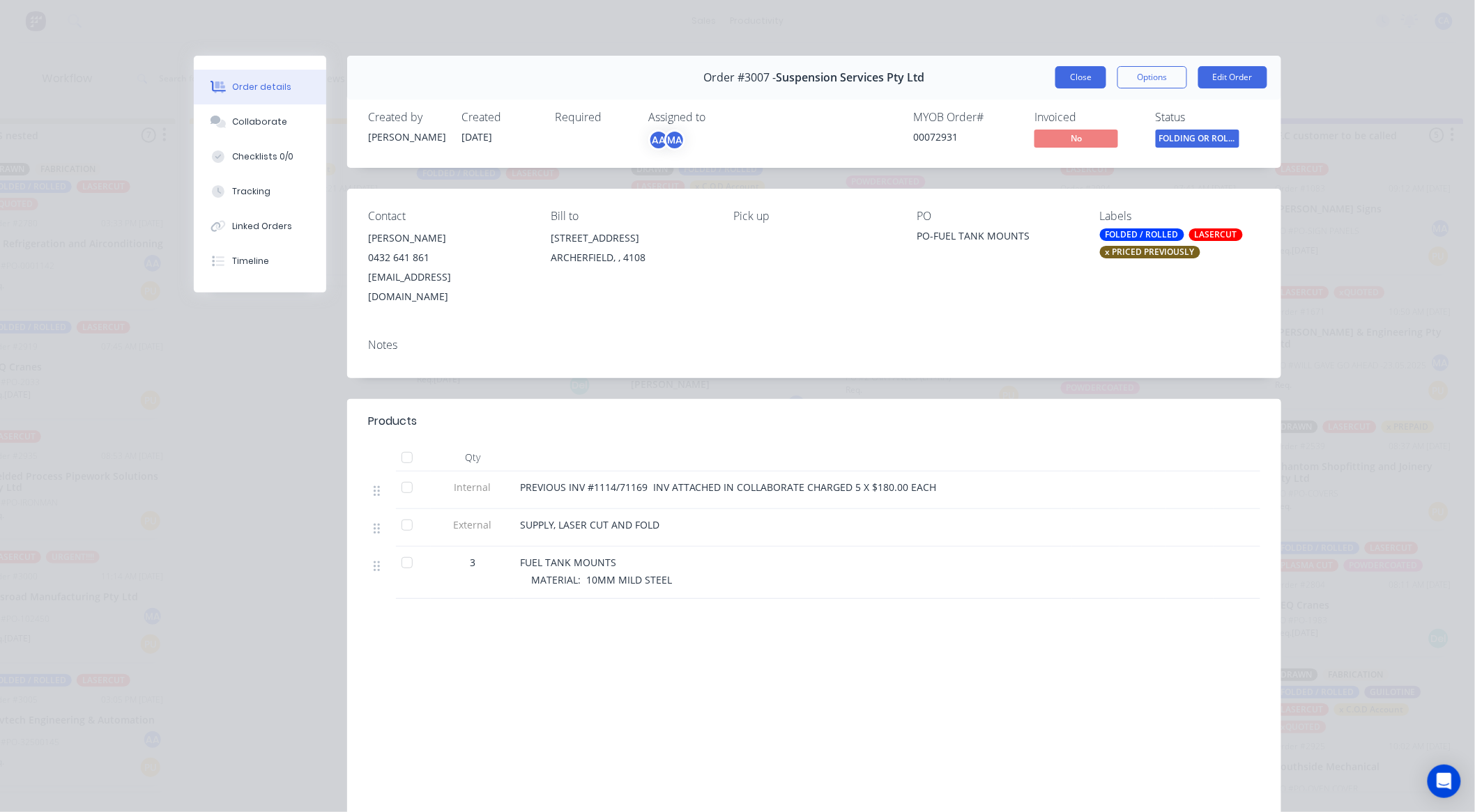
click at [1088, 74] on button "Close" at bounding box center [1080, 77] width 50 height 22
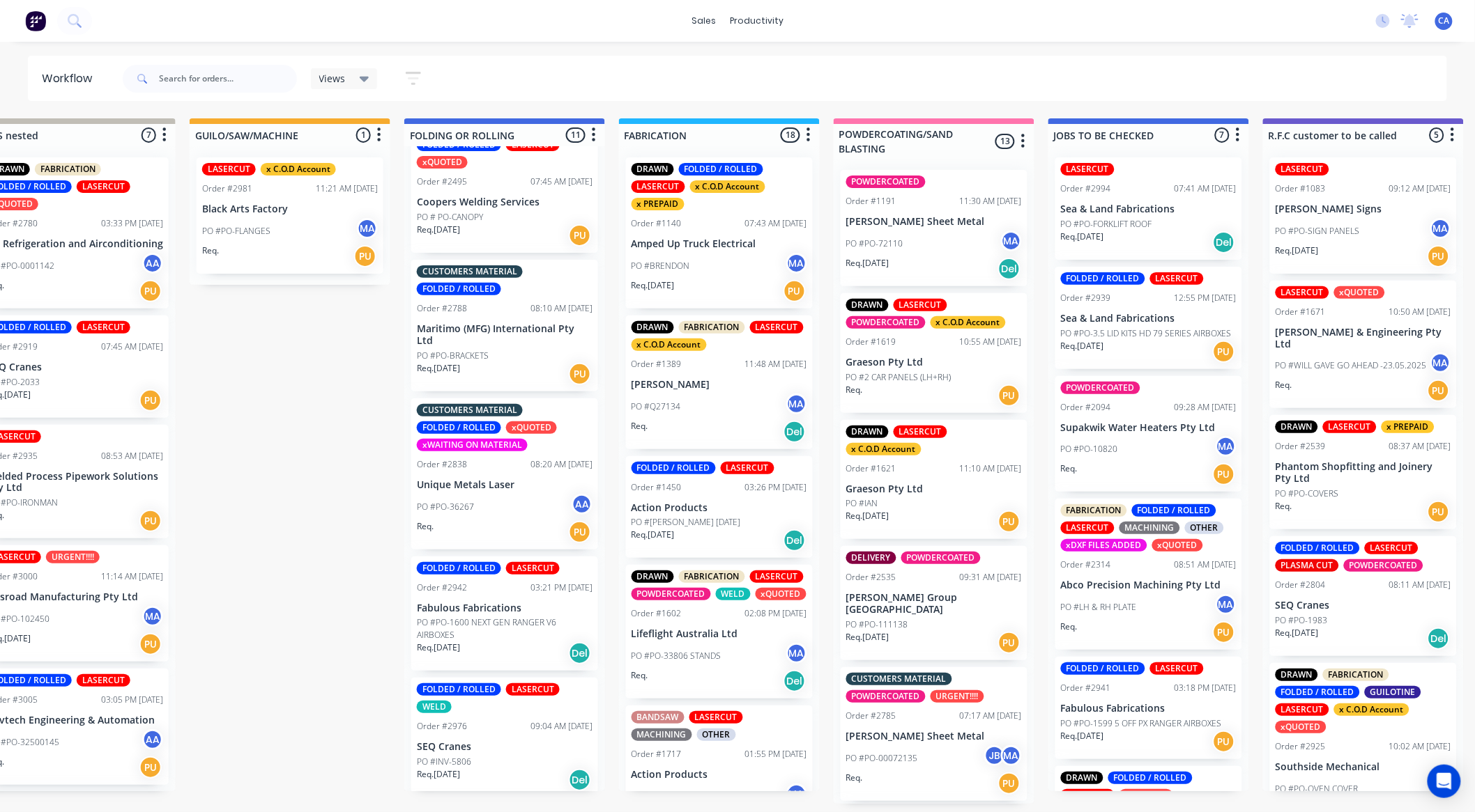
scroll to position [464, 0]
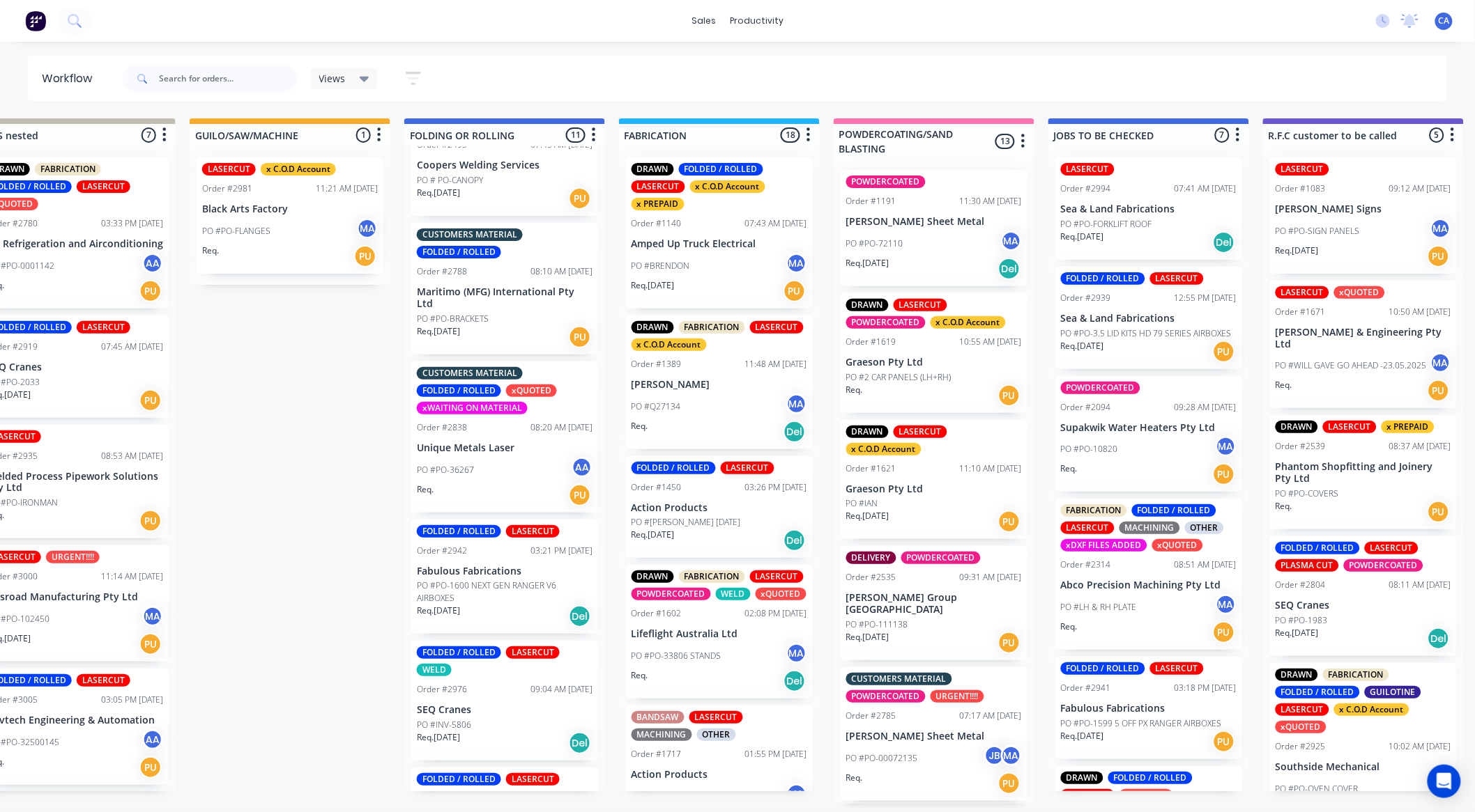
click at [500, 308] on div "CUSTOMERS MATERIAL FOLDED / ROLLED Order #2788 08:10 AM 01/09/25 Maritimo (MFG)…" at bounding box center [505, 288] width 187 height 131
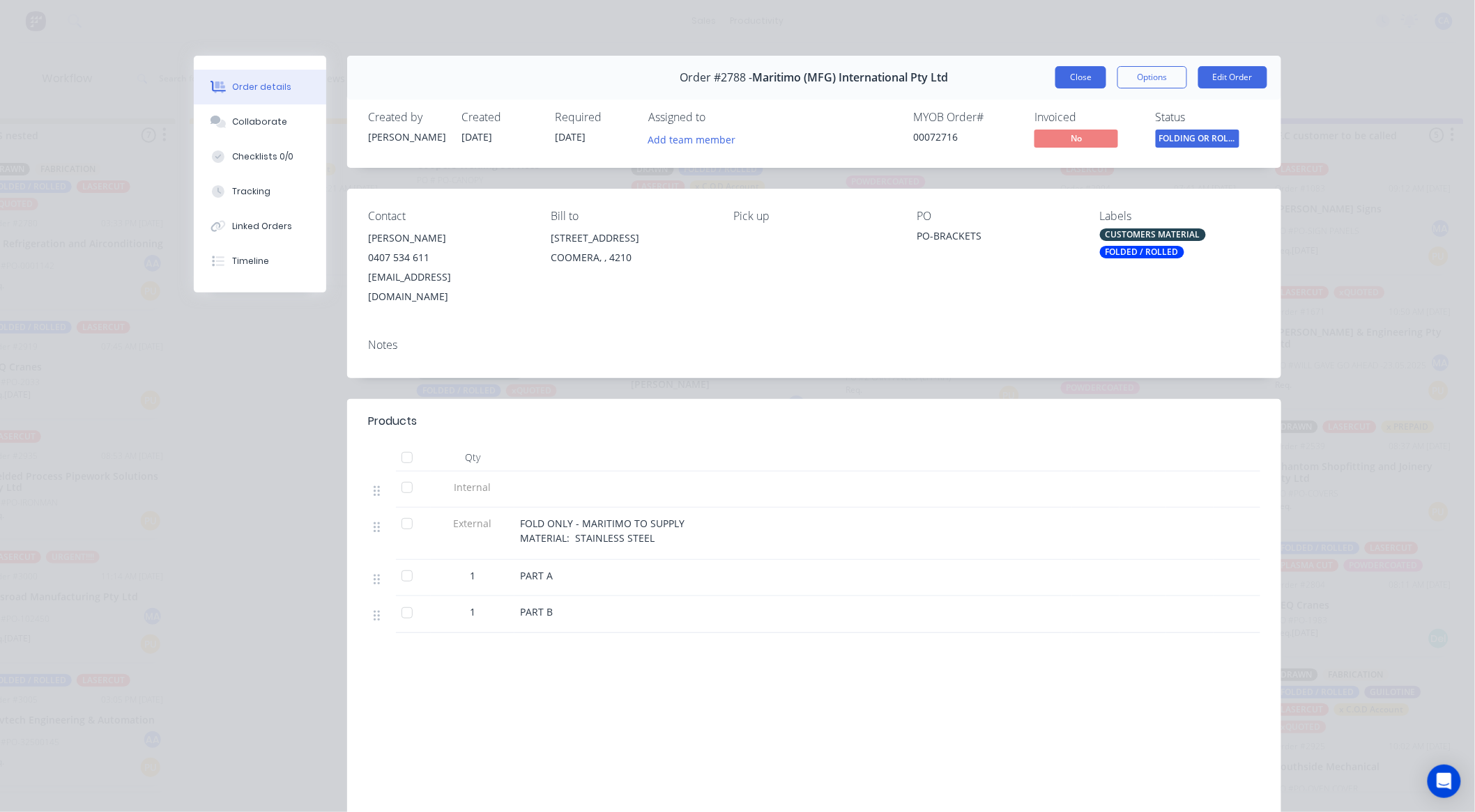
click at [1074, 74] on button "Close" at bounding box center [1080, 77] width 50 height 22
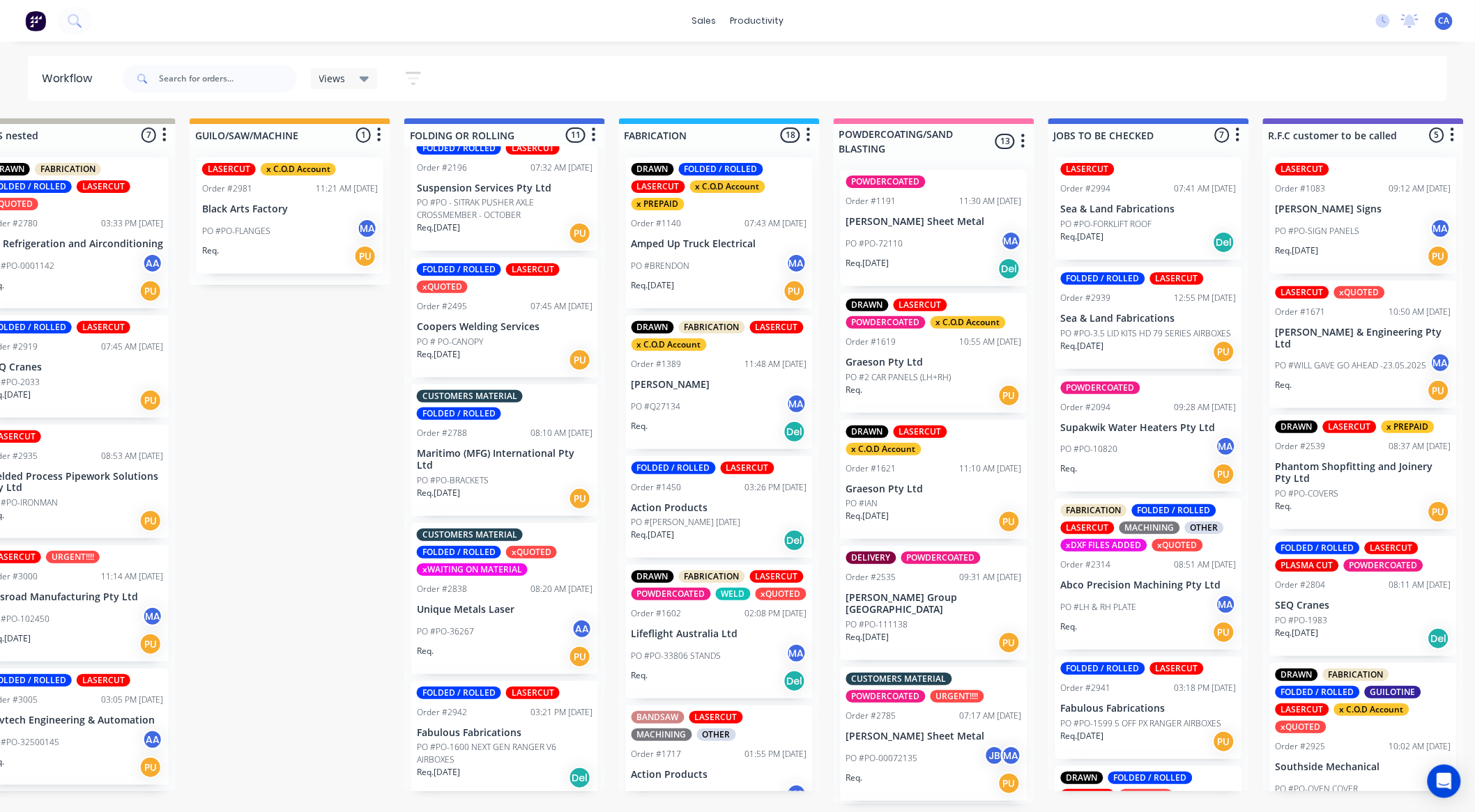
scroll to position [203, 0]
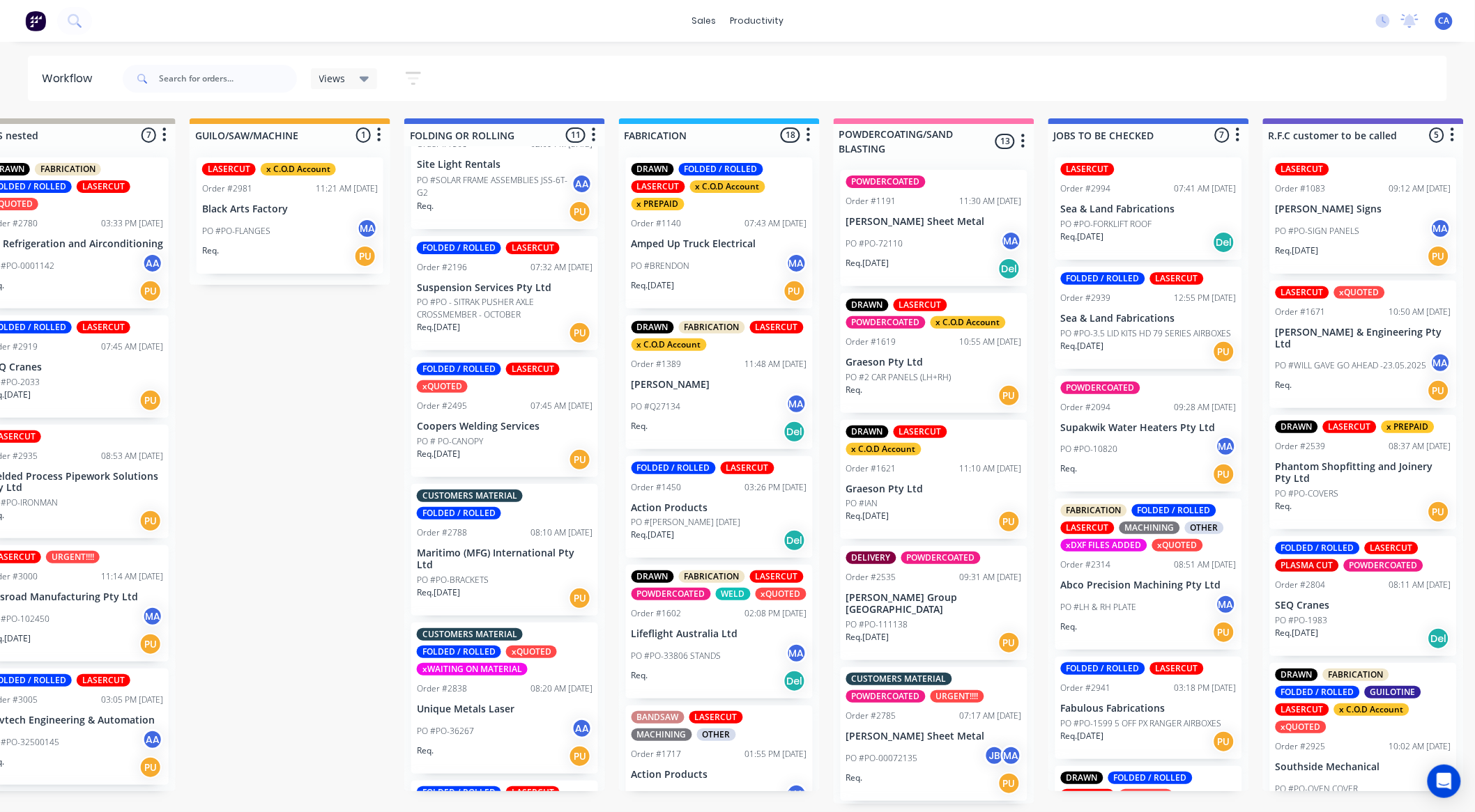
click at [282, 223] on div "PO #PO-FLANGES MA" at bounding box center [289, 231] width 175 height 27
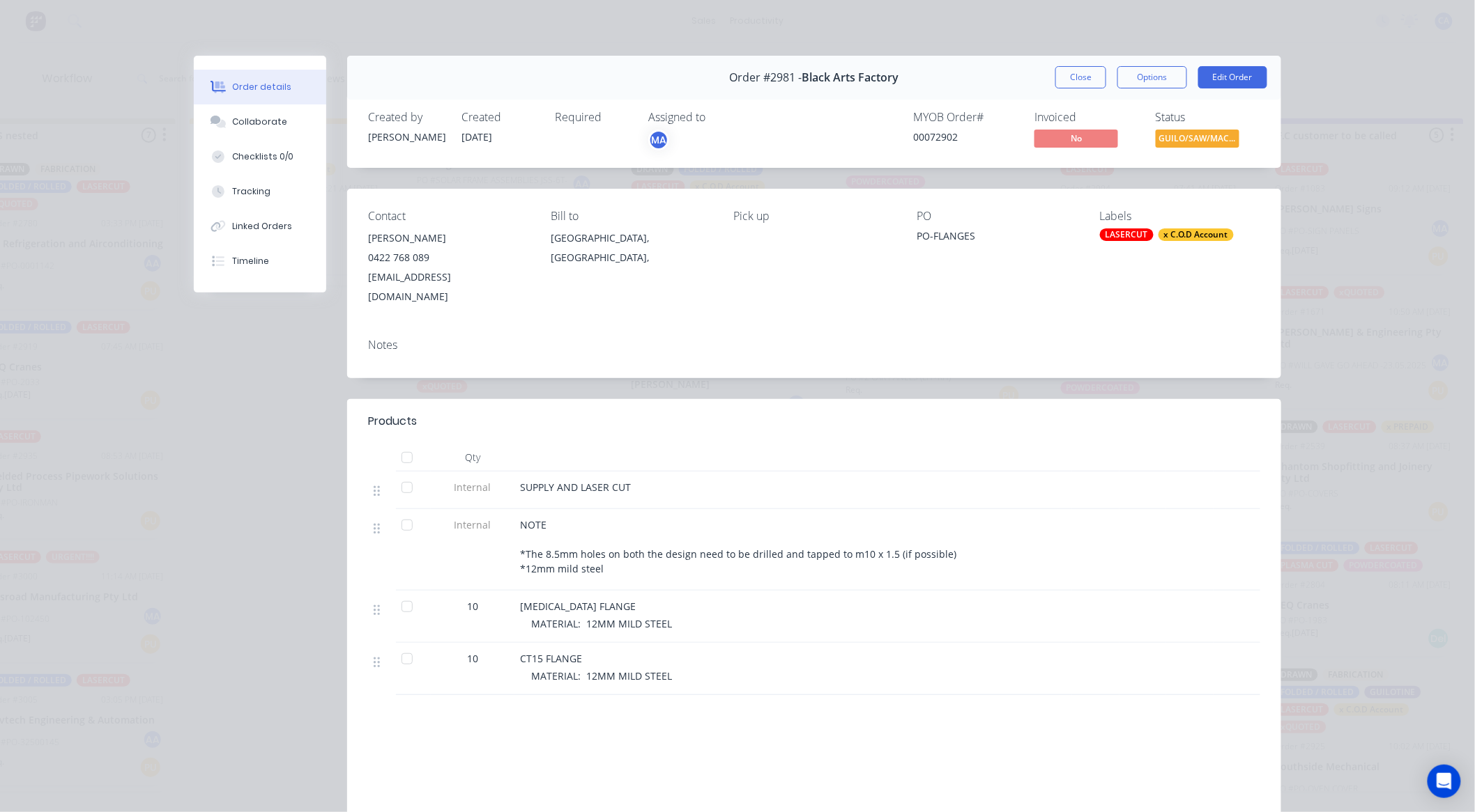
click at [1099, 82] on button "Close" at bounding box center [1080, 77] width 50 height 22
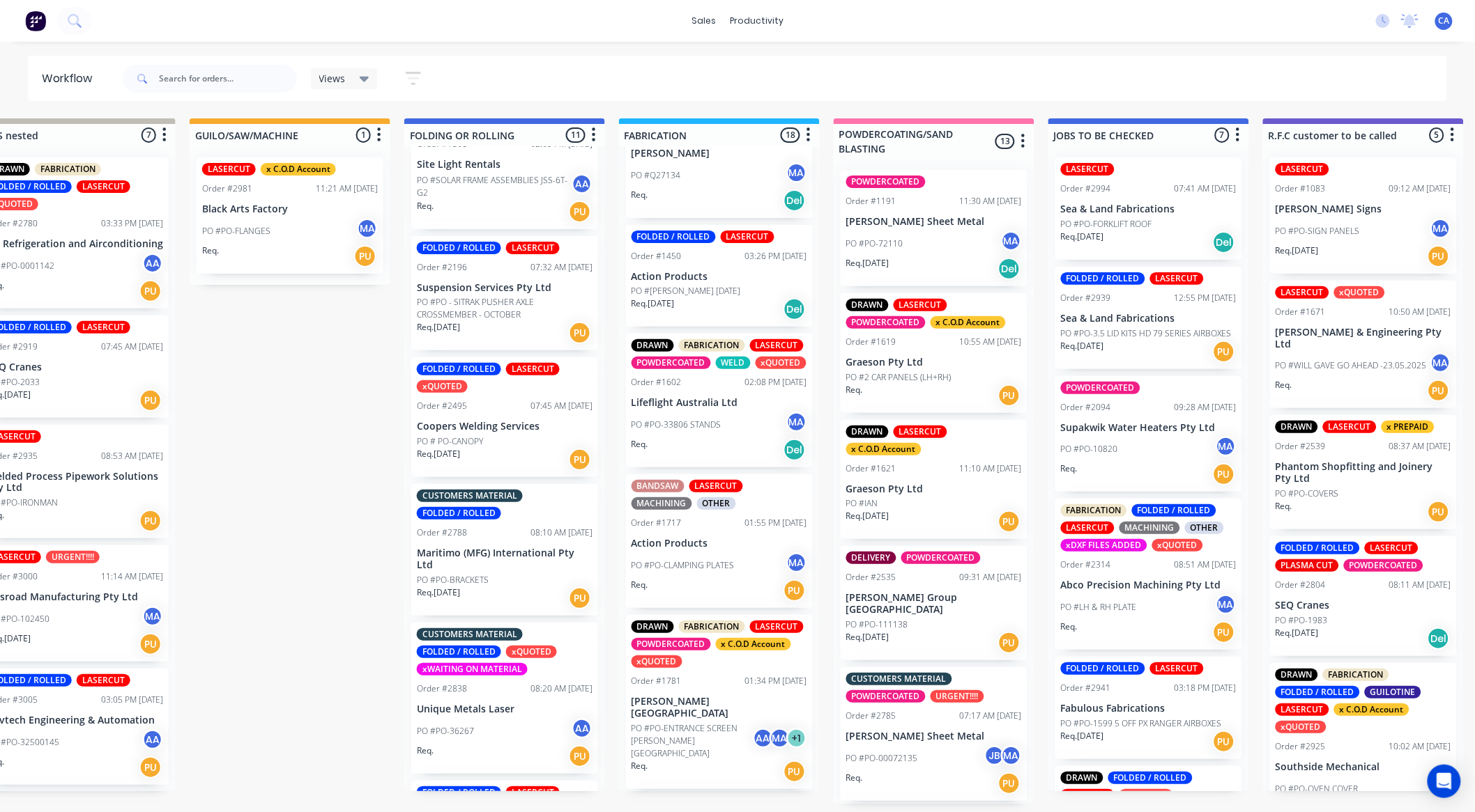
scroll to position [243, 0]
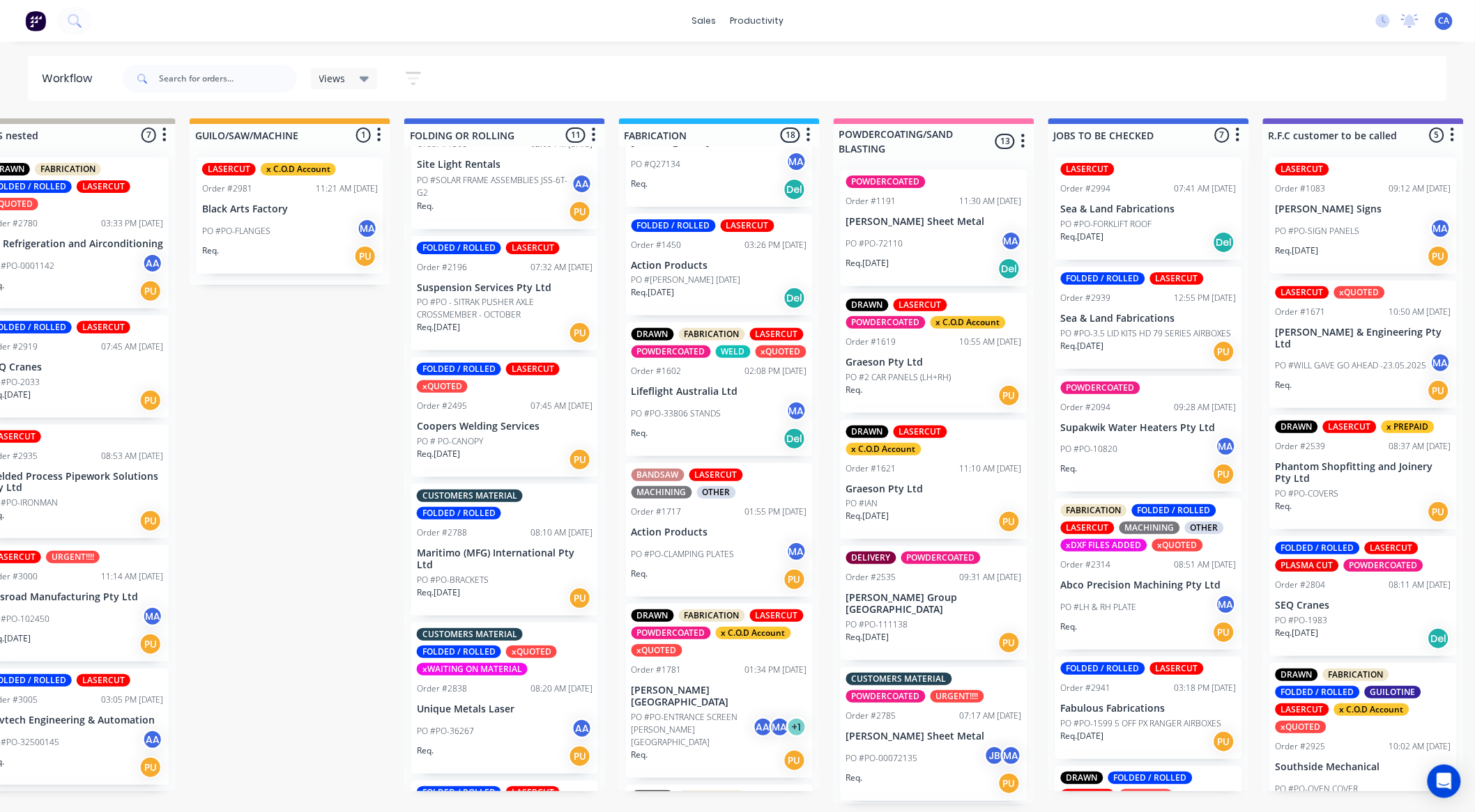
click at [720, 288] on div "Req. 17/04/25 Del" at bounding box center [719, 298] width 175 height 24
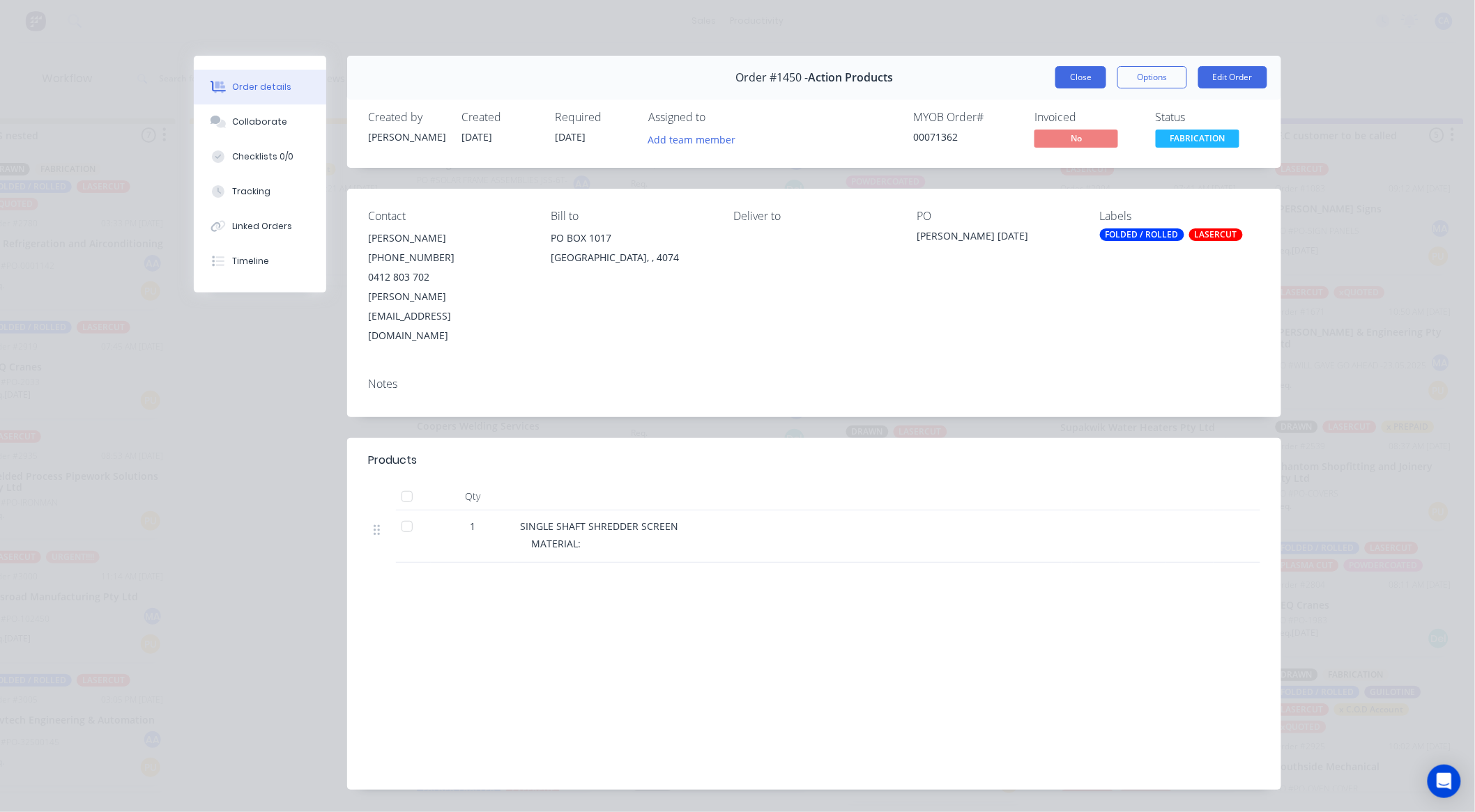
click at [1104, 70] on div "Order #1450 - Action Products Close Options Edit Order" at bounding box center [813, 78] width 934 height 44
click at [1089, 78] on button "Close" at bounding box center [1080, 77] width 50 height 22
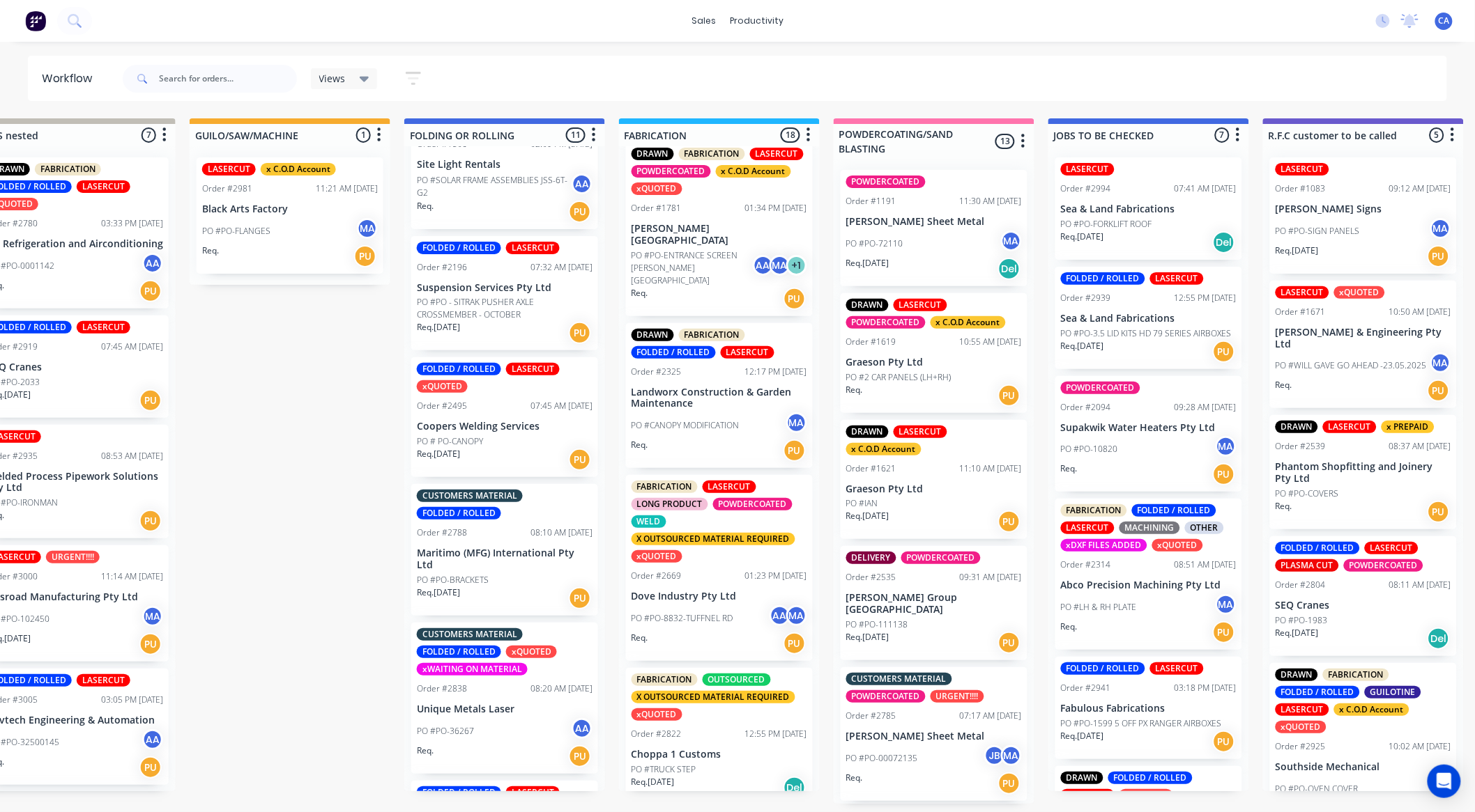
scroll to position [722, 0]
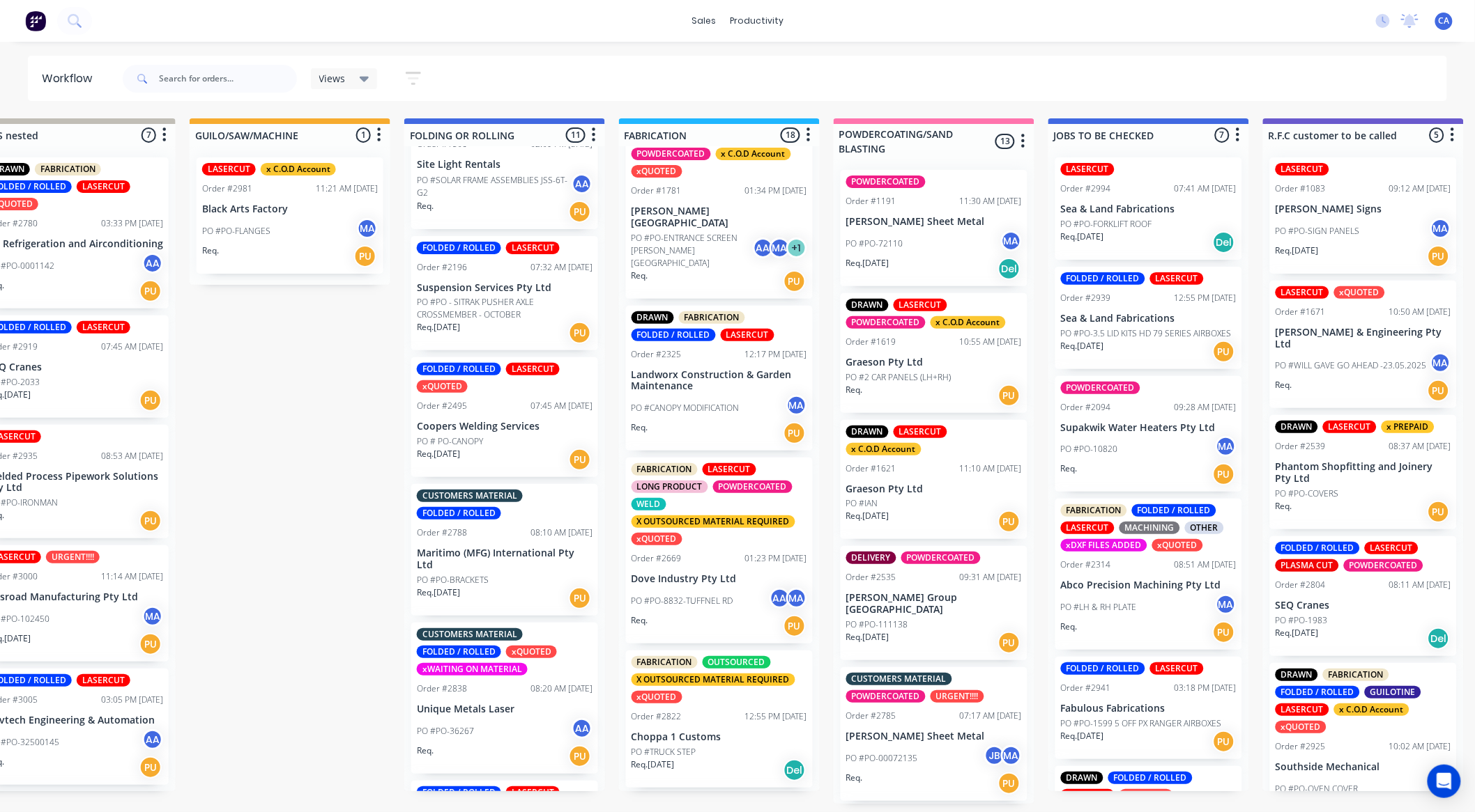
click at [721, 395] on div "PO #CANOPY MODIFICATION MA" at bounding box center [719, 408] width 175 height 27
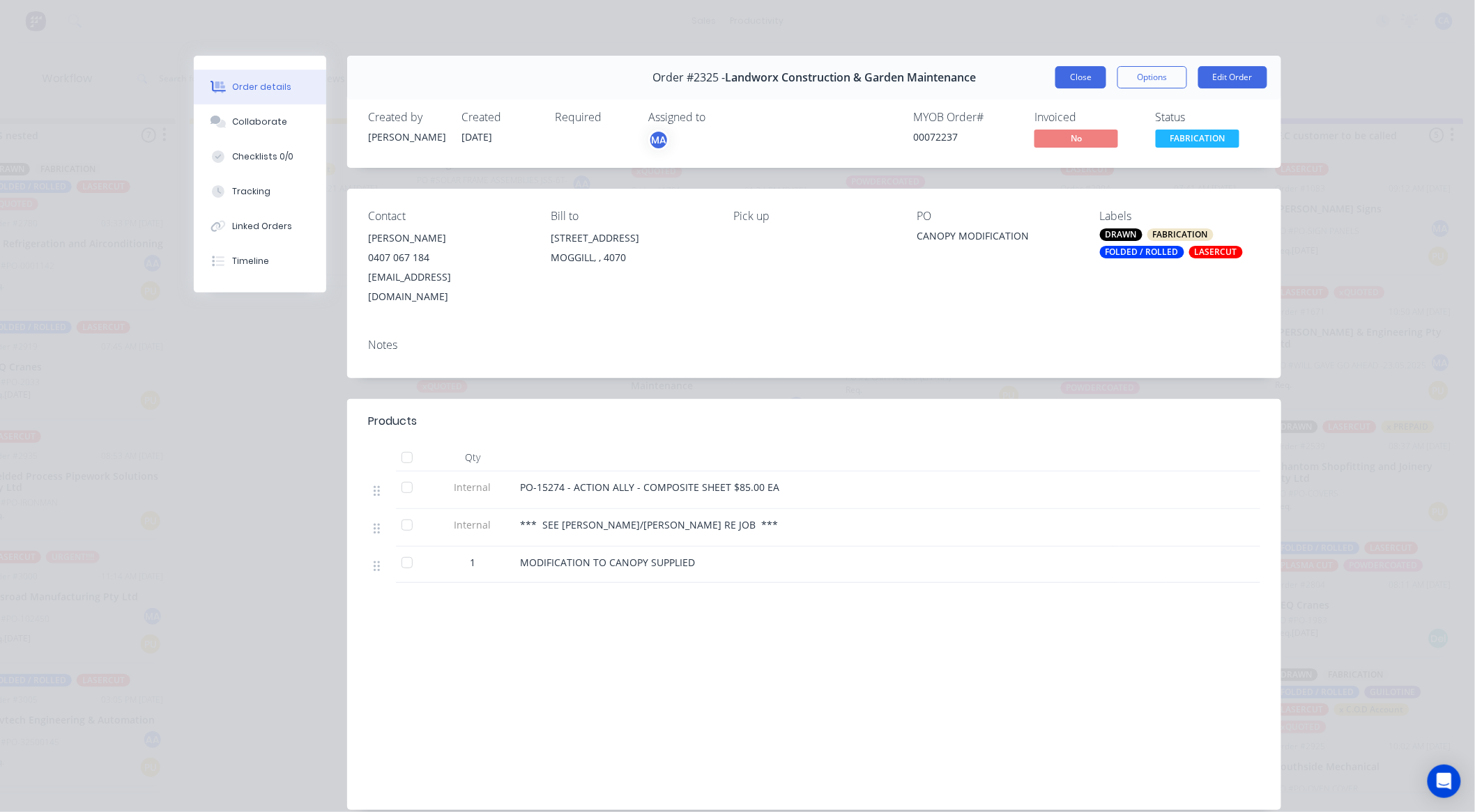
click at [1075, 80] on button "Close" at bounding box center [1080, 77] width 50 height 22
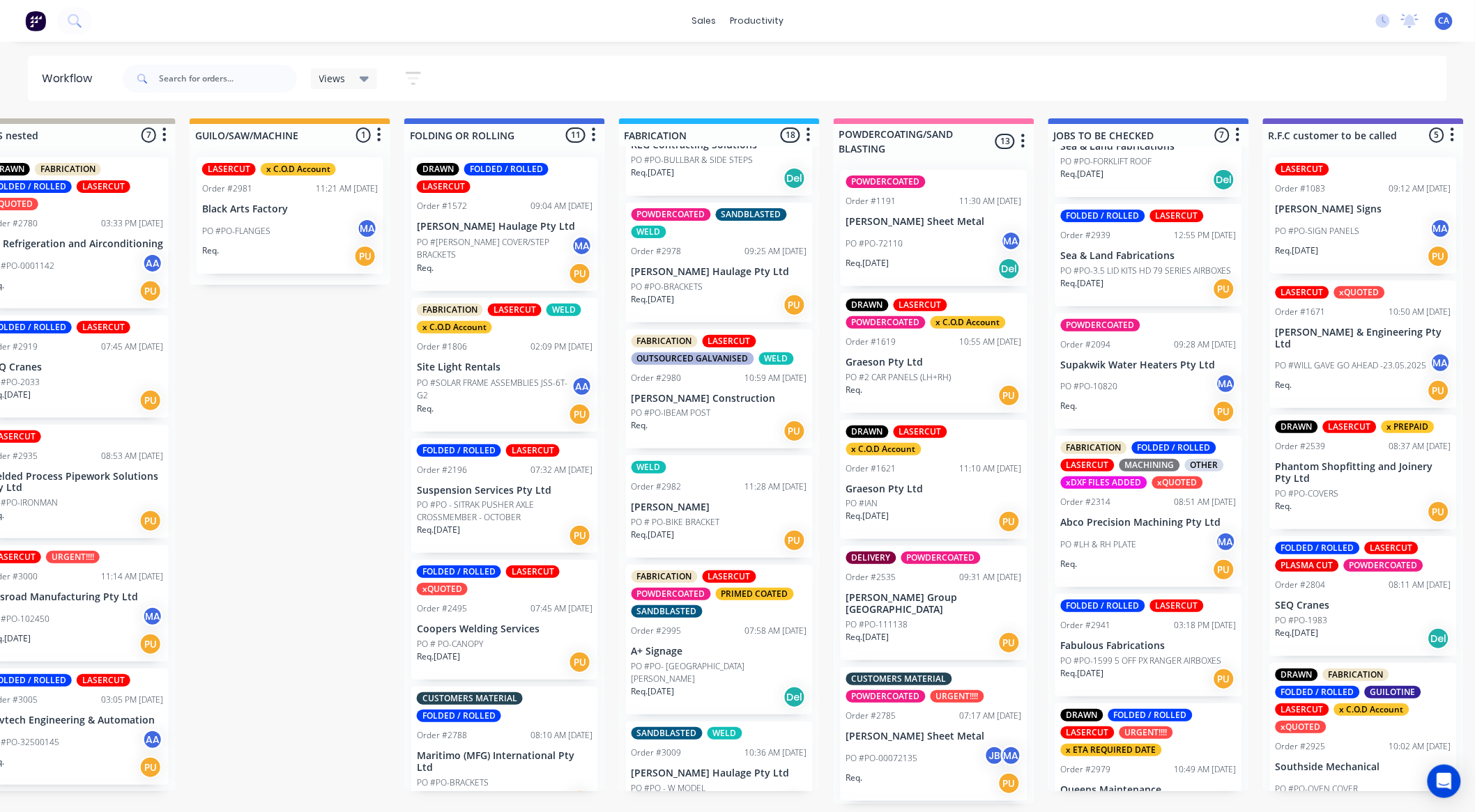
scroll to position [0, 0]
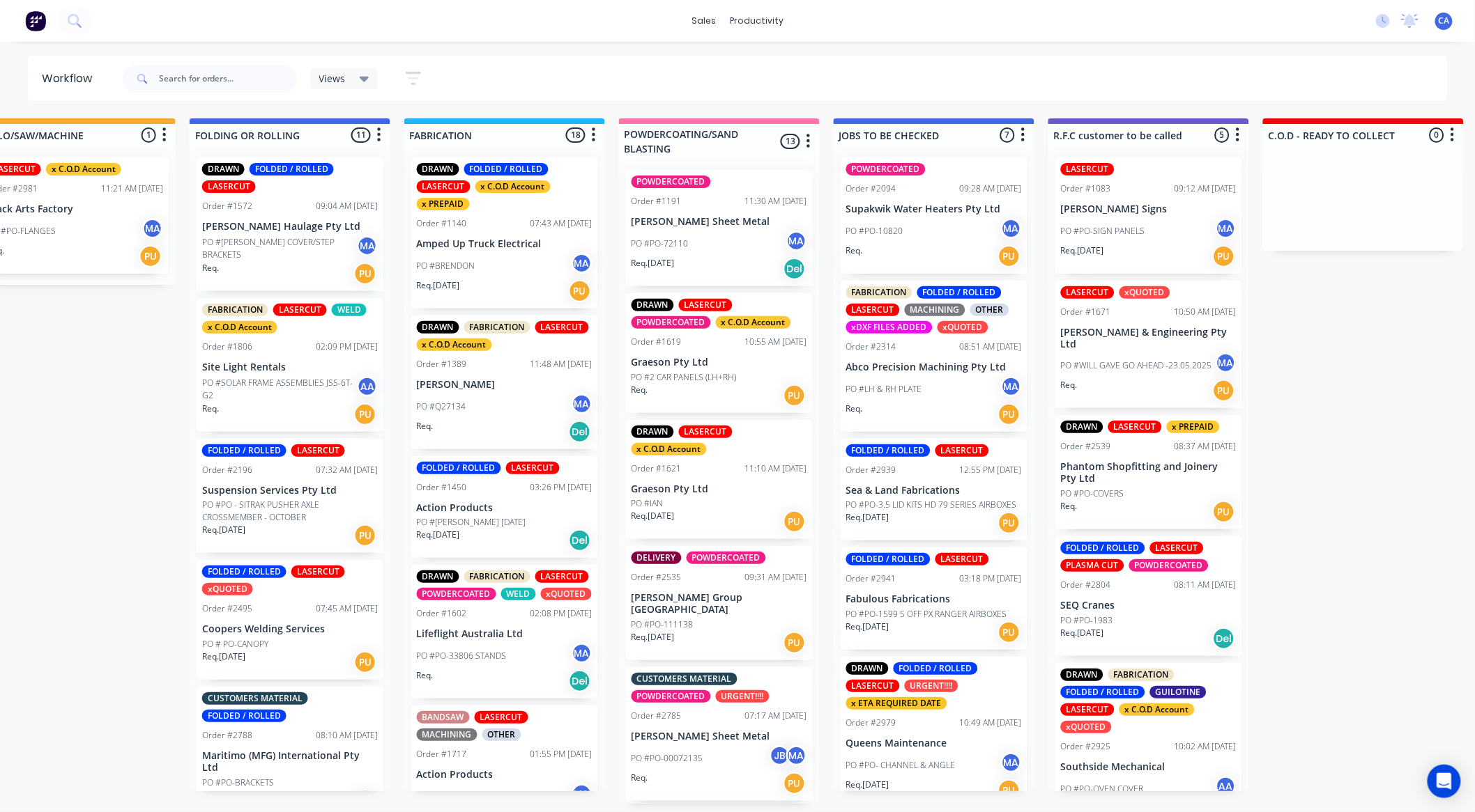
drag, startPoint x: 728, startPoint y: 448, endPoint x: 791, endPoint y: 446, distance: 63.0
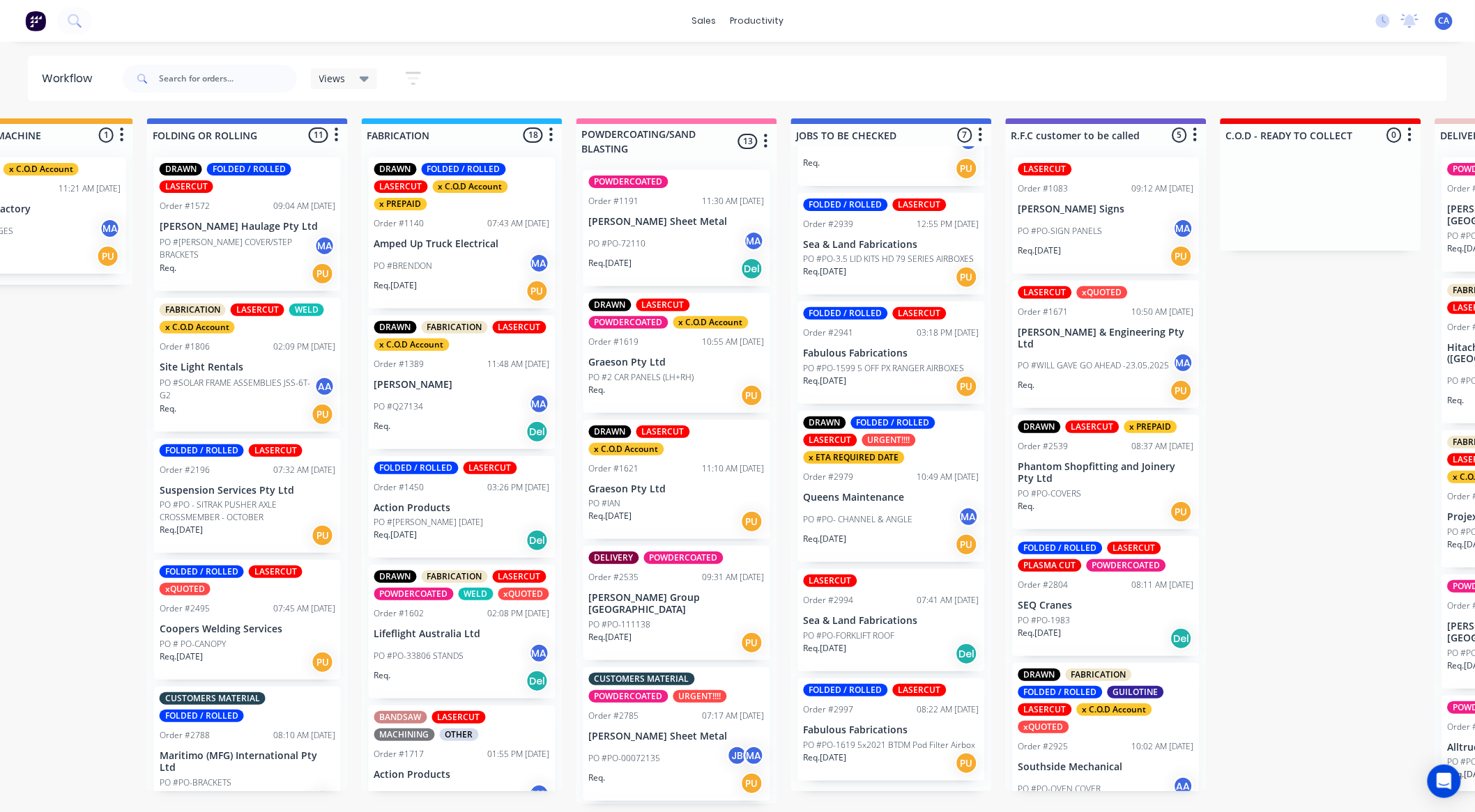
scroll to position [3, 742]
click at [908, 644] on div "Req. [DATE] Del" at bounding box center [891, 654] width 175 height 24
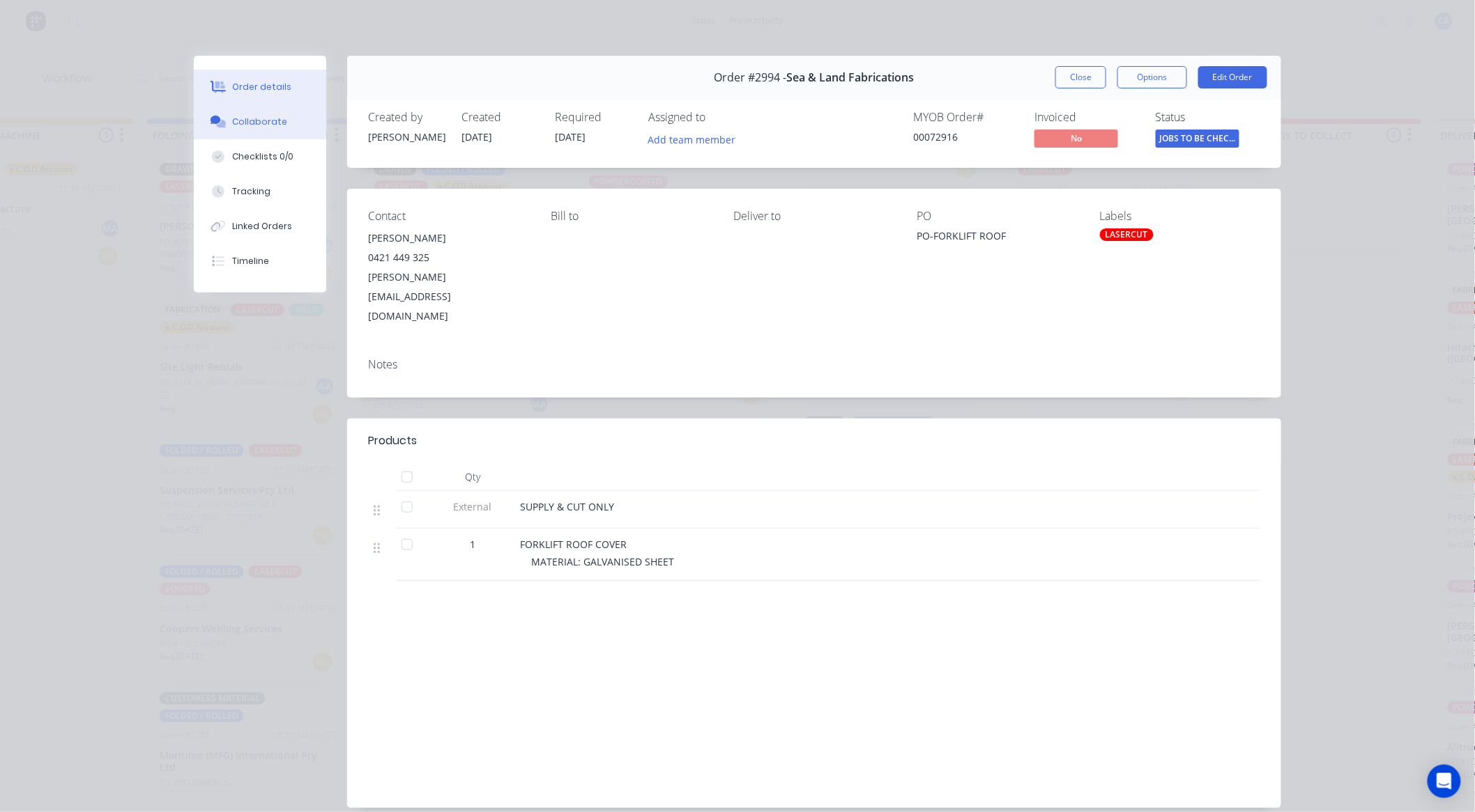
click at [292, 129] on button "Collaborate" at bounding box center [259, 122] width 132 height 35
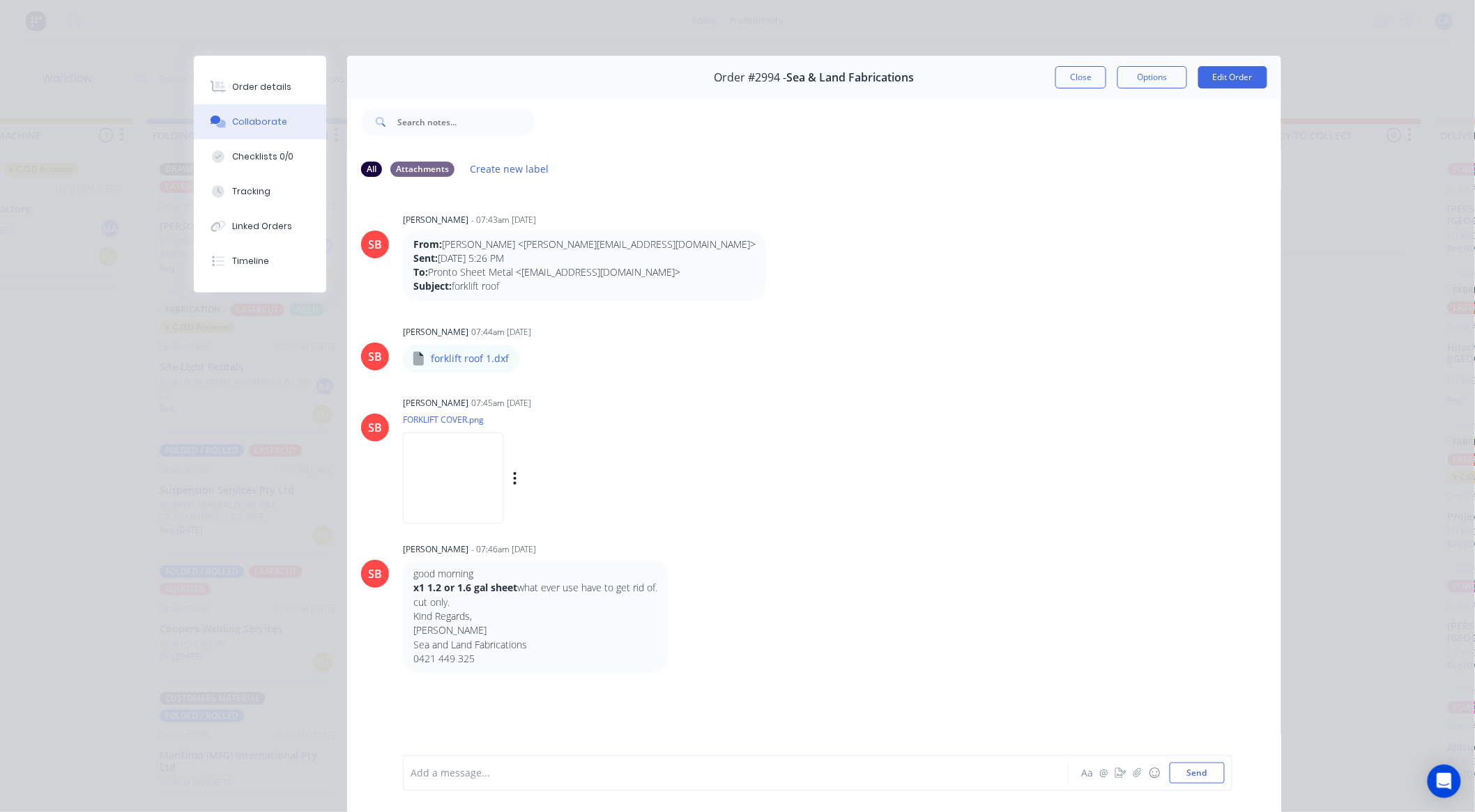
scroll to position [74, 0]
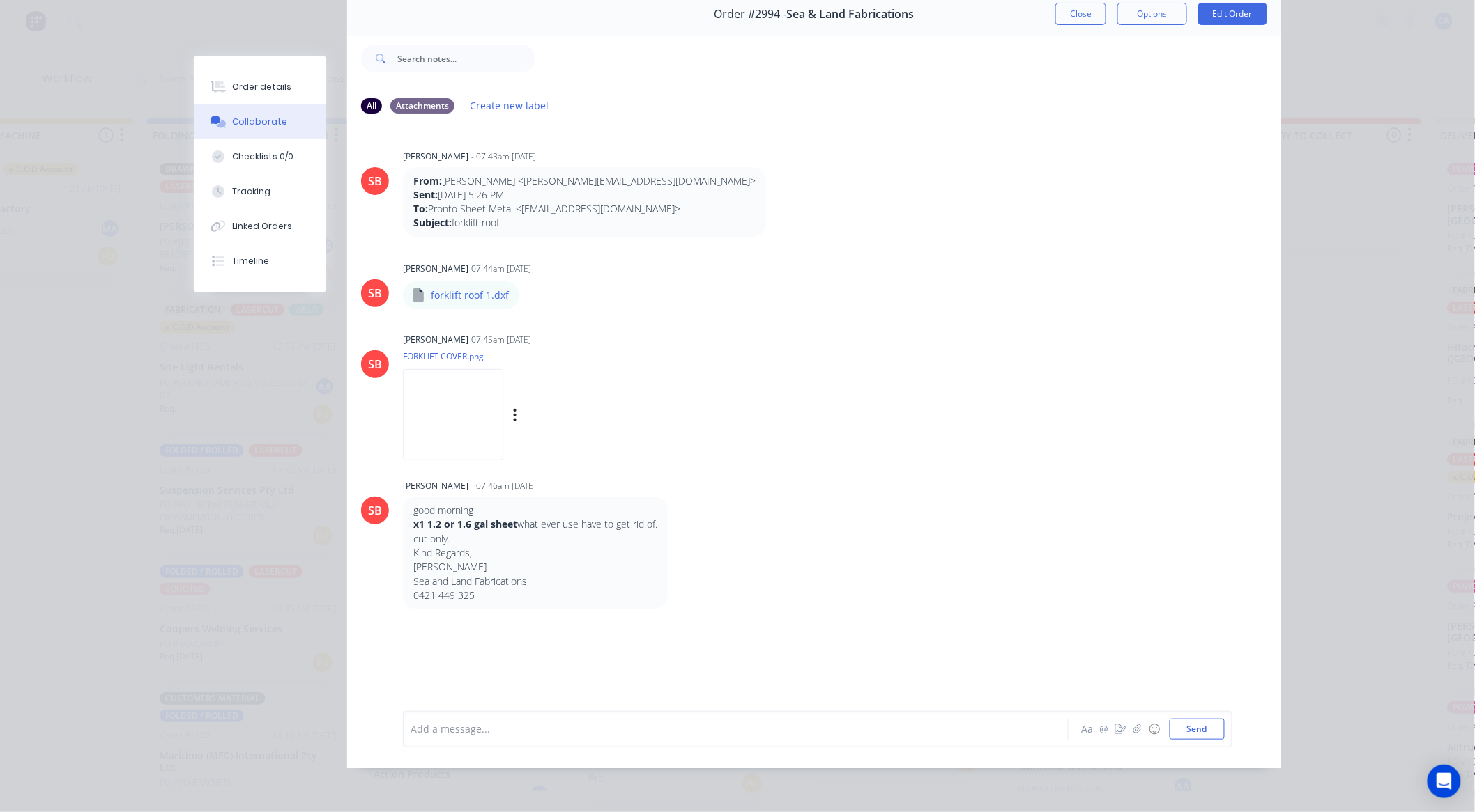
click at [503, 428] on img at bounding box center [452, 415] width 100 height 91
click at [1076, 14] on button "Close" at bounding box center [1080, 13] width 50 height 22
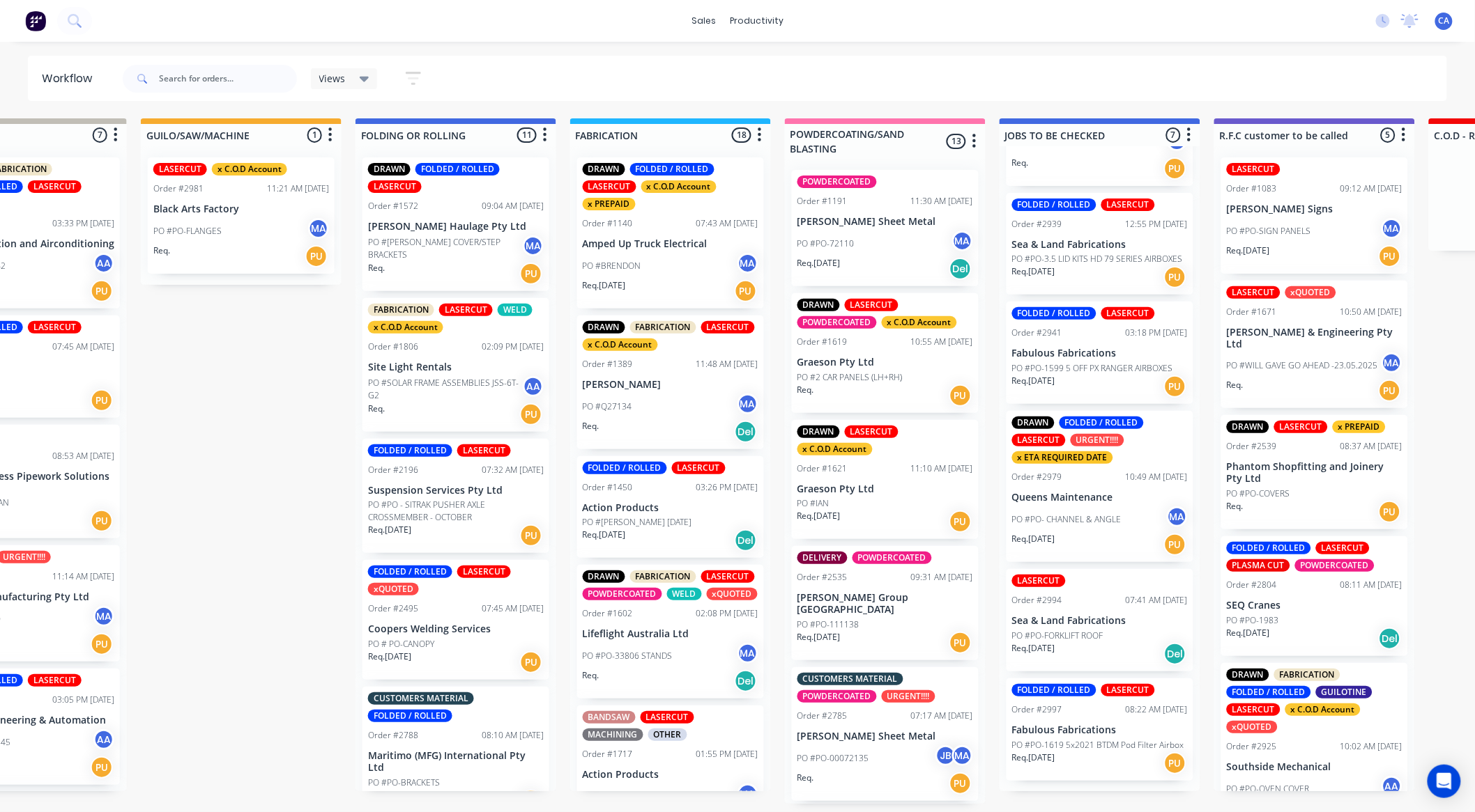
drag, startPoint x: 600, startPoint y: 379, endPoint x: 540, endPoint y: 382, distance: 60.1
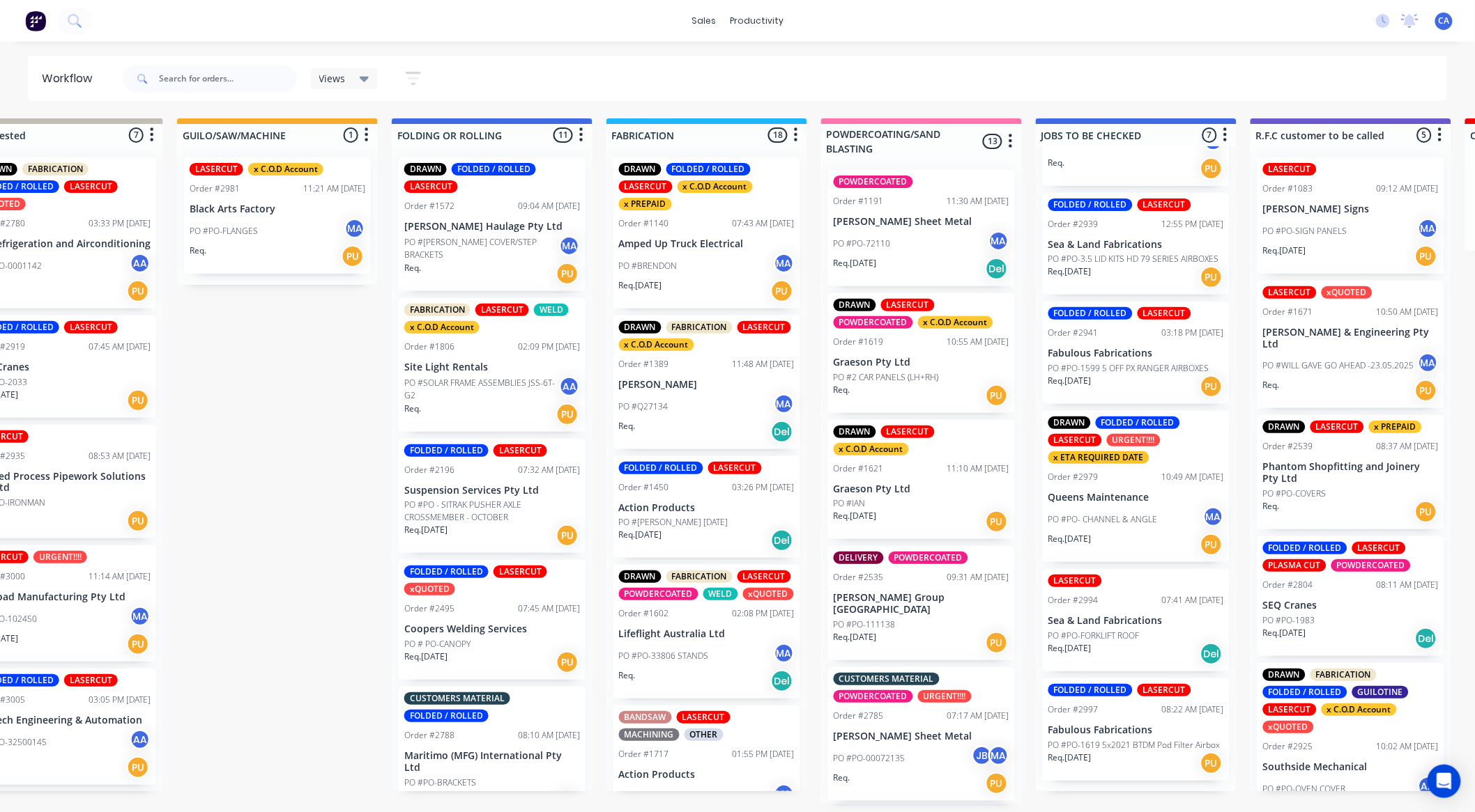
drag, startPoint x: 586, startPoint y: 209, endPoint x: 588, endPoint y: 267, distance: 58.0
click at [588, 267] on div "DRAWN FOLDED / ROLLED LASERCUT Order #1572 09:04 AM 06/05/25 Ahern Haulage Pty …" at bounding box center [491, 469] width 201 height 645
click at [584, 267] on div "DRAWN FOLDED / ROLLED LASERCUT Order #1572 09:04 AM 06/05/25 Ahern Haulage Pty …" at bounding box center [491, 469] width 201 height 645
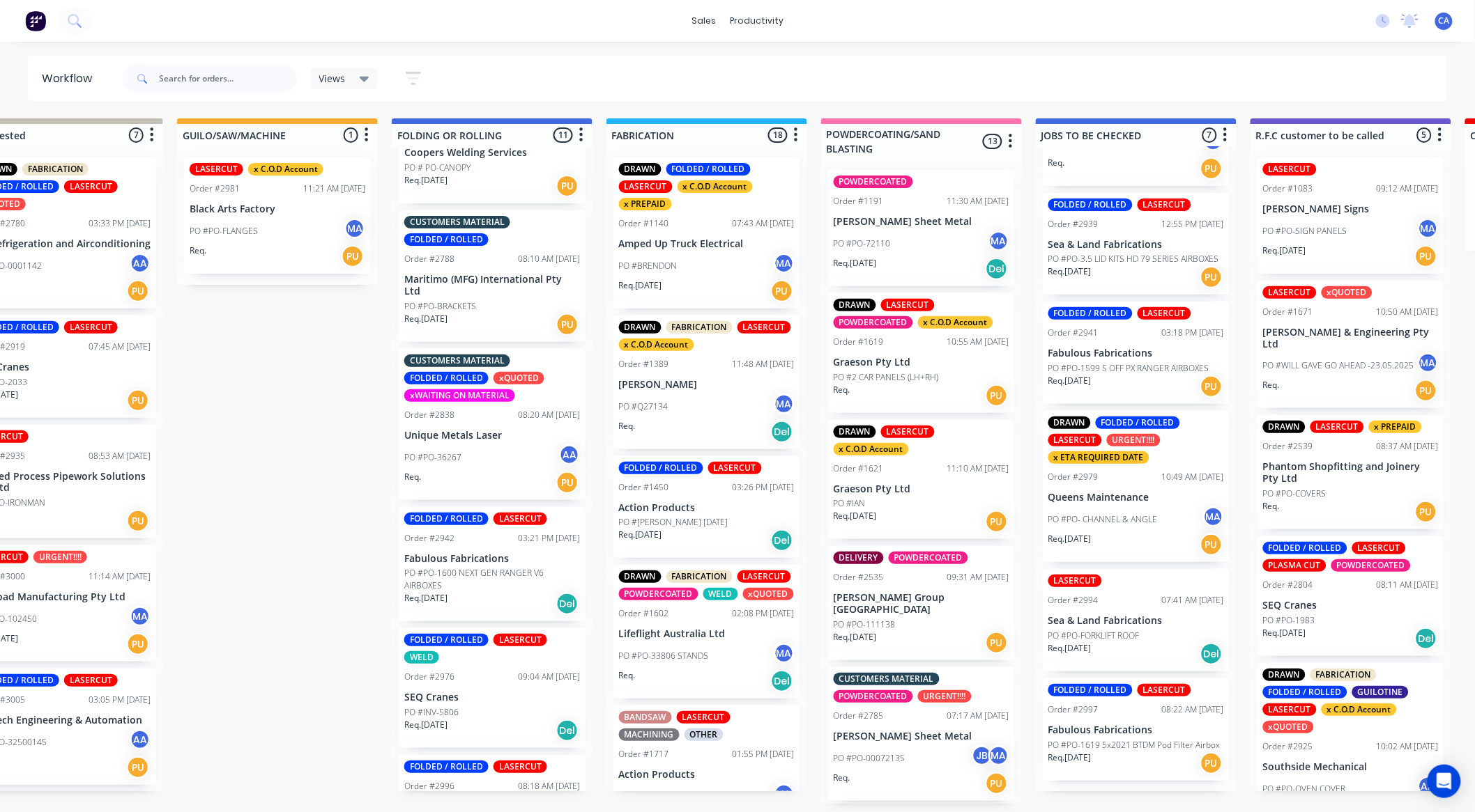
scroll to position [485, 0]
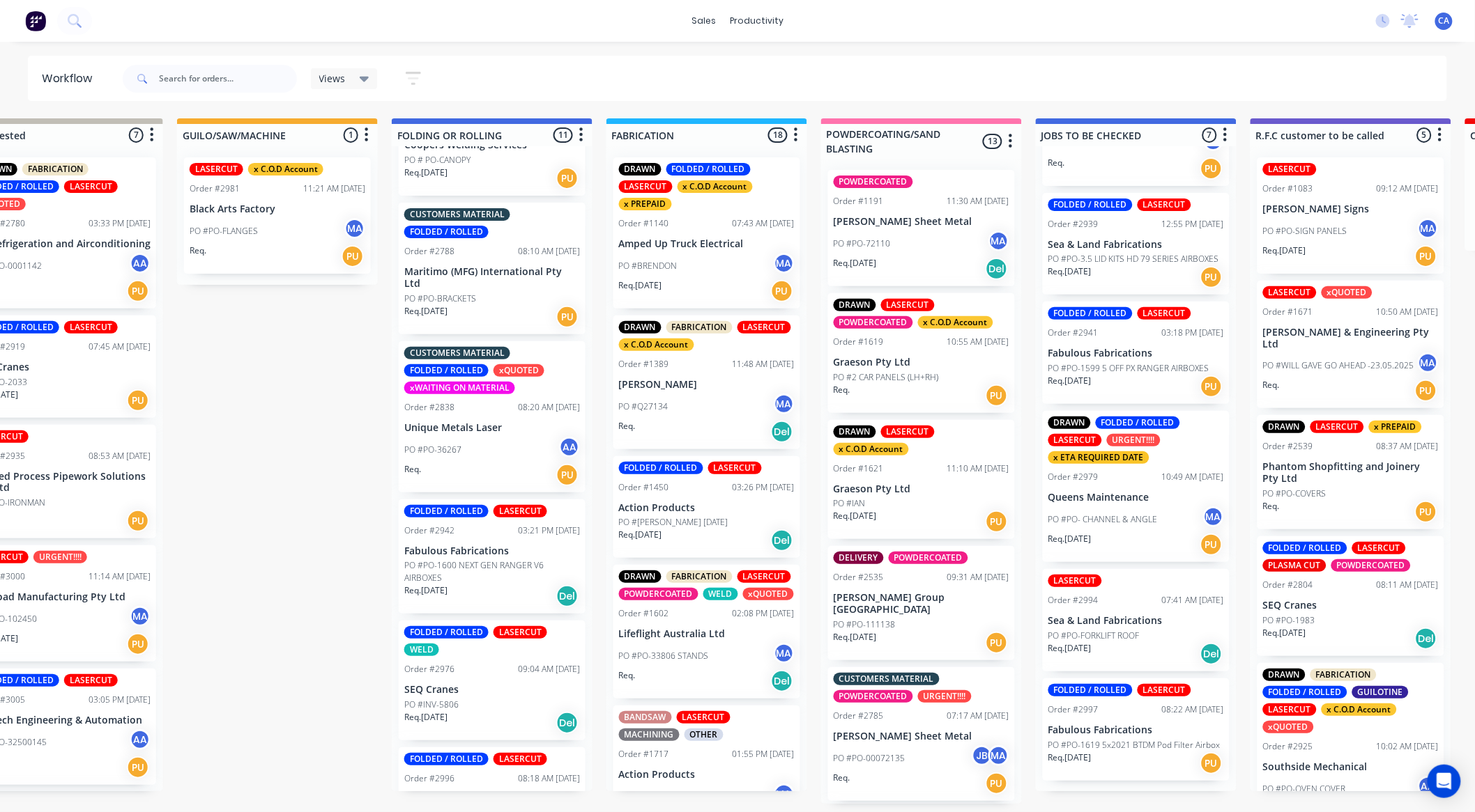
click at [483, 447] on div "PO #PO-36267 AA" at bounding box center [491, 450] width 175 height 27
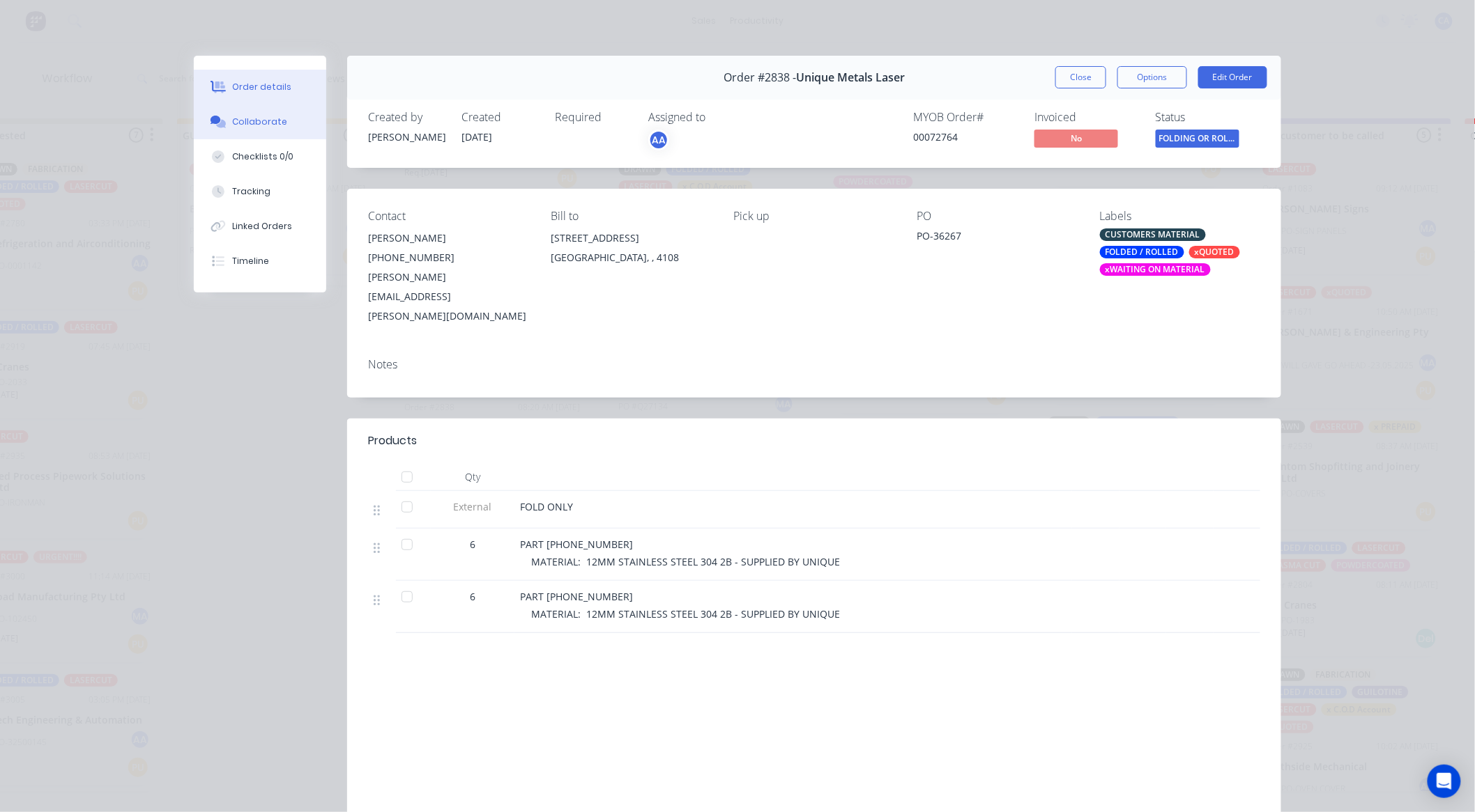
click at [282, 127] on button "Collaborate" at bounding box center [259, 122] width 132 height 35
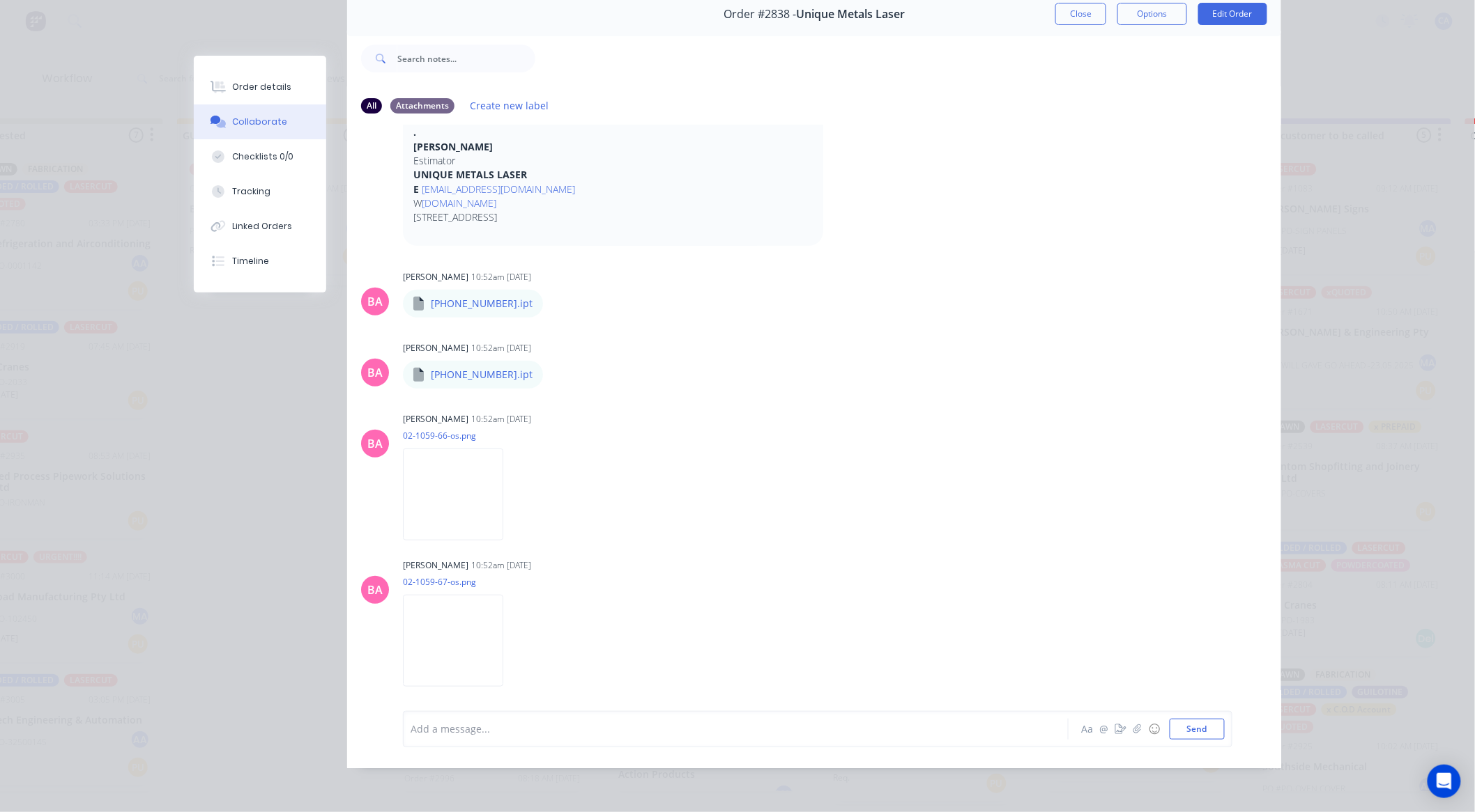
scroll to position [542, 0]
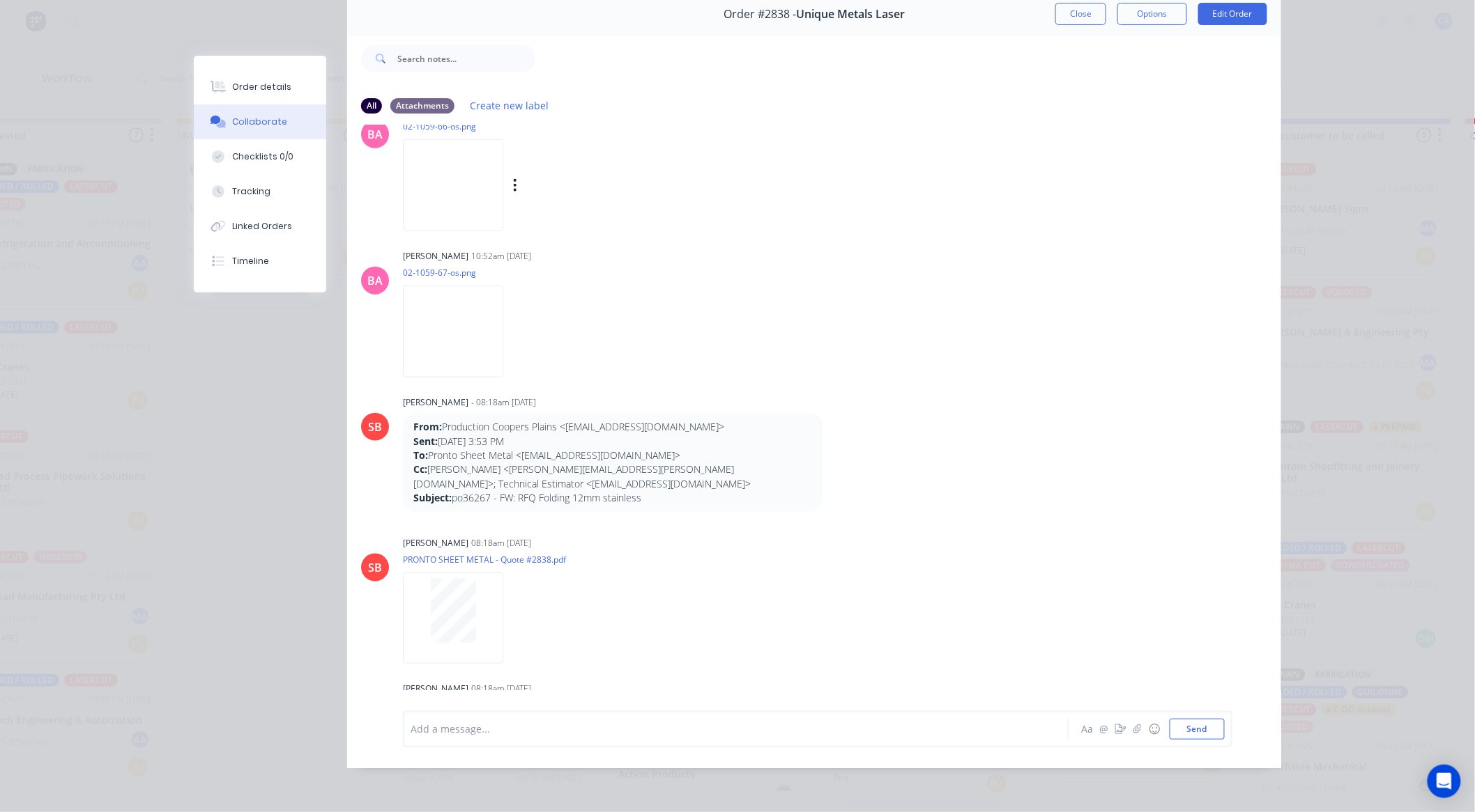
click at [468, 168] on img at bounding box center [452, 185] width 100 height 91
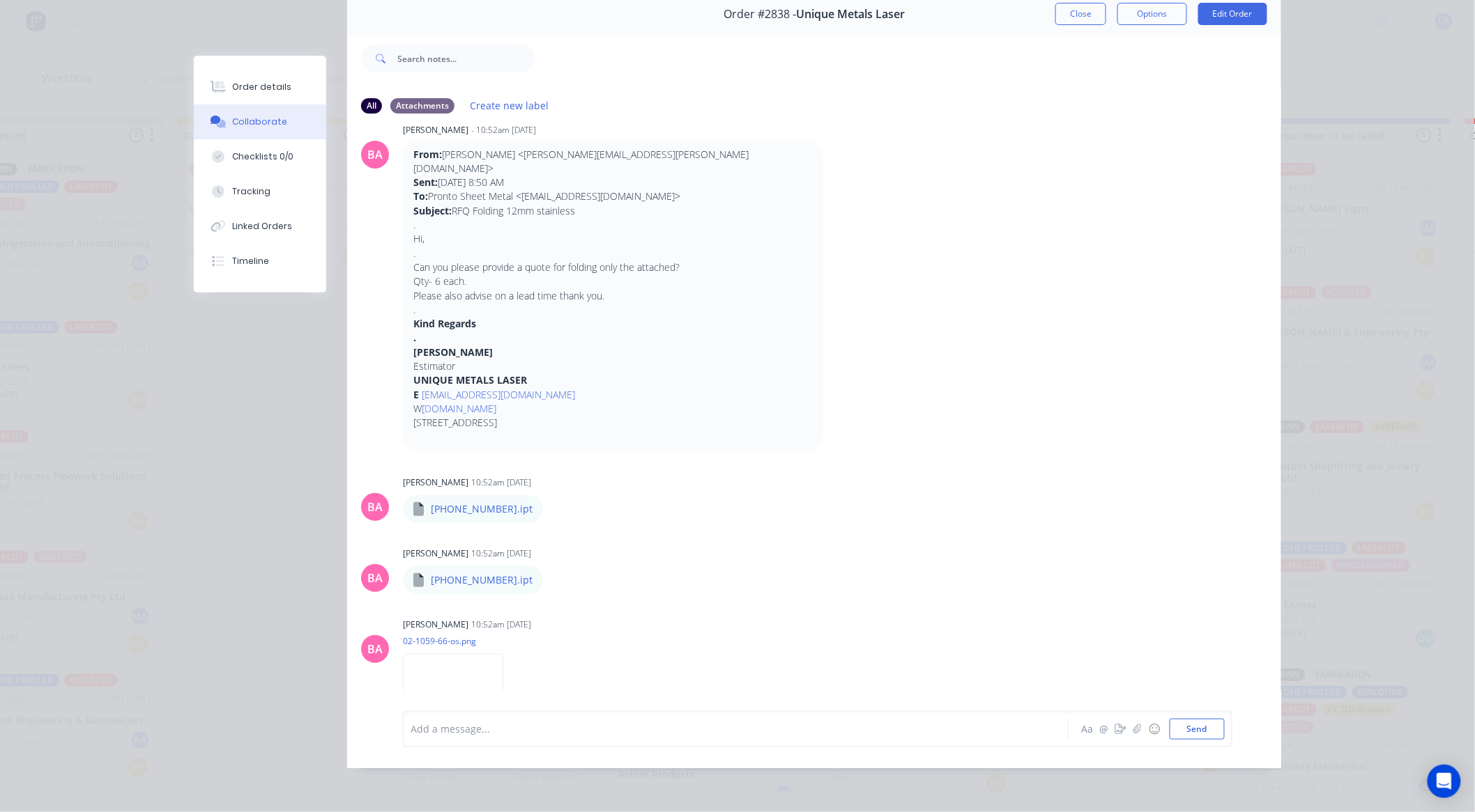
scroll to position [0, 0]
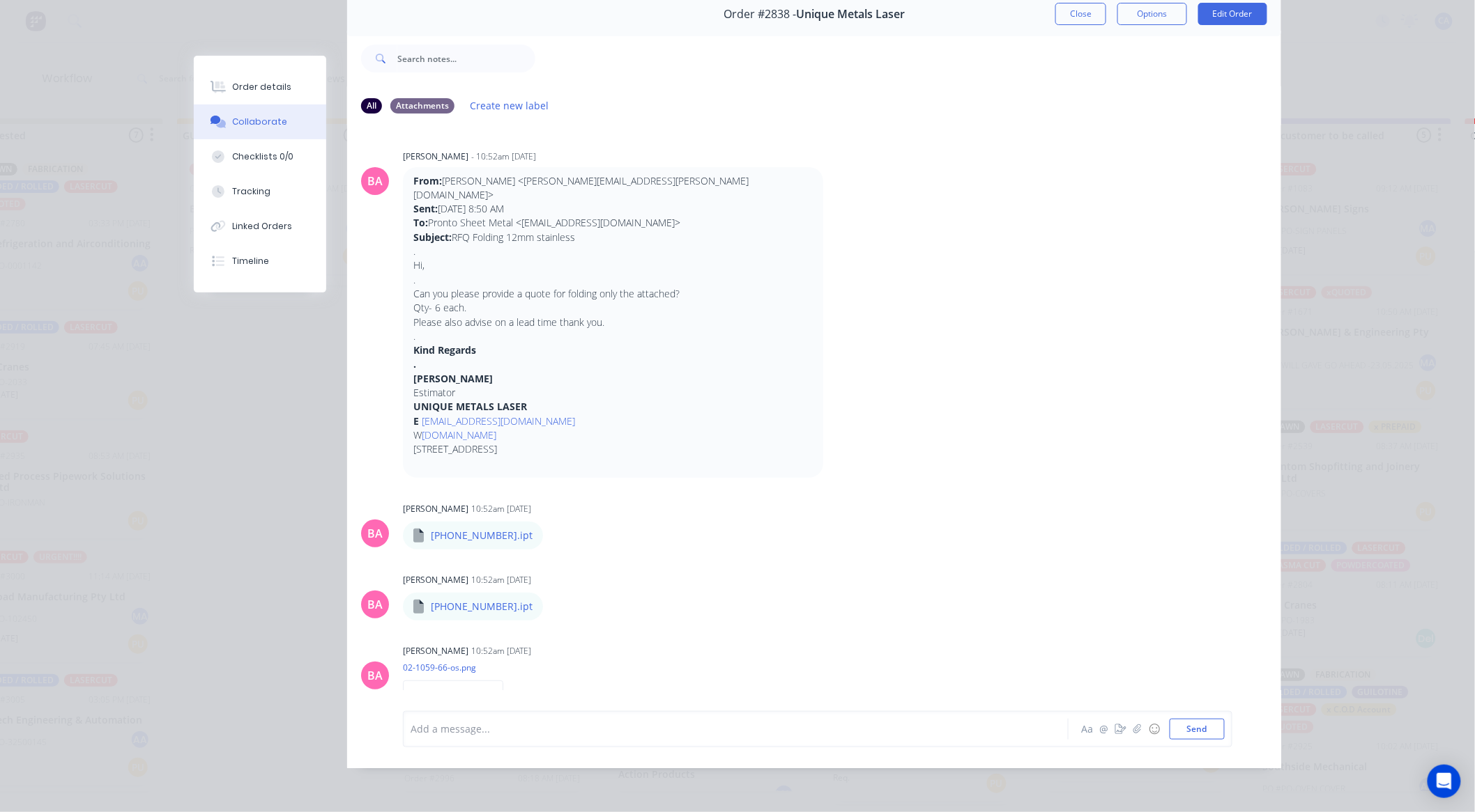
drag, startPoint x: 1075, startPoint y: 8, endPoint x: 865, endPoint y: 186, distance: 275.3
click at [1075, 8] on button "Close" at bounding box center [1080, 13] width 50 height 22
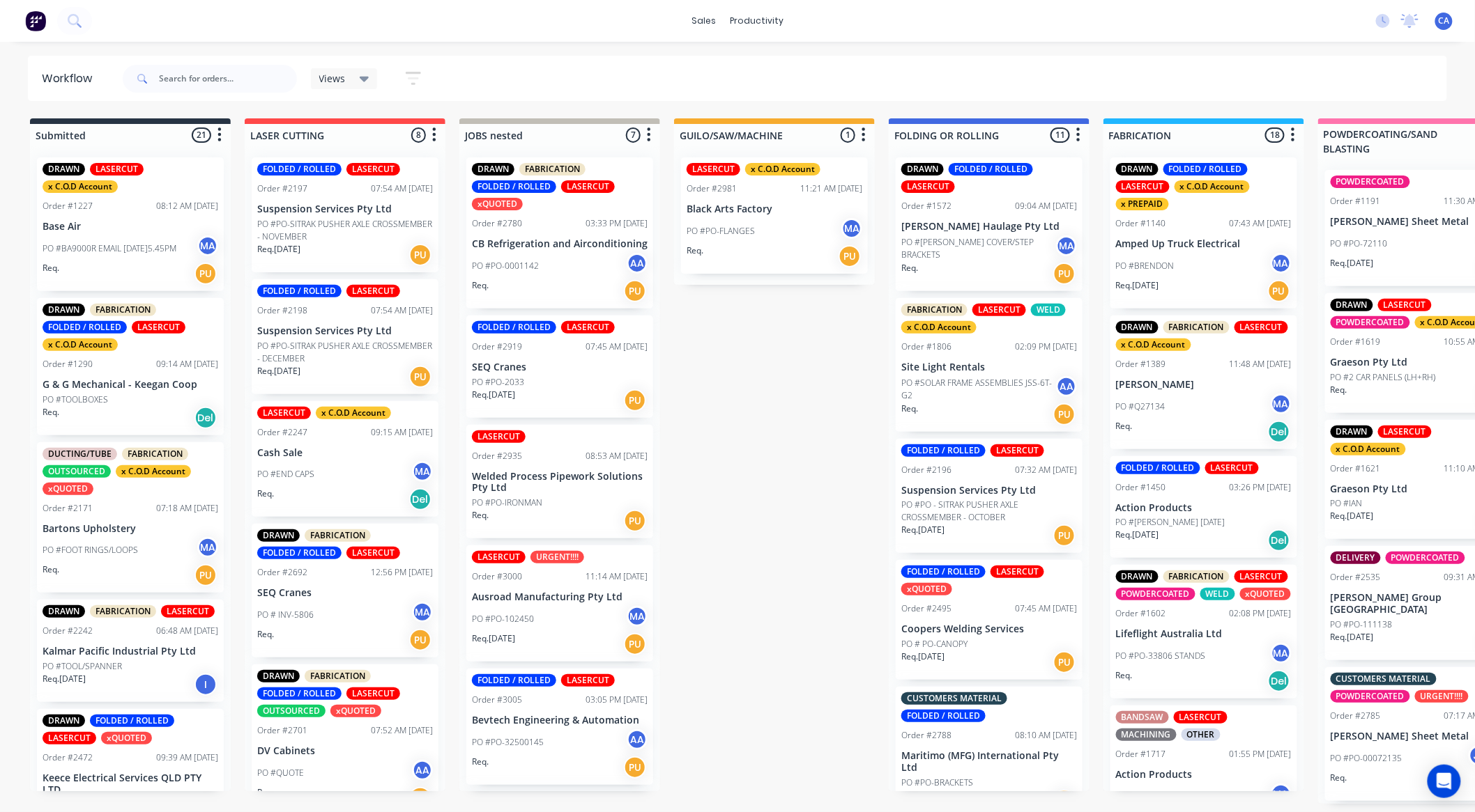
click at [782, 241] on div "PO #PO-FLANGES MA" at bounding box center [774, 231] width 175 height 27
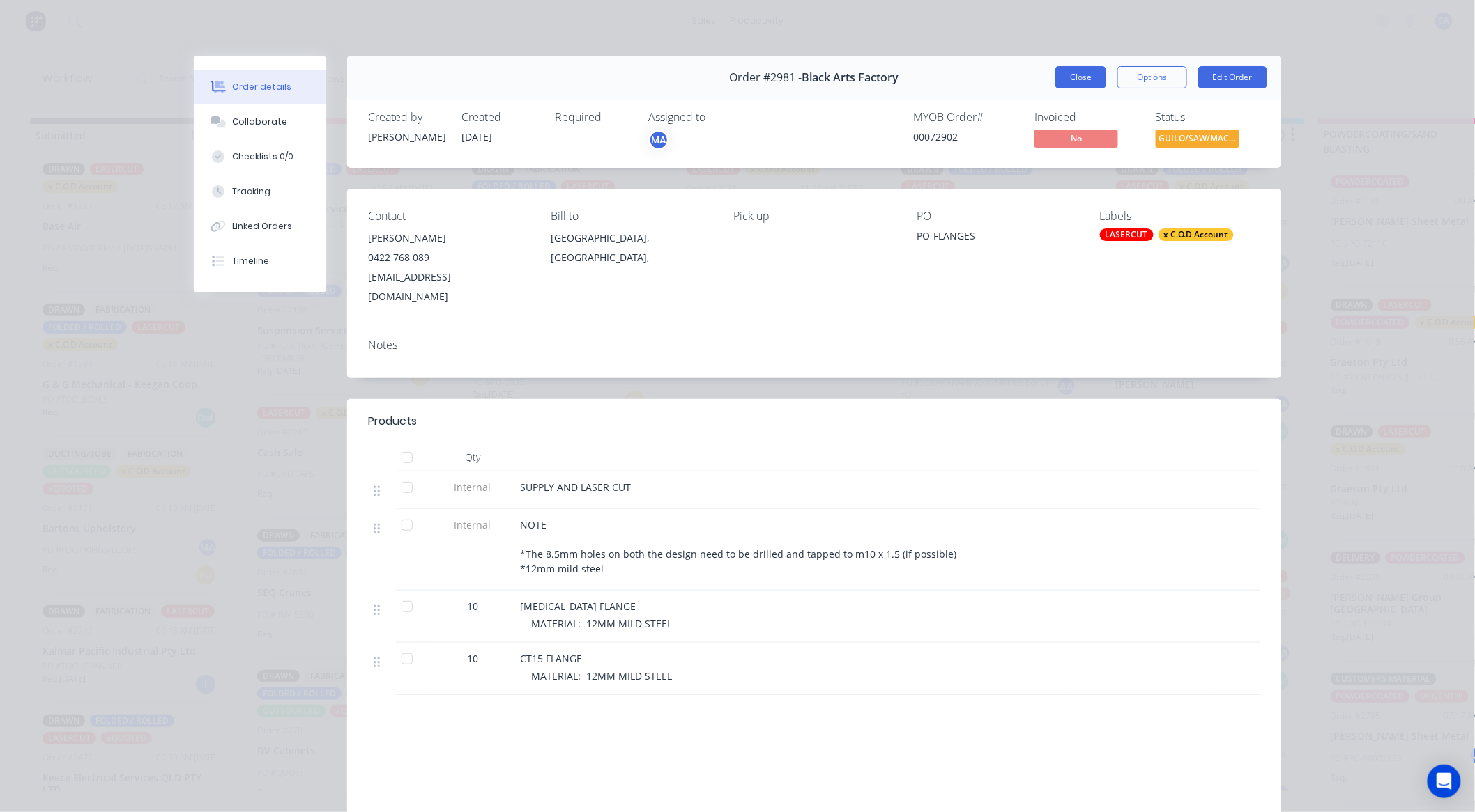
click at [1060, 80] on button "Close" at bounding box center [1080, 77] width 50 height 22
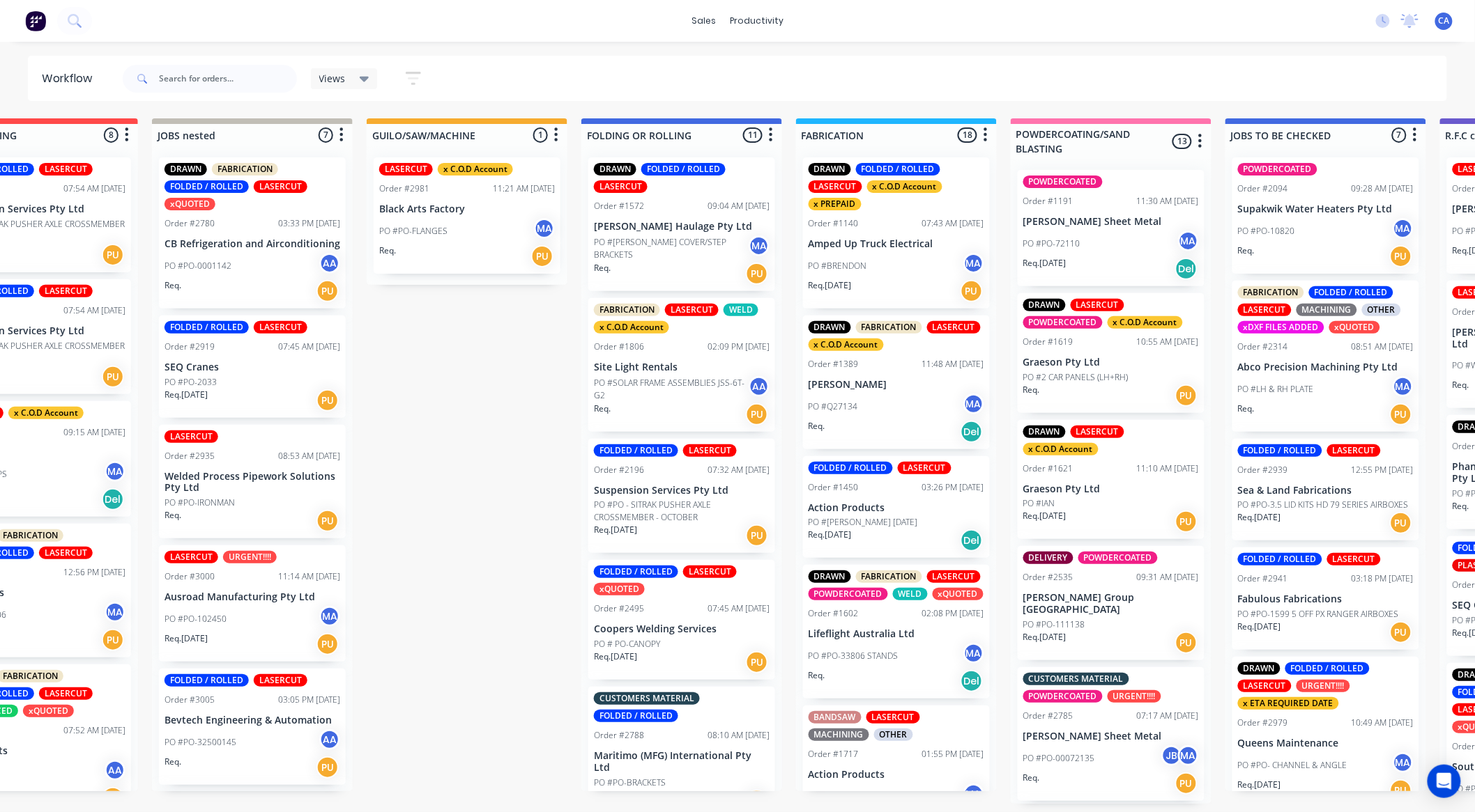
drag, startPoint x: 716, startPoint y: 344, endPoint x: 800, endPoint y: 342, distance: 84.0
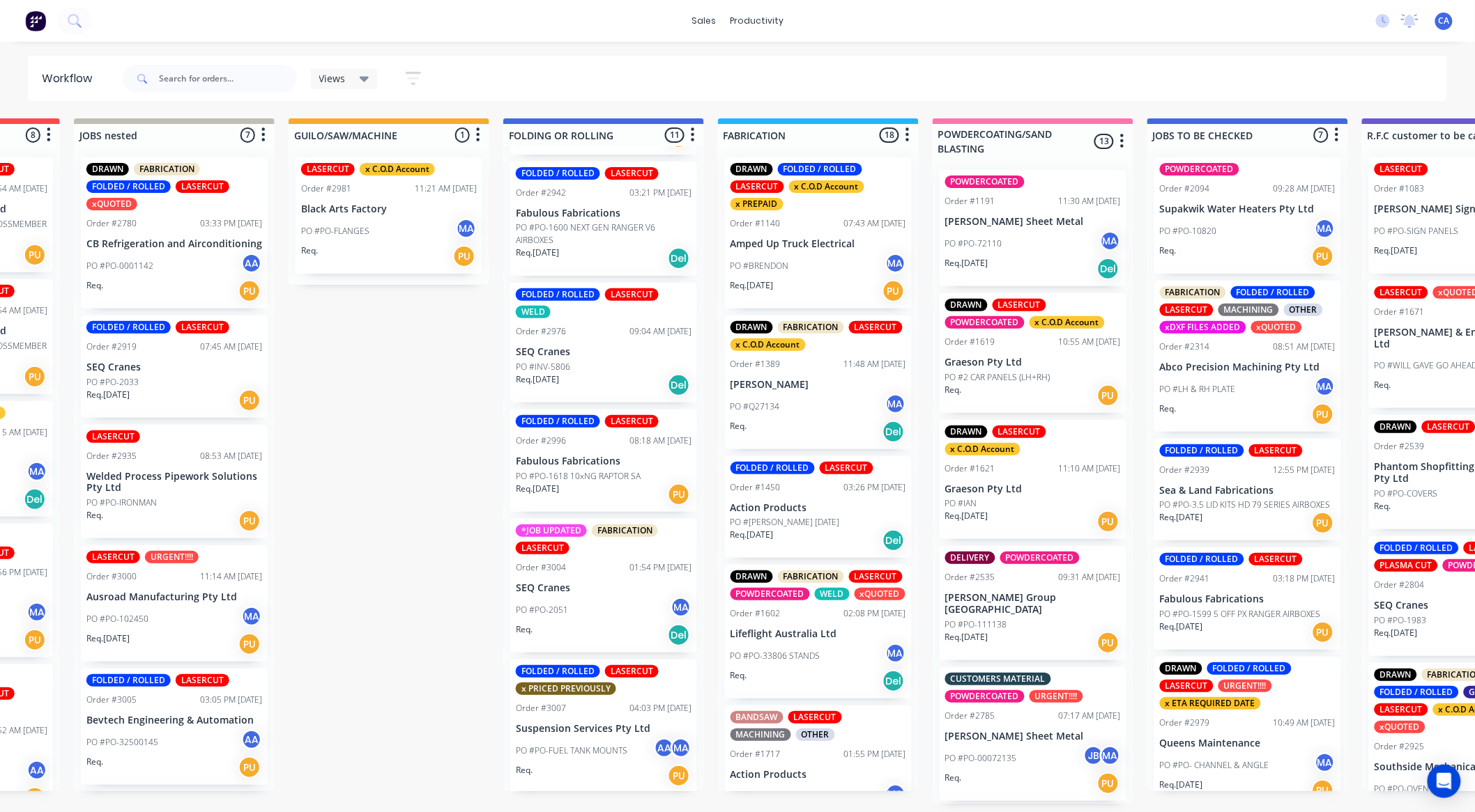
scroll to position [3, 386]
click at [584, 597] on div "PO #PO-2051 MA" at bounding box center [604, 610] width 175 height 27
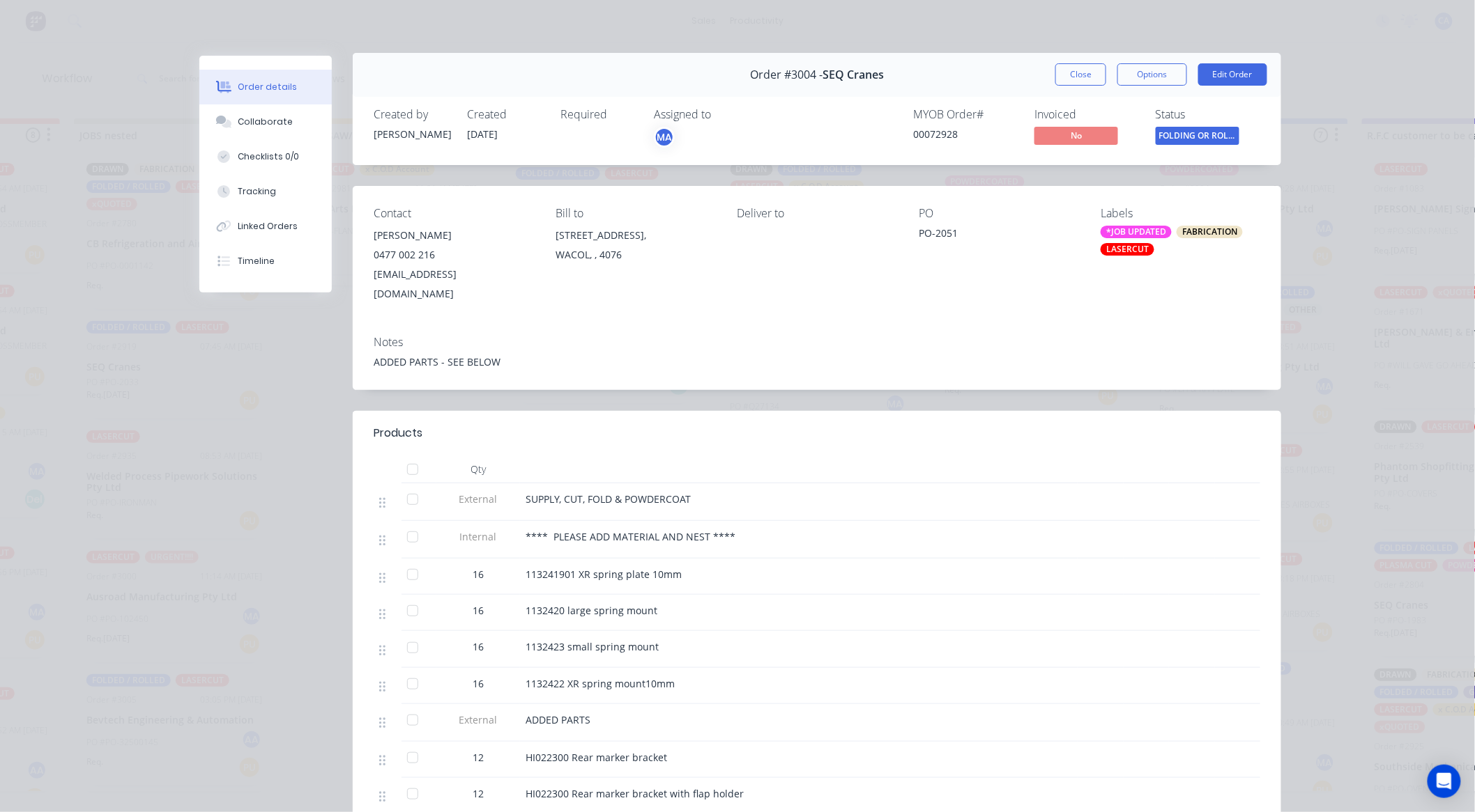
scroll to position [0, 0]
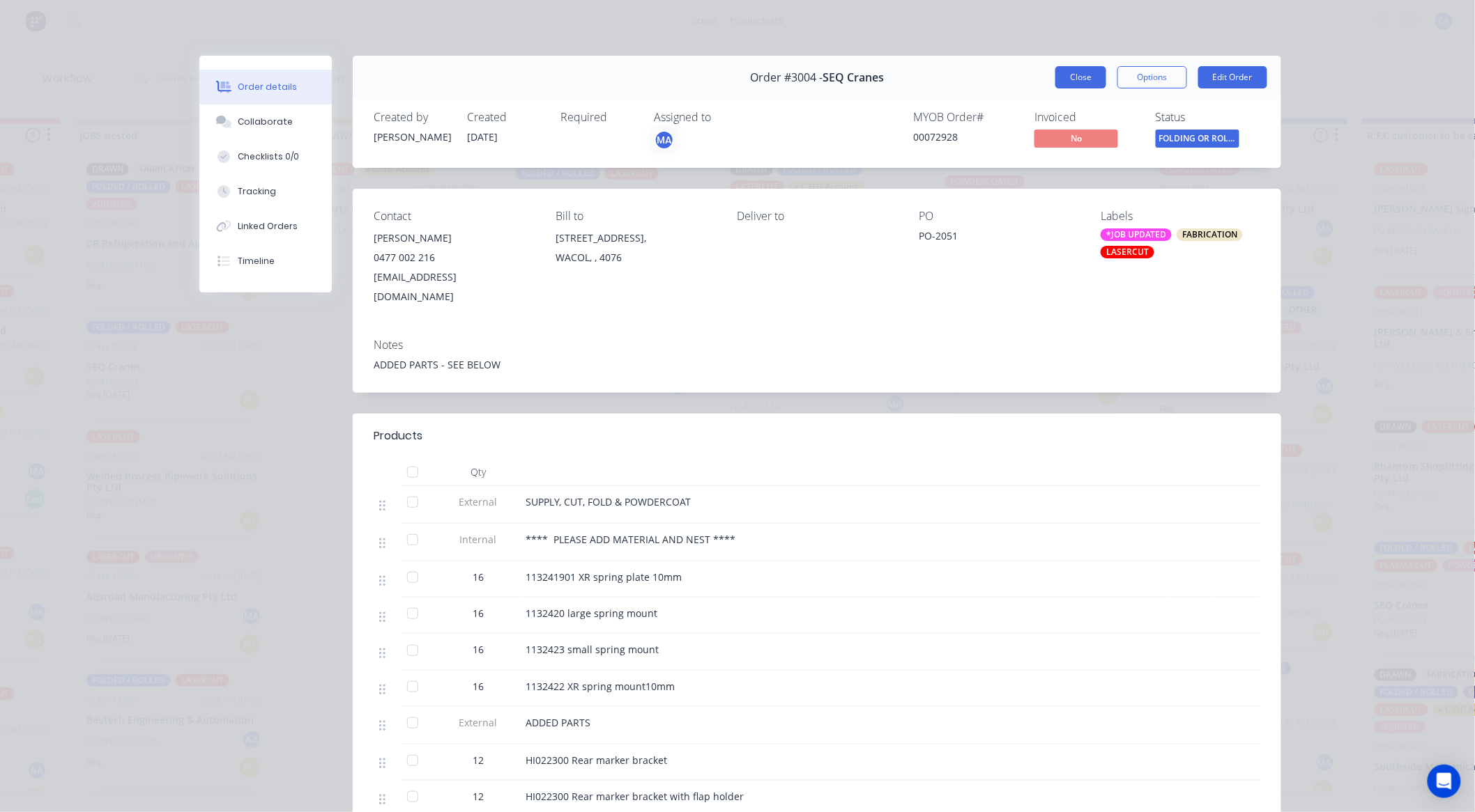
click at [1077, 71] on button "Close" at bounding box center [1080, 77] width 50 height 22
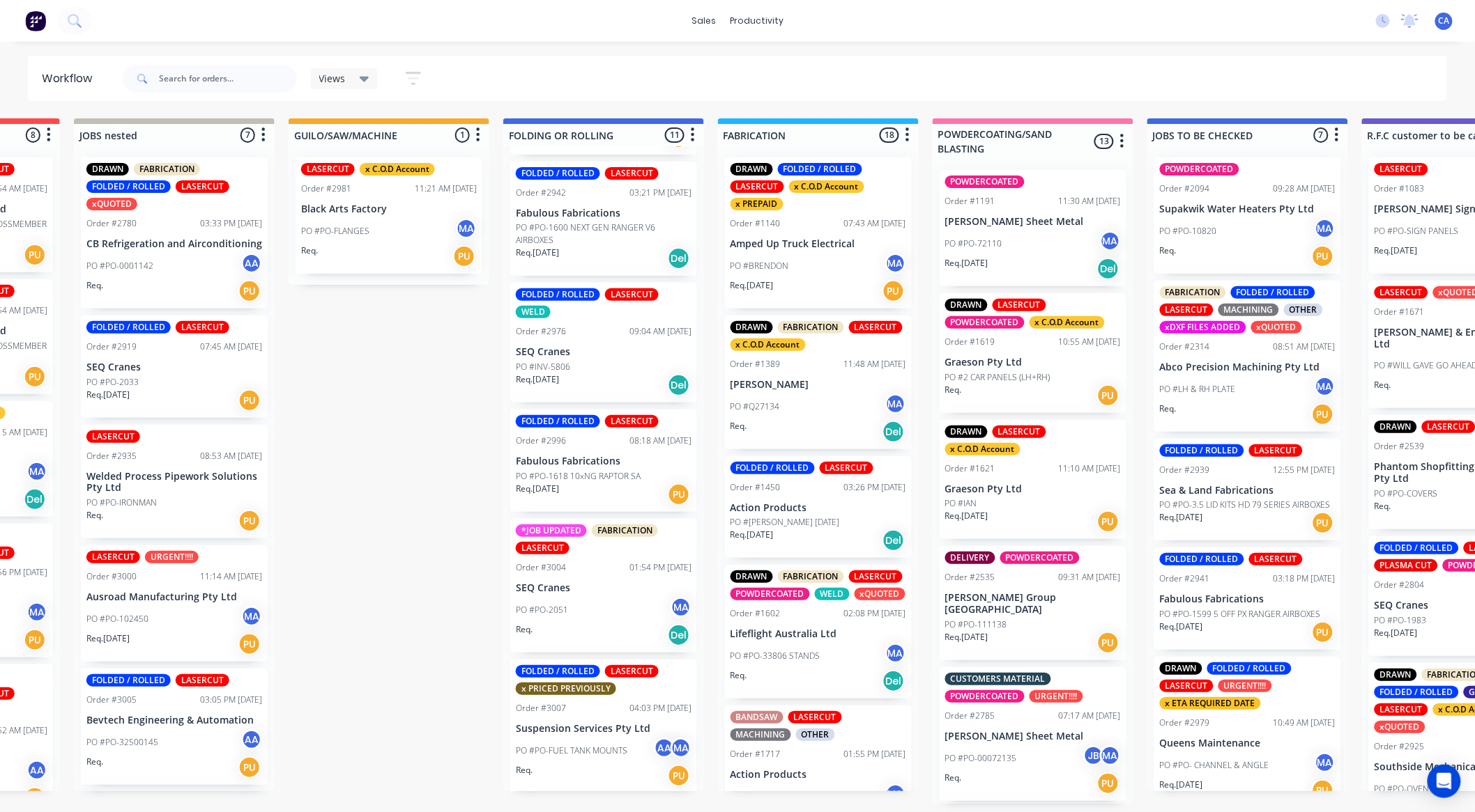
click at [839, 279] on div "Req. [DATE] PU" at bounding box center [818, 290] width 175 height 24
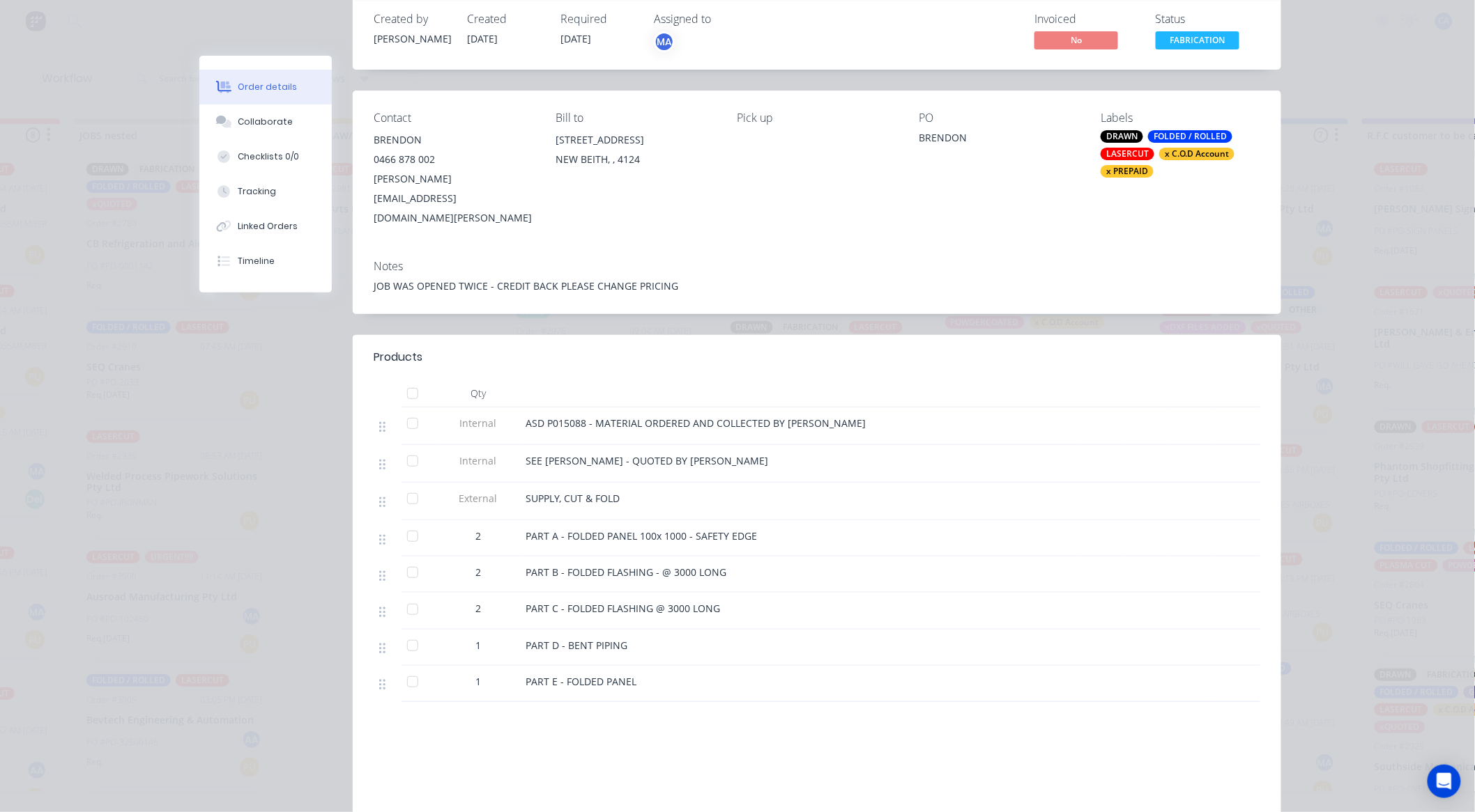
scroll to position [154, 0]
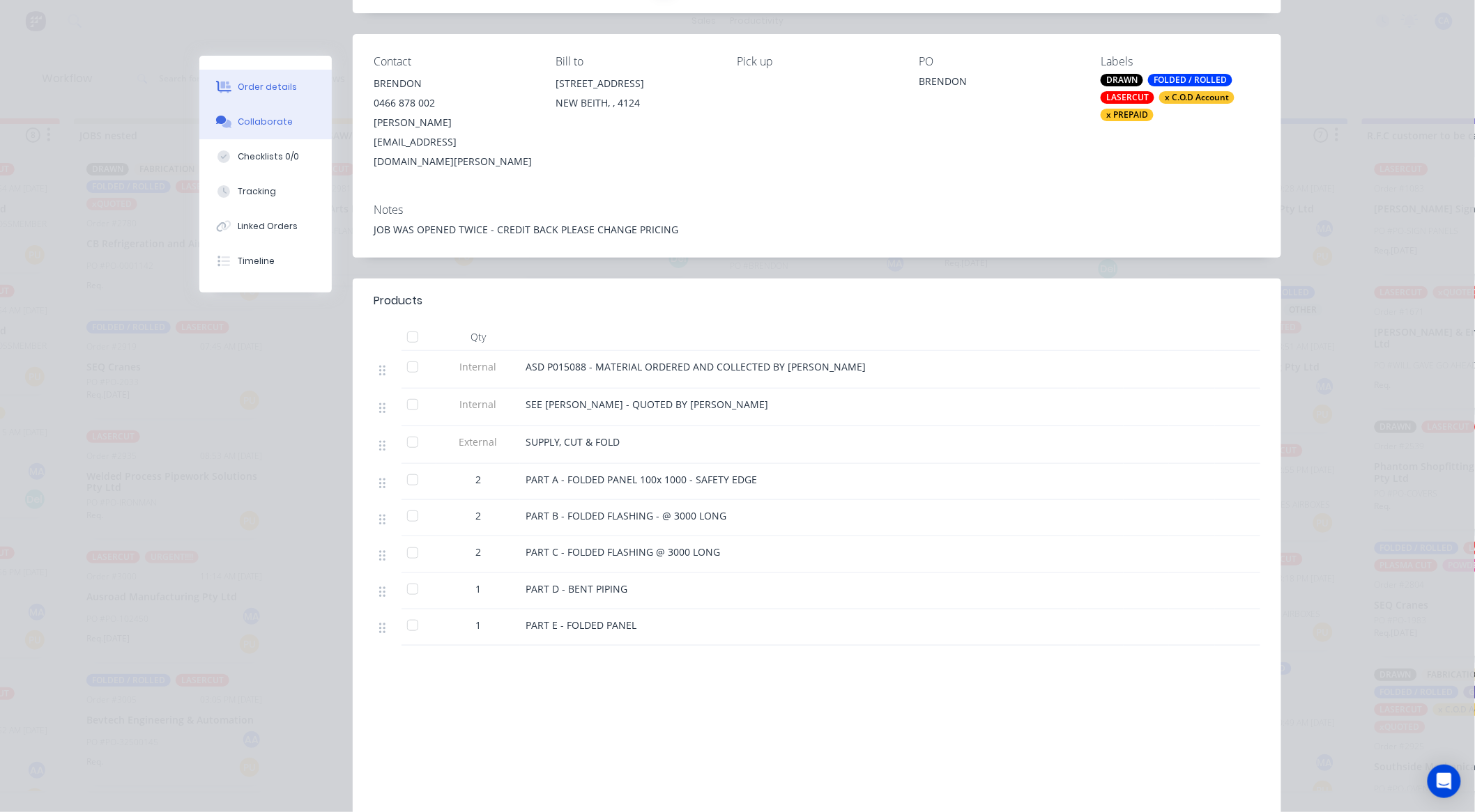
click at [289, 123] on button "Collaborate" at bounding box center [265, 122] width 132 height 35
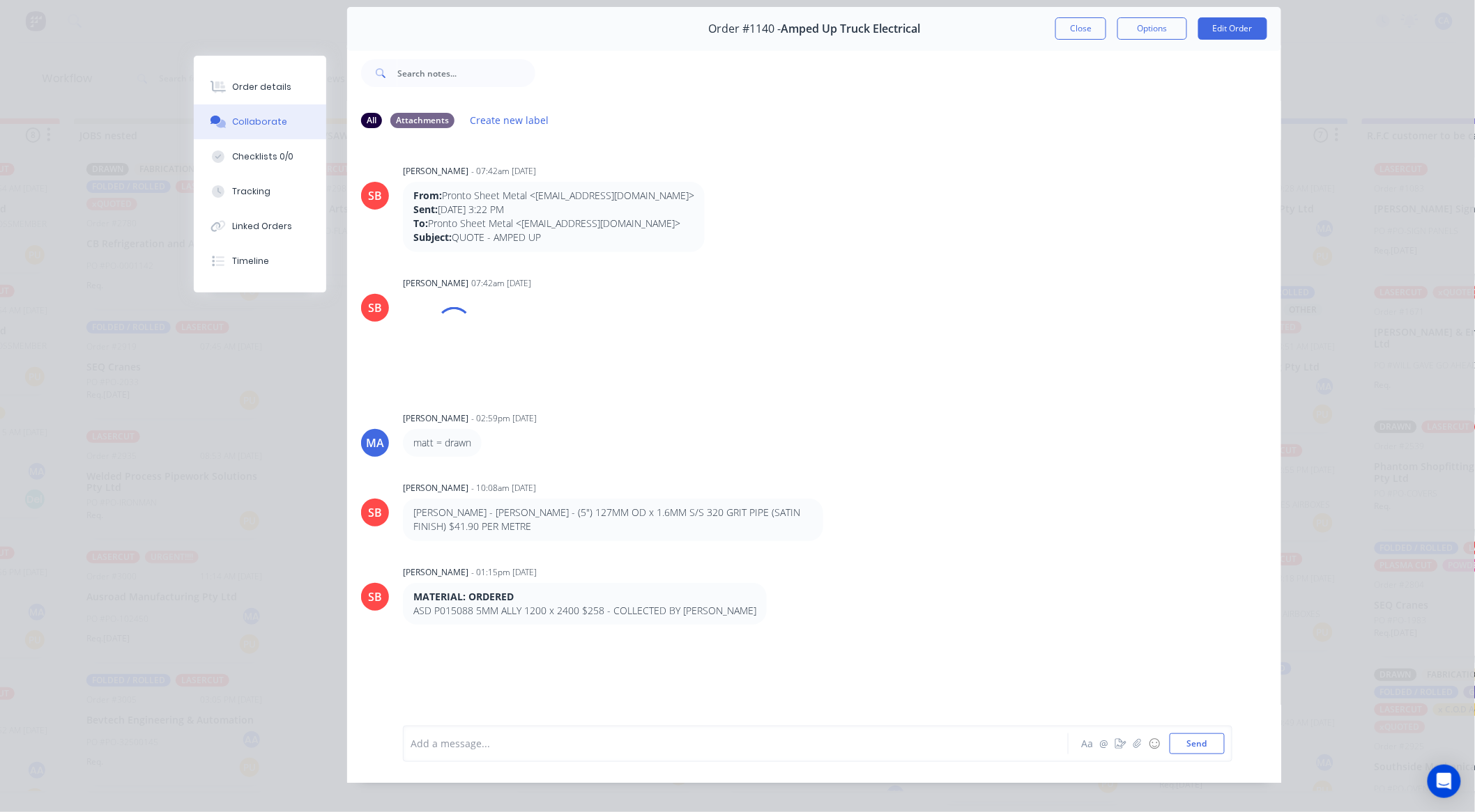
scroll to position [74, 0]
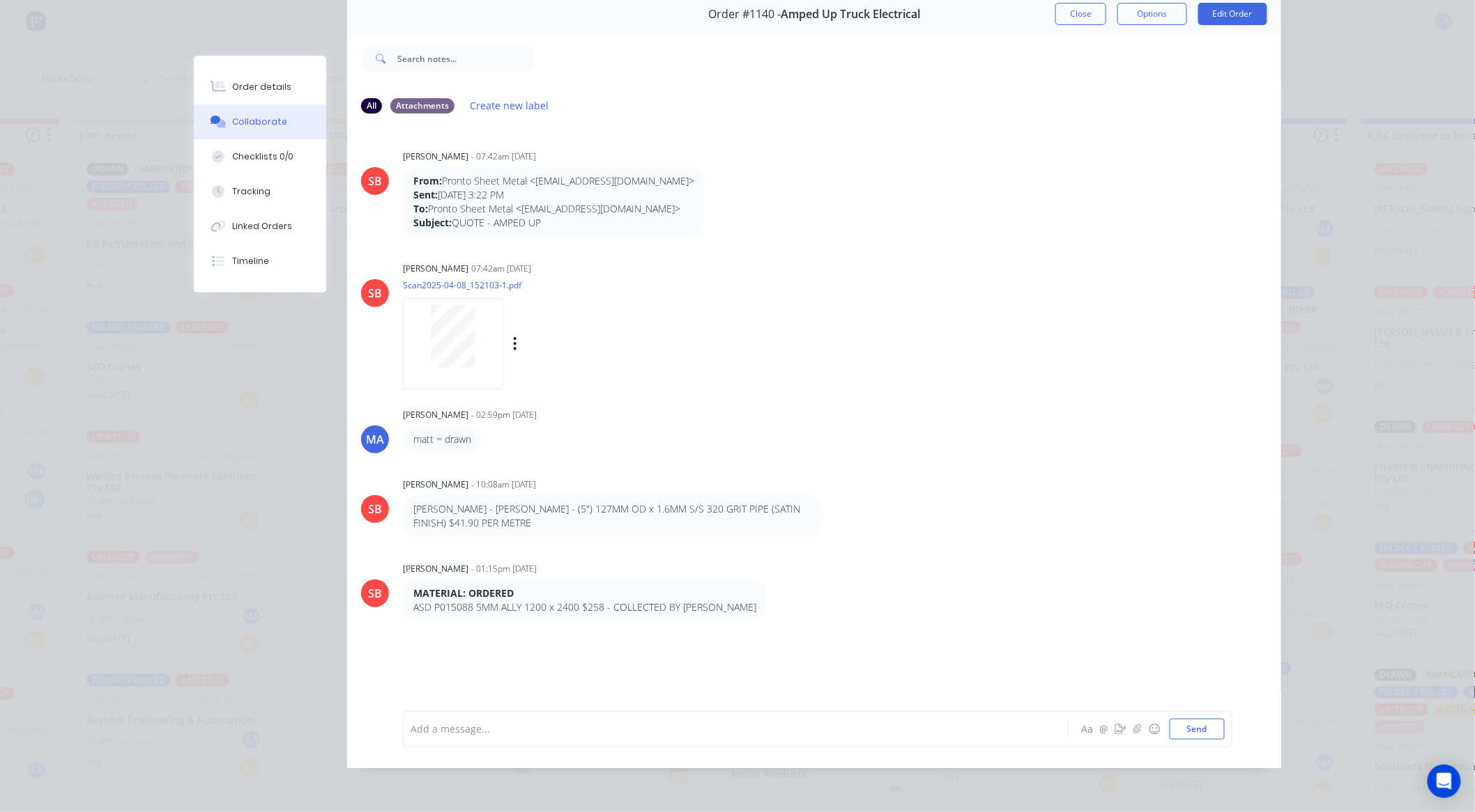
click at [465, 357] on div at bounding box center [452, 344] width 100 height 91
click at [1077, 11] on div "Order #1140 - Amped Up Truck Electrical Close Options Edit Order" at bounding box center [813, 14] width 934 height 44
click at [1077, 10] on button "Close" at bounding box center [1080, 13] width 50 height 22
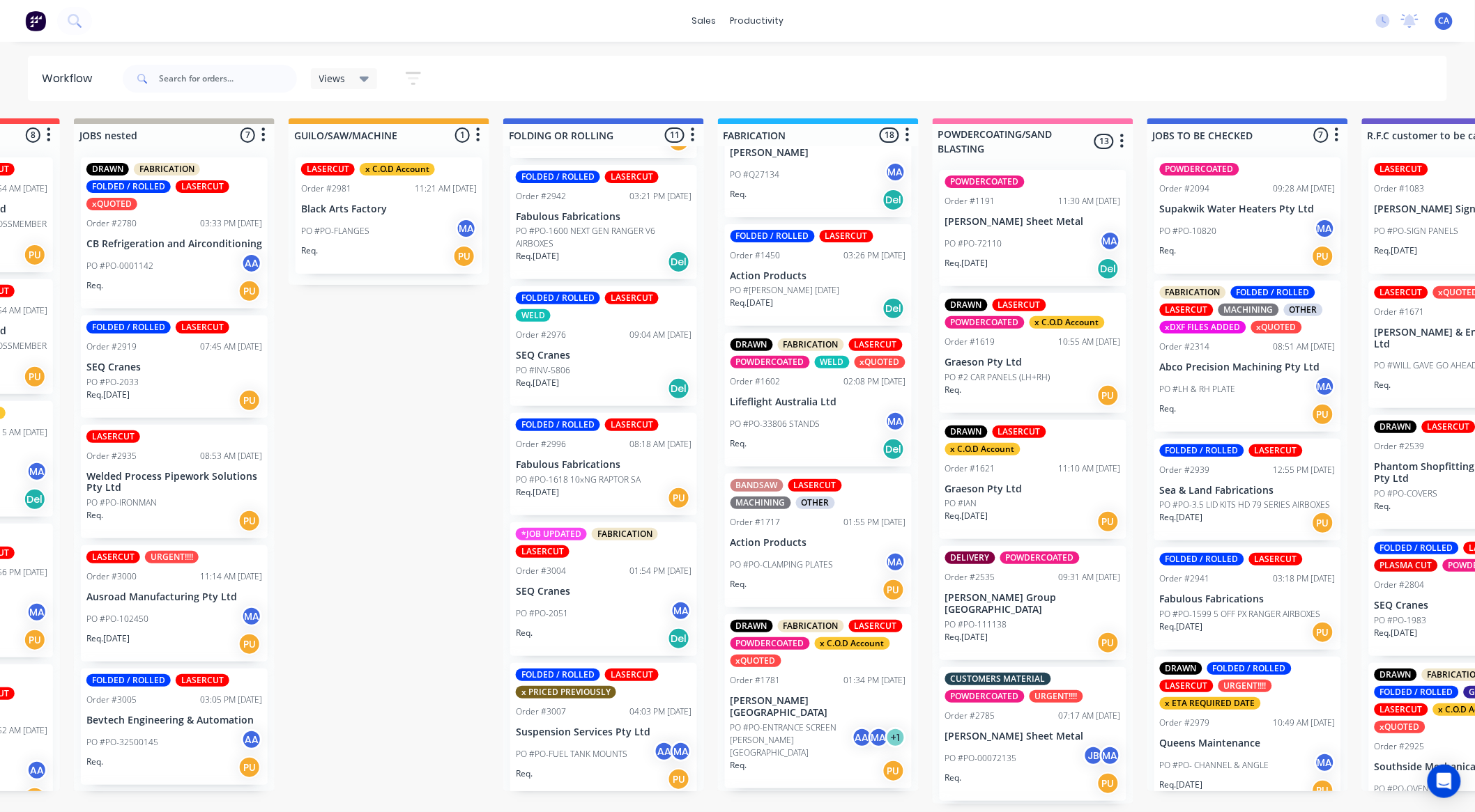
scroll to position [822, 0]
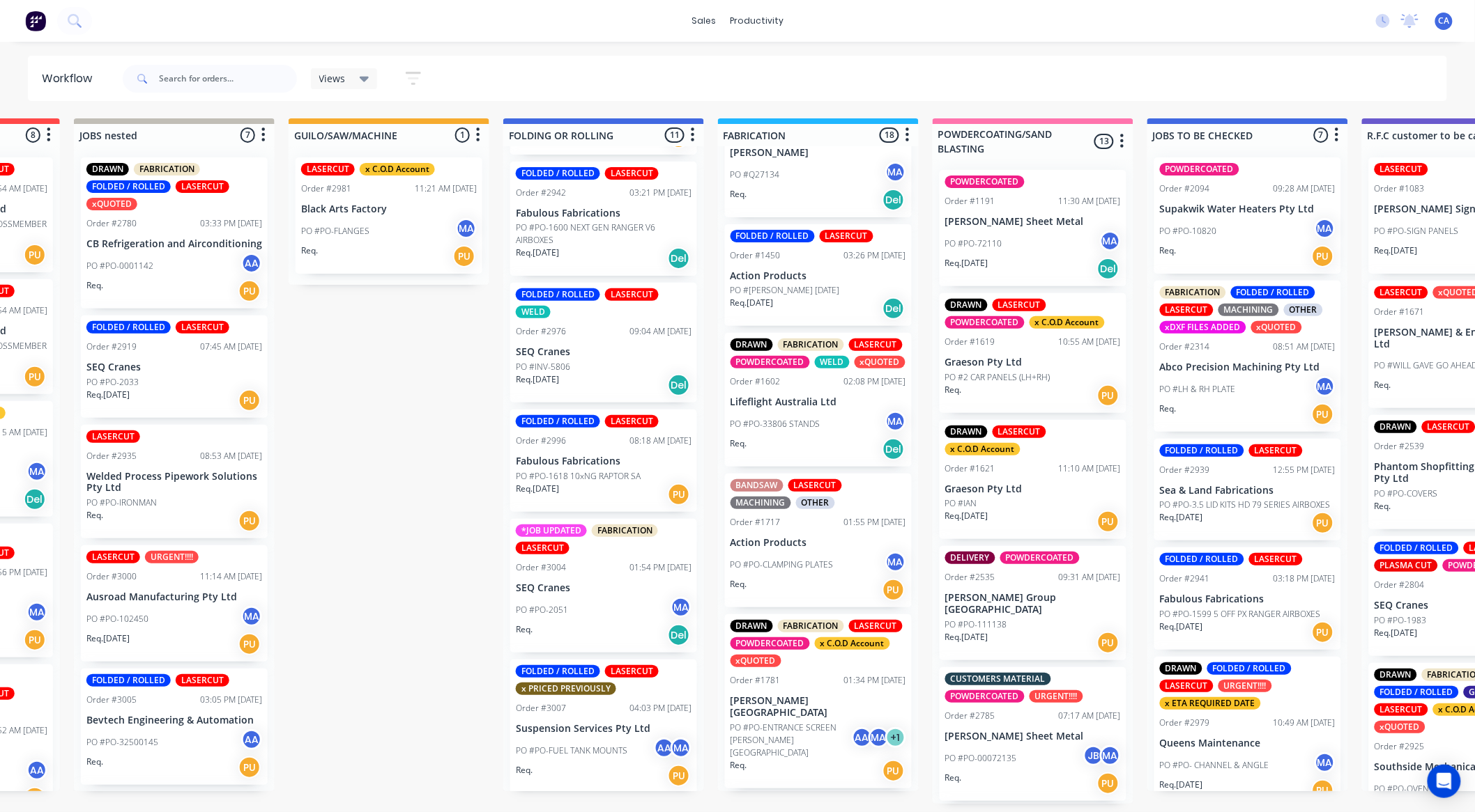
click at [584, 373] on div "Req. [DATE] Del" at bounding box center [604, 385] width 175 height 24
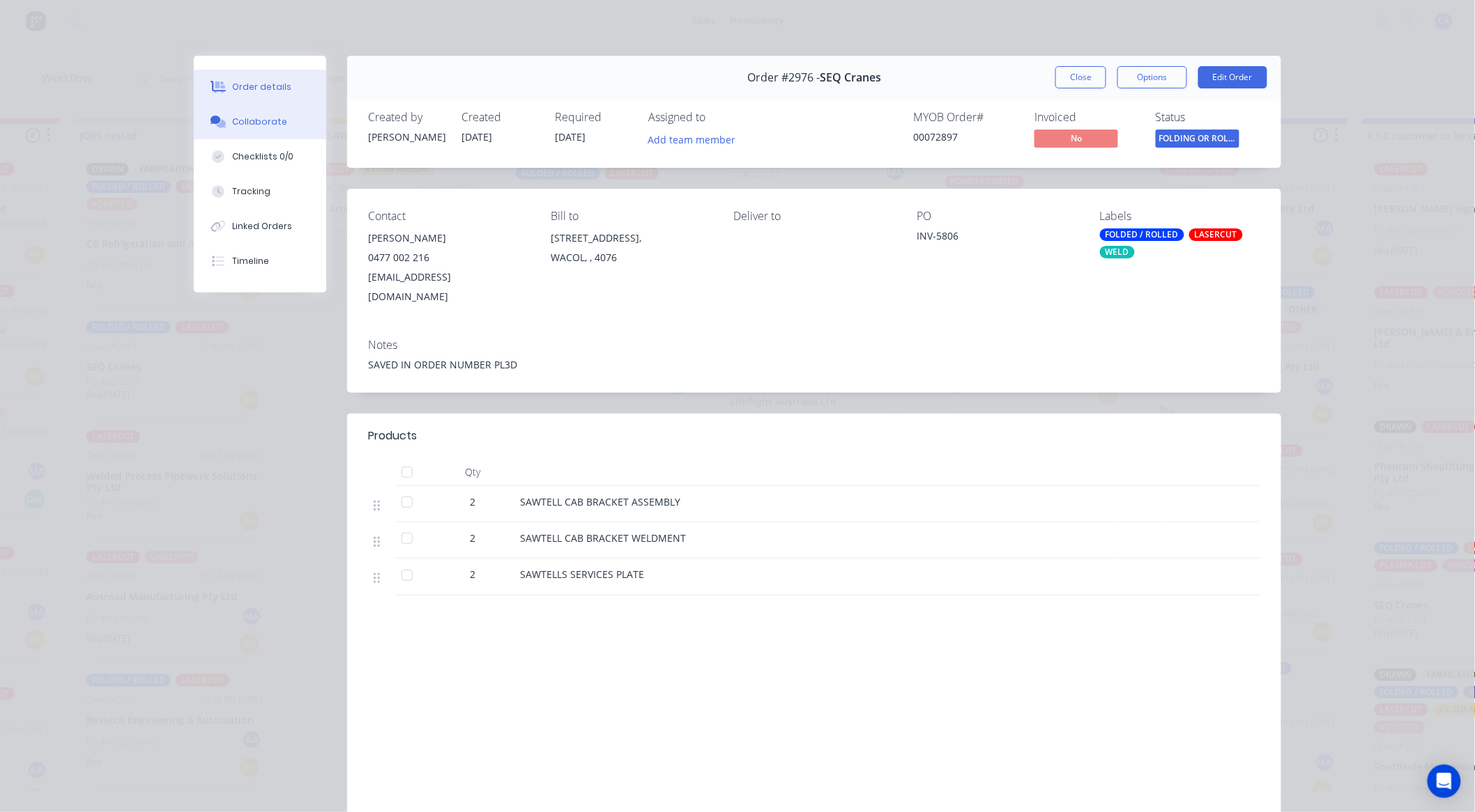
click at [289, 128] on button "Collaborate" at bounding box center [259, 122] width 132 height 35
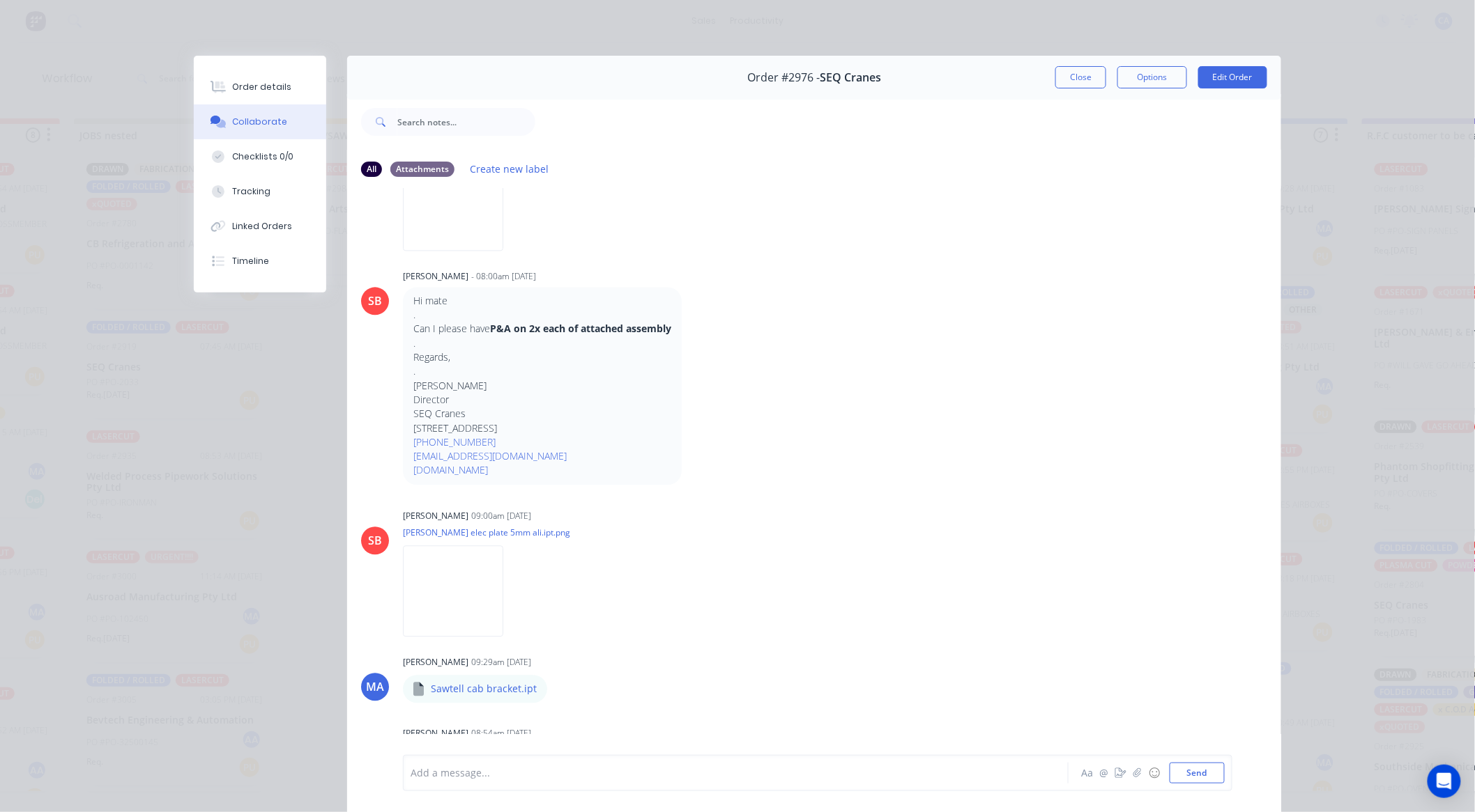
scroll to position [1316, 0]
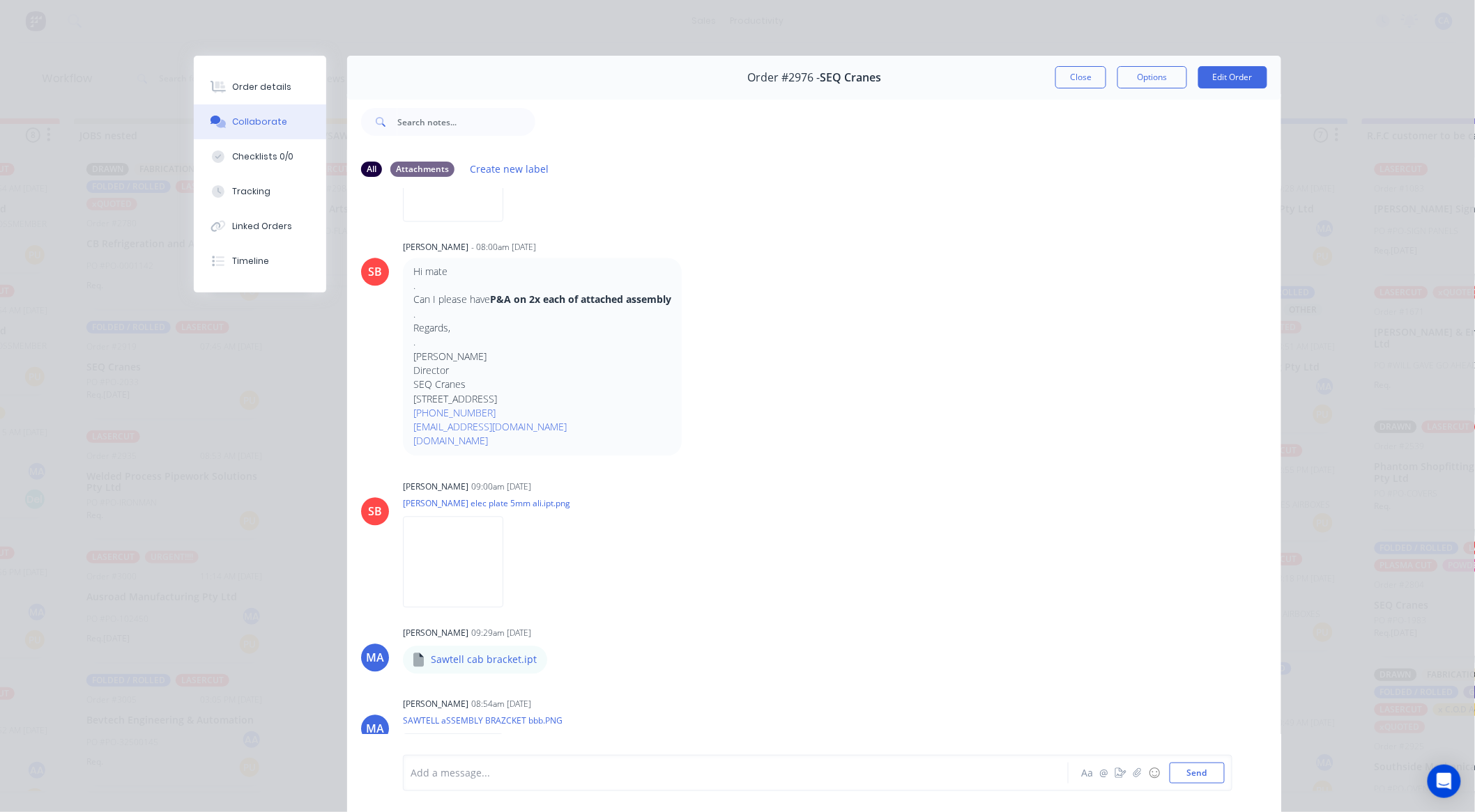
click at [1090, 87] on button "Close" at bounding box center [1080, 77] width 50 height 22
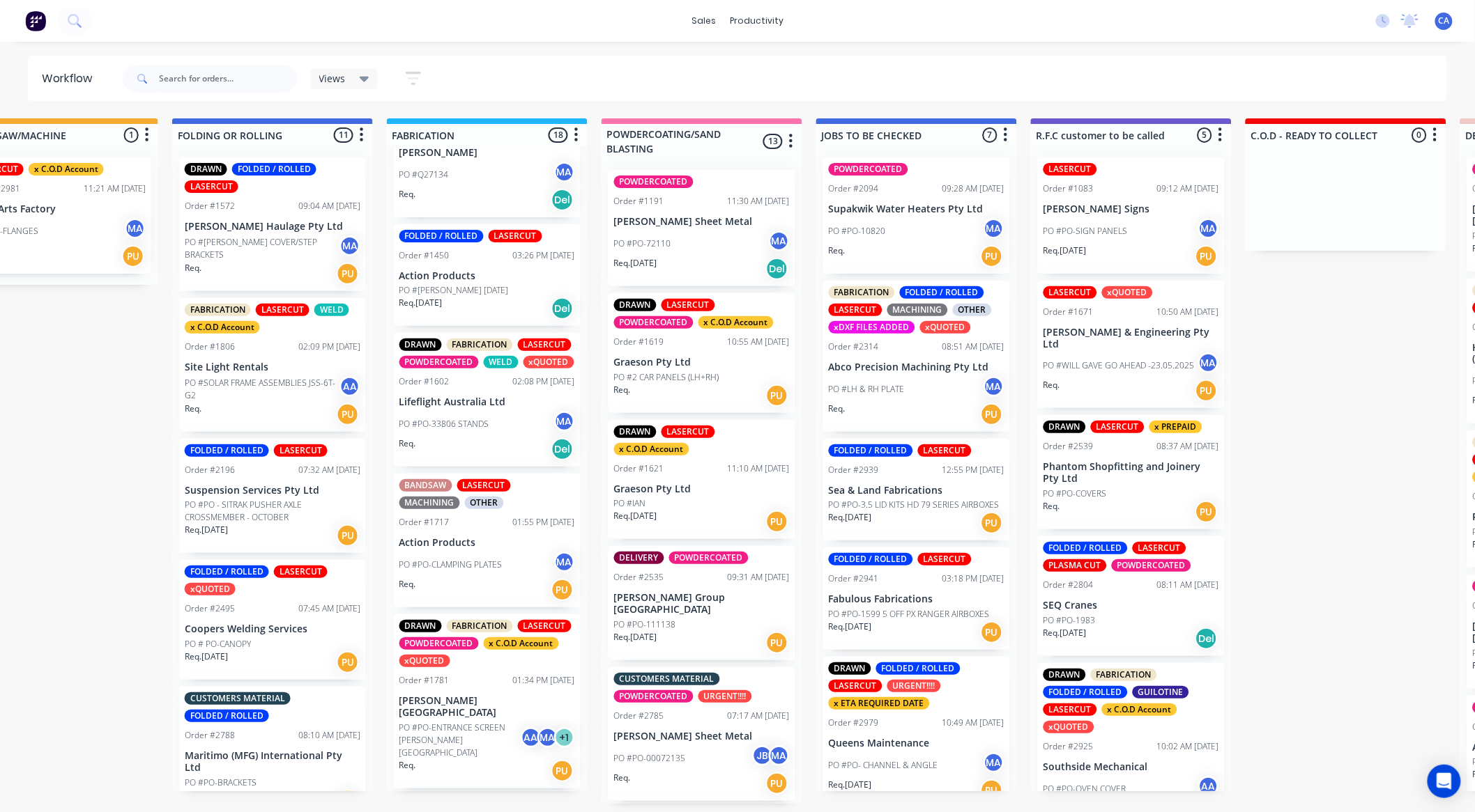
scroll to position [3, 1283]
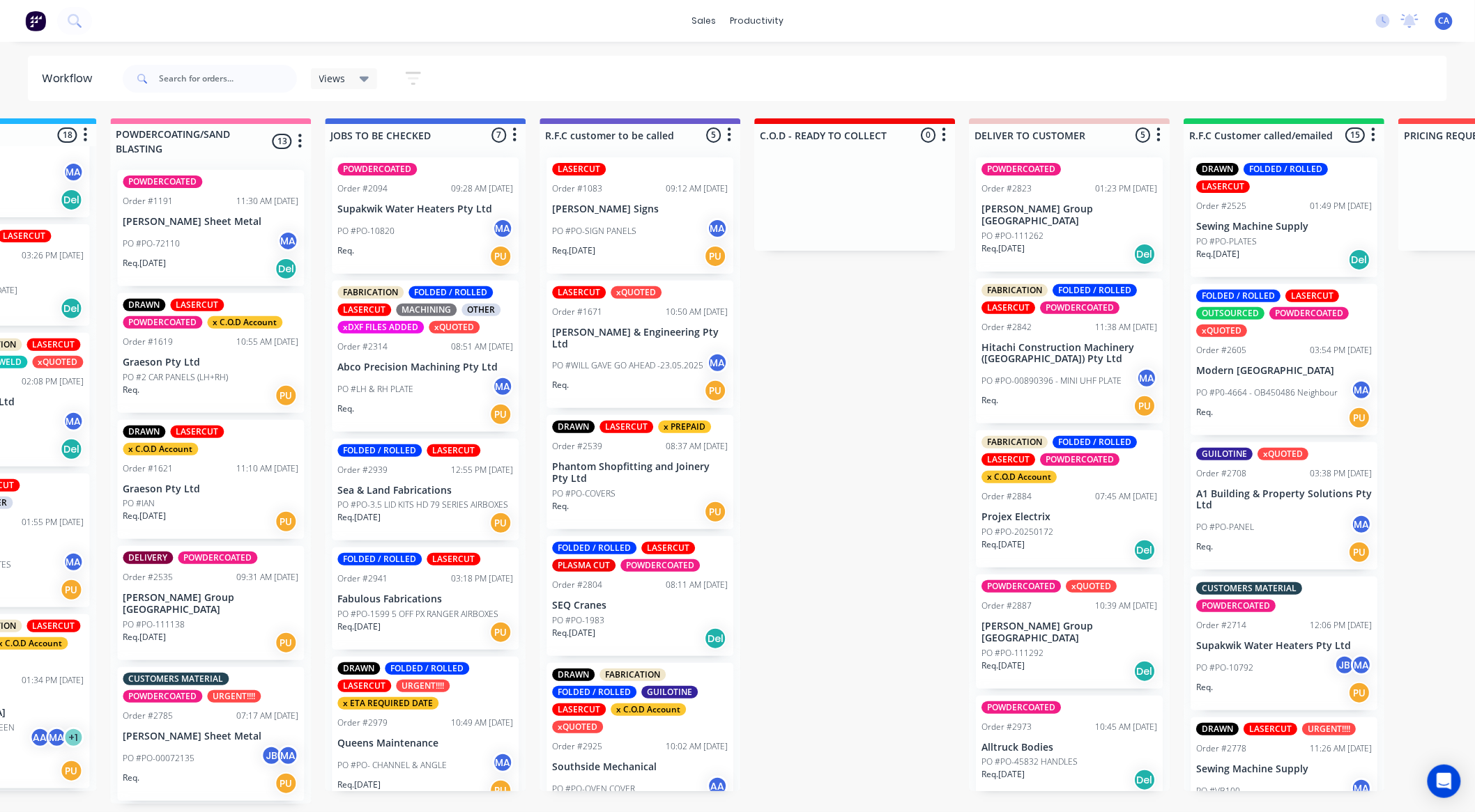
drag, startPoint x: 623, startPoint y: 448, endPoint x: 744, endPoint y: 446, distance: 121.0
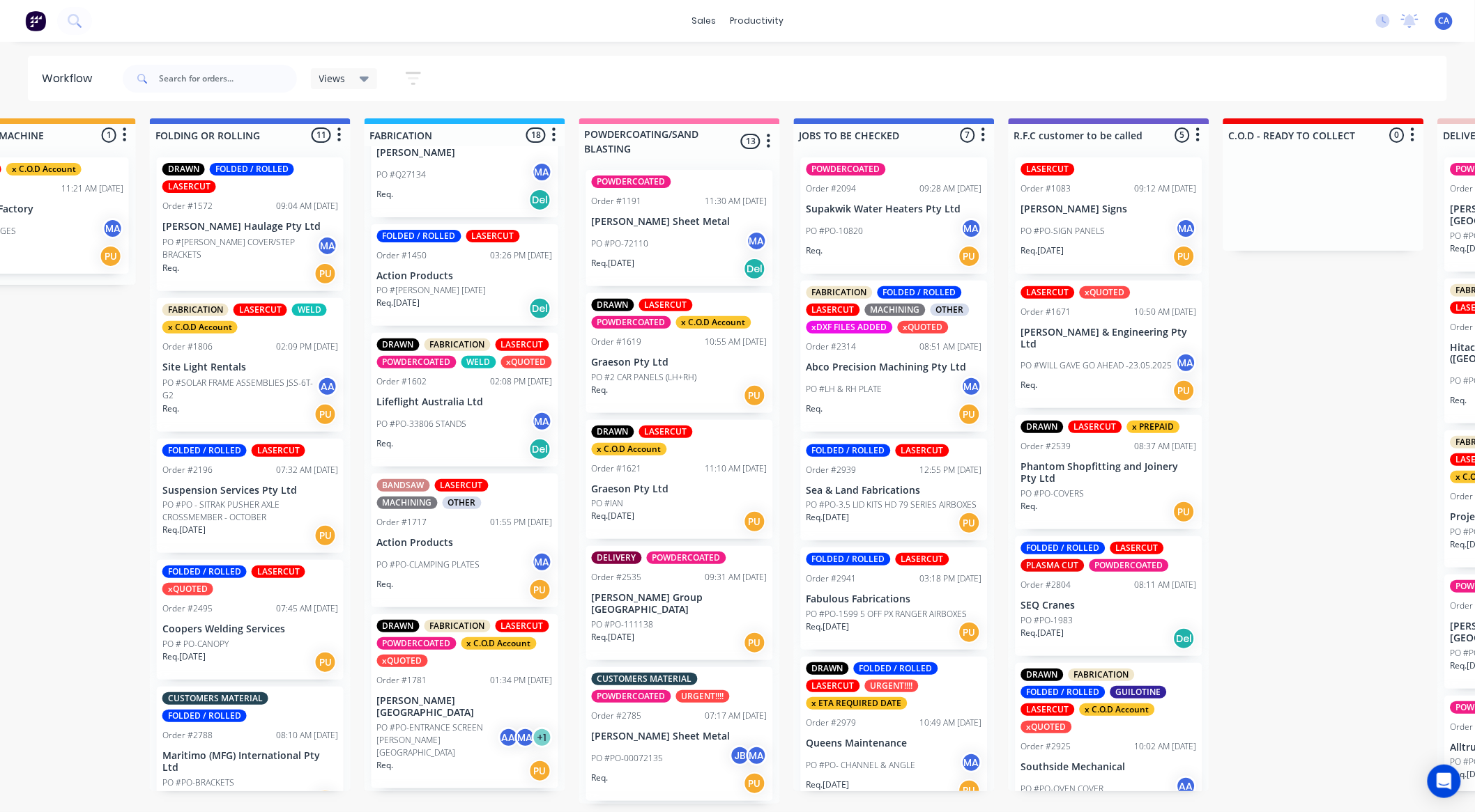
scroll to position [3, 110]
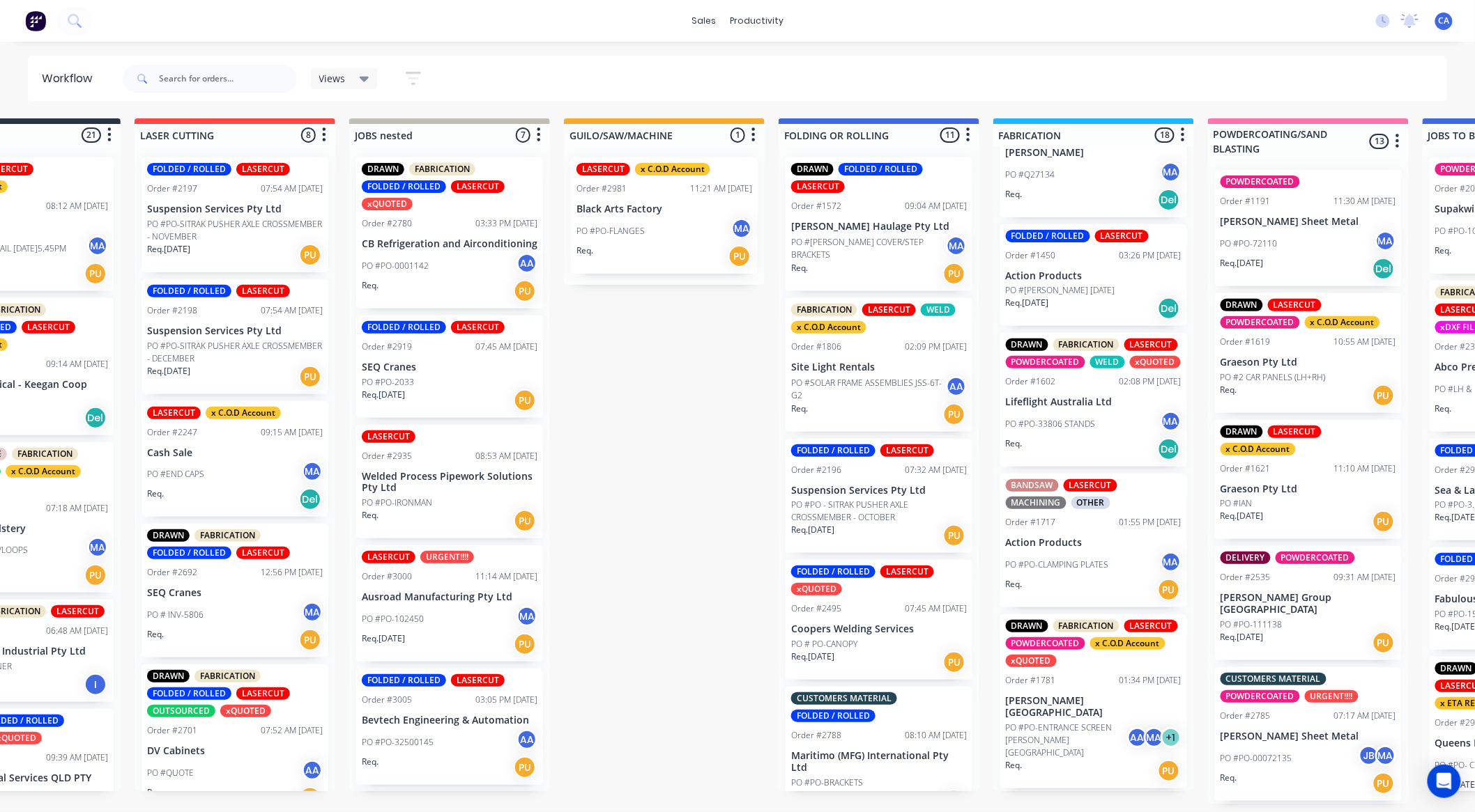
drag, startPoint x: 755, startPoint y: 435, endPoint x: 570, endPoint y: 466, distance: 187.6
